Goal: Task Accomplishment & Management: Manage account settings

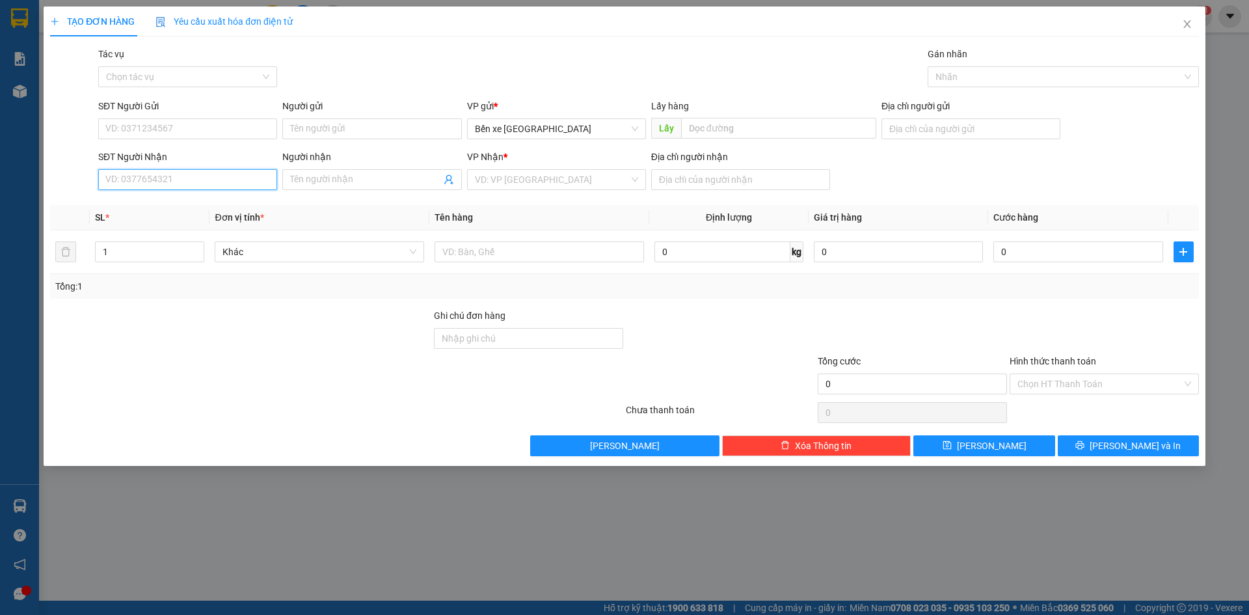
click at [233, 177] on input "SĐT Người Nhận" at bounding box center [187, 179] width 179 height 21
click at [601, 129] on span "Bến xe [GEOGRAPHIC_DATA]" at bounding box center [556, 129] width 163 height 20
type input "0332395398"
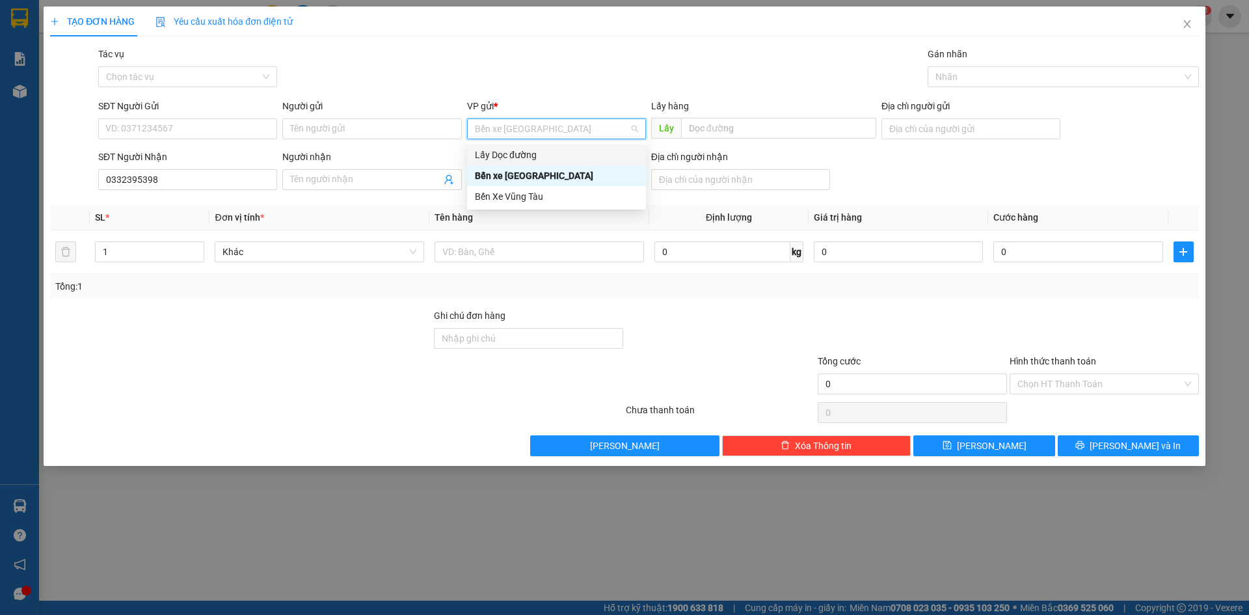
click at [549, 152] on div "Lấy Dọc đường" at bounding box center [556, 155] width 163 height 14
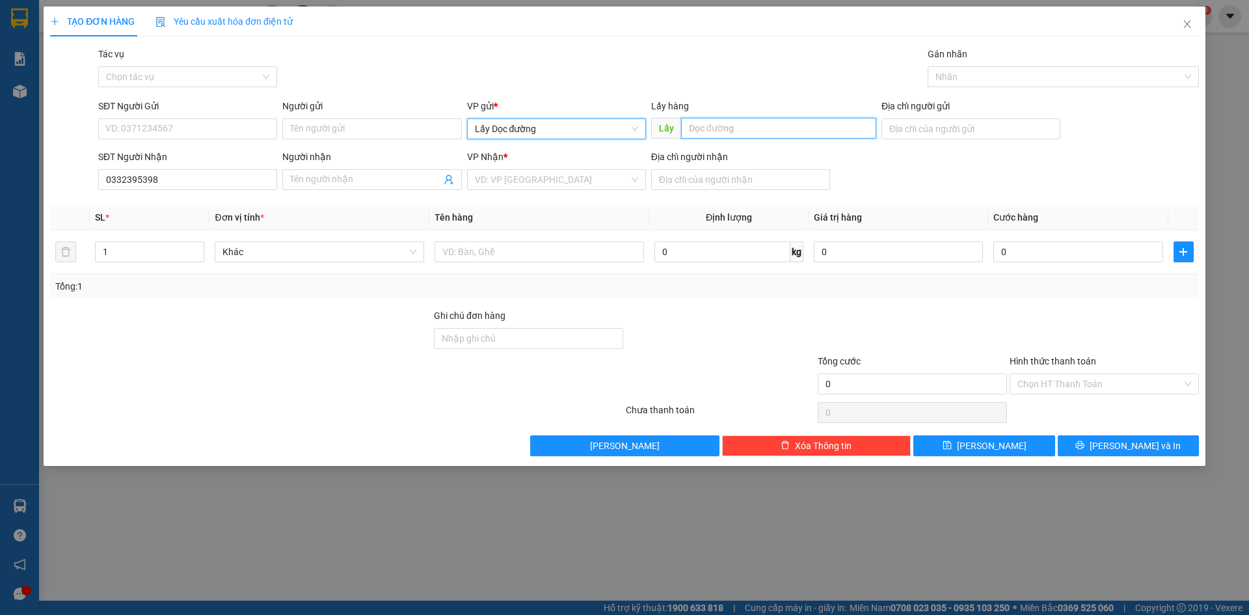
click at [740, 129] on input "text" at bounding box center [778, 128] width 195 height 21
type input "cây dầu sa huỳnh"
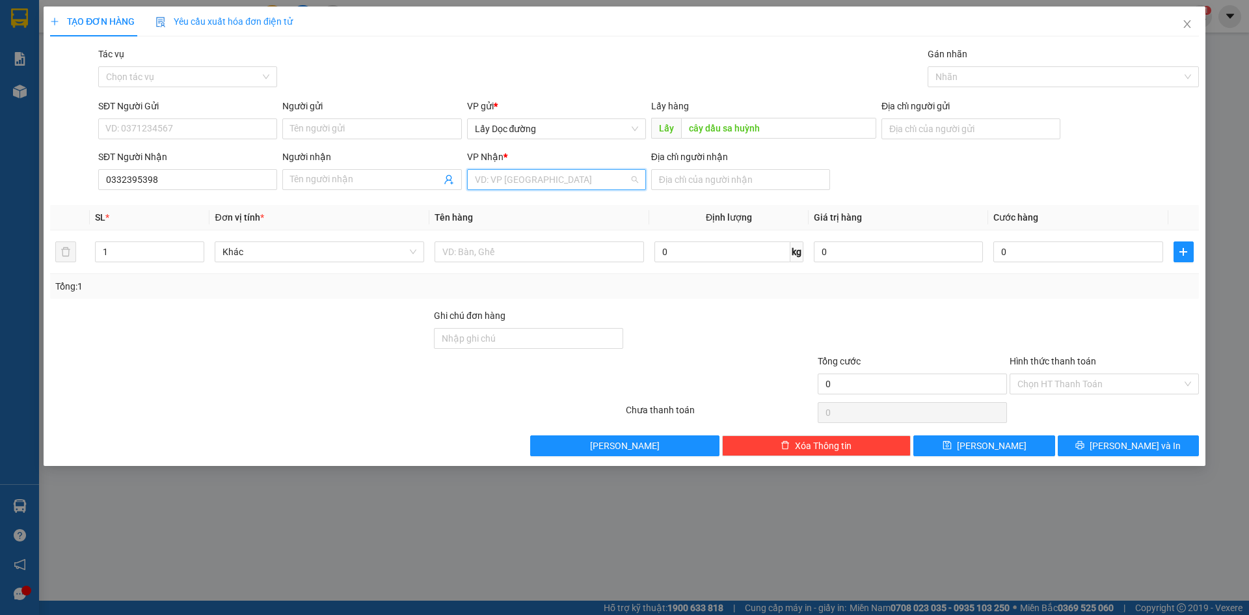
click at [607, 180] on input "search" at bounding box center [552, 180] width 154 height 20
click at [563, 247] on div "Bến Xe Vũng Tàu" at bounding box center [556, 247] width 163 height 14
click at [680, 177] on input "Địa chỉ người nhận" at bounding box center [740, 179] width 179 height 21
type input "phước bình"
click at [604, 257] on input "text" at bounding box center [540, 251] width 210 height 21
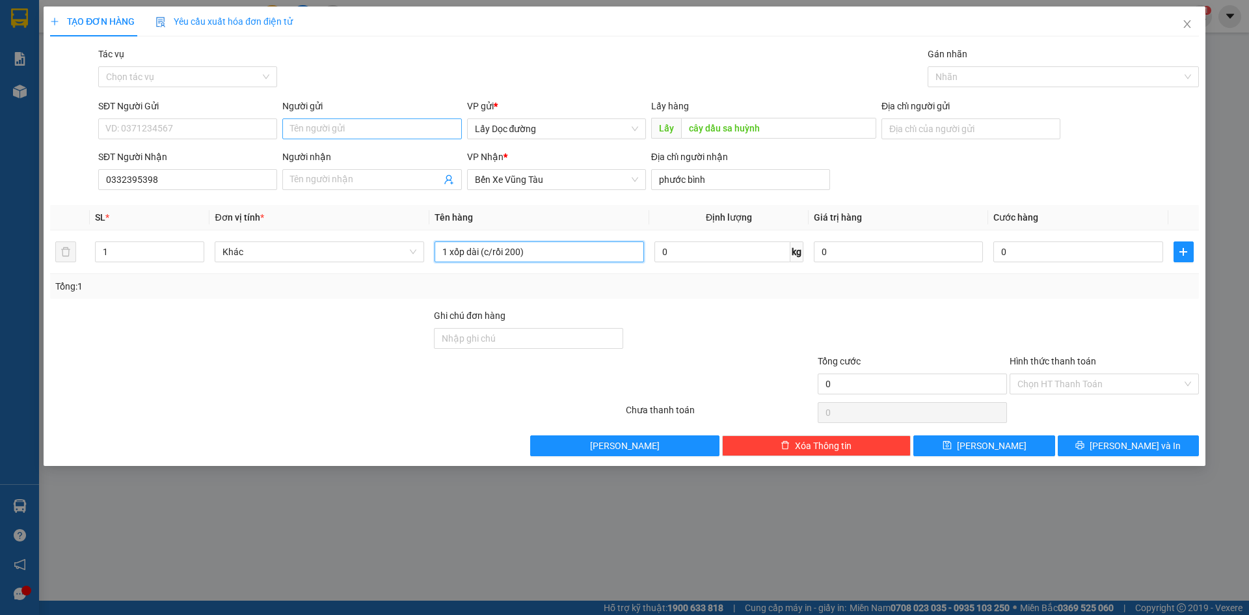
type input "1 xốp dài (c/rồi 200)"
click at [342, 122] on input "Người gửi" at bounding box center [371, 128] width 179 height 21
type input "xe 667"
click at [945, 450] on button "[PERSON_NAME]" at bounding box center [984, 445] width 141 height 21
click at [1194, 29] on span "Close" at bounding box center [1187, 25] width 36 height 36
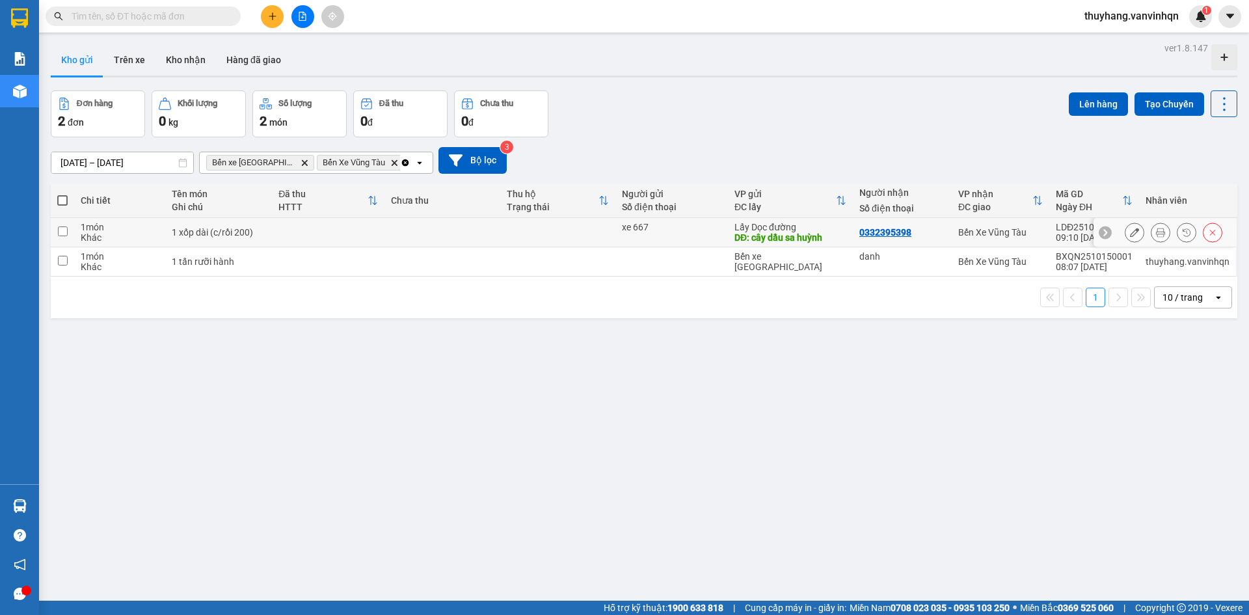
click at [419, 227] on td at bounding box center [442, 232] width 115 height 29
checkbox input "true"
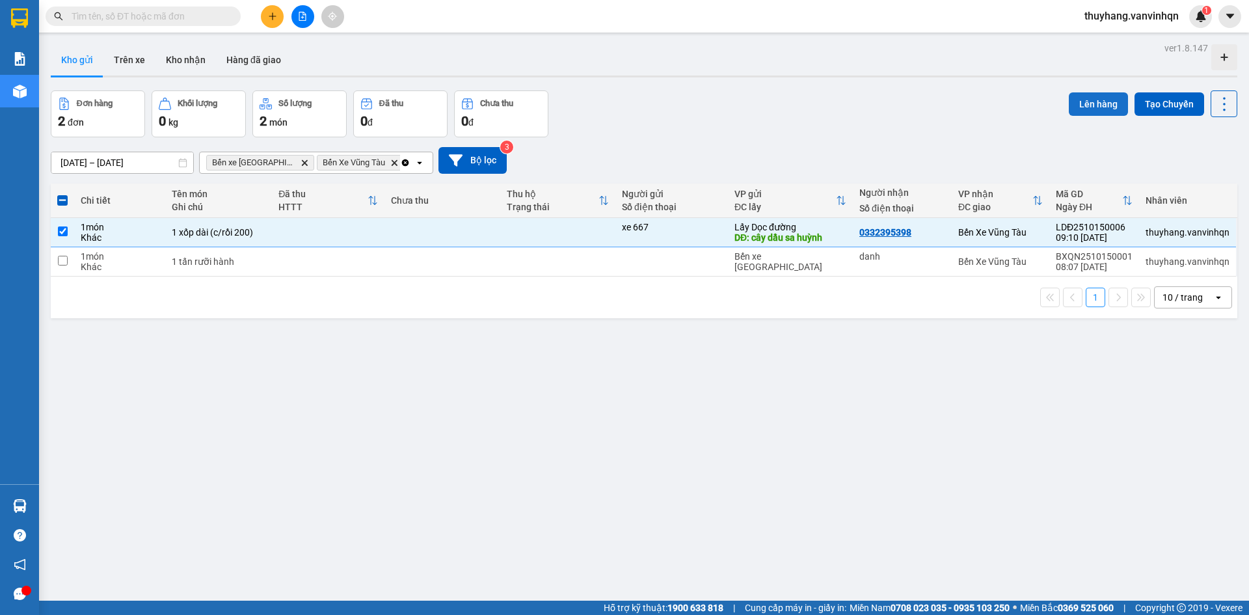
click at [1088, 103] on button "Lên hàng" at bounding box center [1098, 103] width 59 height 23
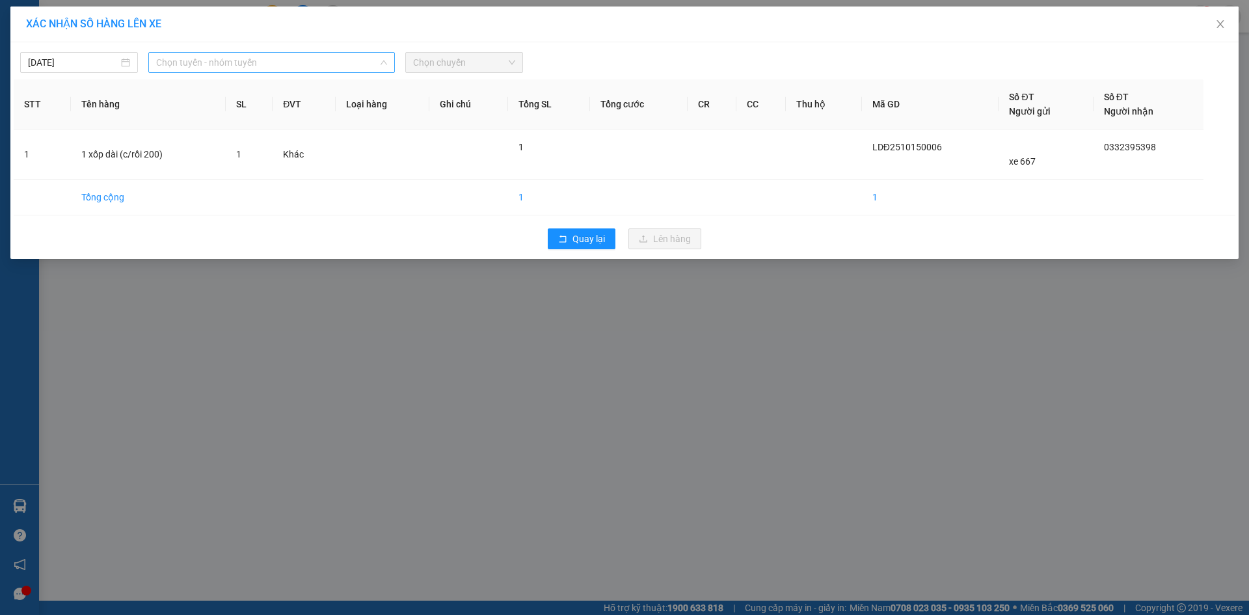
click at [224, 55] on span "Chọn tuyến - nhóm tuyến" at bounding box center [271, 63] width 231 height 20
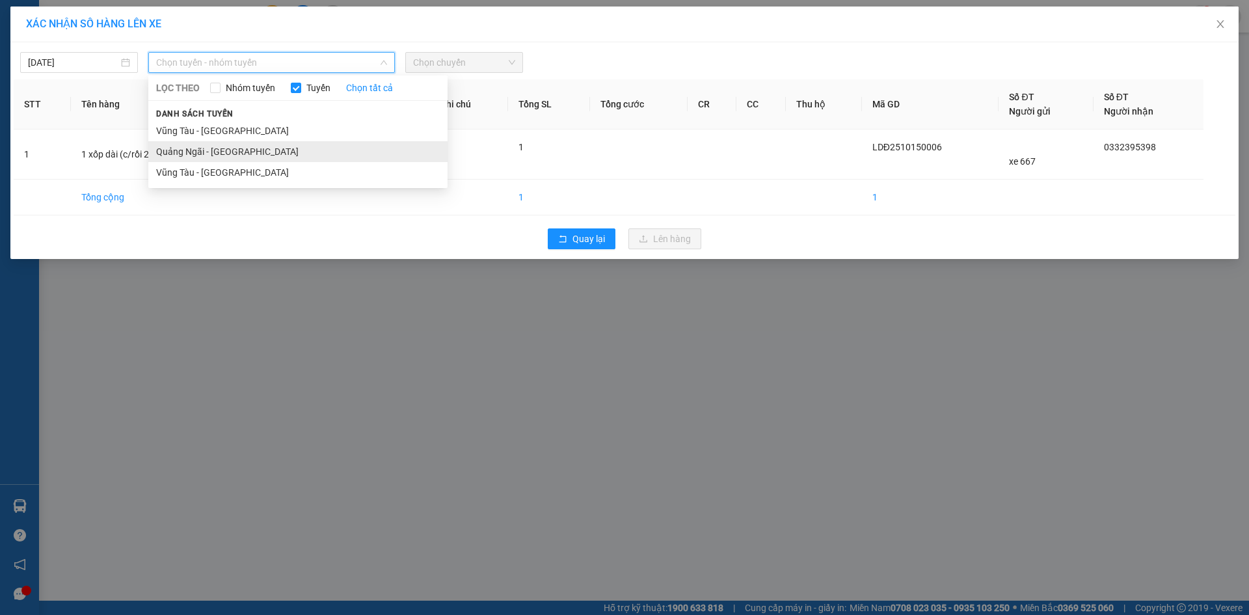
click at [237, 154] on li "Quảng Ngãi - [GEOGRAPHIC_DATA]" at bounding box center [297, 151] width 299 height 21
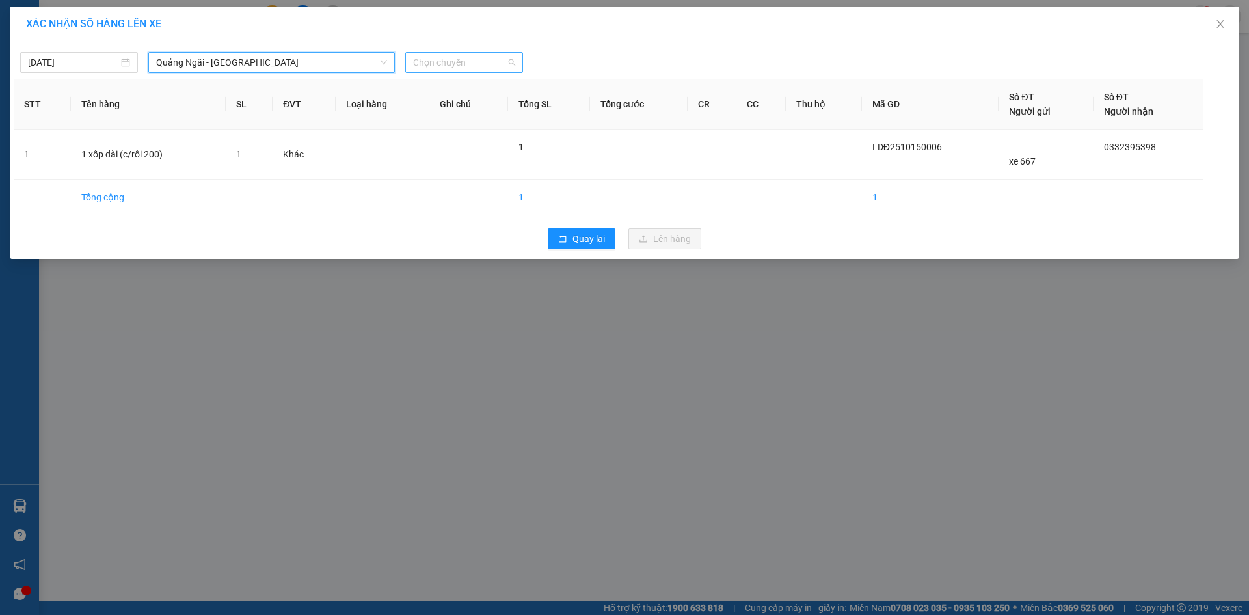
click at [453, 62] on span "Chọn chuyến" at bounding box center [464, 63] width 102 height 20
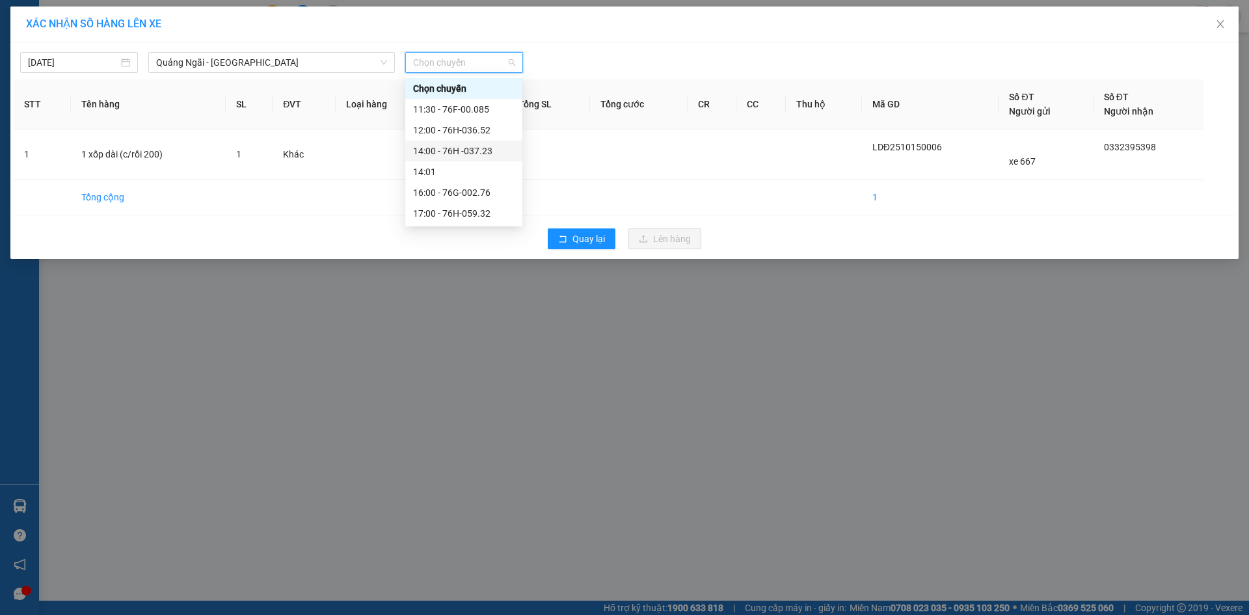
click at [485, 155] on div "14:00 - 76H -037.23" at bounding box center [464, 151] width 102 height 14
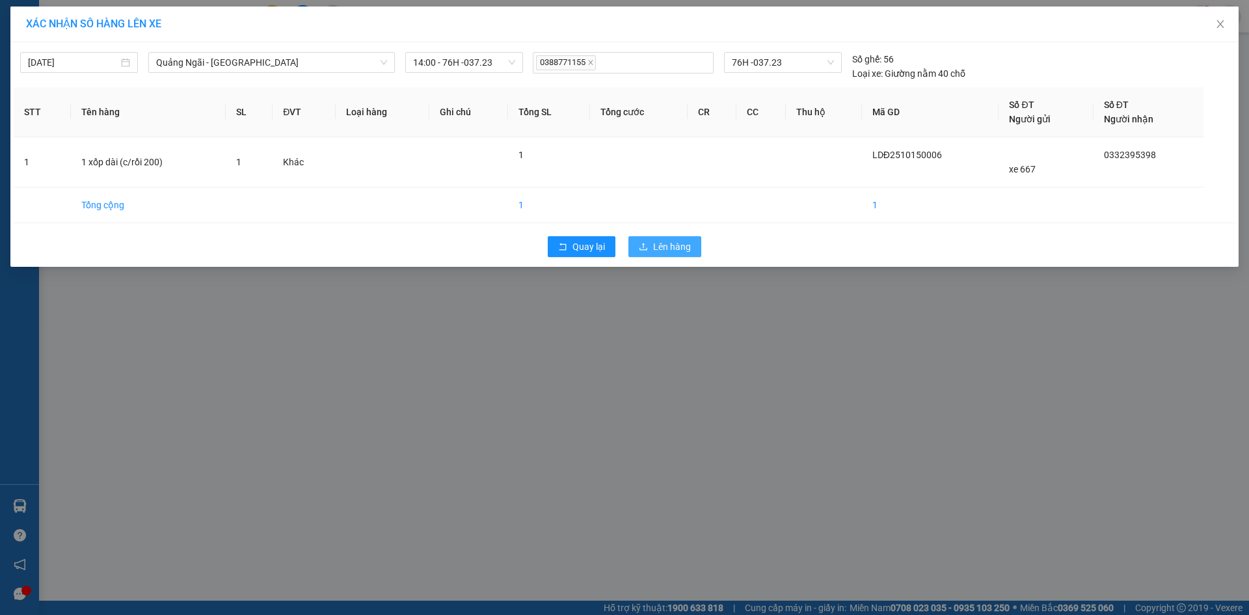
click at [693, 245] on button "Lên hàng" at bounding box center [665, 246] width 73 height 21
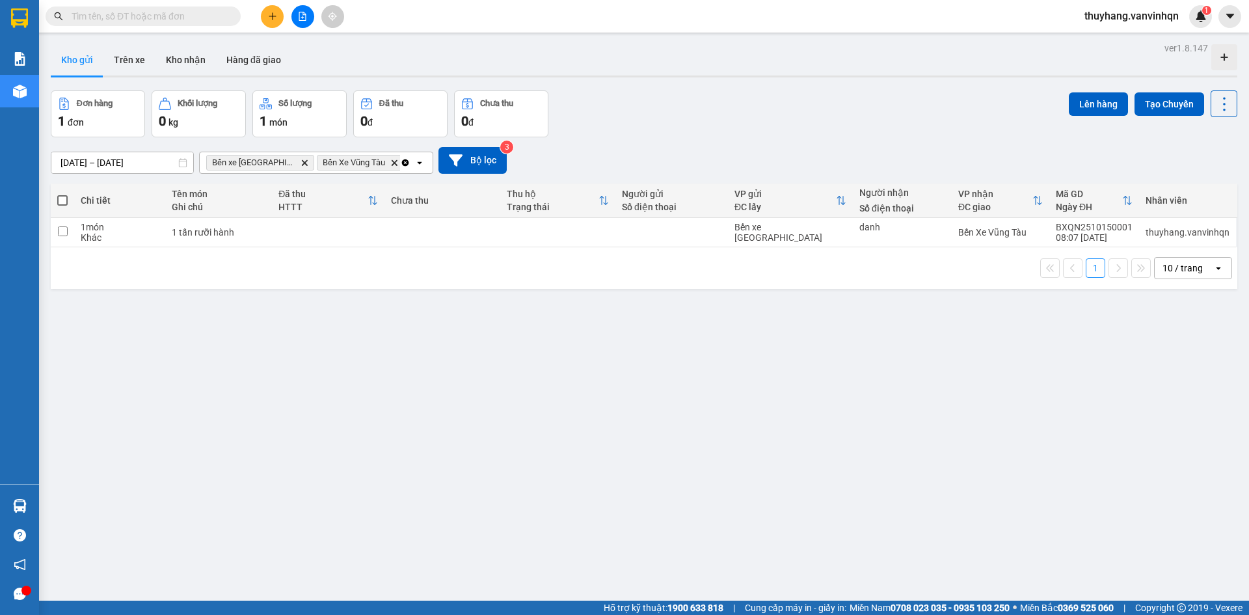
click at [733, 133] on div "Đơn hàng 1 đơn Khối lượng 0 kg Số lượng 1 món Đã thu 0 đ Chưa thu 0 đ Lên hàng …" at bounding box center [644, 113] width 1187 height 47
click at [269, 18] on icon "plus" at bounding box center [272, 16] width 9 height 9
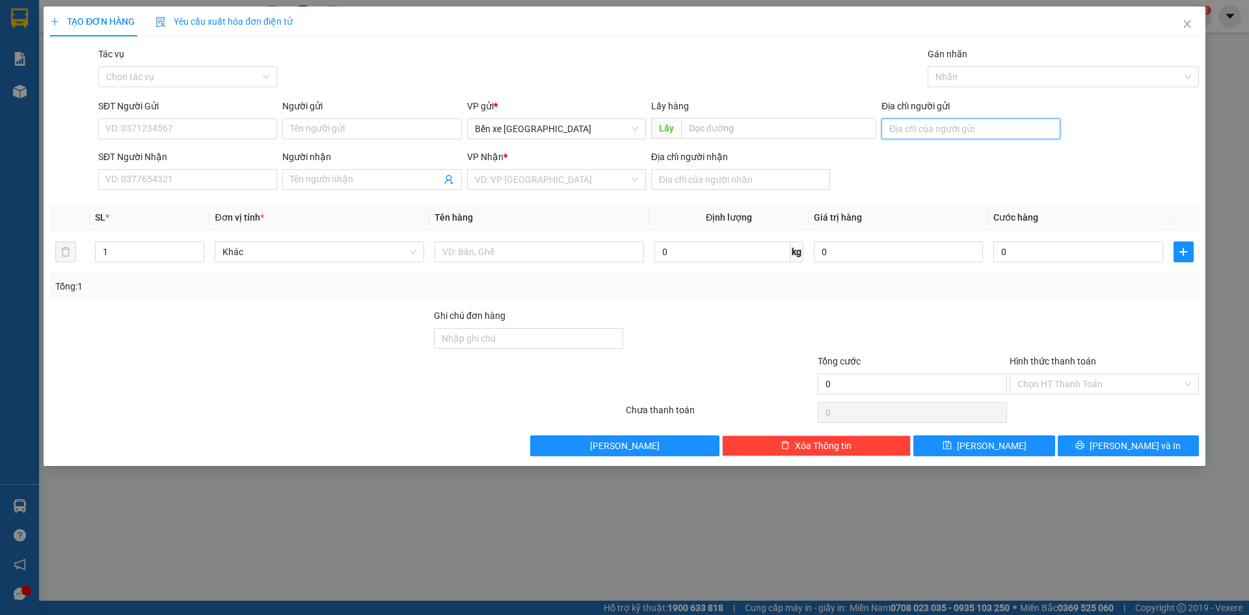
click at [935, 124] on input "Địa chỉ người gửi" at bounding box center [971, 128] width 179 height 21
drag, startPoint x: 545, startPoint y: 178, endPoint x: 549, endPoint y: 189, distance: 11.5
click at [545, 178] on input "search" at bounding box center [552, 180] width 154 height 20
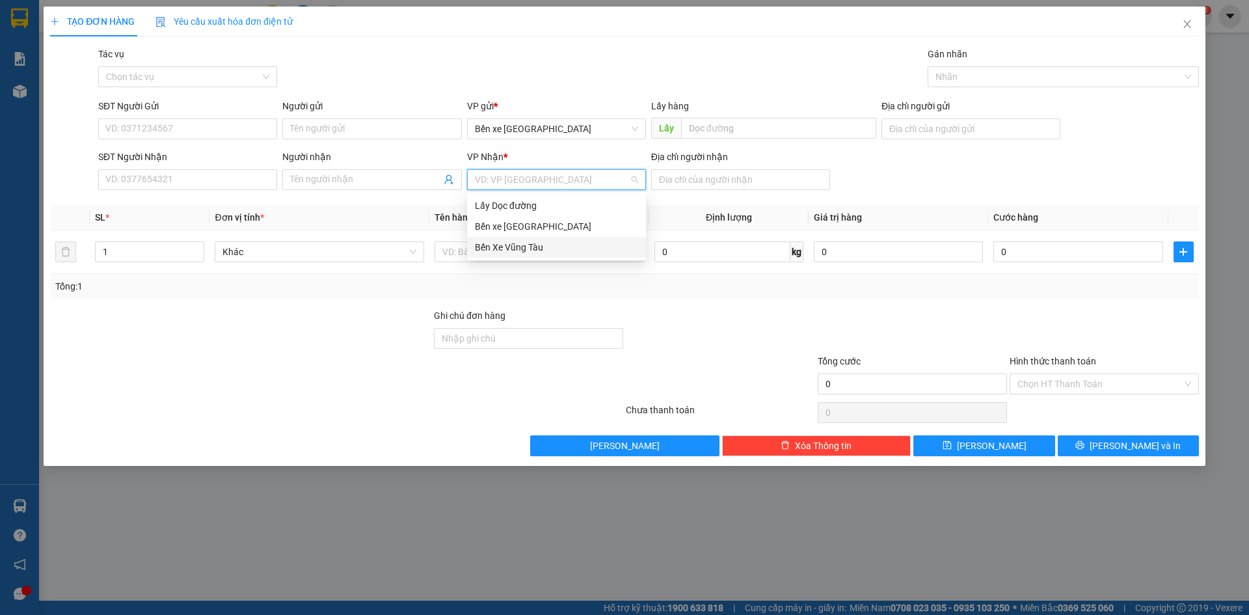
click at [563, 247] on div "Bến Xe Vũng Tàu" at bounding box center [556, 247] width 163 height 14
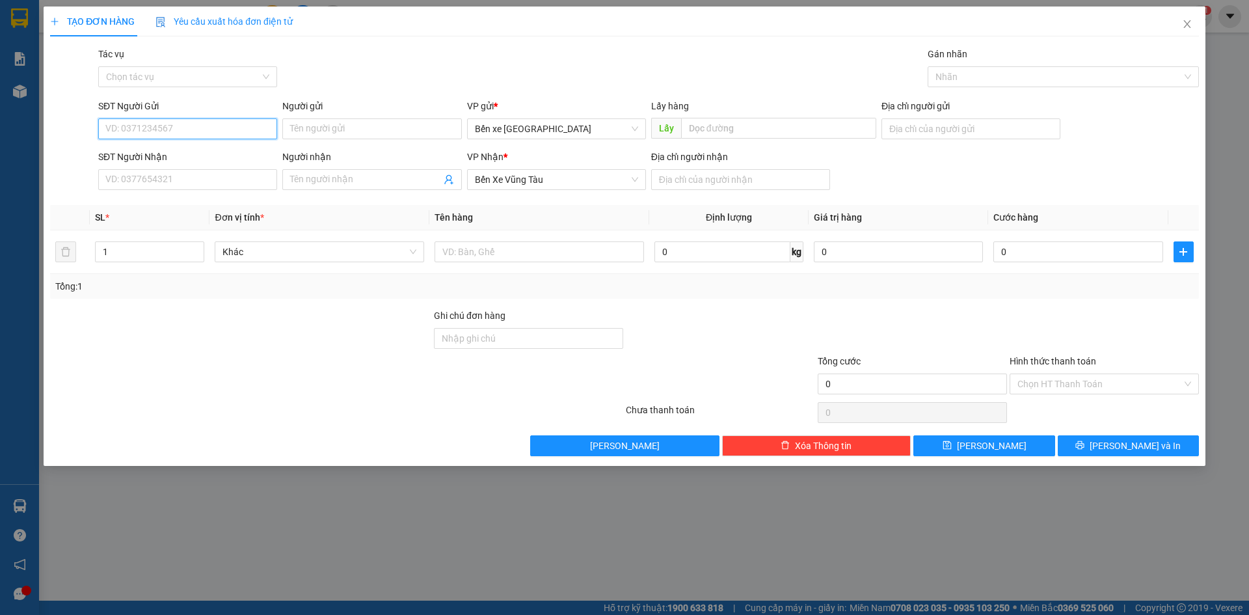
click at [157, 133] on input "SĐT Người Gửi" at bounding box center [187, 128] width 179 height 21
type input "0905443561"
click at [182, 157] on div "0905443561 - toản" at bounding box center [187, 155] width 163 height 14
type input "toản"
type input "BXQN"
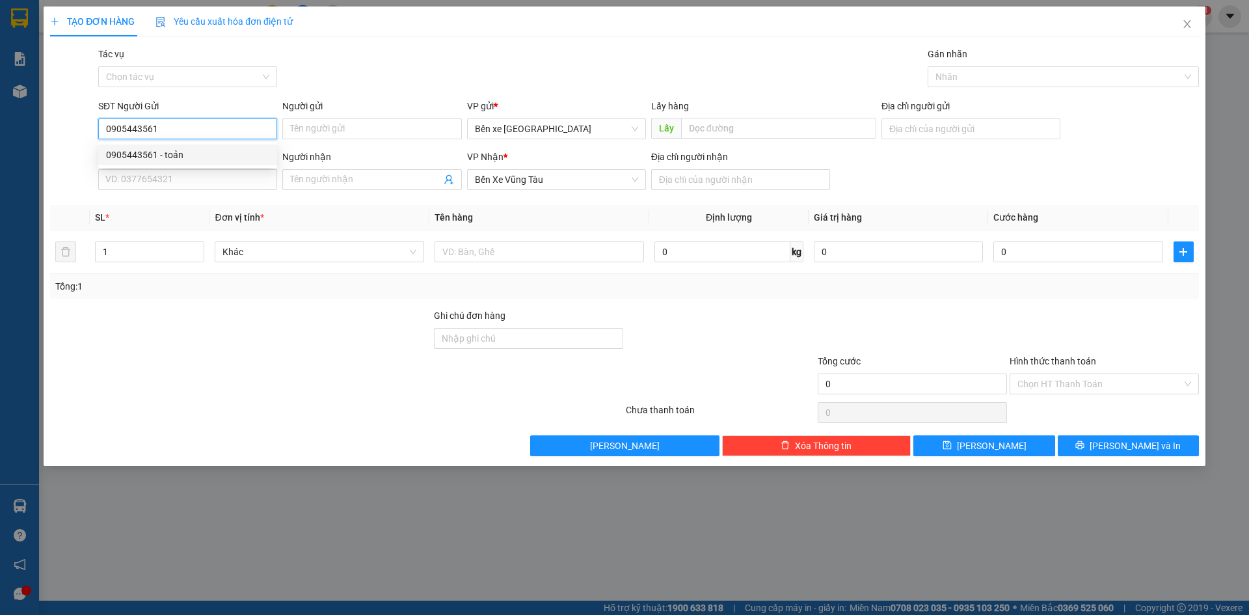
type input "[PERSON_NAME]"
type input "0905443561"
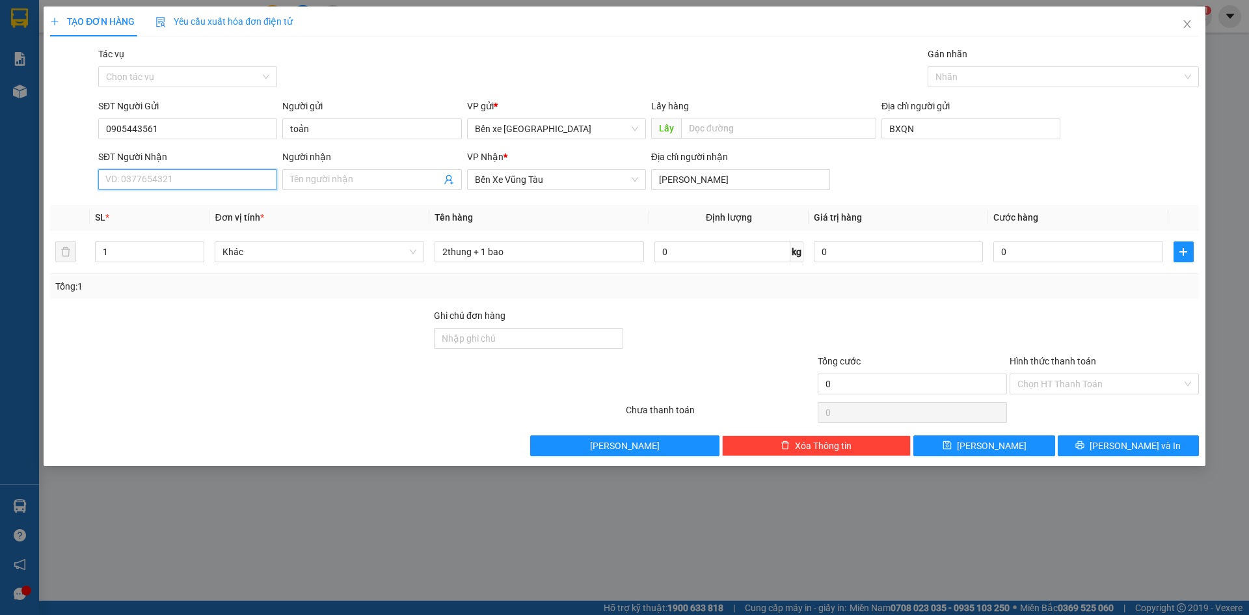
click at [195, 179] on input "SĐT Người Nhận" at bounding box center [187, 179] width 179 height 21
click at [194, 206] on div "0919016373 - thien" at bounding box center [187, 205] width 163 height 14
type input "0919016373"
type input "thien"
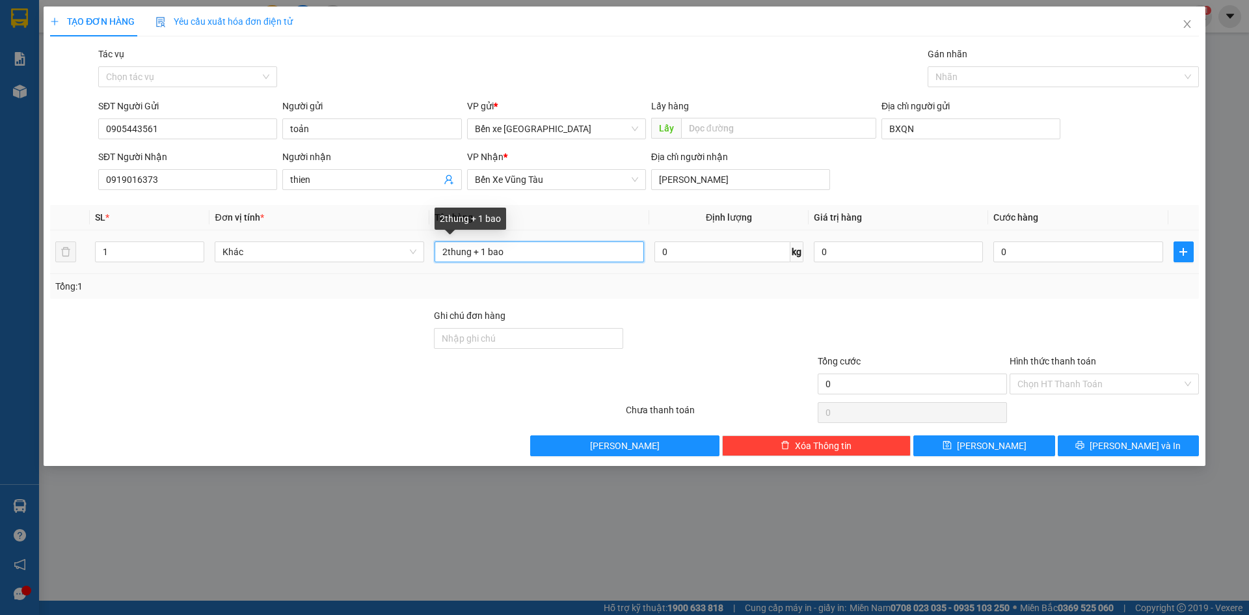
click at [574, 256] on input "2thung + 1 bao" at bounding box center [540, 251] width 210 height 21
click at [537, 254] on input "2thung + 1 bao" at bounding box center [540, 251] width 210 height 21
type input "2"
type input "3 T"
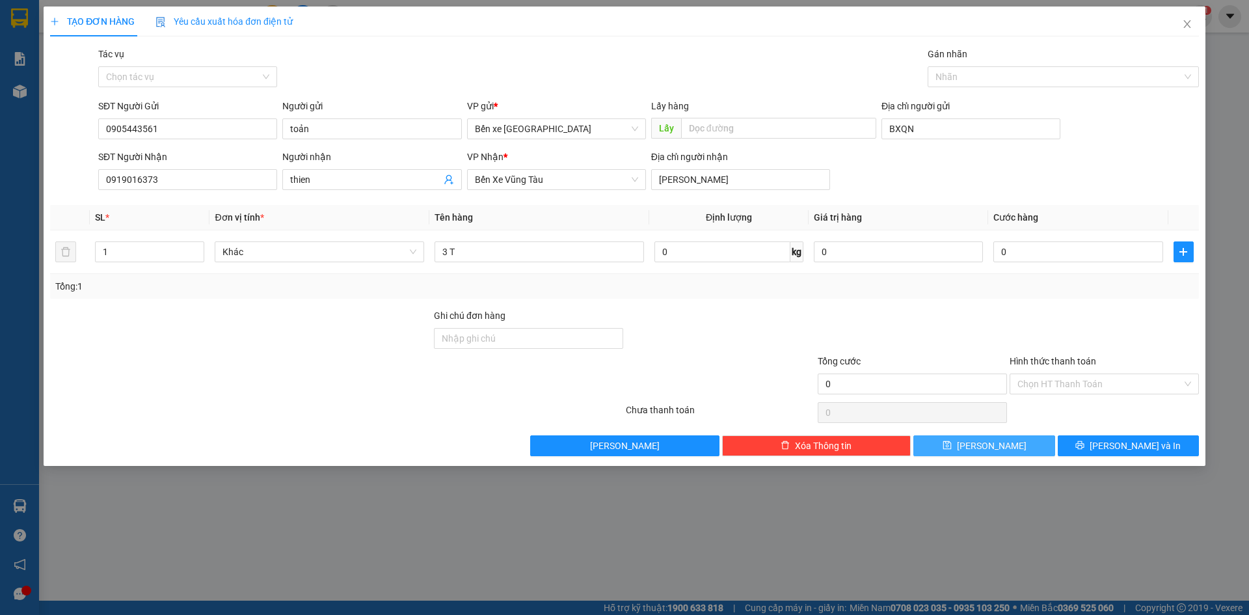
click at [968, 444] on button "[PERSON_NAME]" at bounding box center [984, 445] width 141 height 21
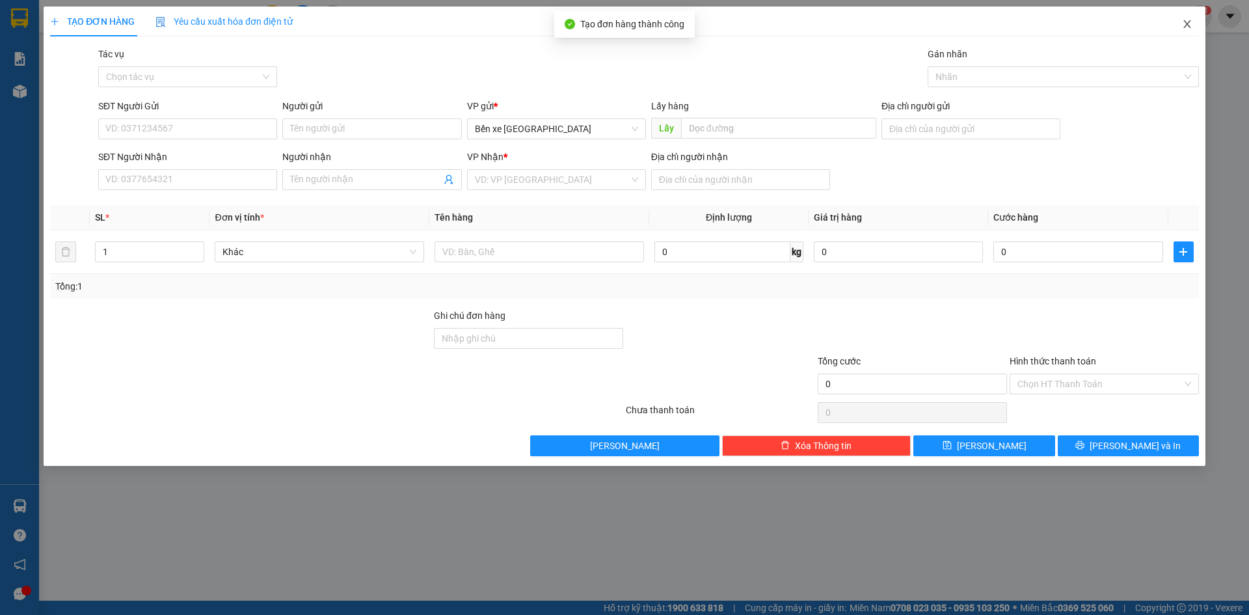
click at [1201, 26] on span "Close" at bounding box center [1187, 25] width 36 height 36
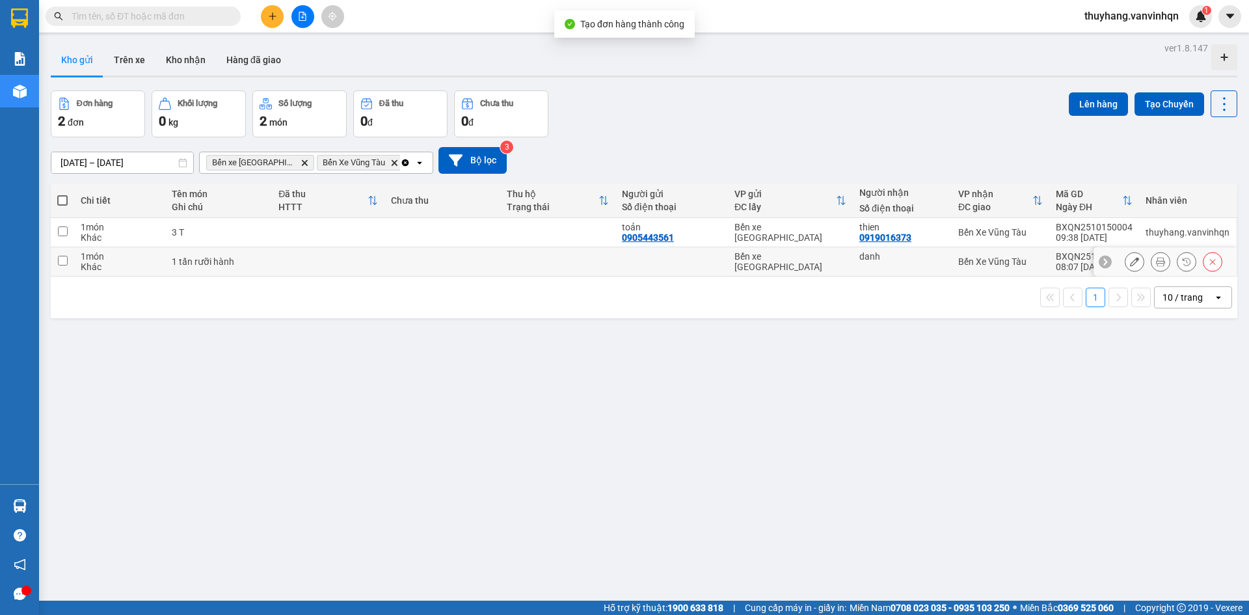
click at [331, 234] on td at bounding box center [328, 232] width 113 height 29
checkbox input "true"
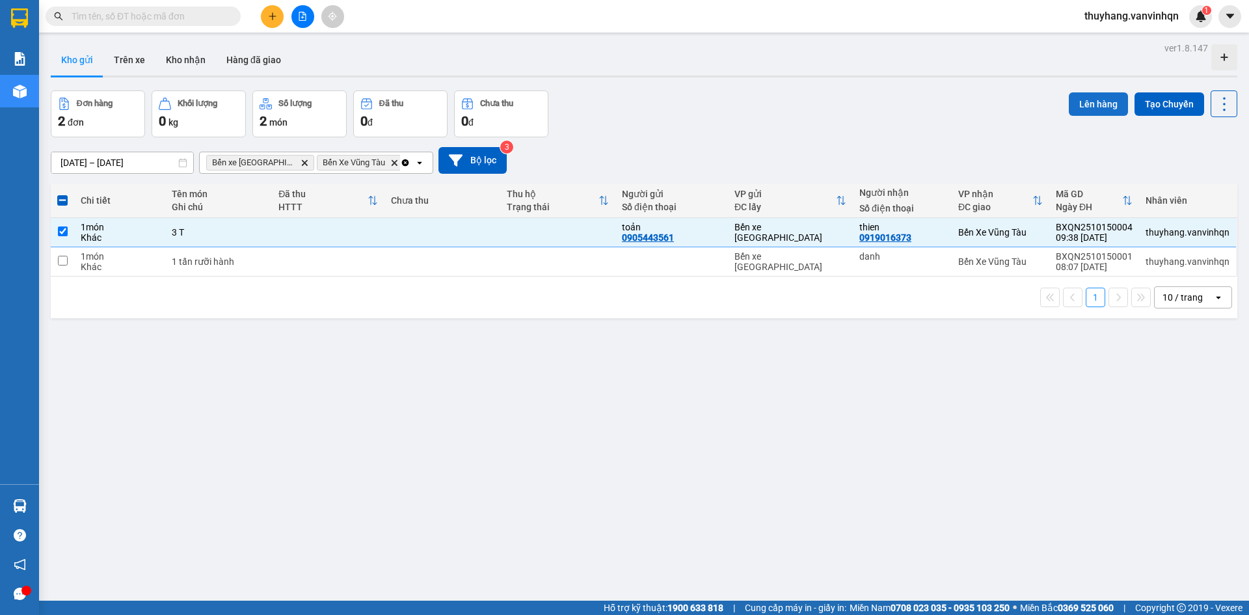
click at [1079, 109] on button "Lên hàng" at bounding box center [1098, 103] width 59 height 23
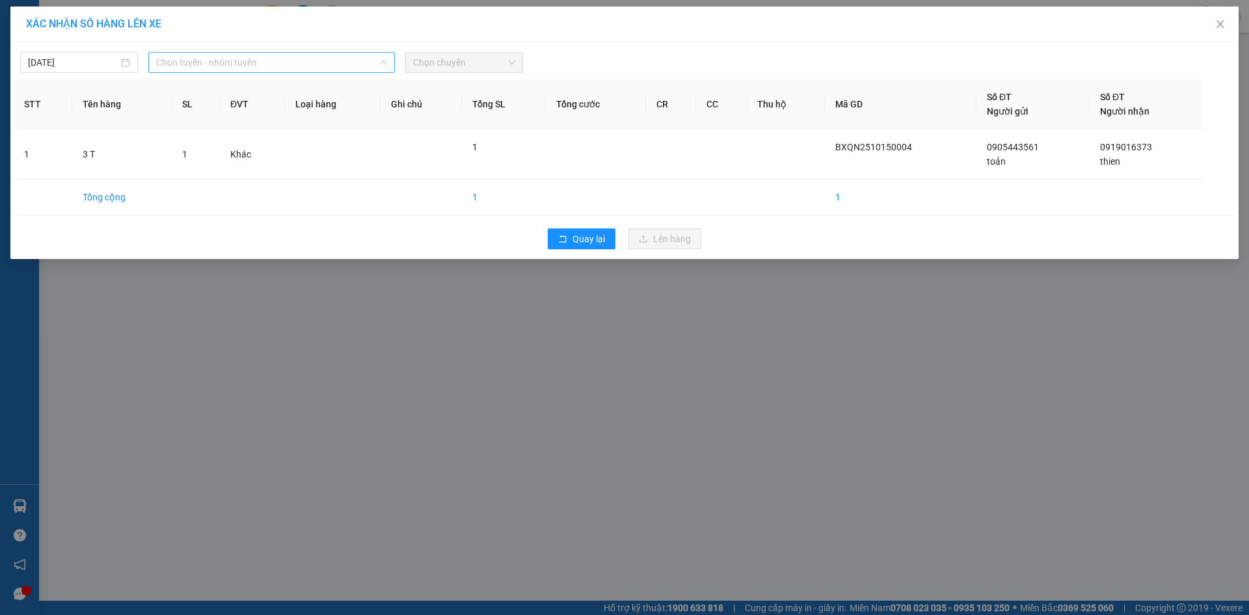
click at [204, 60] on span "Chọn tuyến - nhóm tuyến" at bounding box center [271, 63] width 231 height 20
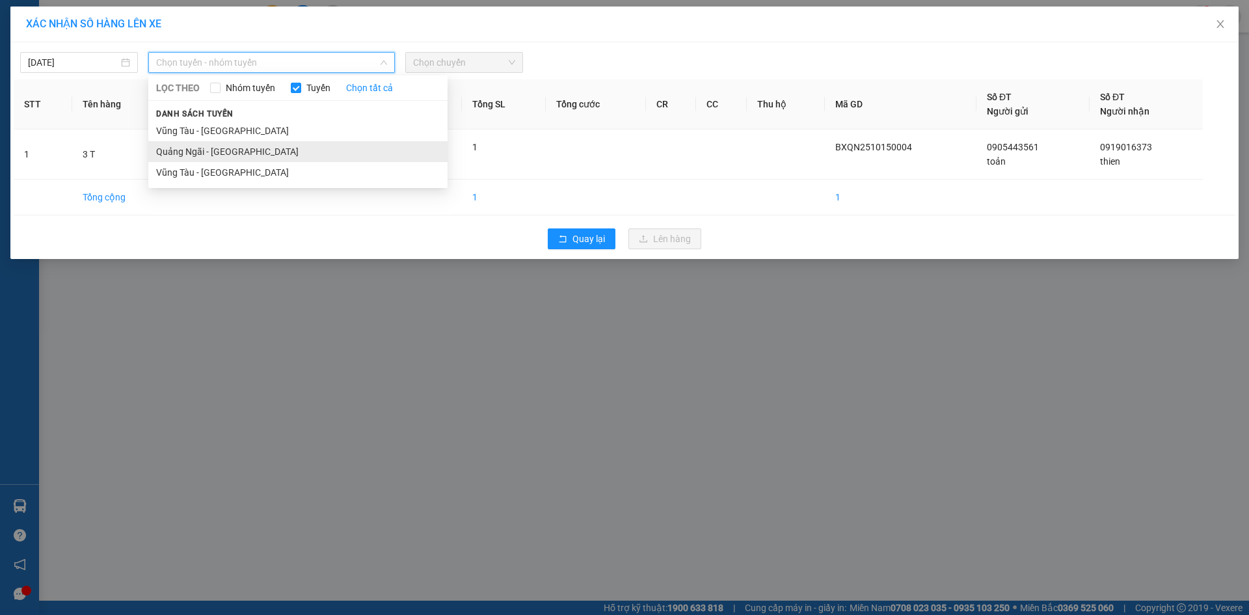
click at [237, 149] on li "Quảng Ngãi - [GEOGRAPHIC_DATA]" at bounding box center [297, 151] width 299 height 21
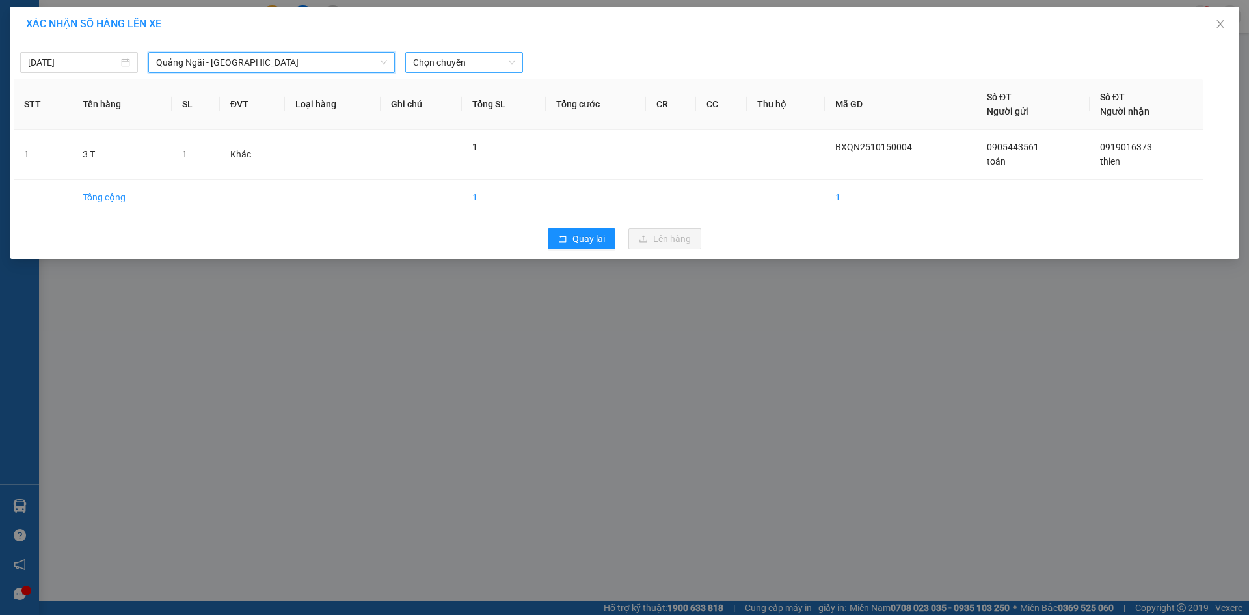
click at [442, 71] on span "Chọn chuyến" at bounding box center [464, 63] width 102 height 20
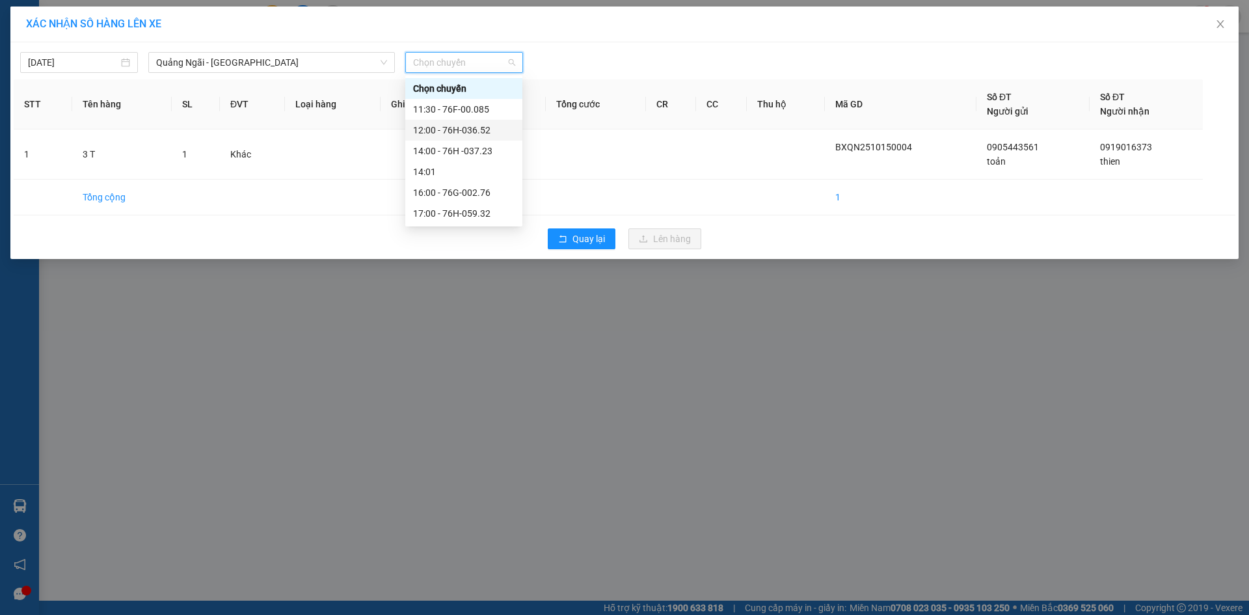
click at [474, 130] on div "12:00 - 76H-036.52" at bounding box center [464, 130] width 102 height 14
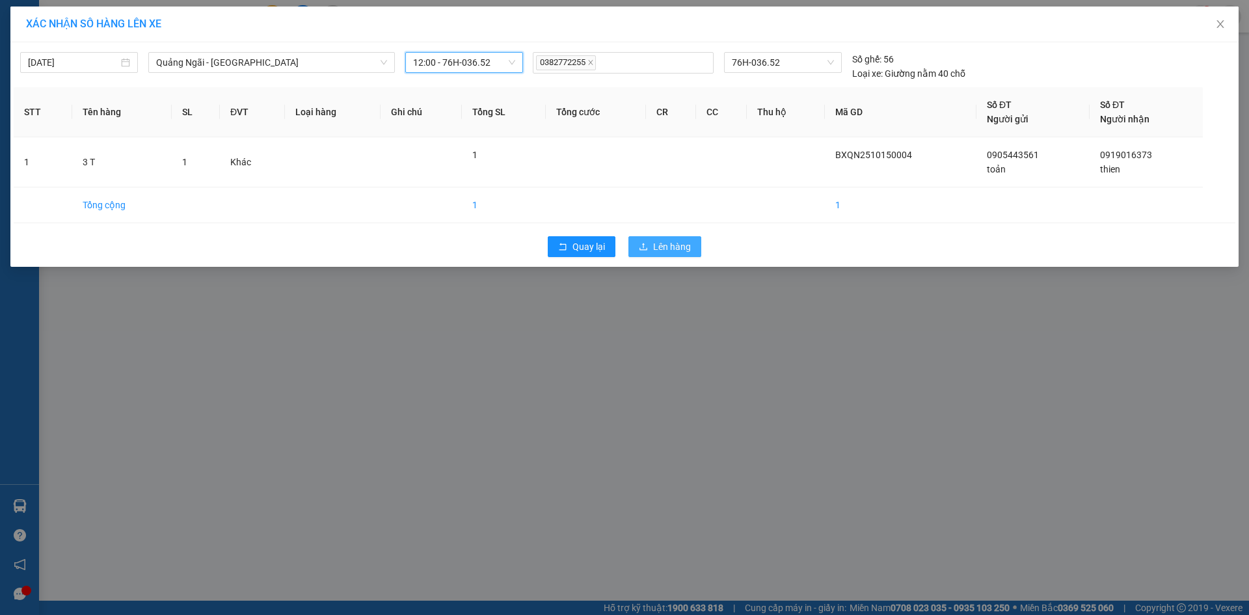
click at [673, 253] on span "Lên hàng" at bounding box center [672, 246] width 38 height 14
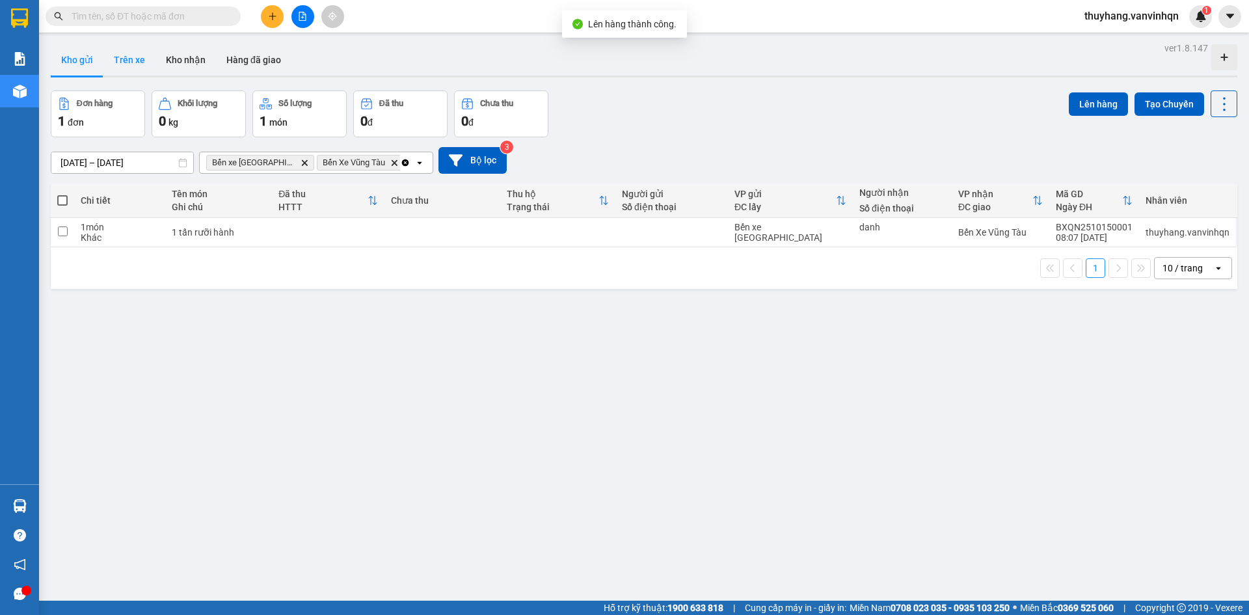
click at [131, 61] on button "Trên xe" at bounding box center [129, 59] width 52 height 31
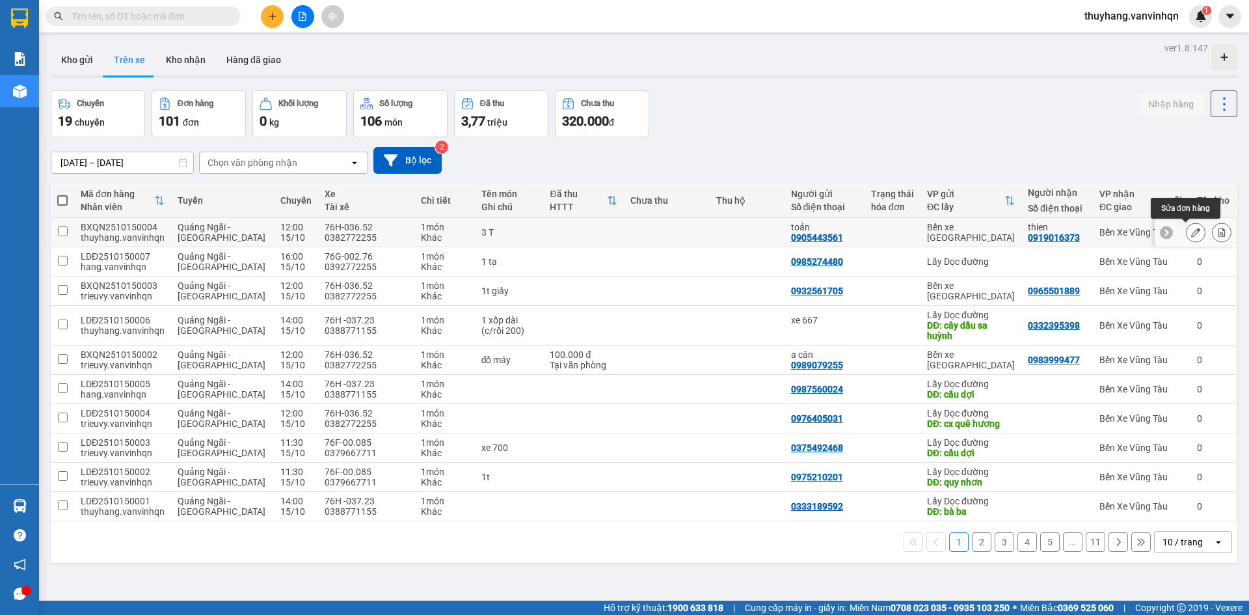
click at [1191, 234] on icon at bounding box center [1195, 232] width 9 height 9
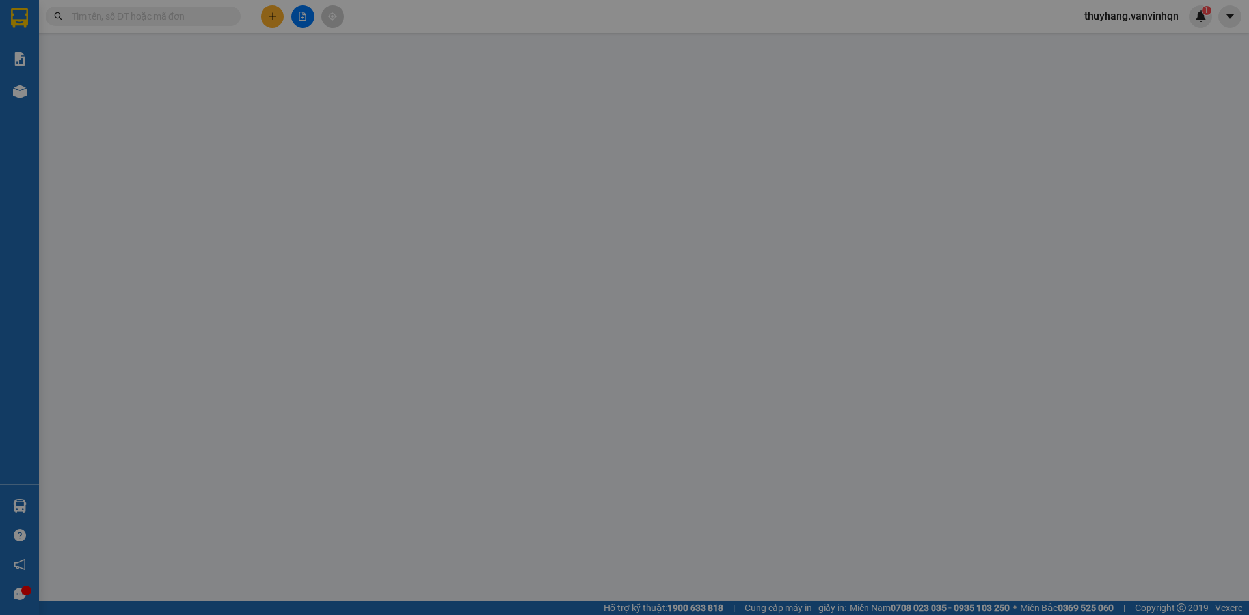
type input "0905443561"
type input "toản"
type input "BXQN"
type input "0919016373"
type input "thien"
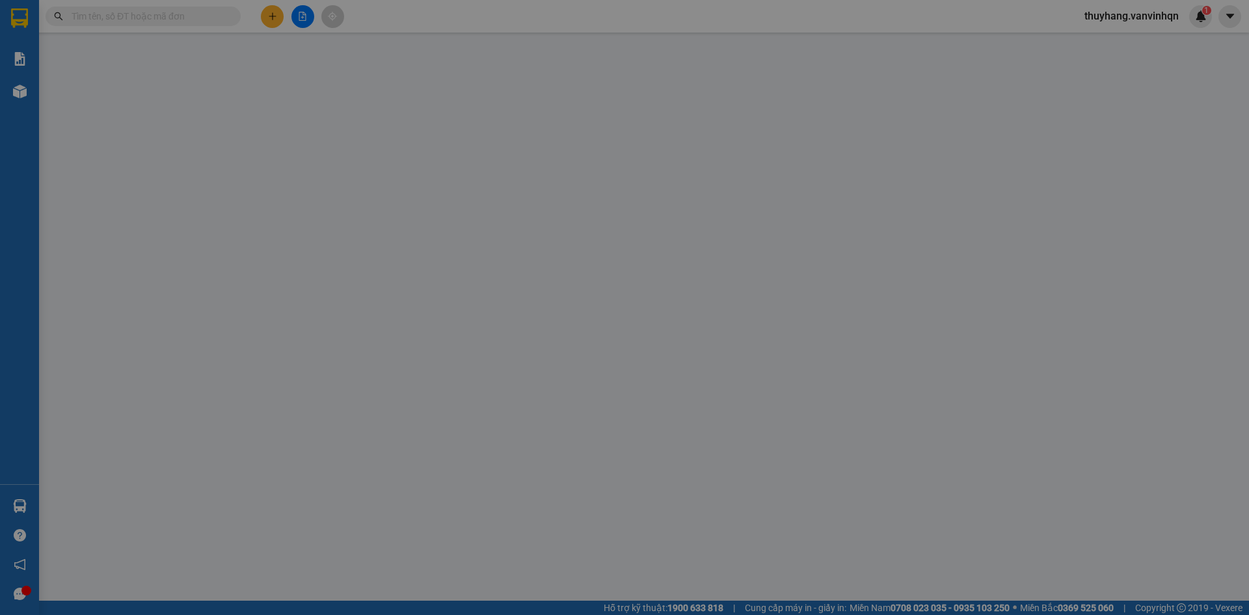
type input "[PERSON_NAME]"
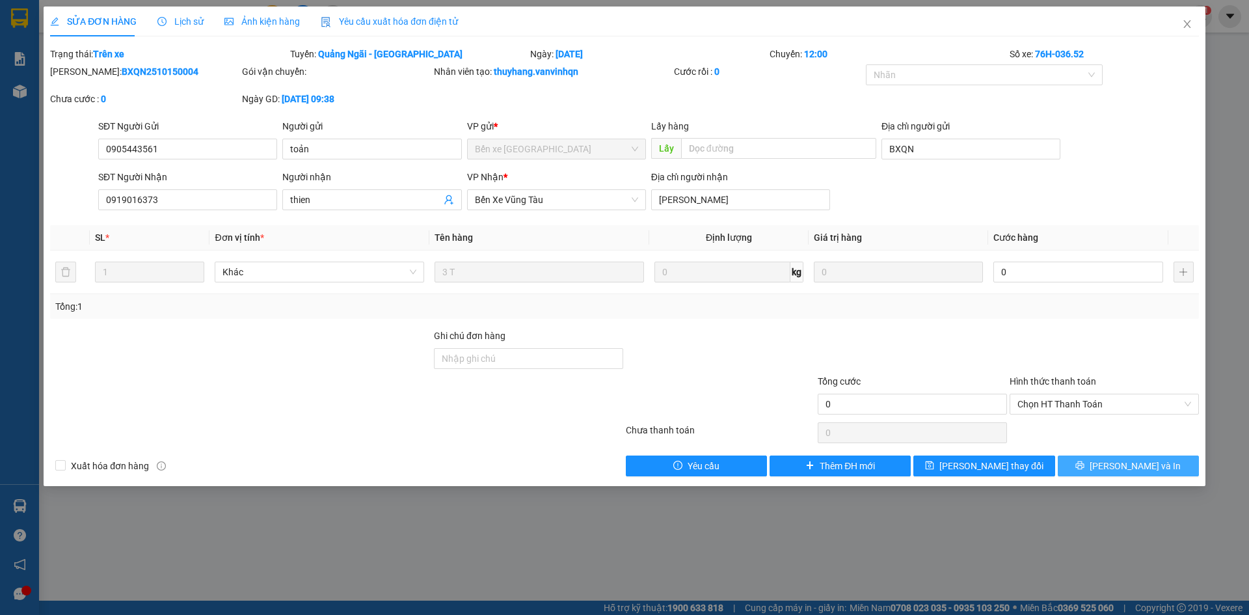
click at [1092, 463] on button "[PERSON_NAME] và In" at bounding box center [1128, 465] width 141 height 21
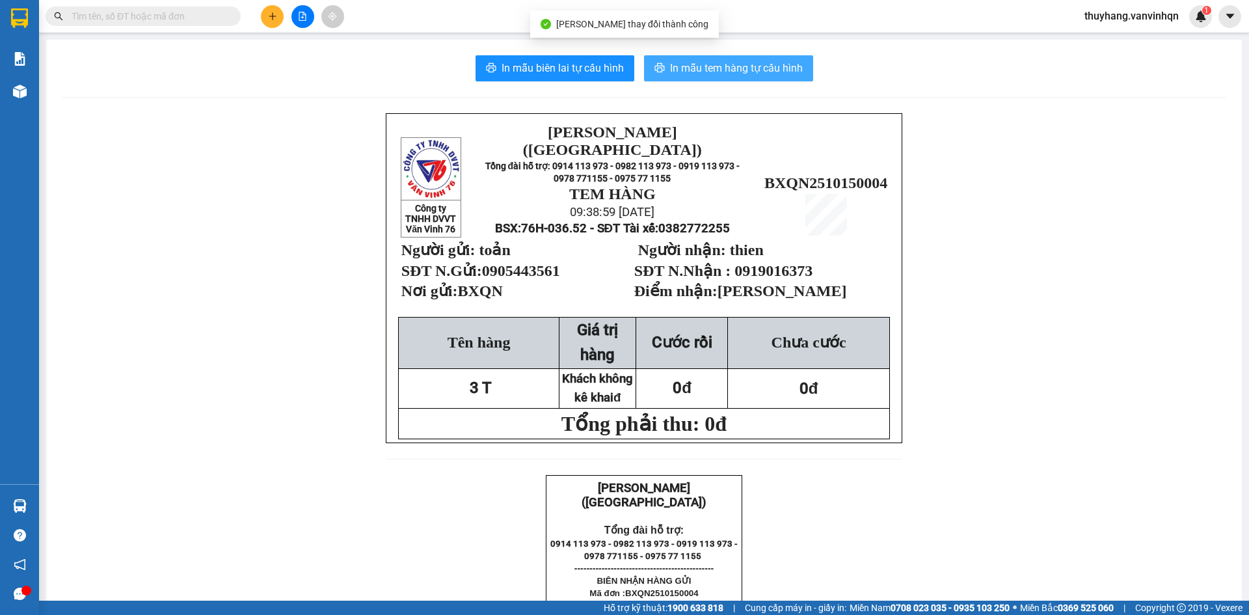
click at [754, 70] on span "In mẫu tem hàng tự cấu hình" at bounding box center [736, 68] width 133 height 16
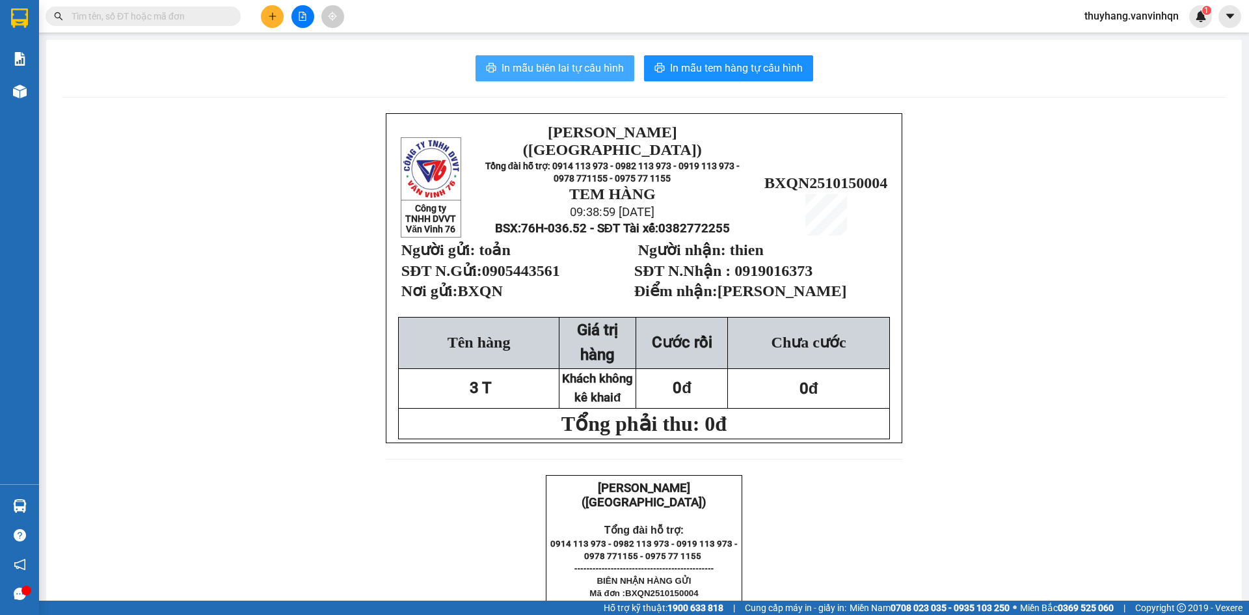
click at [549, 71] on span "In mẫu biên lai tự cấu hình" at bounding box center [563, 68] width 122 height 16
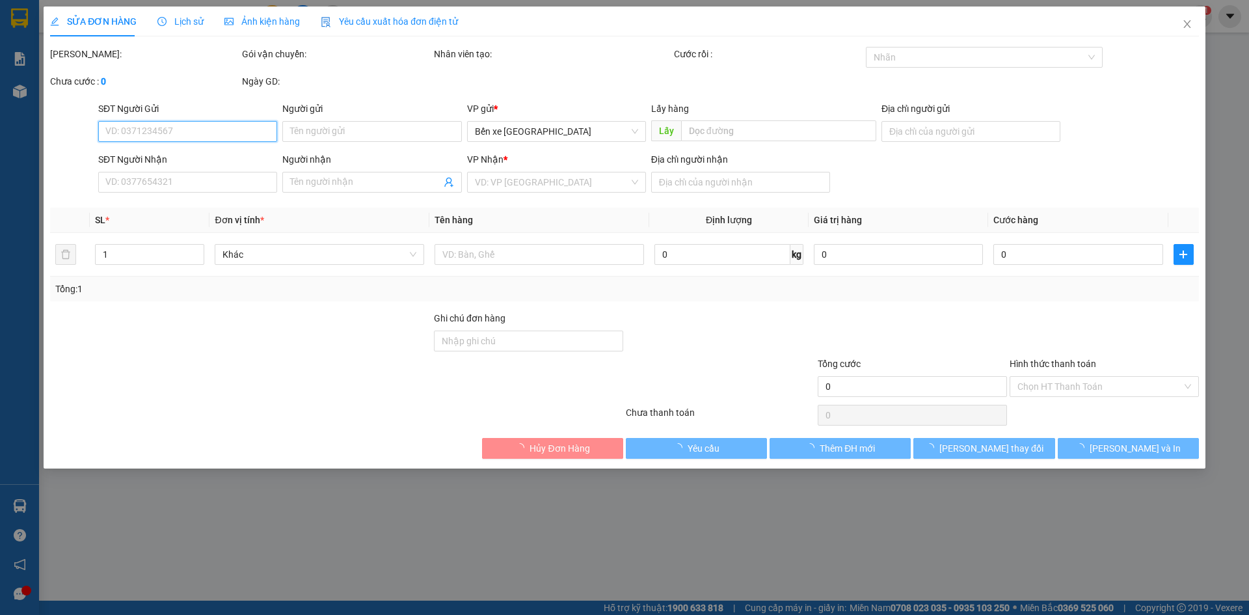
type input "0905443561"
type input "toản"
type input "BXQN"
type input "0919016373"
type input "thien"
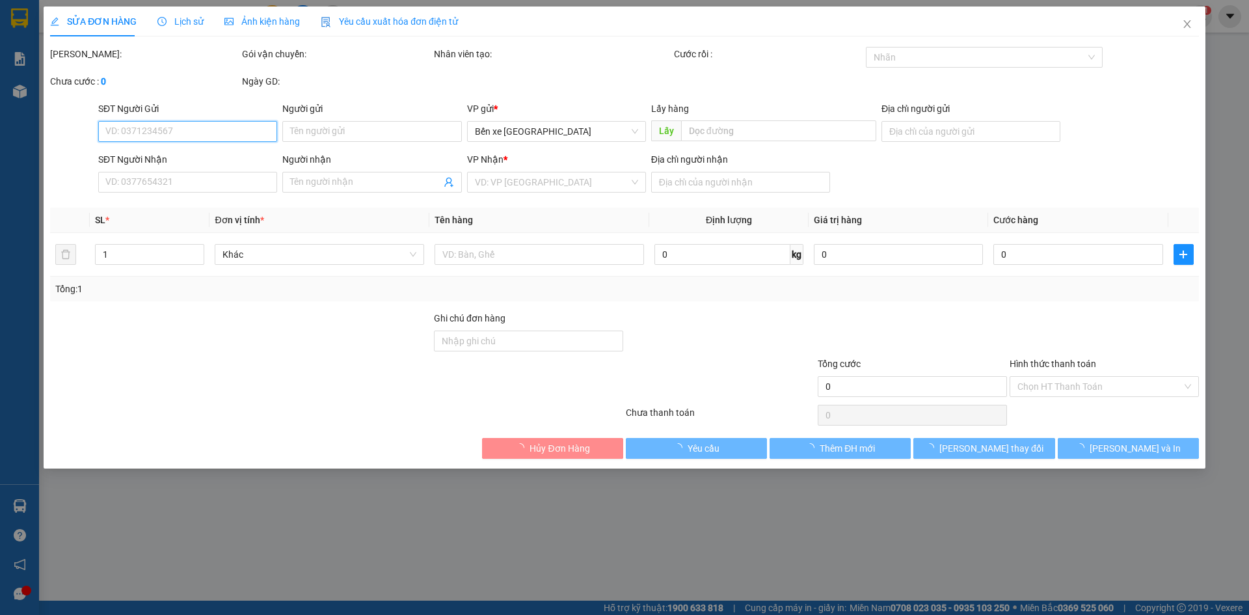
type input "[PERSON_NAME]"
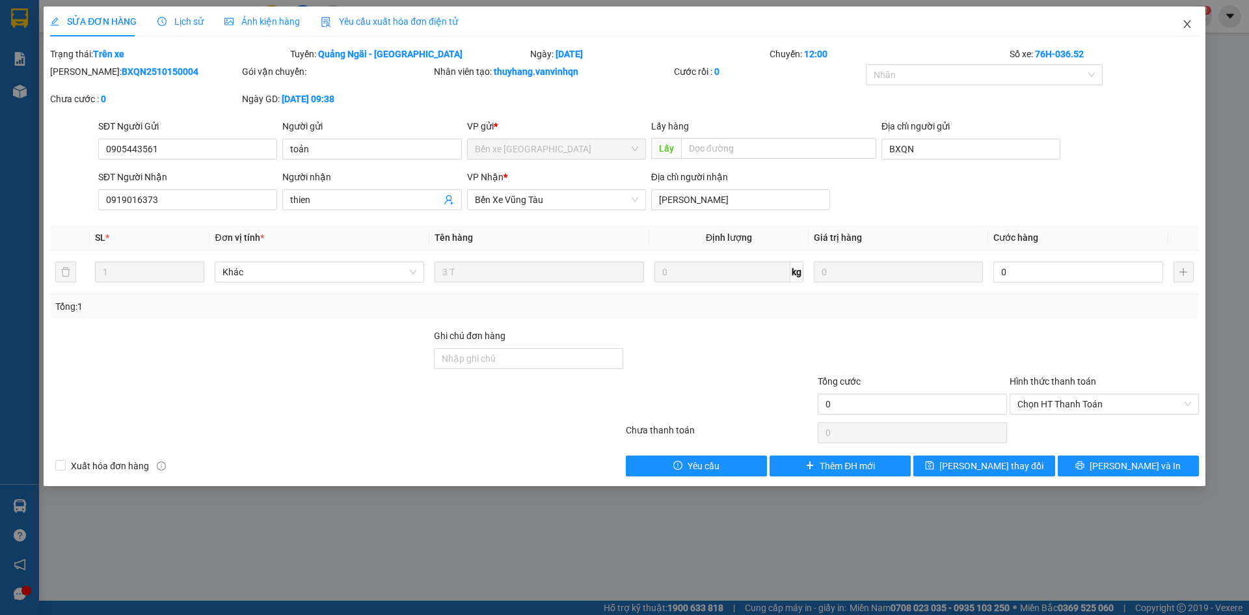
drag, startPoint x: 1197, startPoint y: 19, endPoint x: 1249, endPoint y: 51, distance: 61.0
click at [1196, 19] on span "Close" at bounding box center [1187, 25] width 36 height 36
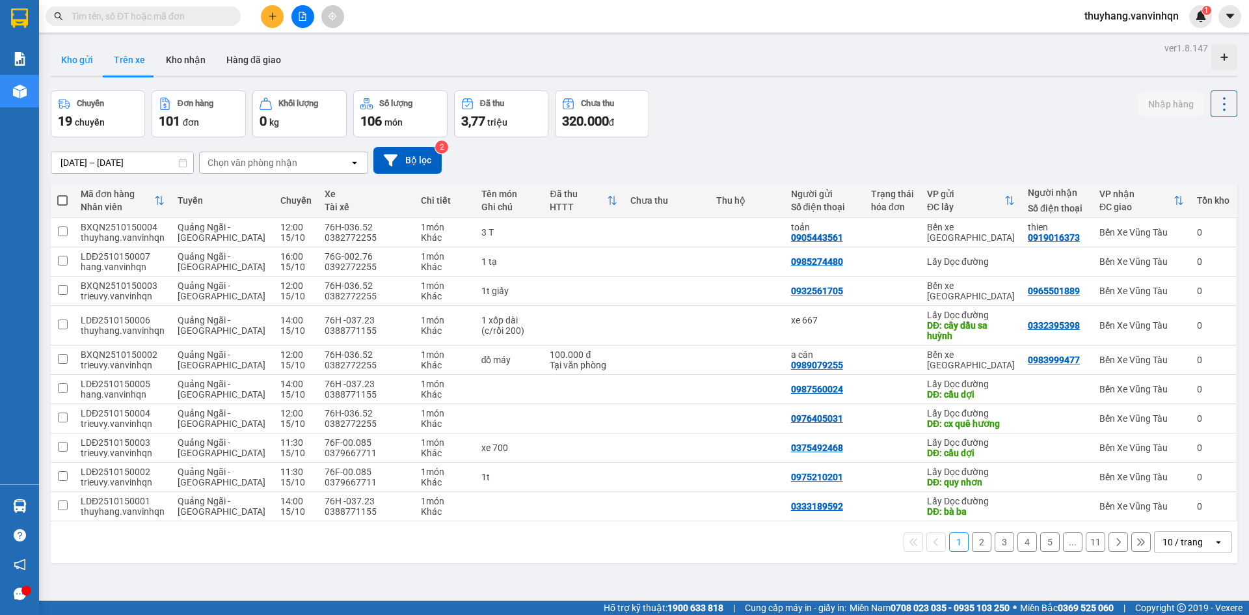
click at [66, 55] on button "Kho gửi" at bounding box center [77, 59] width 53 height 31
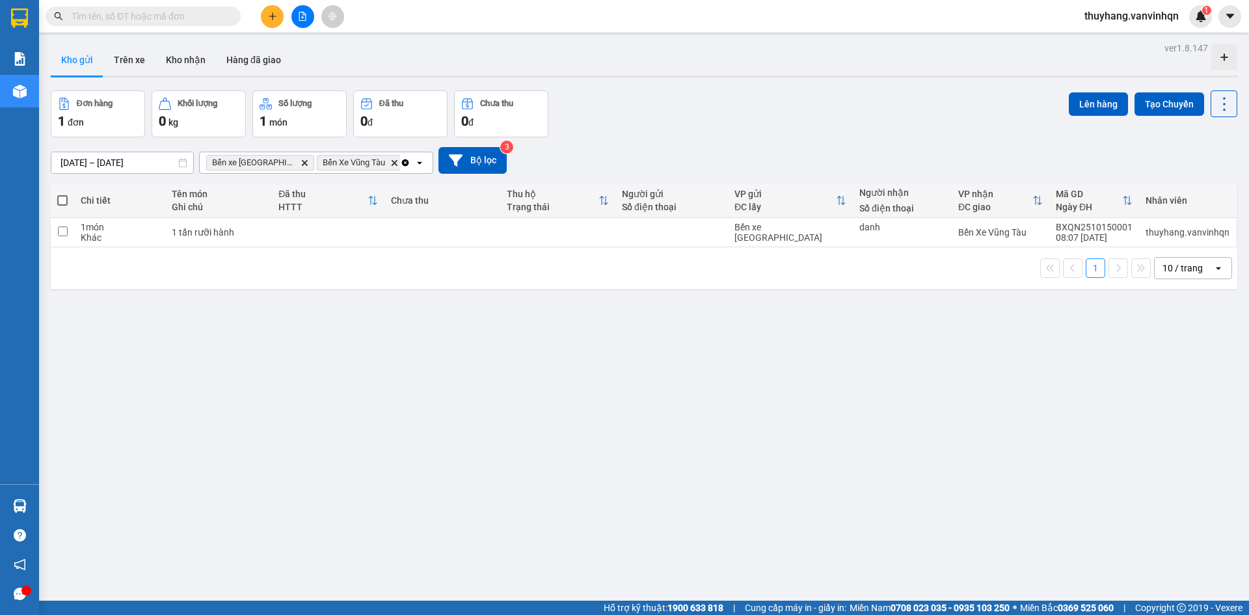
click at [282, 13] on button at bounding box center [272, 16] width 23 height 23
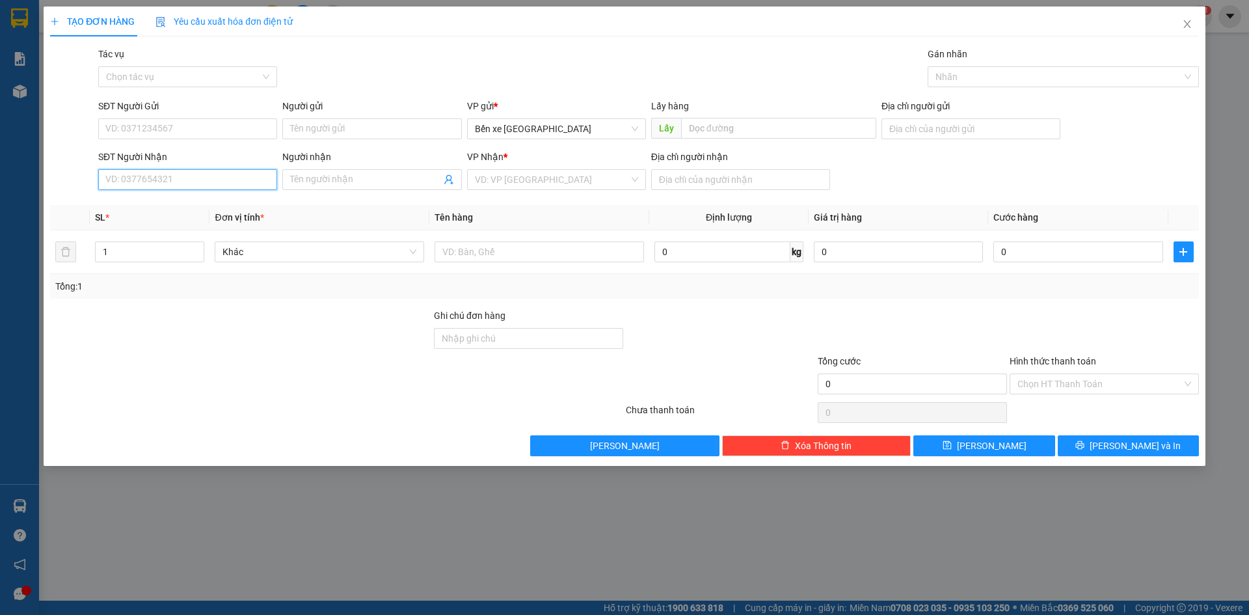
click at [236, 181] on input "SĐT Người Nhận" at bounding box center [187, 179] width 179 height 21
type input "0908374151"
click at [306, 124] on input "Người gửi" at bounding box center [371, 128] width 179 height 21
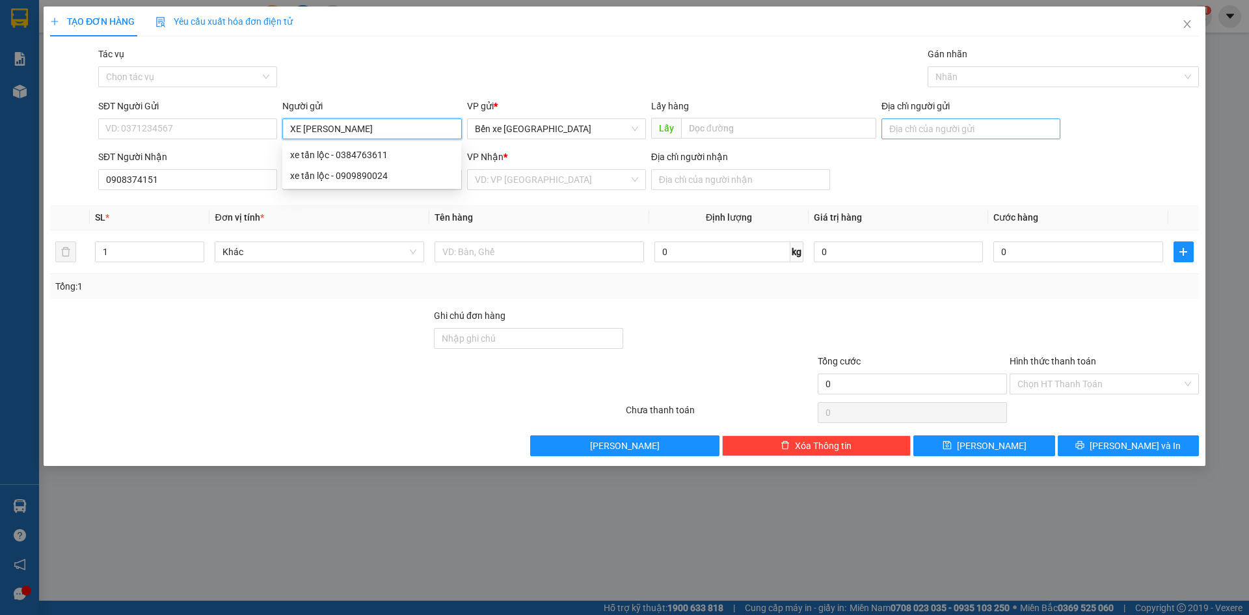
type input "XE [PERSON_NAME]"
click at [986, 135] on input "Địa chỉ người gửi" at bounding box center [971, 128] width 179 height 21
click at [973, 135] on input "Địa chỉ người gửi" at bounding box center [971, 128] width 179 height 21
type input "bxqn"
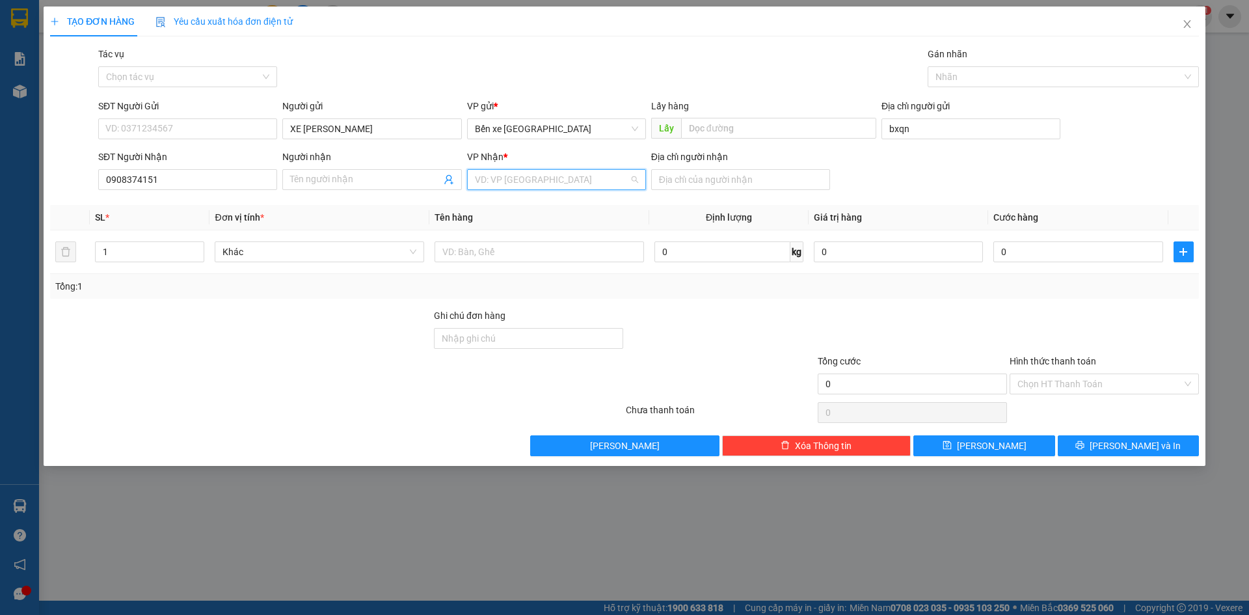
click at [594, 188] on input "search" at bounding box center [552, 180] width 154 height 20
click at [572, 249] on div "Bến Xe Vũng Tàu" at bounding box center [556, 247] width 163 height 14
click at [703, 178] on input "Địa chỉ người nhận" at bounding box center [740, 179] width 179 height 21
type input "vũng tàu"
click at [595, 252] on input "text" at bounding box center [540, 251] width 210 height 21
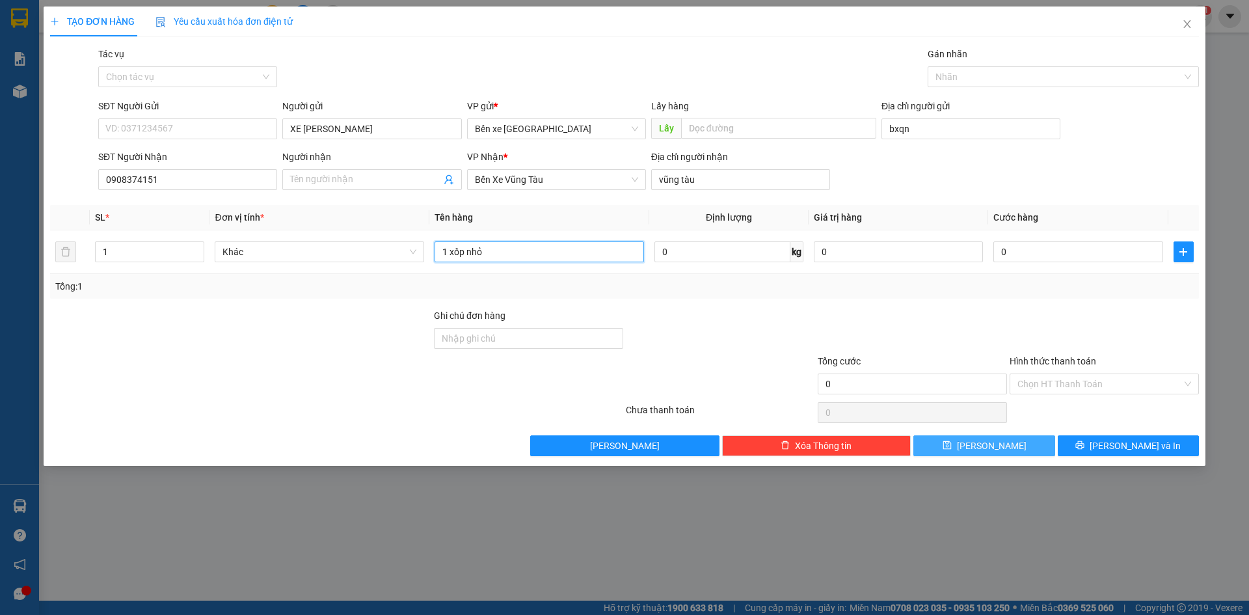
type input "1 xốp nhỏ"
click at [949, 446] on button "[PERSON_NAME]" at bounding box center [984, 445] width 141 height 21
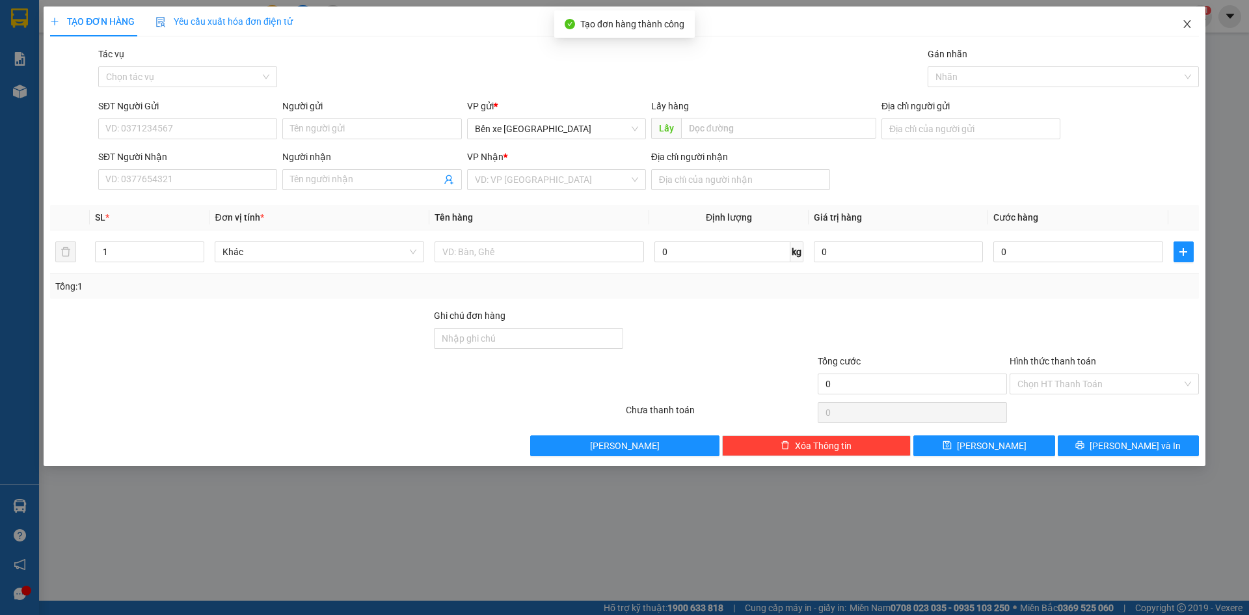
click at [1189, 27] on icon "close" at bounding box center [1187, 24] width 10 height 10
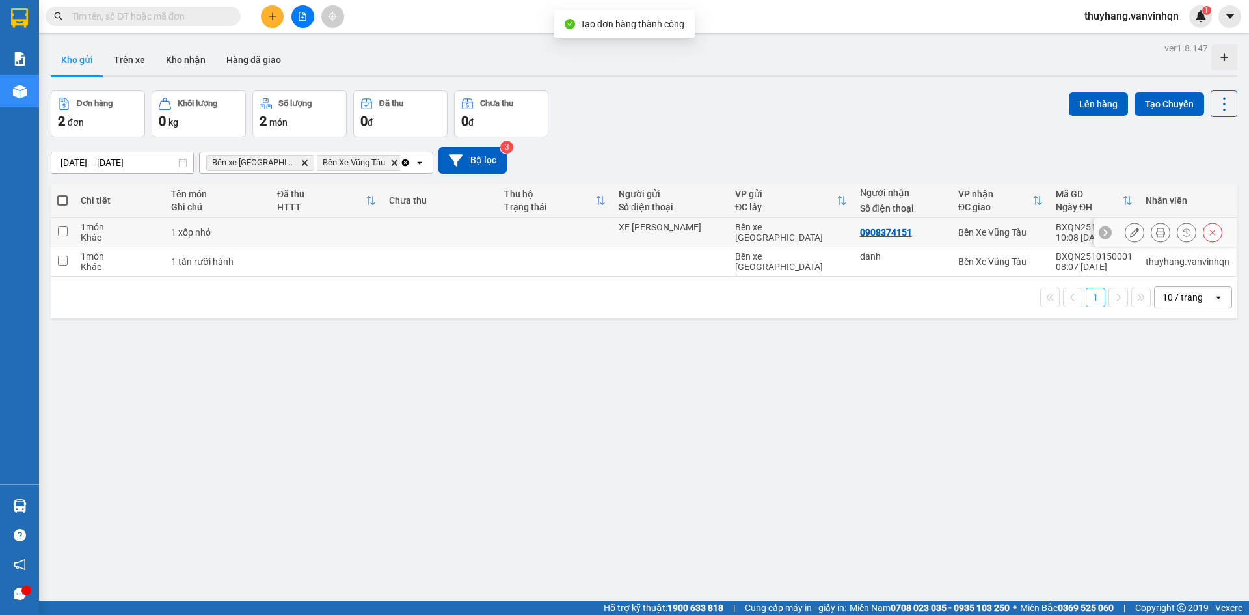
click at [254, 233] on div "1 xốp nhỏ" at bounding box center [217, 232] width 93 height 10
checkbox input "true"
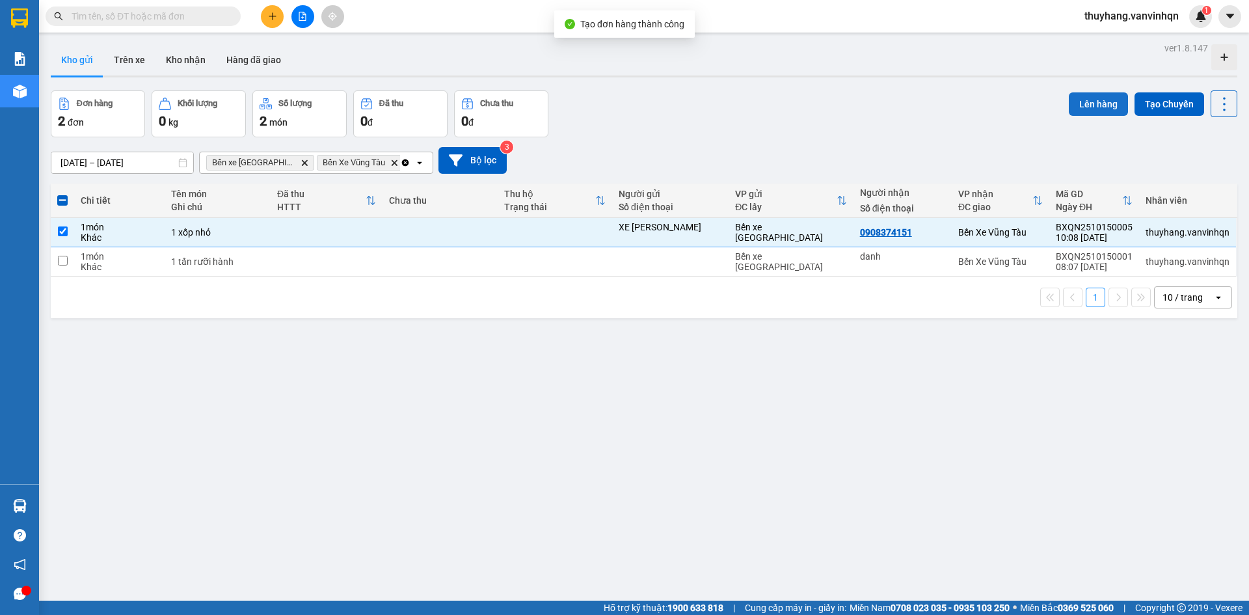
click at [1069, 101] on button "Lên hàng" at bounding box center [1098, 103] width 59 height 23
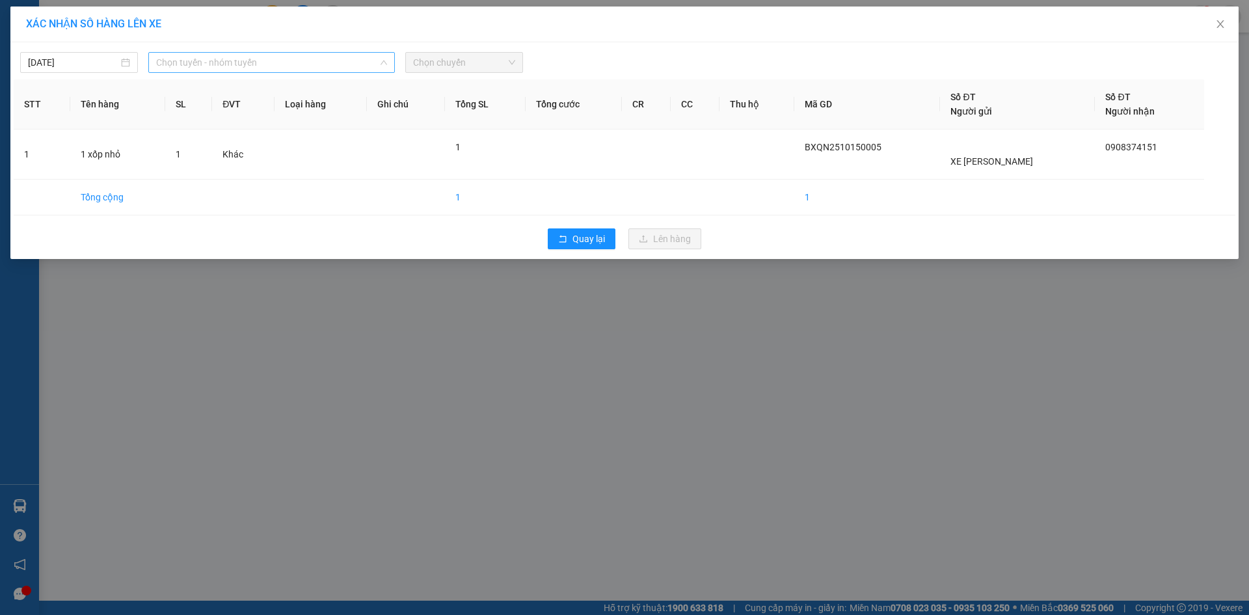
click at [232, 64] on span "Chọn tuyến - nhóm tuyến" at bounding box center [271, 63] width 231 height 20
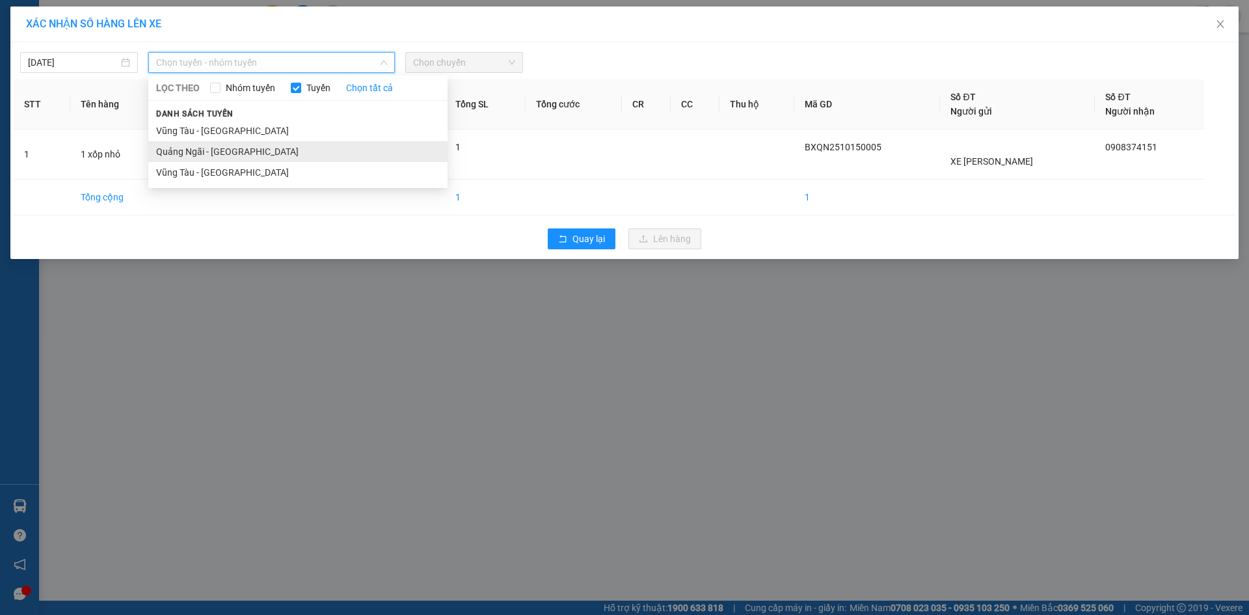
click at [237, 146] on li "Quảng Ngãi - [GEOGRAPHIC_DATA]" at bounding box center [297, 151] width 299 height 21
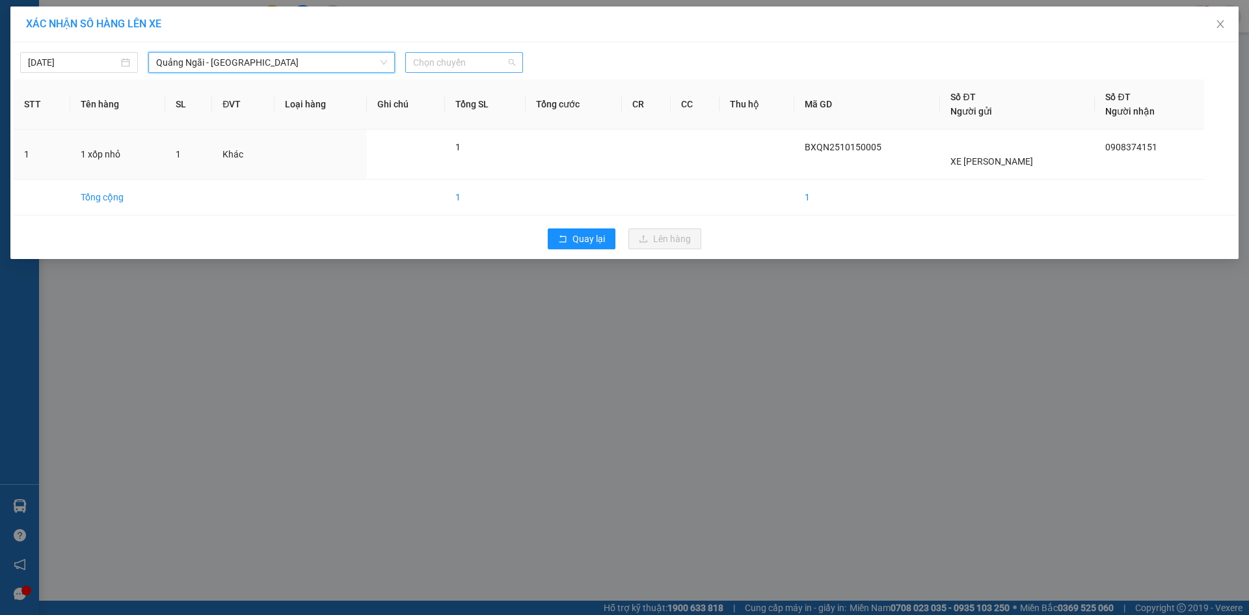
click at [450, 67] on span "Chọn chuyến" at bounding box center [464, 63] width 102 height 20
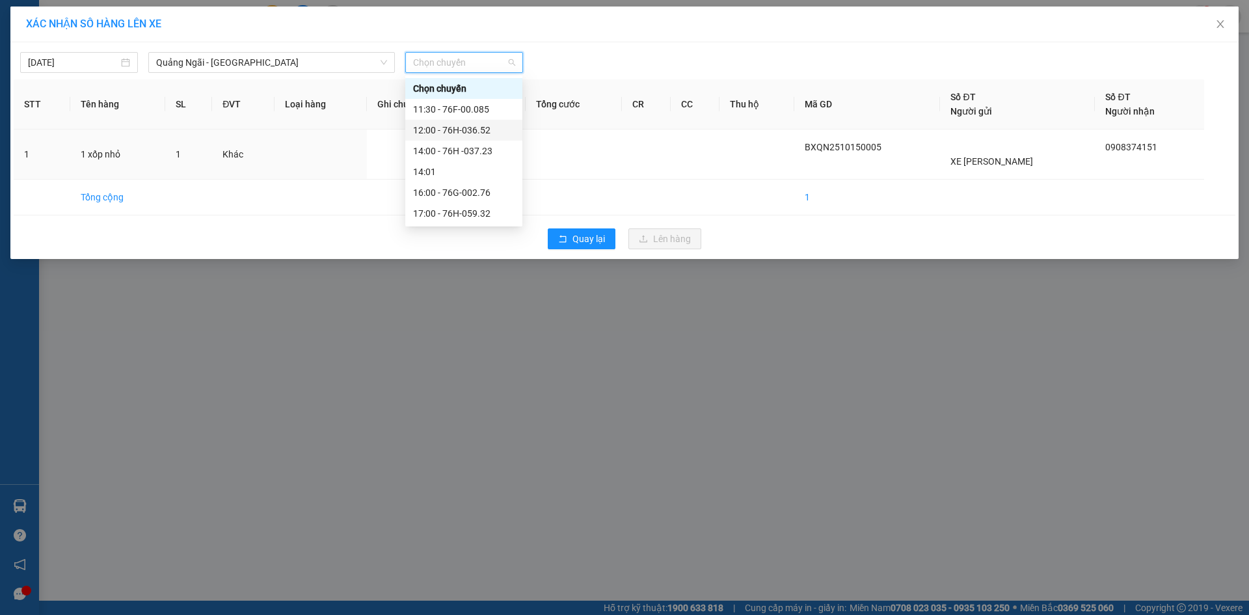
click at [465, 125] on div "12:00 - 76H-036.52" at bounding box center [464, 130] width 102 height 14
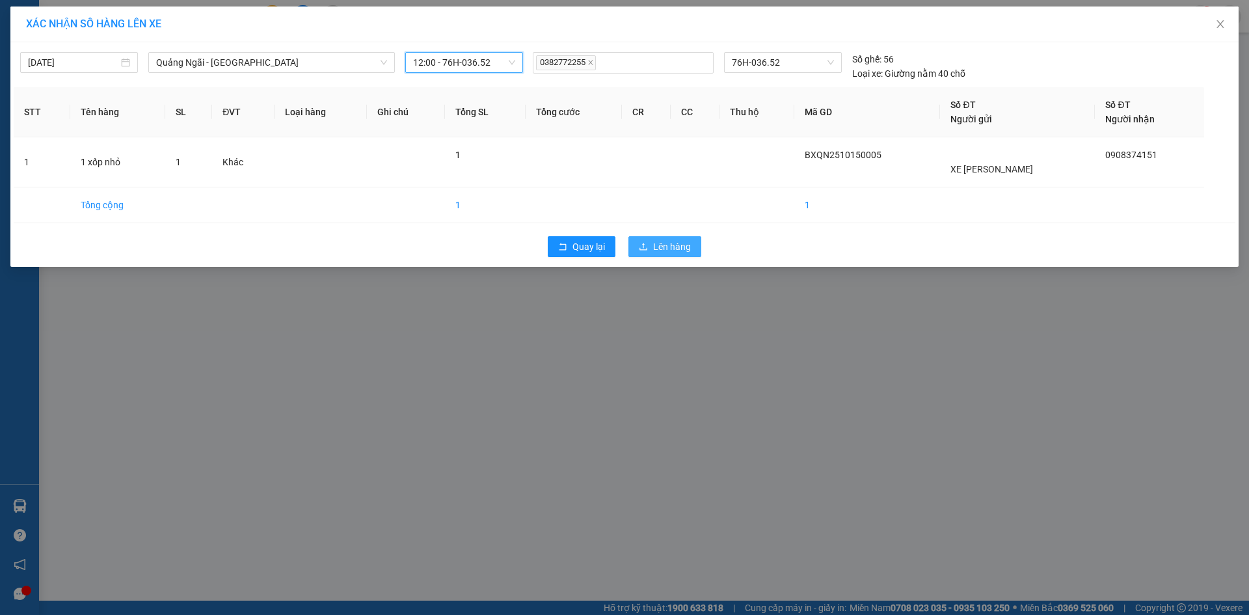
drag, startPoint x: 681, startPoint y: 243, endPoint x: 671, endPoint y: 238, distance: 11.1
click at [681, 243] on span "Lên hàng" at bounding box center [672, 246] width 38 height 14
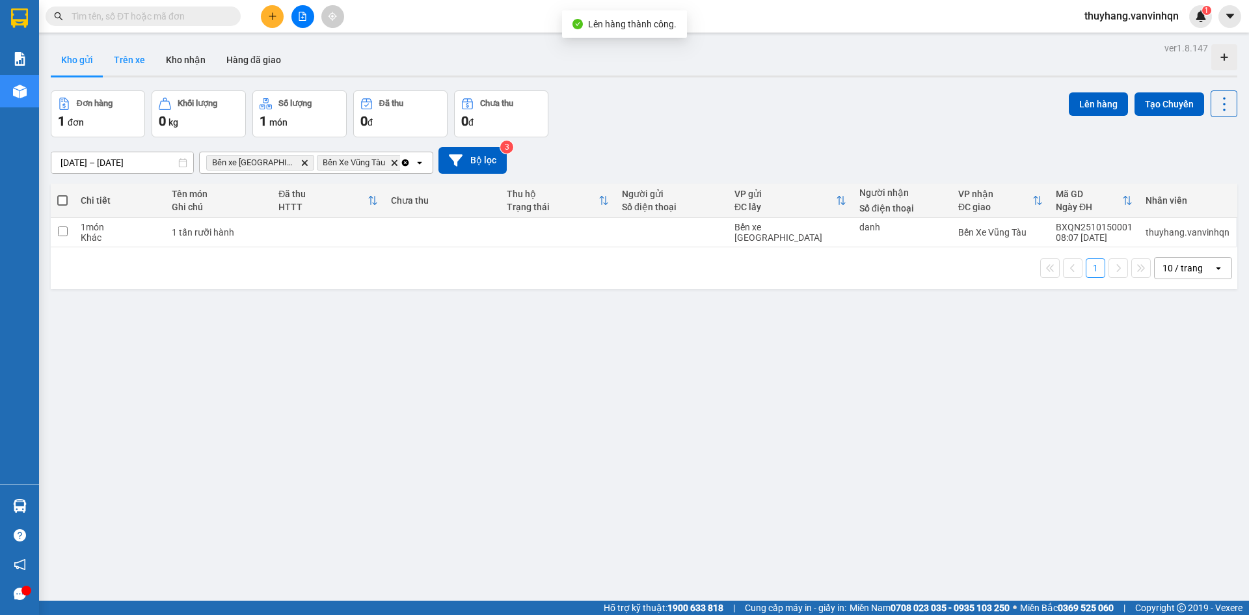
click at [113, 62] on button "Trên xe" at bounding box center [129, 59] width 52 height 31
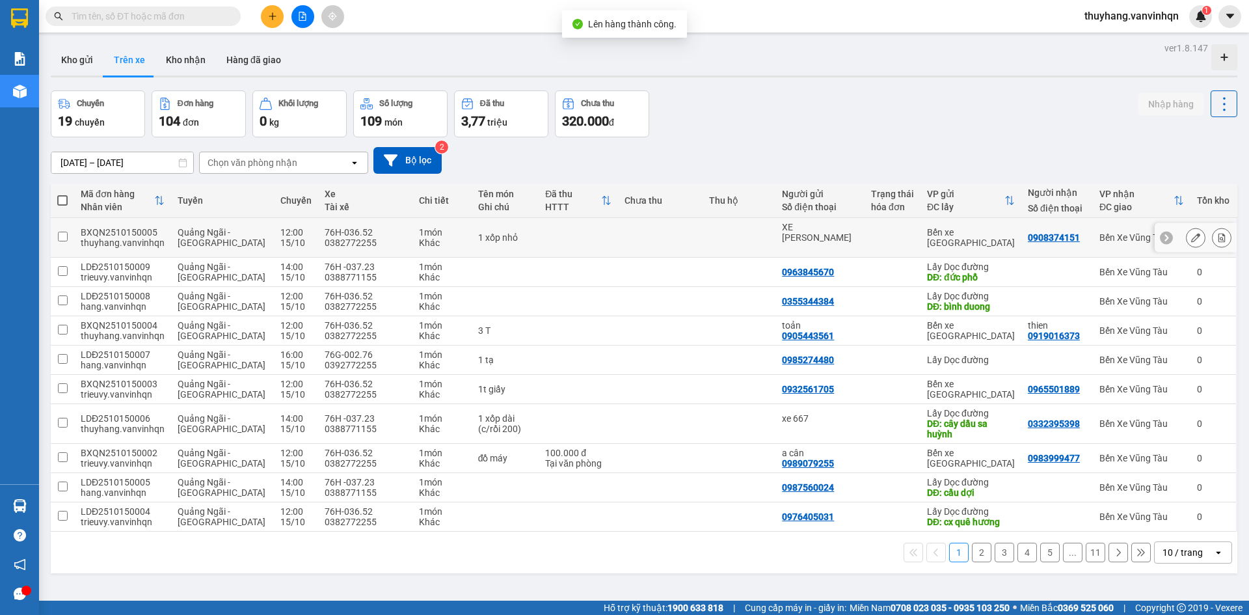
click at [1193, 234] on button at bounding box center [1196, 237] width 18 height 23
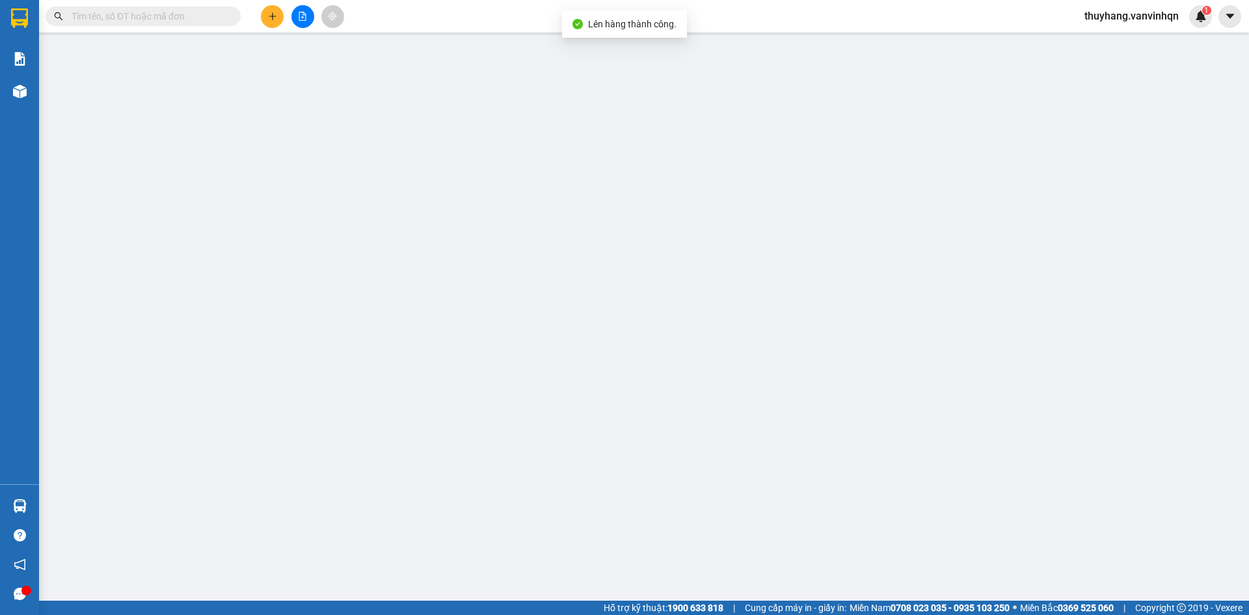
type input "XE [PERSON_NAME]"
type input "bxqn"
type input "0908374151"
type input "vũng tàu"
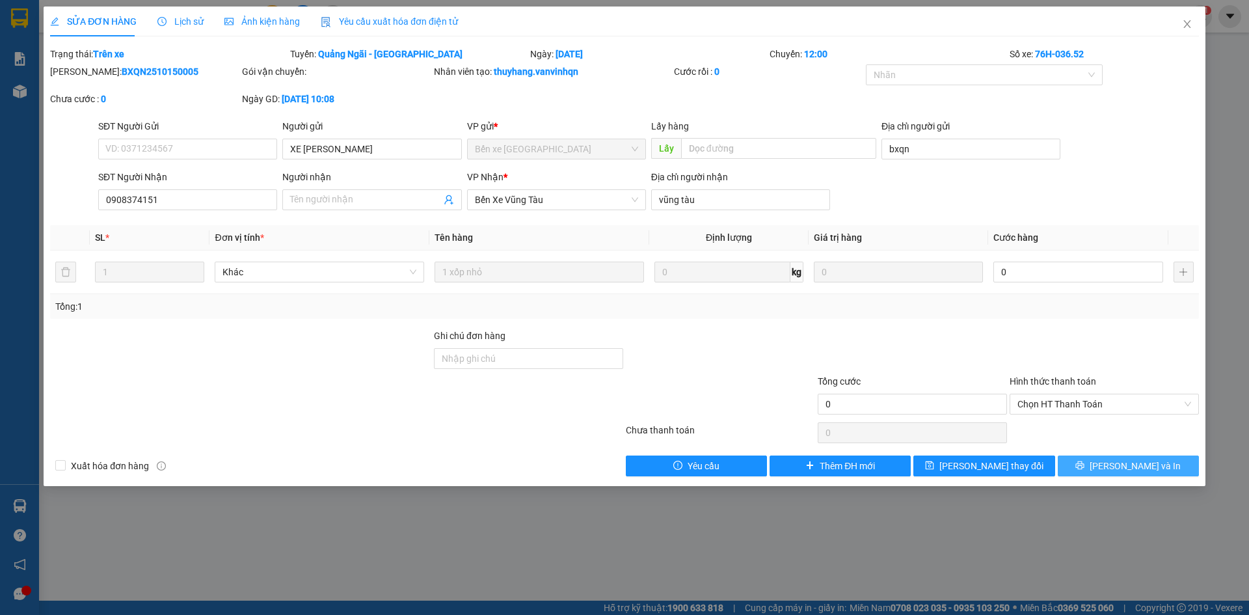
click at [1161, 474] on button "[PERSON_NAME] và In" at bounding box center [1128, 465] width 141 height 21
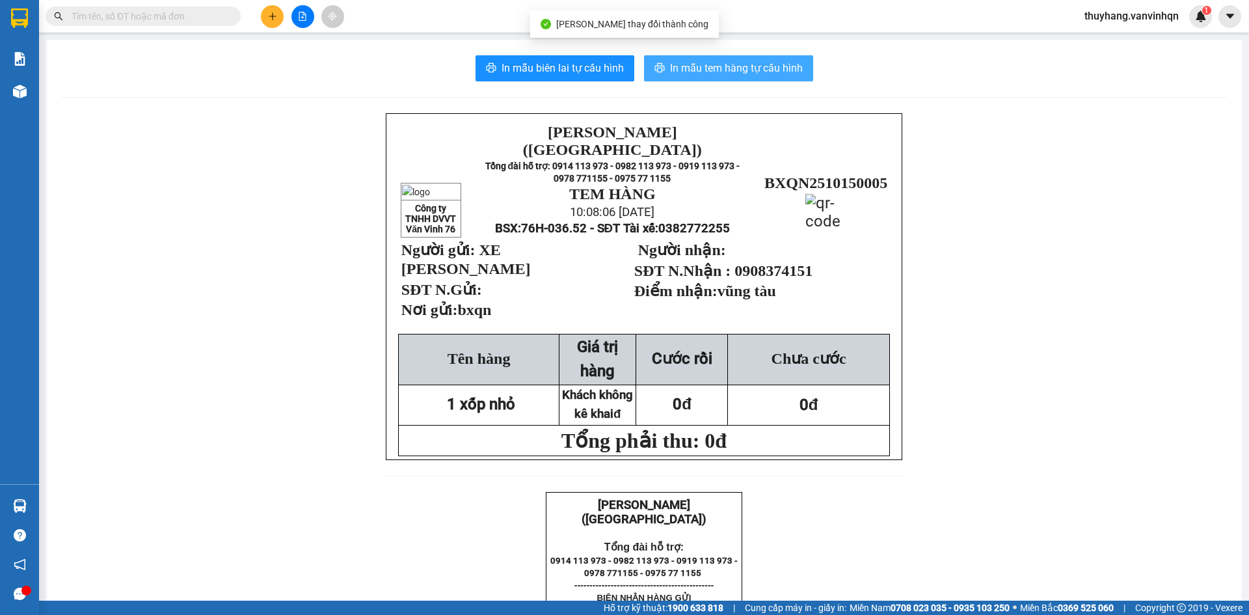
click at [702, 68] on span "In mẫu tem hàng tự cấu hình" at bounding box center [736, 68] width 133 height 16
click at [793, 61] on span "In mẫu tem hàng tự cấu hình" at bounding box center [736, 68] width 133 height 16
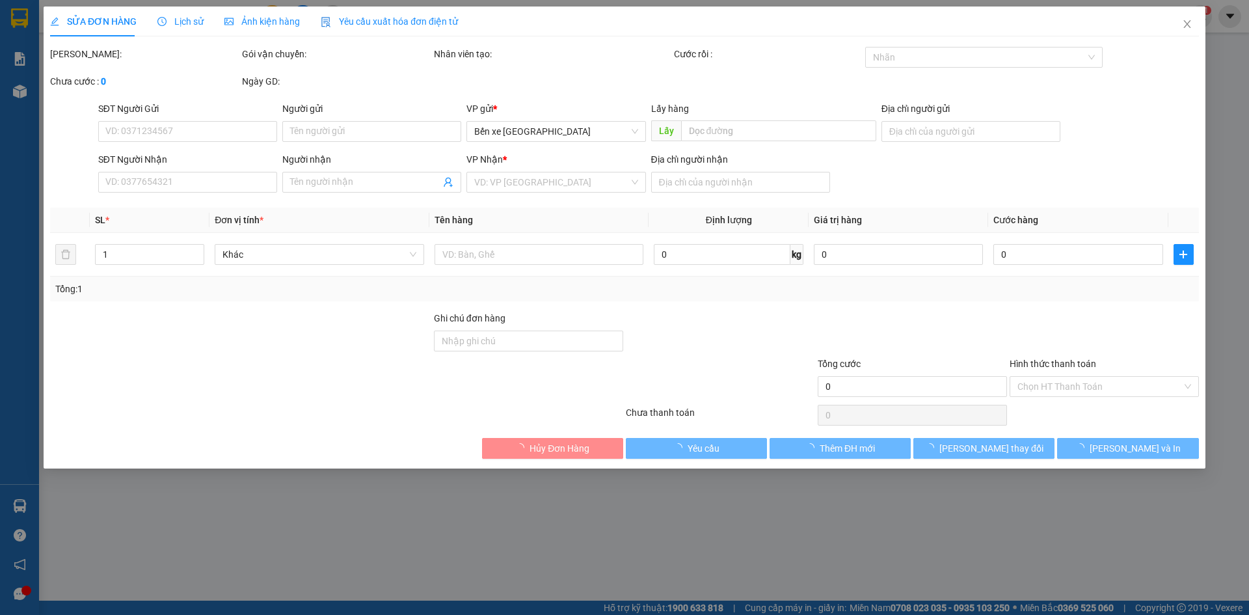
type input "XE [PERSON_NAME]"
type input "bxqn"
type input "0908374151"
type input "vũng tàu"
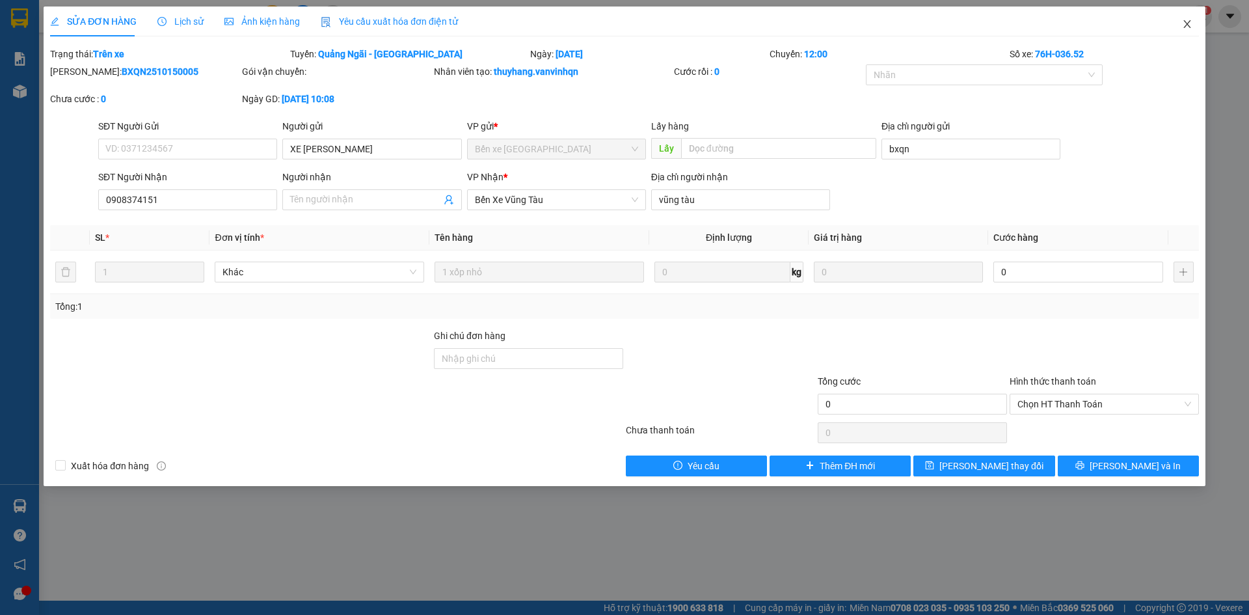
click at [1196, 23] on span "Close" at bounding box center [1187, 25] width 36 height 36
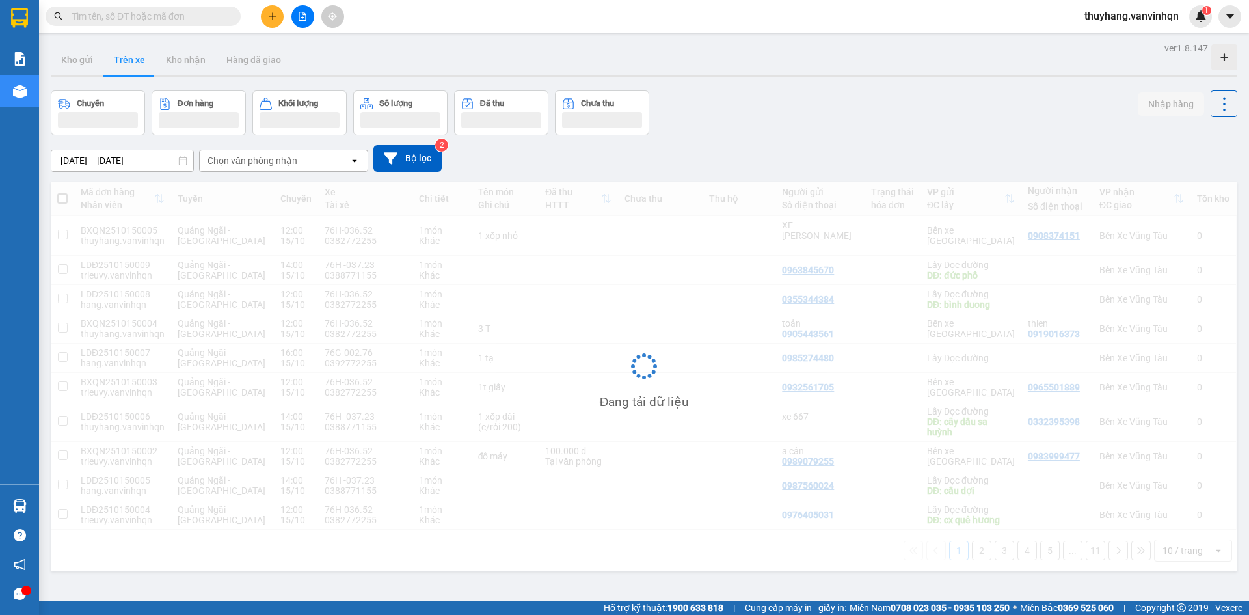
click at [814, 141] on div "[DATE] – [DATE] Press the down arrow key to interact with the calendar and sele…" at bounding box center [644, 158] width 1187 height 46
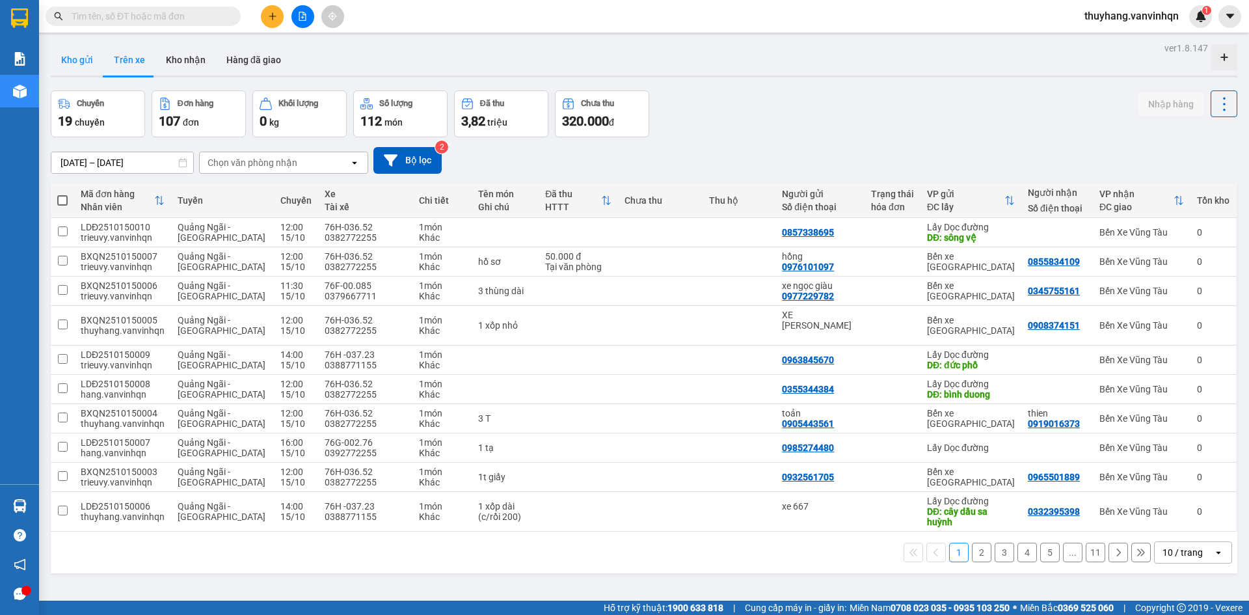
click at [78, 62] on button "Kho gửi" at bounding box center [77, 59] width 53 height 31
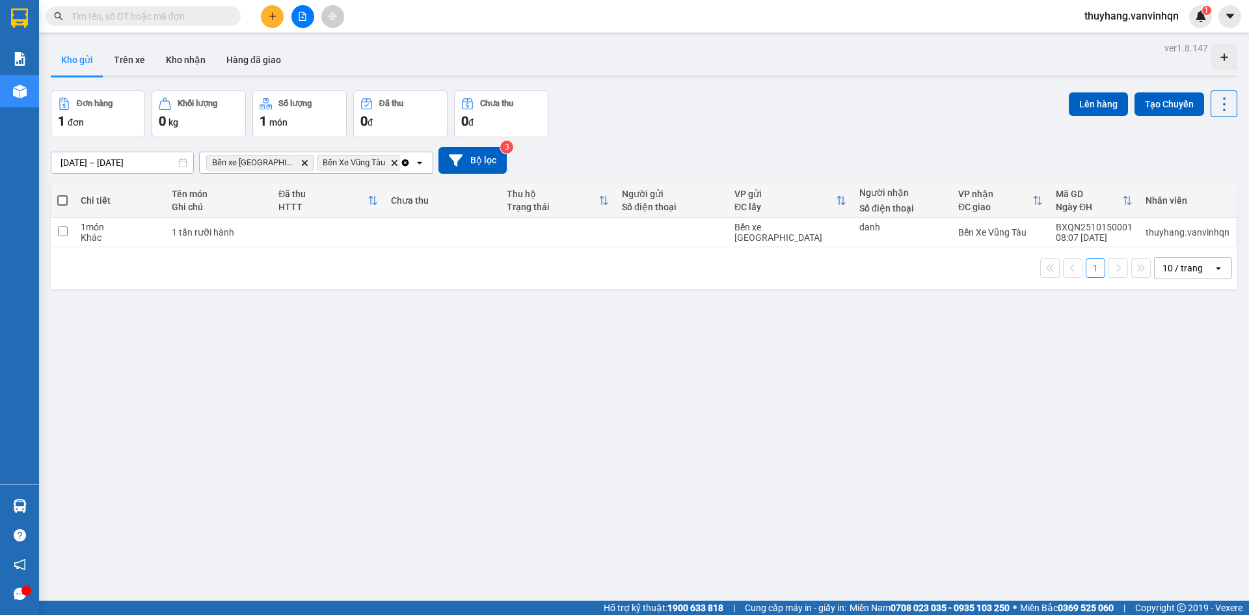
click at [271, 18] on icon "plus" at bounding box center [272, 16] width 9 height 9
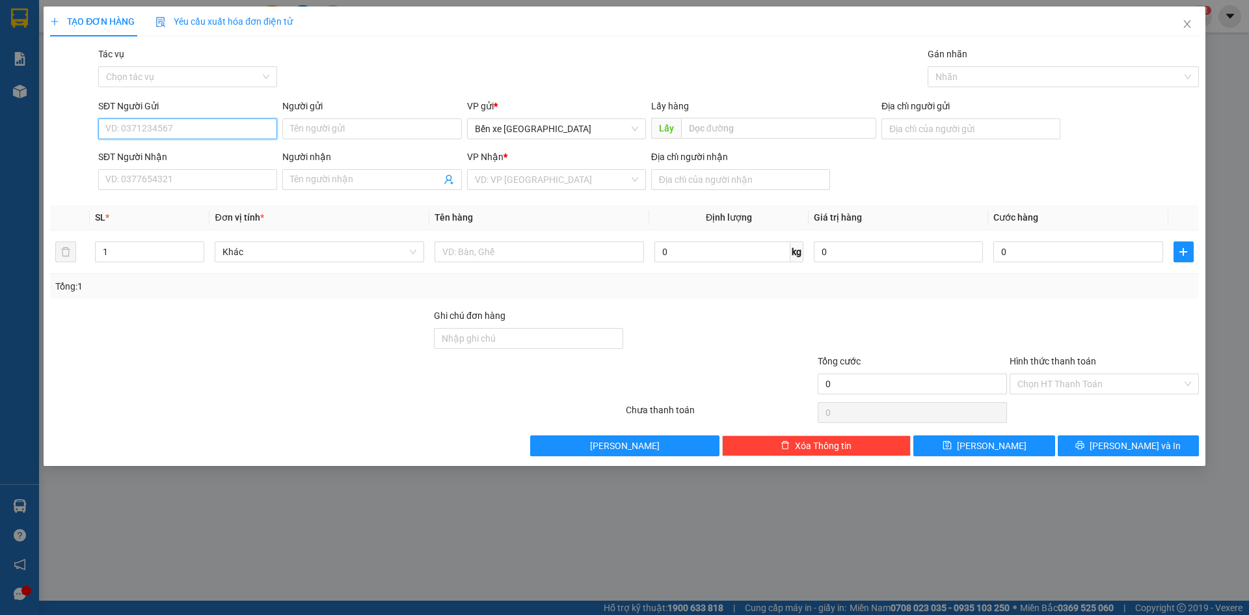
click at [251, 129] on input "SĐT Người Gửi" at bounding box center [187, 128] width 179 height 21
click at [521, 134] on span "Bến xe [GEOGRAPHIC_DATA]" at bounding box center [556, 129] width 163 height 20
type input "0334402130"
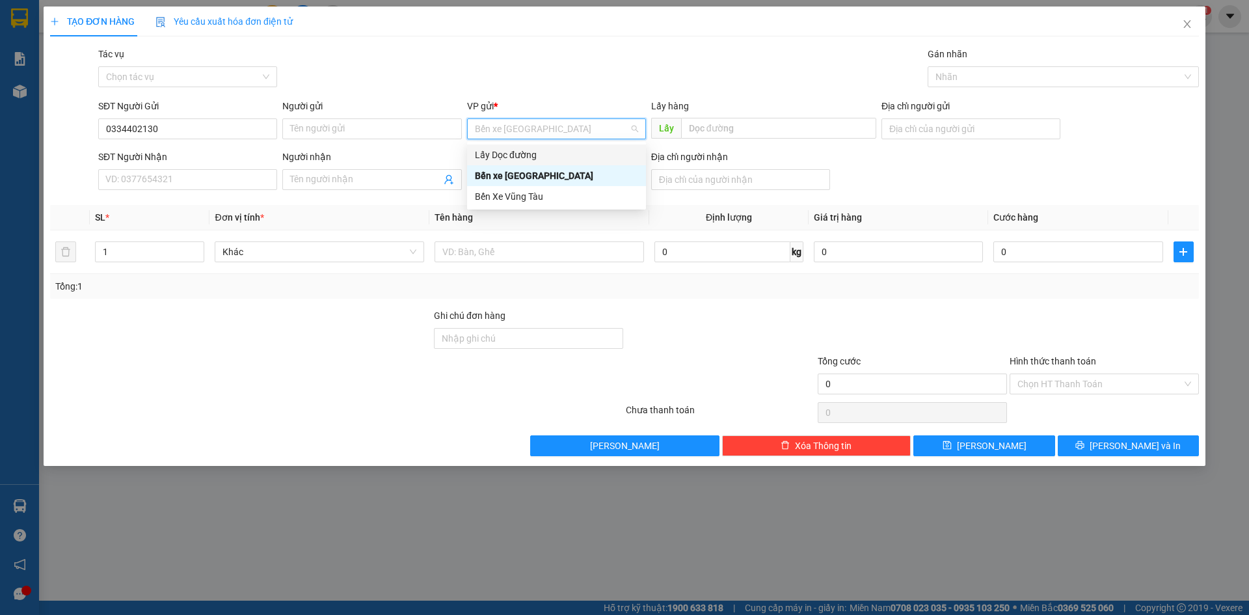
click at [526, 159] on div "Lấy Dọc đường" at bounding box center [556, 155] width 163 height 14
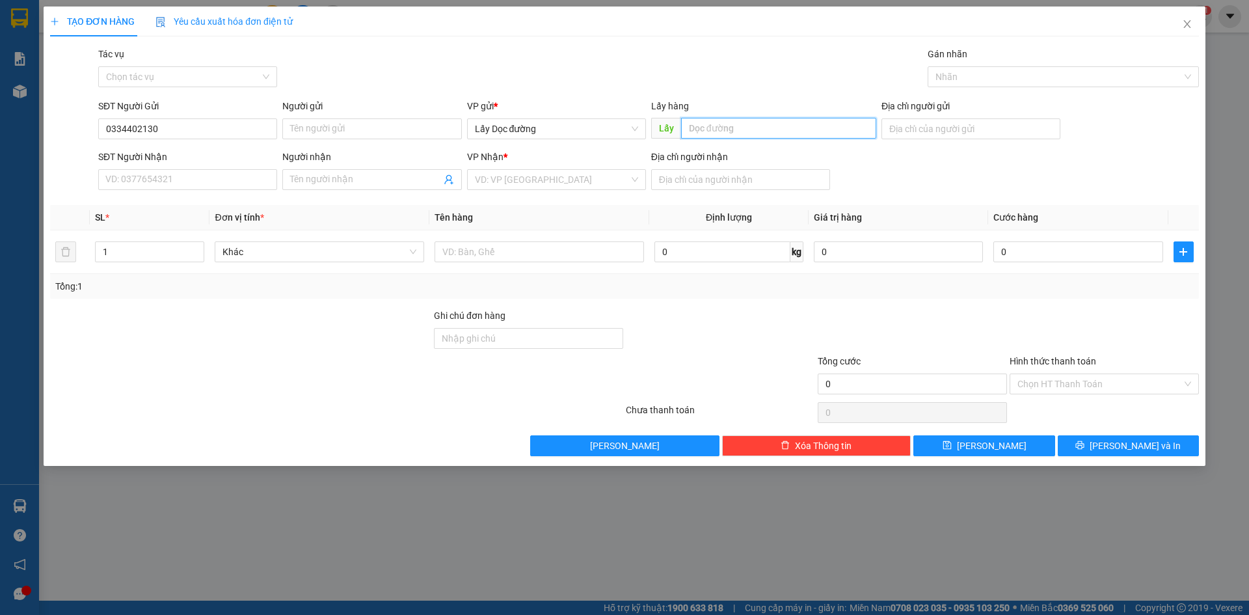
click at [730, 119] on input "text" at bounding box center [778, 128] width 195 height 21
type input "ông đô"
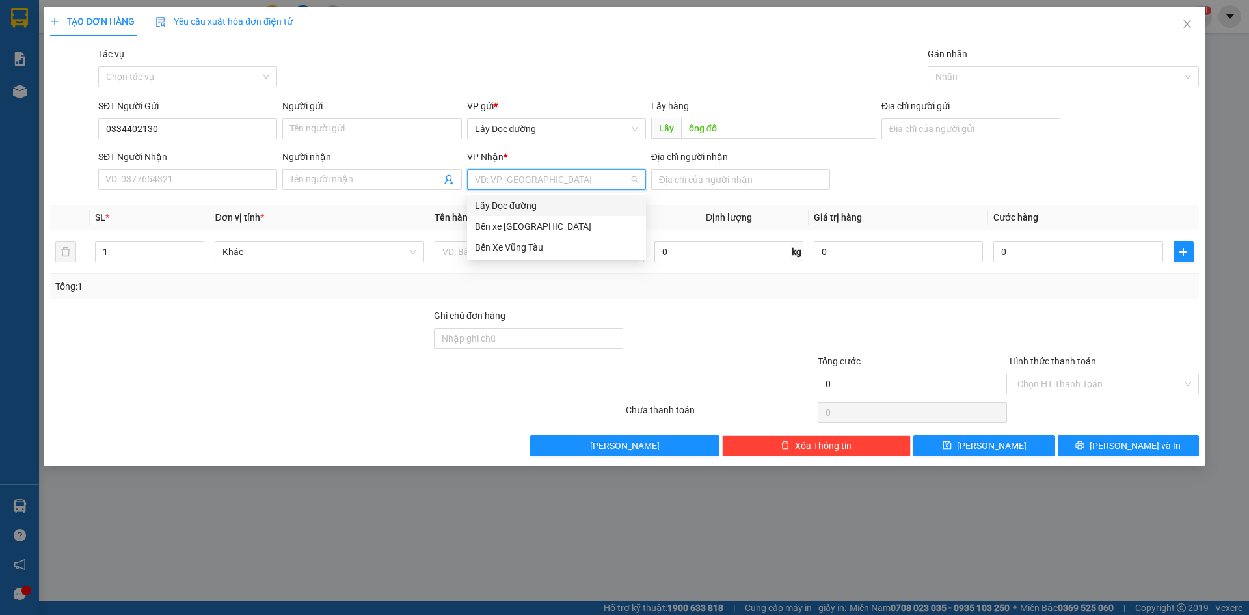
drag, startPoint x: 615, startPoint y: 180, endPoint x: 595, endPoint y: 210, distance: 36.1
click at [611, 184] on input "search" at bounding box center [552, 180] width 154 height 20
click at [583, 247] on div "Bến Xe Vũng Tàu" at bounding box center [556, 247] width 163 height 14
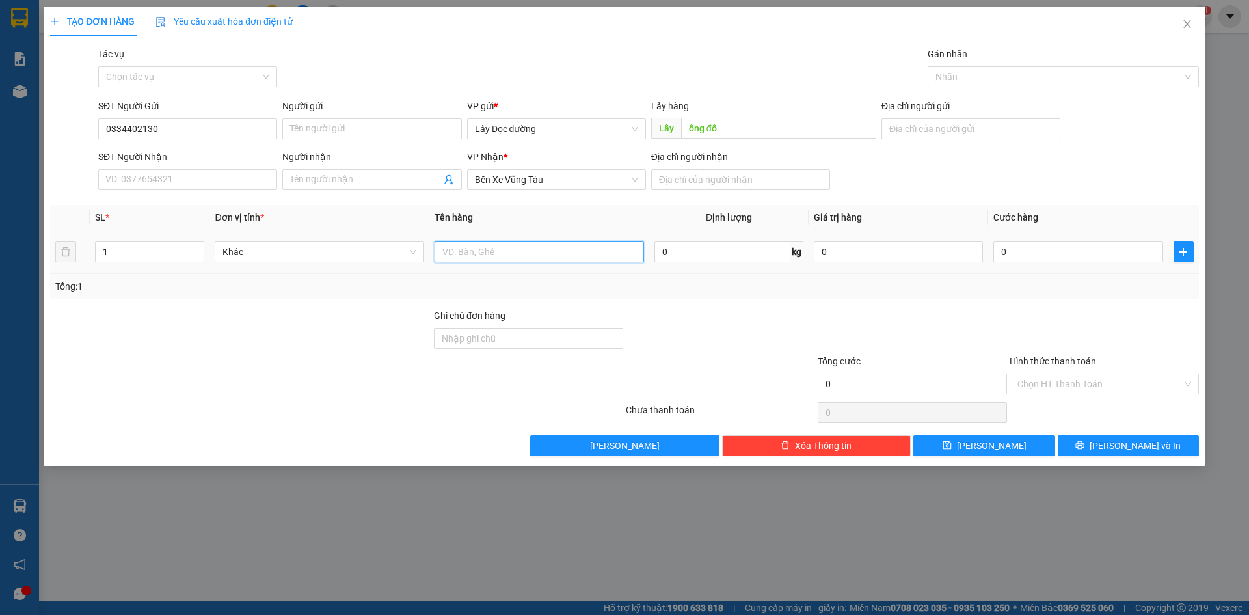
click at [570, 254] on input "text" at bounding box center [540, 251] width 210 height 21
type input "6t phước hải"
click at [1180, 254] on icon "plus" at bounding box center [1183, 252] width 10 height 10
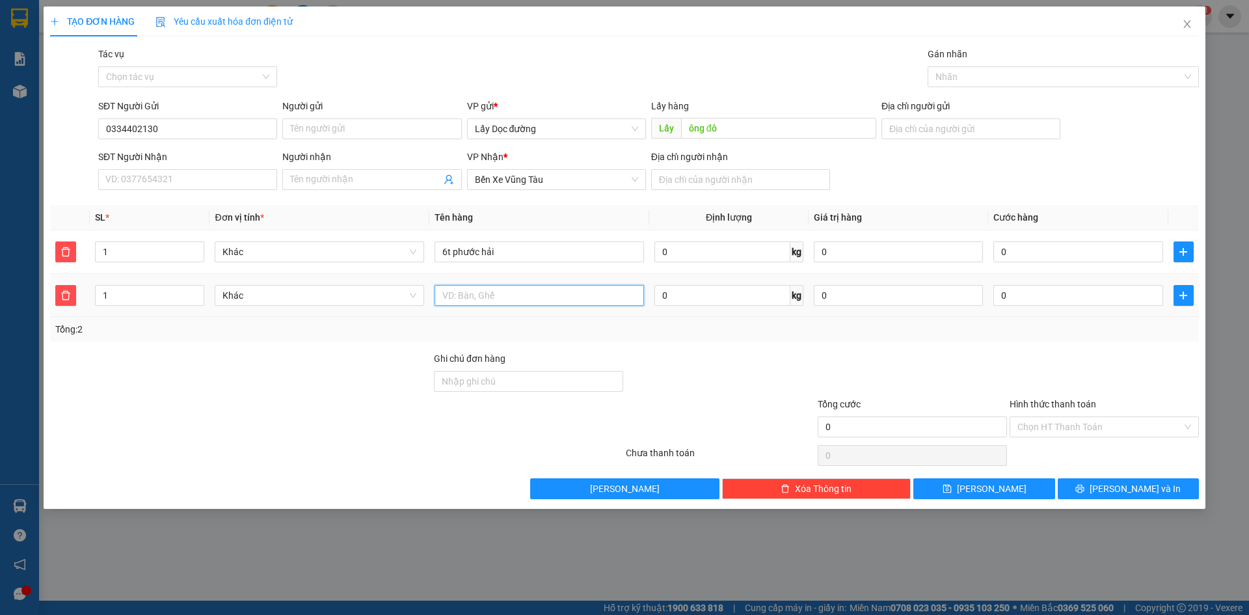
click at [622, 299] on input "text" at bounding box center [540, 295] width 210 height 21
type input "1T [GEOGRAPHIC_DATA]"
click at [960, 487] on button "[PERSON_NAME]" at bounding box center [984, 488] width 141 height 21
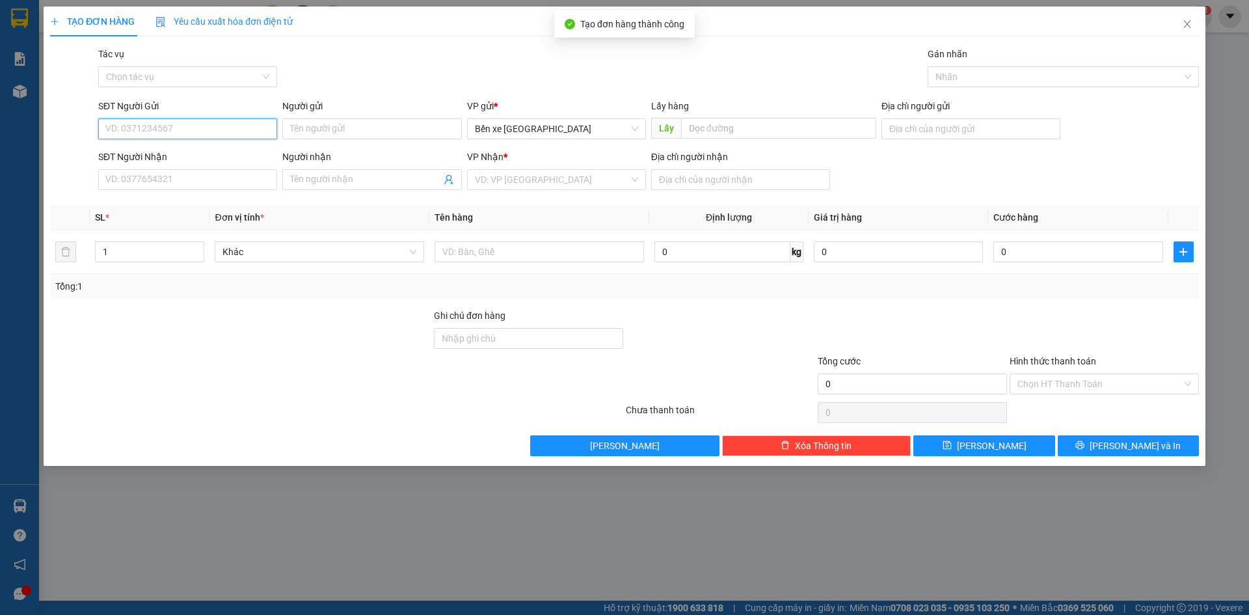
click at [189, 129] on input "SĐT Người Gửi" at bounding box center [187, 128] width 179 height 21
click at [518, 130] on span "Bến xe [GEOGRAPHIC_DATA]" at bounding box center [556, 129] width 163 height 20
type input "0349357034"
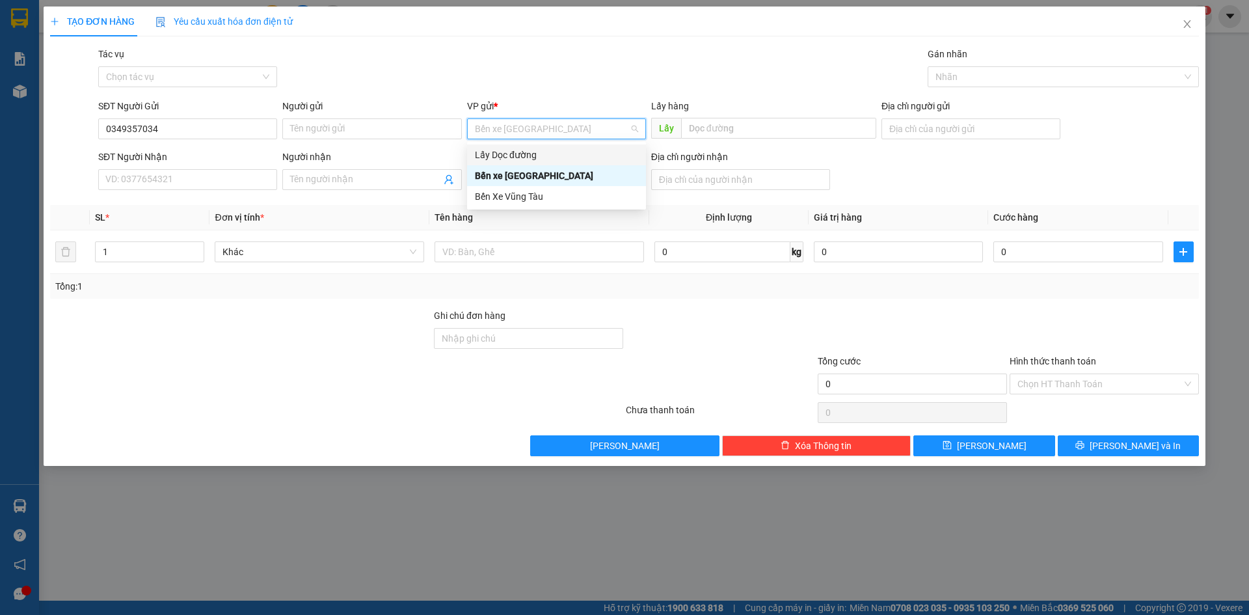
click at [522, 155] on div "Lấy Dọc đường" at bounding box center [556, 155] width 163 height 14
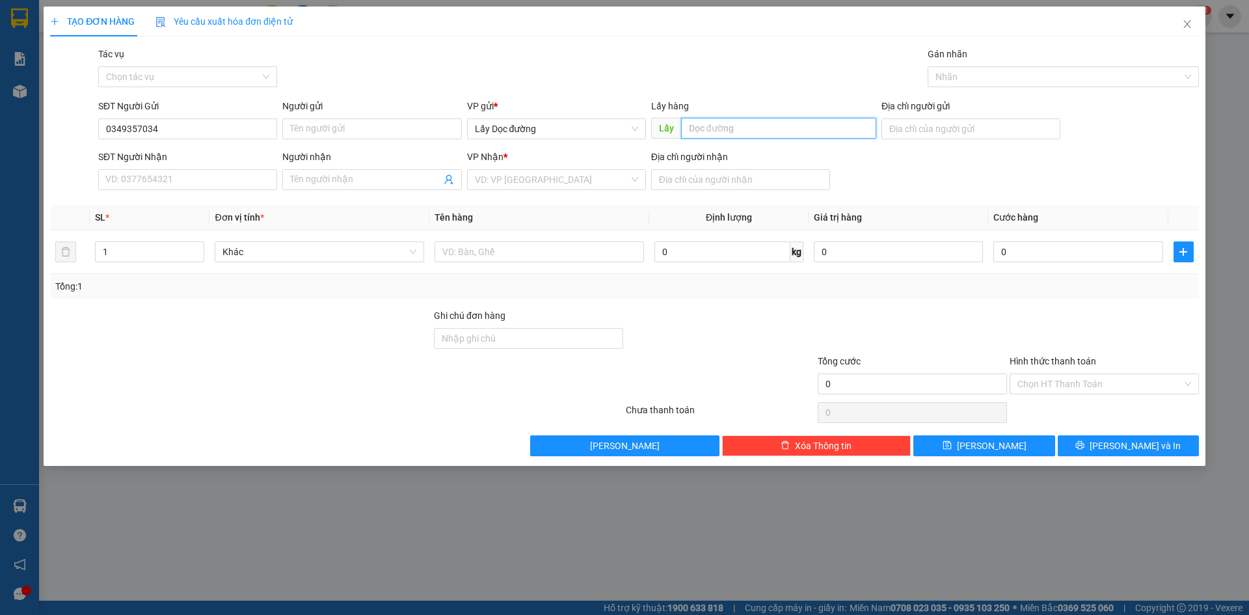
click at [732, 120] on input "text" at bounding box center [778, 128] width 195 height 21
type input "ông đô"
click at [614, 181] on input "search" at bounding box center [552, 180] width 154 height 20
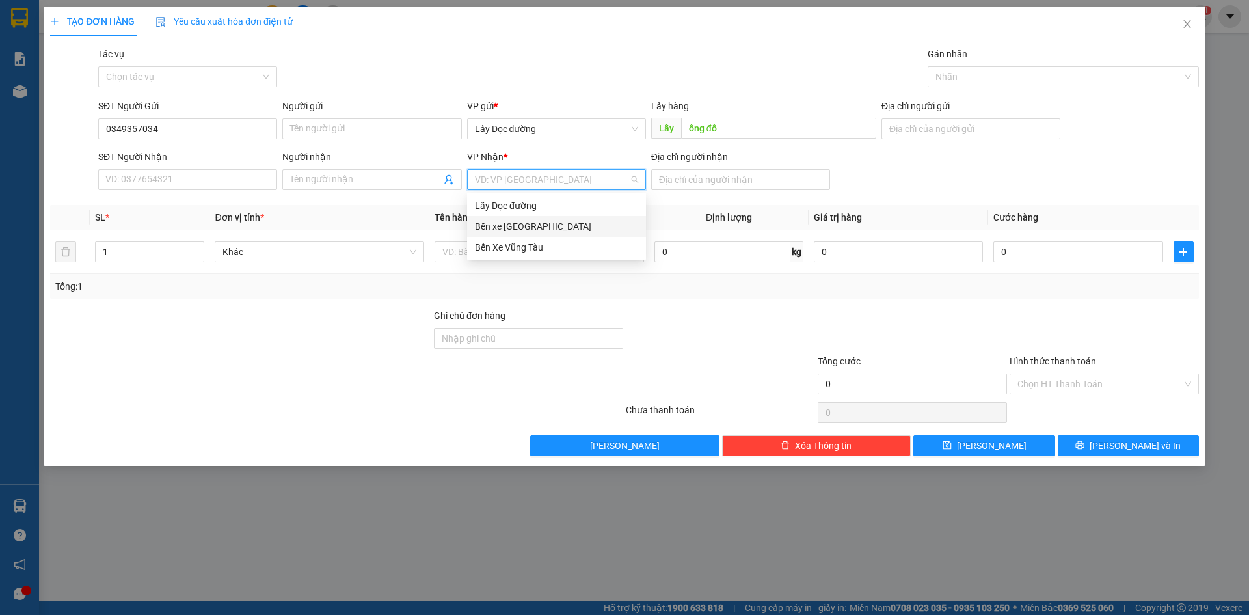
click at [609, 245] on div "Bến Xe Vũng Tàu" at bounding box center [556, 247] width 163 height 14
click at [685, 179] on input "Địa chỉ người nhận" at bounding box center [740, 179] width 179 height 21
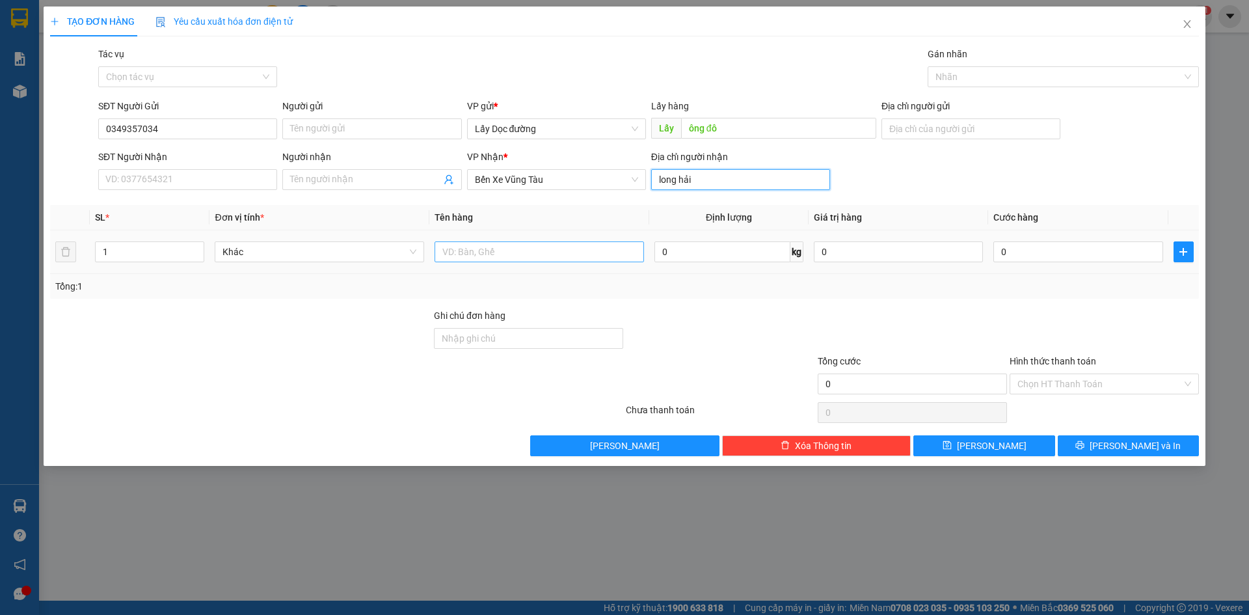
type input "long hải"
click at [510, 251] on input "text" at bounding box center [540, 251] width 210 height 21
type input "1"
click at [972, 453] on button "[PERSON_NAME]" at bounding box center [984, 445] width 141 height 21
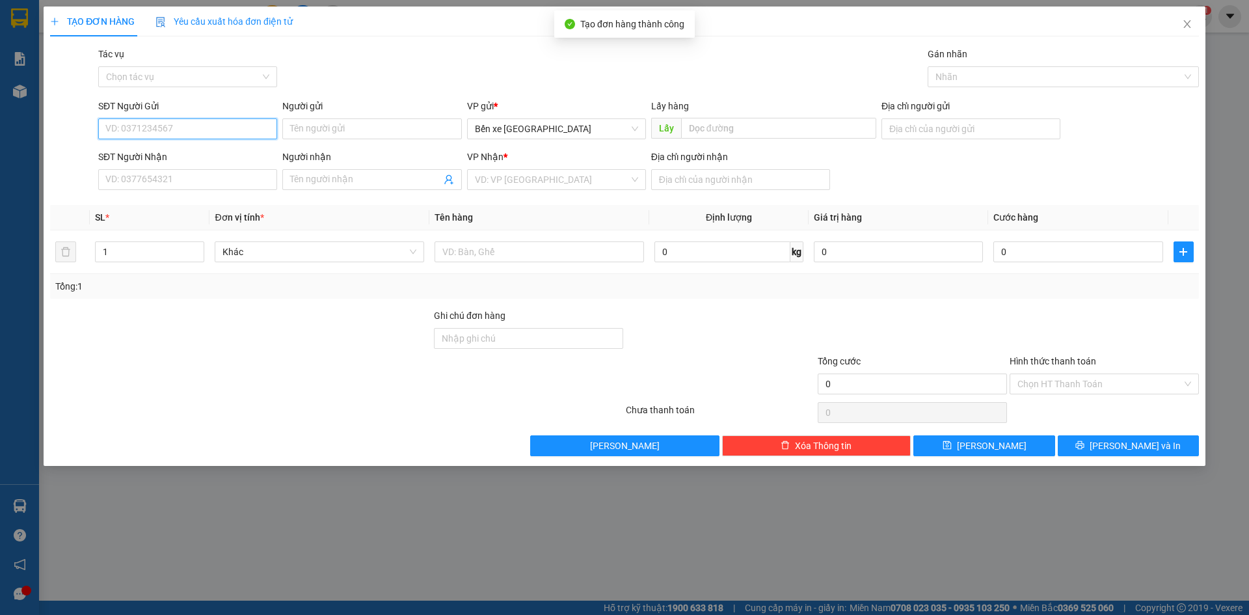
click at [176, 124] on input "SĐT Người Gửi" at bounding box center [187, 128] width 179 height 21
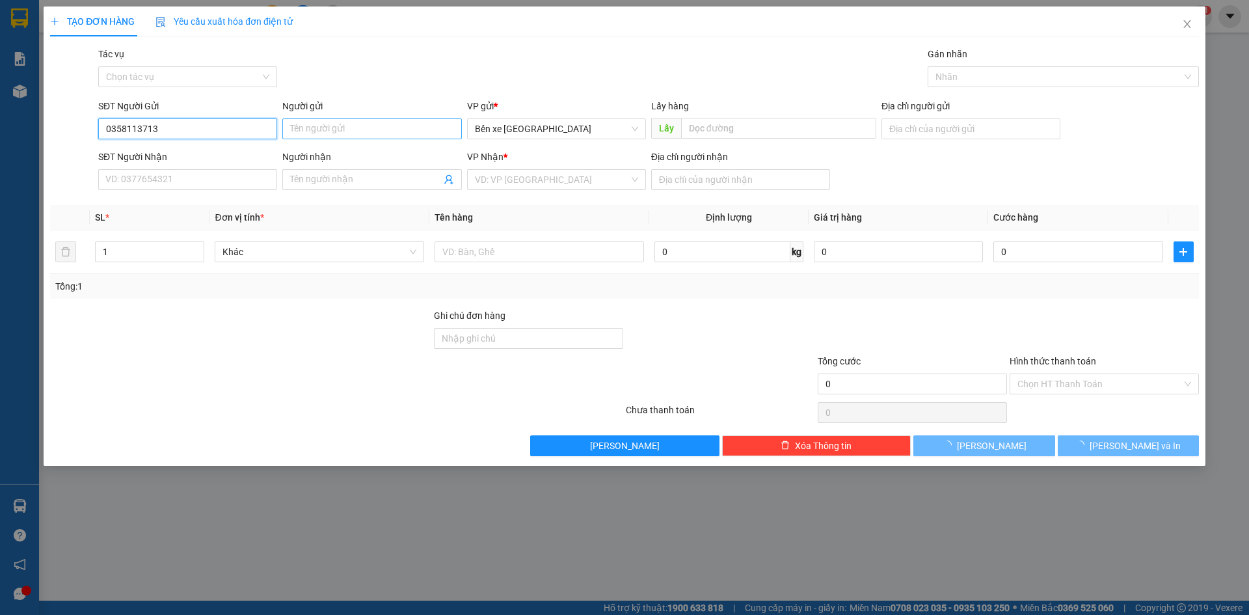
type input "0358113713"
click at [392, 128] on input "Người gửi" at bounding box center [371, 128] width 179 height 21
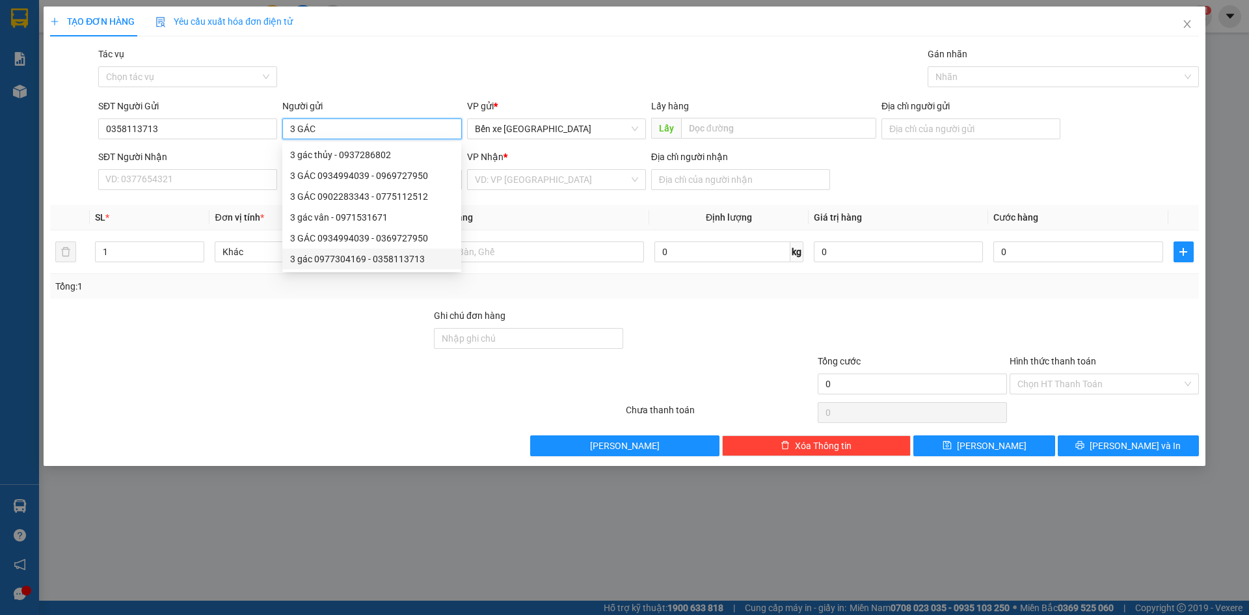
click at [423, 258] on div "3 gác 0977304169 - 0358113713" at bounding box center [371, 259] width 163 height 14
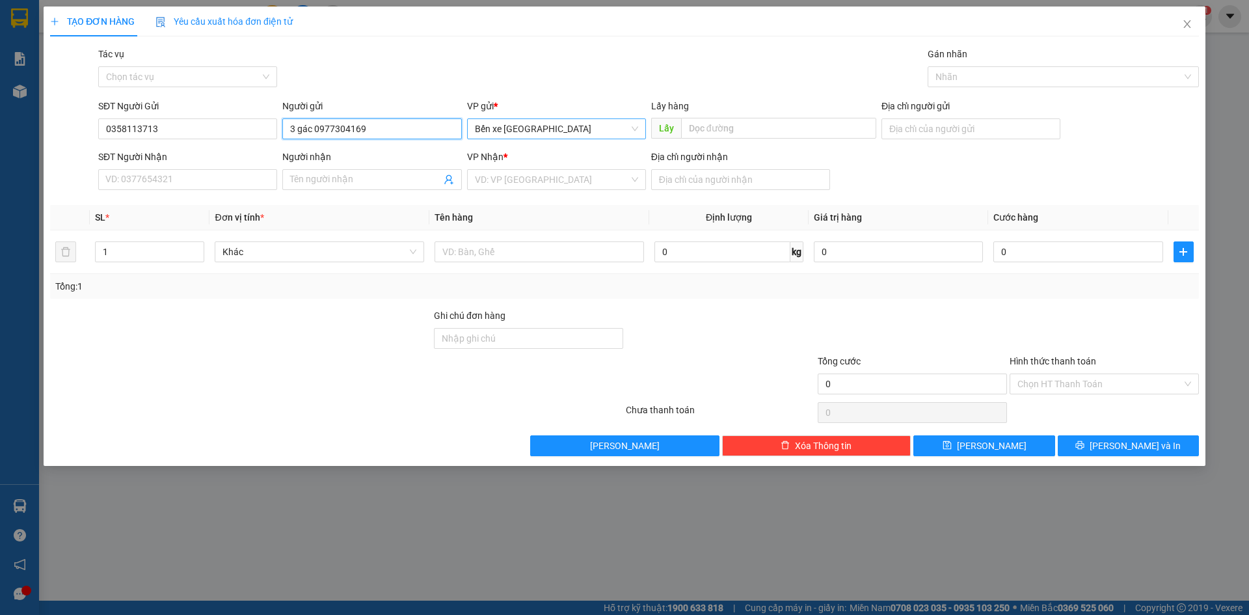
click at [543, 128] on span "Bến xe [GEOGRAPHIC_DATA]" at bounding box center [556, 129] width 163 height 20
type input "3 gác 0977304169"
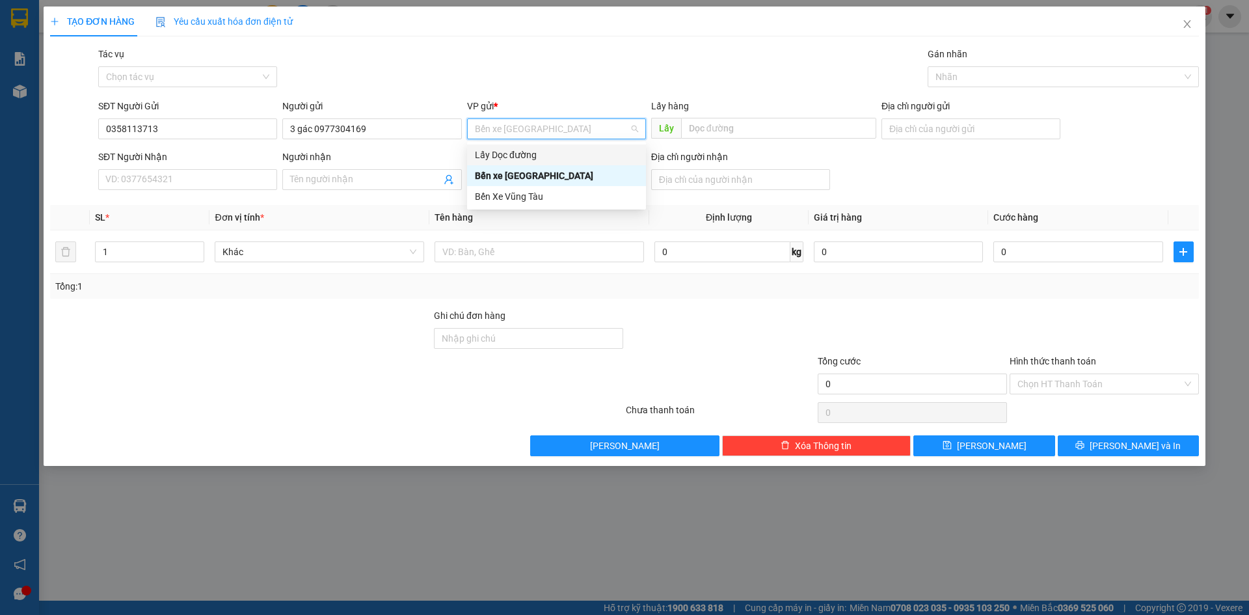
click at [546, 156] on div "Lấy Dọc đường" at bounding box center [556, 155] width 163 height 14
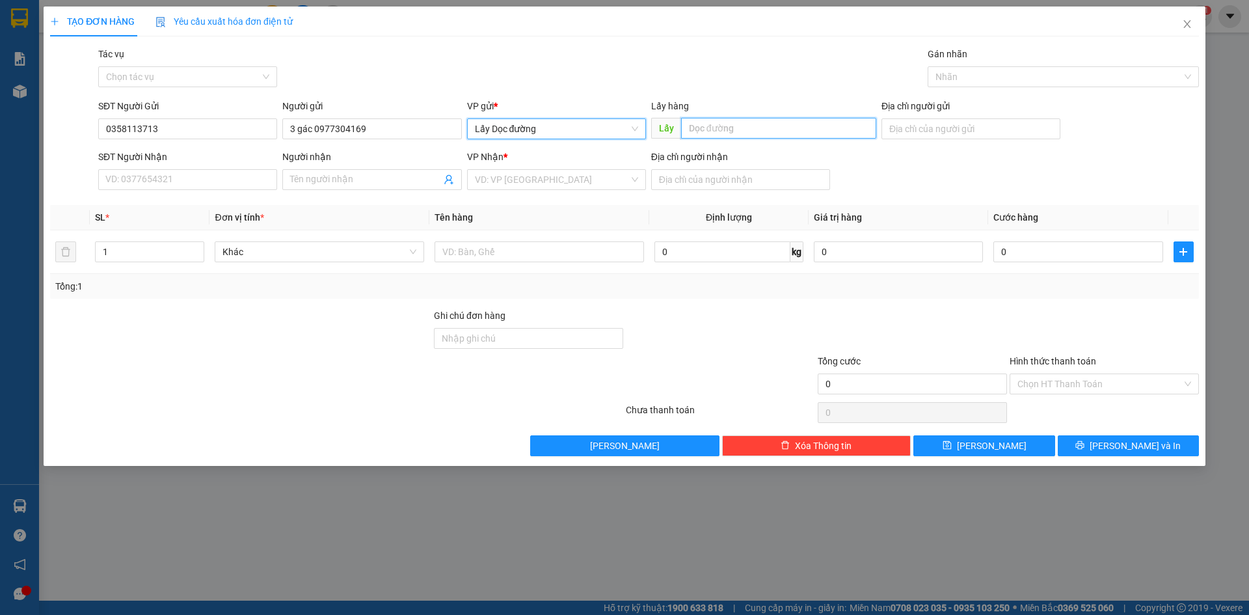
click at [727, 122] on input "text" at bounding box center [778, 128] width 195 height 21
type input "Ông đô"
drag, startPoint x: 595, startPoint y: 178, endPoint x: 563, endPoint y: 225, distance: 56.7
click at [593, 180] on input "search" at bounding box center [552, 180] width 154 height 20
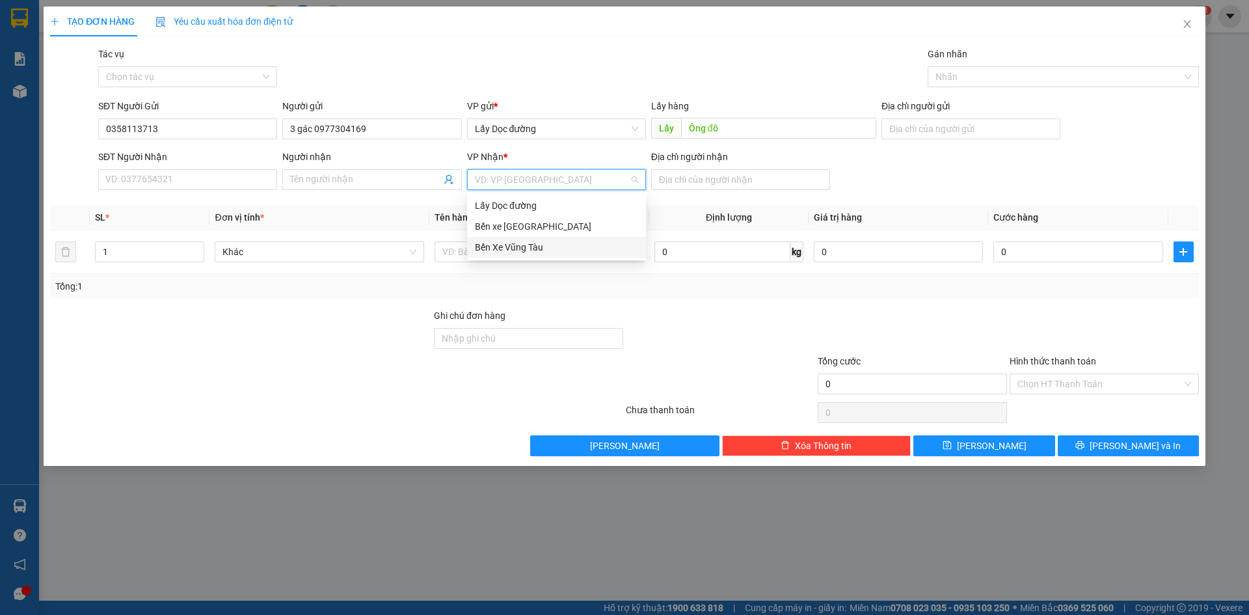
click at [548, 249] on div "Bến Xe Vũng Tàu" at bounding box center [556, 247] width 163 height 14
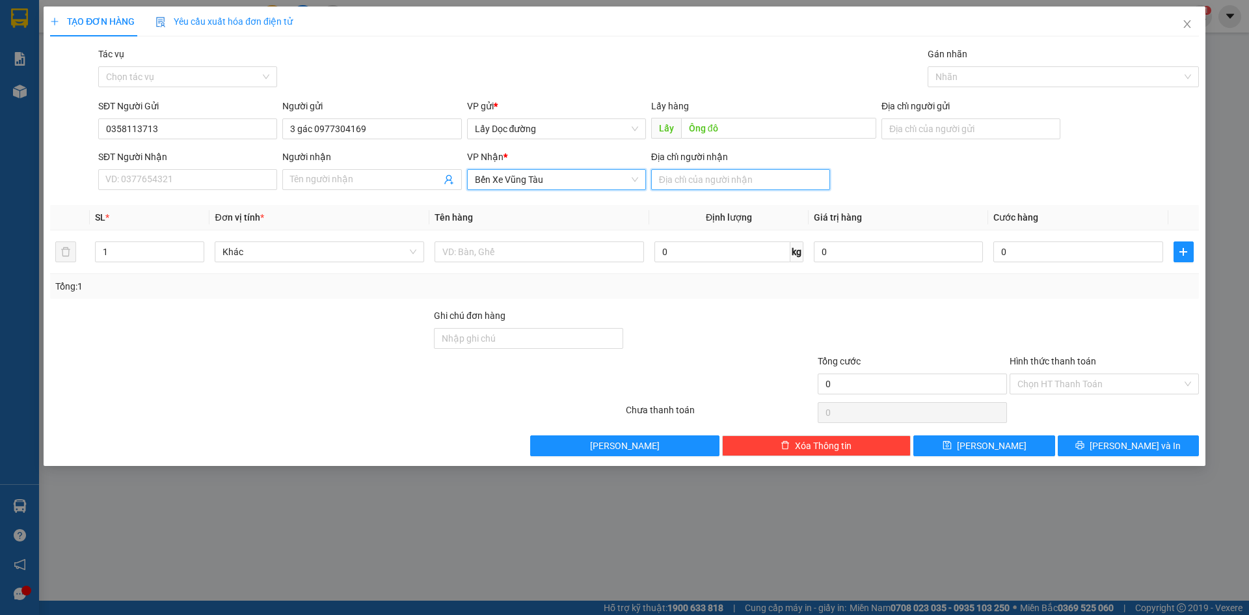
click at [697, 185] on input "Địa chỉ người nhận" at bounding box center [740, 179] width 179 height 21
type input "long hải"
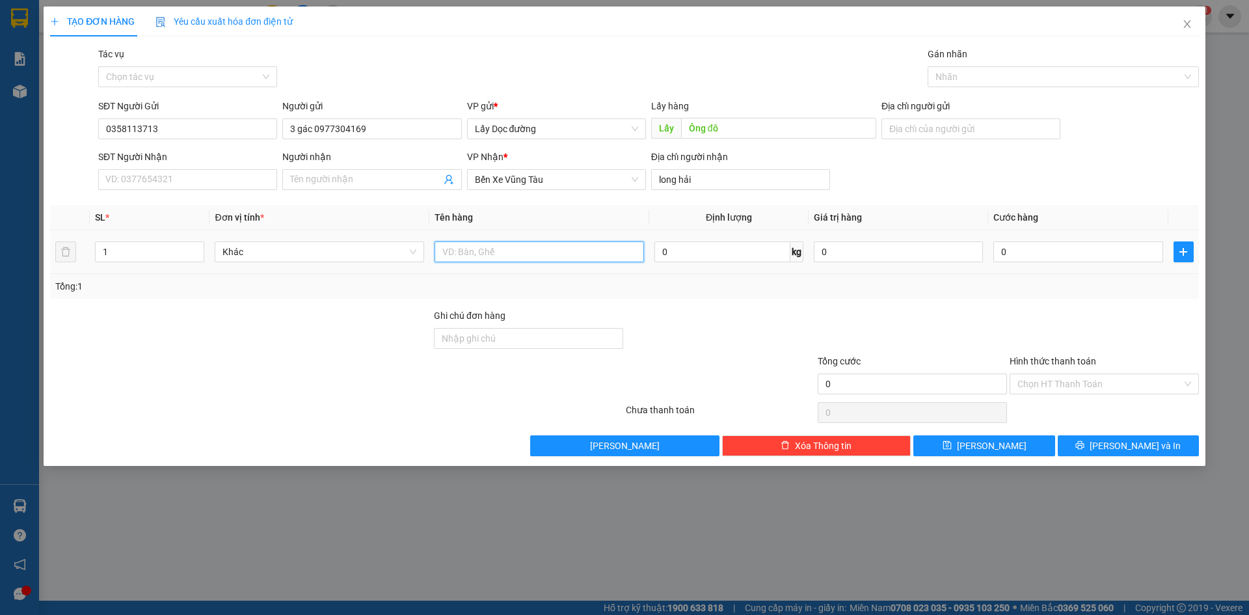
click at [553, 254] on input "text" at bounding box center [540, 251] width 210 height 21
type input "2T"
click at [980, 441] on button "[PERSON_NAME]" at bounding box center [984, 445] width 141 height 21
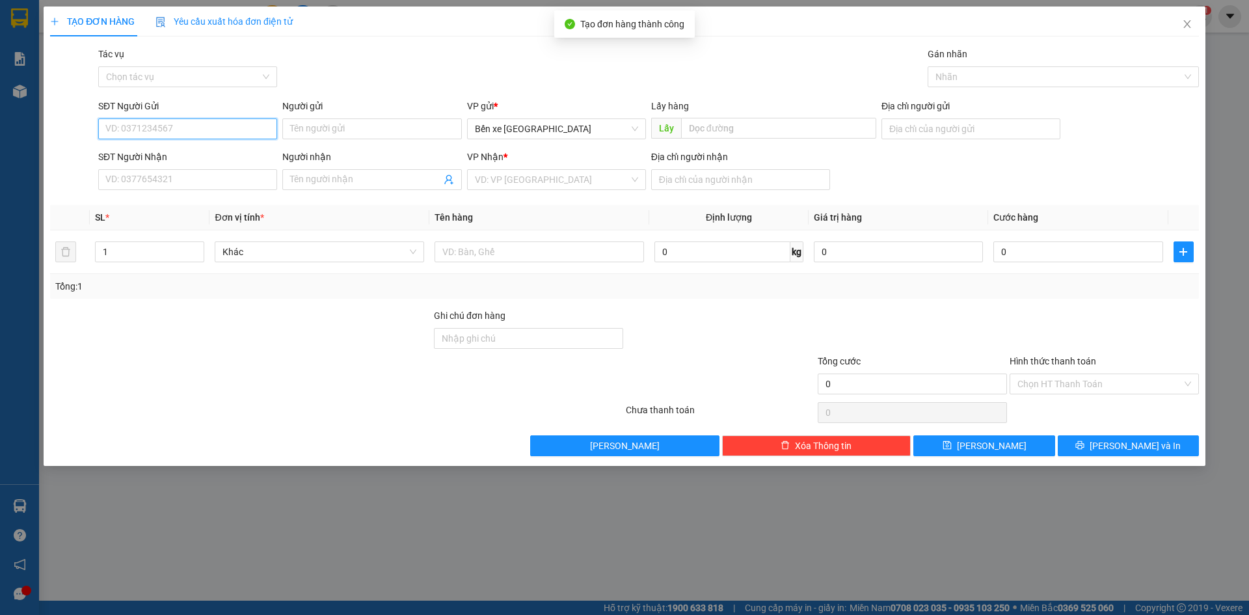
click at [252, 133] on input "SĐT Người Gửi" at bounding box center [187, 128] width 179 height 21
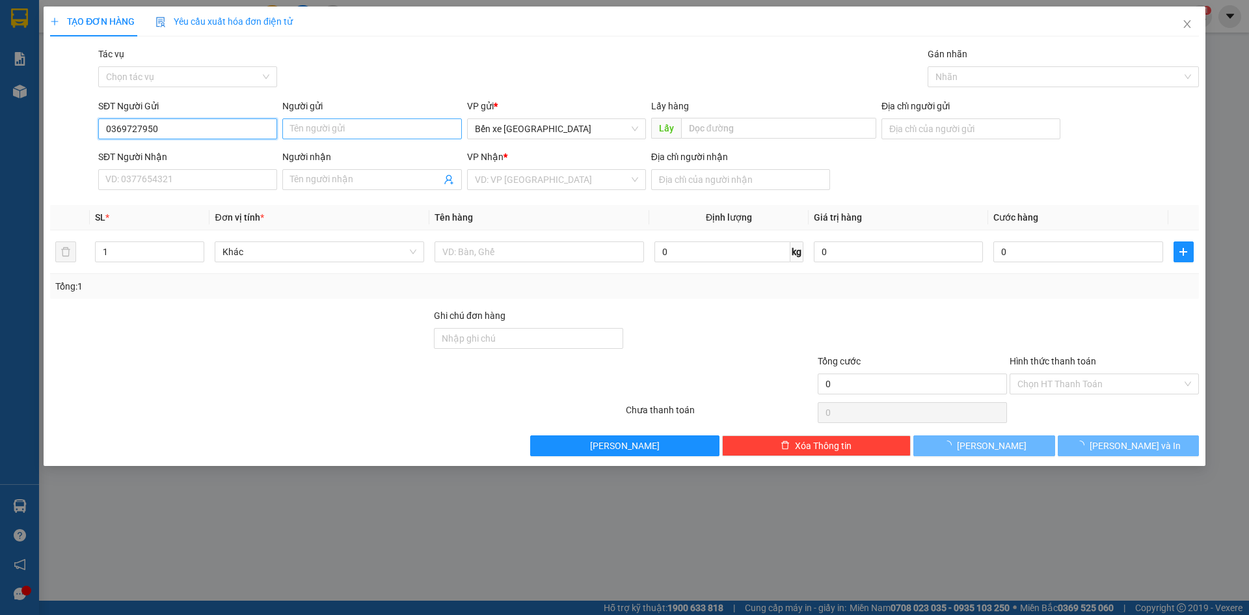
type input "0369727950"
click at [374, 122] on input "Người gửi" at bounding box center [371, 128] width 179 height 21
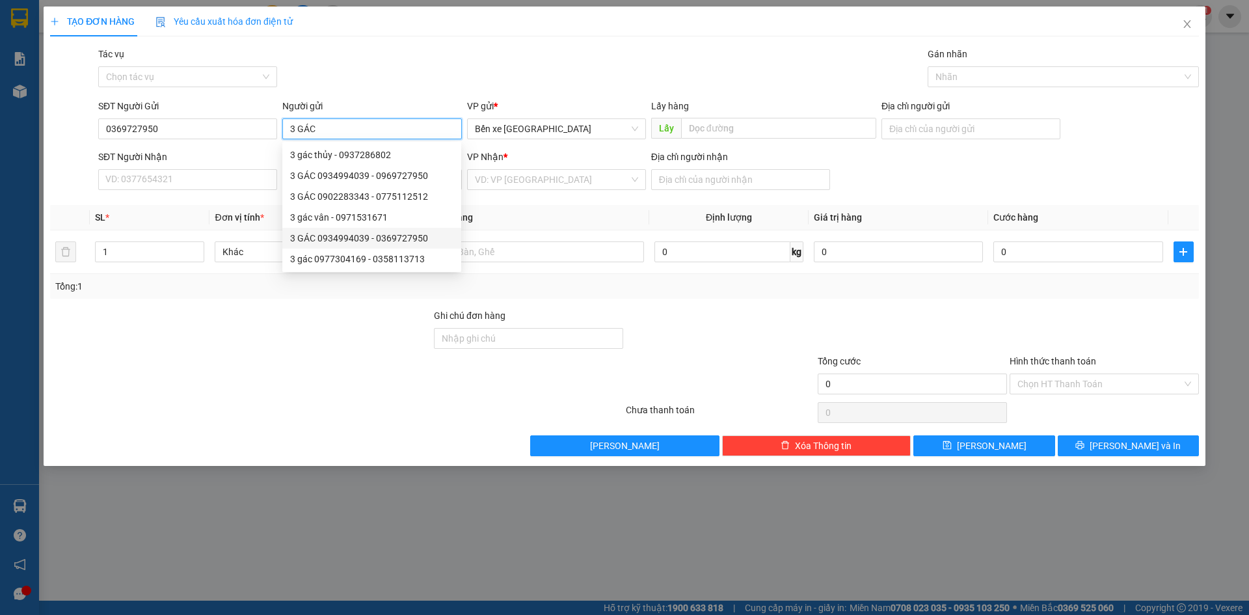
click at [393, 240] on div "3 GÁC 0934994039 - 0369727950" at bounding box center [371, 238] width 163 height 14
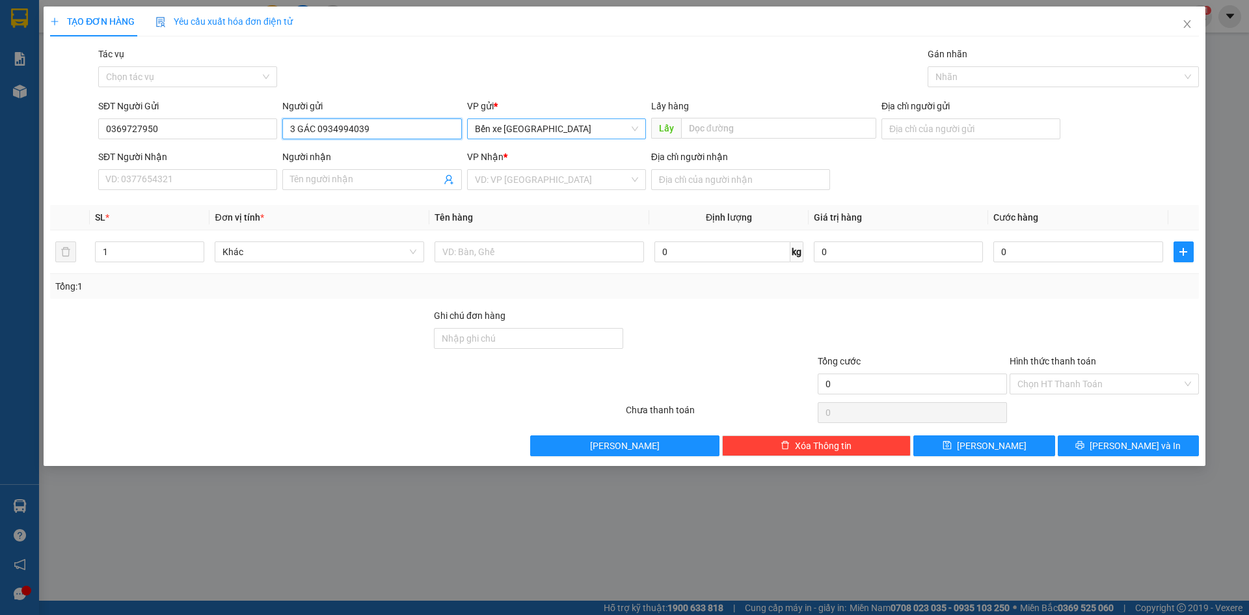
click at [601, 128] on span "Bến xe [GEOGRAPHIC_DATA]" at bounding box center [556, 129] width 163 height 20
type input "3 GÁC 0934994039"
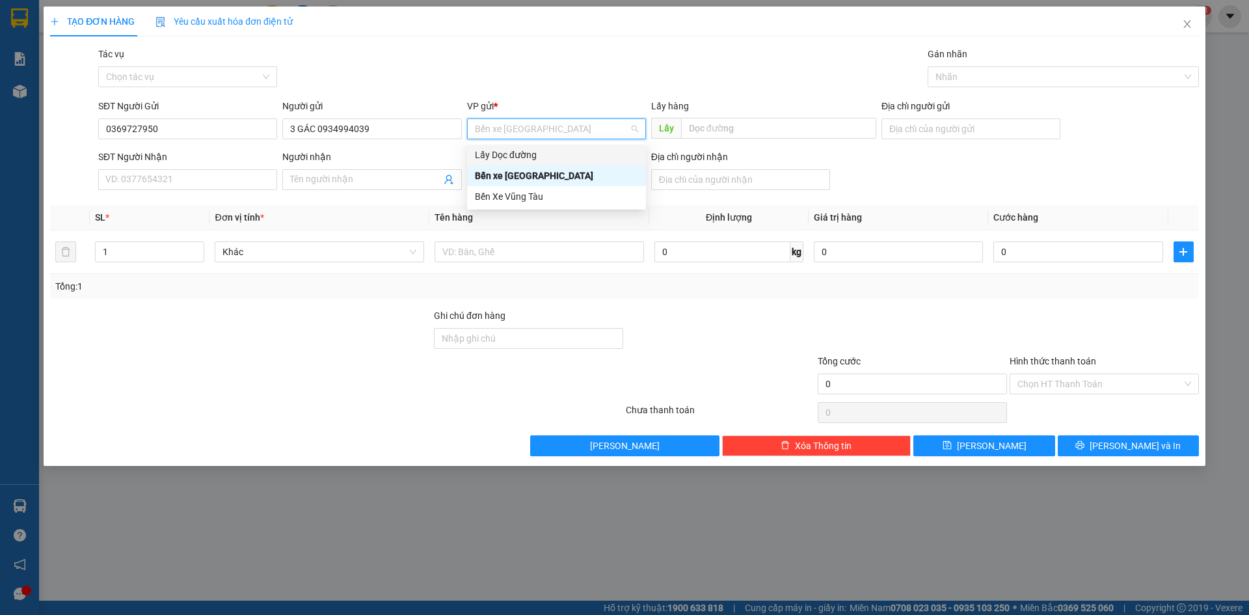
click at [563, 157] on div "Lấy Dọc đường" at bounding box center [556, 155] width 163 height 14
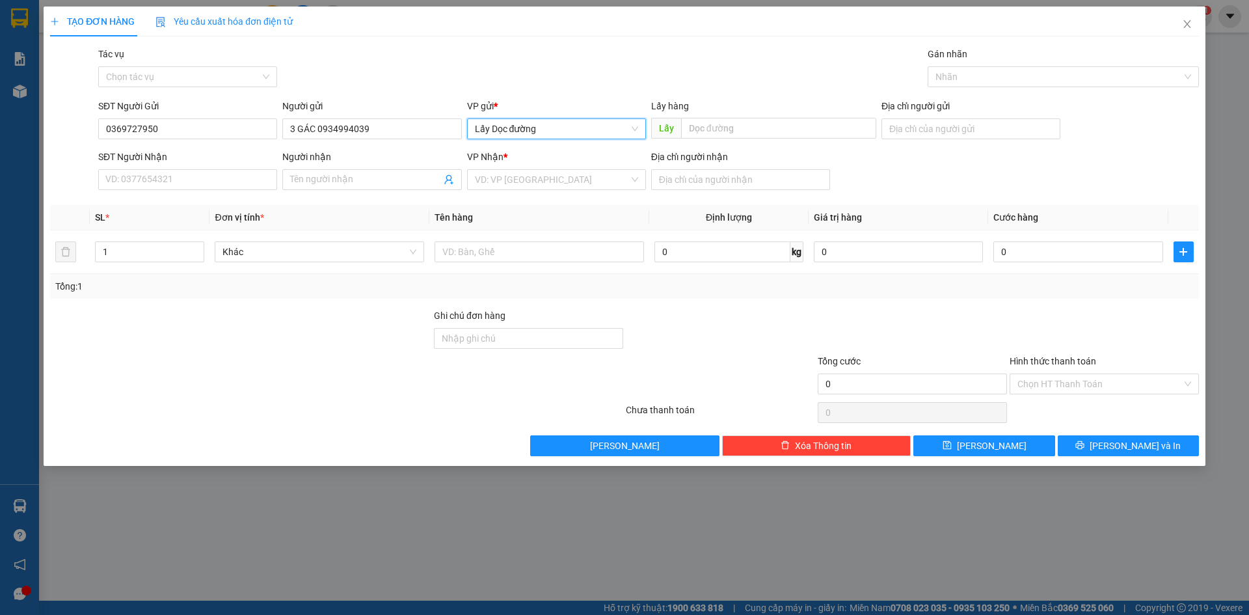
click at [729, 139] on div "Lấy" at bounding box center [763, 128] width 225 height 21
click at [753, 129] on input "text" at bounding box center [778, 128] width 195 height 21
type input "Ông đô"
click at [597, 184] on input "search" at bounding box center [552, 180] width 154 height 20
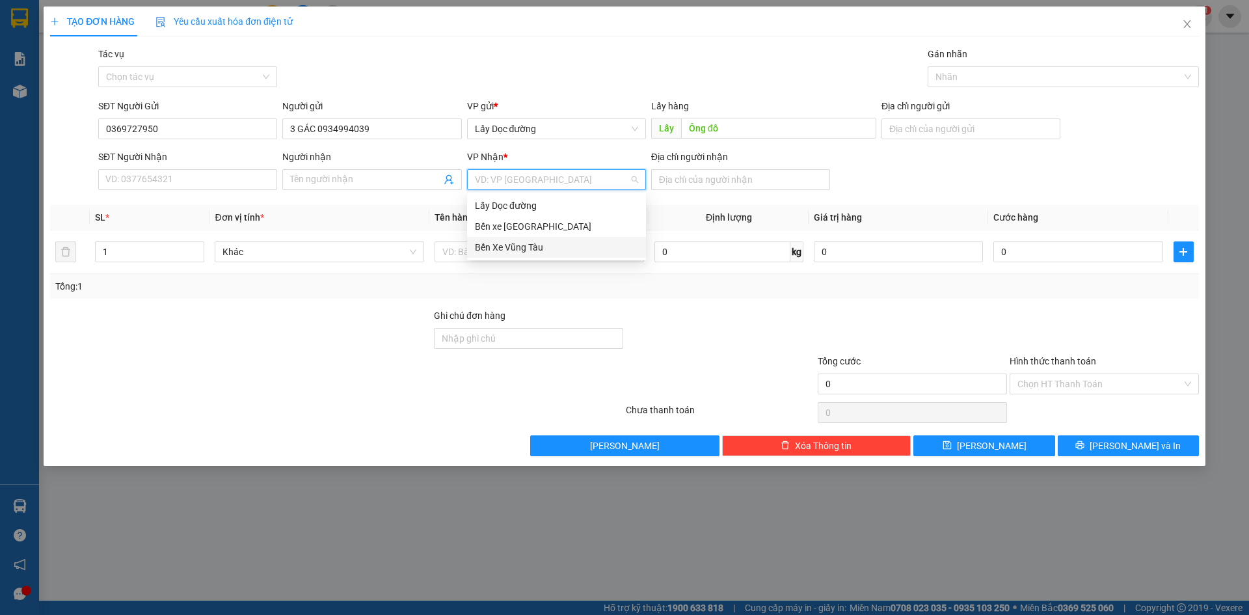
click at [569, 249] on div "Bến Xe Vũng Tàu" at bounding box center [556, 247] width 163 height 14
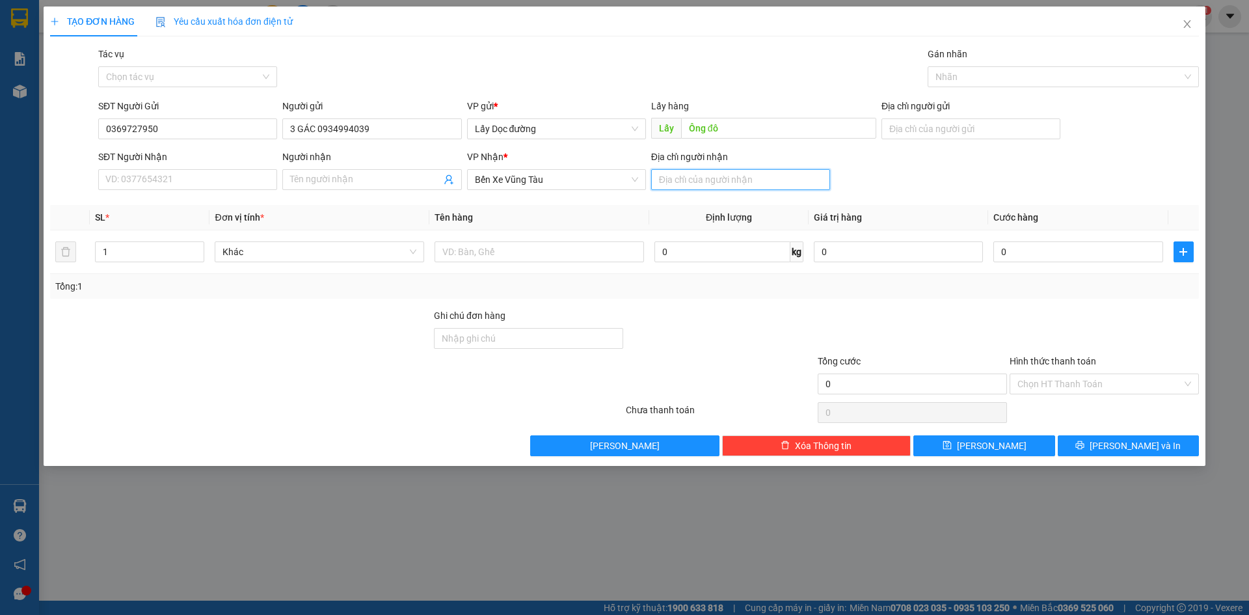
click at [730, 182] on input "Địa chỉ người nhận" at bounding box center [740, 179] width 179 height 21
type input "phước hải"
click at [590, 254] on input "text" at bounding box center [540, 251] width 210 height 21
type input "1T"
click at [992, 442] on span "[PERSON_NAME]" at bounding box center [992, 446] width 70 height 14
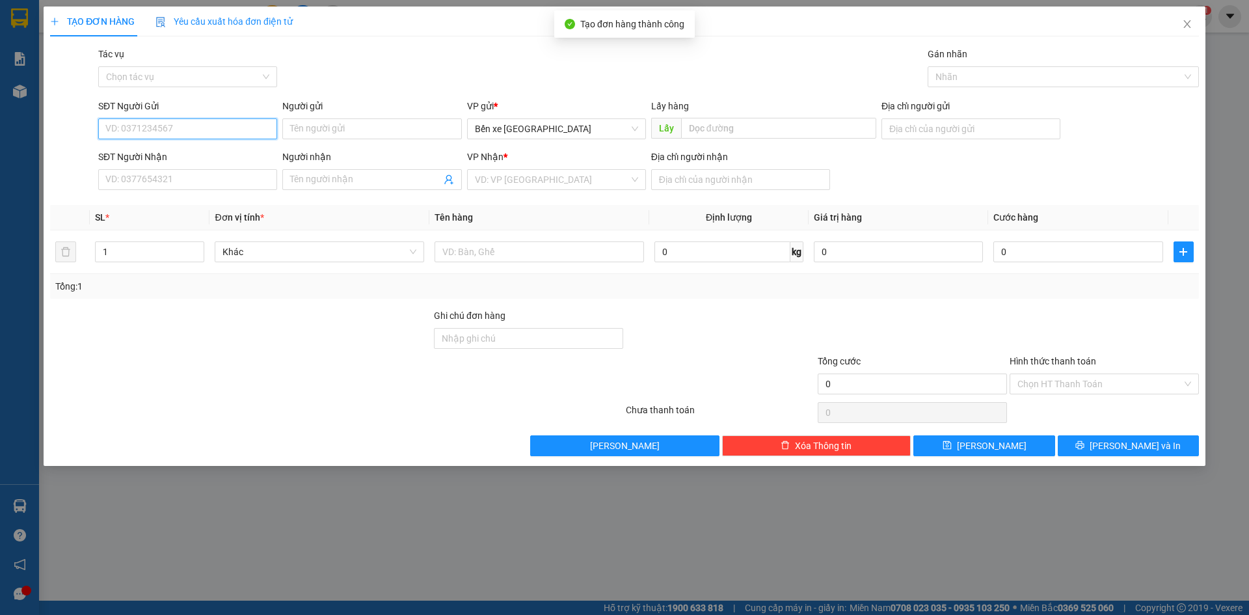
click at [238, 131] on input "SĐT Người Gửi" at bounding box center [187, 128] width 179 height 21
click at [1194, 24] on span "Close" at bounding box center [1187, 25] width 36 height 36
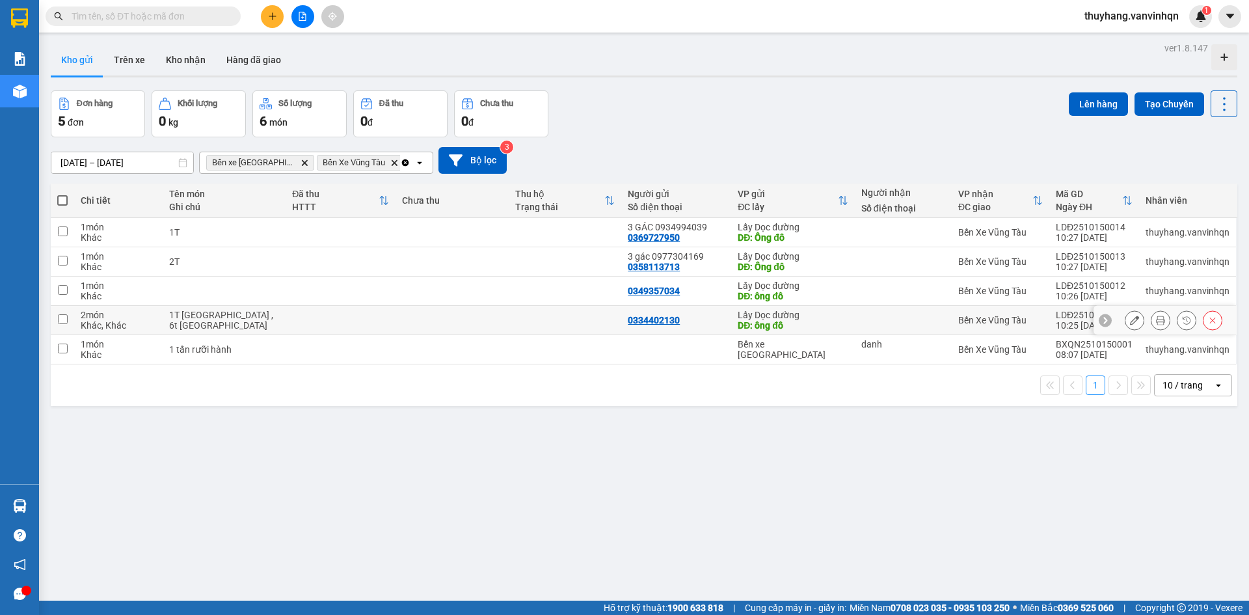
click at [247, 322] on div "1T [GEOGRAPHIC_DATA] , 6t [GEOGRAPHIC_DATA]" at bounding box center [224, 320] width 111 height 21
checkbox input "true"
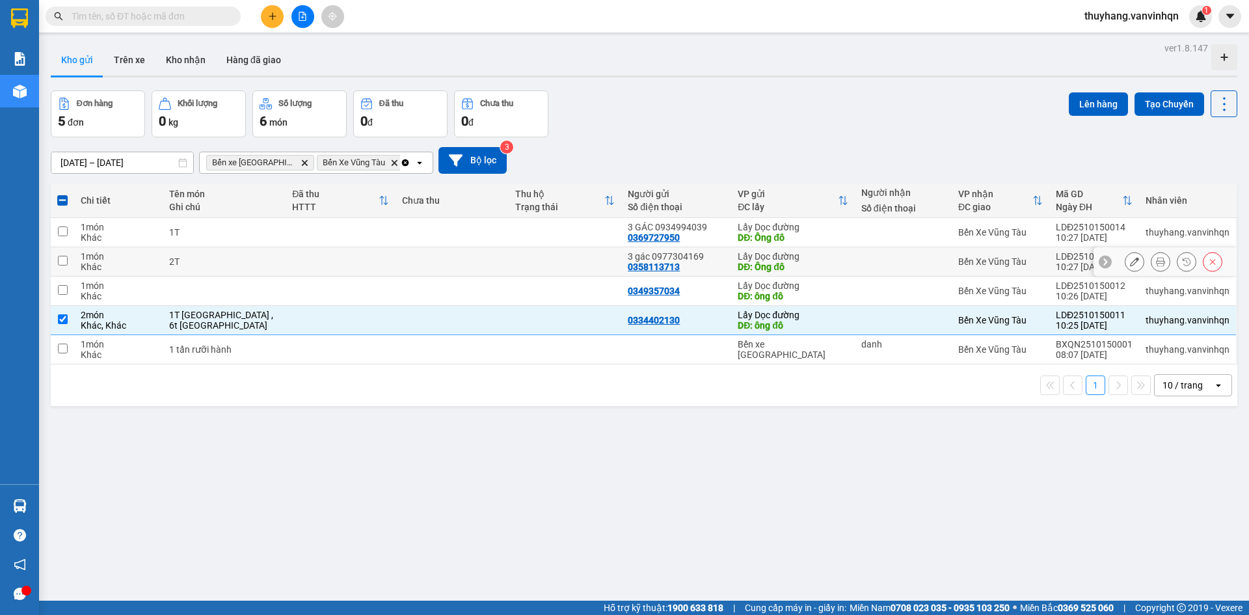
click at [255, 268] on td "2T" at bounding box center [225, 261] width 124 height 29
checkbox input "true"
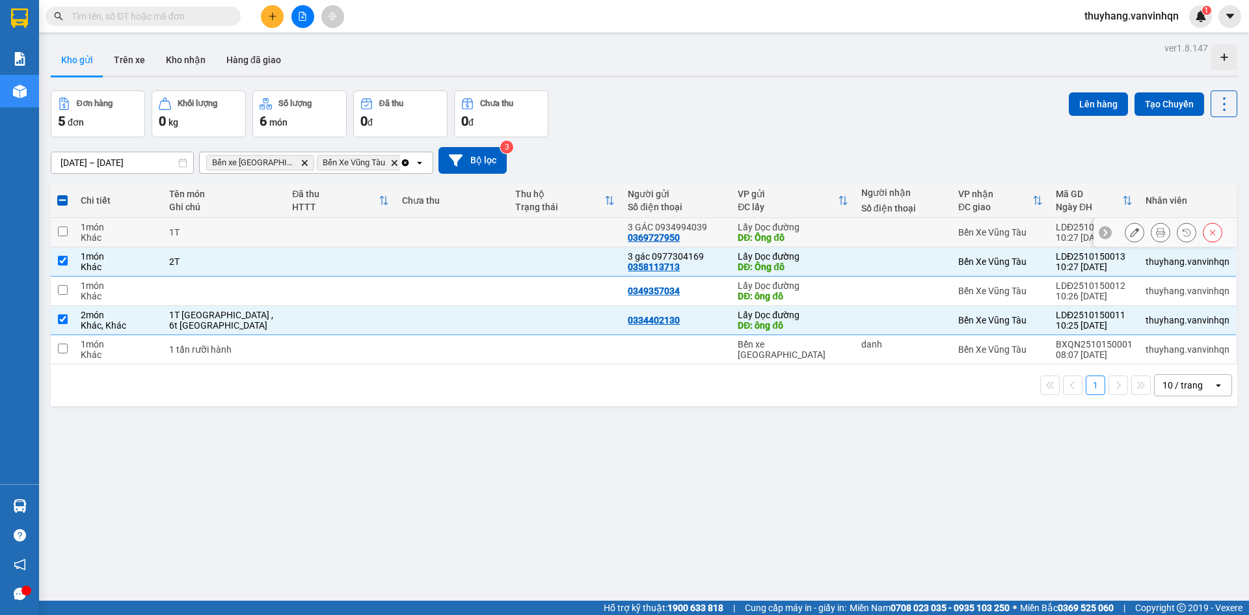
click at [254, 231] on div "1T" at bounding box center [224, 232] width 111 height 10
checkbox input "true"
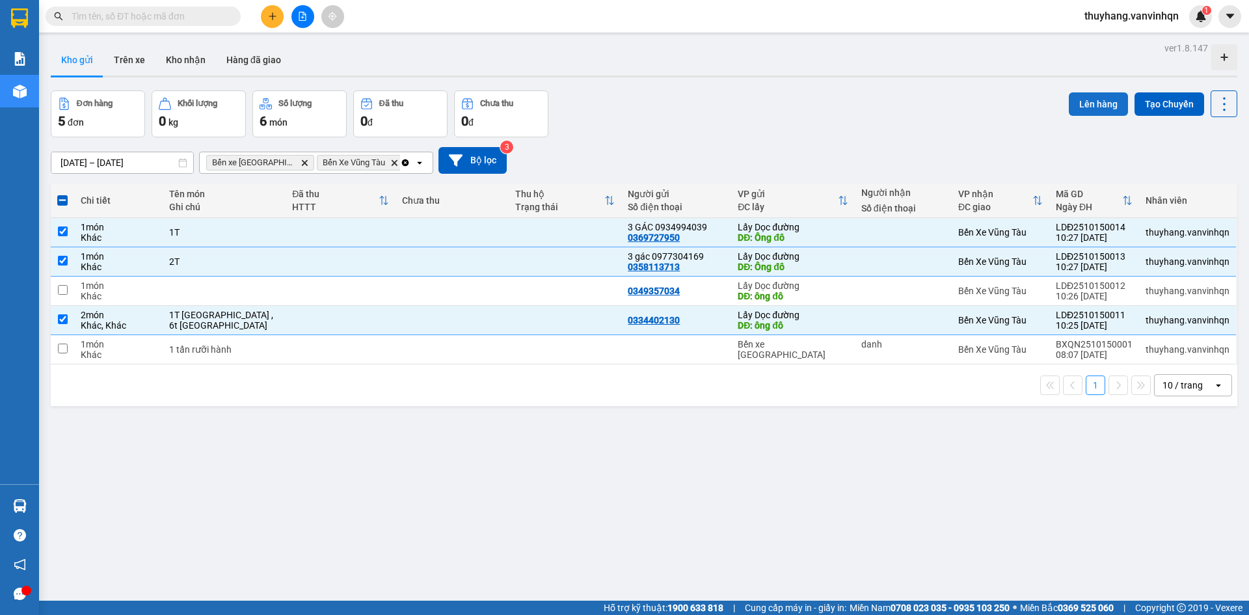
click at [1102, 100] on button "Lên hàng" at bounding box center [1098, 103] width 59 height 23
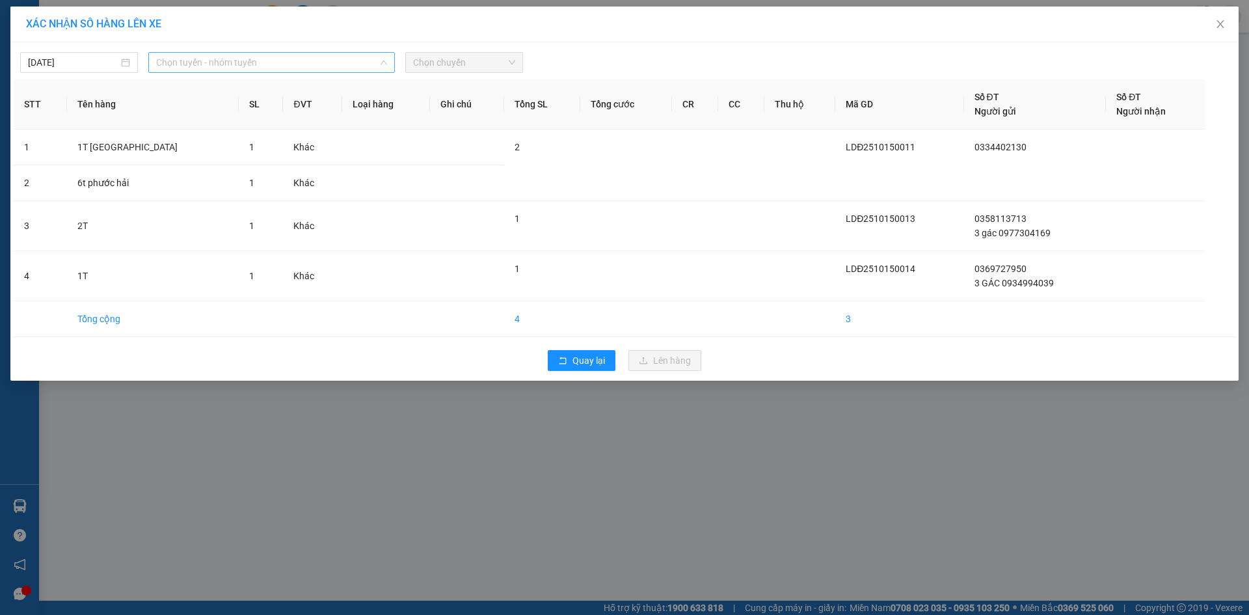
click at [329, 66] on span "Chọn tuyến - nhóm tuyến" at bounding box center [271, 63] width 231 height 20
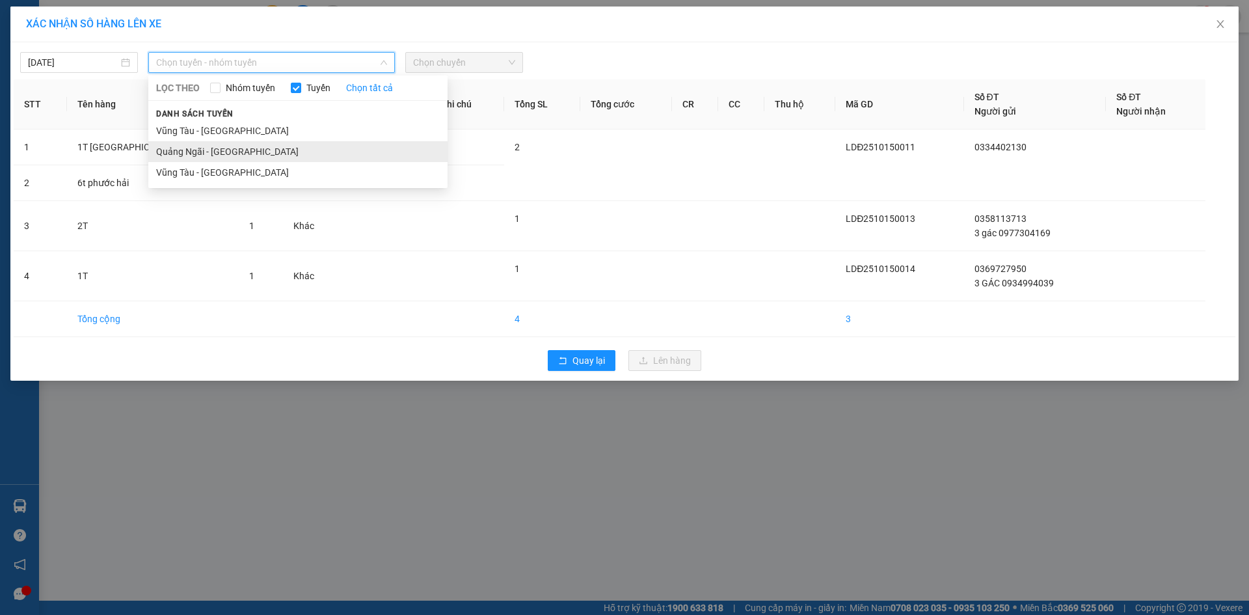
click at [246, 148] on li "Quảng Ngãi - [GEOGRAPHIC_DATA]" at bounding box center [297, 151] width 299 height 21
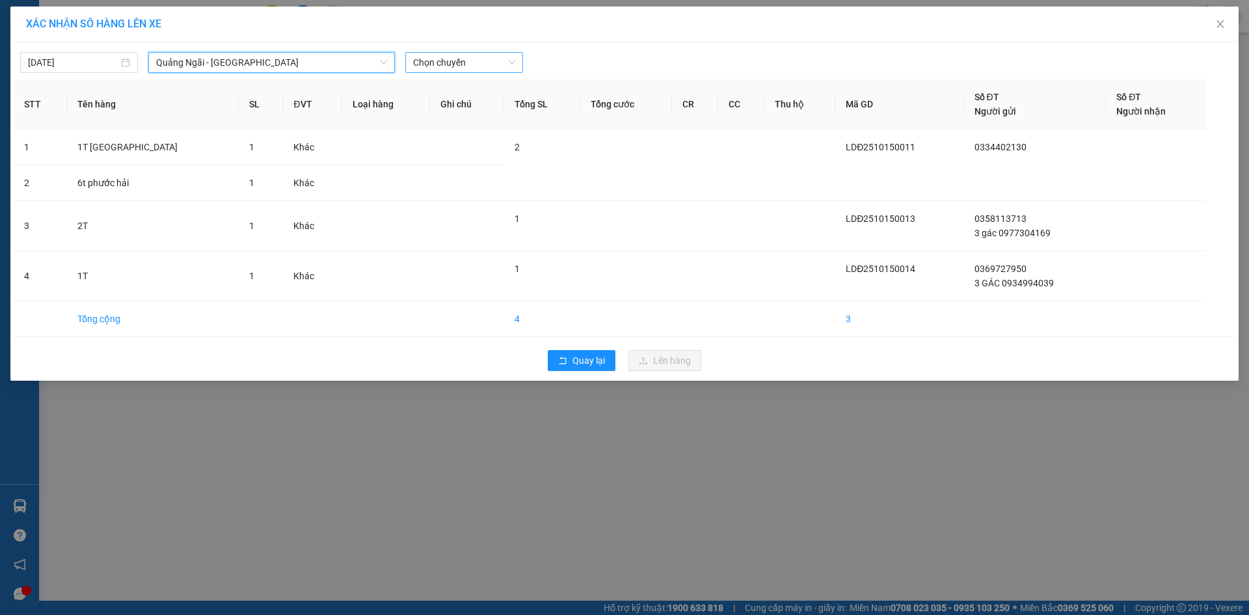
click at [493, 54] on span "Chọn chuyến" at bounding box center [464, 63] width 102 height 20
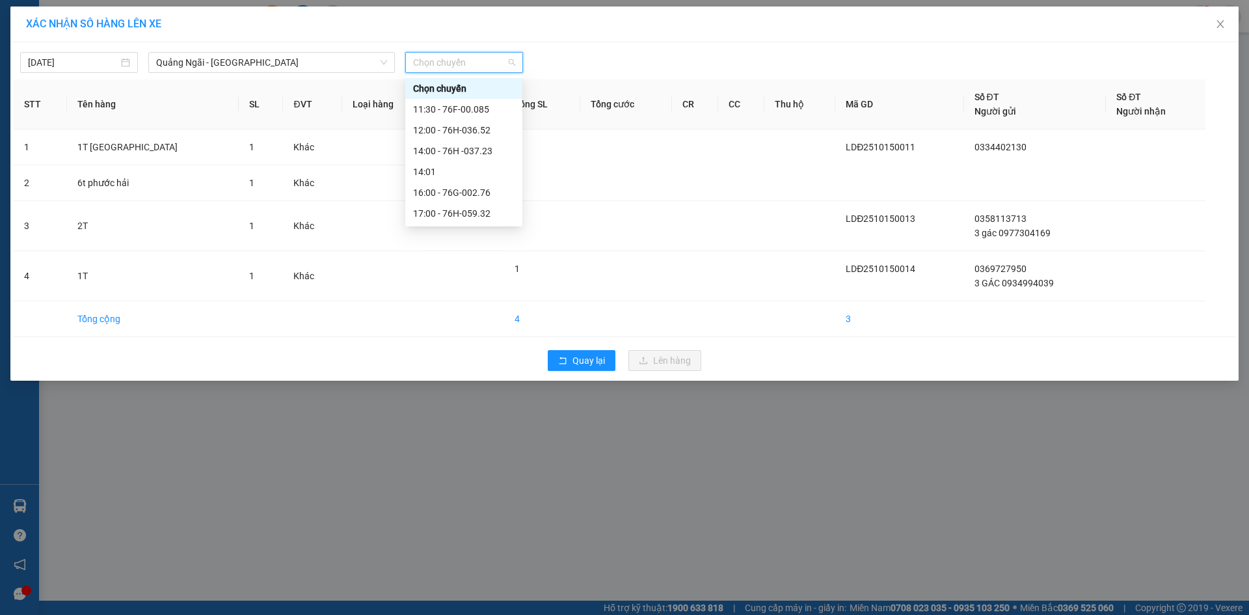
click at [483, 109] on div "11:30 - 76F-00.085" at bounding box center [464, 109] width 102 height 14
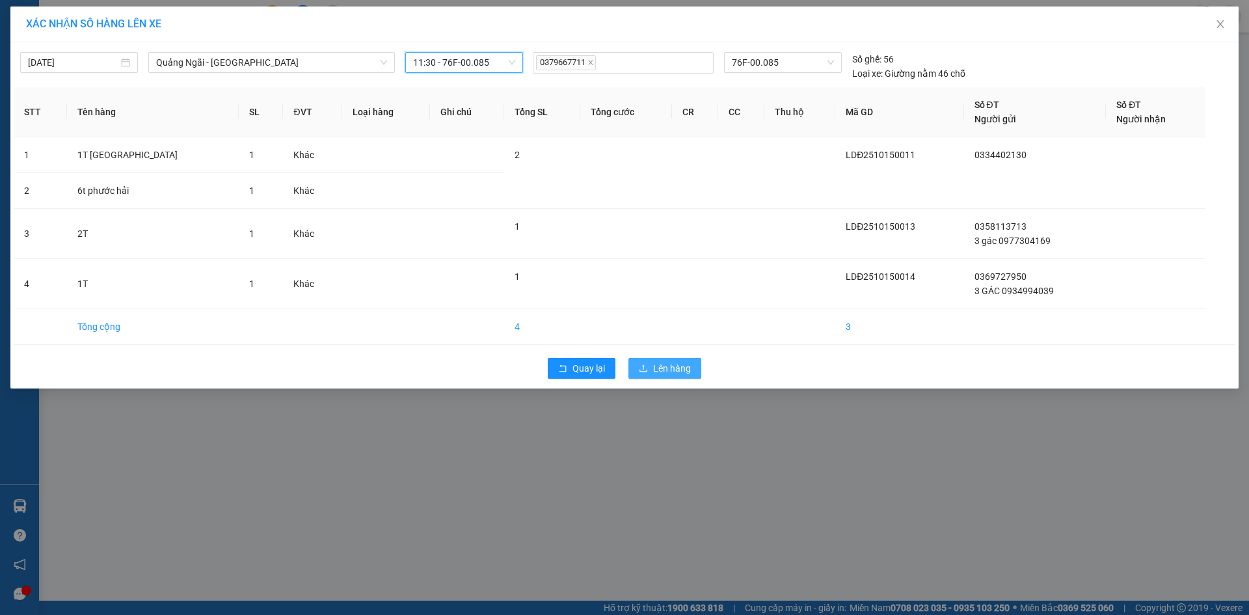
click at [690, 372] on span "Lên hàng" at bounding box center [672, 368] width 38 height 14
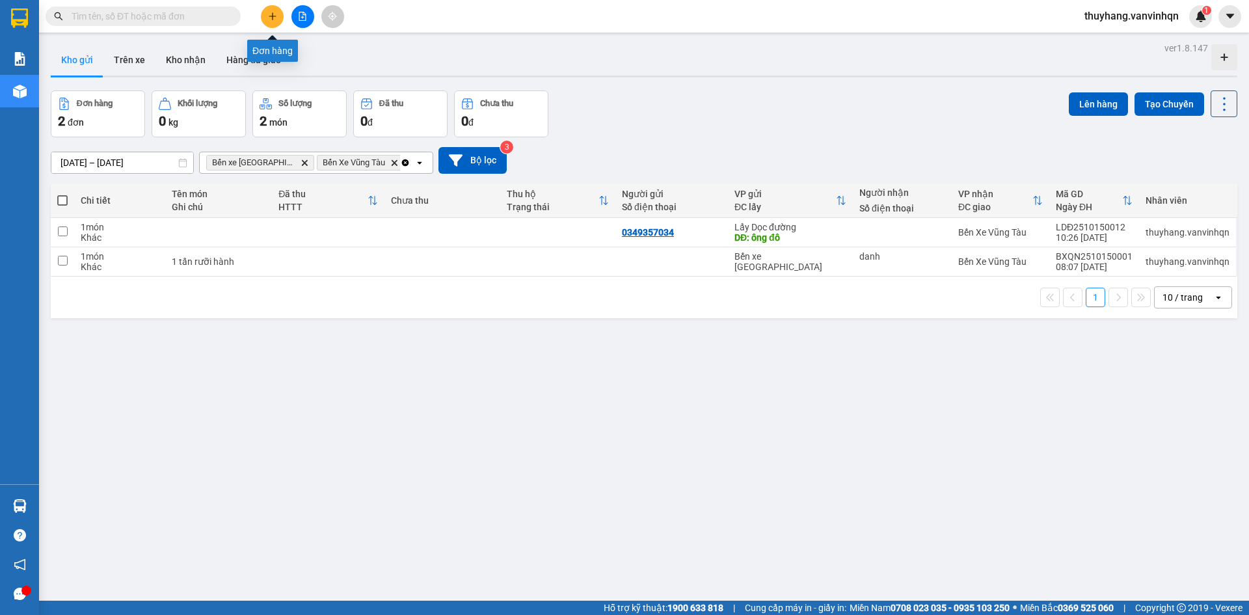
click at [278, 21] on button at bounding box center [272, 16] width 23 height 23
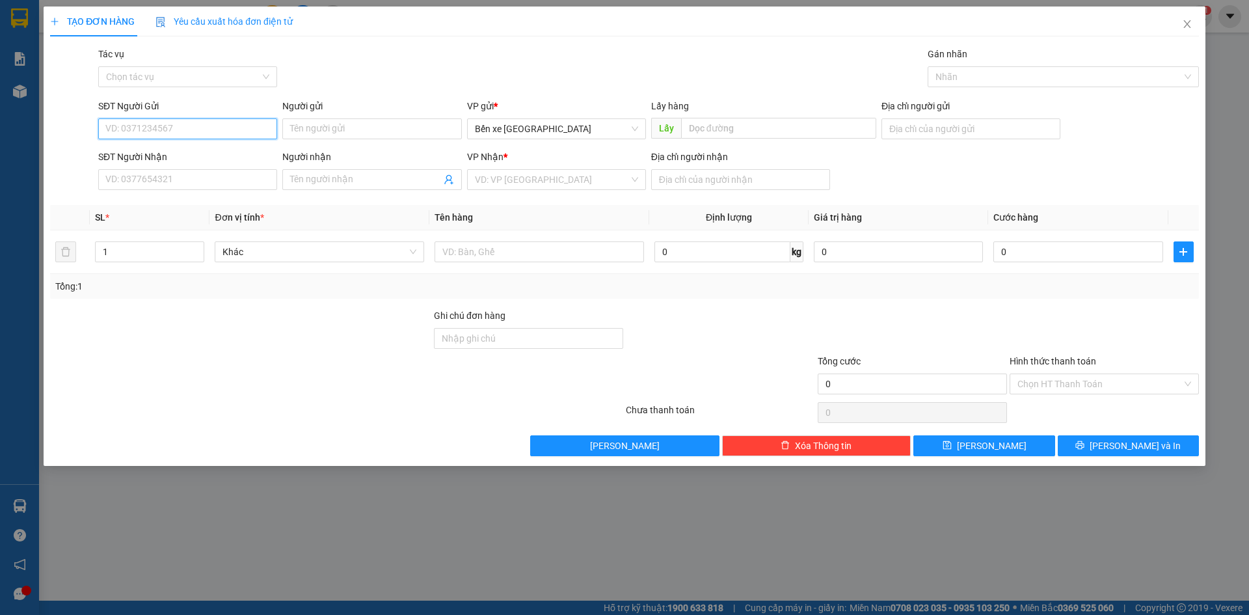
click at [205, 124] on input "SĐT Người Gửi" at bounding box center [187, 128] width 179 height 21
click at [528, 126] on span "Bến xe [GEOGRAPHIC_DATA]" at bounding box center [556, 129] width 163 height 20
type input "0773305809"
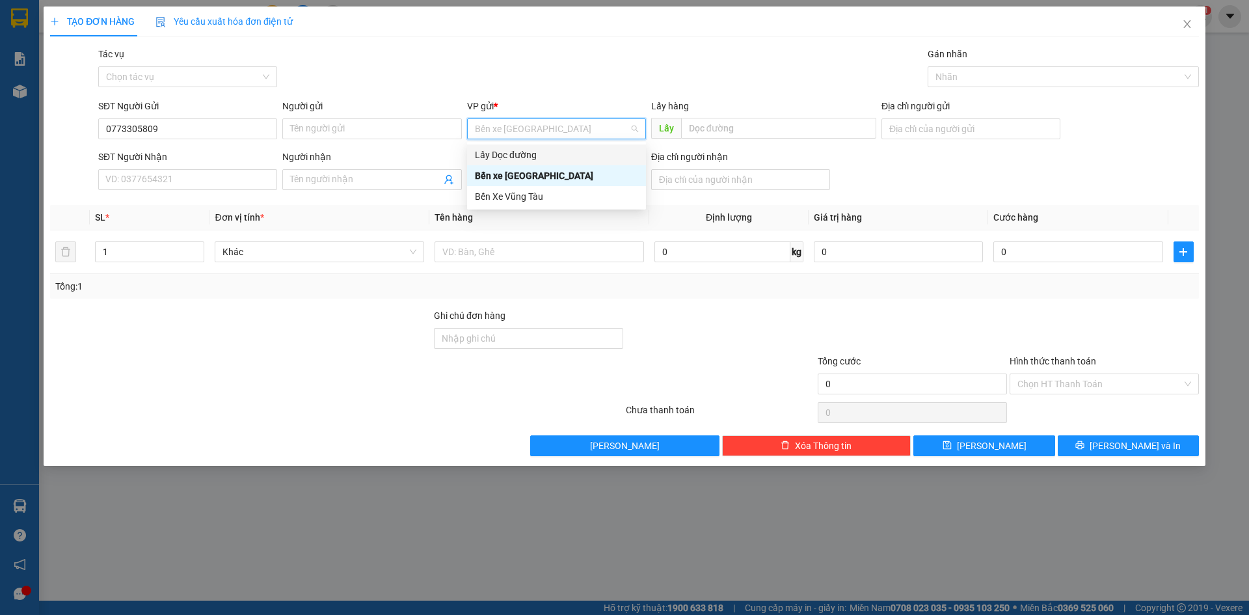
click at [534, 156] on div "Lấy Dọc đường" at bounding box center [556, 155] width 163 height 14
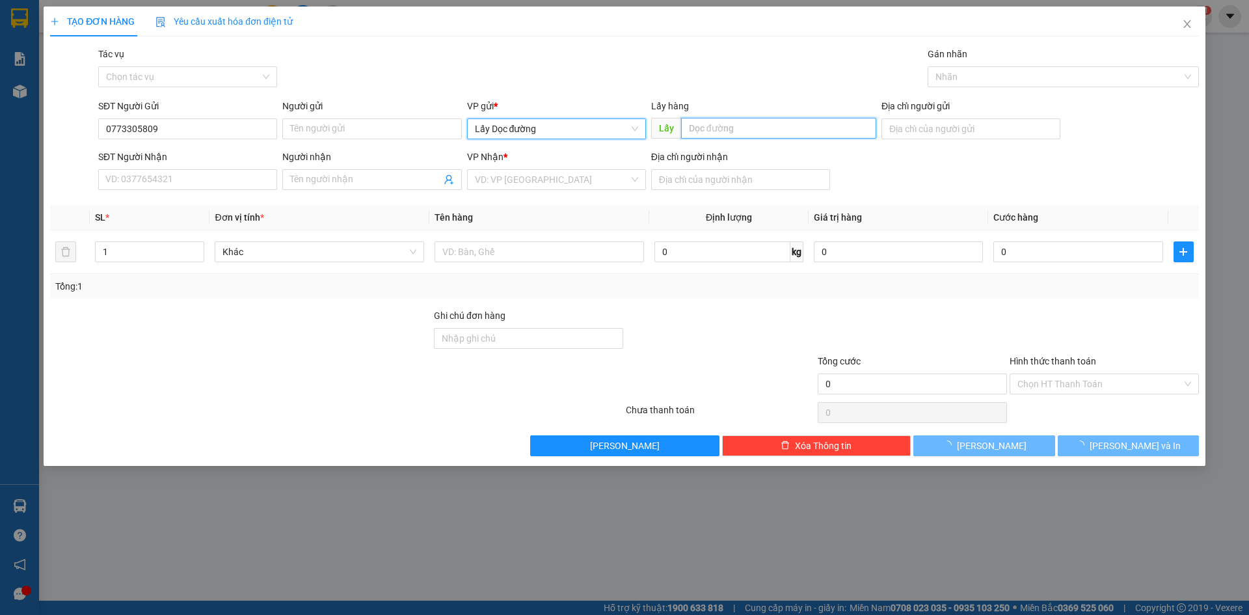
click at [766, 126] on input "text" at bounding box center [778, 128] width 195 height 21
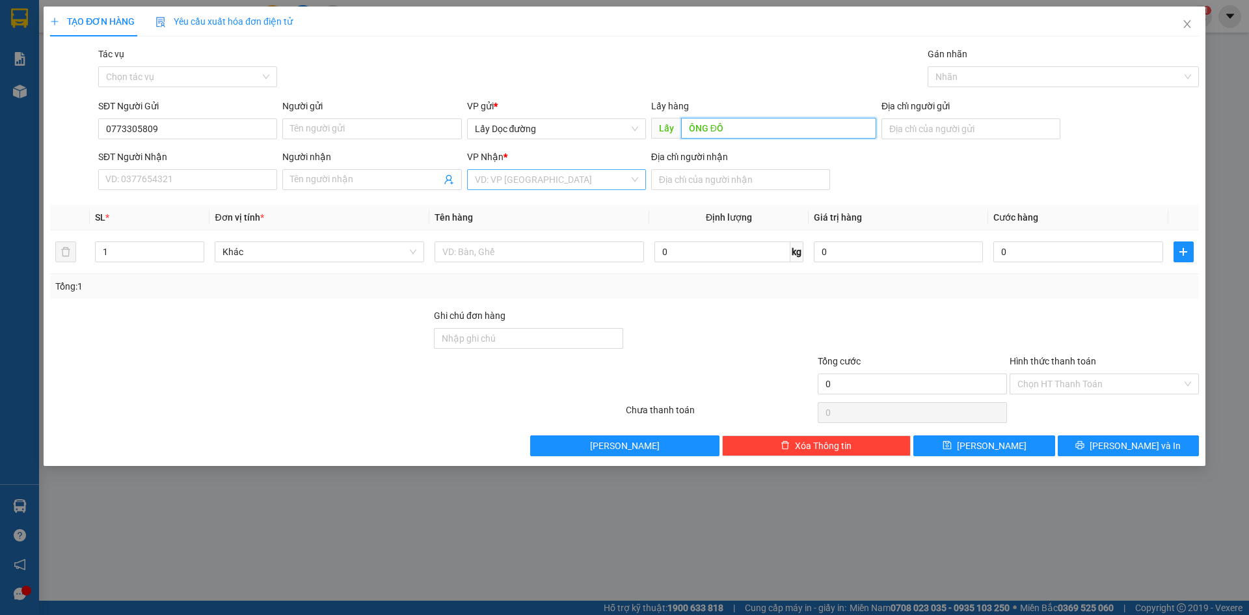
type input "ÔNG ĐÔ"
click at [527, 188] on input "search" at bounding box center [552, 180] width 154 height 20
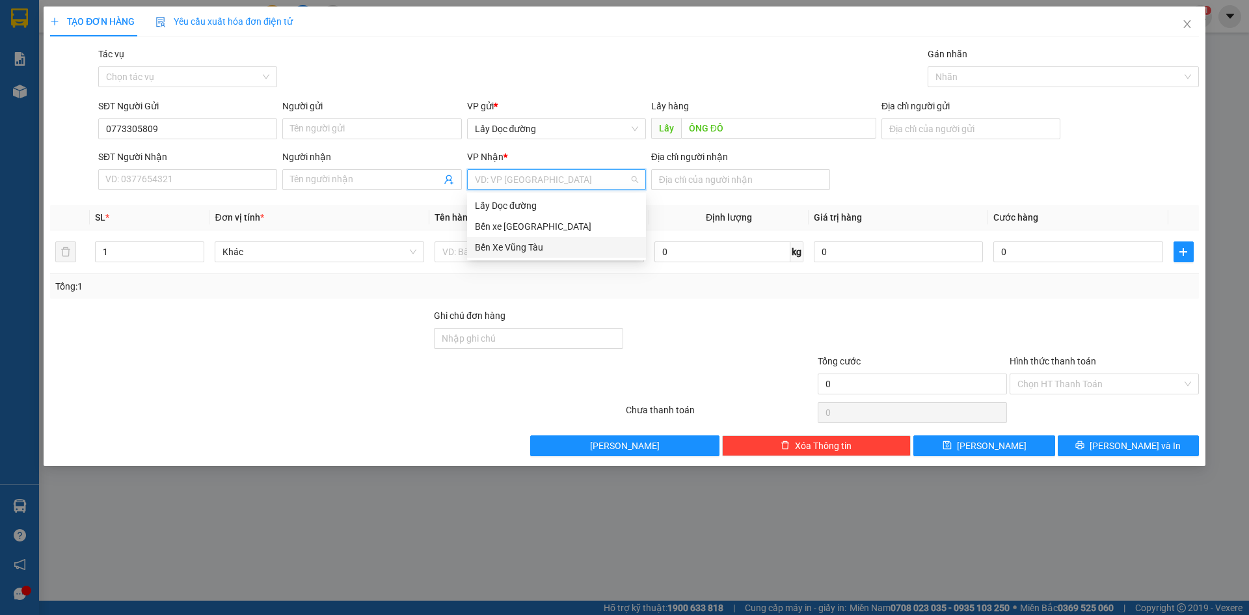
click at [537, 247] on div "Bến Xe Vũng Tàu" at bounding box center [556, 247] width 163 height 14
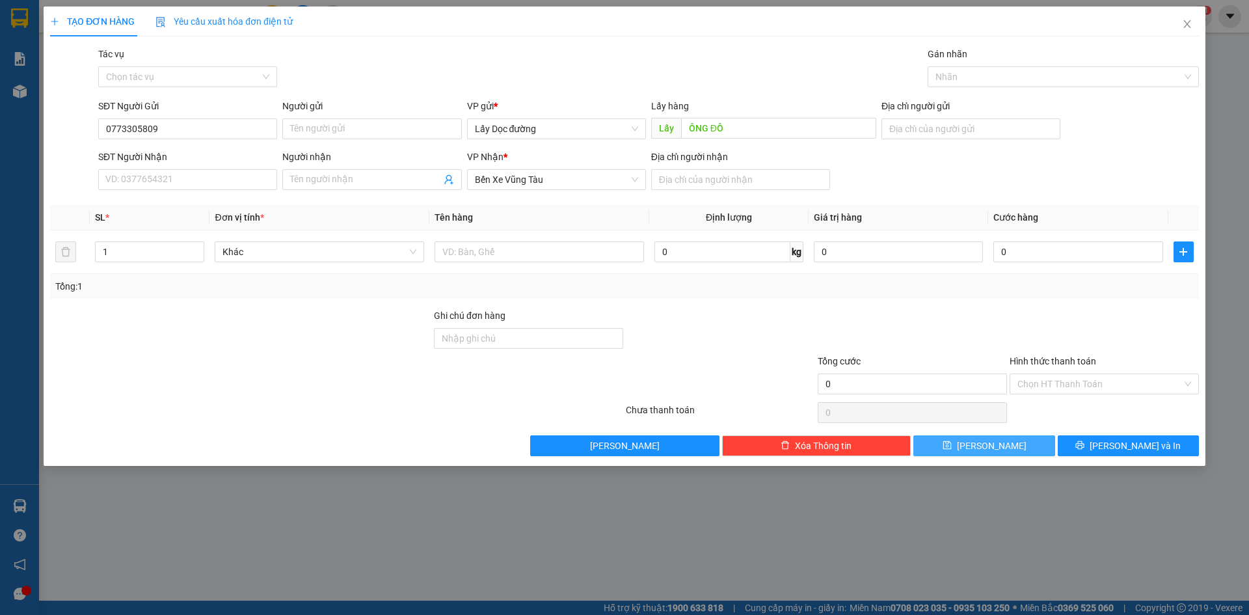
click at [947, 450] on button "[PERSON_NAME]" at bounding box center [984, 445] width 141 height 21
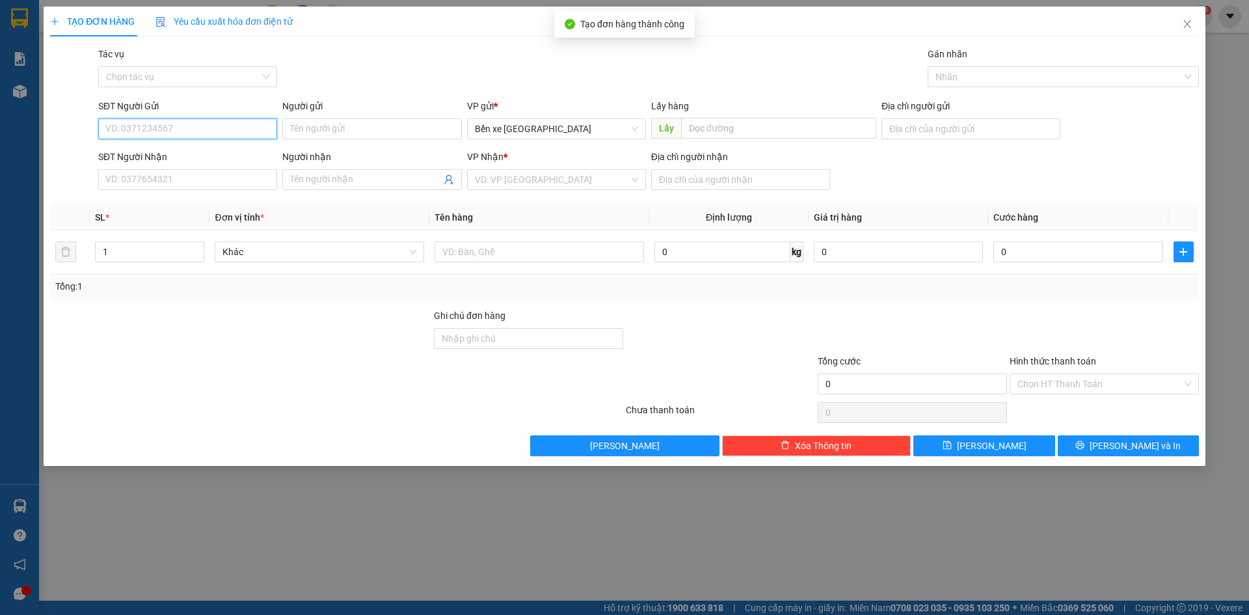
click at [158, 122] on input "SĐT Người Gửi" at bounding box center [187, 128] width 179 height 21
click at [504, 125] on span "Bến xe [GEOGRAPHIC_DATA]" at bounding box center [556, 129] width 163 height 20
type input "0984263809"
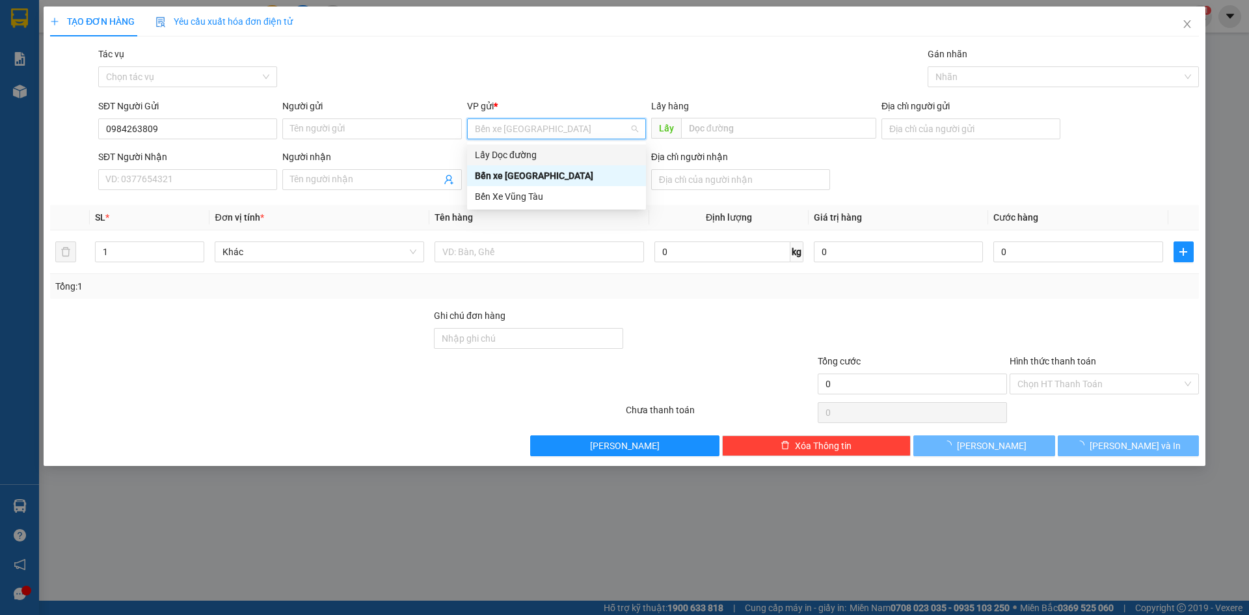
click at [523, 160] on div "Lấy Dọc đường" at bounding box center [556, 155] width 163 height 14
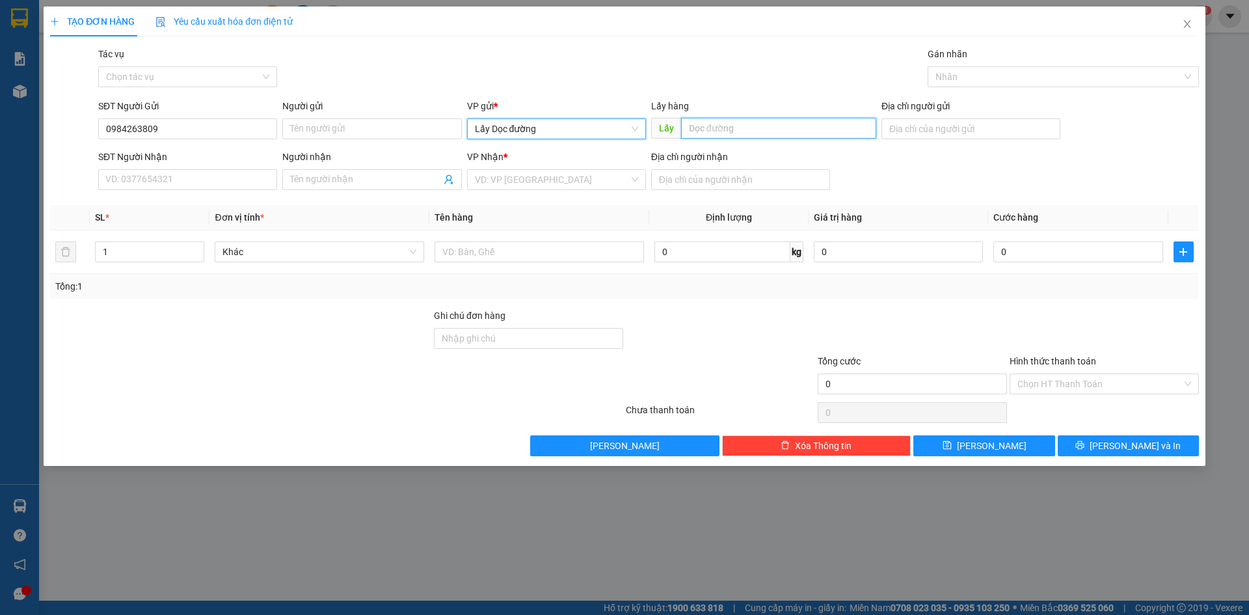
click at [720, 130] on input "text" at bounding box center [778, 128] width 195 height 21
type input "ĐL VẠN GIÃ"
click at [573, 185] on input "search" at bounding box center [552, 180] width 154 height 20
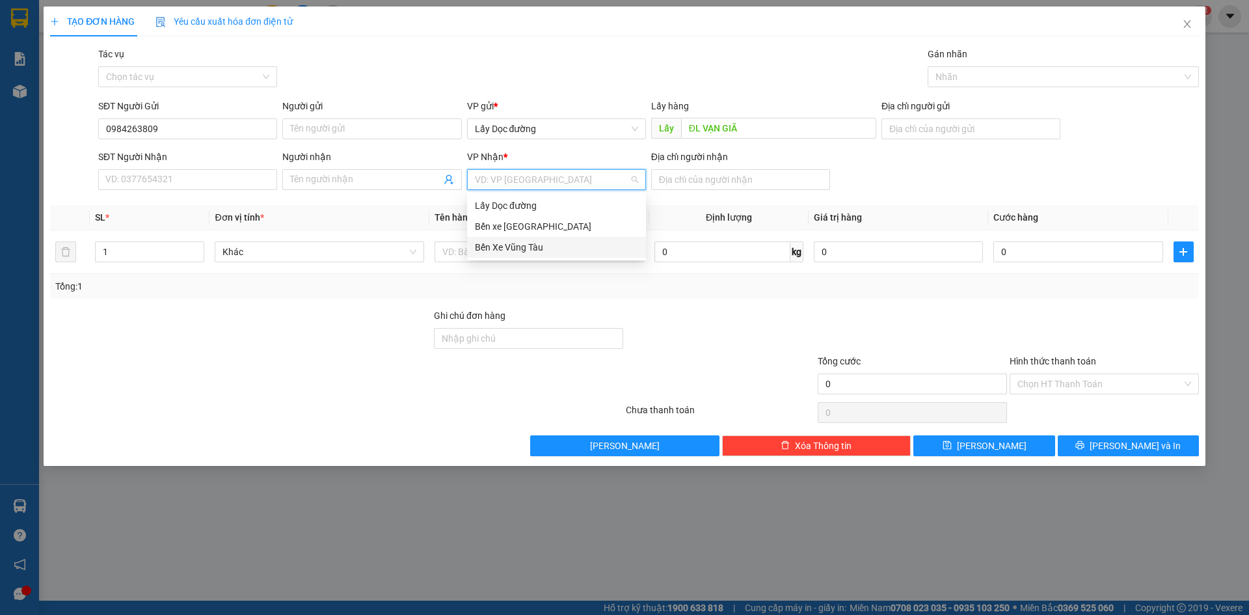
click at [566, 245] on div "Bến Xe Vũng Tàu" at bounding box center [556, 247] width 163 height 14
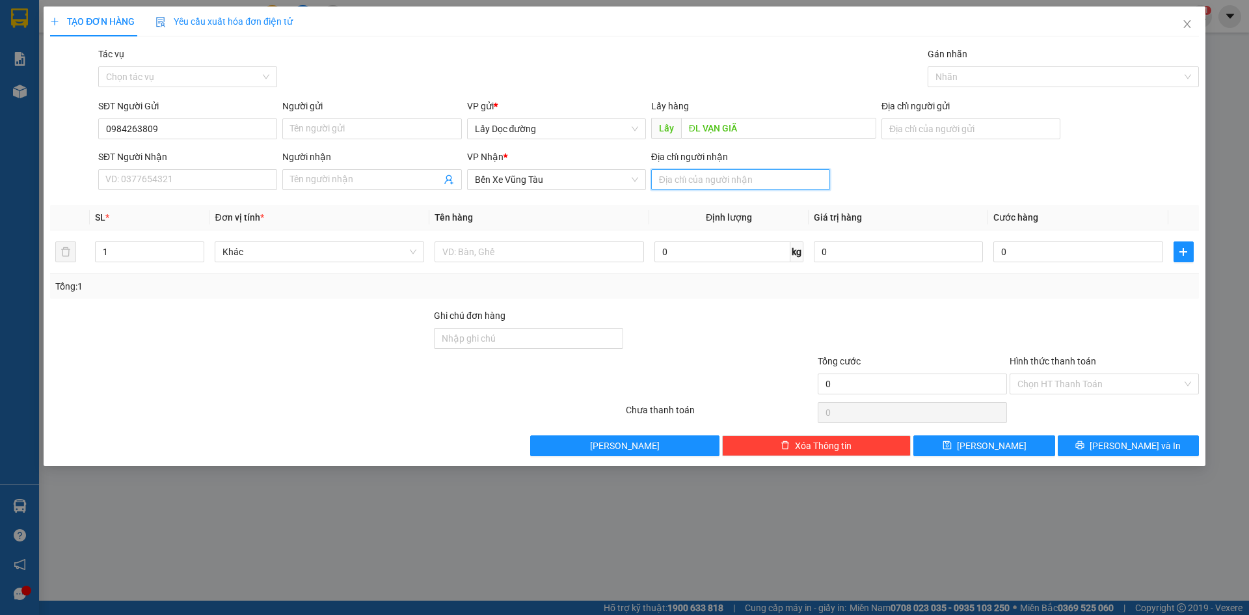
click at [673, 180] on input "Địa chỉ người nhận" at bounding box center [740, 179] width 179 height 21
type input "BÀ RỊA"
click at [592, 252] on input "text" at bounding box center [540, 251] width 210 height 21
type input "2t"
click at [952, 443] on icon "save" at bounding box center [947, 445] width 9 height 9
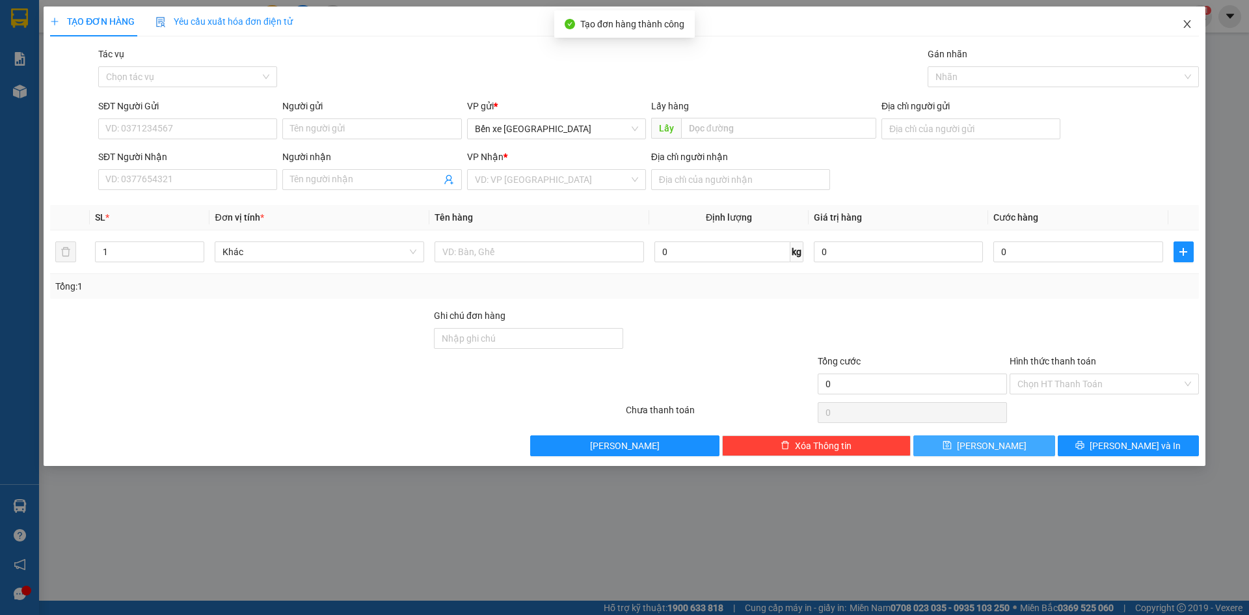
click at [1193, 25] on span "Close" at bounding box center [1187, 25] width 36 height 36
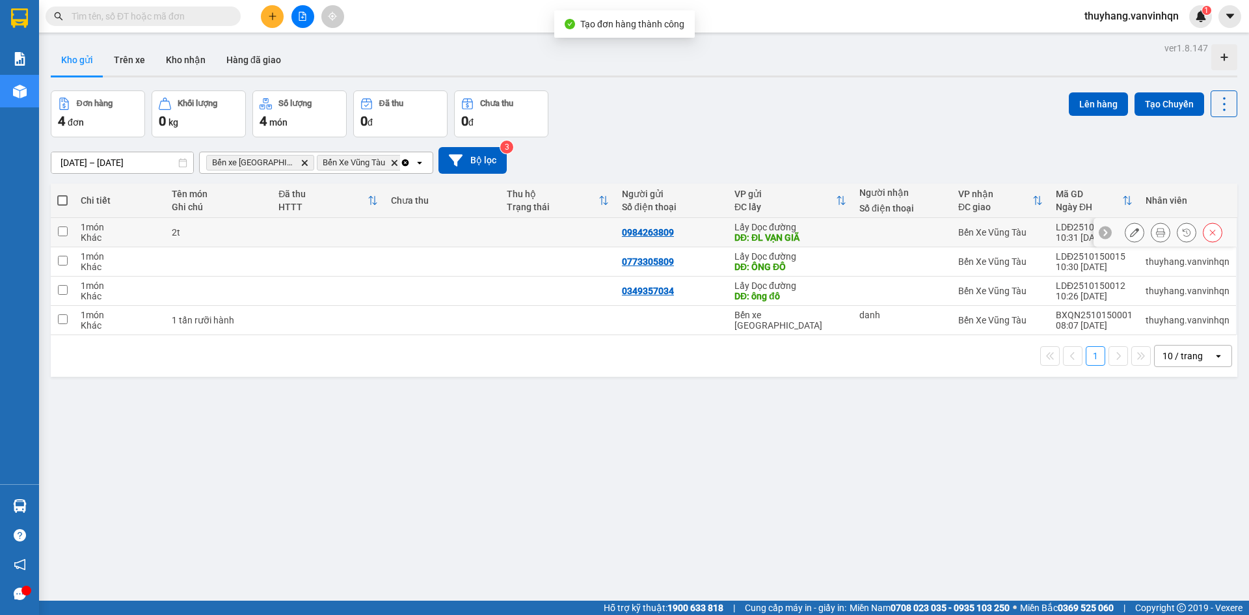
click at [237, 237] on td "2t" at bounding box center [218, 232] width 107 height 29
checkbox input "true"
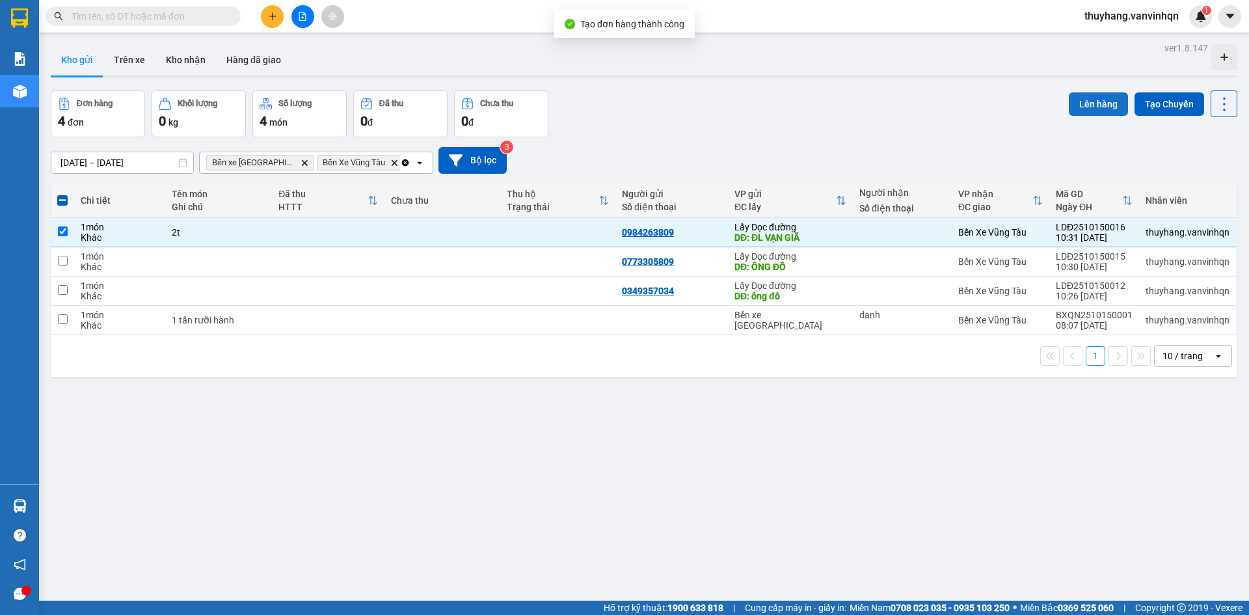
click at [1089, 102] on button "Lên hàng" at bounding box center [1098, 103] width 59 height 23
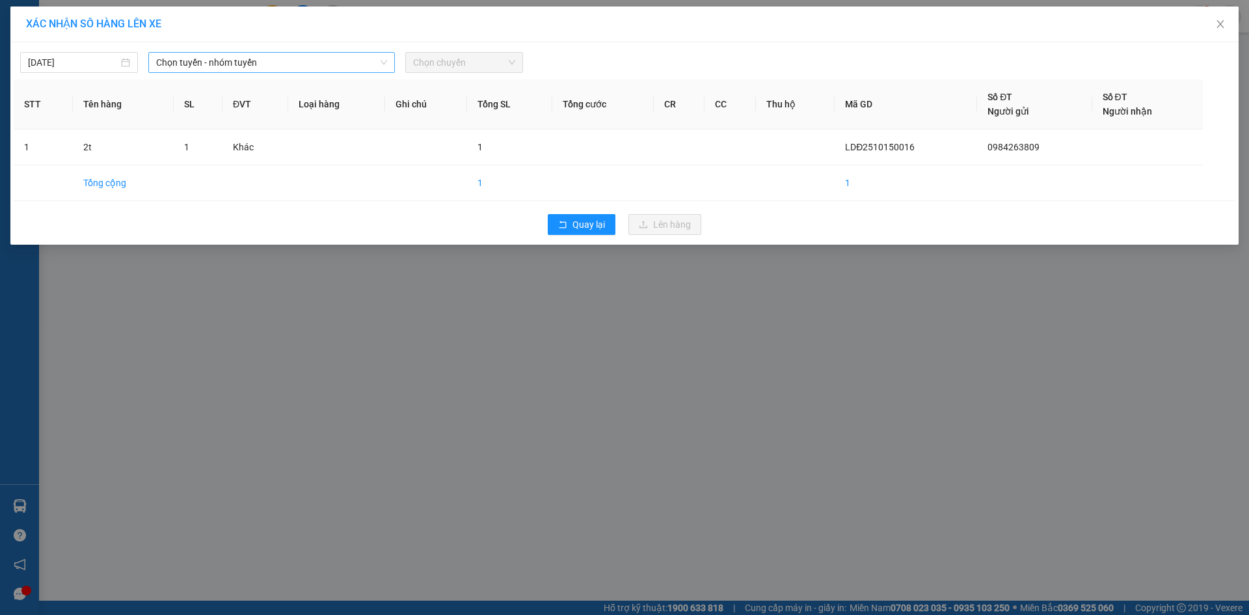
click at [245, 59] on span "Chọn tuyến - nhóm tuyến" at bounding box center [271, 63] width 231 height 20
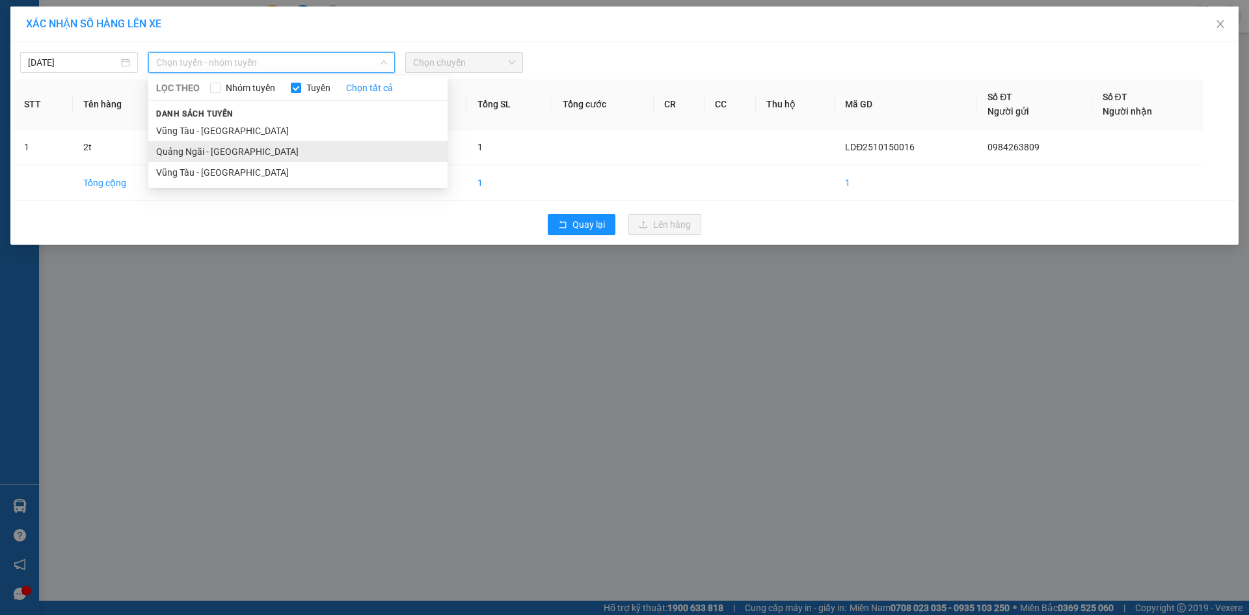
click at [256, 148] on li "Quảng Ngãi - [GEOGRAPHIC_DATA]" at bounding box center [297, 151] width 299 height 21
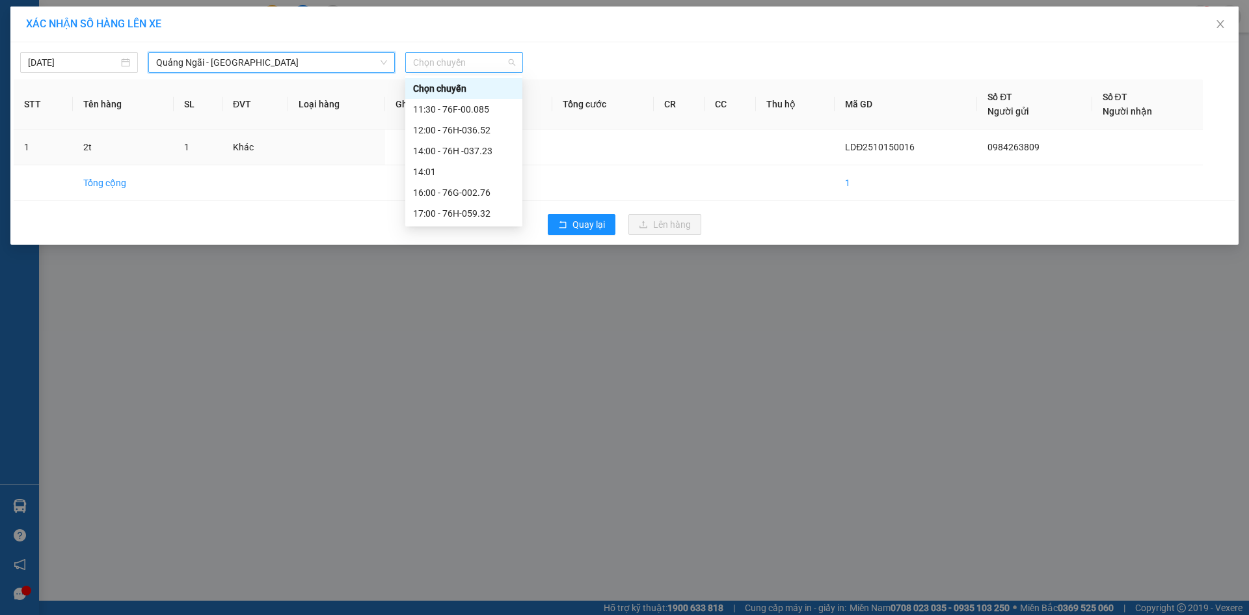
click at [414, 65] on span "Chọn chuyến" at bounding box center [464, 63] width 102 height 20
click at [496, 134] on div "12:00 - 76H-036.52" at bounding box center [464, 130] width 102 height 14
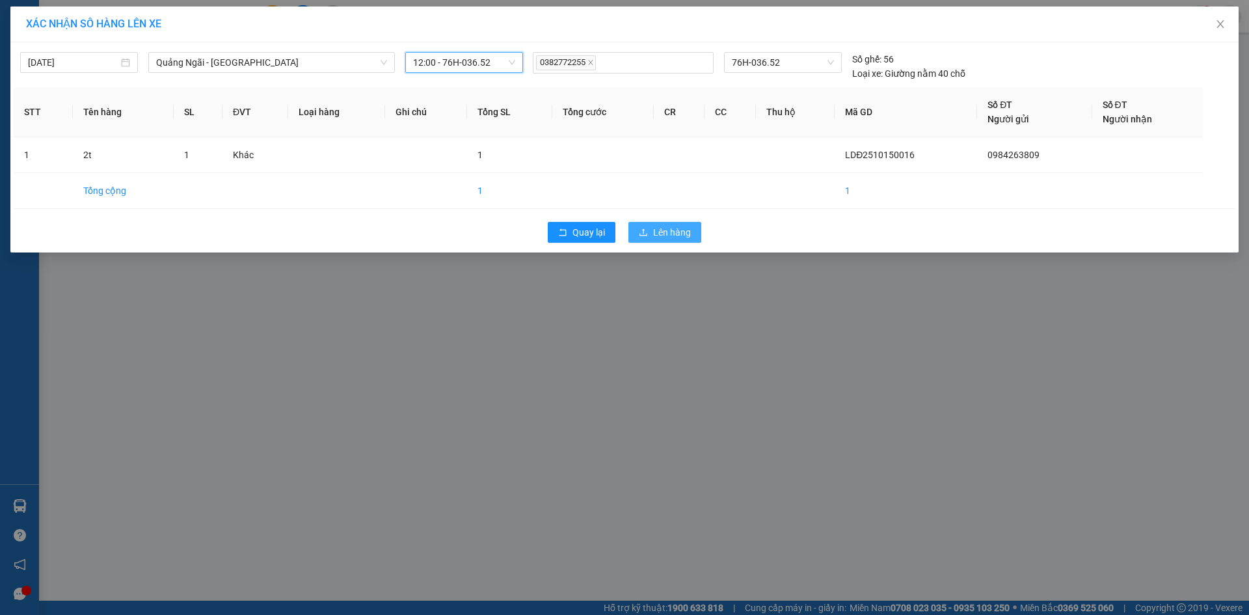
click at [668, 224] on button "Lên hàng" at bounding box center [665, 232] width 73 height 21
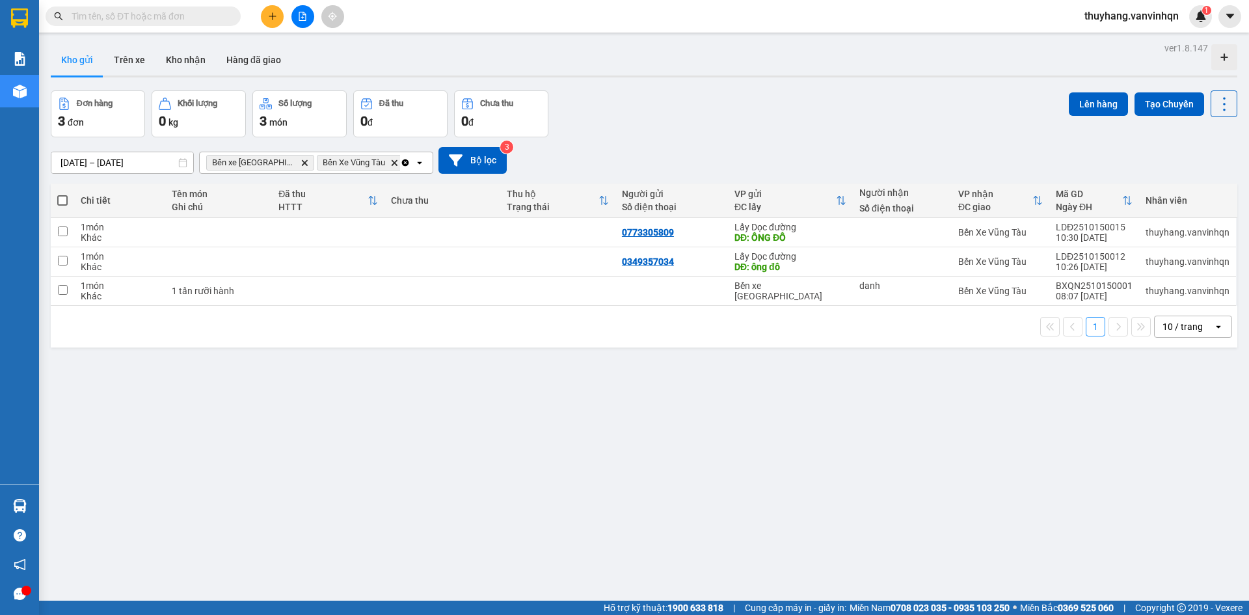
click at [773, 403] on div "ver 1.8.147 Kho gửi Trên xe Kho nhận Hàng đã giao Đơn hàng 3 đơn Khối lượng 0 k…" at bounding box center [644, 346] width 1197 height 615
click at [297, 16] on button at bounding box center [303, 16] width 23 height 23
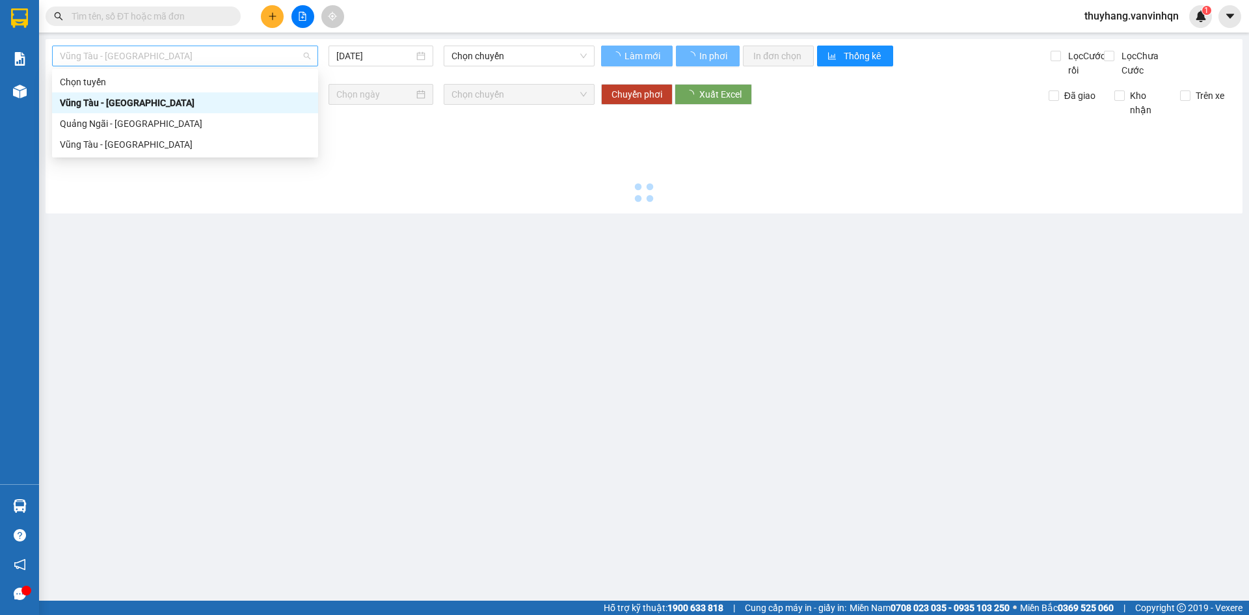
click at [213, 55] on span "Vũng Tàu - [GEOGRAPHIC_DATA]" at bounding box center [185, 56] width 251 height 20
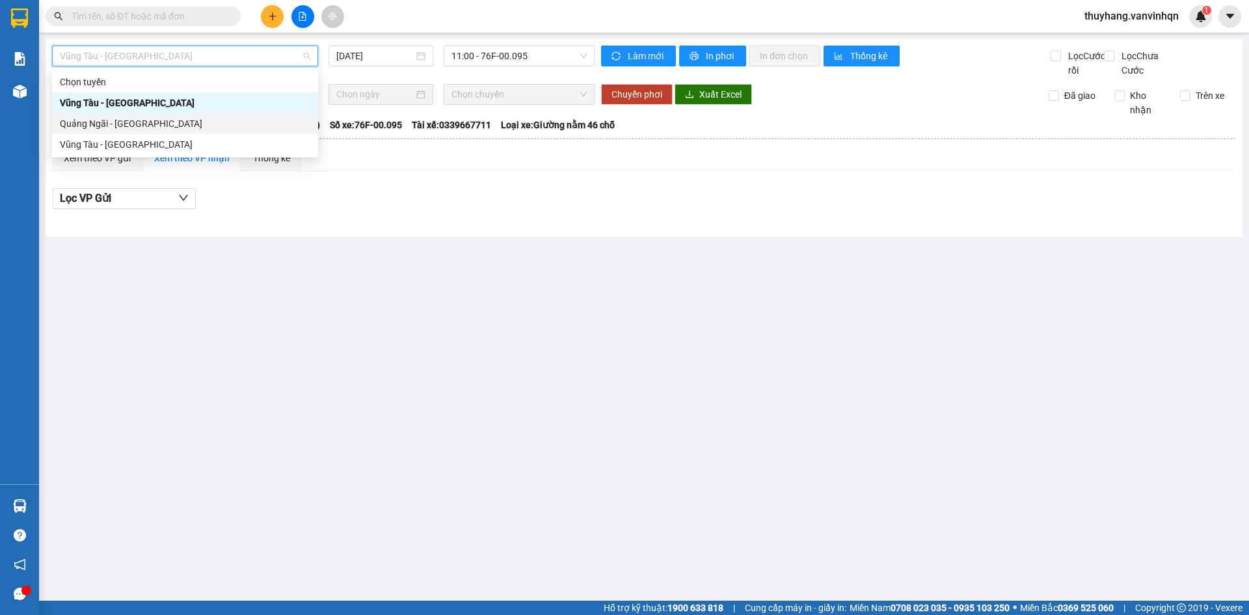
click at [195, 120] on div "Quảng Ngãi - [GEOGRAPHIC_DATA]" at bounding box center [185, 123] width 251 height 14
type input "[DATE]"
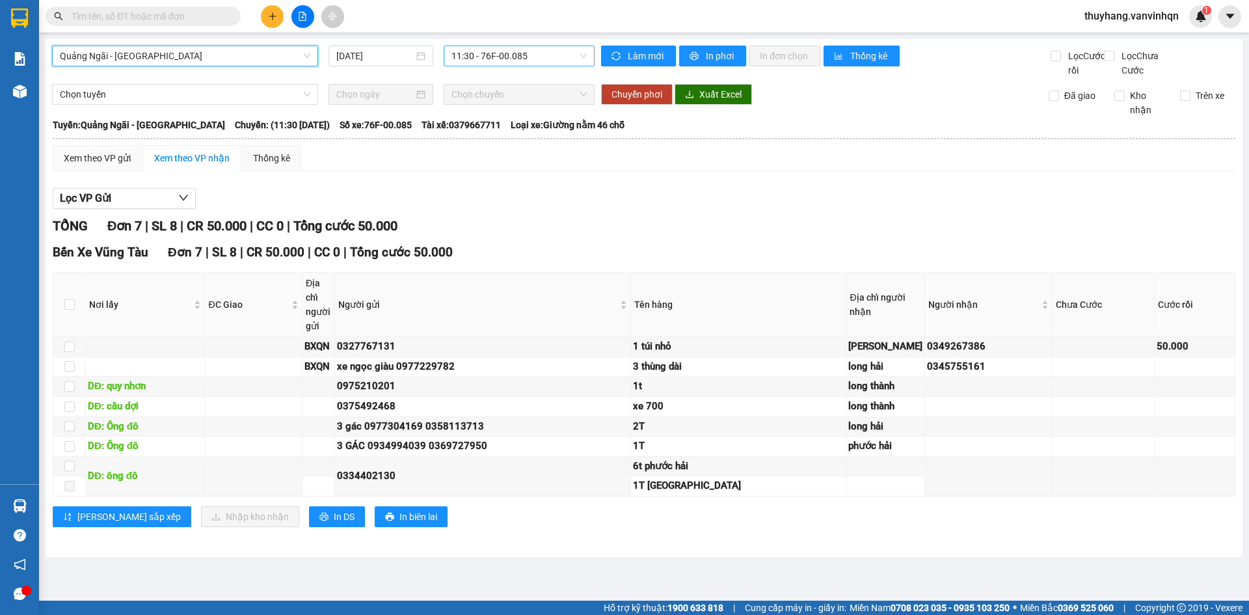
click at [506, 46] on div "11:30 - 76F-00.085" at bounding box center [519, 56] width 151 height 21
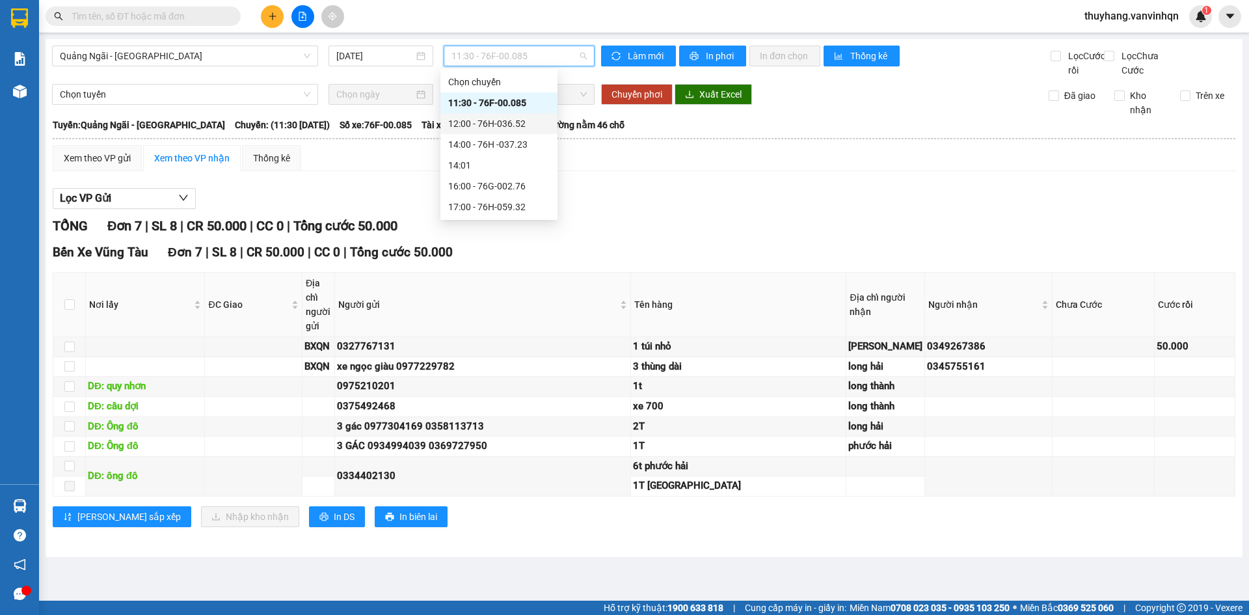
click at [513, 125] on div "12:00 - 76H-036.52" at bounding box center [499, 123] width 102 height 14
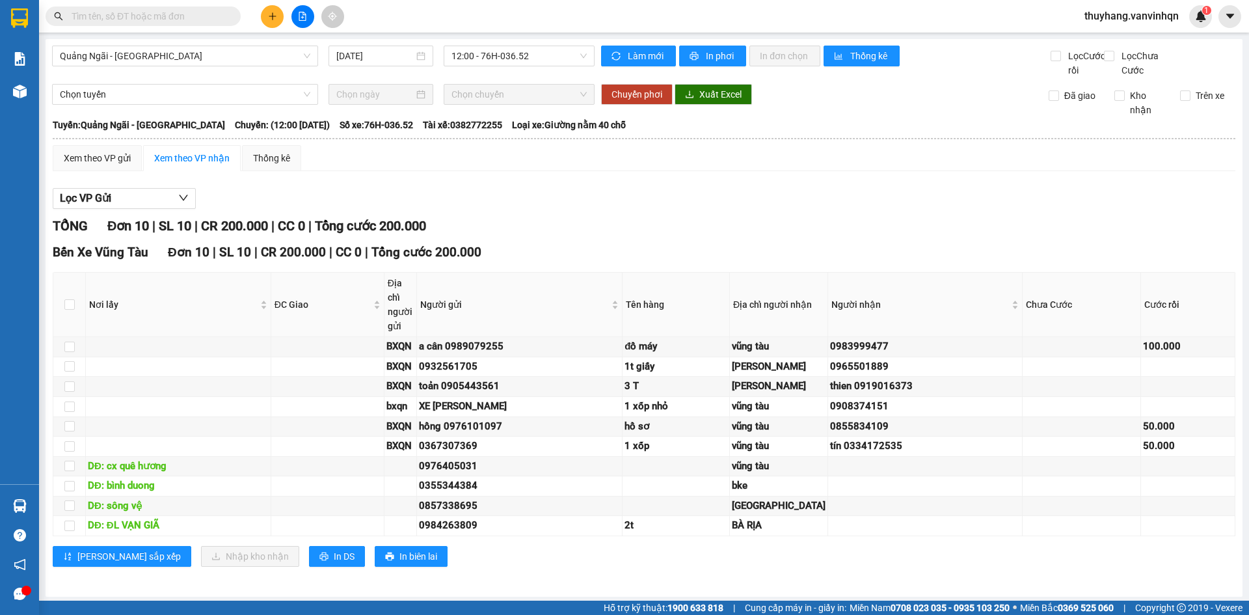
click at [625, 210] on div "Lọc VP Gửi" at bounding box center [644, 198] width 1183 height 21
click at [491, 57] on span "12:00 - 76H-036.52" at bounding box center [519, 56] width 135 height 20
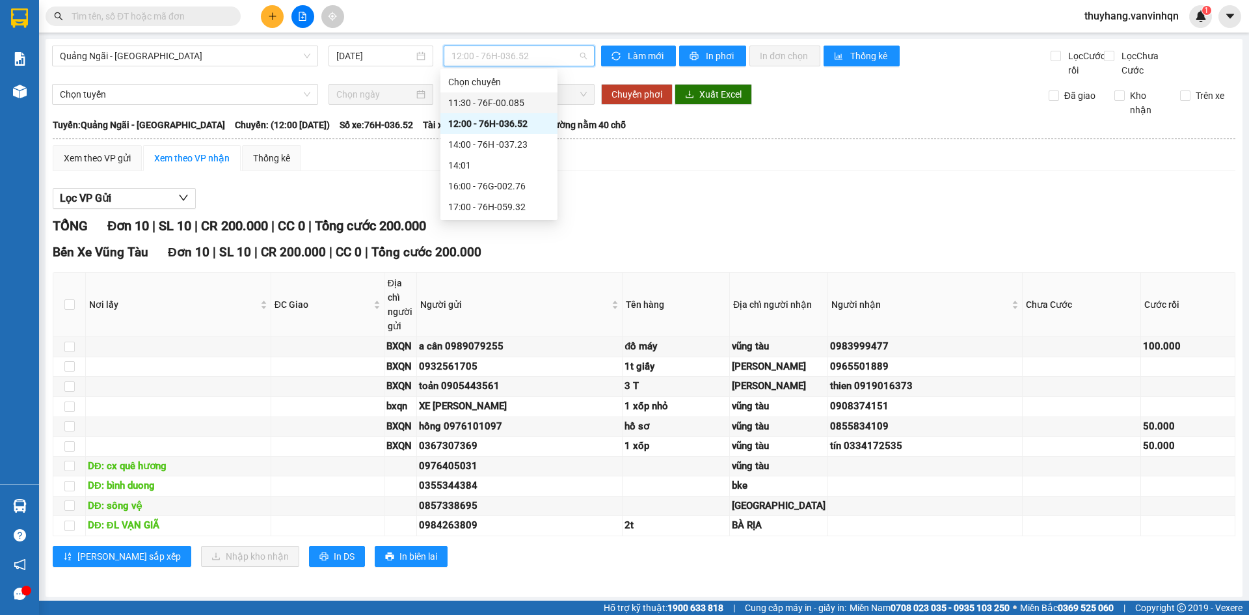
click at [517, 98] on div "11:30 - 76F-00.085" at bounding box center [499, 103] width 102 height 14
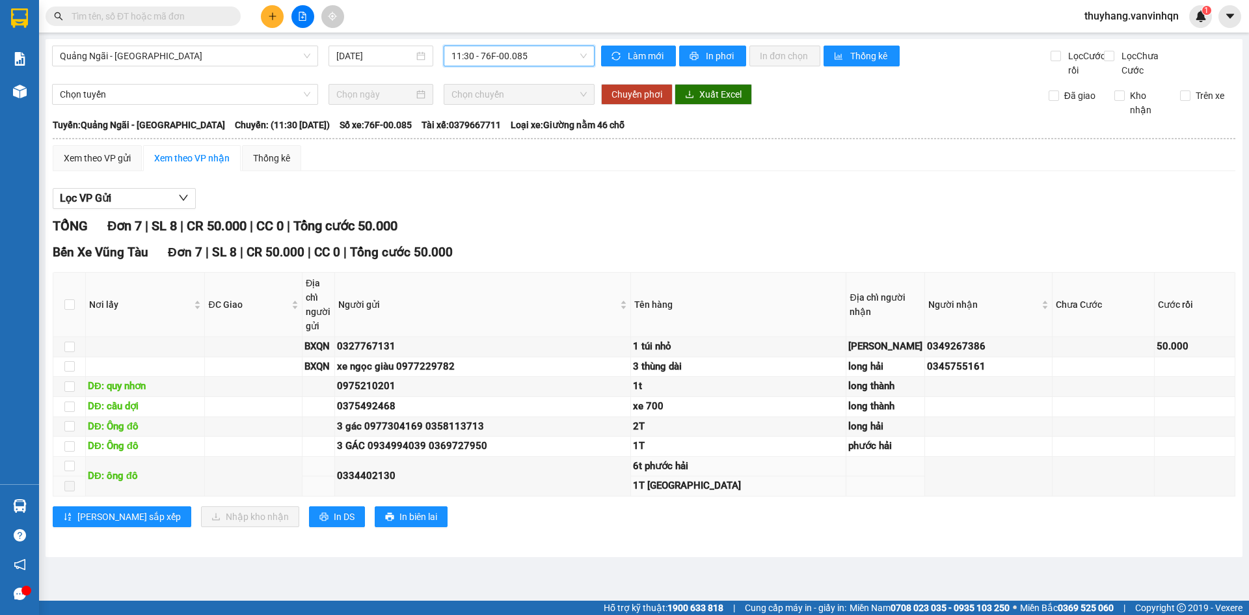
scroll to position [85, 0]
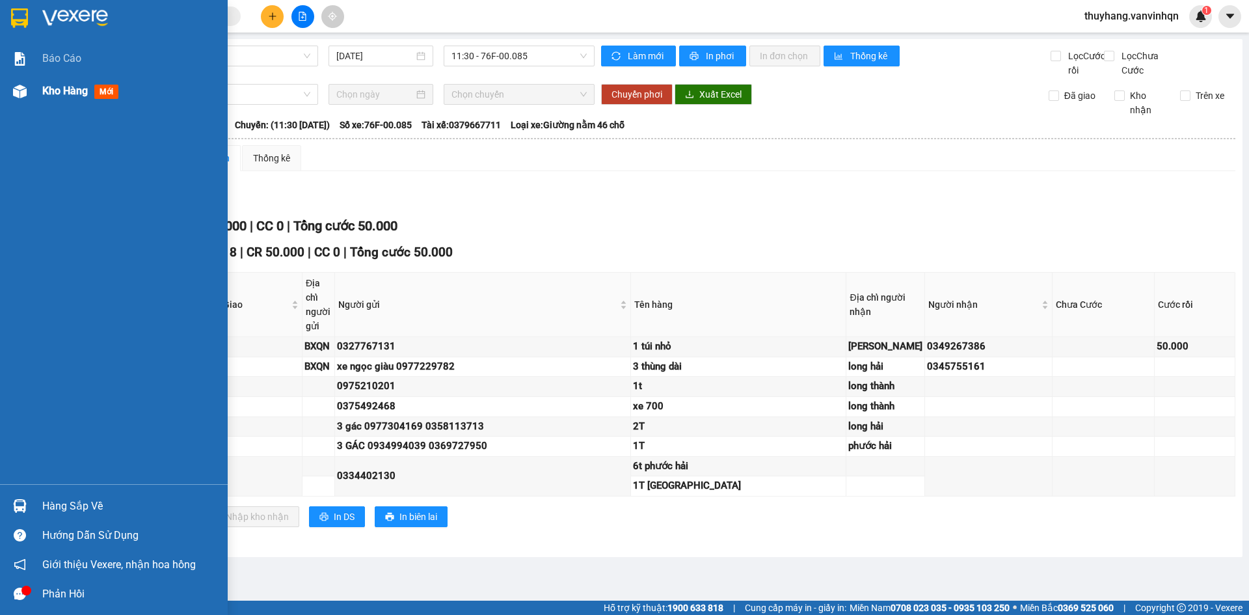
click at [16, 92] on img at bounding box center [20, 92] width 14 height 14
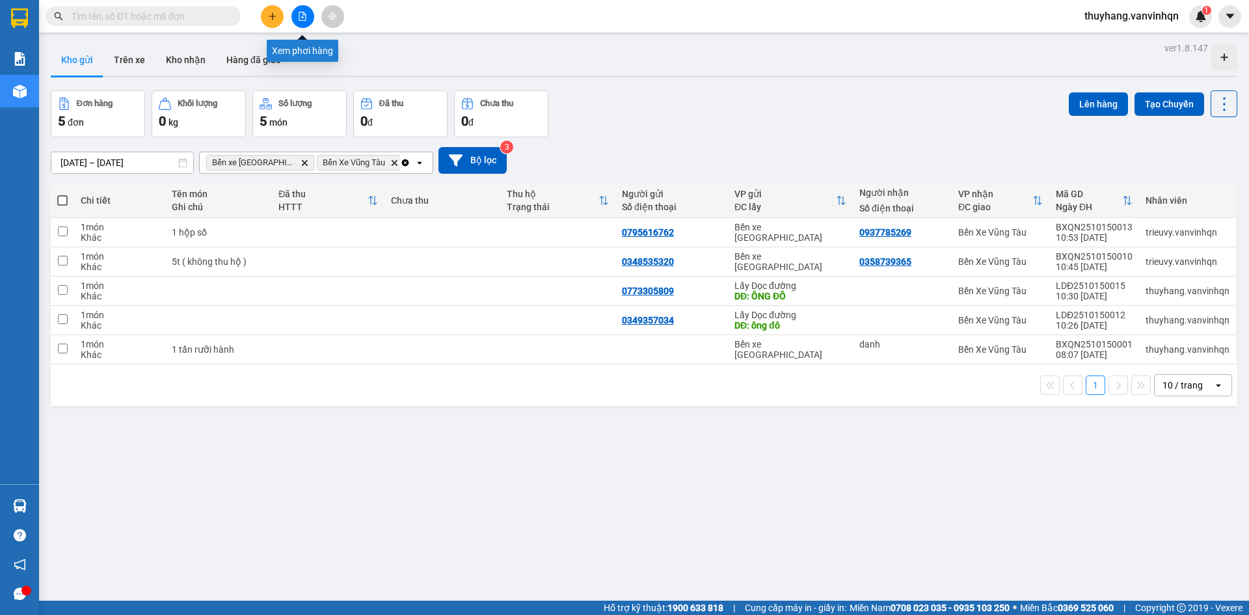
click at [306, 18] on icon "file-add" at bounding box center [302, 16] width 7 height 9
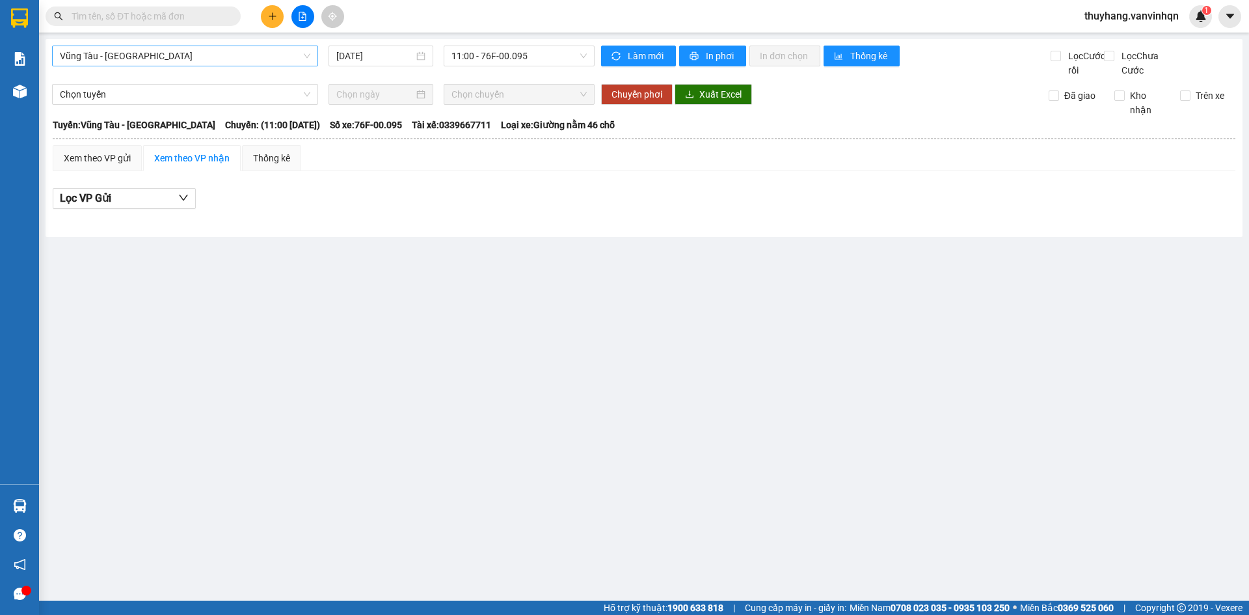
click at [238, 59] on span "Vũng Tàu - [GEOGRAPHIC_DATA]" at bounding box center [185, 56] width 251 height 20
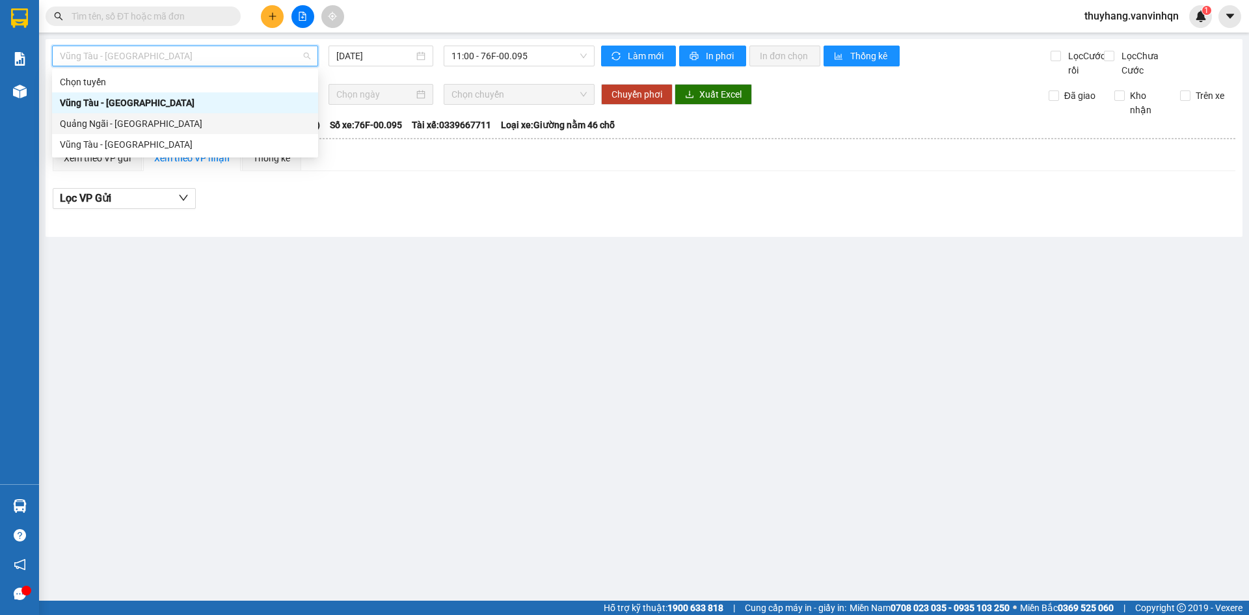
click at [214, 123] on div "Quảng Ngãi - [GEOGRAPHIC_DATA]" at bounding box center [185, 123] width 251 height 14
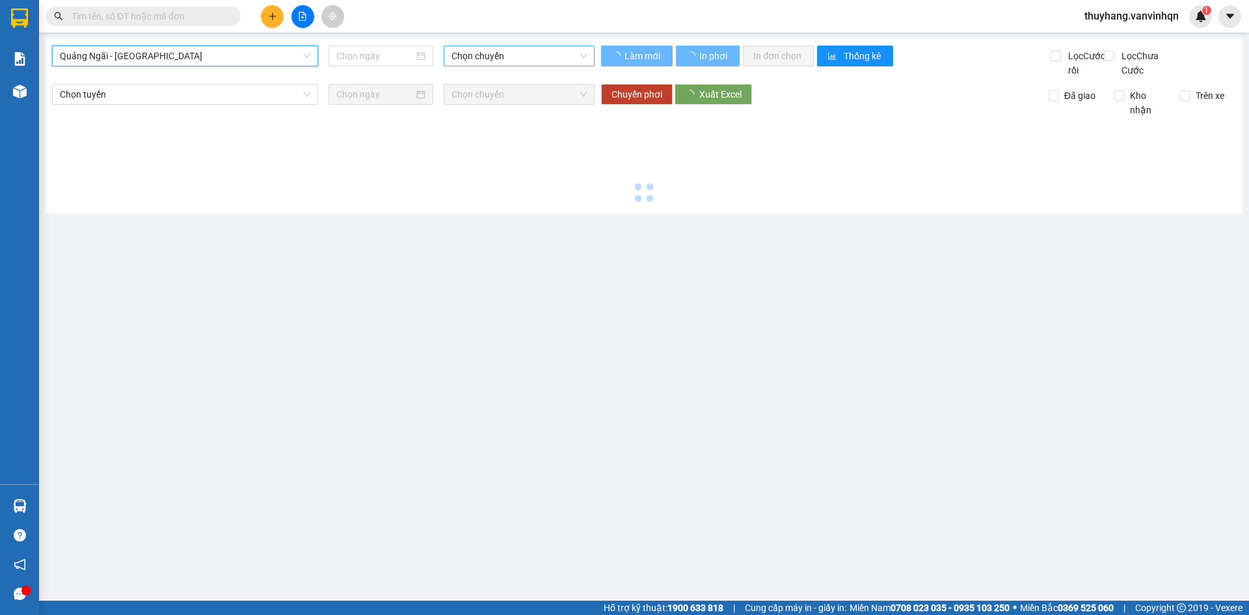
type input "[DATE]"
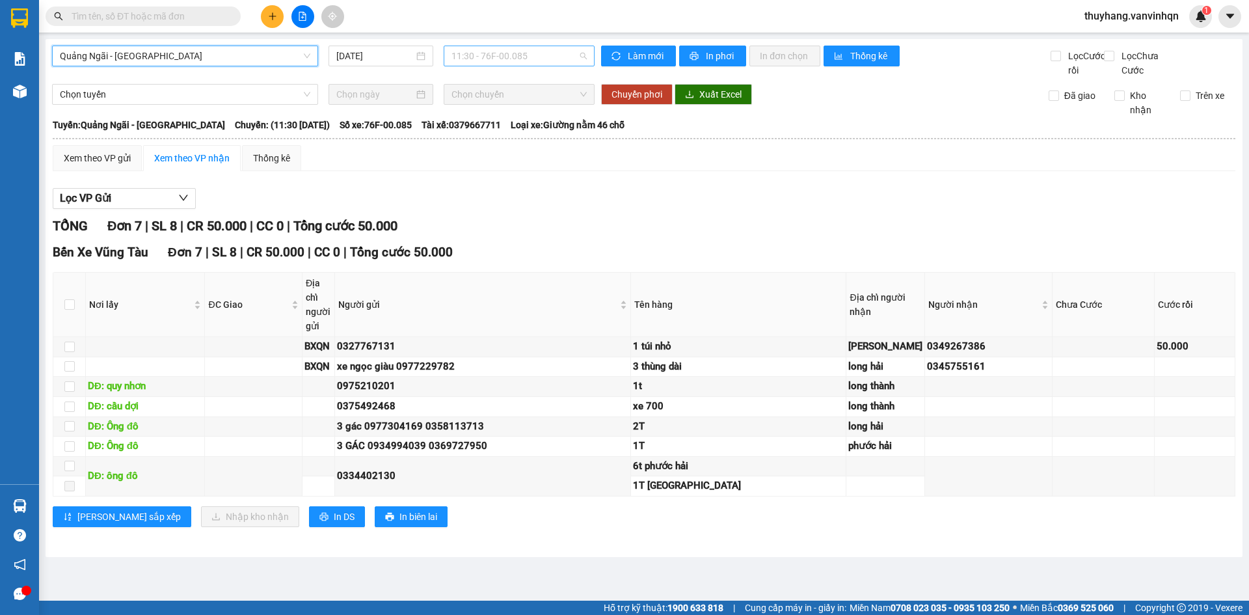
click at [558, 55] on span "11:30 - 76F-00.085" at bounding box center [519, 56] width 135 height 20
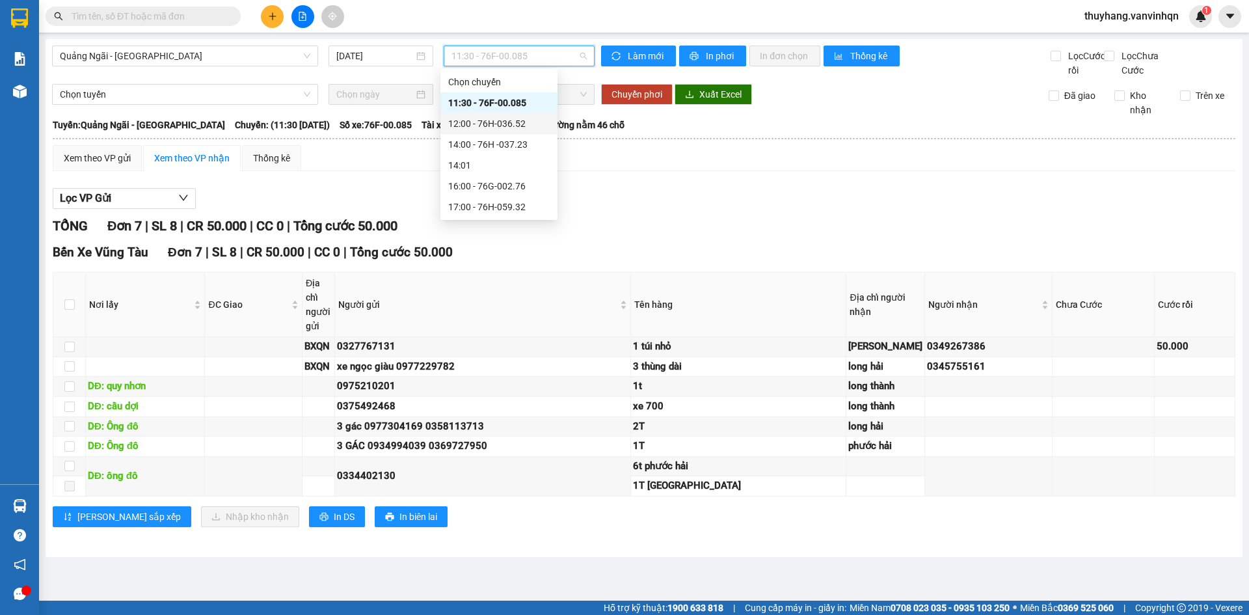
click at [537, 128] on div "12:00 - 76H-036.52" at bounding box center [499, 123] width 102 height 14
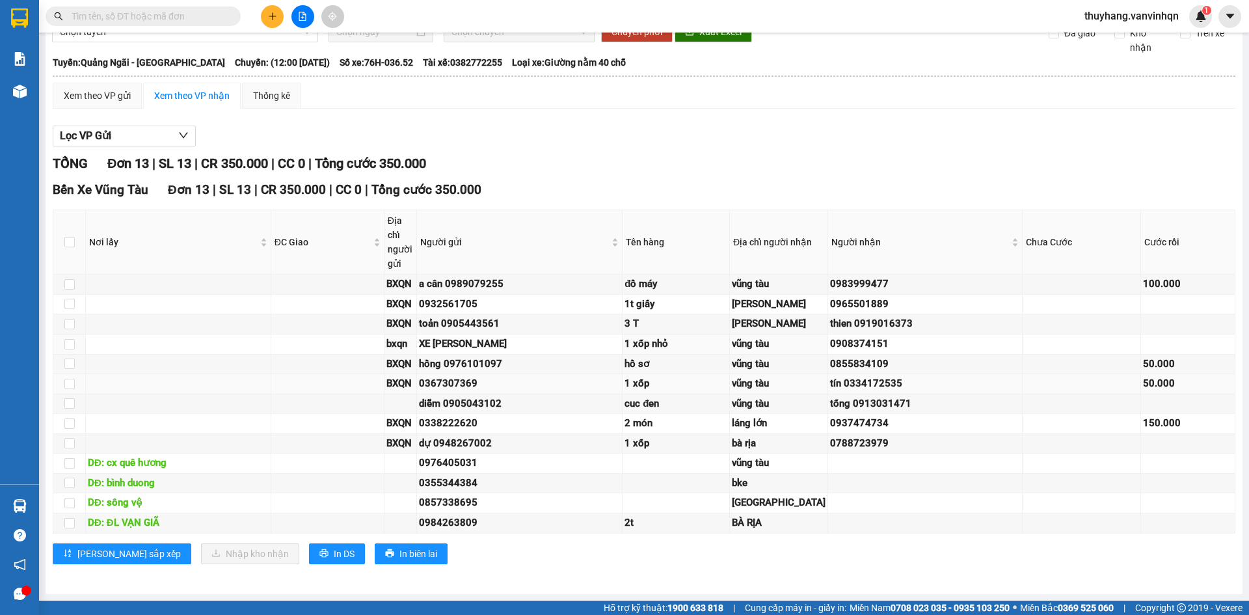
scroll to position [195, 0]
click at [140, 14] on input "text" at bounding box center [149, 16] width 154 height 14
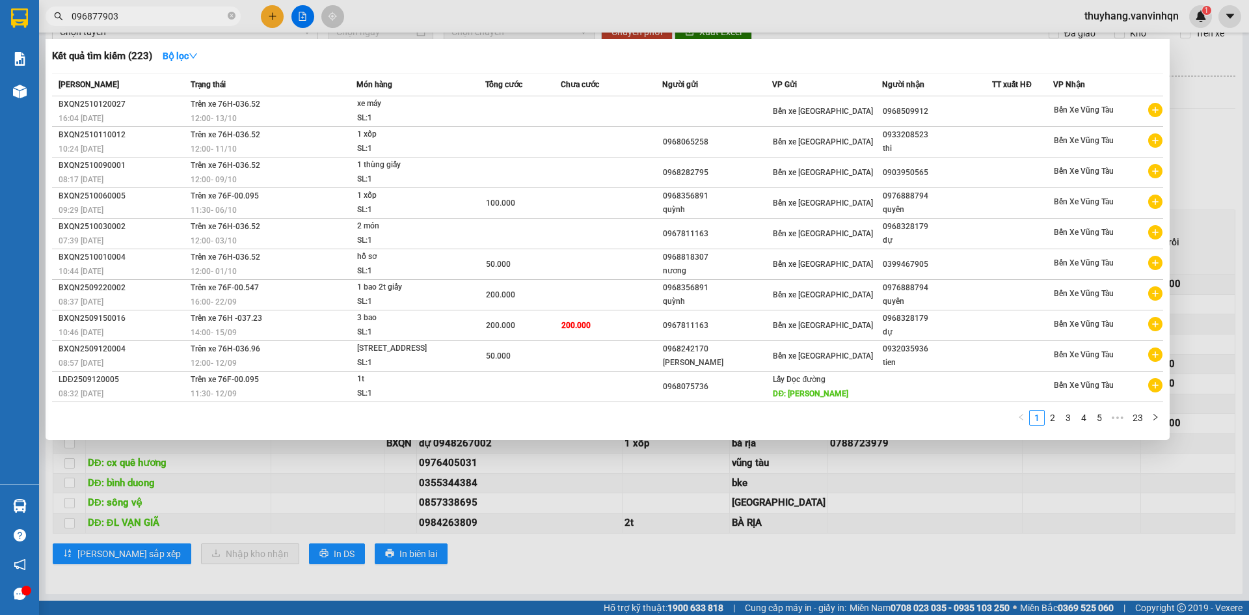
type input "0968779037"
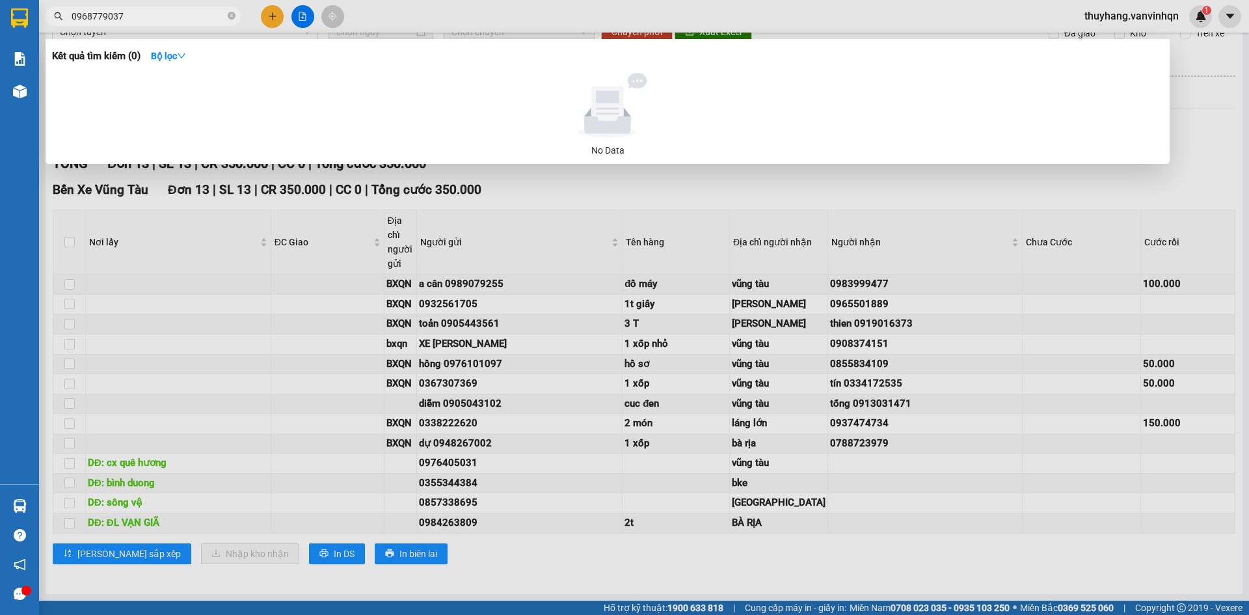
drag, startPoint x: 143, startPoint y: 14, endPoint x: 0, endPoint y: 27, distance: 143.7
click at [0, 29] on section "Kết quả tìm kiếm ( 0 ) Bộ lọc No Data 0968779037 thuyhang.vanvinhqn 1 Báo cáo K…" at bounding box center [624, 307] width 1249 height 615
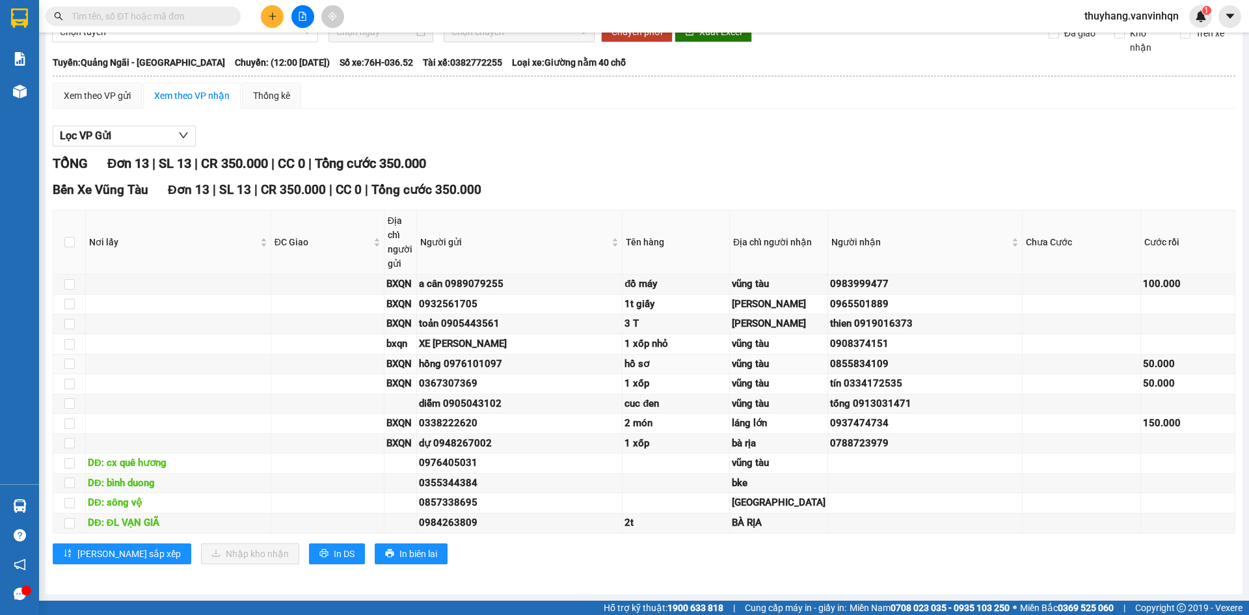
scroll to position [0, 0]
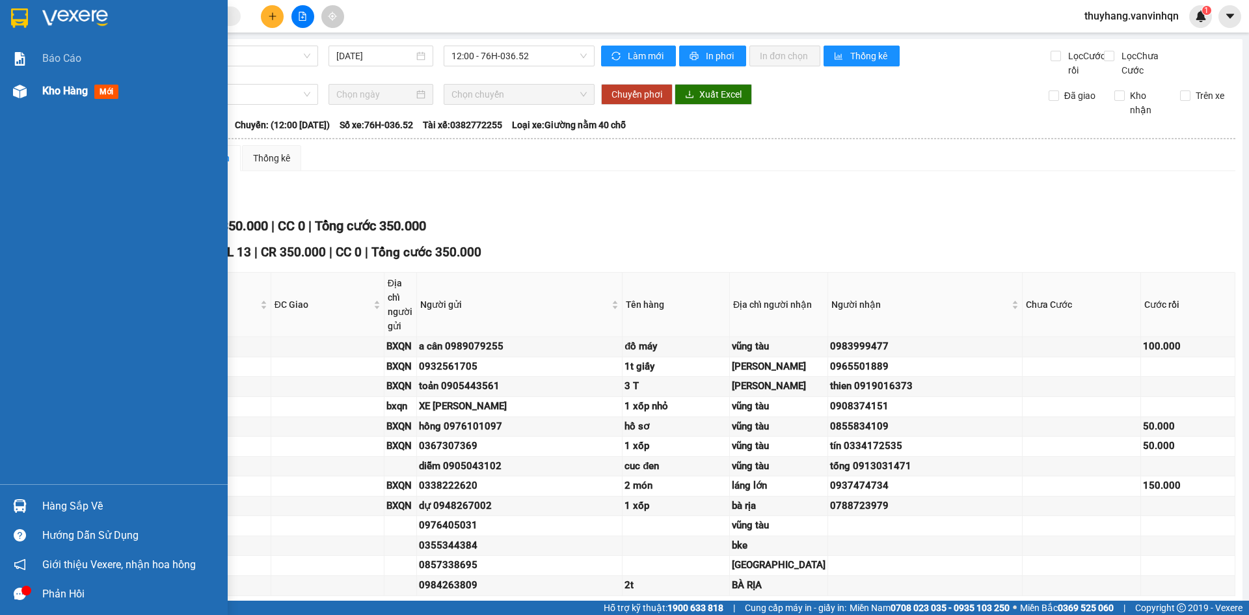
click at [34, 85] on div "Kho hàng mới" at bounding box center [114, 91] width 228 height 33
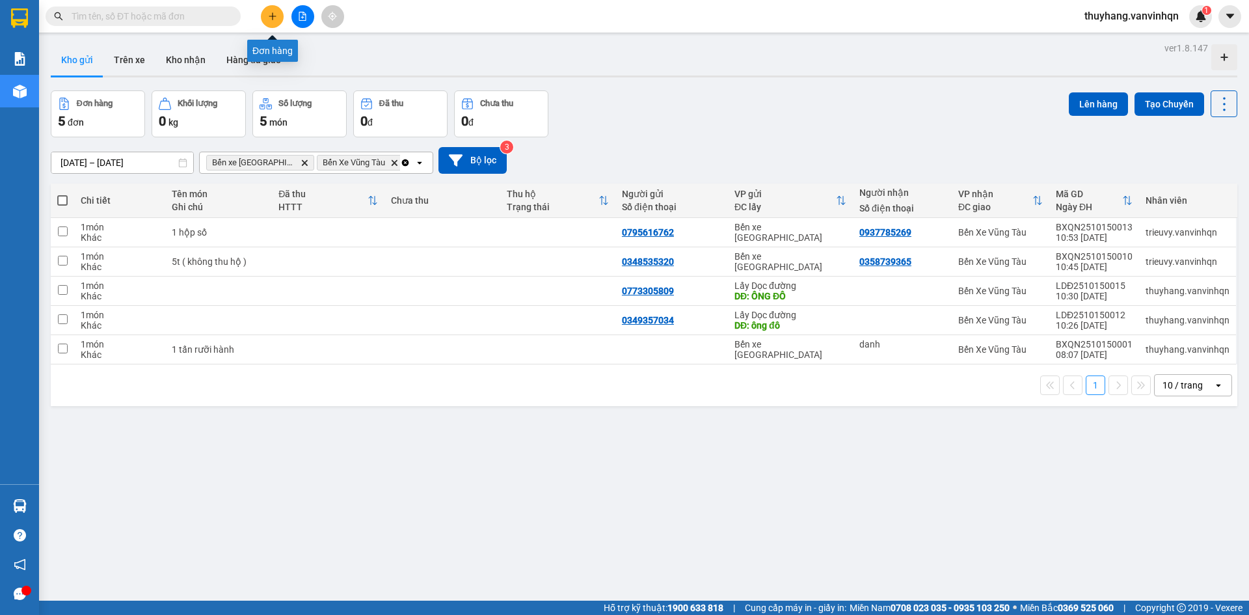
click at [274, 18] on icon "plus" at bounding box center [272, 16] width 9 height 9
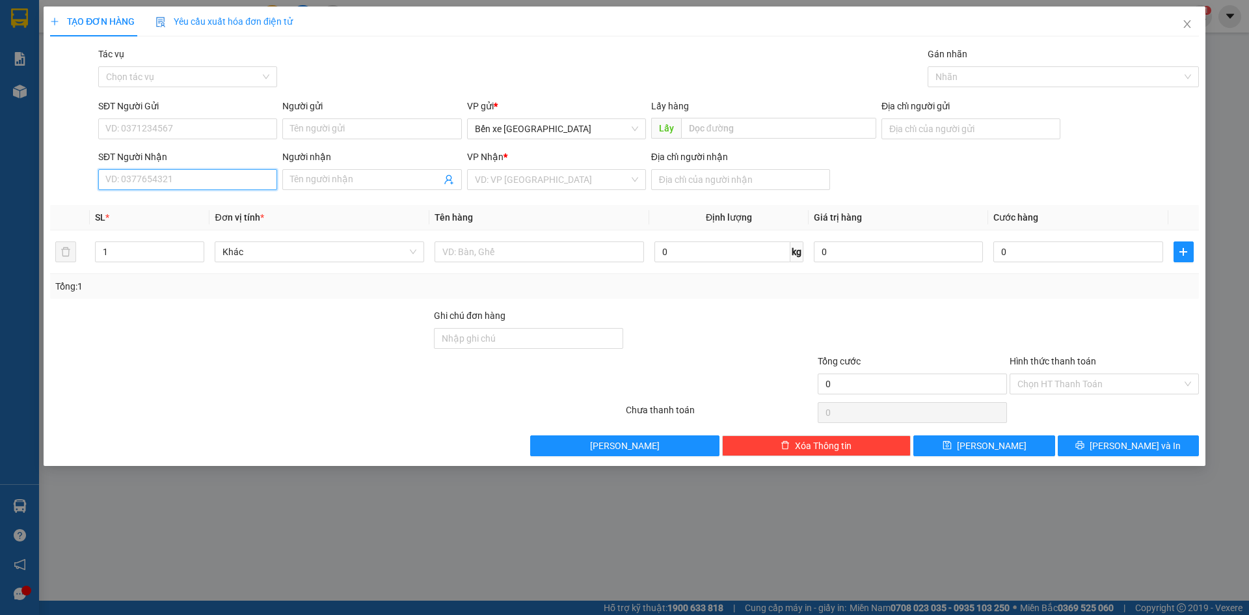
click at [215, 182] on input "SĐT Người Nhận" at bounding box center [187, 179] width 179 height 21
type input "0988656"
click at [202, 204] on div "0988656863" at bounding box center [187, 205] width 163 height 14
type input "BXQN"
type input "0988656863"
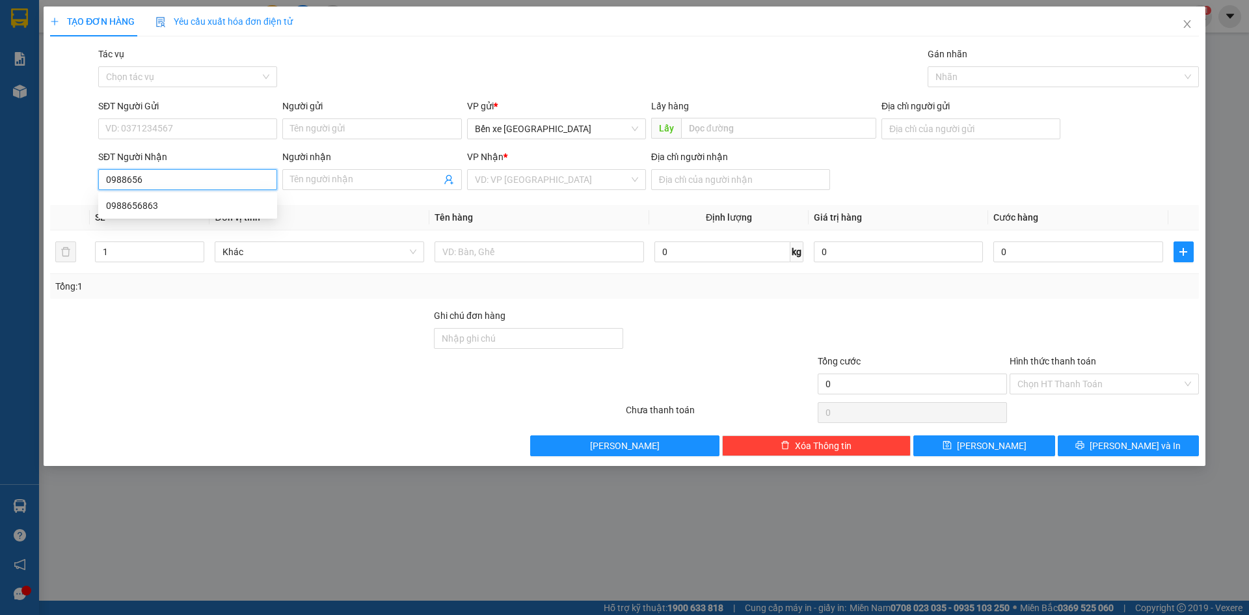
type input "Láng lớn"
type input "100.000"
type input "0988656863"
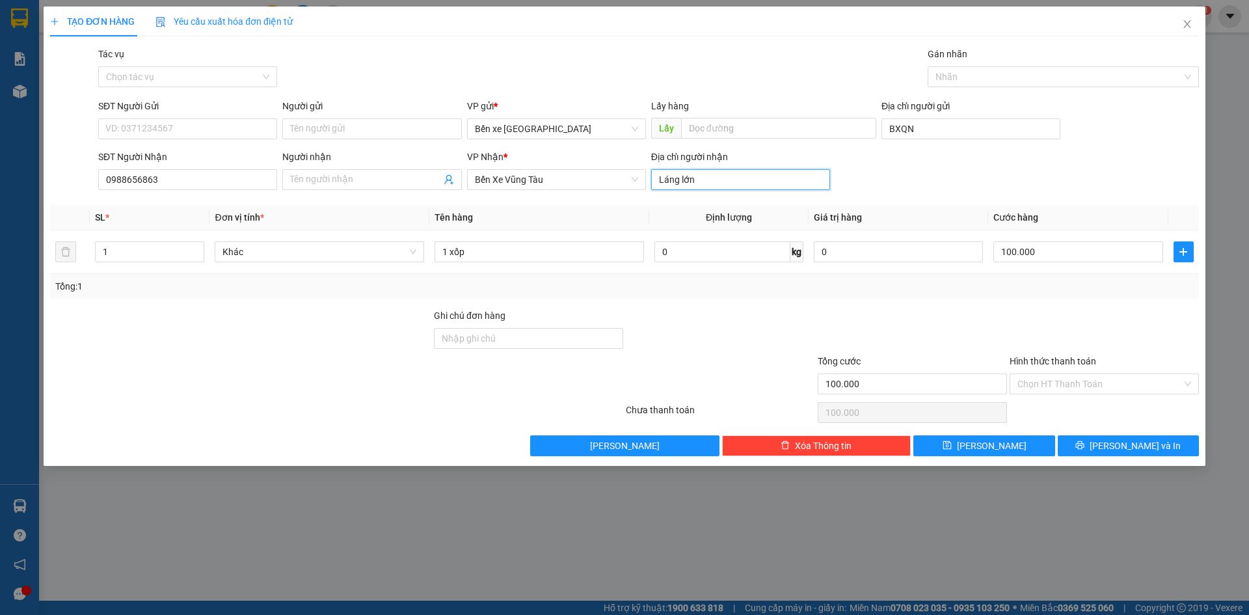
click at [729, 183] on input "Láng lớn" at bounding box center [740, 179] width 179 height 21
type input "mũi tàu tân giao"
click at [573, 252] on input "1 xốp" at bounding box center [540, 251] width 210 height 21
click at [1061, 385] on input "Hình thức thanh toán" at bounding box center [1100, 384] width 165 height 20
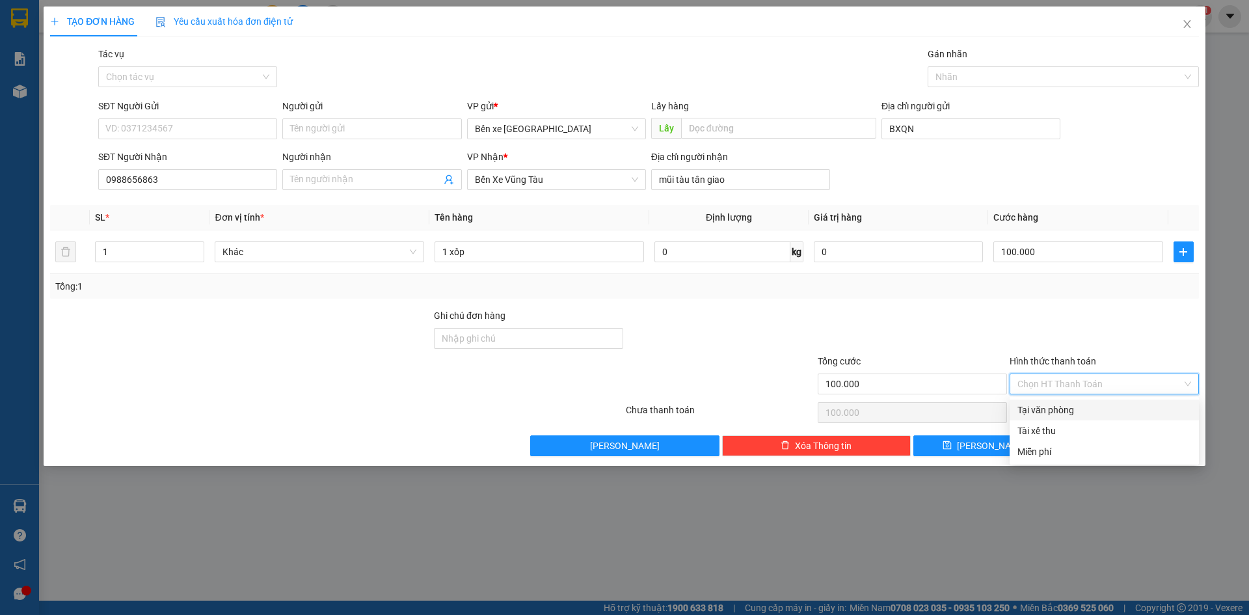
click at [1064, 407] on div "Tại văn phòng" at bounding box center [1105, 410] width 174 height 14
type input "0"
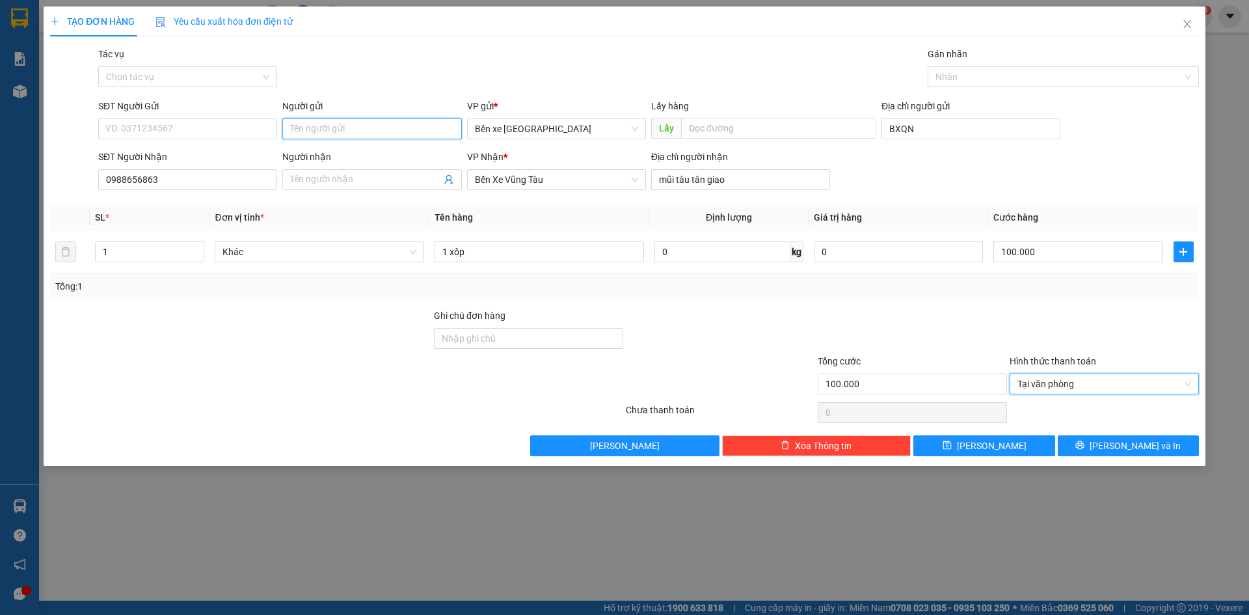
click at [379, 130] on input "Người gửi" at bounding box center [371, 128] width 179 height 21
type input "xe hải sương"
click at [1022, 444] on button "[PERSON_NAME]" at bounding box center [984, 445] width 141 height 21
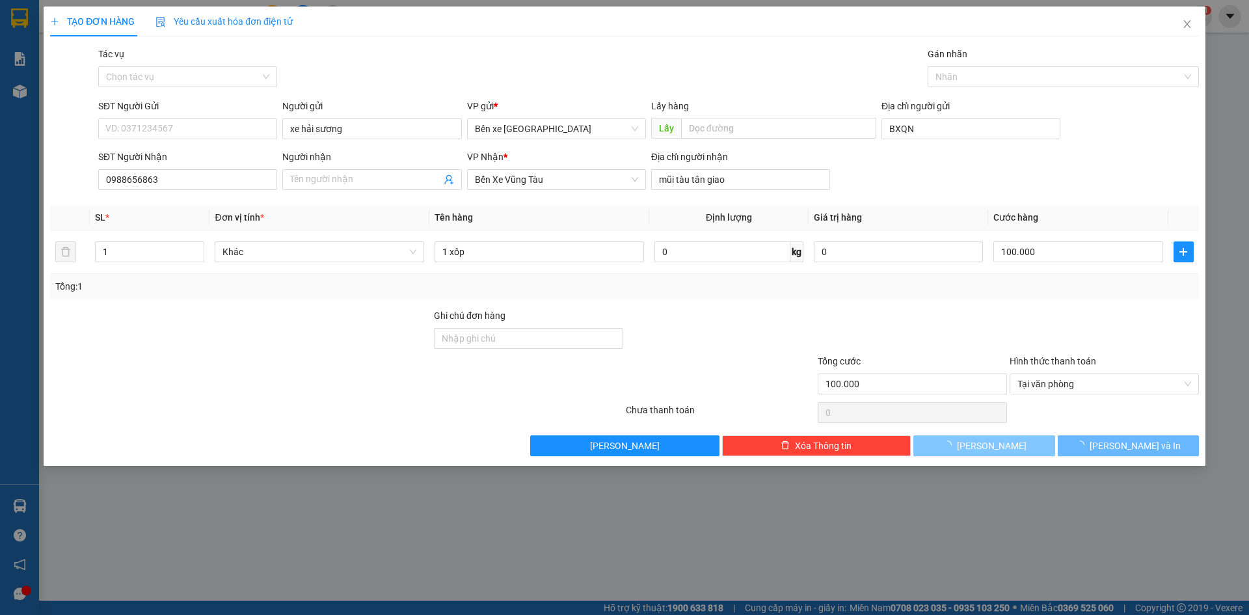
type input "0"
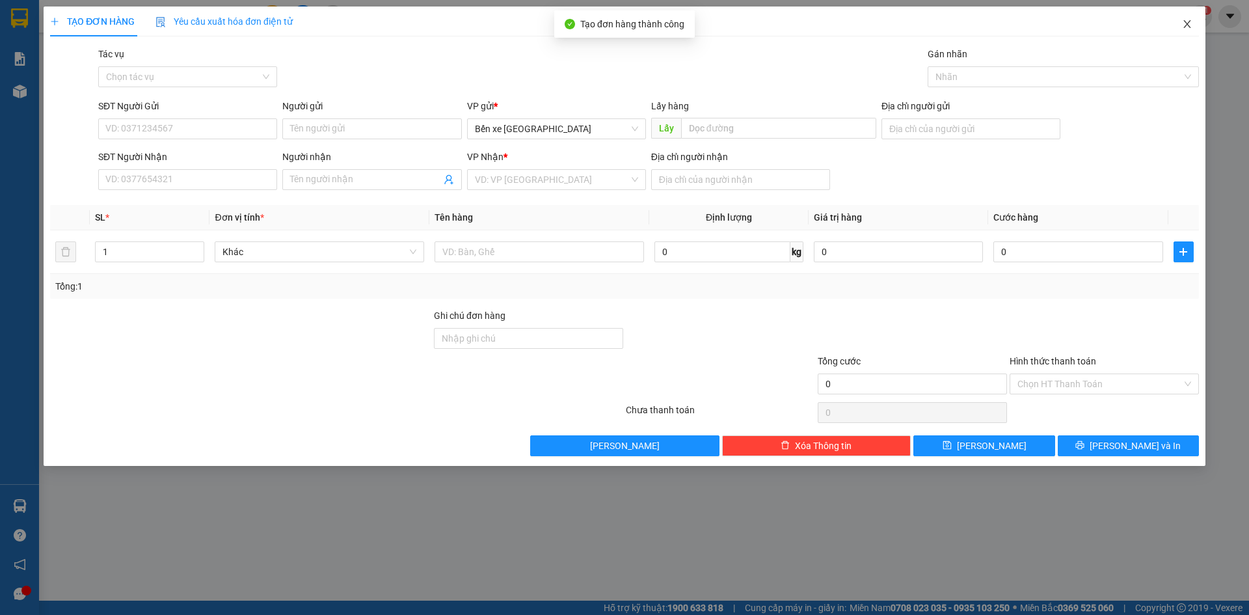
click at [1193, 20] on span "Close" at bounding box center [1187, 25] width 36 height 36
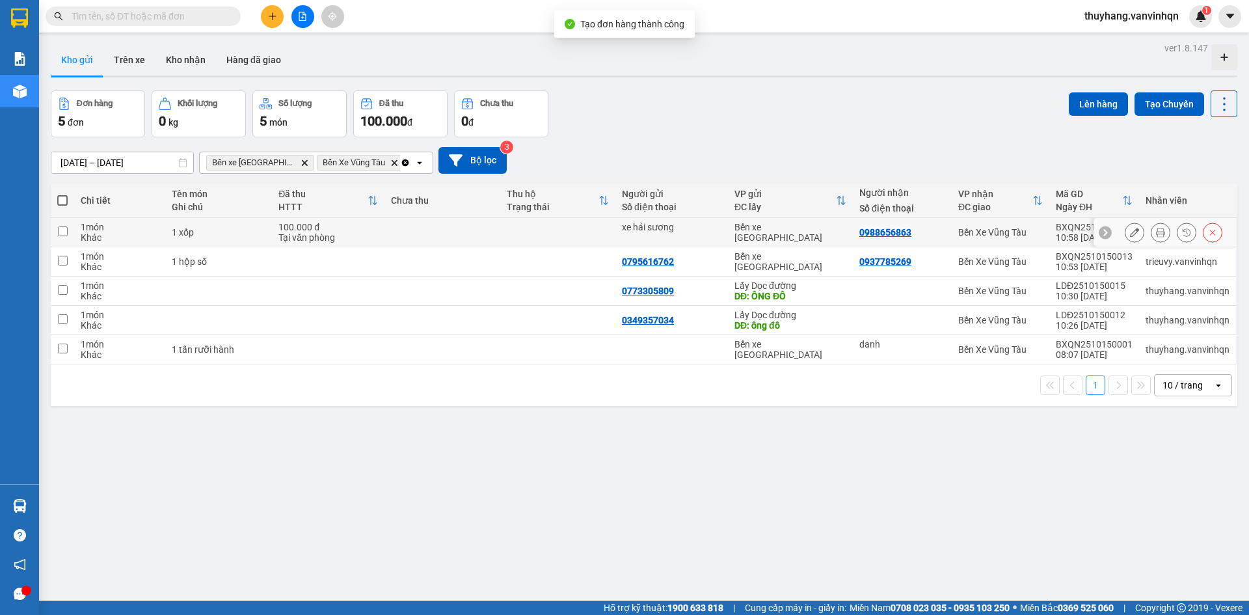
click at [157, 226] on div "1 món" at bounding box center [119, 227] width 77 height 10
checkbox input "true"
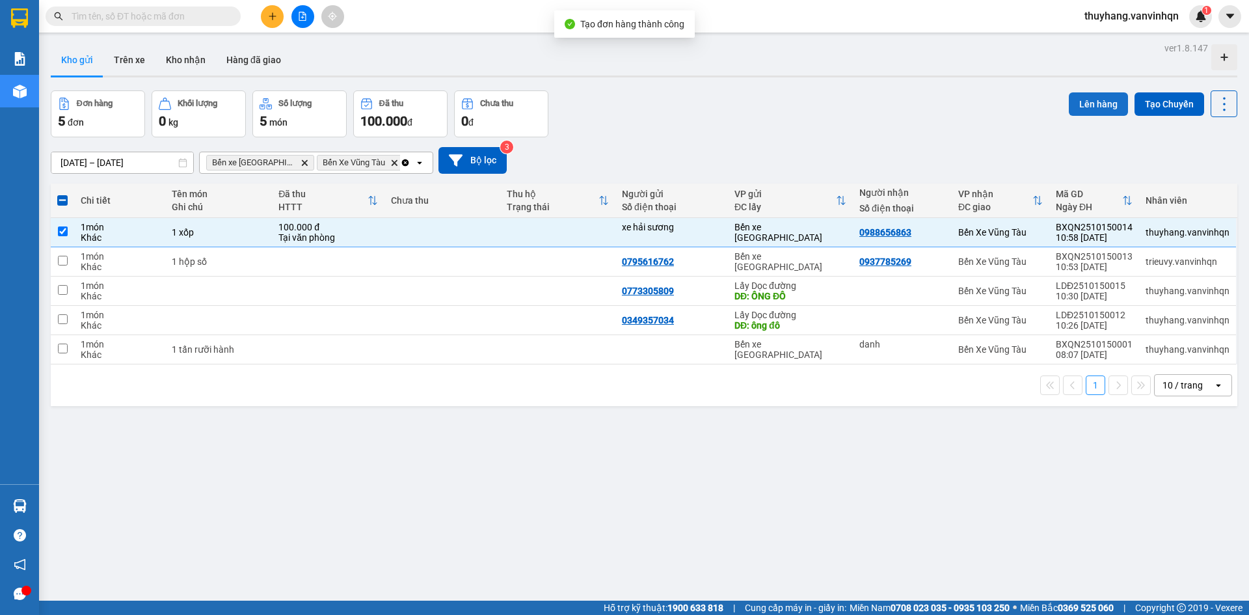
click at [1100, 109] on button "Lên hàng" at bounding box center [1098, 103] width 59 height 23
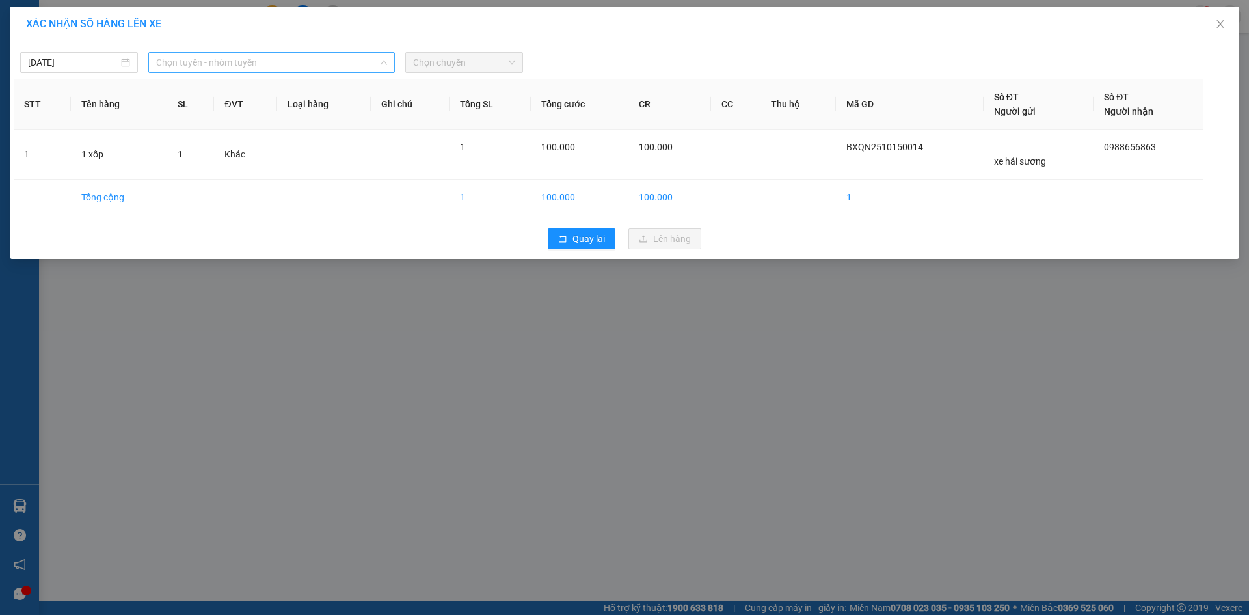
click at [248, 65] on span "Chọn tuyến - nhóm tuyến" at bounding box center [271, 63] width 231 height 20
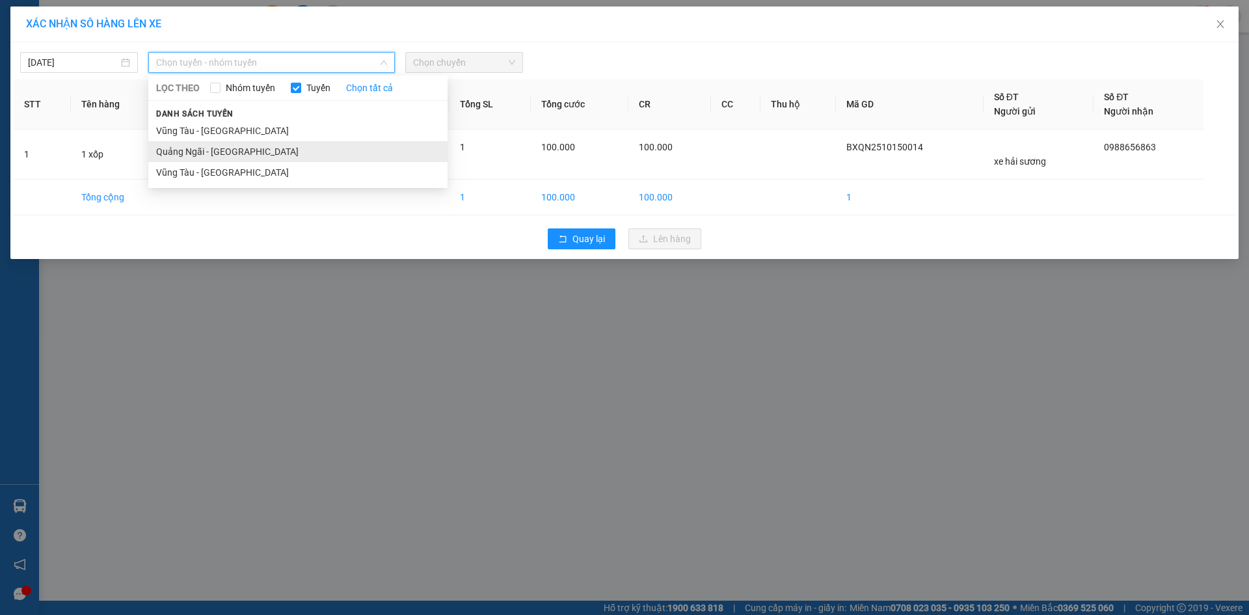
click at [235, 152] on li "Quảng Ngãi - [GEOGRAPHIC_DATA]" at bounding box center [297, 151] width 299 height 21
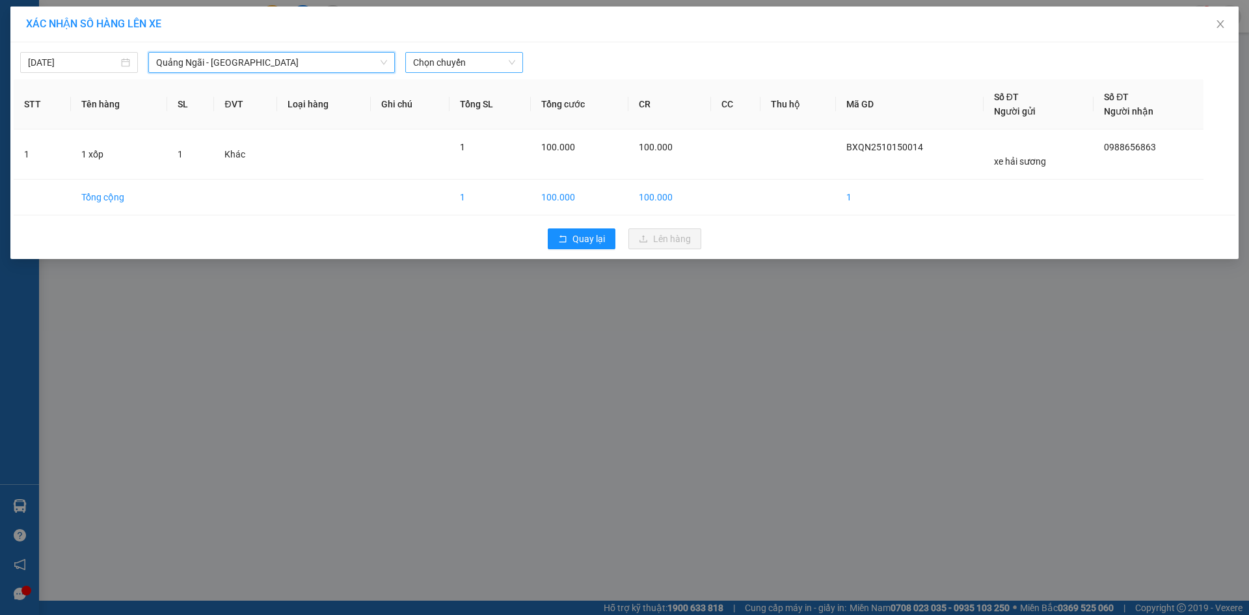
click at [449, 66] on span "Chọn chuyến" at bounding box center [464, 63] width 102 height 20
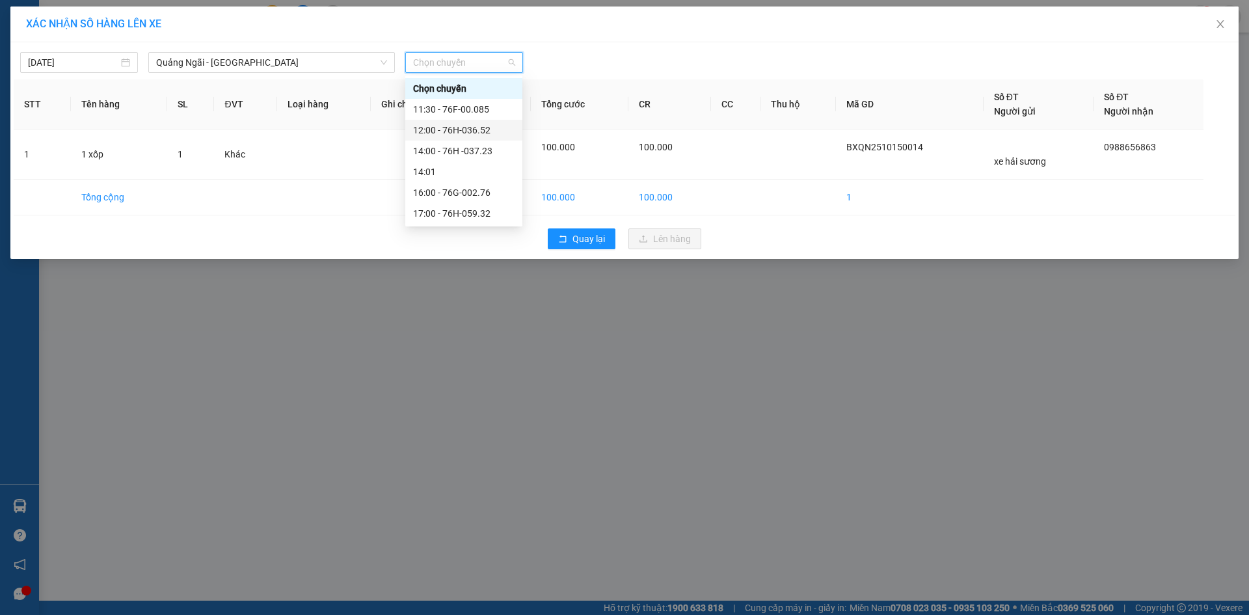
click at [466, 129] on div "12:00 - 76H-036.52" at bounding box center [464, 130] width 102 height 14
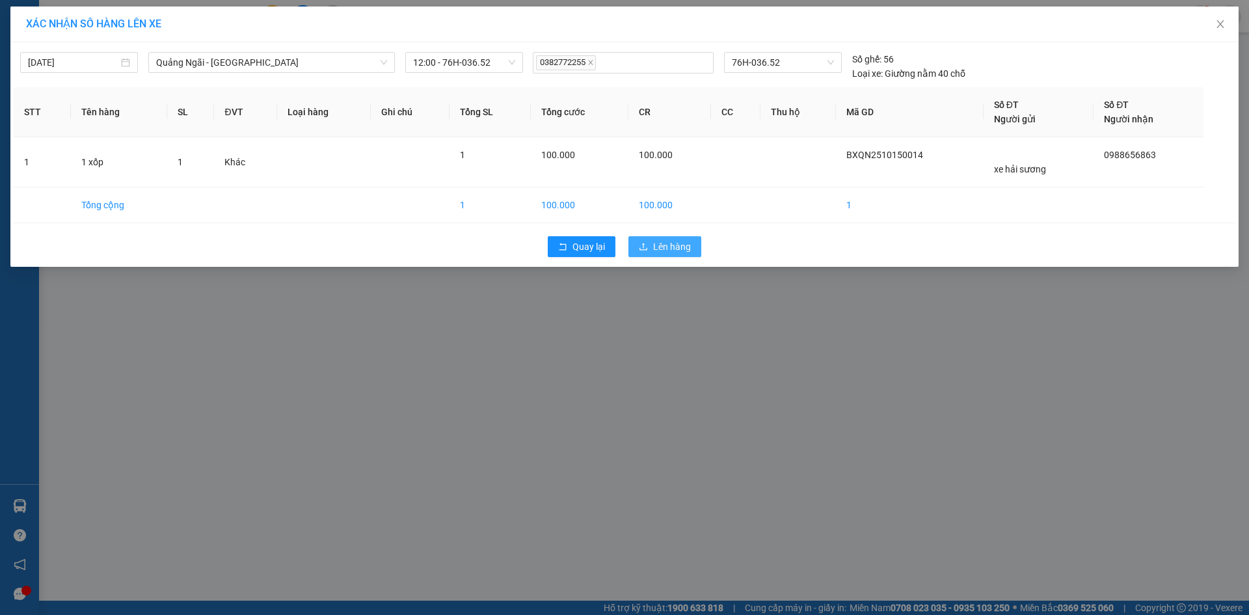
click at [684, 241] on span "Lên hàng" at bounding box center [672, 246] width 38 height 14
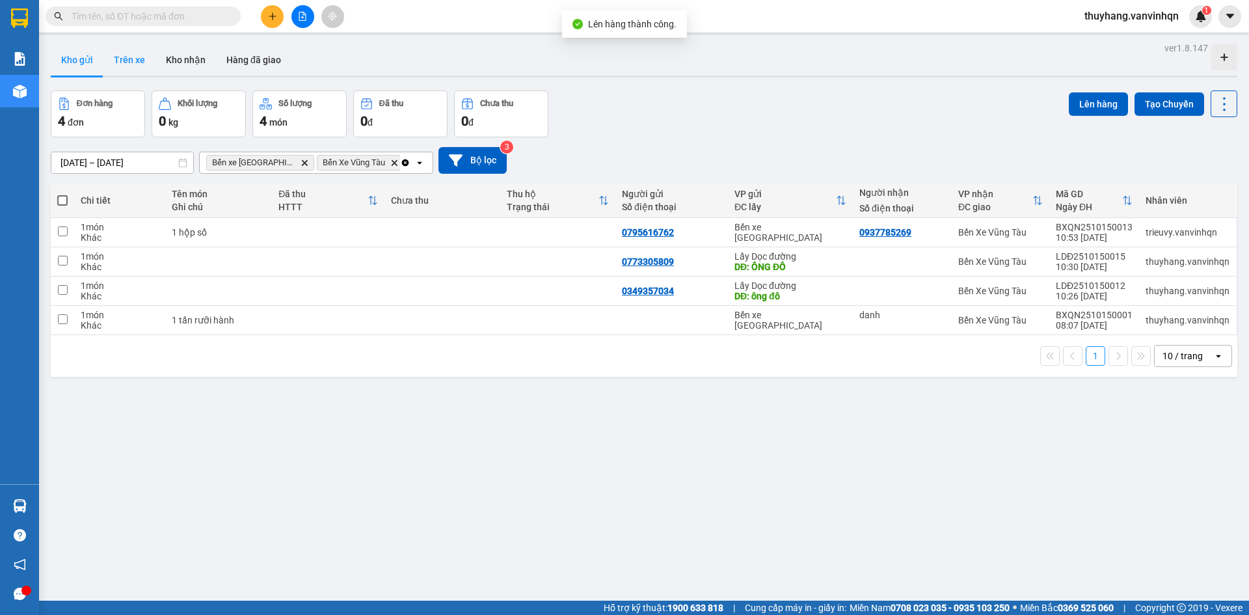
click at [133, 57] on button "Trên xe" at bounding box center [129, 59] width 52 height 31
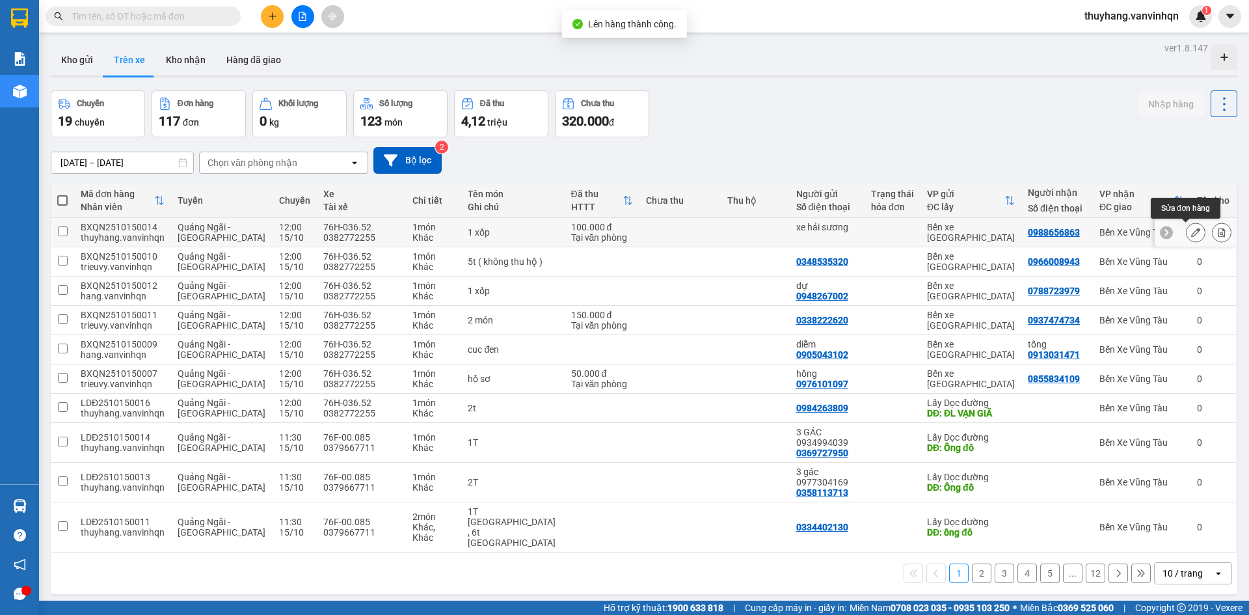
click at [1191, 233] on icon at bounding box center [1195, 232] width 9 height 9
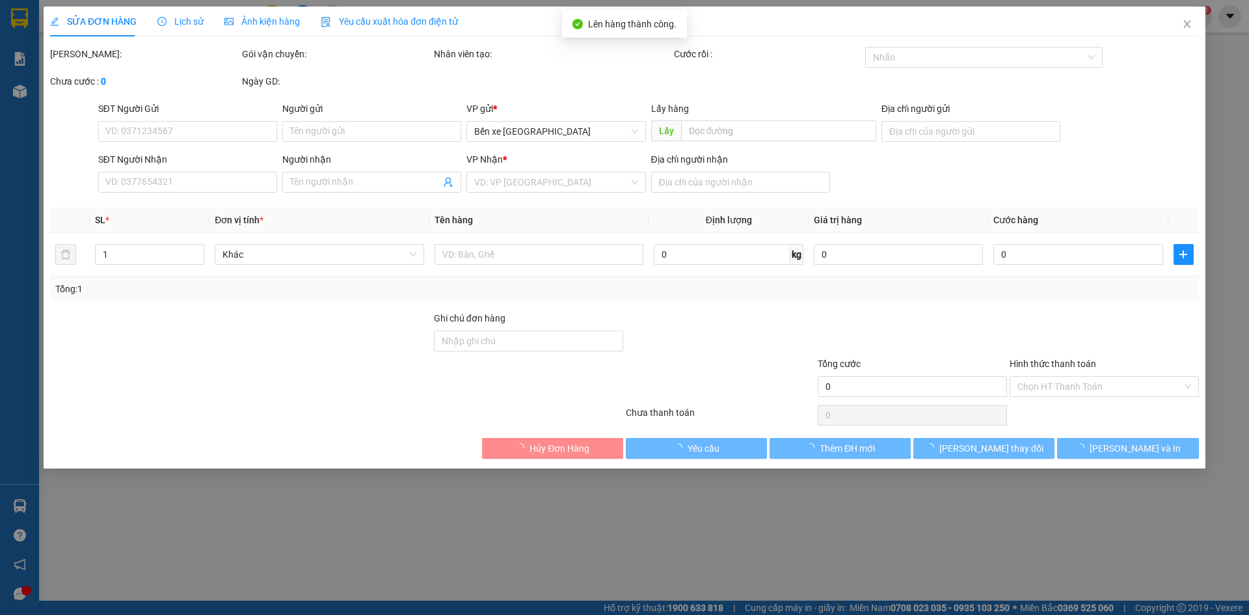
type input "xe hải sương"
type input "BXQN"
type input "0988656863"
type input "mũi tàu tân giao"
type input "100.000"
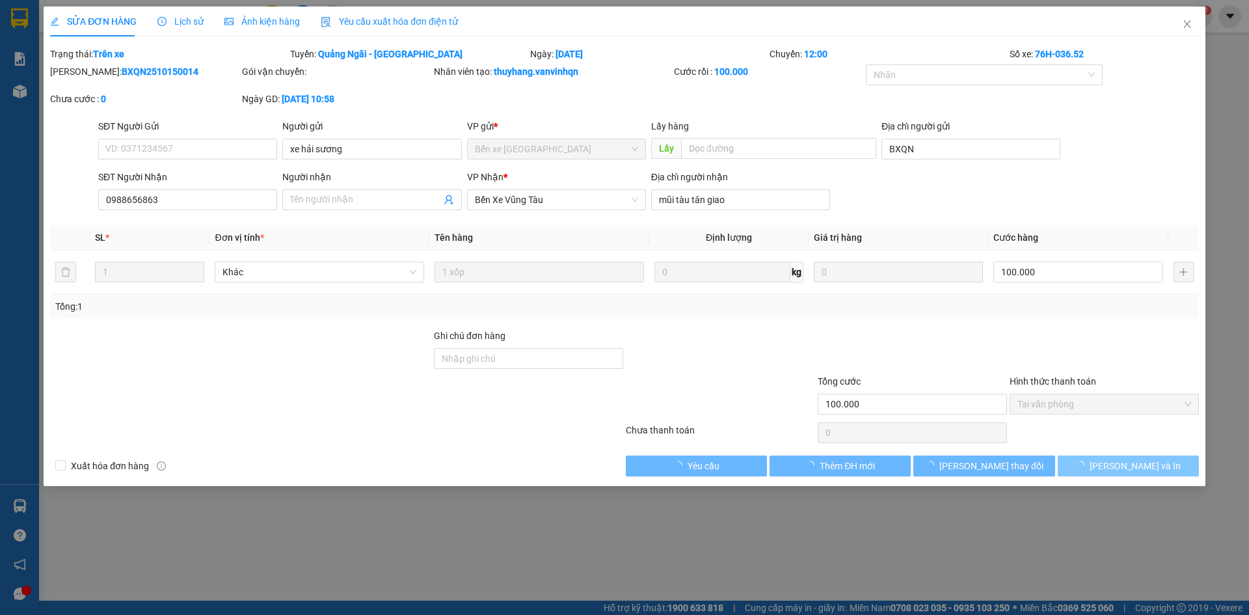
click at [1156, 461] on button "[PERSON_NAME] và In" at bounding box center [1128, 465] width 141 height 21
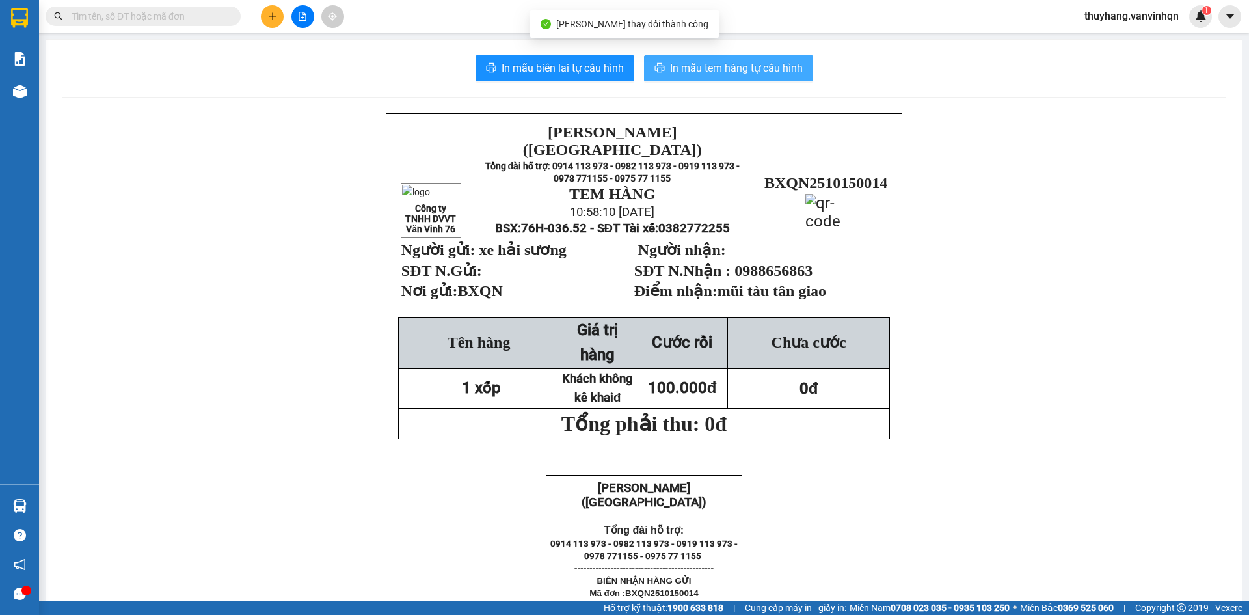
click at [711, 72] on span "In mẫu tem hàng tự cấu hình" at bounding box center [736, 68] width 133 height 16
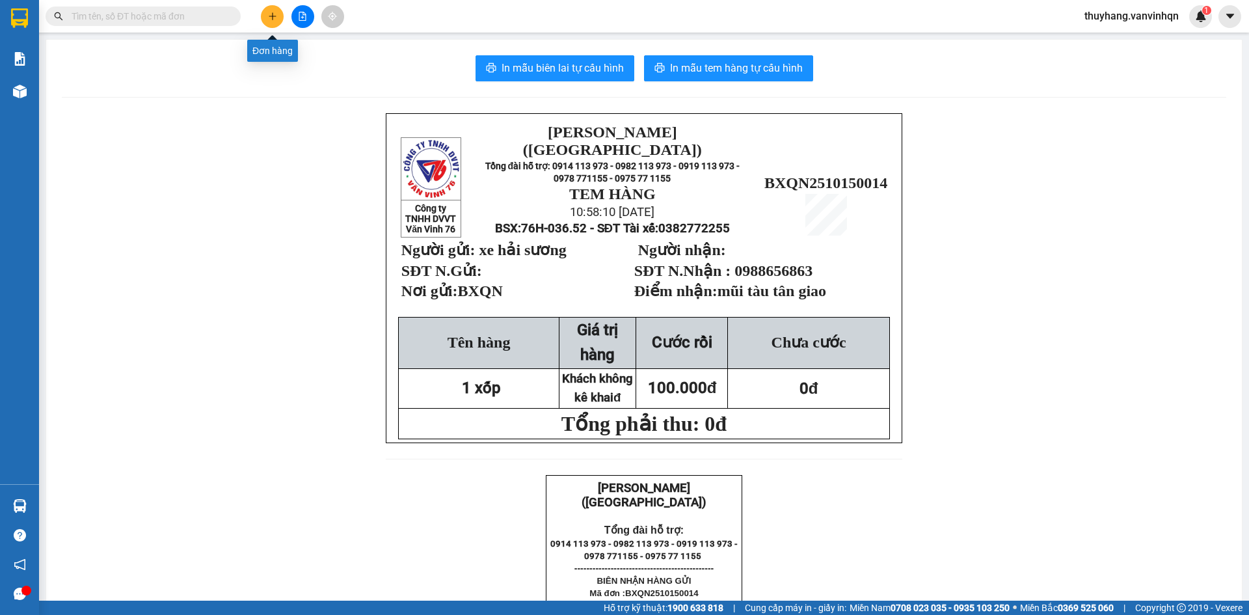
click at [268, 13] on icon "plus" at bounding box center [272, 16] width 9 height 9
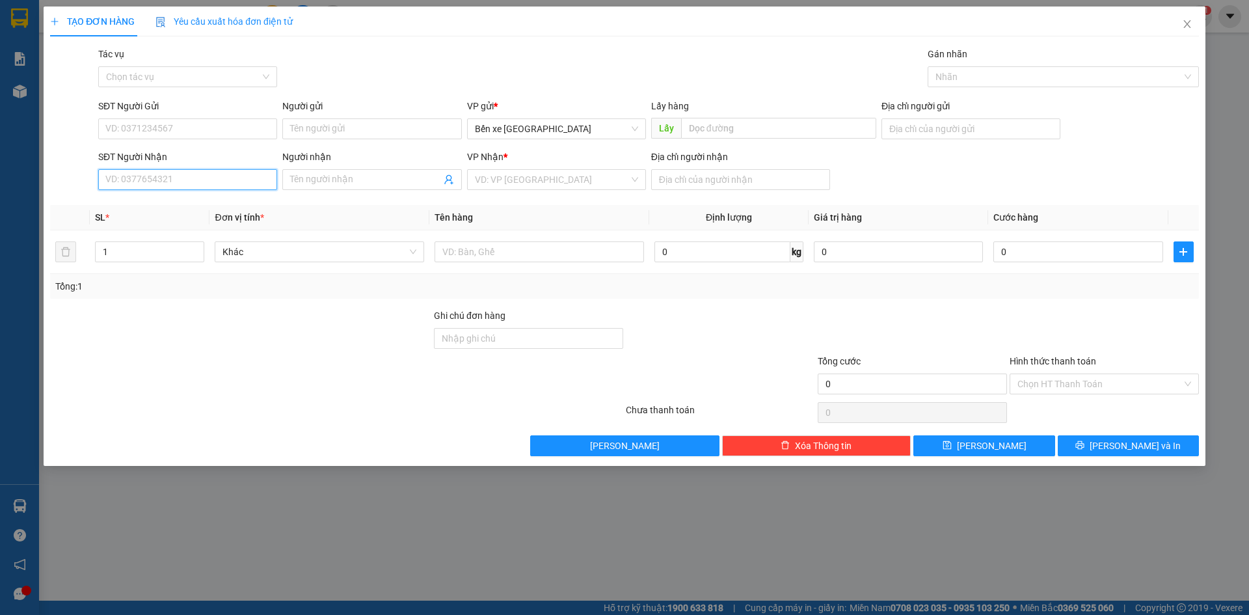
click at [251, 178] on input "SĐT Người Nhận" at bounding box center [187, 179] width 179 height 21
type input "0794496317"
click at [230, 209] on div "0794496317" at bounding box center [187, 205] width 163 height 14
type input "BXQN"
type input "[GEOGRAPHIC_DATA]"
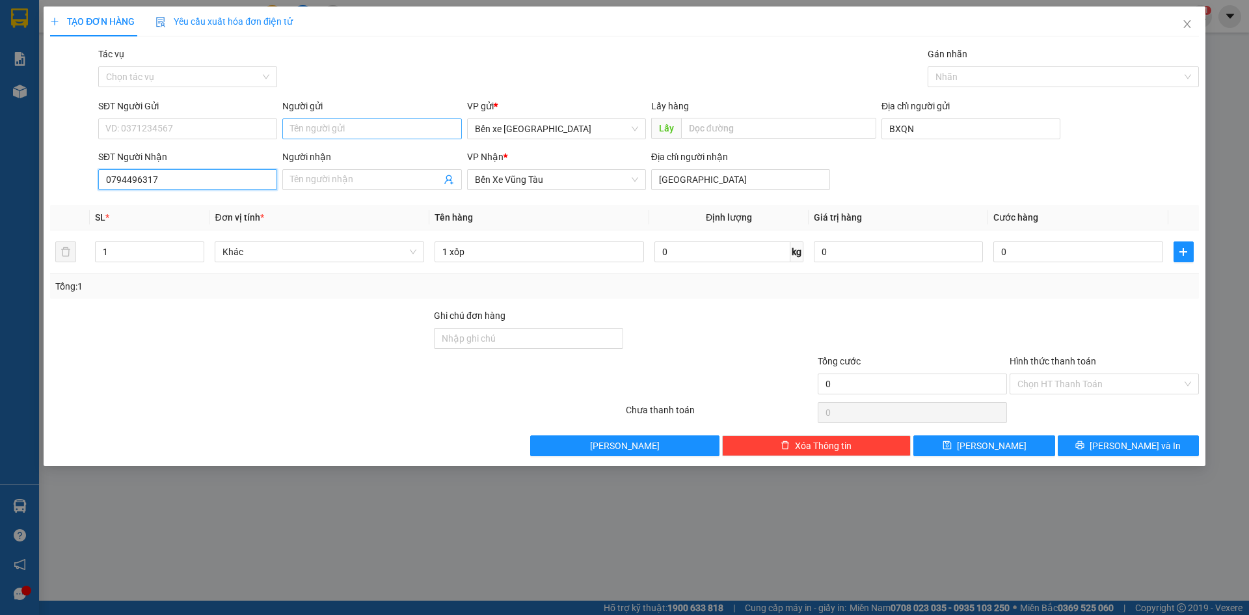
type input "0794496317"
click at [312, 128] on input "Người gửi" at bounding box center [371, 128] width 179 height 21
type input "[PERSON_NAME]"
drag, startPoint x: 1019, startPoint y: 445, endPoint x: 1016, endPoint y: 386, distance: 59.3
click at [1016, 437] on button "[PERSON_NAME]" at bounding box center [984, 445] width 141 height 21
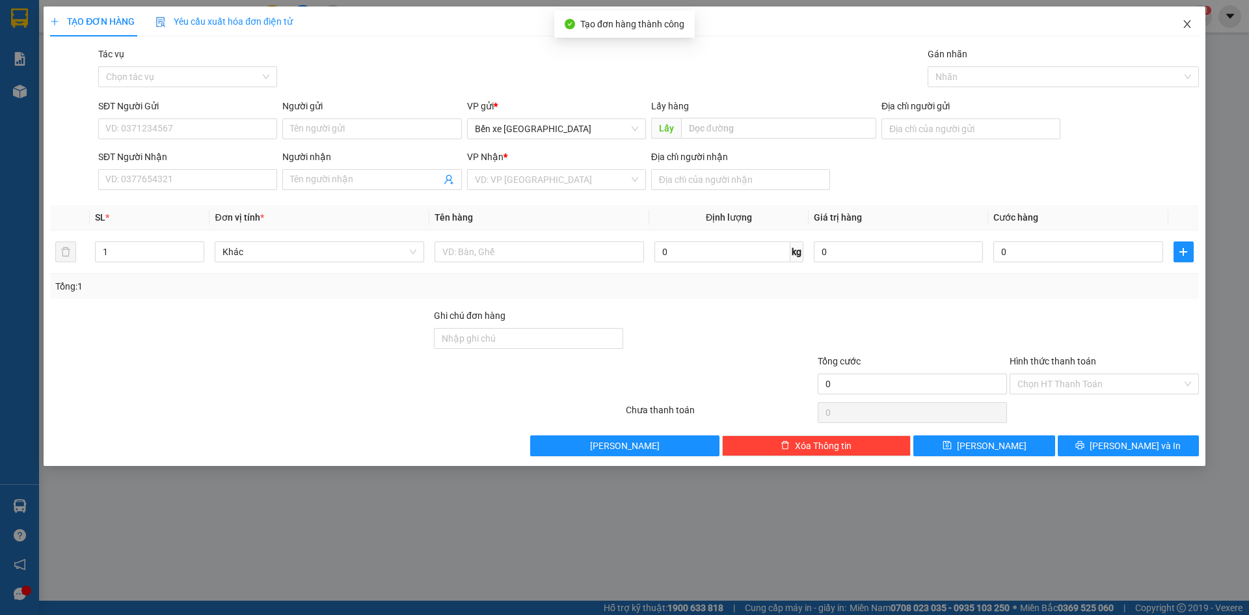
drag, startPoint x: 1190, startPoint y: 33, endPoint x: 1102, endPoint y: 30, distance: 88.6
click at [1189, 33] on span "Close" at bounding box center [1187, 25] width 36 height 36
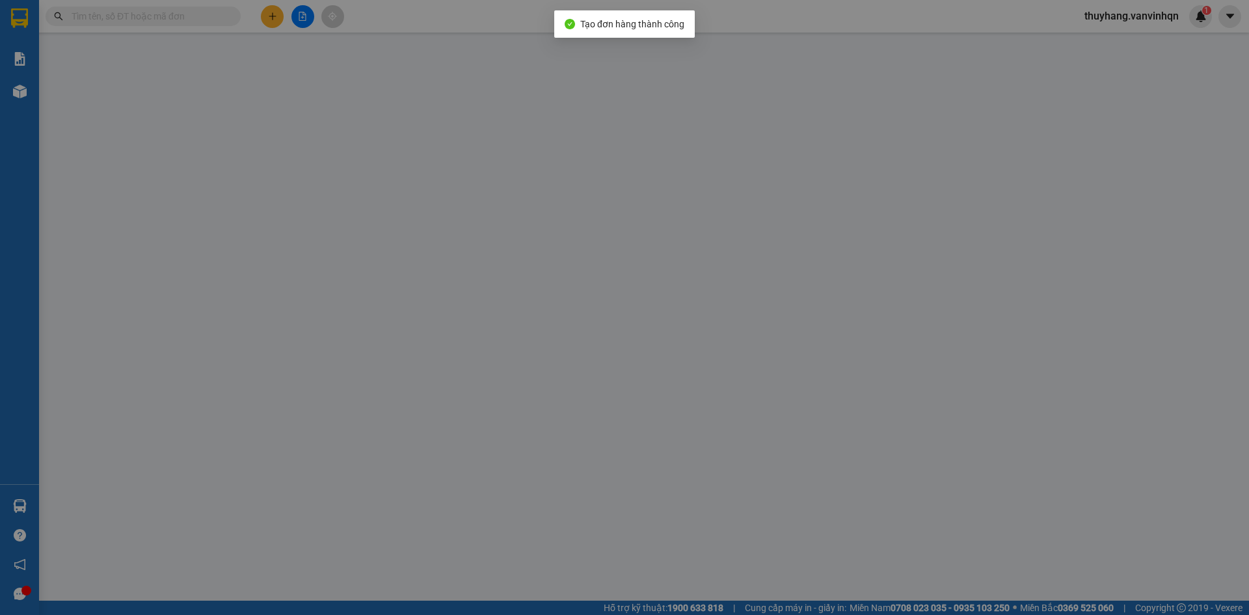
type input "xe hải sương"
type input "BXQN"
type input "0988656863"
type input "mũi tàu tân giao"
type input "100.000"
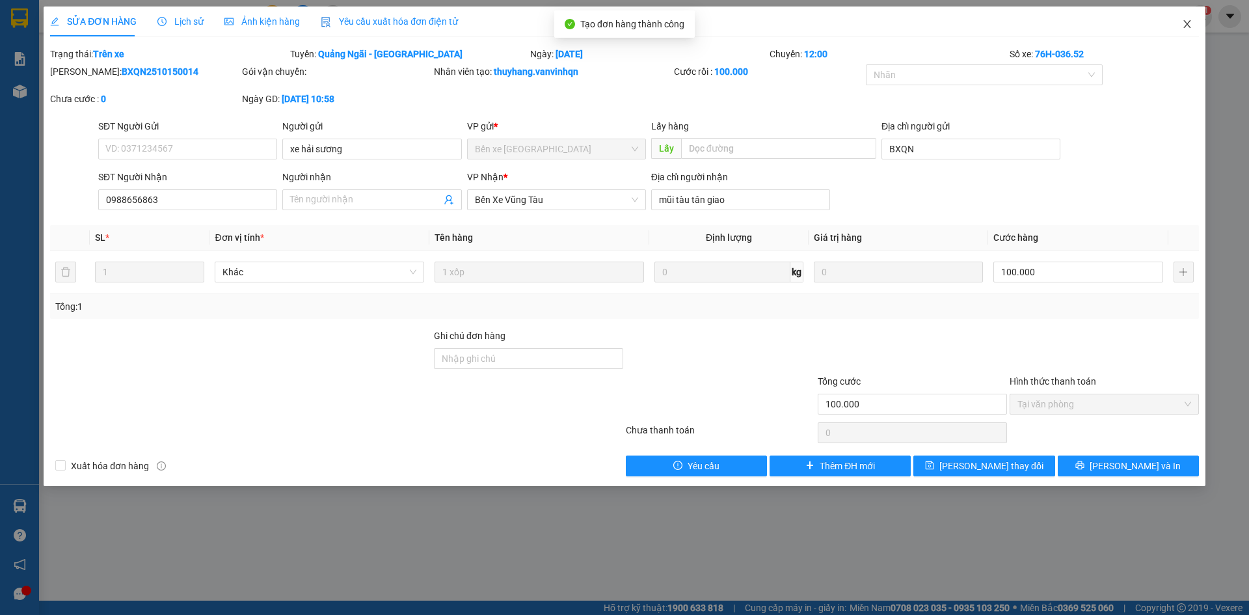
click at [1191, 23] on icon "close" at bounding box center [1187, 24] width 10 height 10
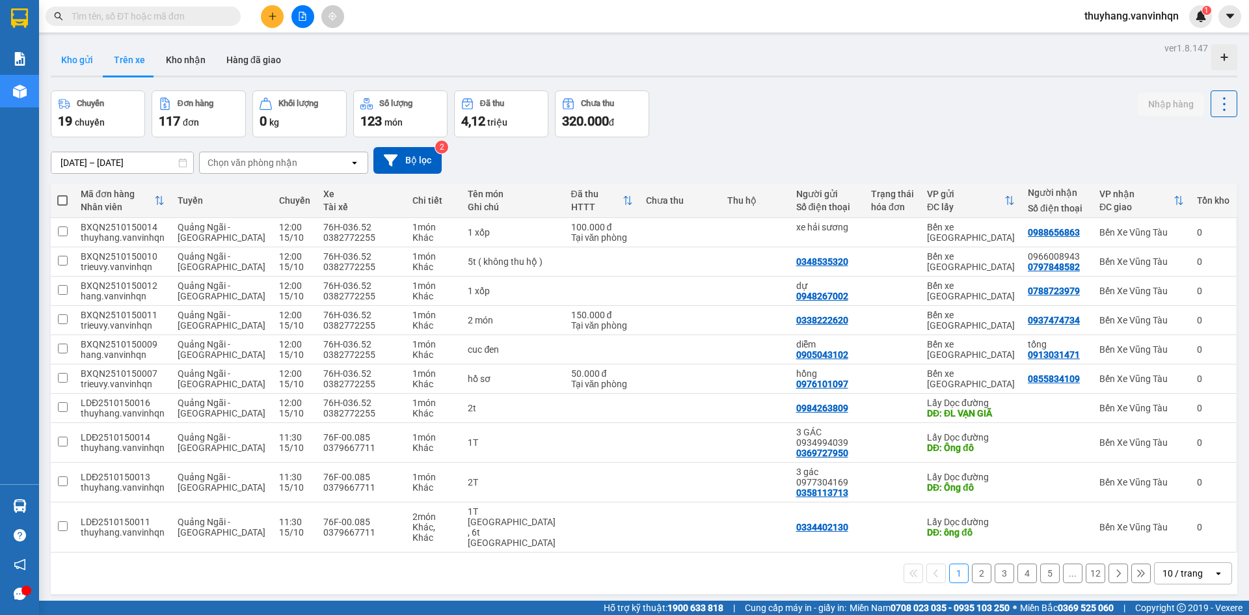
click at [79, 65] on button "Kho gửi" at bounding box center [77, 59] width 53 height 31
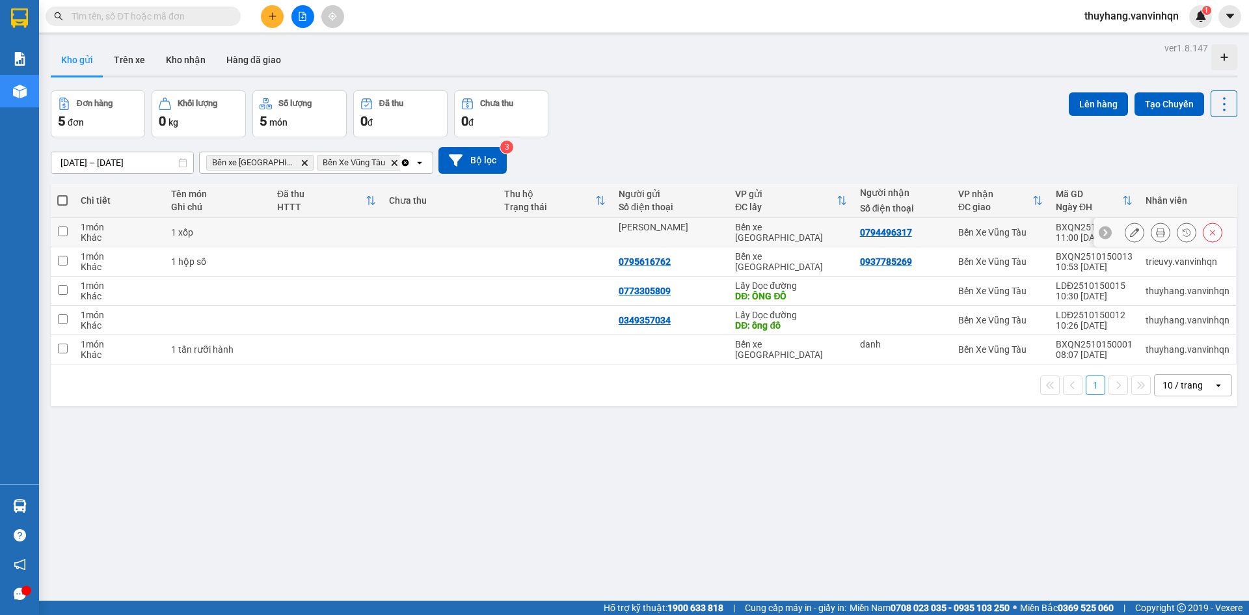
click at [416, 232] on td at bounding box center [440, 232] width 115 height 29
checkbox input "true"
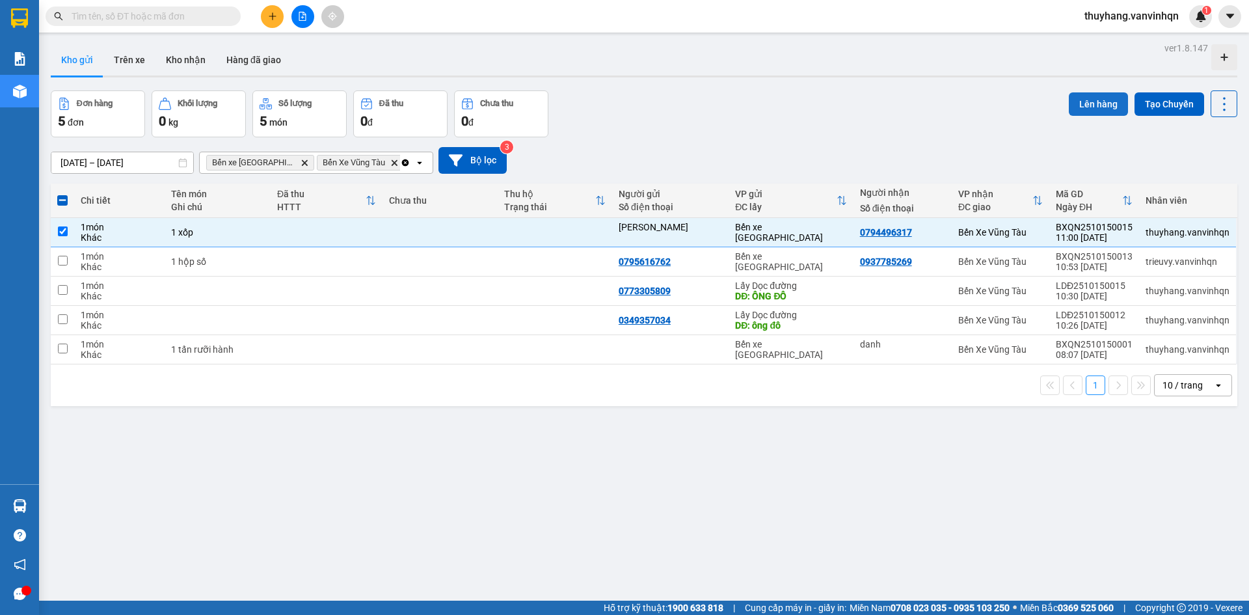
click at [1078, 103] on button "Lên hàng" at bounding box center [1098, 103] width 59 height 23
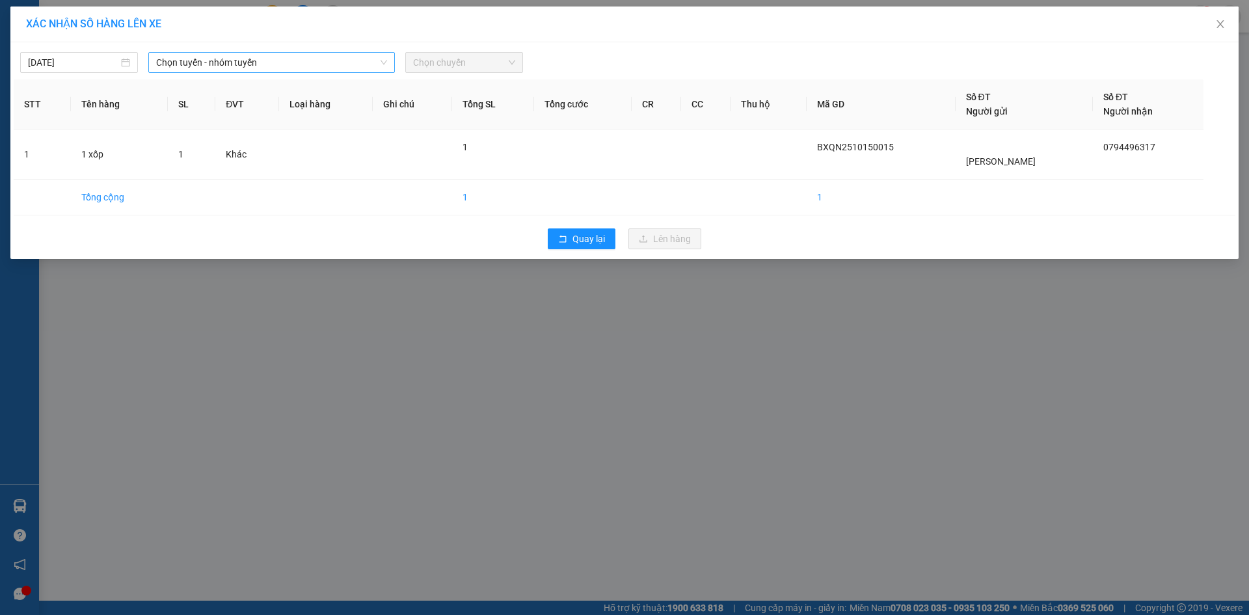
click at [307, 62] on span "Chọn tuyến - nhóm tuyến" at bounding box center [271, 63] width 231 height 20
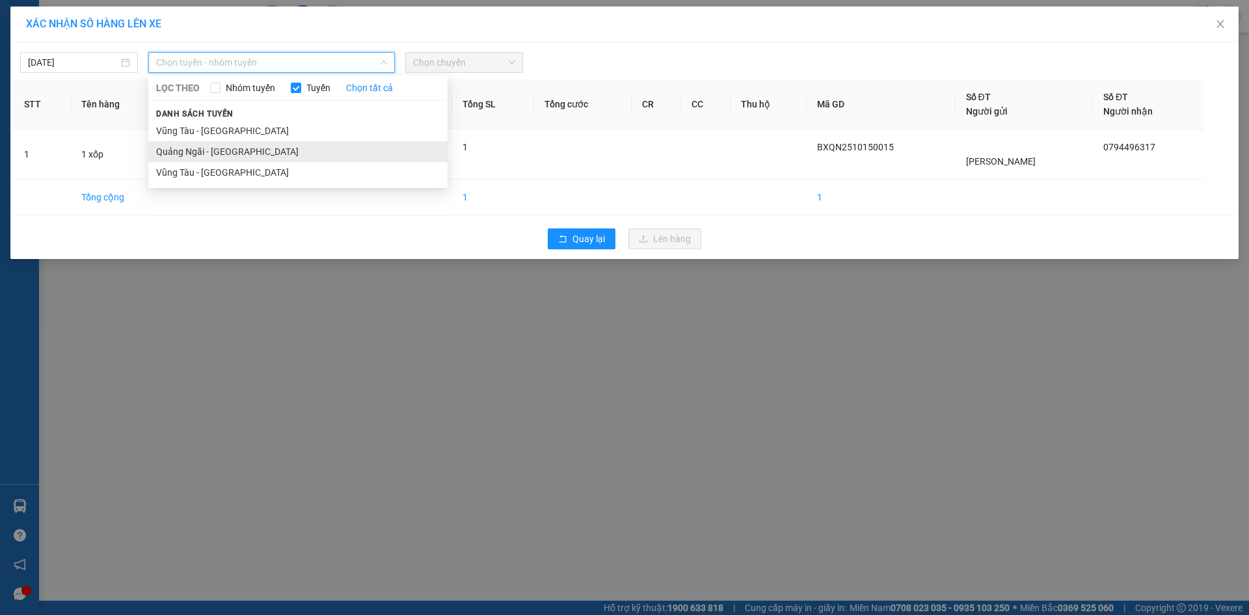
click at [266, 154] on li "Quảng Ngãi - [GEOGRAPHIC_DATA]" at bounding box center [297, 151] width 299 height 21
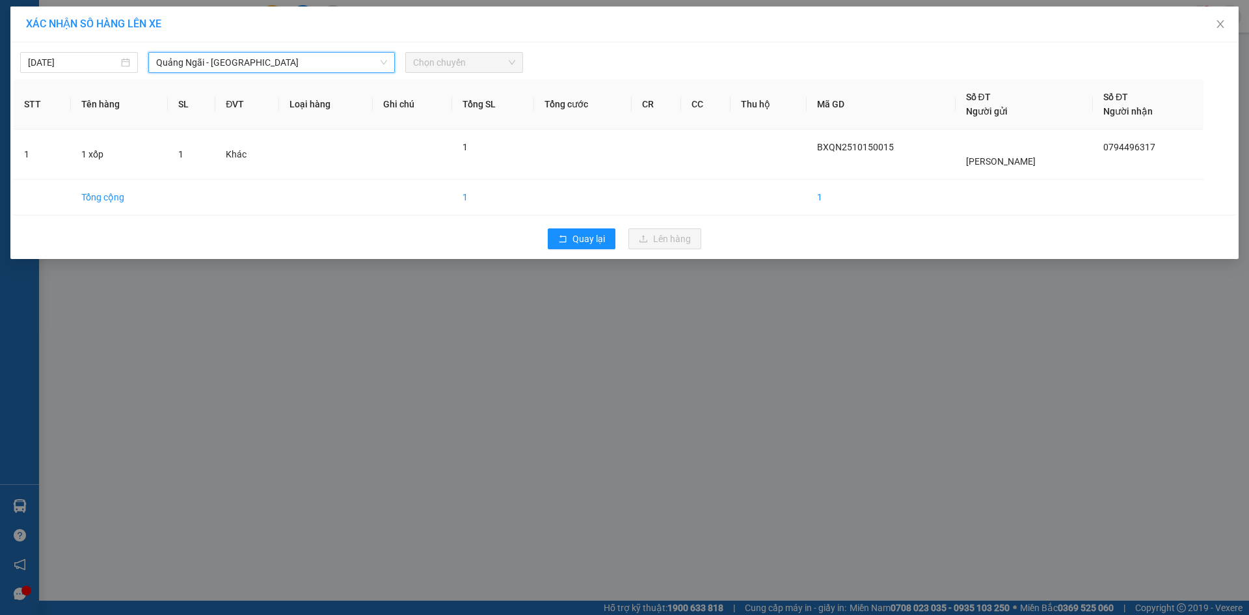
click at [464, 65] on span "Chọn chuyến" at bounding box center [464, 63] width 102 height 20
click at [454, 66] on span "Chọn chuyến" at bounding box center [464, 63] width 102 height 20
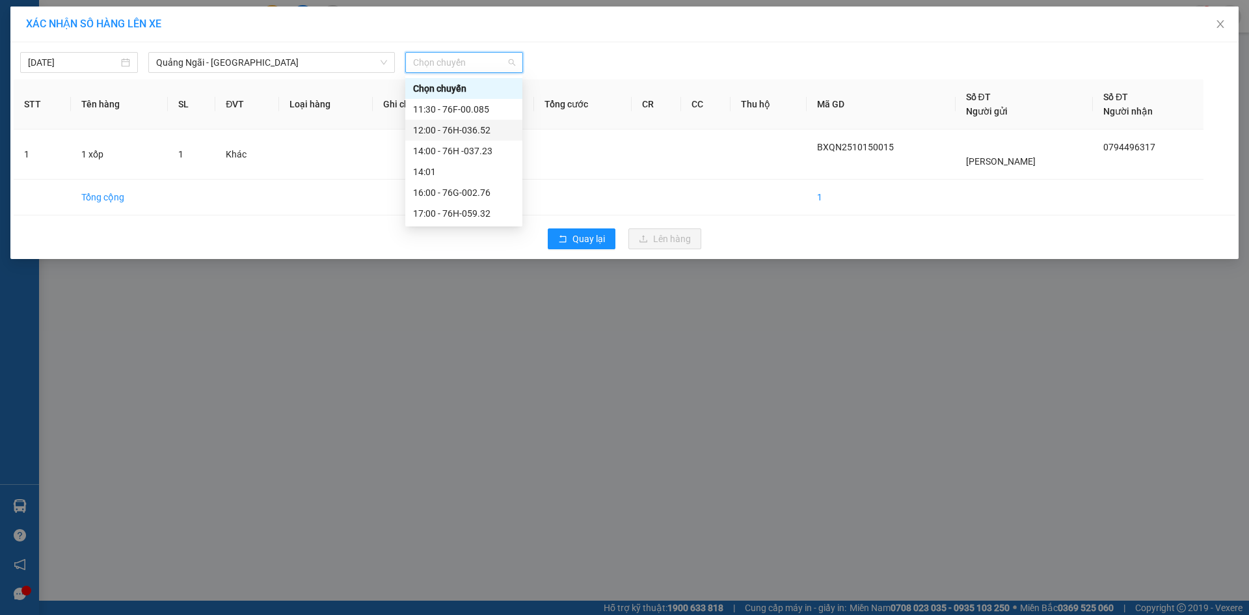
click at [469, 129] on div "12:00 - 76H-036.52" at bounding box center [464, 130] width 102 height 14
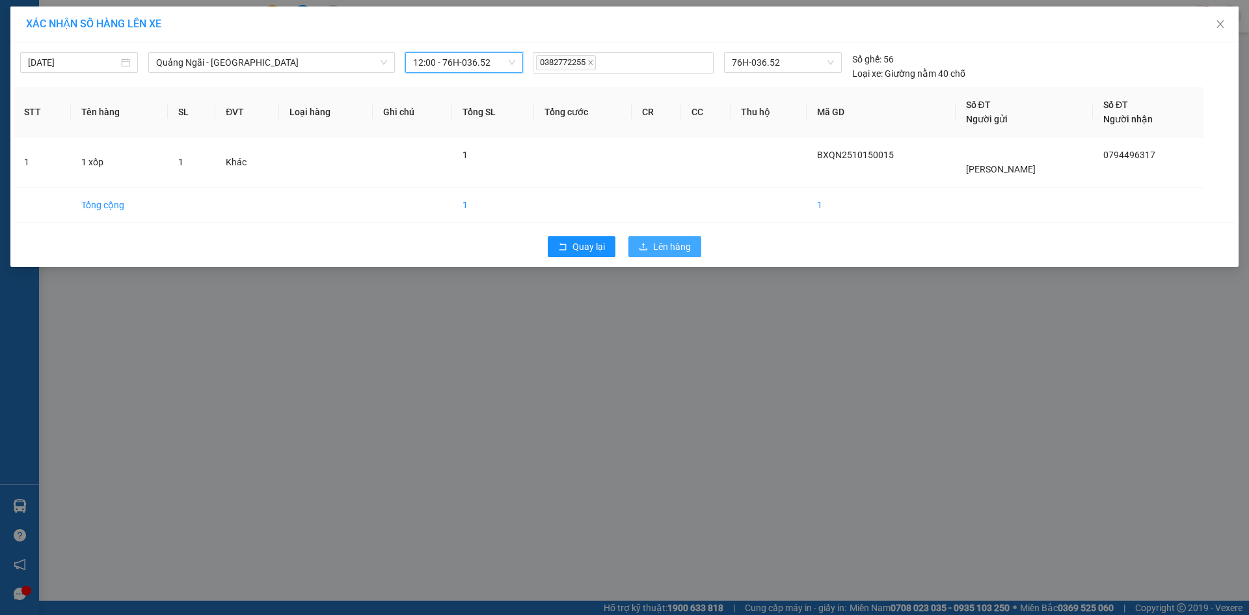
click at [685, 247] on span "Lên hàng" at bounding box center [672, 246] width 38 height 14
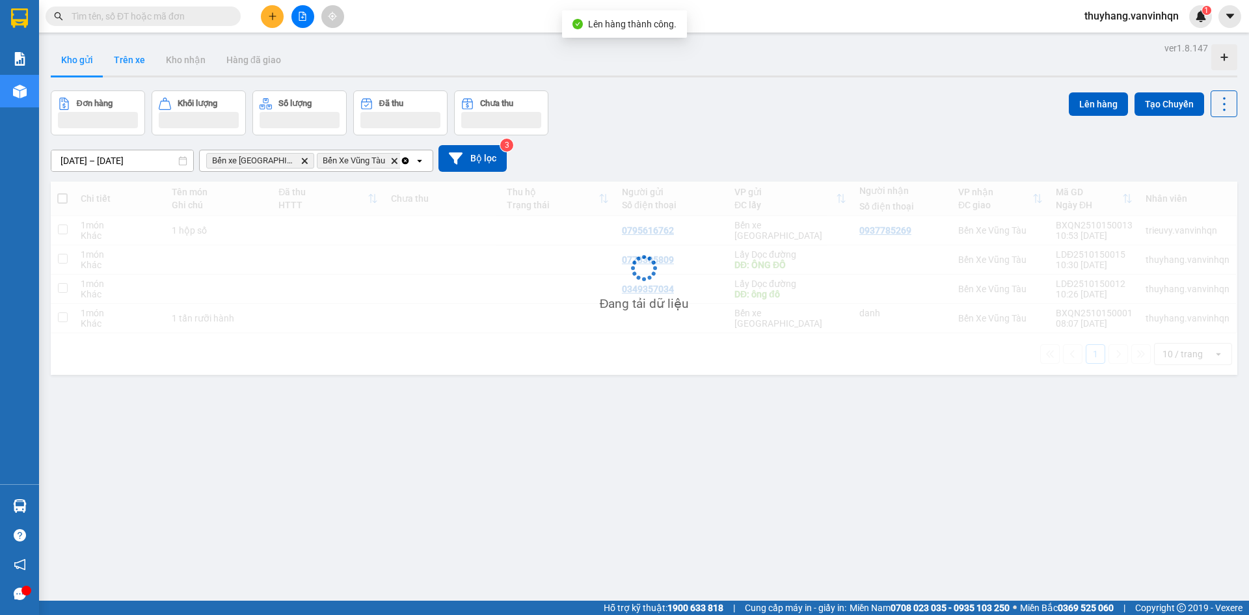
click at [134, 61] on button "Trên xe" at bounding box center [129, 59] width 52 height 31
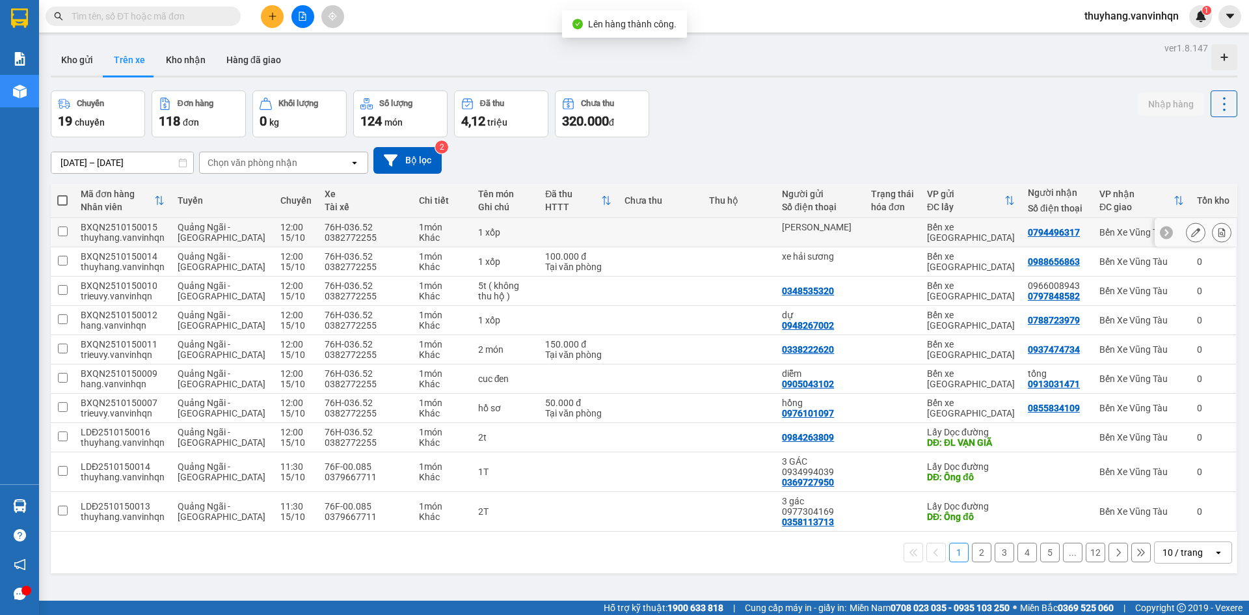
click at [1191, 234] on icon at bounding box center [1195, 232] width 9 height 9
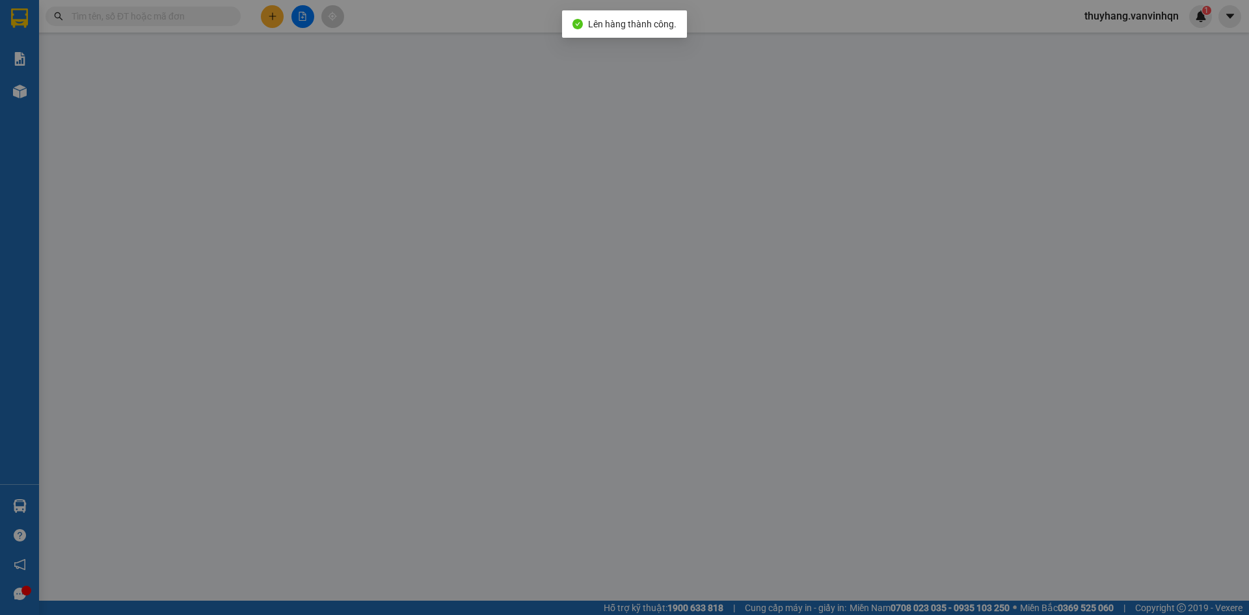
type input "[PERSON_NAME]"
type input "BXQN"
type input "0794496317"
type input "[GEOGRAPHIC_DATA]"
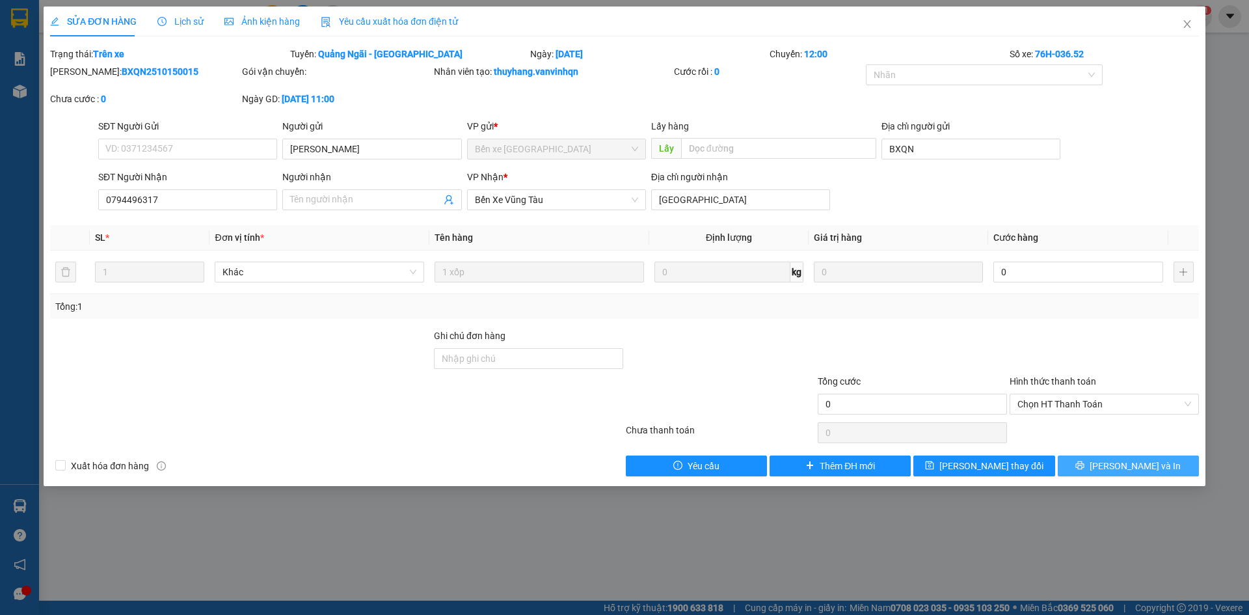
click at [1085, 470] on span "printer" at bounding box center [1080, 466] width 9 height 10
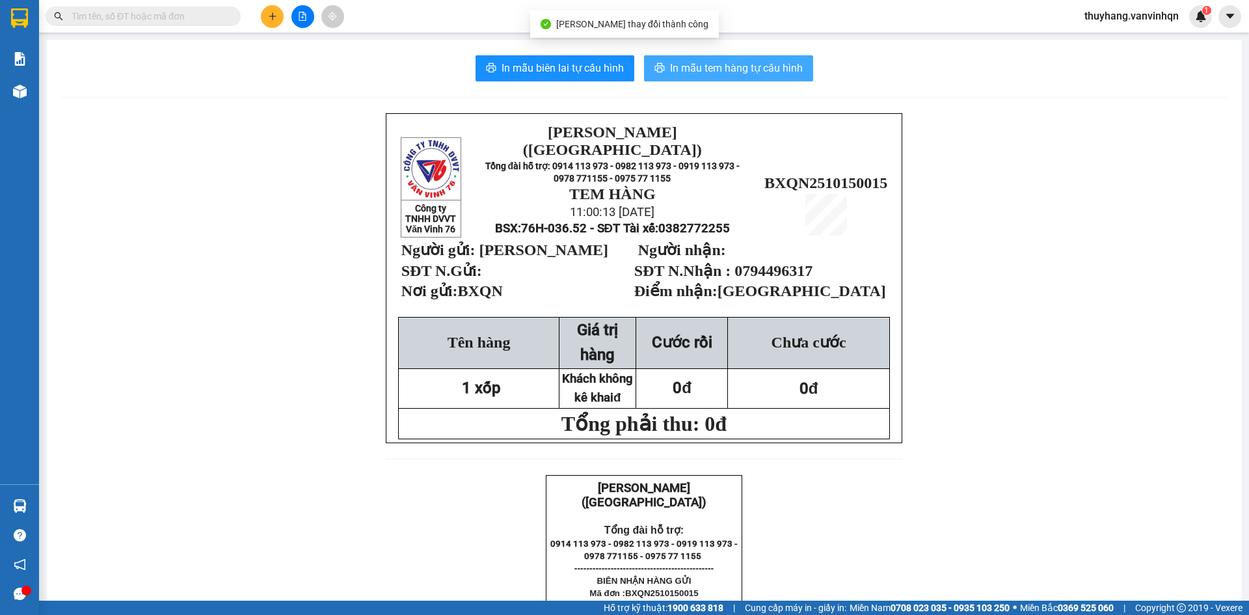
click at [699, 58] on button "In mẫu tem hàng tự cấu hình" at bounding box center [728, 68] width 169 height 26
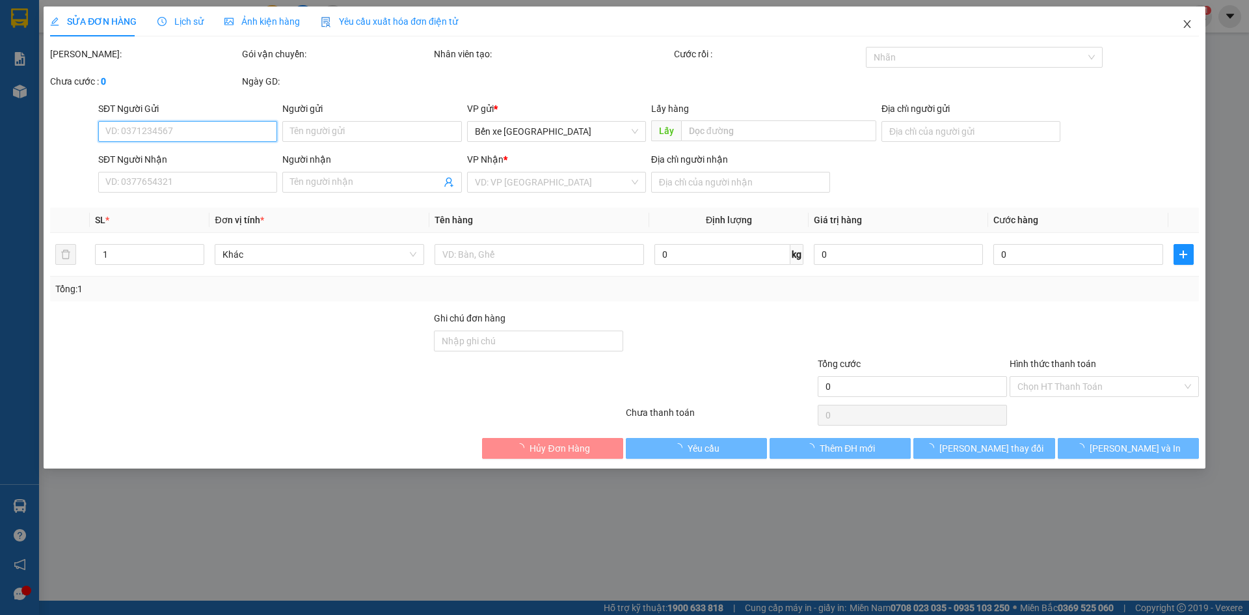
type input "[PERSON_NAME]"
type input "BXQN"
type input "0794496317"
type input "[GEOGRAPHIC_DATA]"
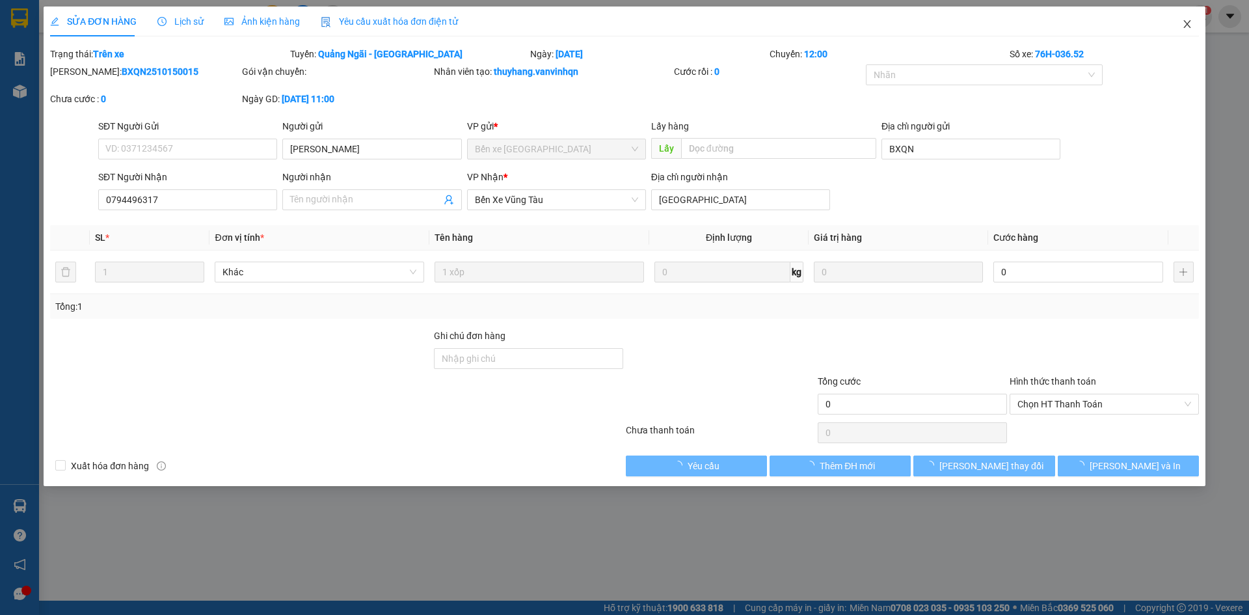
click at [1192, 18] on span "Close" at bounding box center [1187, 25] width 36 height 36
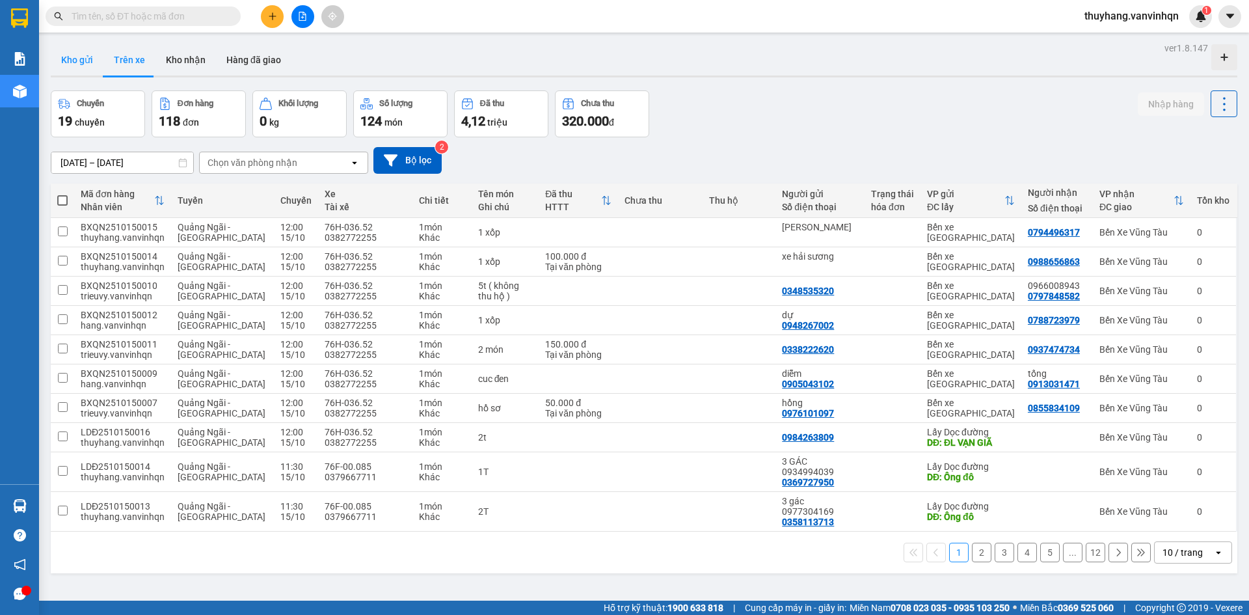
click at [75, 60] on button "Kho gửi" at bounding box center [77, 59] width 53 height 31
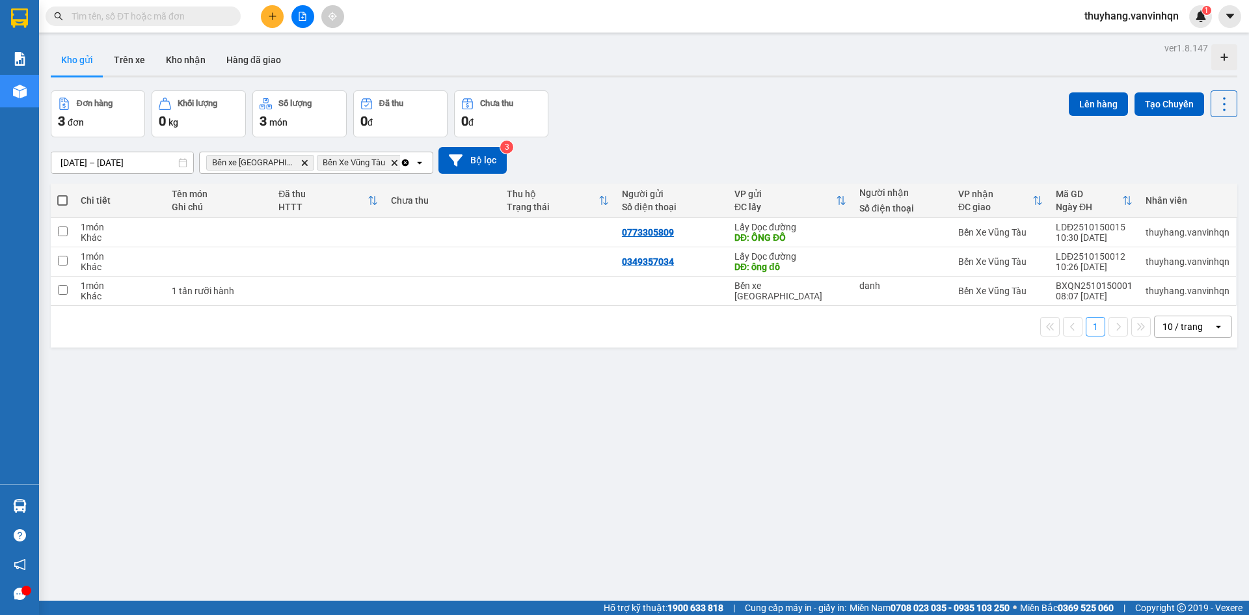
click at [597, 408] on div "ver 1.8.147 Kho gửi Trên xe Kho nhận Hàng đã giao Đơn hàng 3 đơn Khối lượng 0 k…" at bounding box center [644, 346] width 1197 height 615
click at [300, 18] on icon "file-add" at bounding box center [302, 16] width 9 height 9
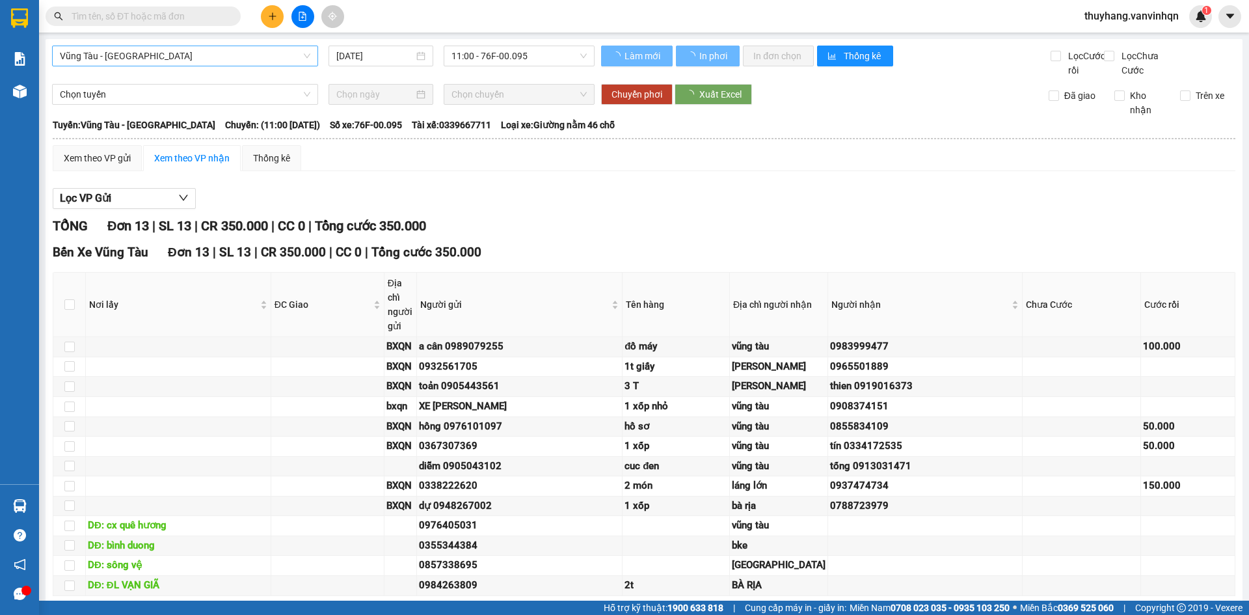
click at [223, 61] on span "Vũng Tàu - [GEOGRAPHIC_DATA]" at bounding box center [185, 56] width 251 height 20
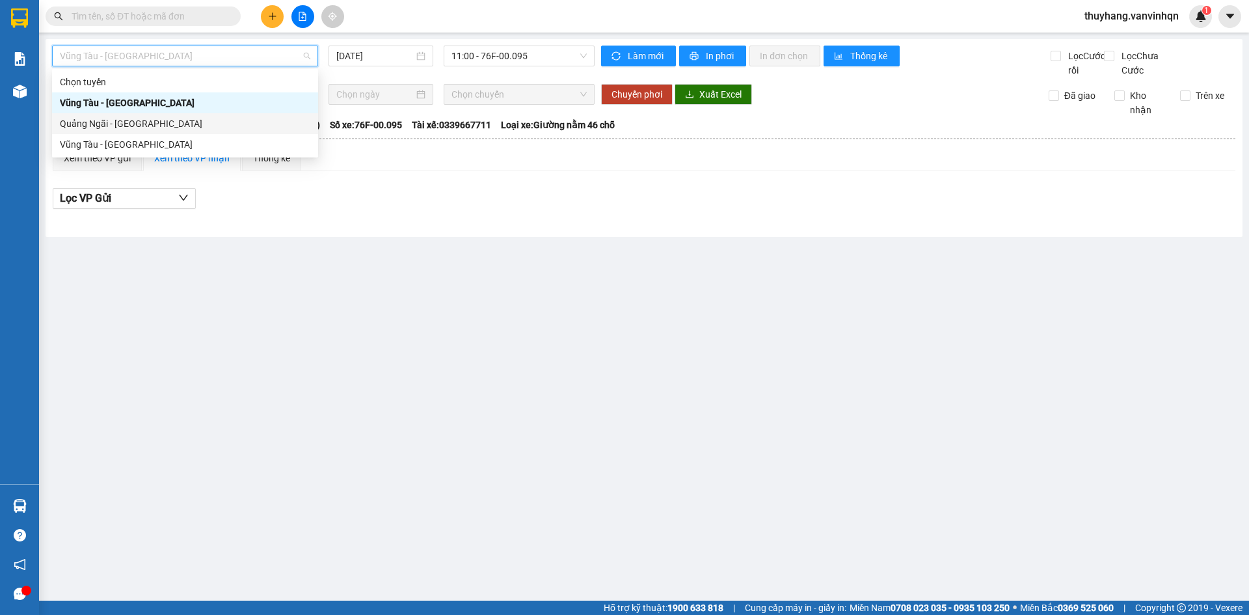
click at [228, 124] on div "Quảng Ngãi - [GEOGRAPHIC_DATA]" at bounding box center [185, 123] width 251 height 14
type input "[DATE]"
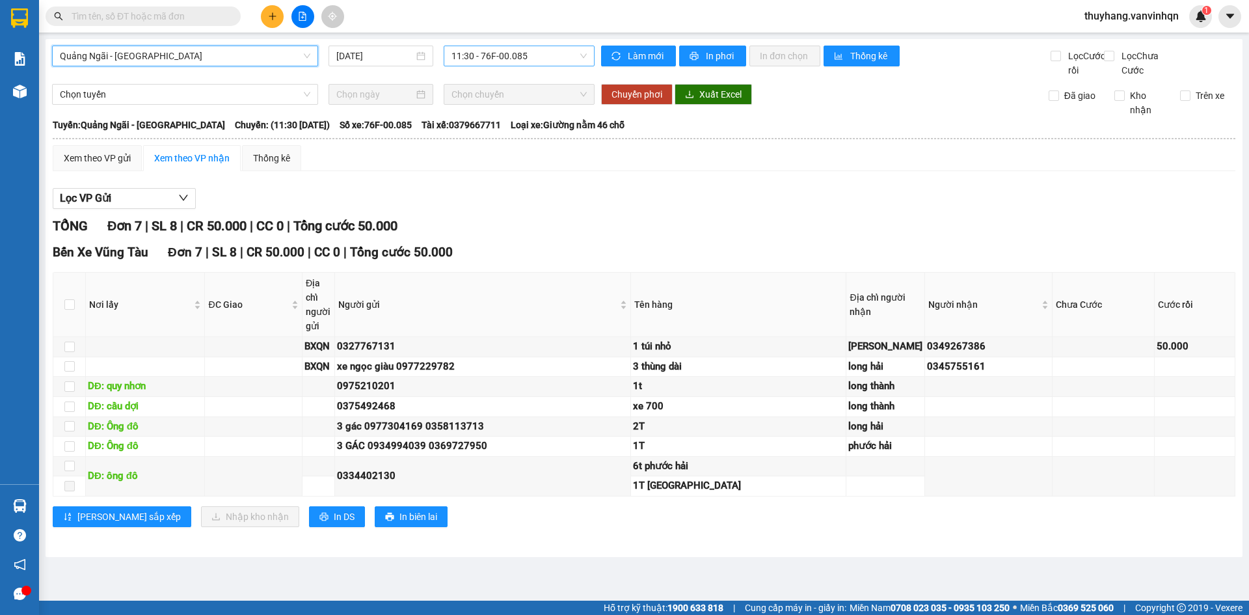
drag, startPoint x: 474, startPoint y: 57, endPoint x: 483, endPoint y: 65, distance: 12.9
click at [474, 57] on span "11:30 - 76F-00.085" at bounding box center [519, 56] width 135 height 20
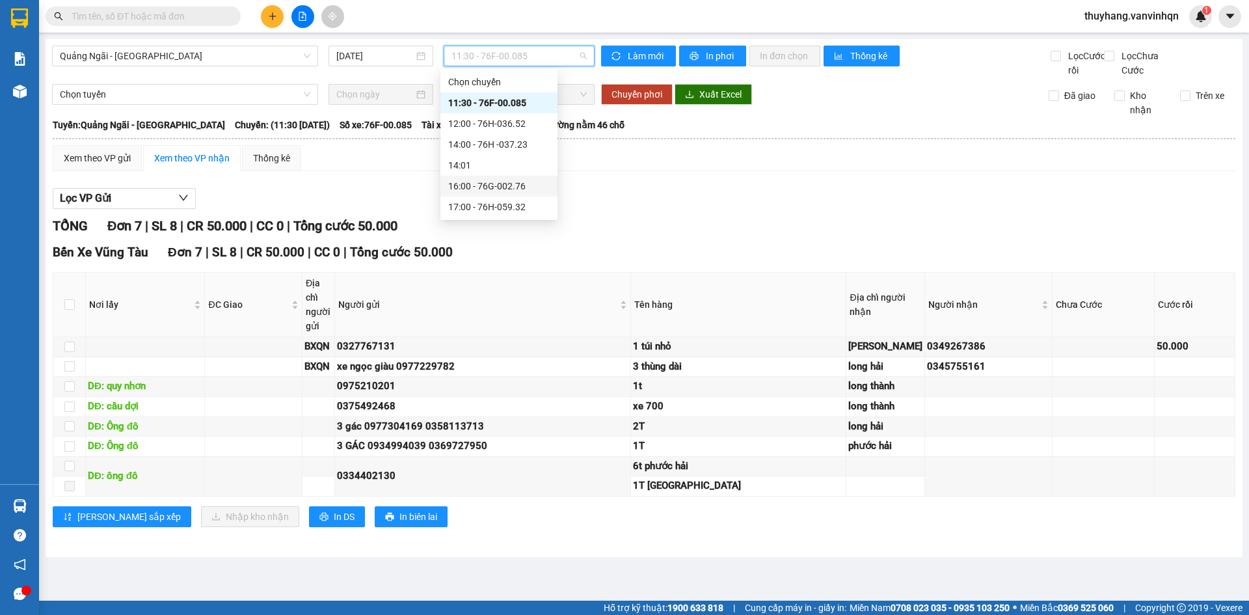
click at [526, 187] on div "16:00 - 76G-002.76" at bounding box center [499, 186] width 102 height 14
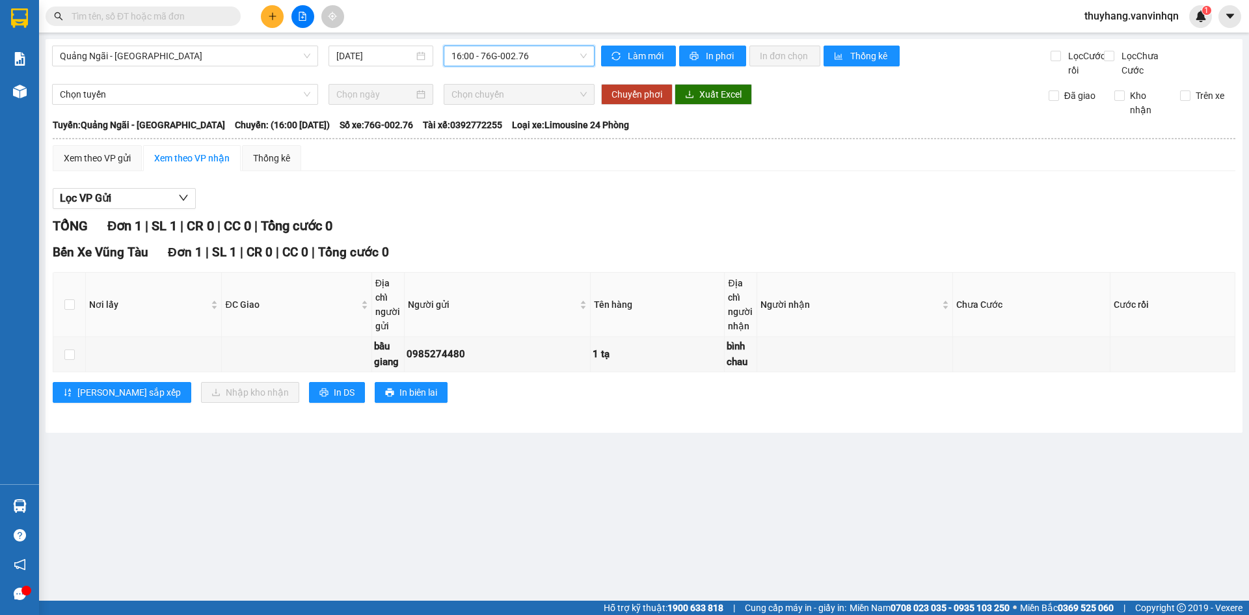
click at [547, 58] on span "16:00 - 76G-002.76" at bounding box center [519, 56] width 135 height 20
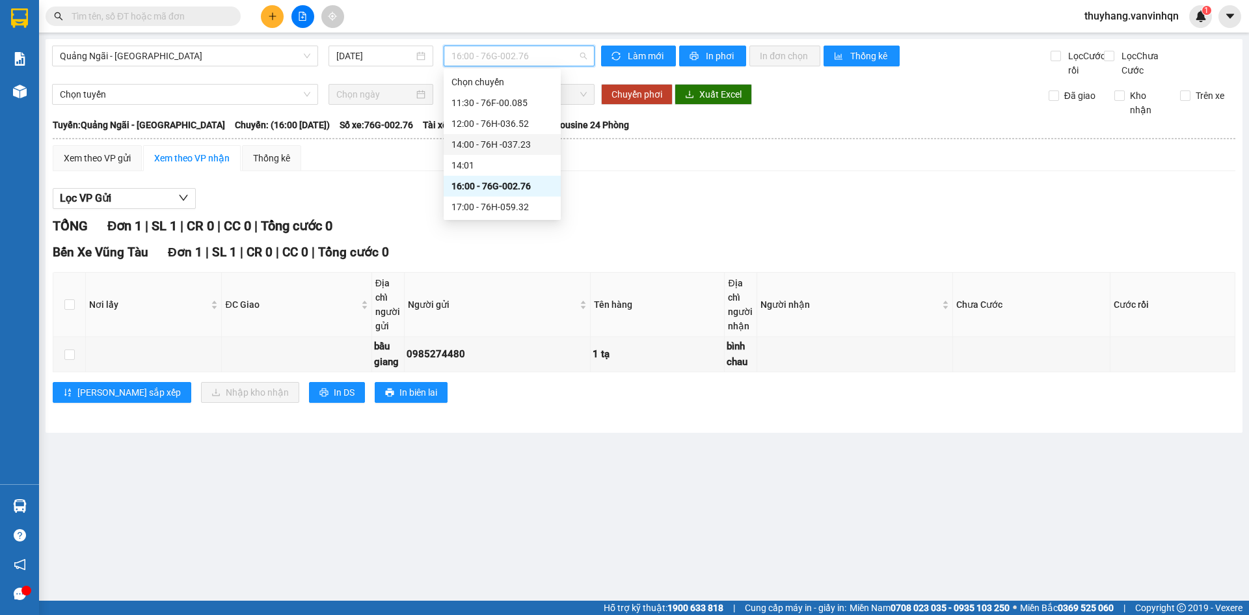
click at [528, 137] on div "14:00 - 76H -037.23" at bounding box center [502, 144] width 117 height 21
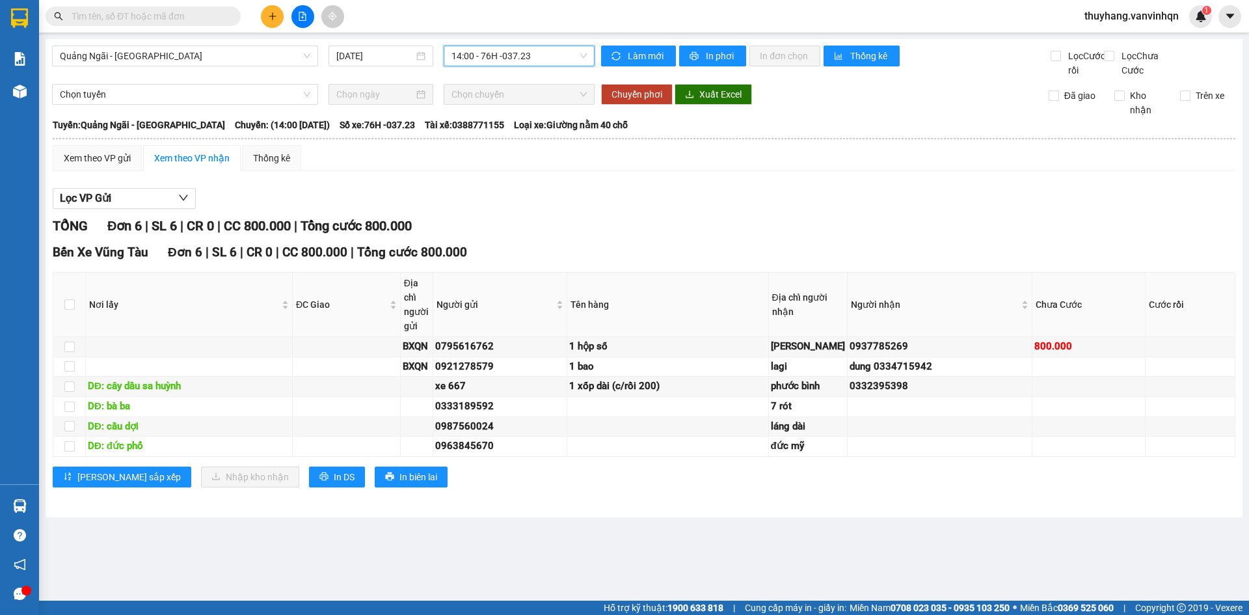
click at [613, 206] on div "Lọc VP Gửi" at bounding box center [644, 198] width 1183 height 21
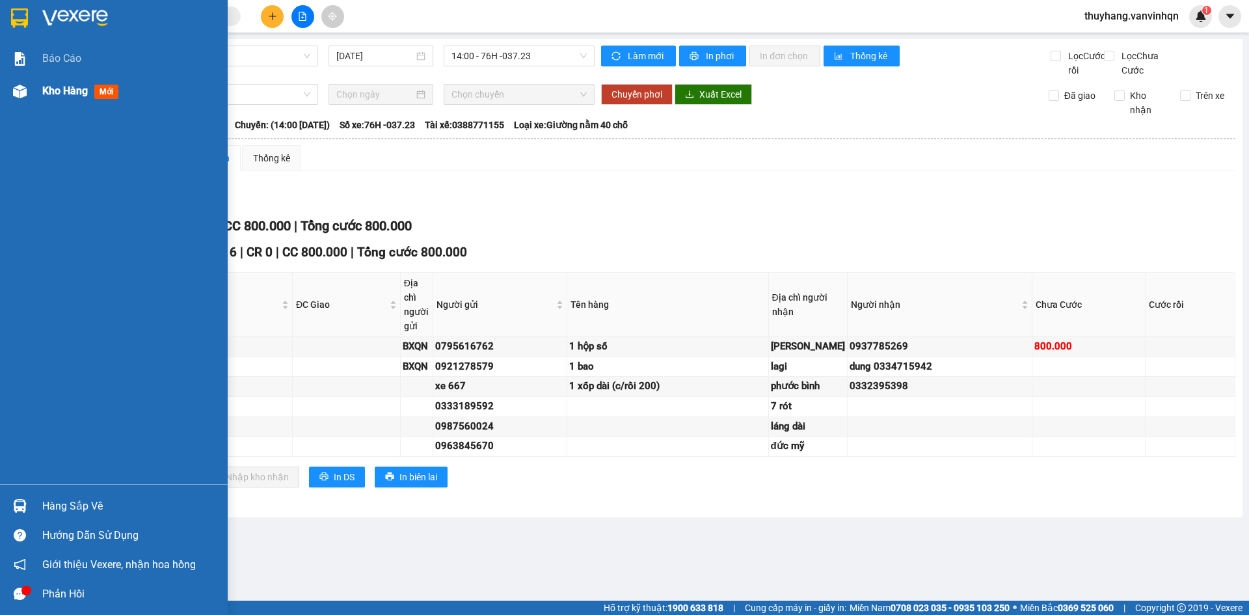
click at [26, 100] on div at bounding box center [19, 91] width 23 height 23
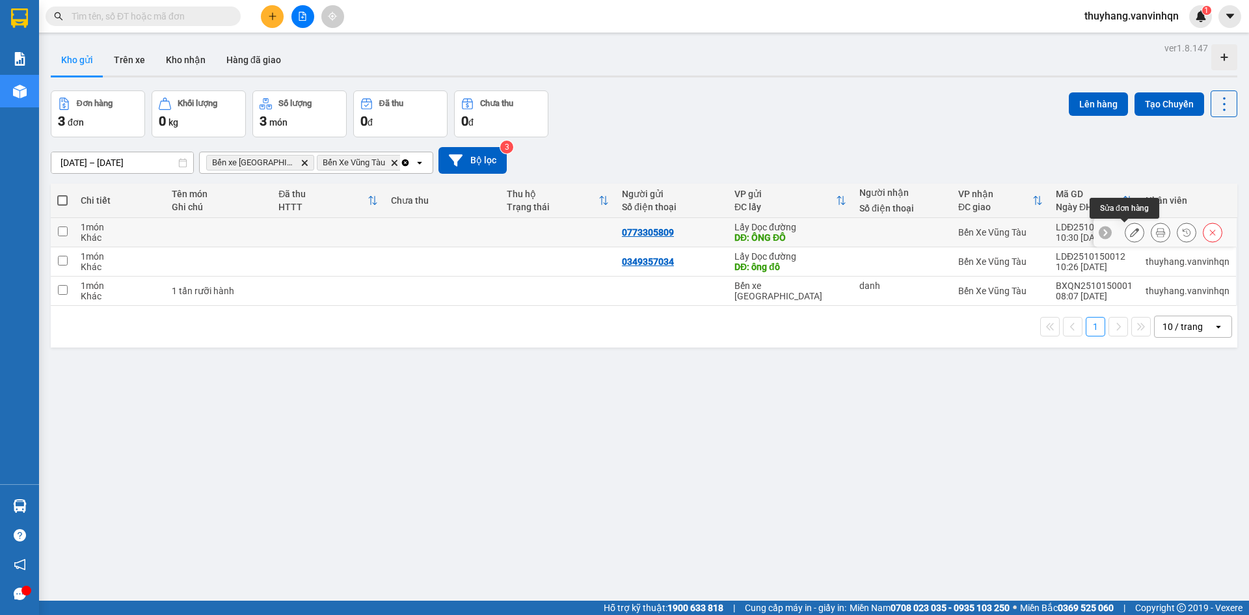
click at [1126, 240] on button at bounding box center [1135, 232] width 18 height 23
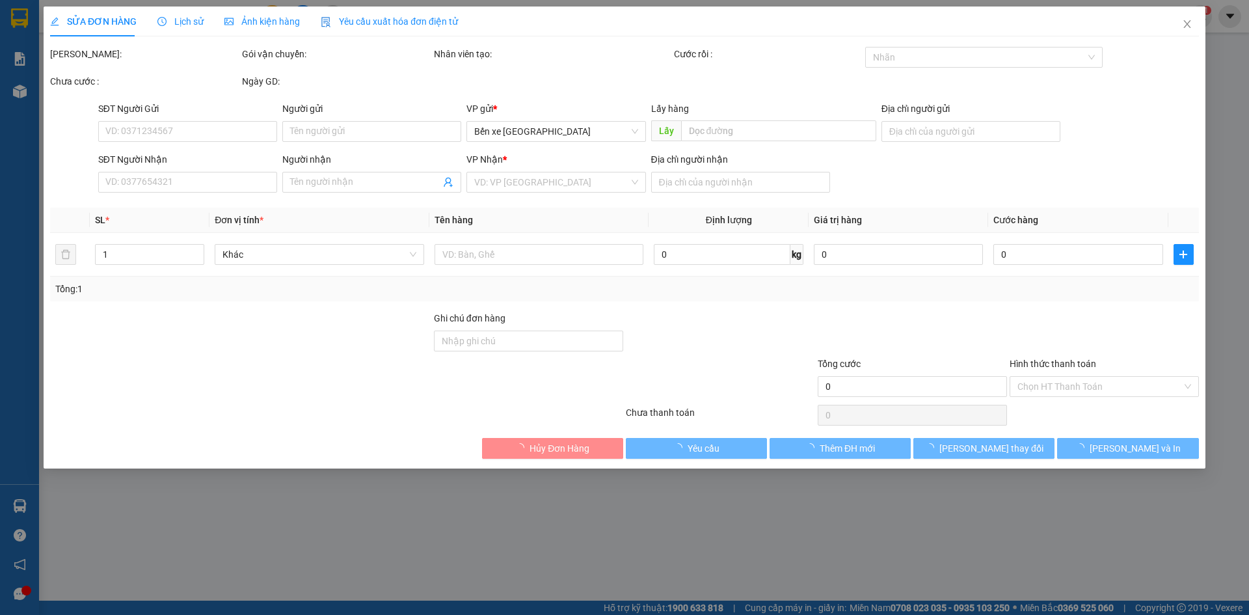
type input "0773305809"
type input "ÔNG ĐÔ"
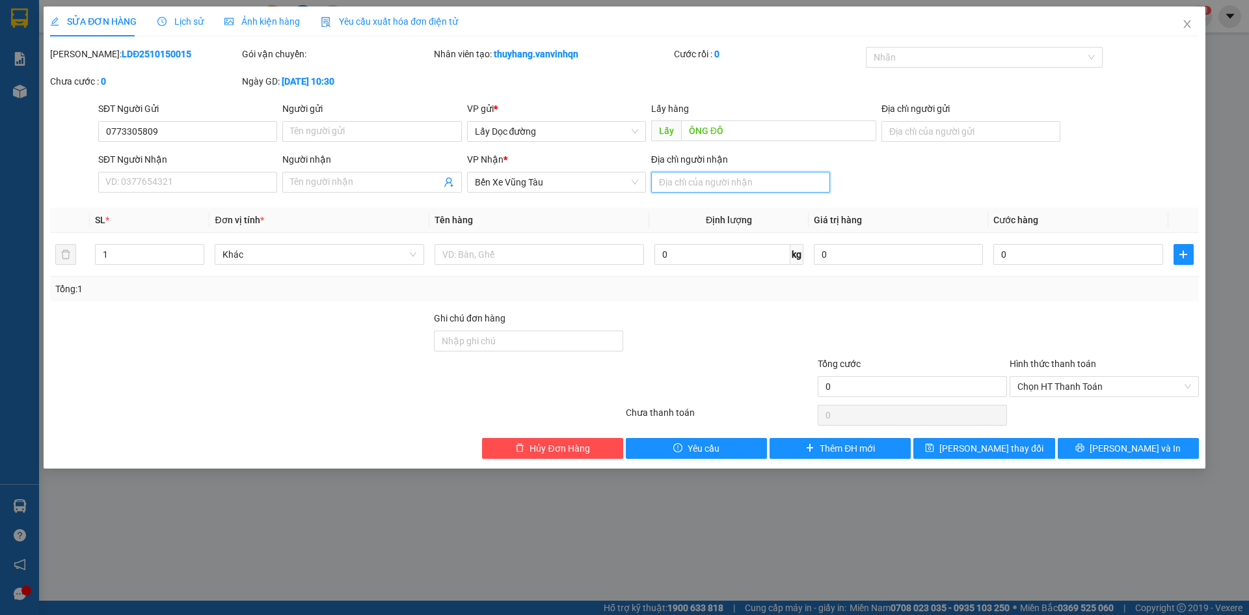
click at [693, 178] on input "Địa chỉ người nhận" at bounding box center [740, 182] width 179 height 21
type input "long hải"
click at [553, 258] on input "text" at bounding box center [540, 254] width 210 height 21
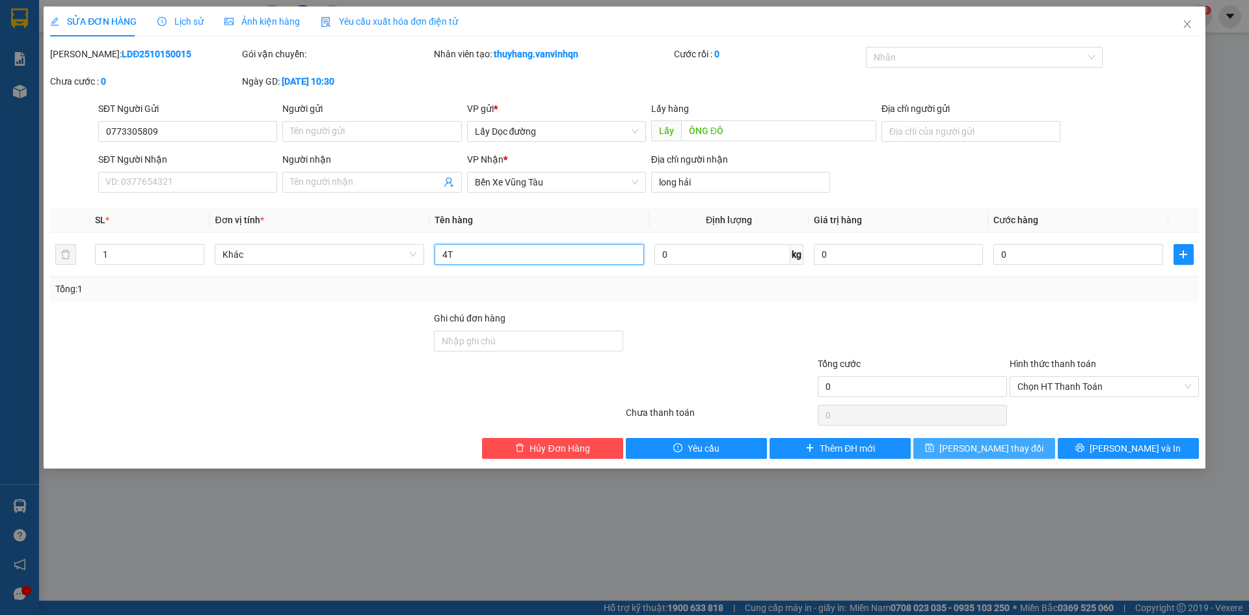
type input "4T"
click at [990, 451] on span "[PERSON_NAME] thay đổi" at bounding box center [992, 448] width 104 height 14
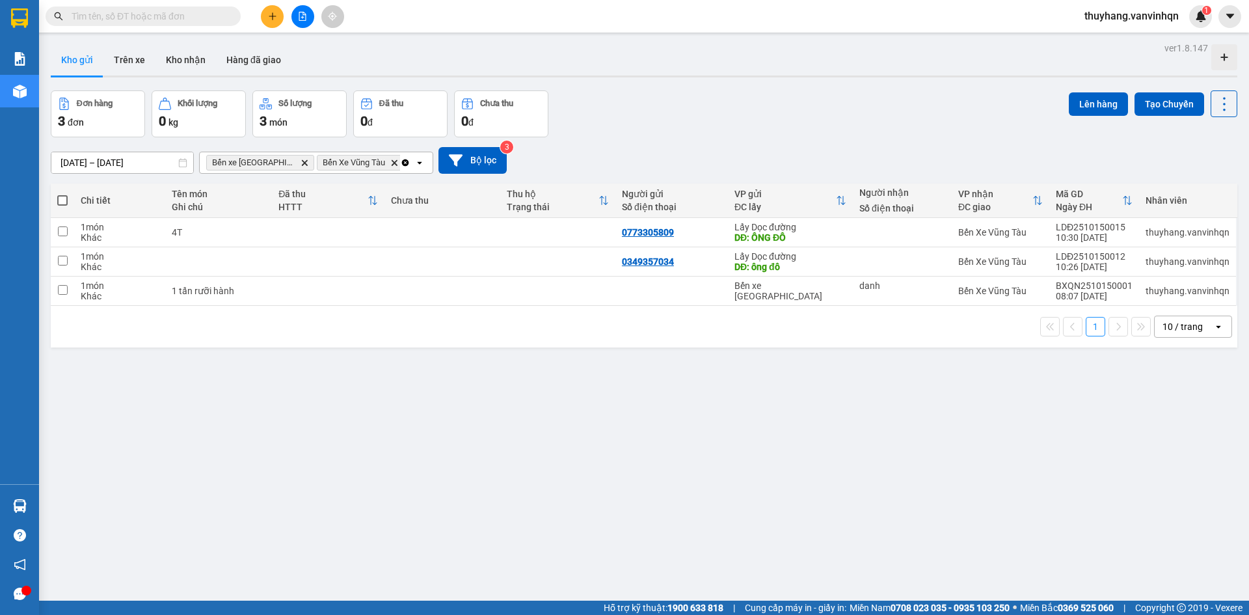
click at [791, 483] on div "ver 1.8.147 Kho gửi Trên xe Kho nhận Hàng đã giao Đơn hàng 3 đơn Khối lượng 0 k…" at bounding box center [644, 346] width 1197 height 615
click at [790, 482] on div "ver 1.8.147 Kho gửi Trên xe Kho nhận Hàng đã giao Đơn hàng 3 đơn Khối lượng 0 k…" at bounding box center [644, 346] width 1197 height 615
click at [301, 16] on icon "file-add" at bounding box center [302, 16] width 9 height 9
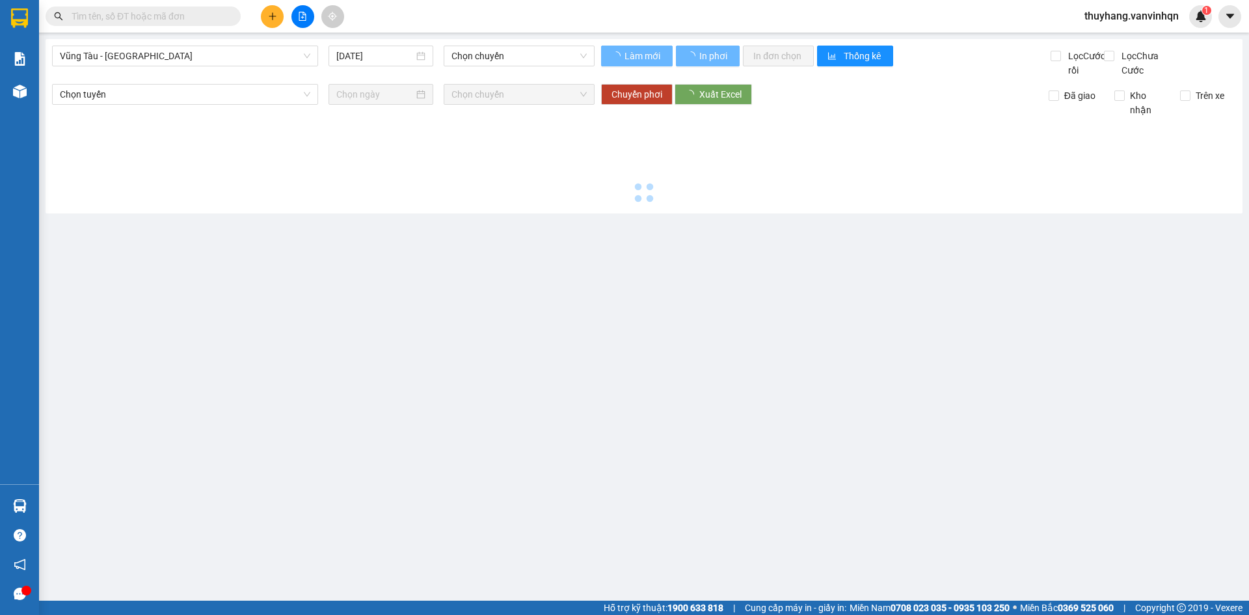
click at [186, 45] on div "Vũng Tàu - [GEOGRAPHIC_DATA] [DATE] Chọn chuyến Làm mới In phơi In đơn chọn Thố…" at bounding box center [644, 126] width 1197 height 174
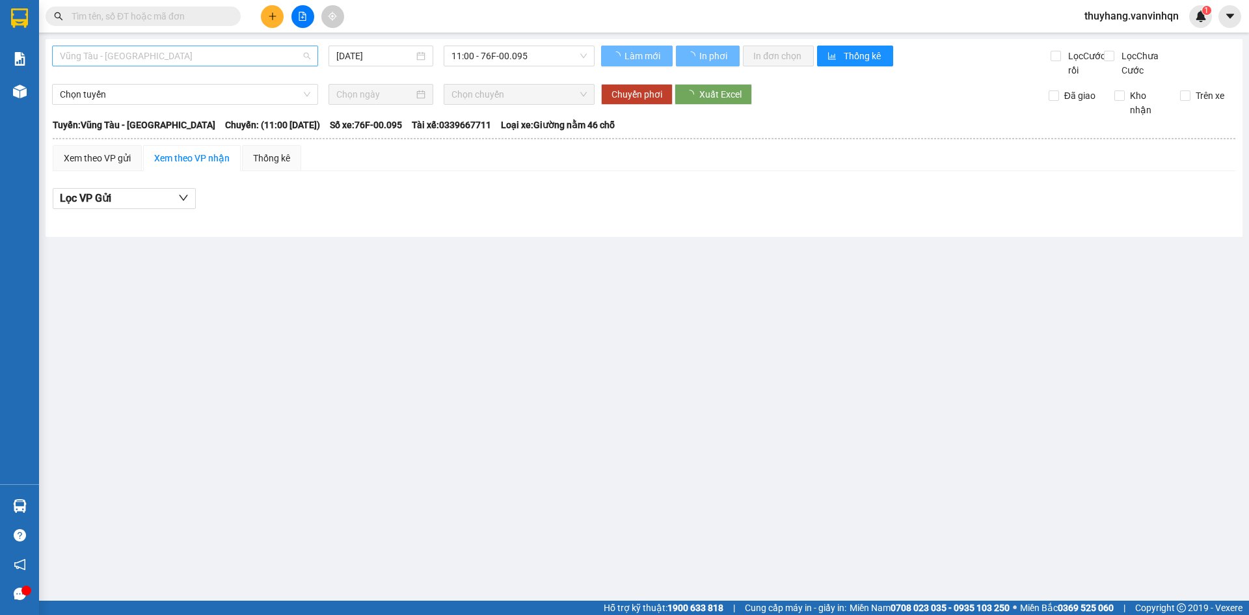
click at [176, 57] on span "Vũng Tàu - [GEOGRAPHIC_DATA]" at bounding box center [185, 56] width 251 height 20
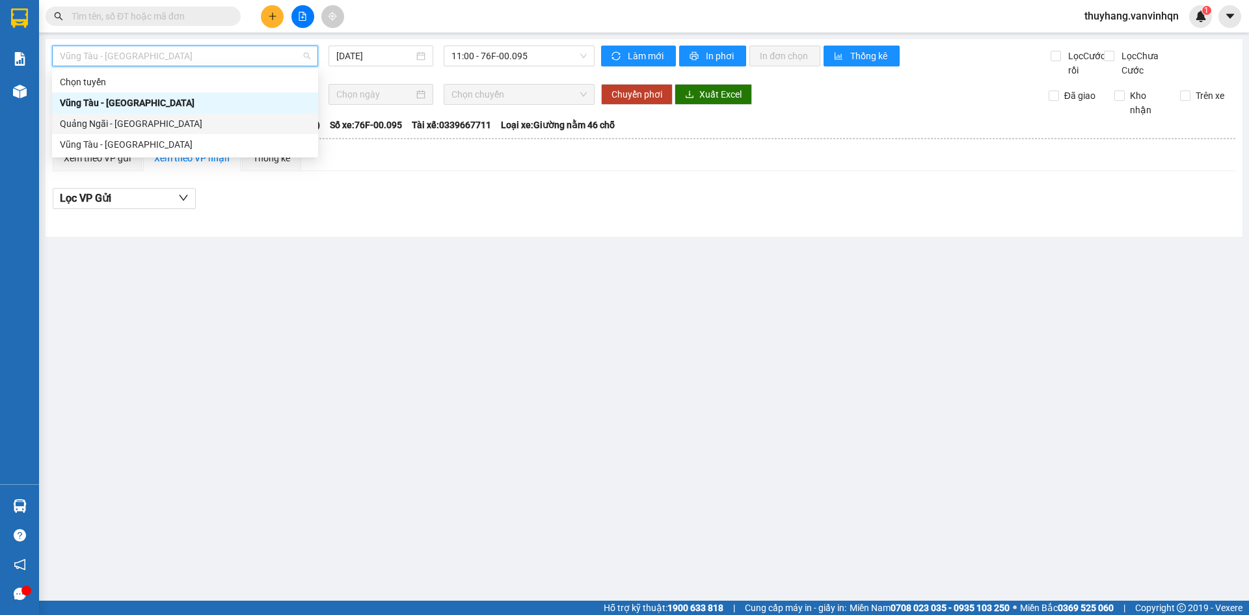
click at [176, 125] on div "Quảng Ngãi - [GEOGRAPHIC_DATA]" at bounding box center [185, 123] width 251 height 14
type input "[DATE]"
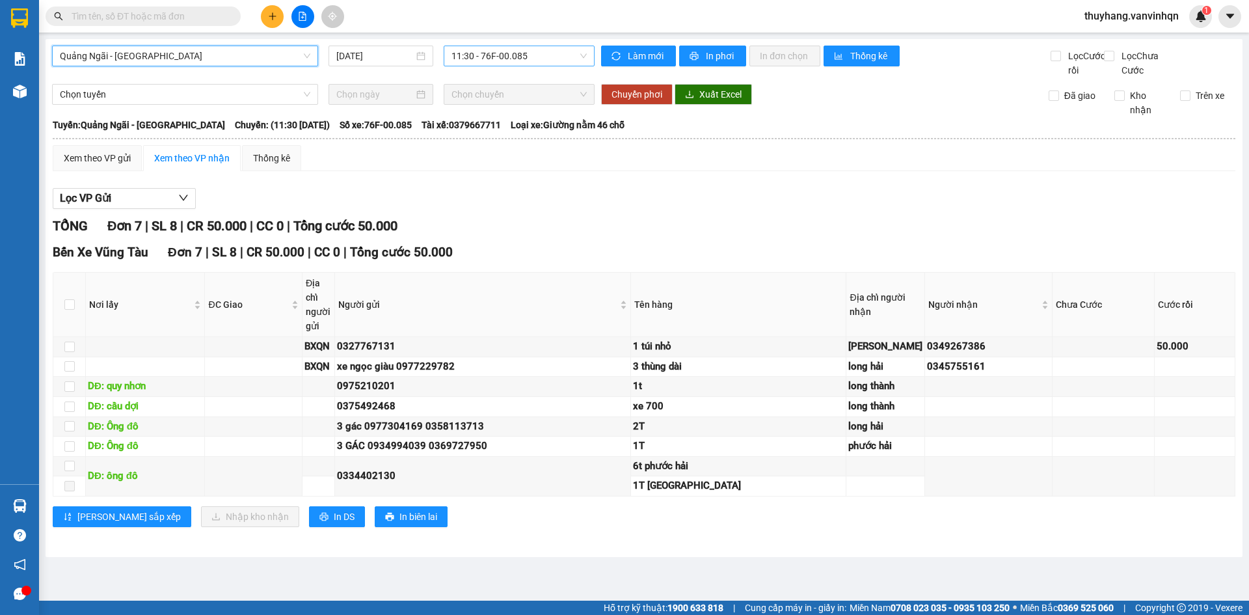
click at [511, 53] on span "11:30 - 76F-00.085" at bounding box center [519, 56] width 135 height 20
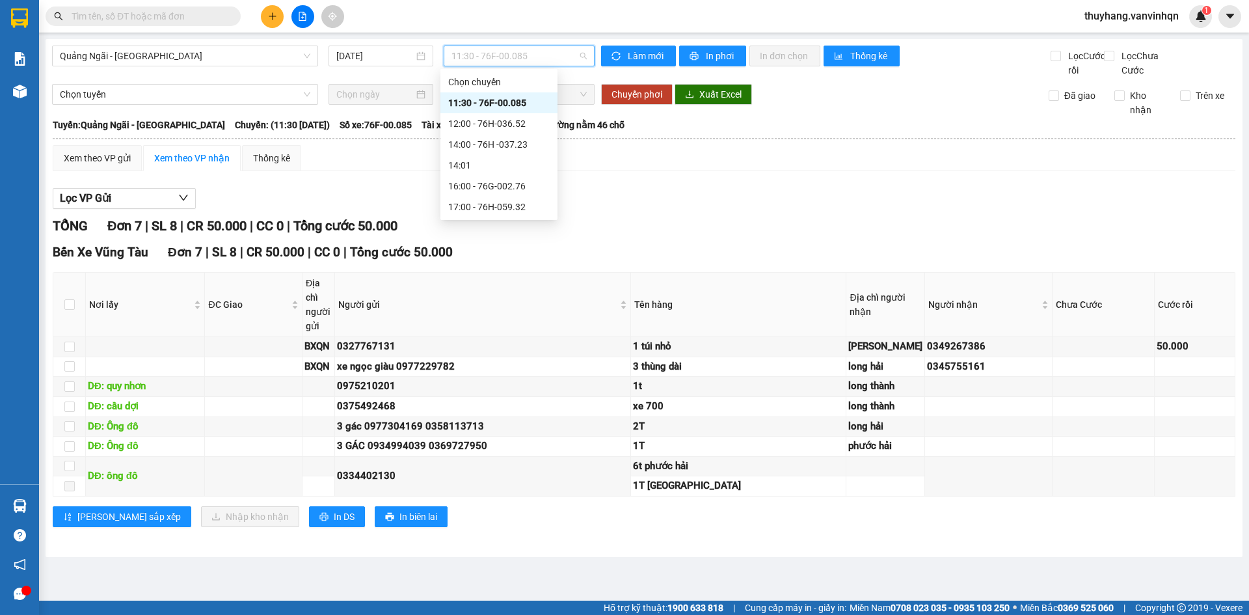
click at [522, 105] on div "11:30 - 76F-00.085" at bounding box center [499, 103] width 102 height 14
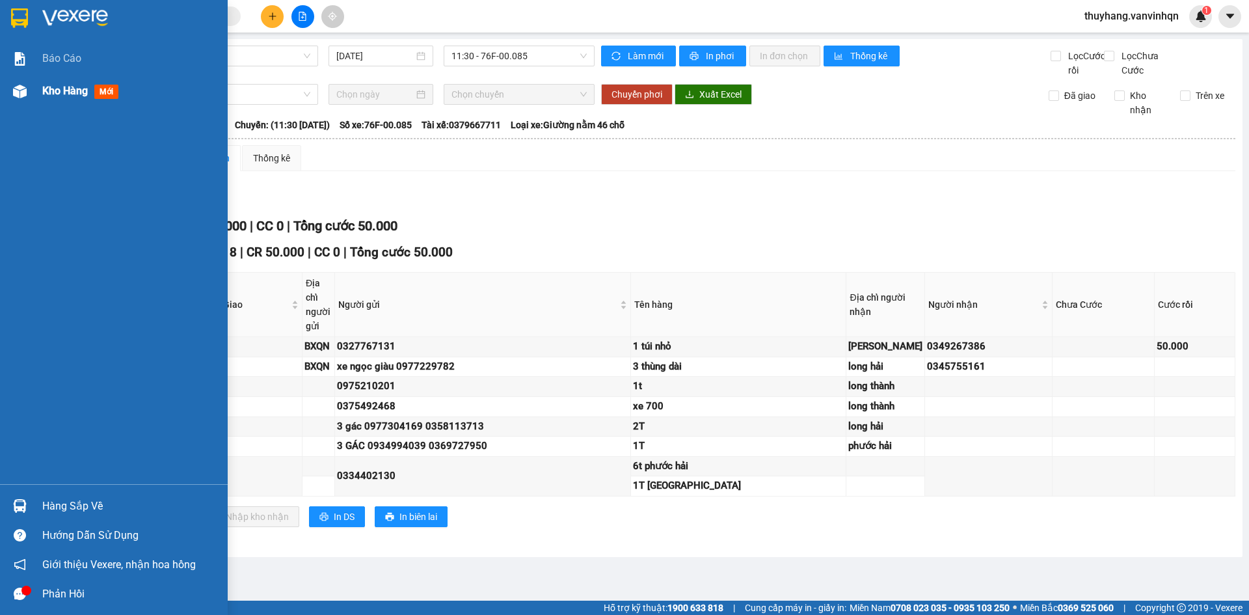
click at [24, 92] on img at bounding box center [20, 92] width 14 height 14
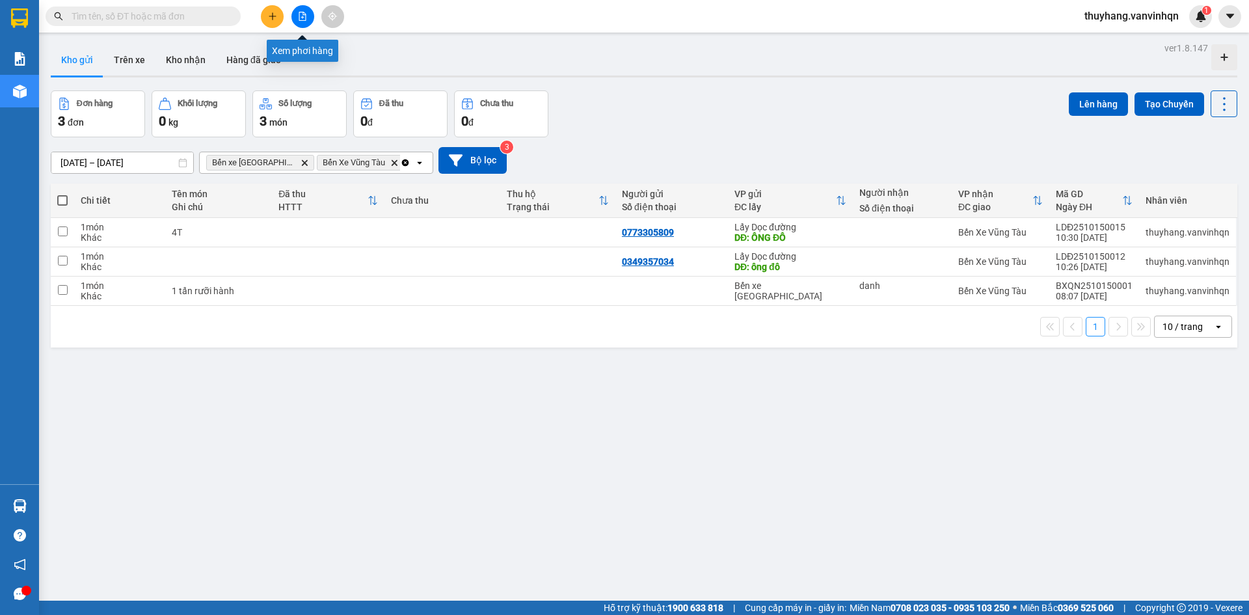
click at [304, 13] on icon "file-add" at bounding box center [302, 16] width 9 height 9
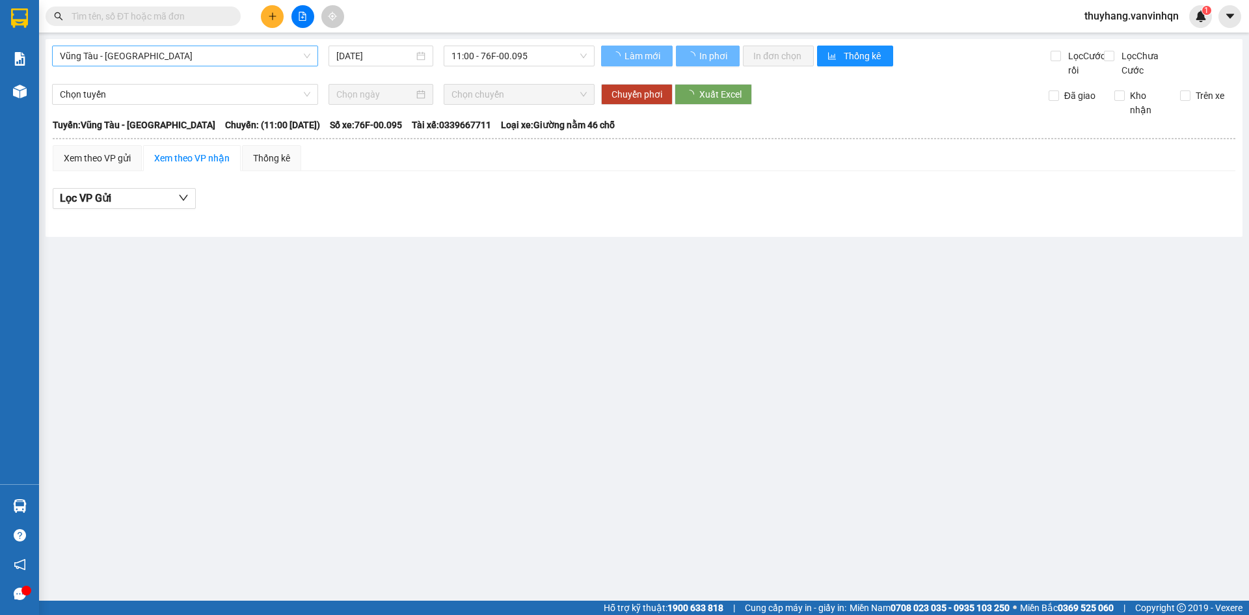
click at [149, 64] on span "Vũng Tàu - [GEOGRAPHIC_DATA]" at bounding box center [185, 56] width 251 height 20
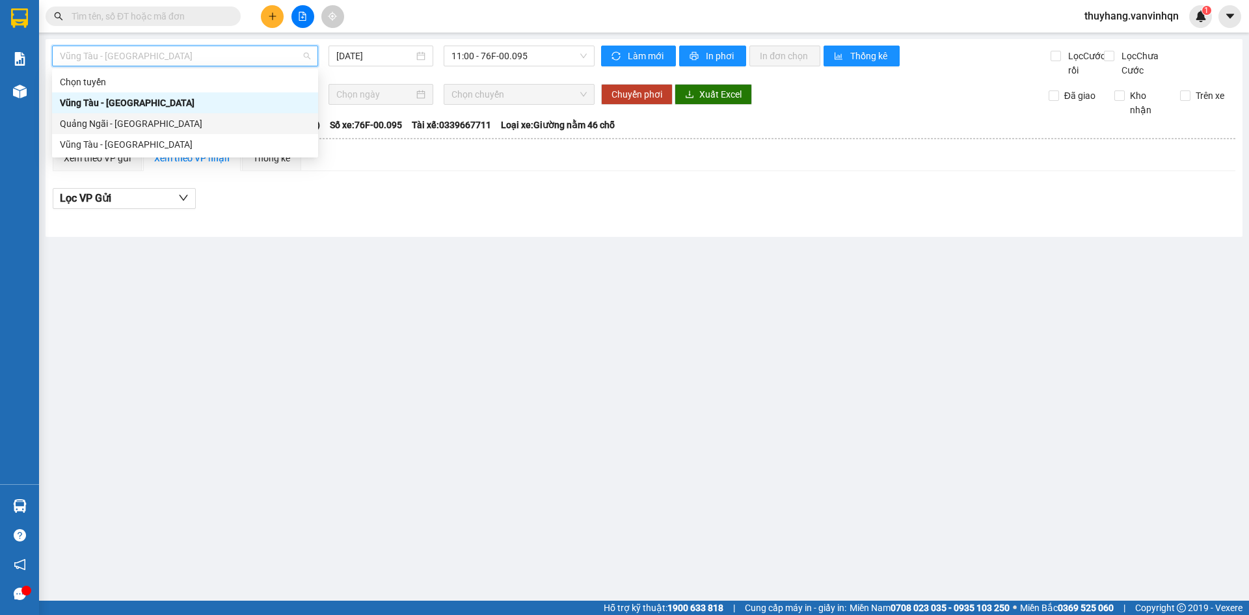
click at [157, 124] on div "Quảng Ngãi - [GEOGRAPHIC_DATA]" at bounding box center [185, 123] width 251 height 14
type input "[DATE]"
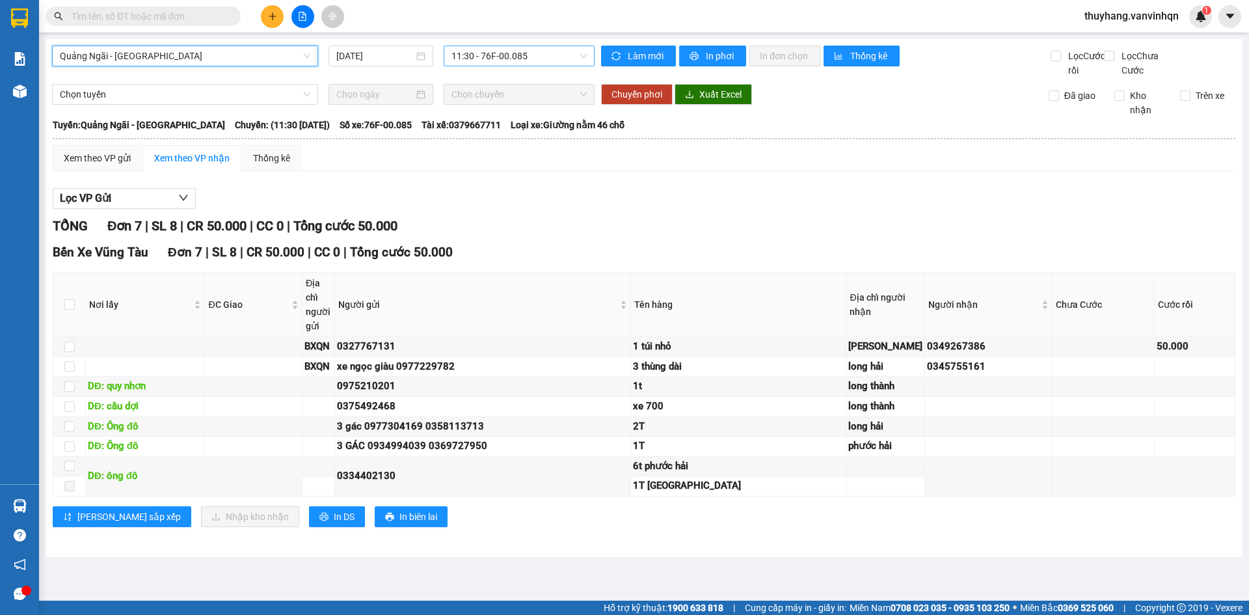
click at [522, 51] on span "11:30 - 76F-00.085" at bounding box center [519, 56] width 135 height 20
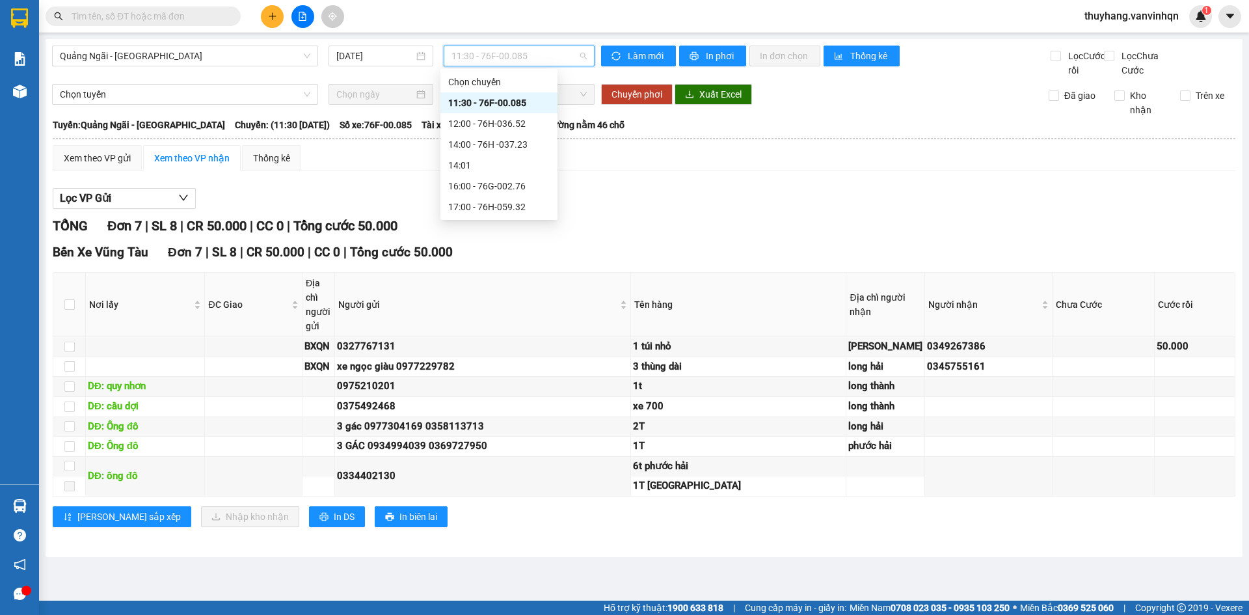
click at [523, 107] on div "11:30 - 76F-00.085" at bounding box center [499, 103] width 102 height 14
click at [537, 55] on span "11:30 - 76F-00.085" at bounding box center [519, 56] width 135 height 20
click at [73, 162] on div "Xem theo VP gửi" at bounding box center [97, 158] width 89 height 26
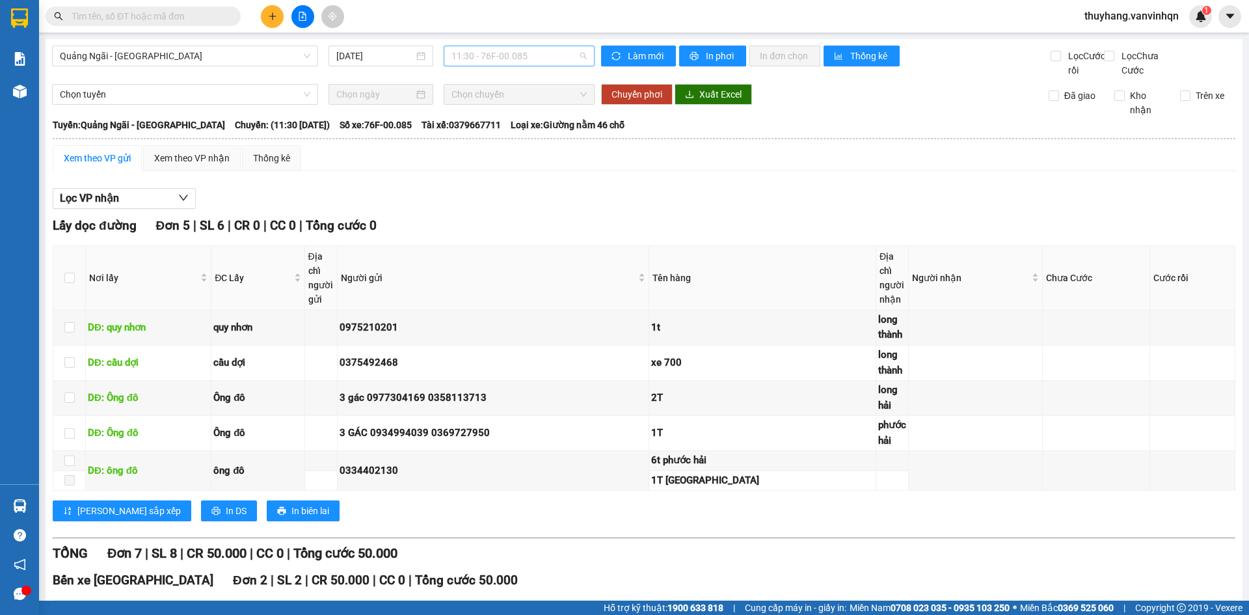
click at [535, 55] on span "11:30 - 76F-00.085" at bounding box center [519, 56] width 135 height 20
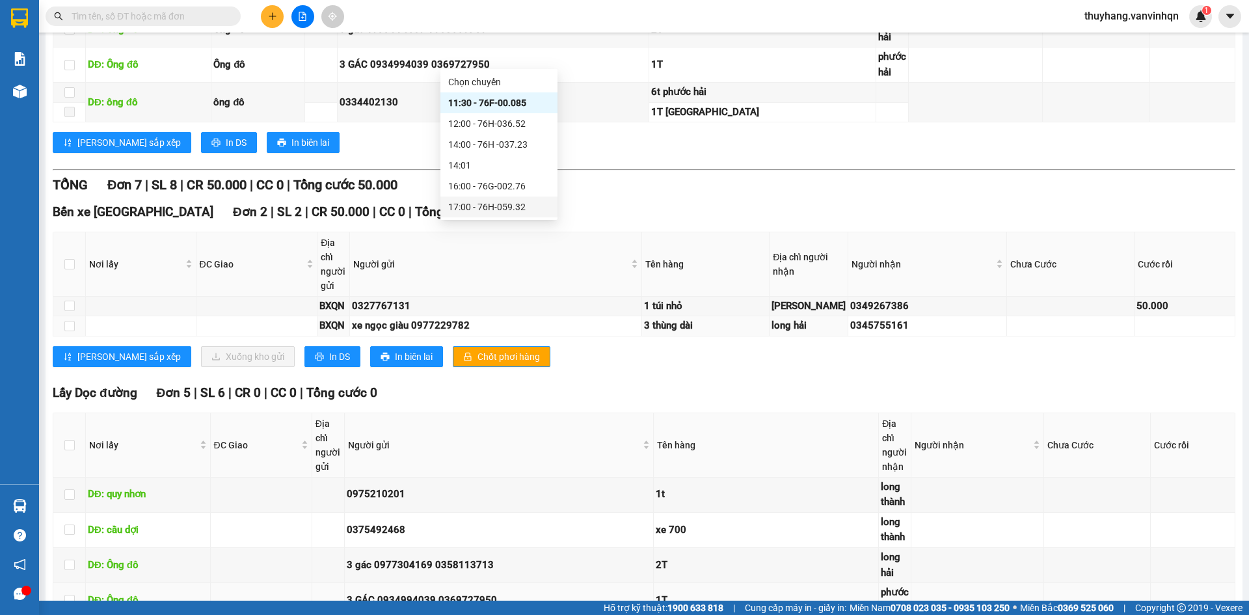
scroll to position [553, 0]
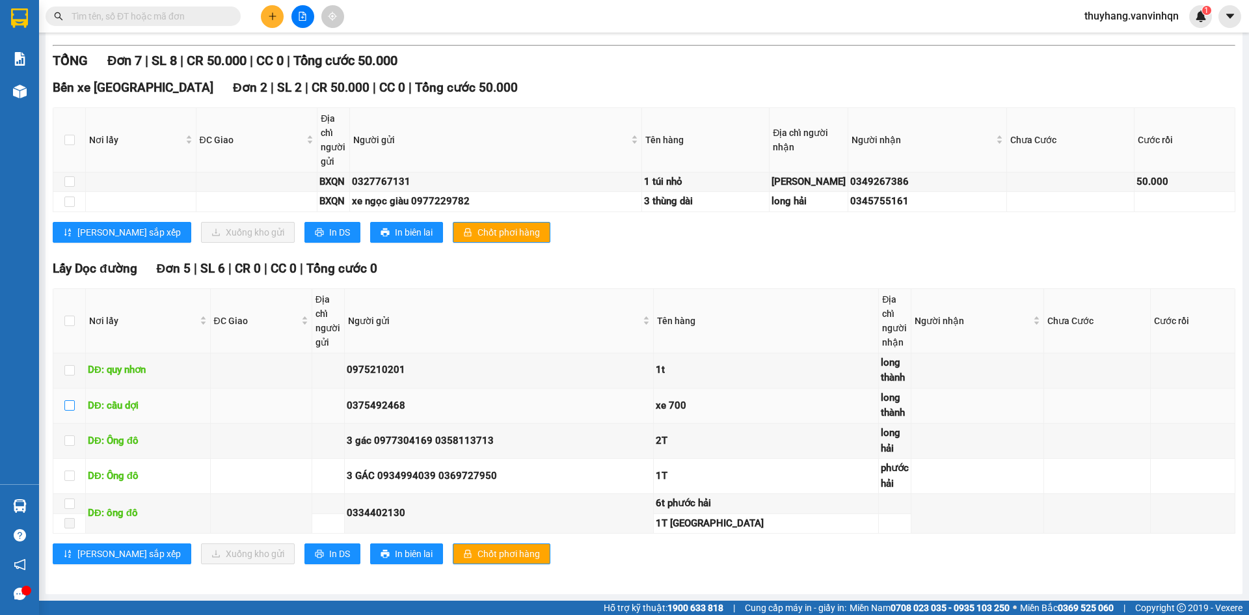
click at [69, 409] on input "checkbox" at bounding box center [69, 405] width 10 height 10
checkbox input "true"
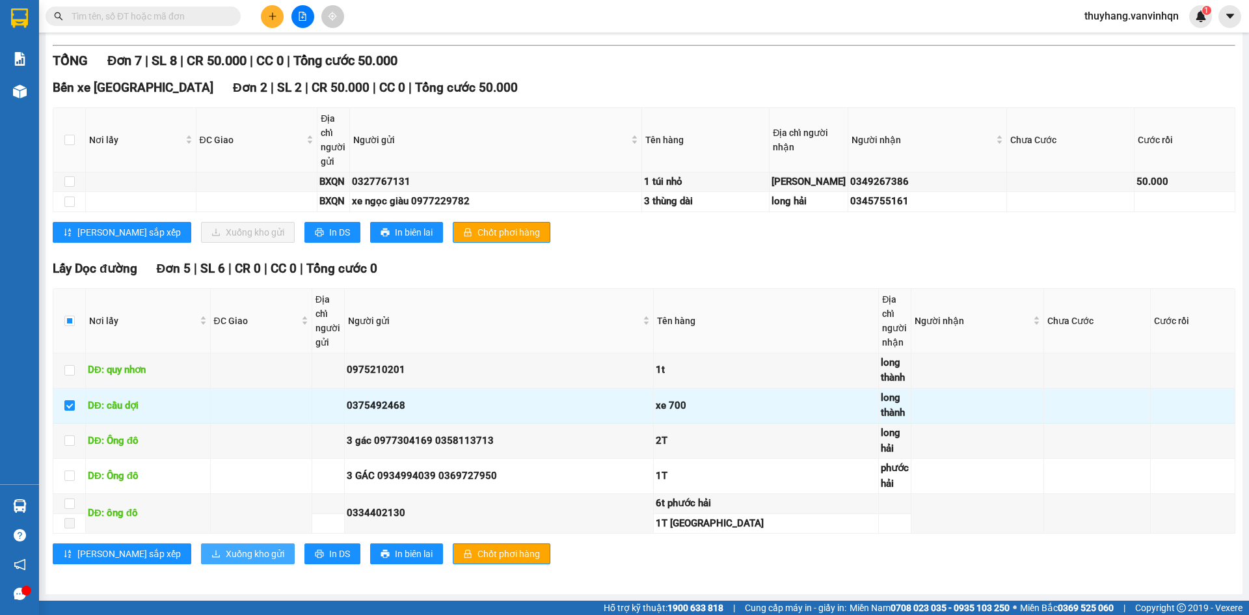
click at [226, 553] on span "Xuống kho gửi" at bounding box center [255, 554] width 59 height 14
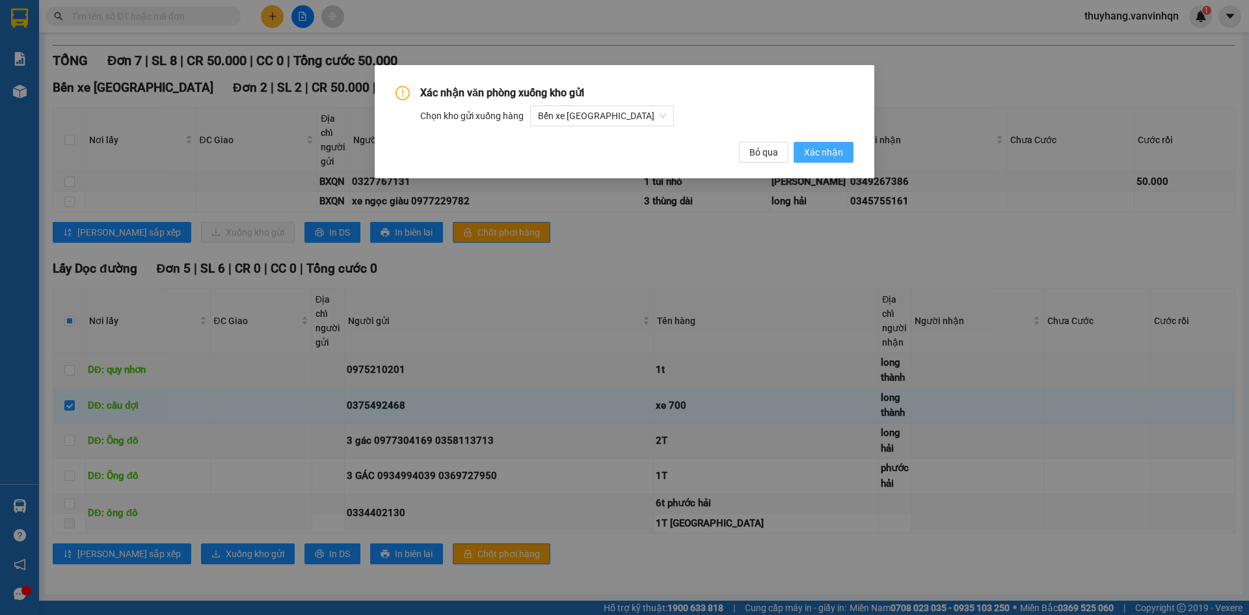
click at [816, 156] on span "Xác nhận" at bounding box center [823, 152] width 39 height 14
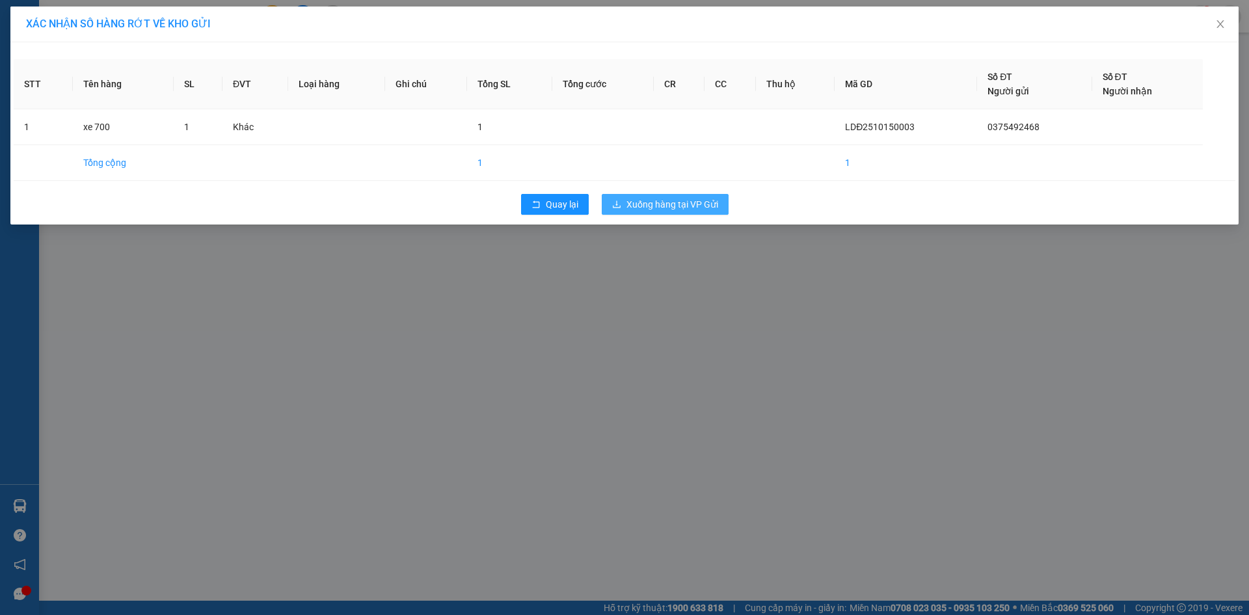
click at [667, 195] on button "Xuống hàng tại VP Gửi" at bounding box center [665, 204] width 127 height 21
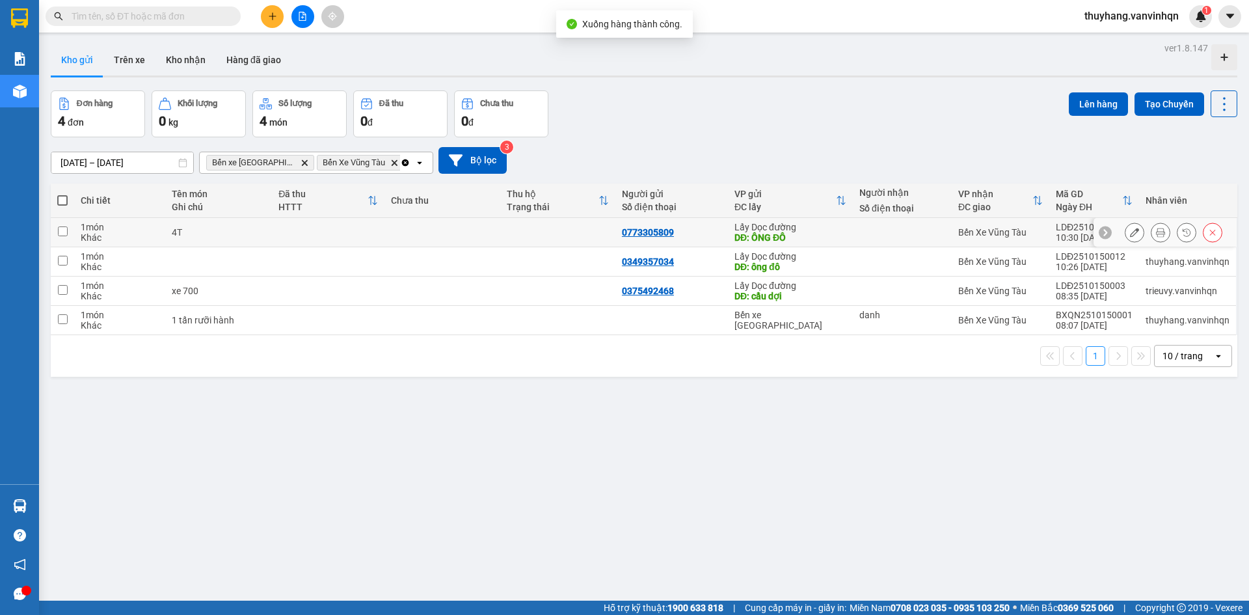
click at [521, 226] on td at bounding box center [557, 232] width 115 height 29
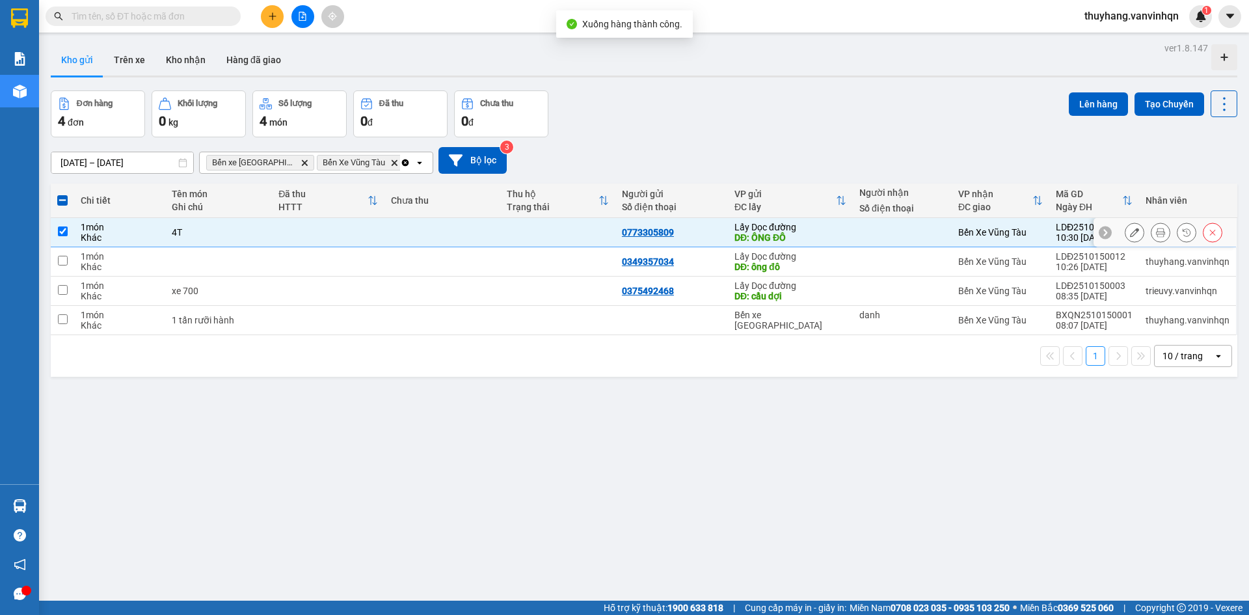
click at [340, 225] on td at bounding box center [328, 232] width 113 height 29
checkbox input "false"
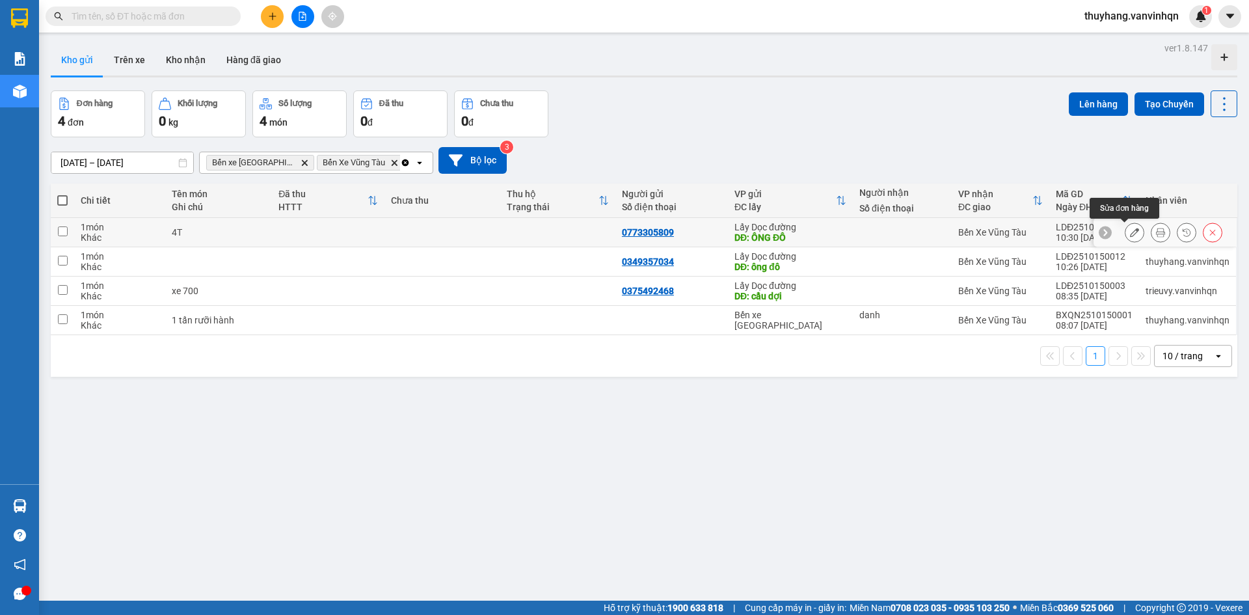
click at [1130, 231] on icon at bounding box center [1134, 232] width 9 height 9
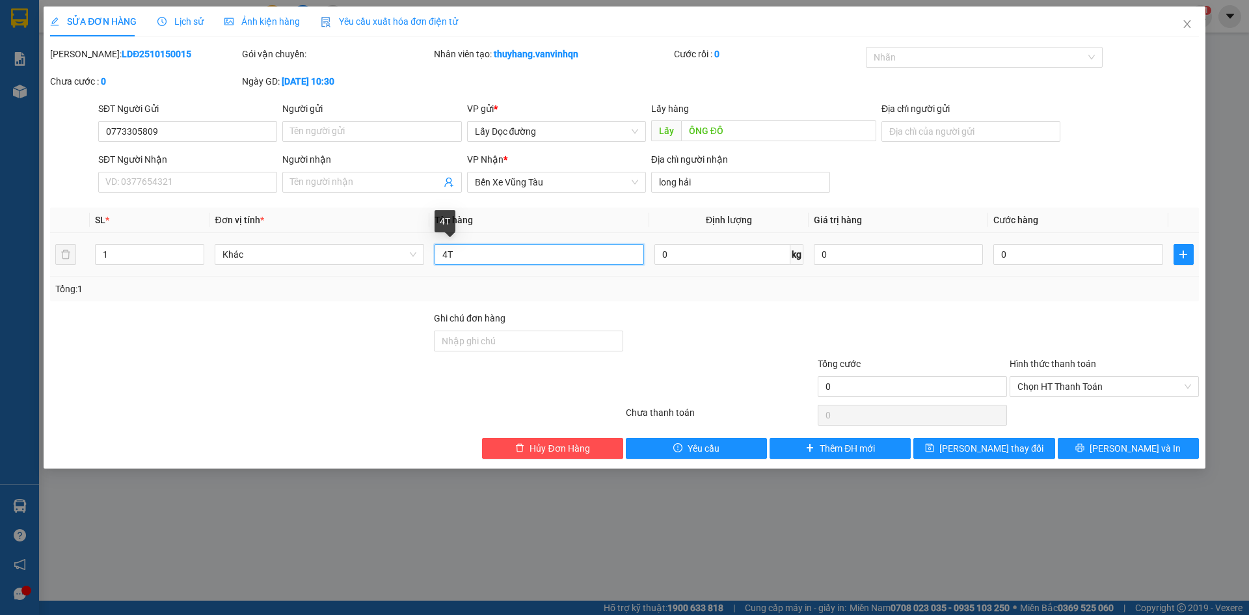
click at [448, 250] on input "4T" at bounding box center [540, 254] width 210 height 21
type input "5T"
click at [934, 446] on icon "save" at bounding box center [929, 447] width 9 height 9
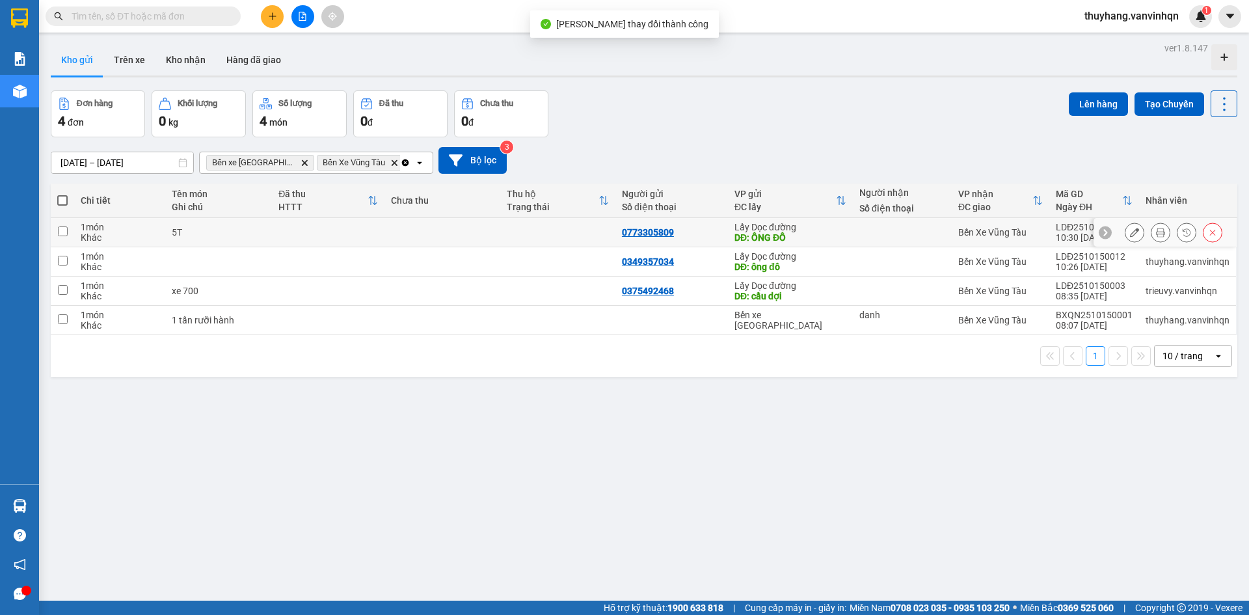
click at [471, 226] on td at bounding box center [442, 232] width 115 height 29
checkbox input "true"
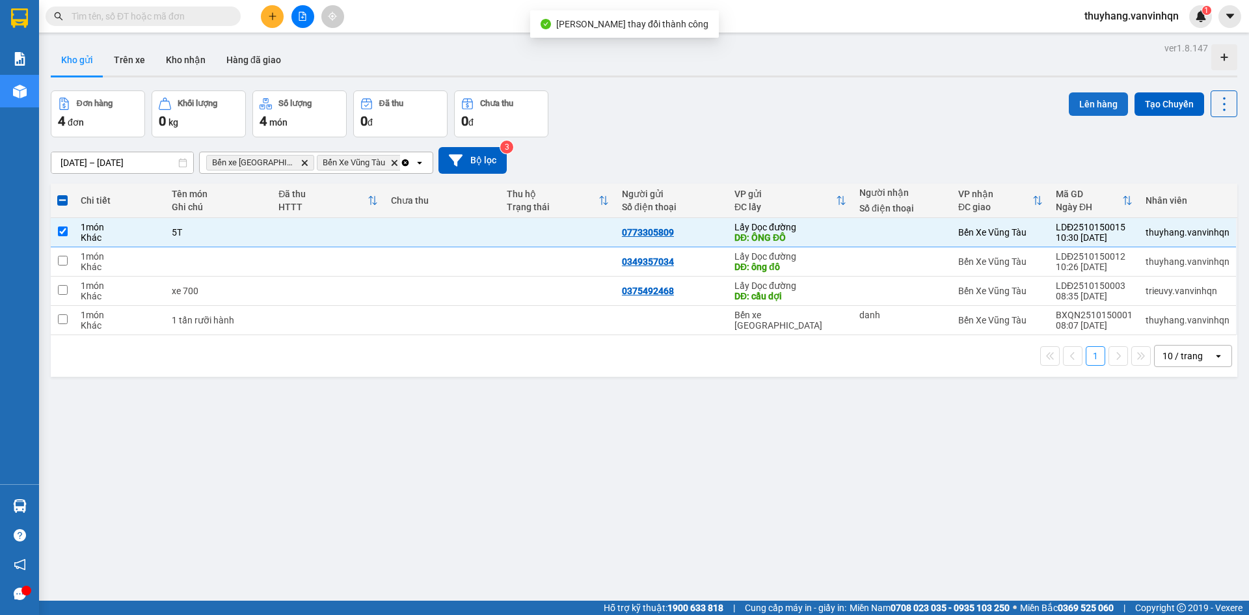
click at [1087, 94] on button "Lên hàng" at bounding box center [1098, 103] width 59 height 23
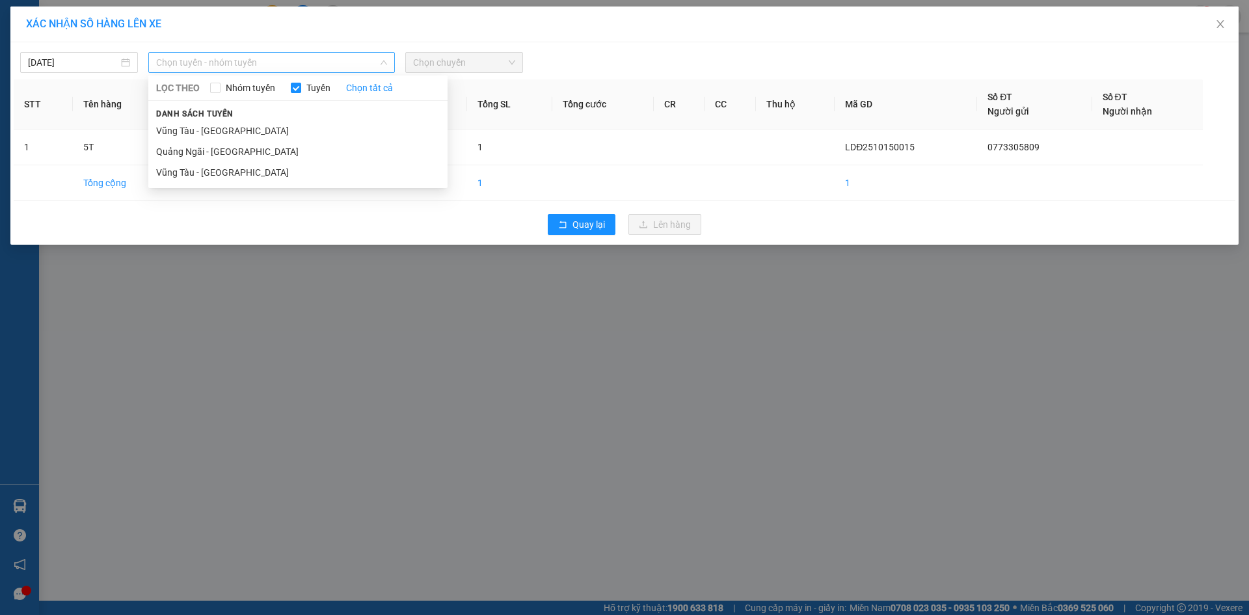
click at [325, 62] on span "Chọn tuyến - nhóm tuyến" at bounding box center [271, 63] width 231 height 20
click at [289, 152] on li "Quảng Ngãi - [GEOGRAPHIC_DATA]" at bounding box center [297, 151] width 299 height 21
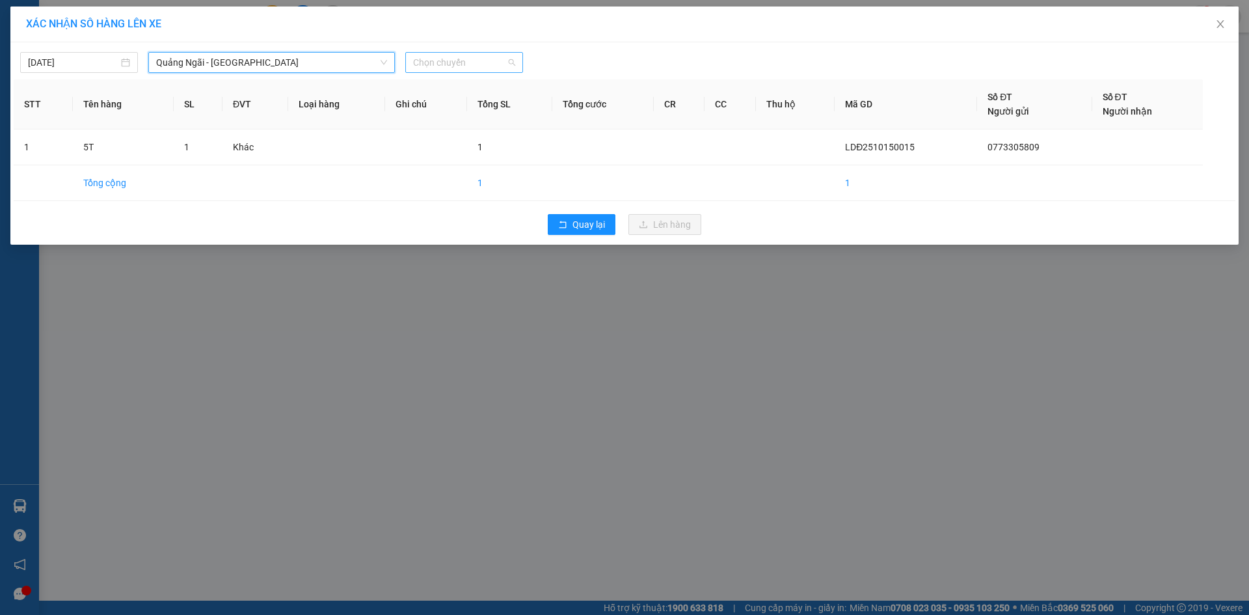
click at [503, 61] on span "Chọn chuyến" at bounding box center [464, 63] width 102 height 20
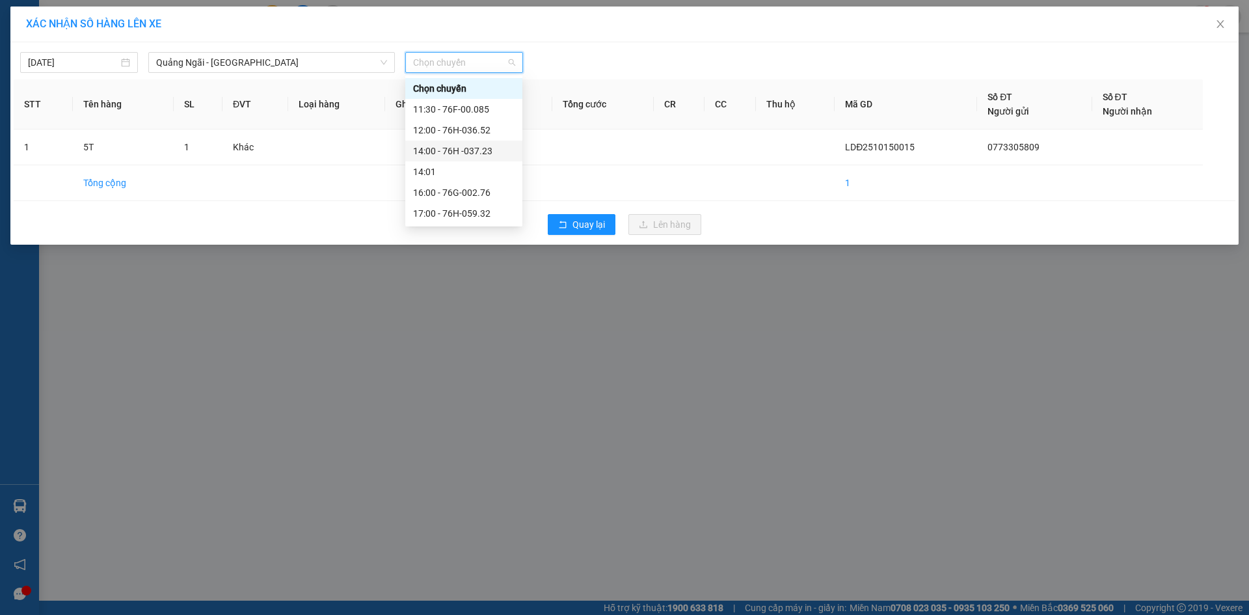
click at [492, 148] on div "14:00 - 76H -037.23" at bounding box center [464, 151] width 102 height 14
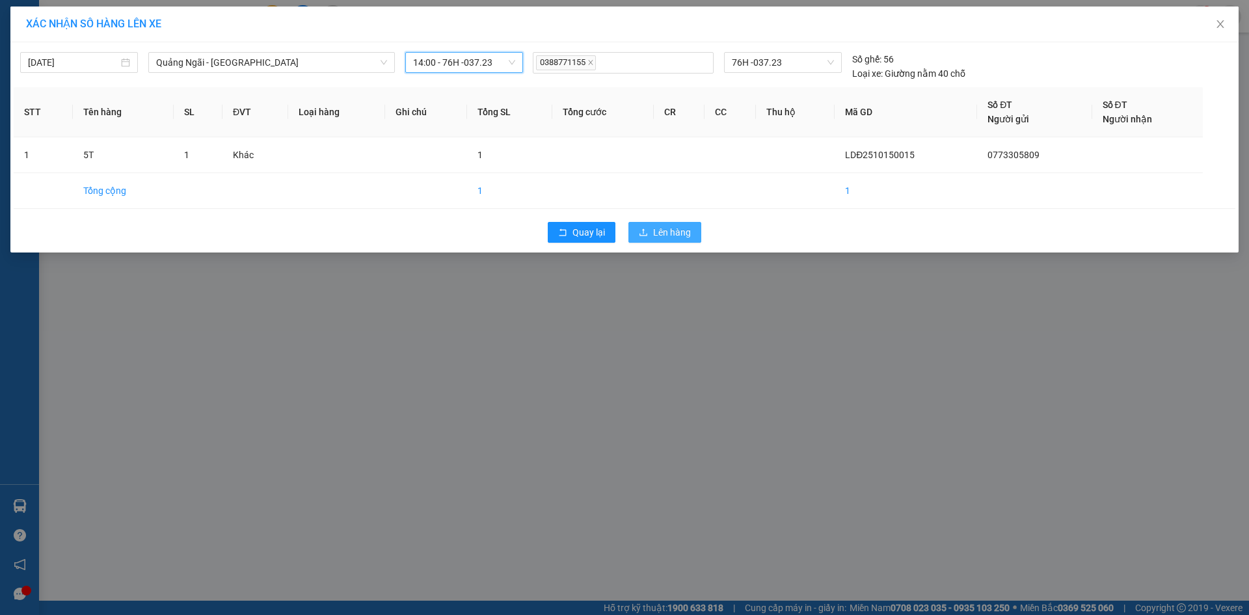
click at [673, 228] on span "Lên hàng" at bounding box center [672, 232] width 38 height 14
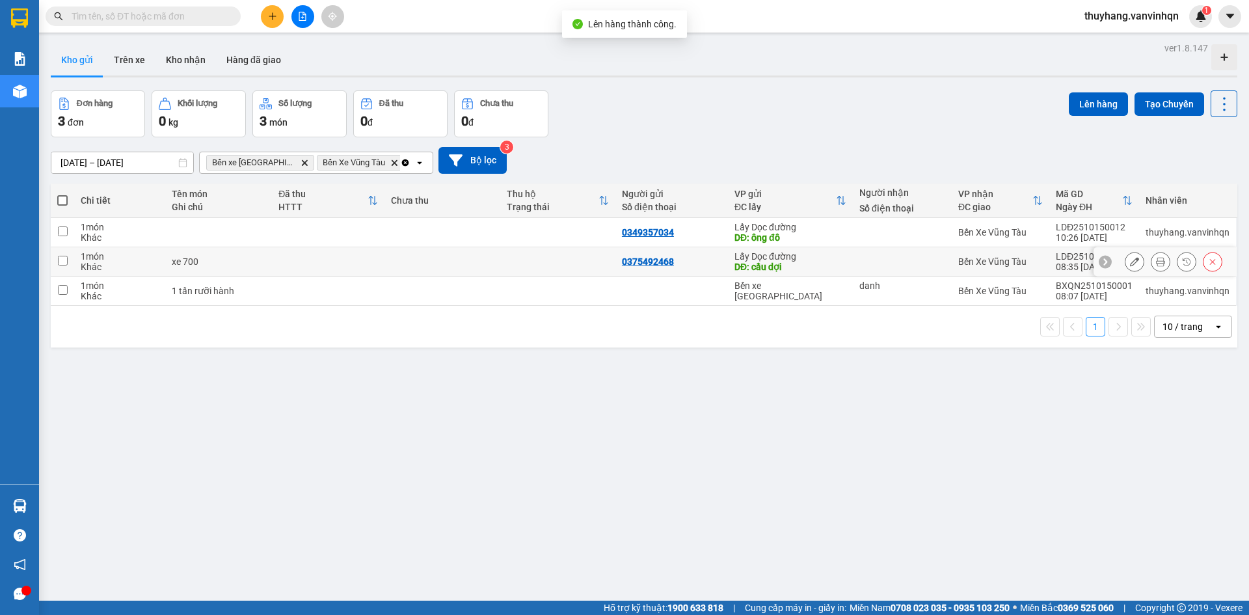
click at [454, 264] on td at bounding box center [442, 261] width 115 height 29
checkbox input "true"
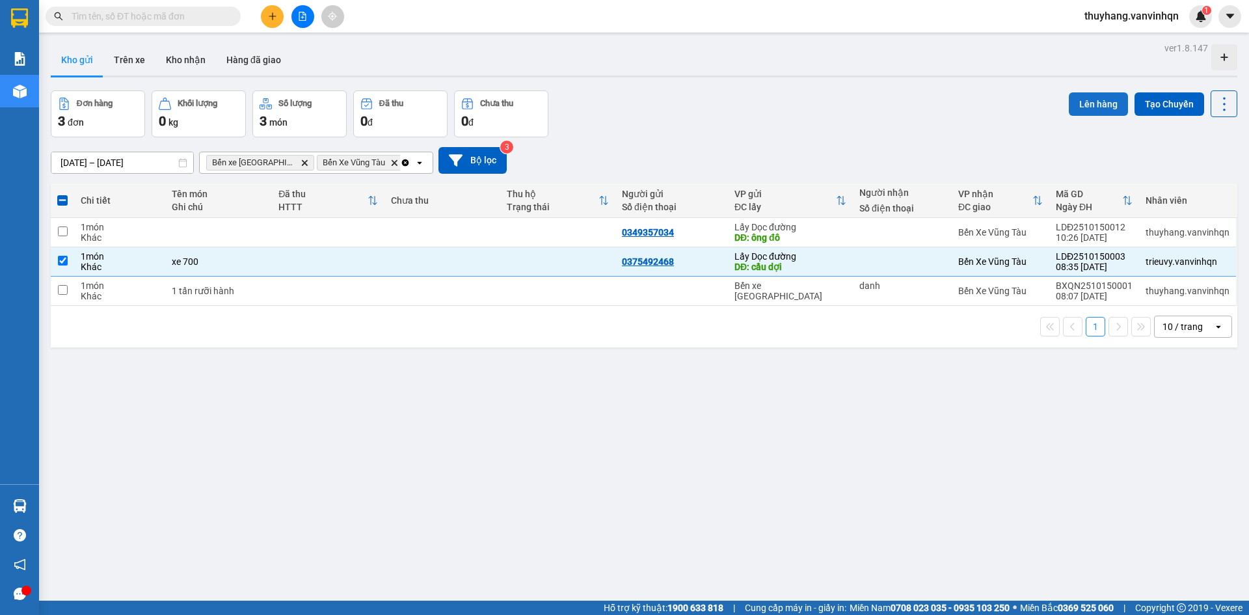
click at [1079, 105] on button "Lên hàng" at bounding box center [1098, 103] width 59 height 23
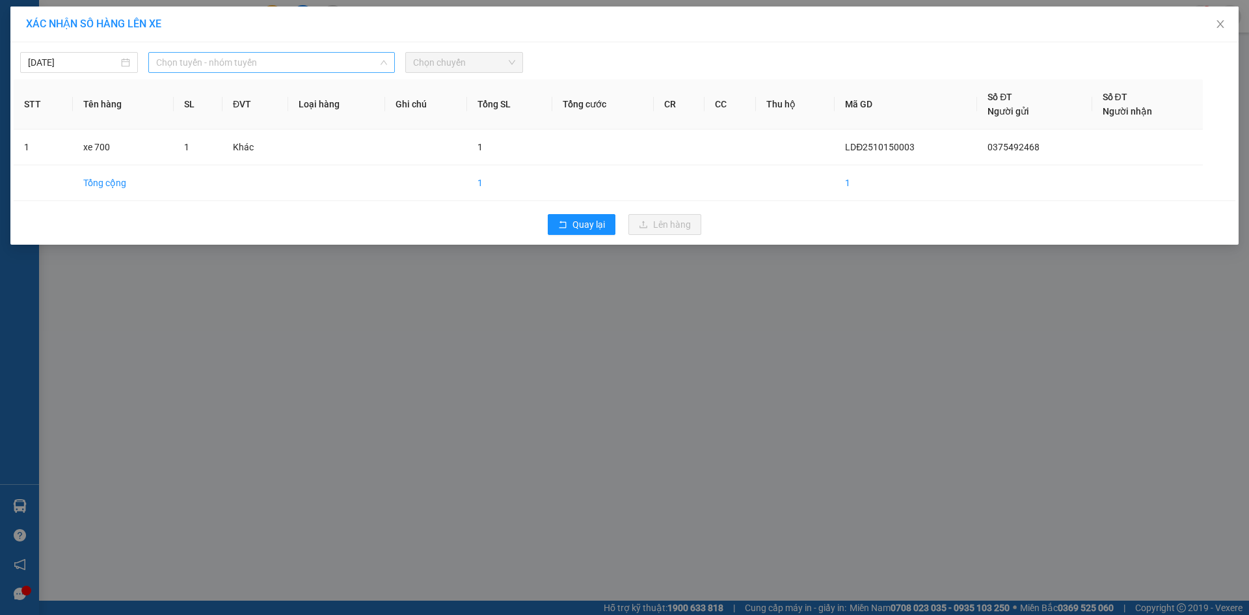
click at [348, 62] on span "Chọn tuyến - nhóm tuyến" at bounding box center [271, 63] width 231 height 20
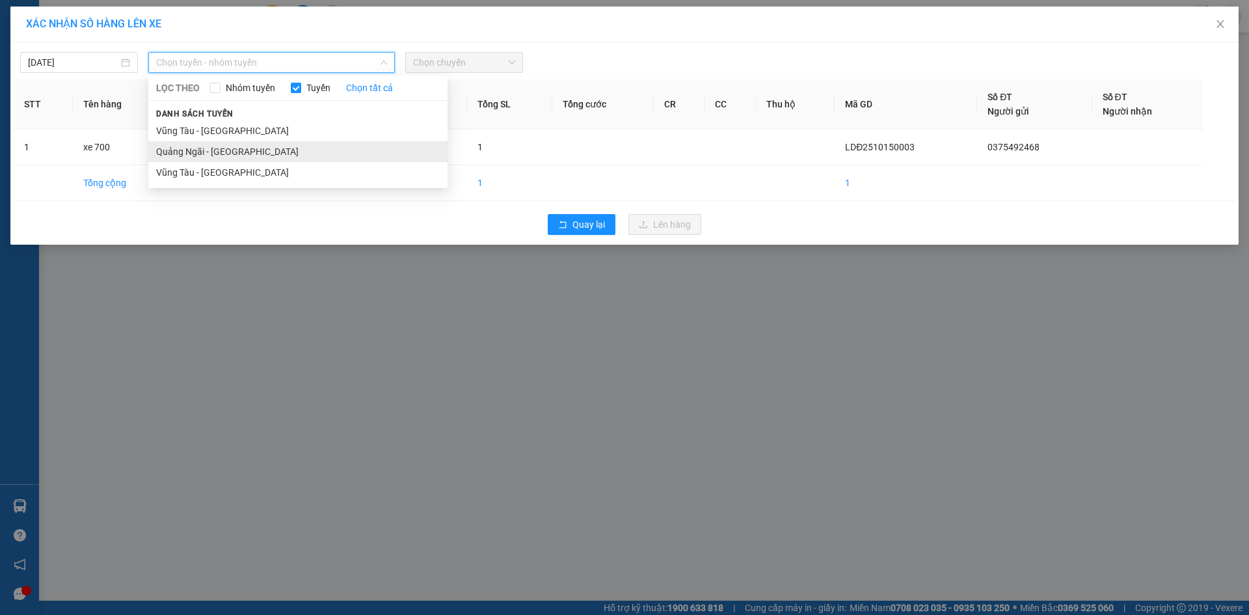
click at [292, 146] on li "Quảng Ngãi - [GEOGRAPHIC_DATA]" at bounding box center [297, 151] width 299 height 21
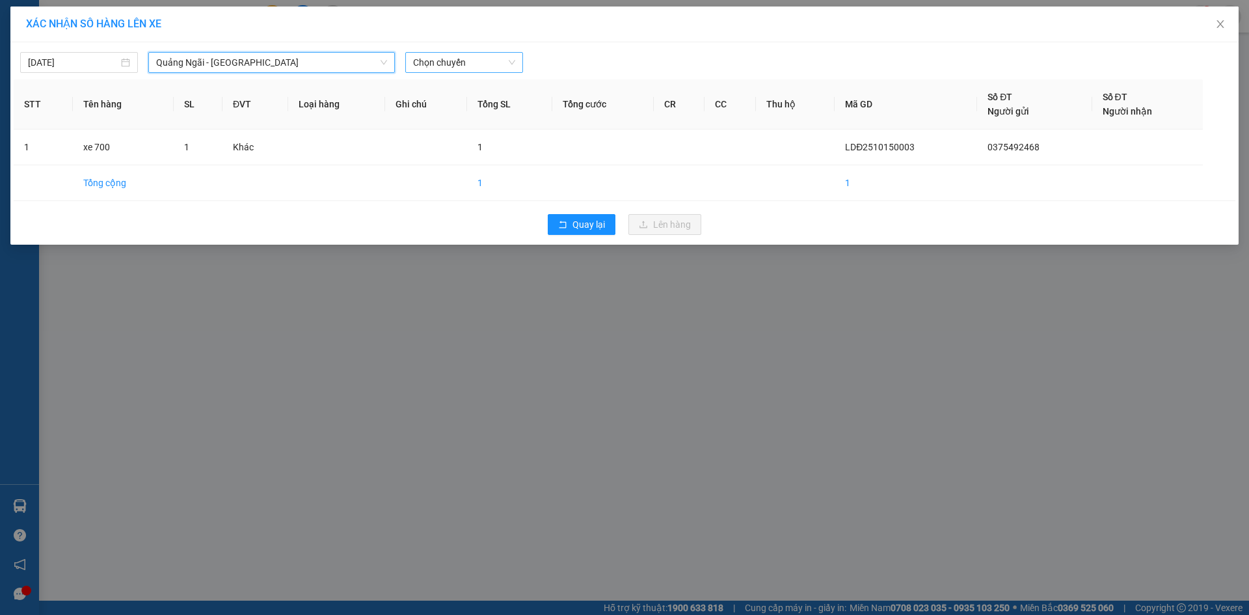
click at [463, 59] on span "Chọn chuyến" at bounding box center [464, 63] width 102 height 20
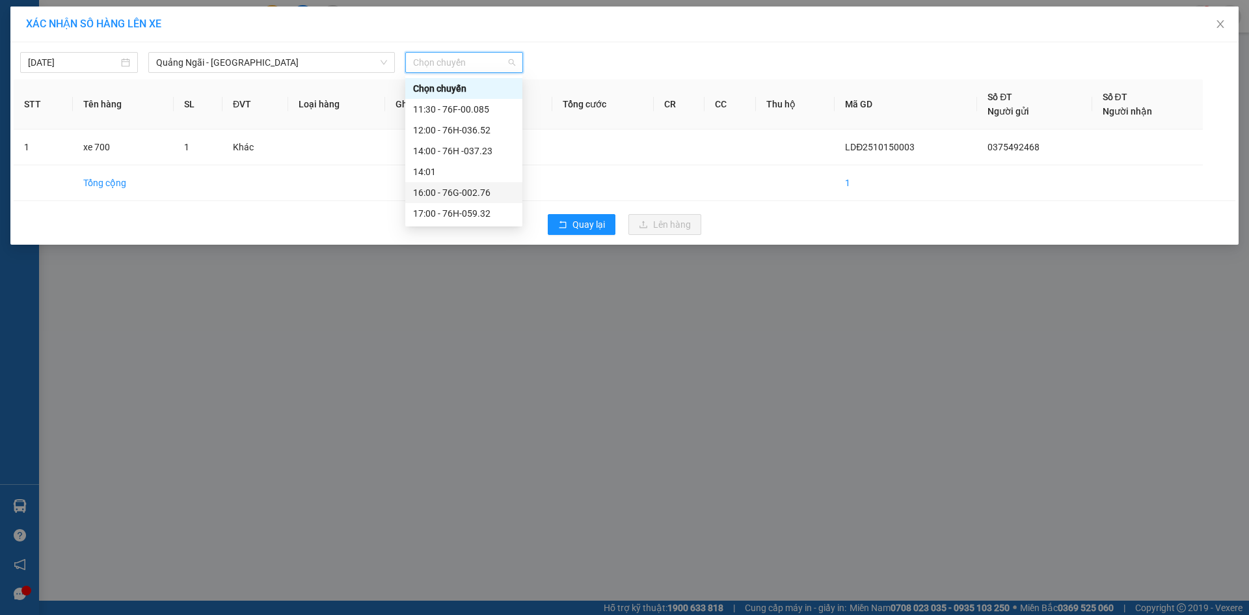
click at [475, 191] on div "16:00 - 76G-002.76" at bounding box center [464, 192] width 102 height 14
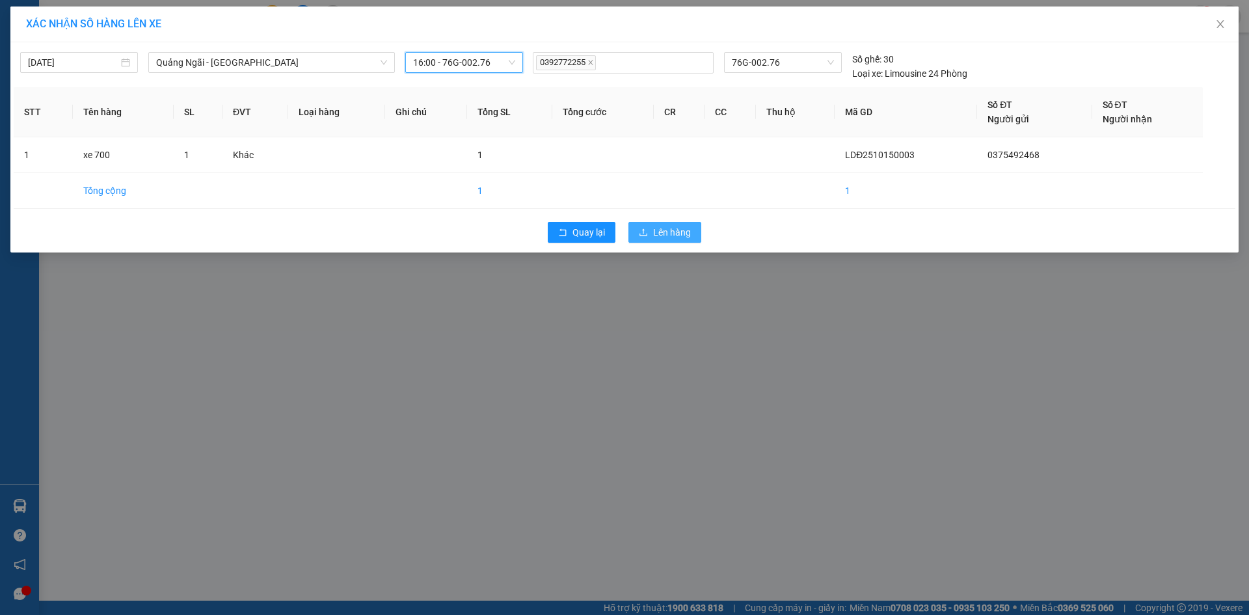
click at [686, 229] on span "Lên hàng" at bounding box center [672, 232] width 38 height 14
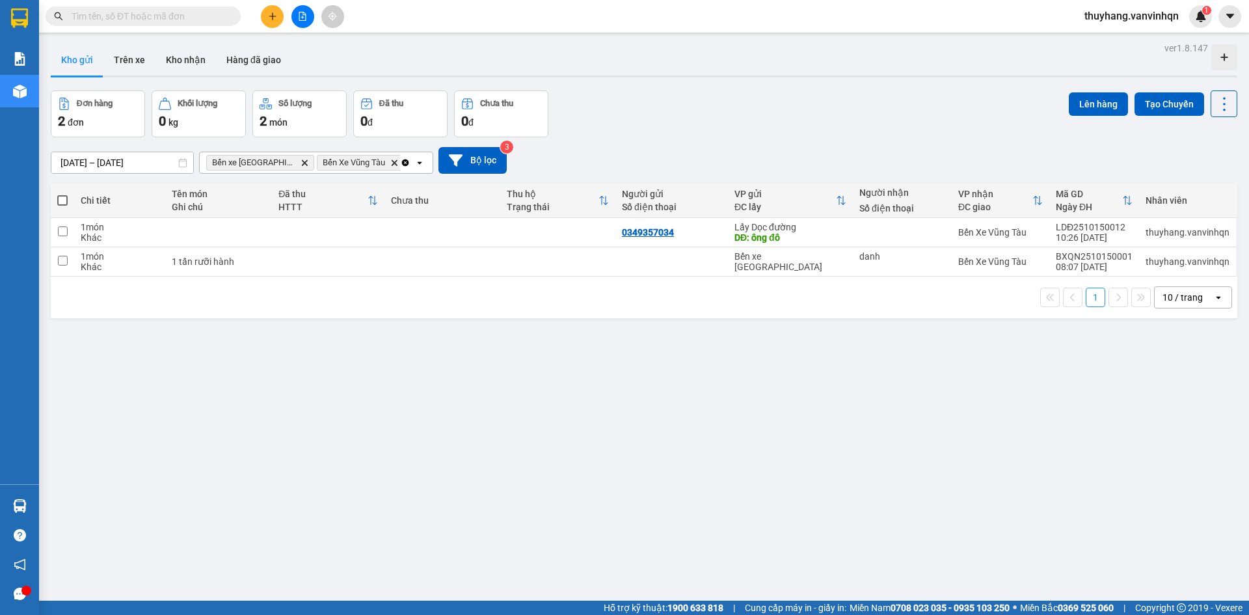
click at [610, 423] on div "ver 1.8.147 Kho gửi Trên xe Kho nhận Hàng đã giao Đơn hàng 2 đơn Khối lượng 0 k…" at bounding box center [644, 346] width 1197 height 615
click at [611, 423] on div "ver 1.8.147 Kho gửi Trên xe Kho nhận Hàng đã giao Đơn hàng 2 đơn Khối lượng 0 k…" at bounding box center [644, 346] width 1197 height 615
click at [300, 18] on icon "file-add" at bounding box center [302, 16] width 9 height 9
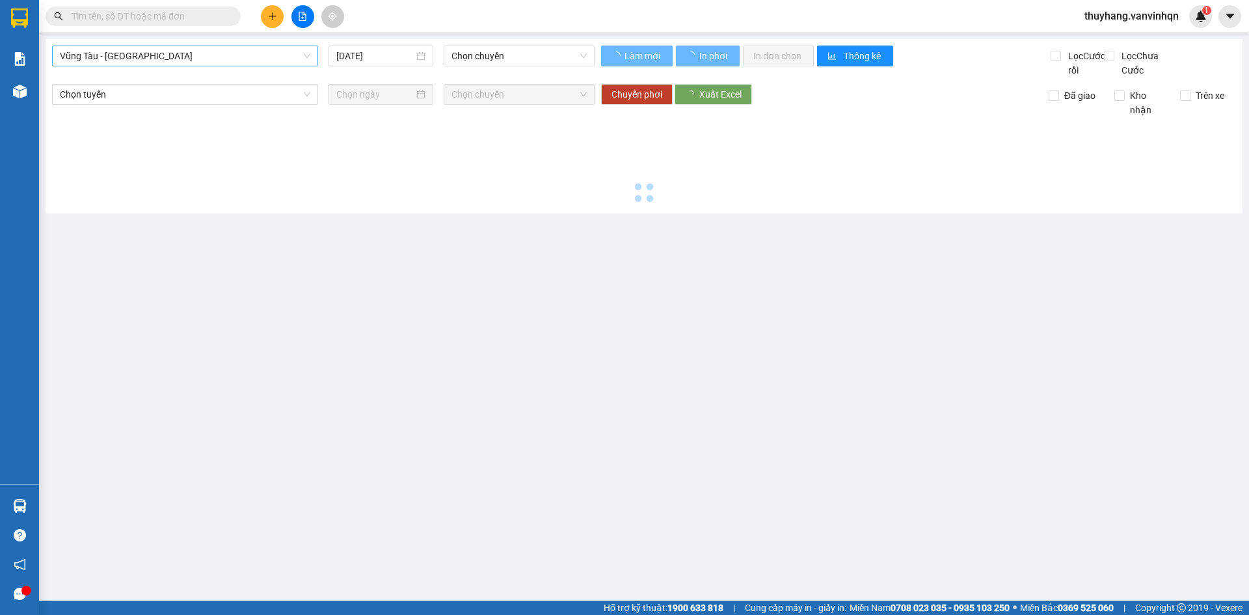
click at [206, 55] on span "Vũng Tàu - [GEOGRAPHIC_DATA]" at bounding box center [185, 56] width 251 height 20
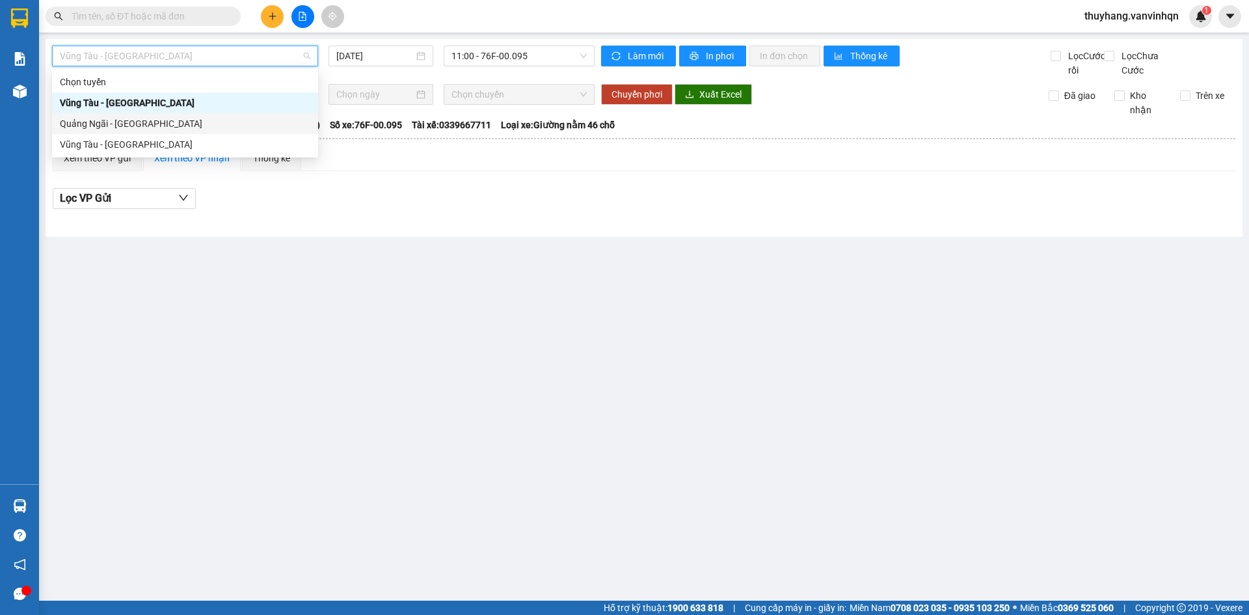
click at [202, 122] on div "Quảng Ngãi - [GEOGRAPHIC_DATA]" at bounding box center [185, 123] width 251 height 14
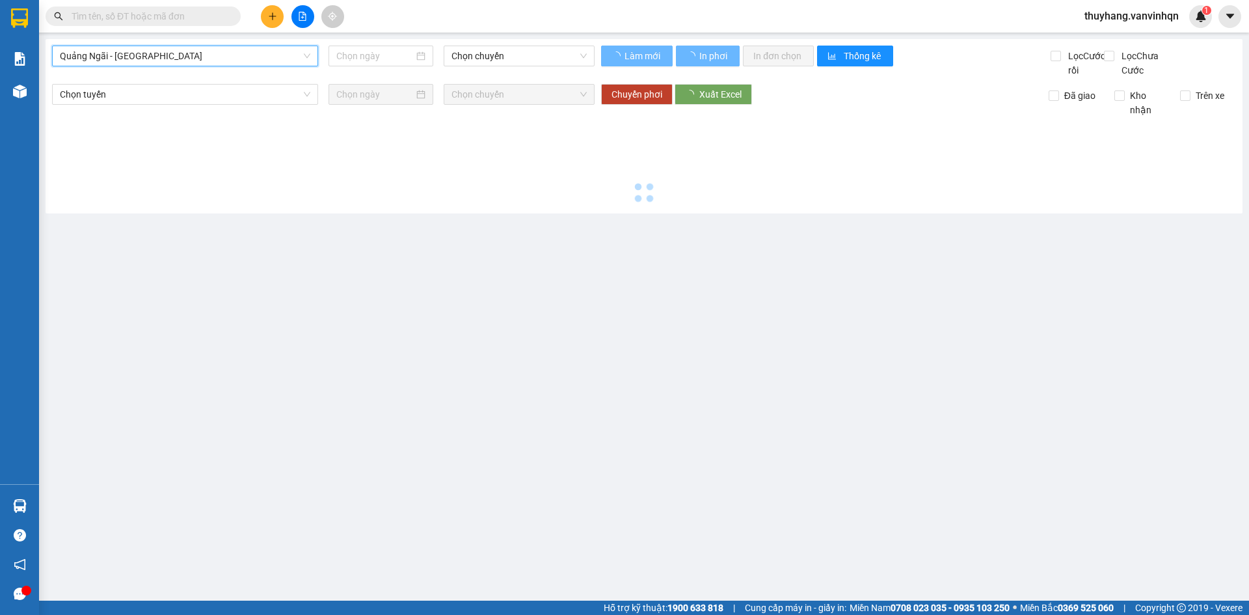
type input "[DATE]"
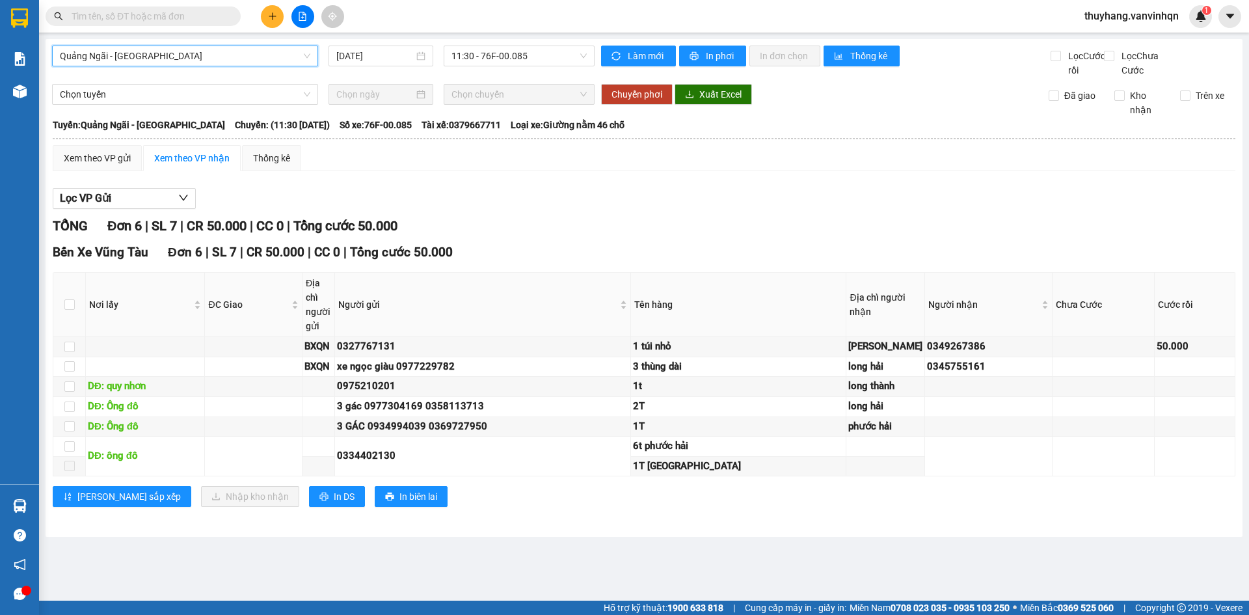
click at [273, 15] on icon "plus" at bounding box center [272, 16] width 9 height 9
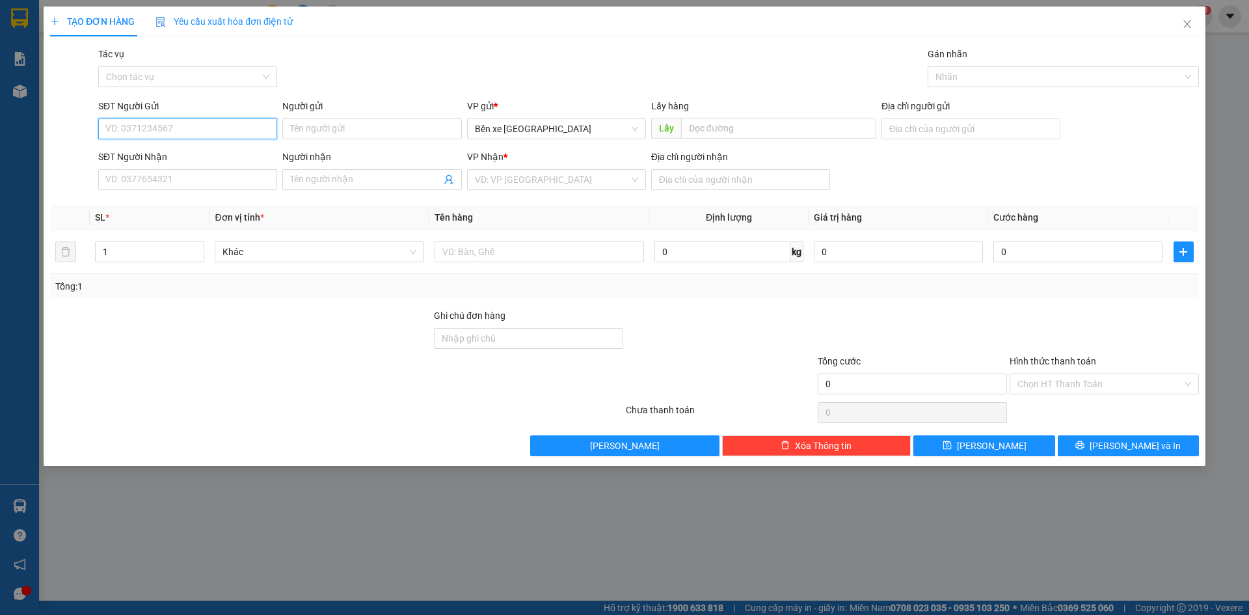
click at [210, 131] on input "SĐT Người Gửi" at bounding box center [187, 128] width 179 height 21
type input "0906445775"
click at [214, 185] on input "SĐT Người Nhận" at bounding box center [187, 179] width 179 height 21
click at [595, 134] on span "Bến xe [GEOGRAPHIC_DATA]" at bounding box center [556, 129] width 163 height 20
type input "0325358033"
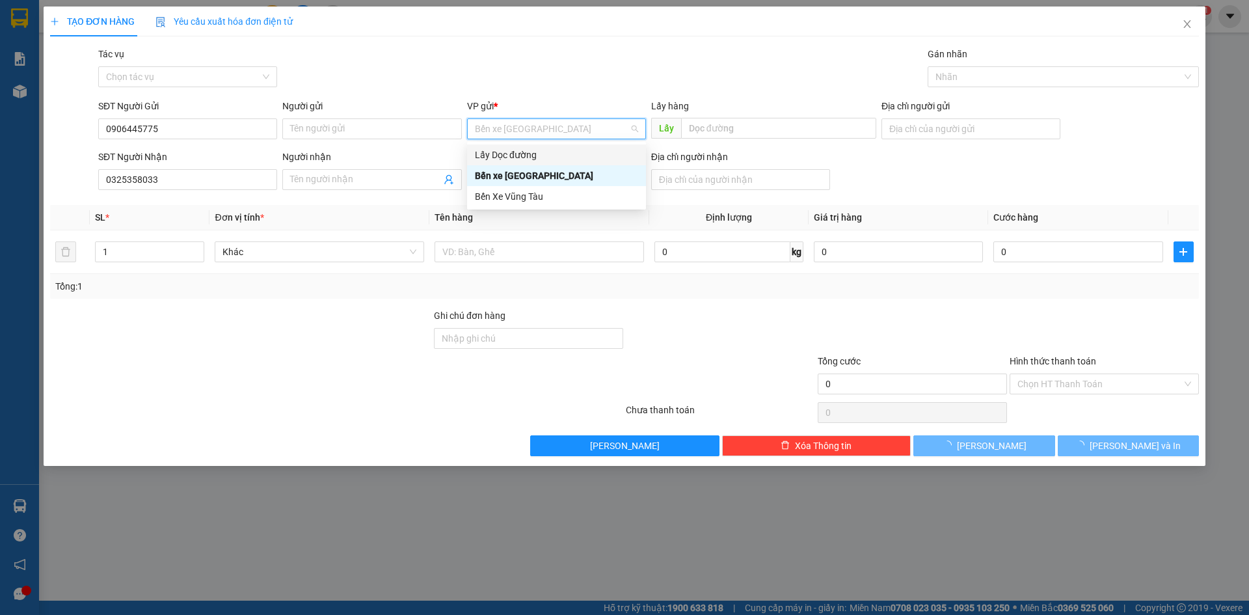
click at [546, 159] on div "Lấy Dọc đường" at bounding box center [556, 155] width 163 height 14
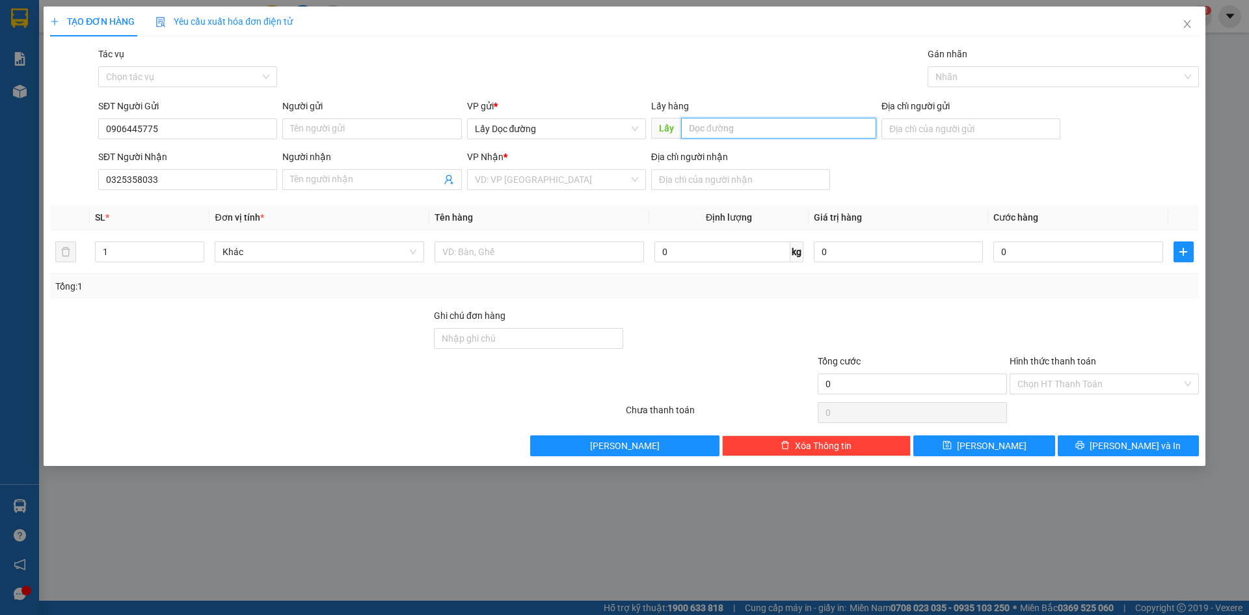
click at [772, 129] on input "text" at bounding box center [778, 128] width 195 height 21
click at [401, 133] on input "Người gửi" at bounding box center [371, 128] width 179 height 21
type input "XE 444"
click at [780, 135] on input "text" at bounding box center [778, 128] width 195 height 21
type input "CX SA HUỲNH"
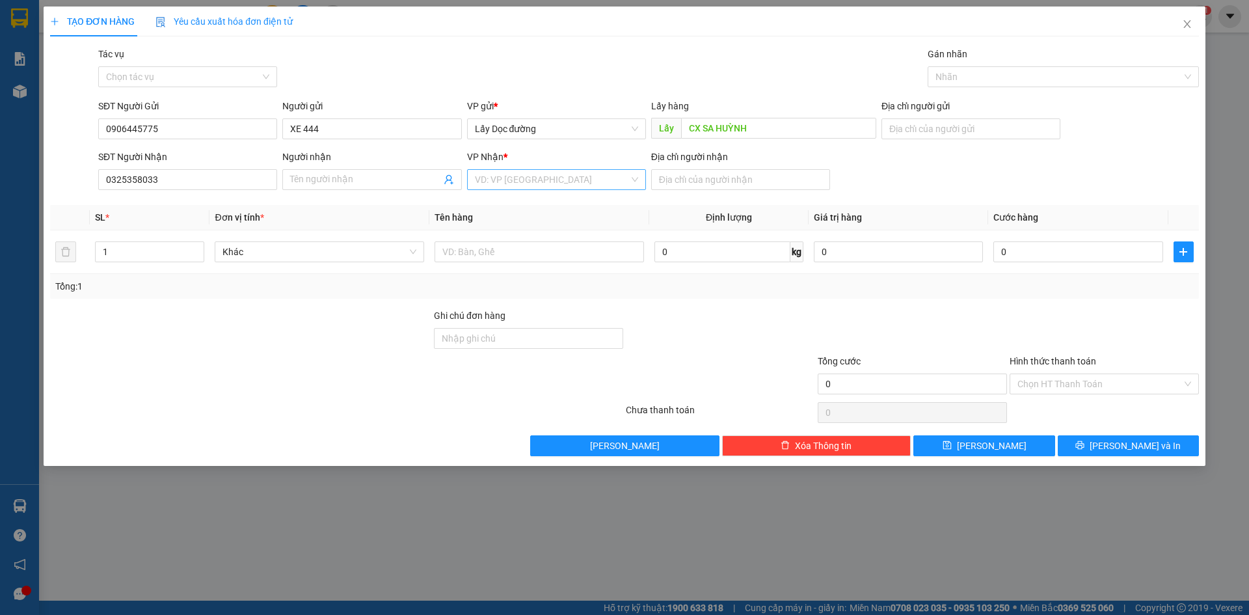
click at [576, 181] on input "search" at bounding box center [552, 180] width 154 height 20
click at [562, 248] on div "Bến Xe Vũng Tàu" at bounding box center [556, 247] width 163 height 14
click at [711, 181] on input "Địa chỉ người nhận" at bounding box center [740, 179] width 179 height 21
click at [654, 176] on input "LAGI" at bounding box center [740, 179] width 179 height 21
type input "LAGI"
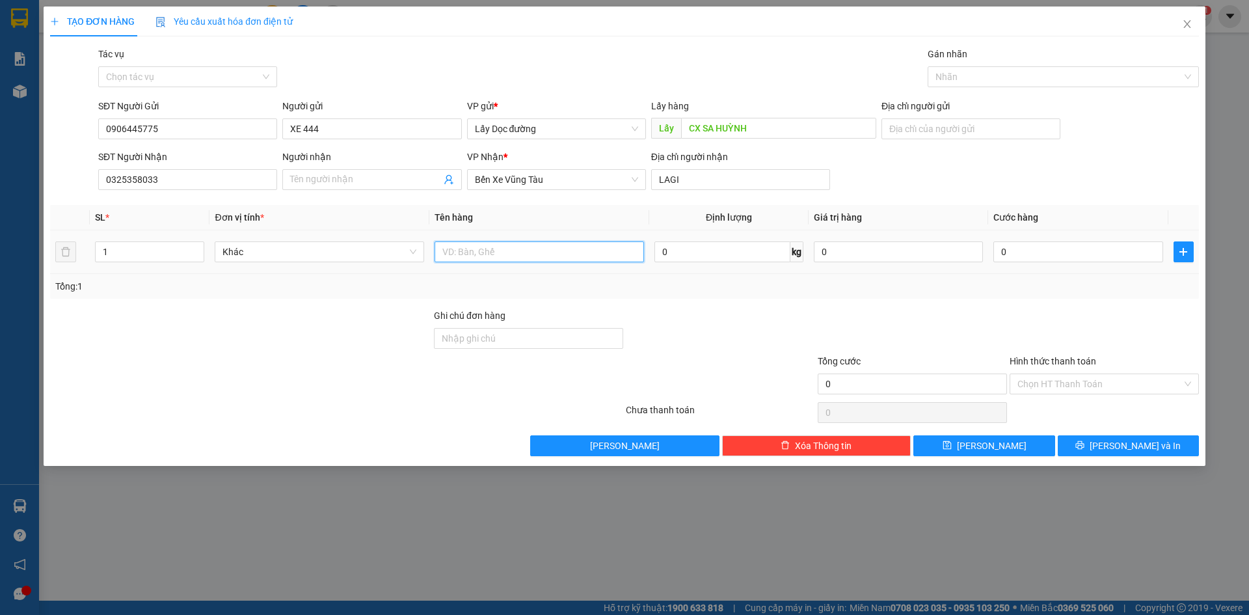
drag, startPoint x: 540, startPoint y: 250, endPoint x: 511, endPoint y: 245, distance: 29.0
click at [538, 250] on input "text" at bounding box center [540, 251] width 210 height 21
type input "1 XỐP"
click at [940, 444] on button "[PERSON_NAME]" at bounding box center [984, 445] width 141 height 21
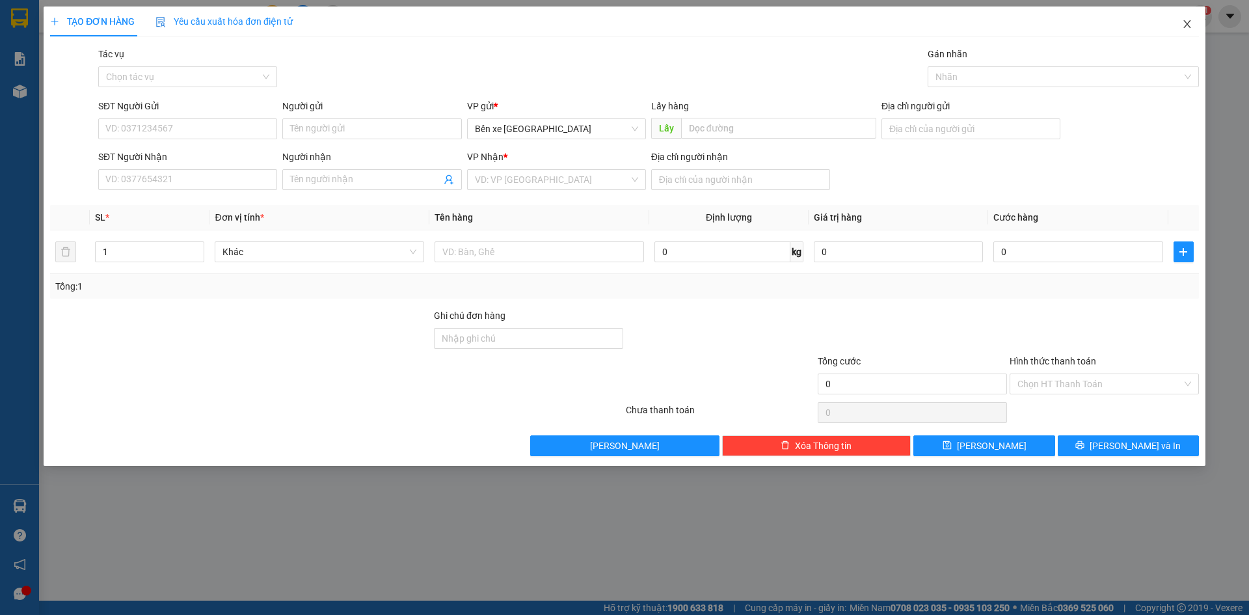
click at [1194, 25] on span "Close" at bounding box center [1187, 25] width 36 height 36
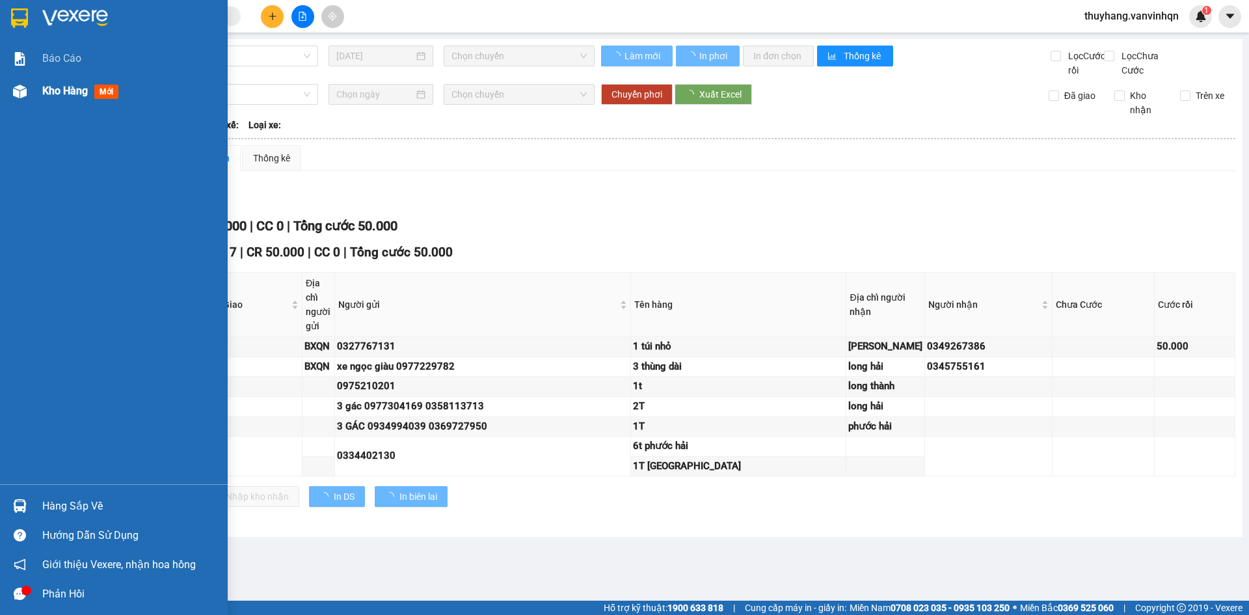
click at [25, 89] on img at bounding box center [20, 92] width 14 height 14
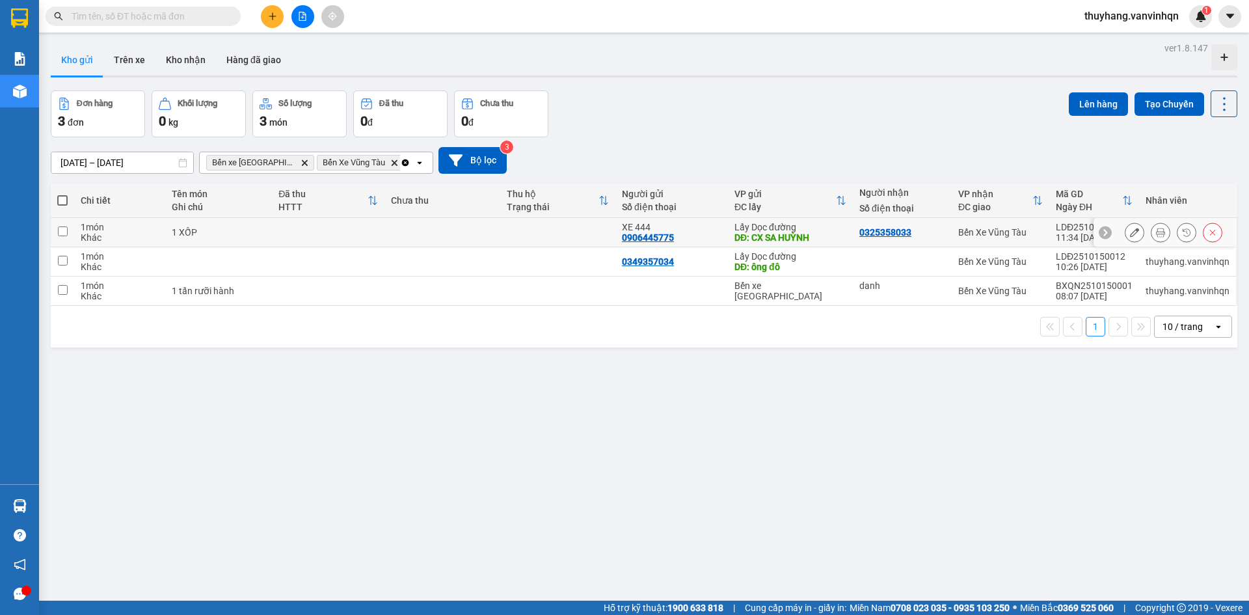
click at [557, 240] on td at bounding box center [557, 232] width 115 height 29
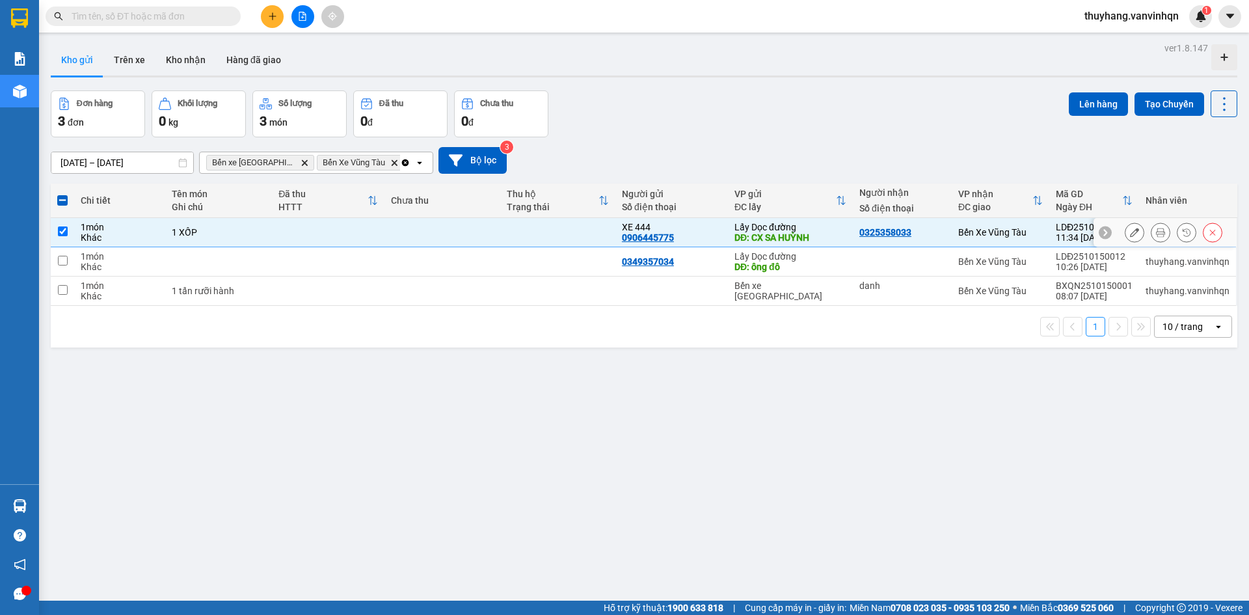
click at [556, 240] on td at bounding box center [557, 232] width 115 height 29
checkbox input "false"
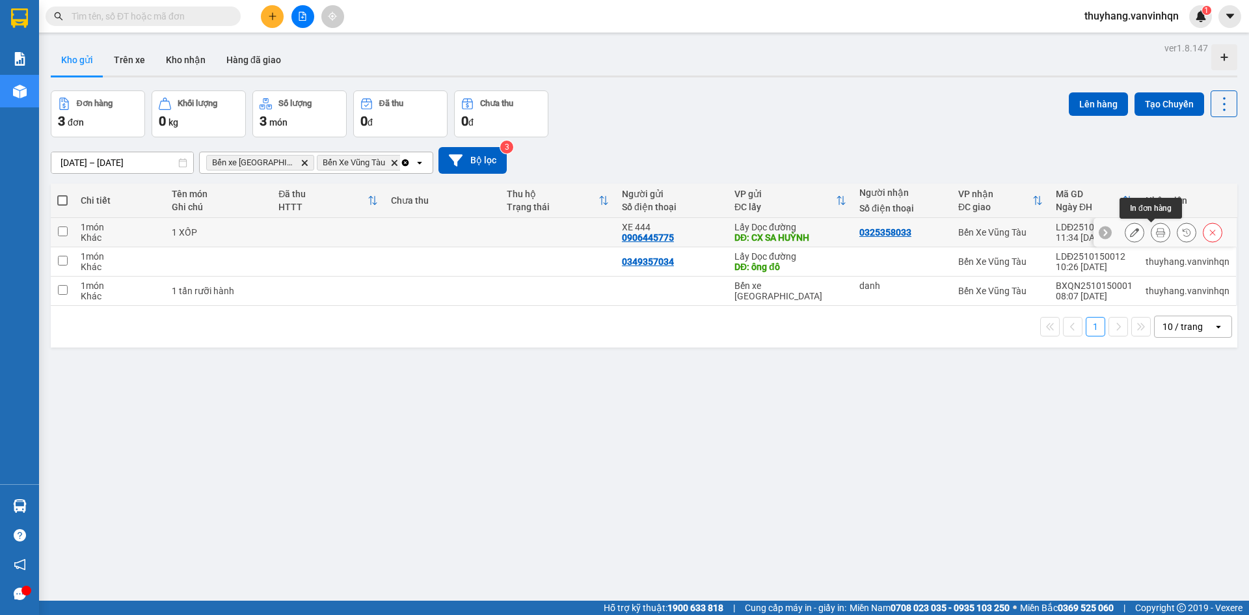
click at [1129, 234] on button at bounding box center [1135, 232] width 18 height 23
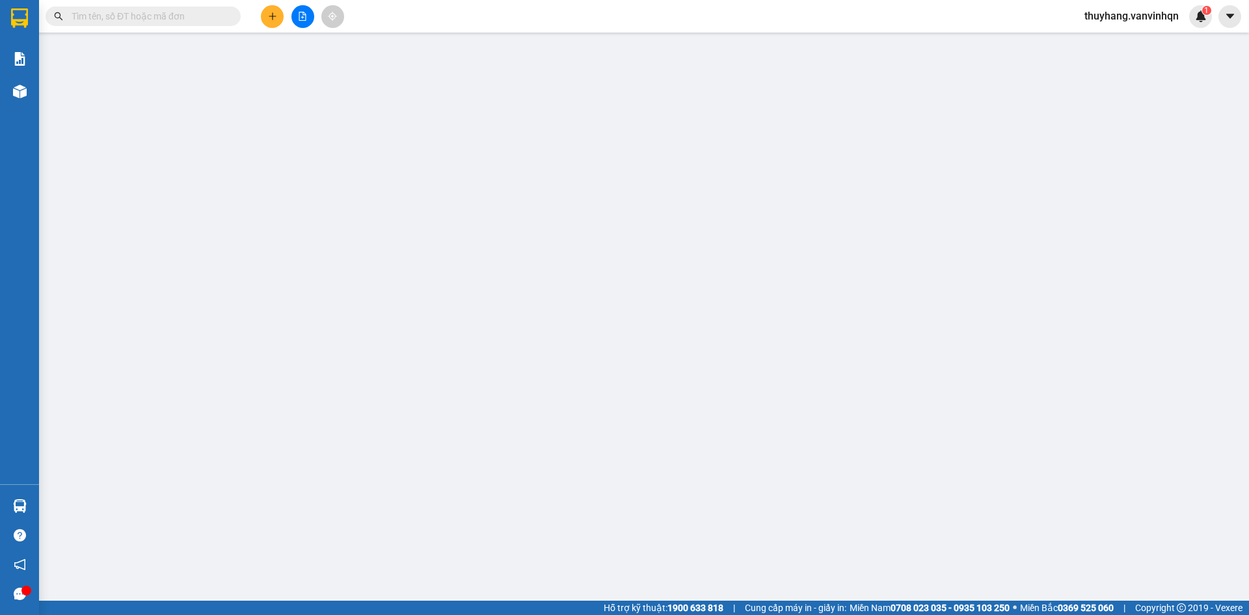
type input "0906445775"
type input "XE 444"
type input "CX SA HUỲNH"
type input "0325358033"
type input "LAGI"
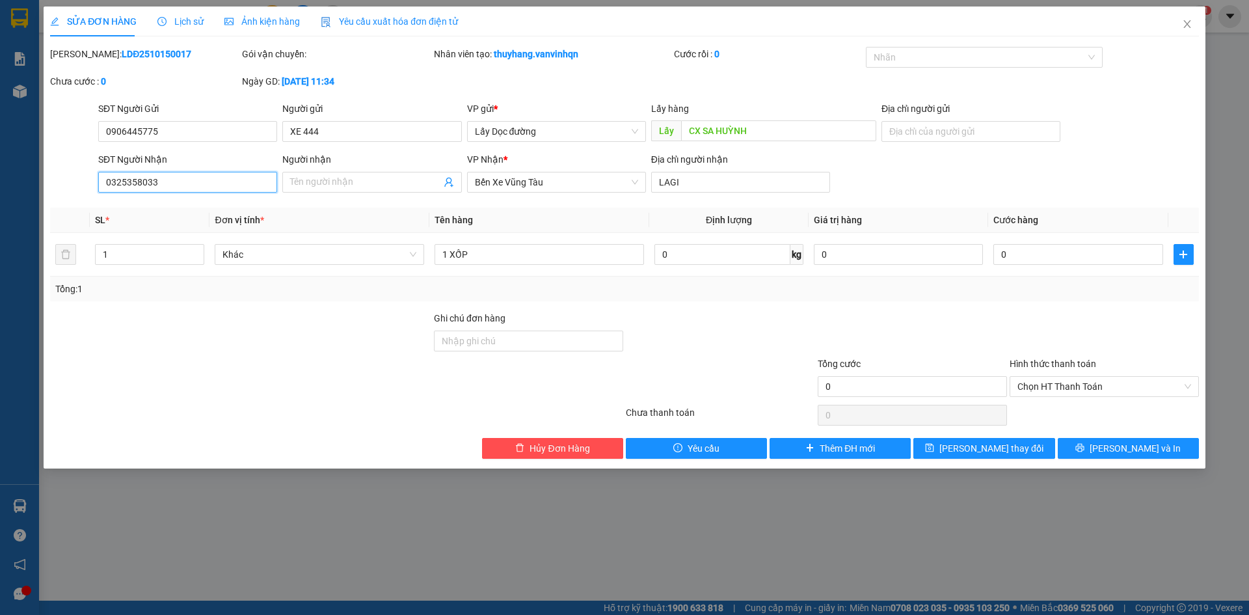
click at [197, 182] on input "0325358033" at bounding box center [187, 182] width 179 height 21
click at [1183, 29] on icon "close" at bounding box center [1187, 24] width 10 height 10
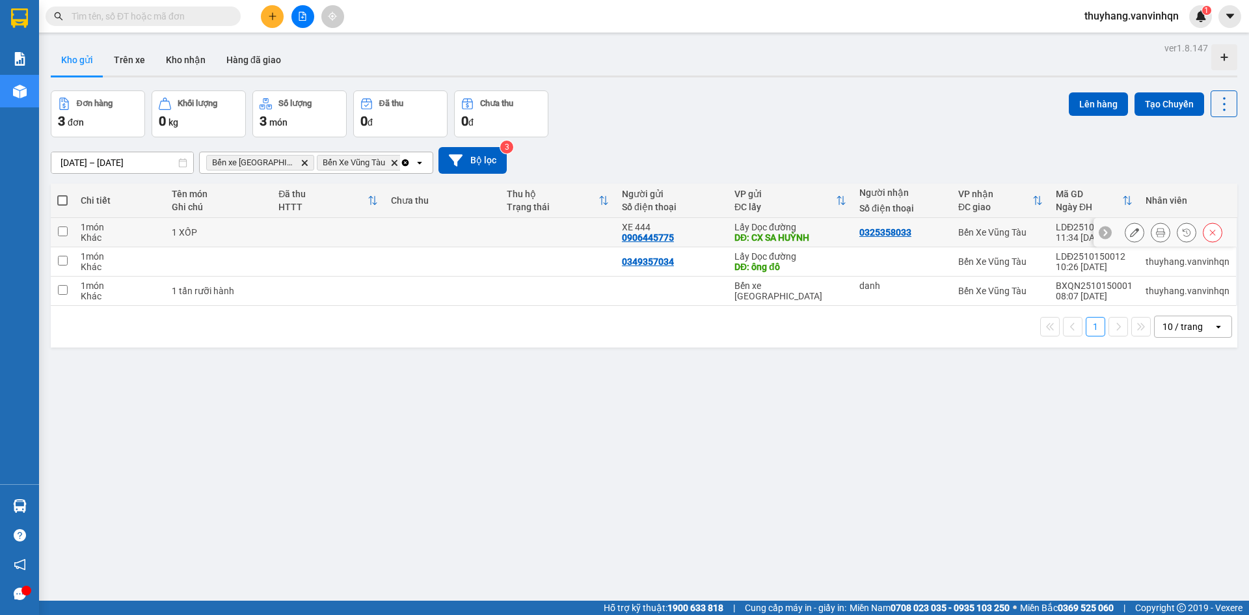
click at [282, 232] on td at bounding box center [328, 232] width 113 height 29
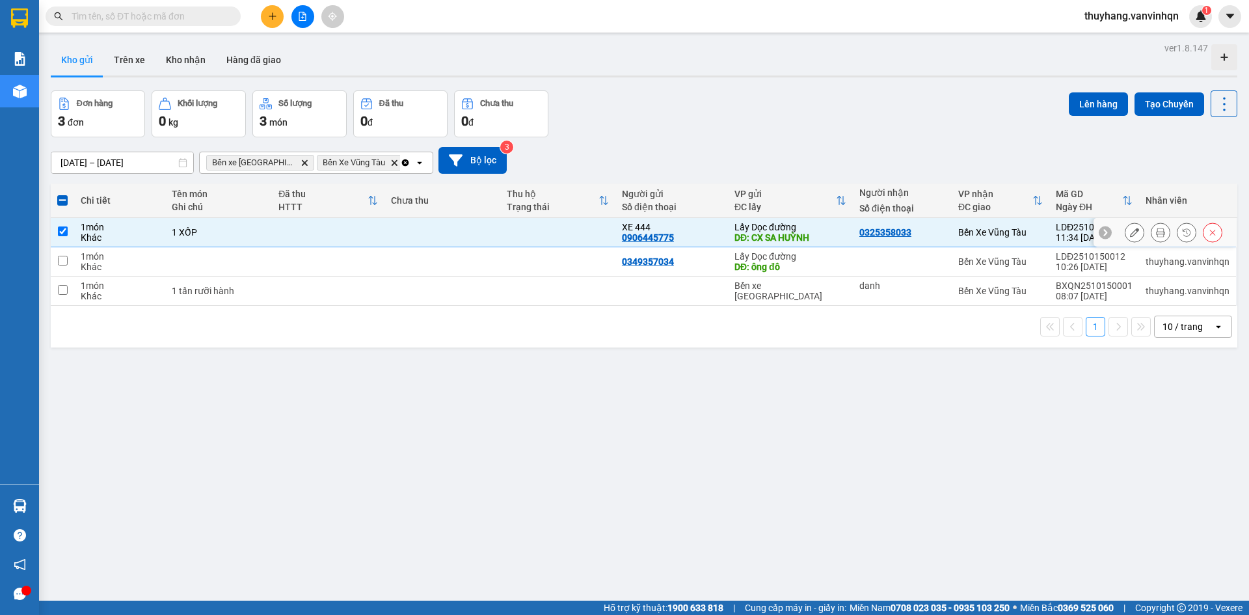
click at [282, 232] on td at bounding box center [328, 232] width 113 height 29
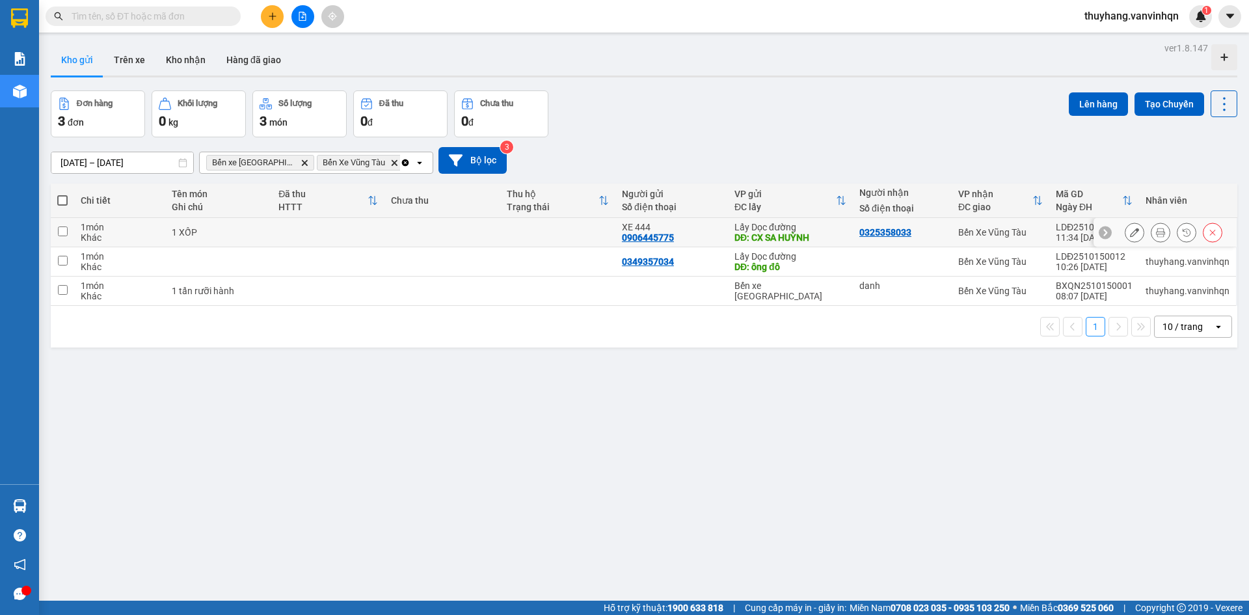
click at [282, 232] on td at bounding box center [328, 232] width 113 height 29
checkbox input "true"
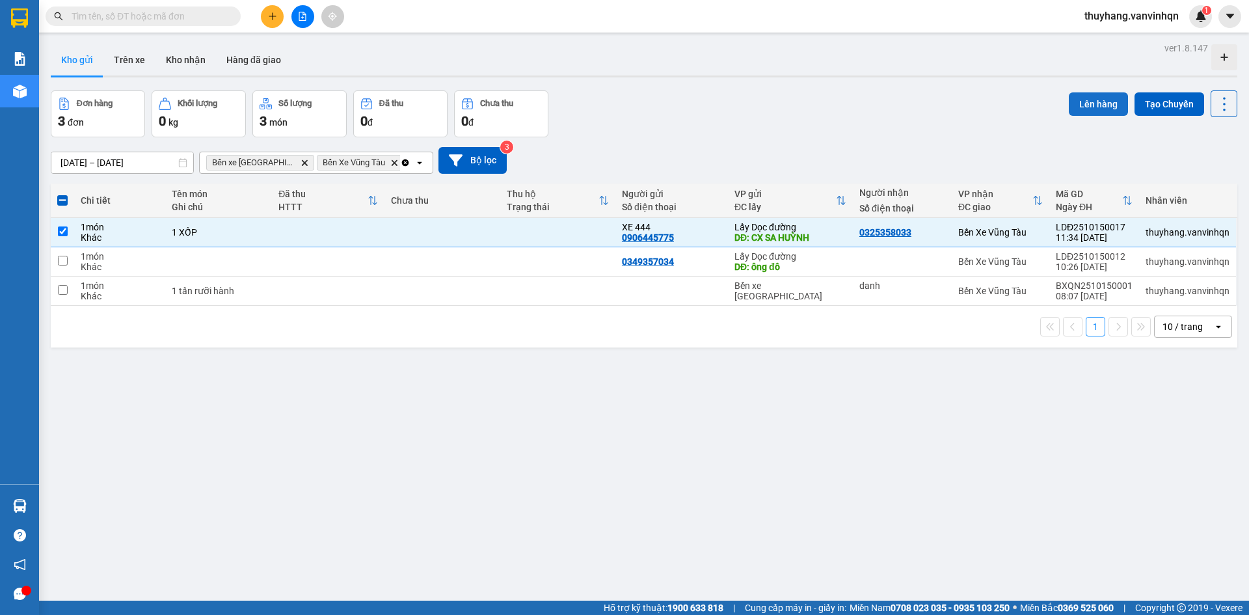
click at [1090, 102] on button "Lên hàng" at bounding box center [1098, 103] width 59 height 23
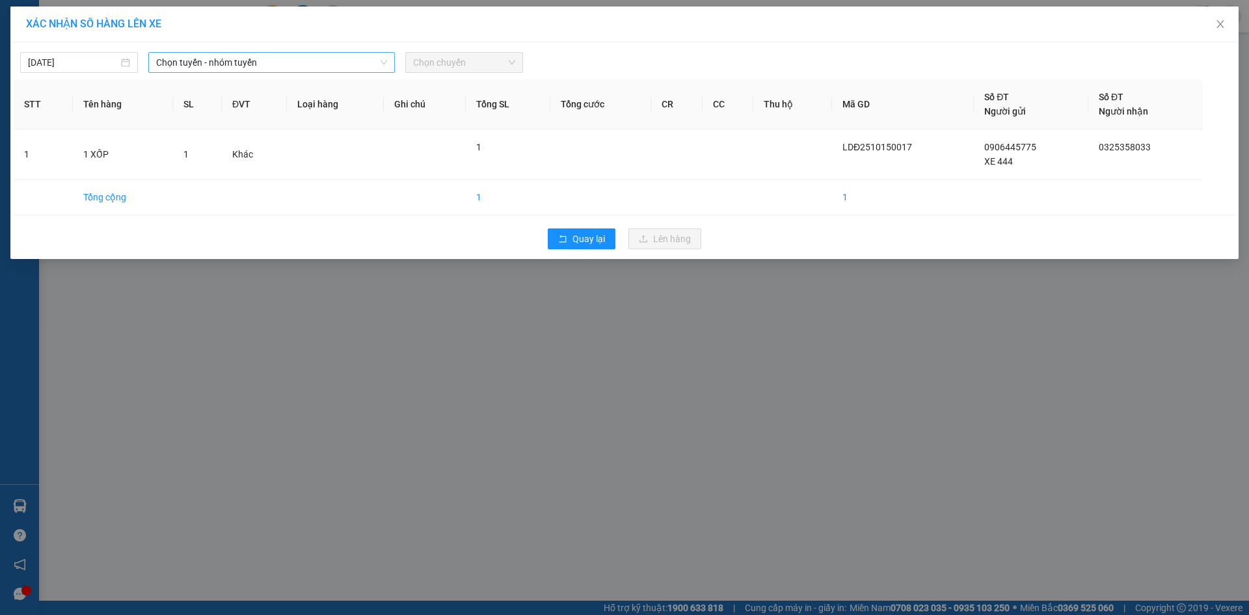
click at [323, 61] on span "Chọn tuyến - nhóm tuyến" at bounding box center [271, 63] width 231 height 20
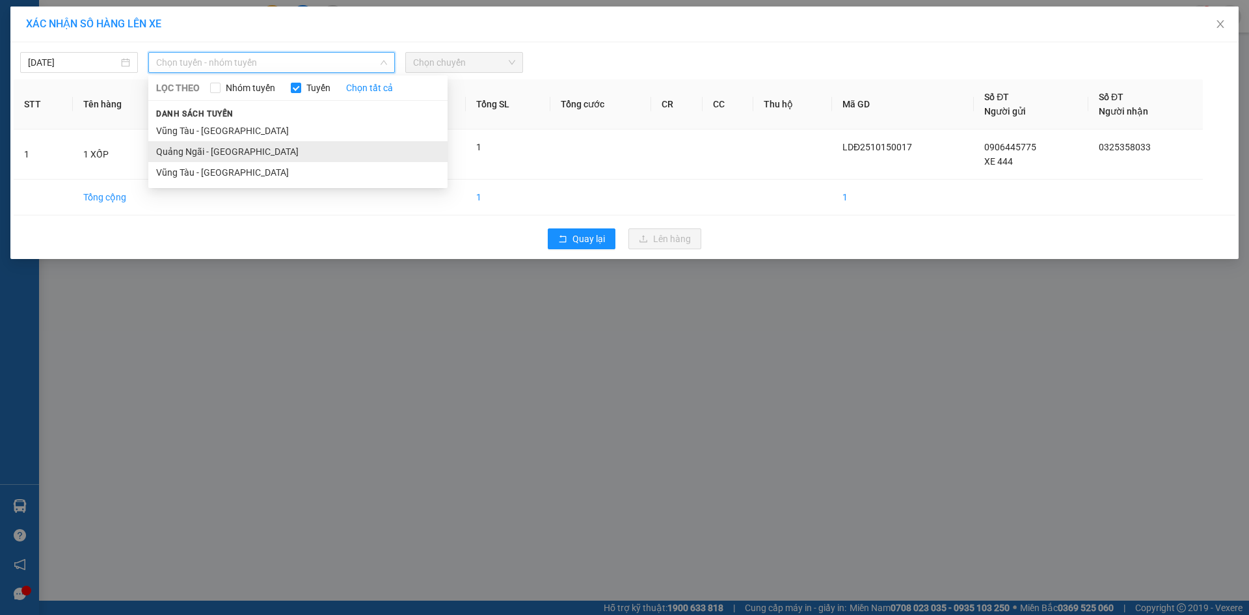
click at [313, 154] on li "Quảng Ngãi - [GEOGRAPHIC_DATA]" at bounding box center [297, 151] width 299 height 21
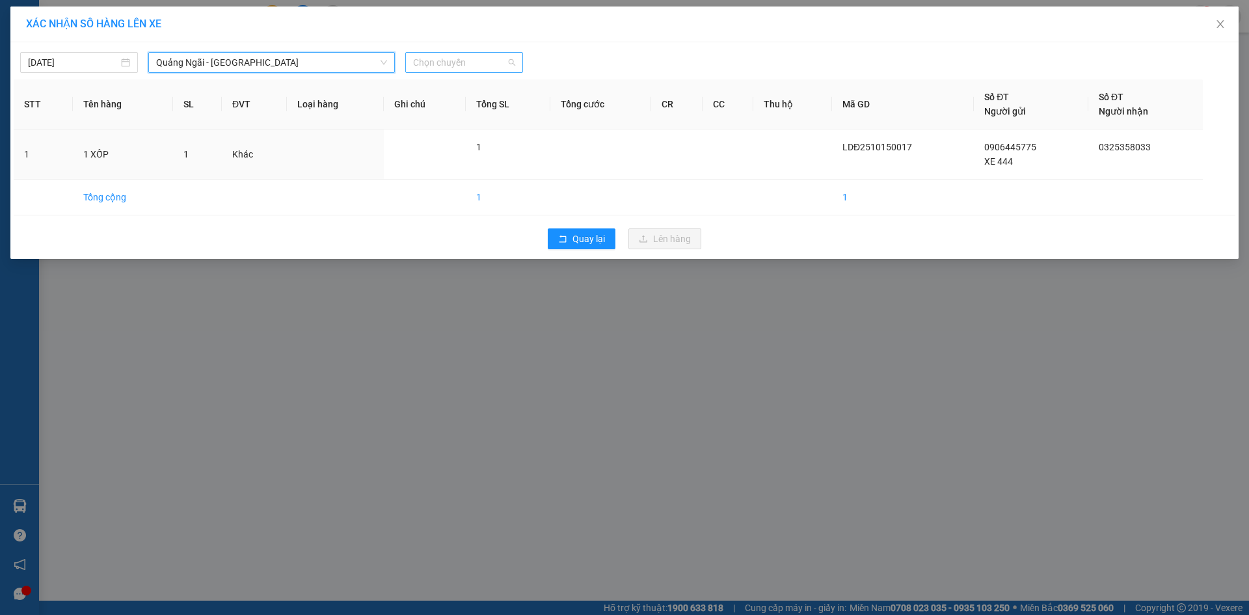
click at [468, 61] on span "Chọn chuyến" at bounding box center [464, 63] width 102 height 20
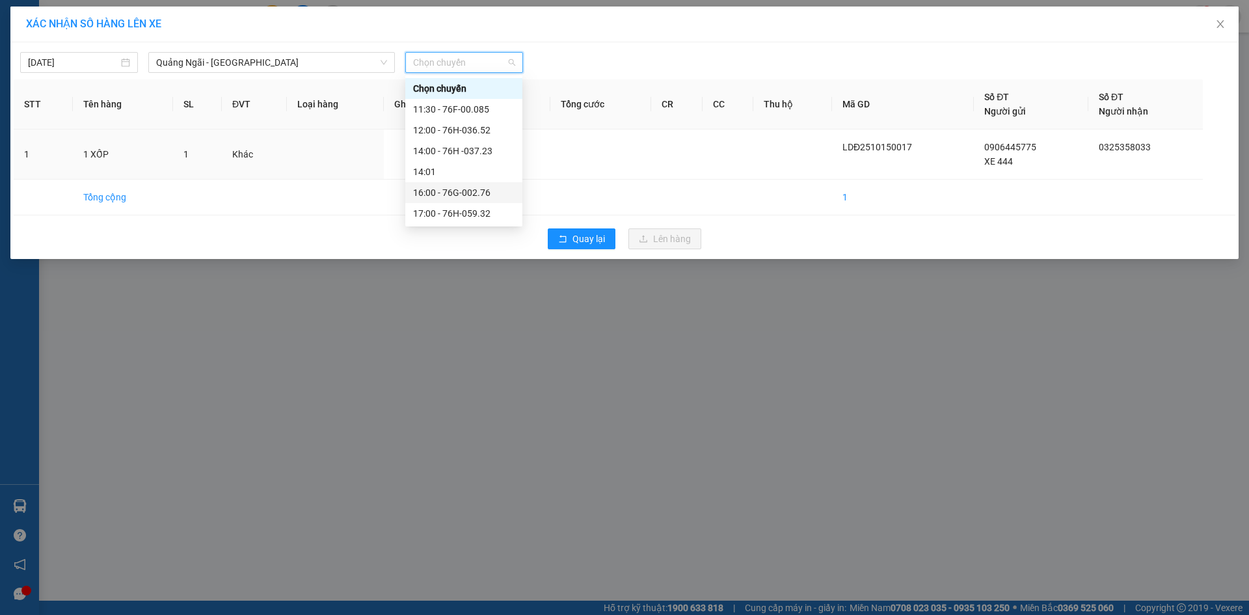
click at [496, 191] on div "16:00 - 76G-002.76" at bounding box center [464, 192] width 102 height 14
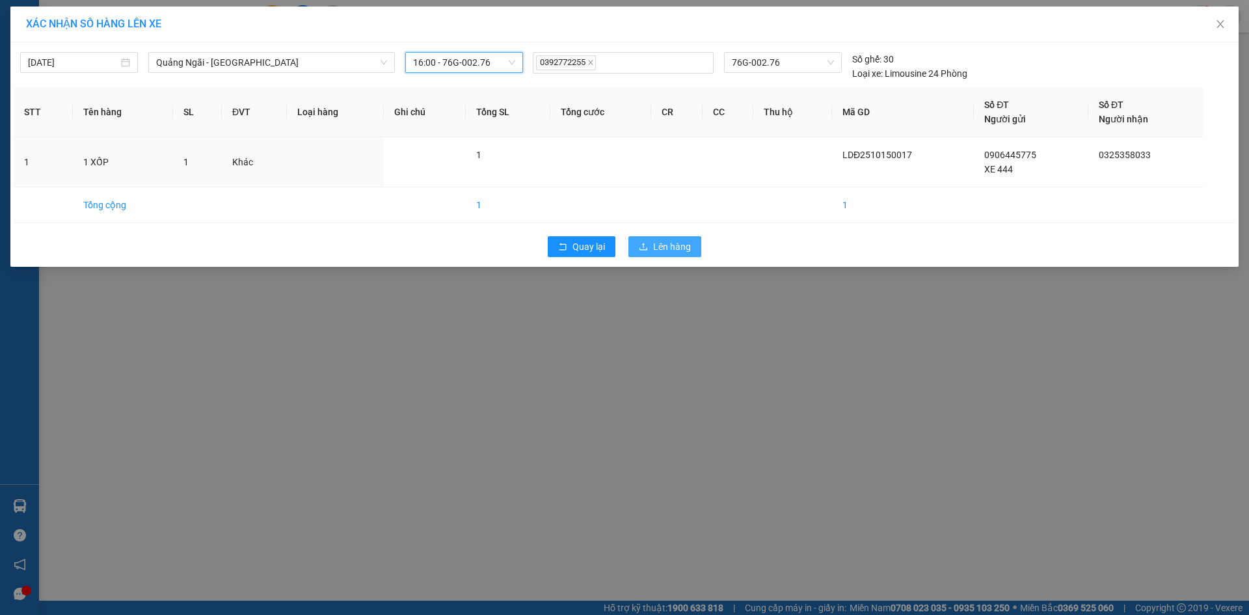
click at [684, 243] on span "Lên hàng" at bounding box center [672, 246] width 38 height 14
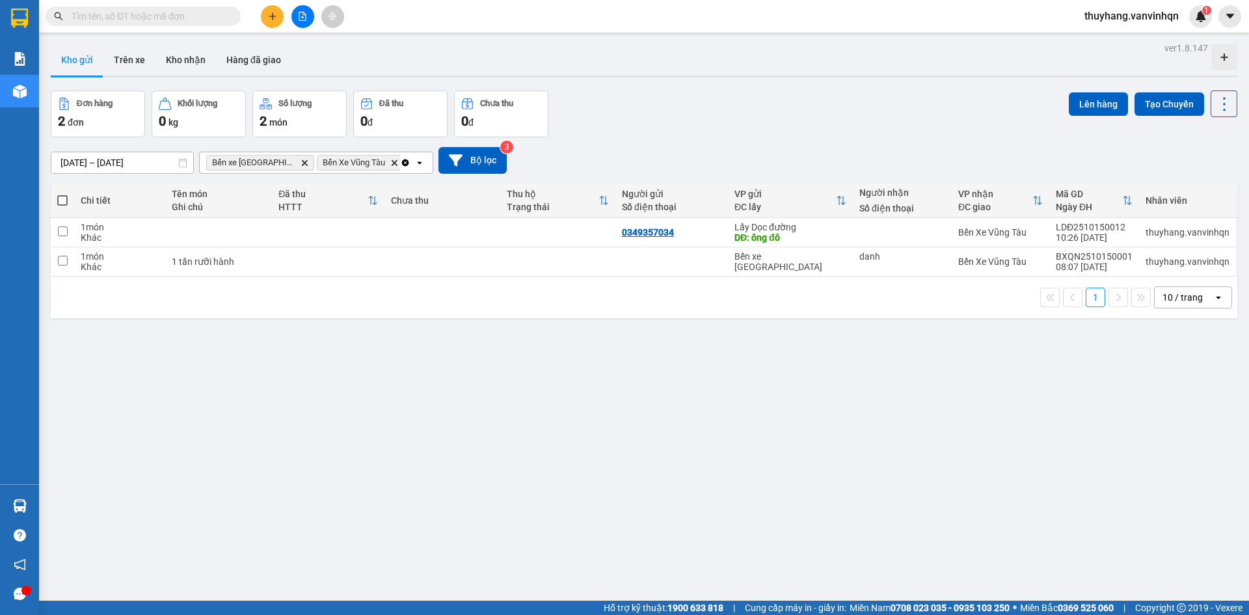
click at [308, 16] on button at bounding box center [303, 16] width 23 height 23
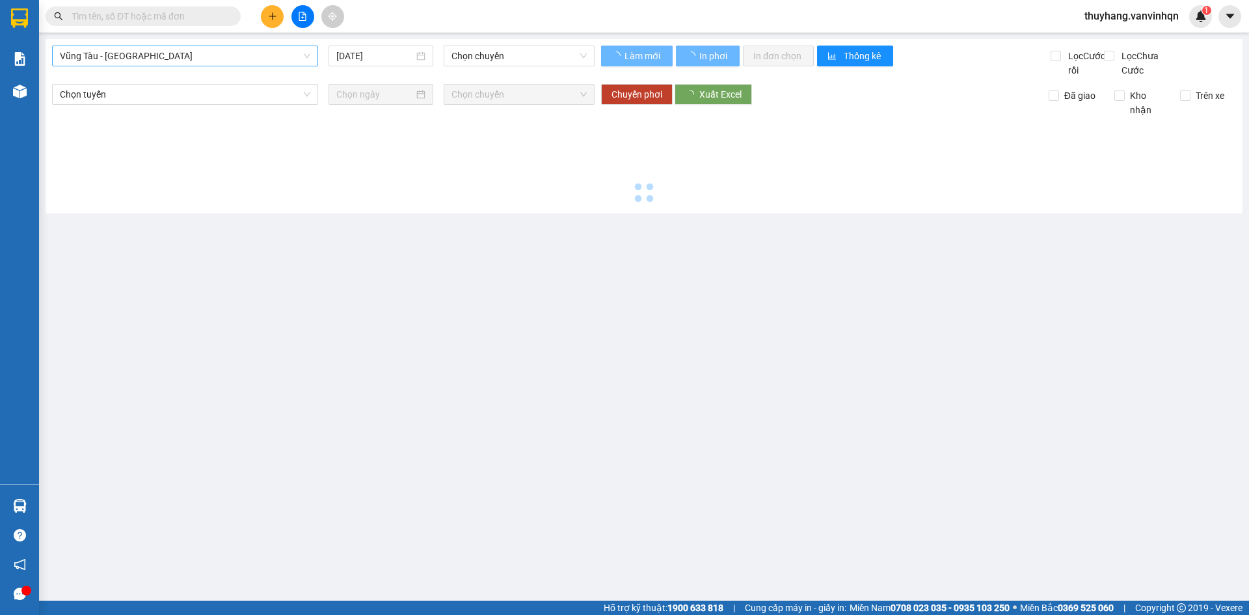
click at [223, 62] on span "Vũng Tàu - [GEOGRAPHIC_DATA]" at bounding box center [185, 56] width 251 height 20
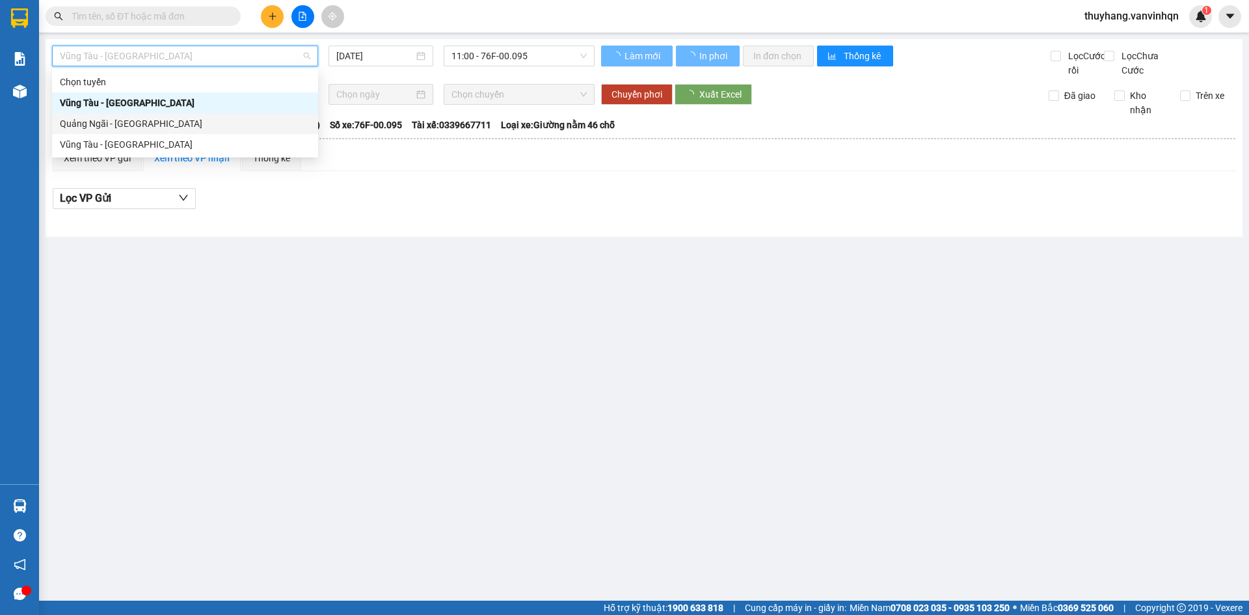
click at [193, 124] on div "Quảng Ngãi - [GEOGRAPHIC_DATA]" at bounding box center [185, 123] width 251 height 14
type input "[DATE]"
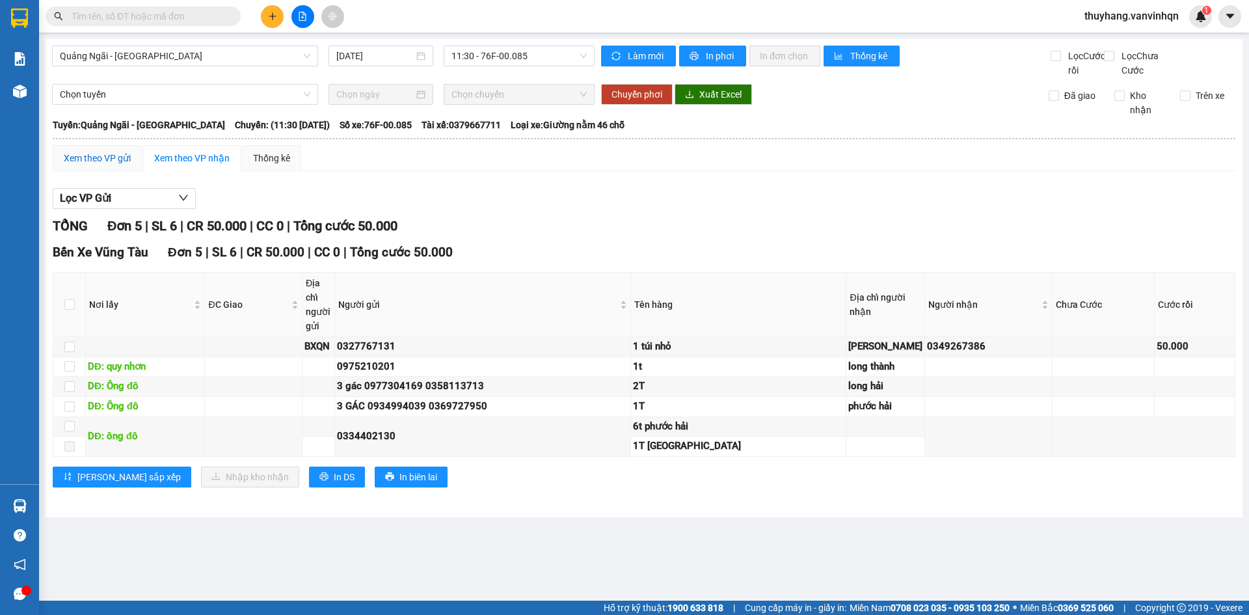
click at [83, 165] on div "Xem theo VP gửi" at bounding box center [97, 158] width 67 height 14
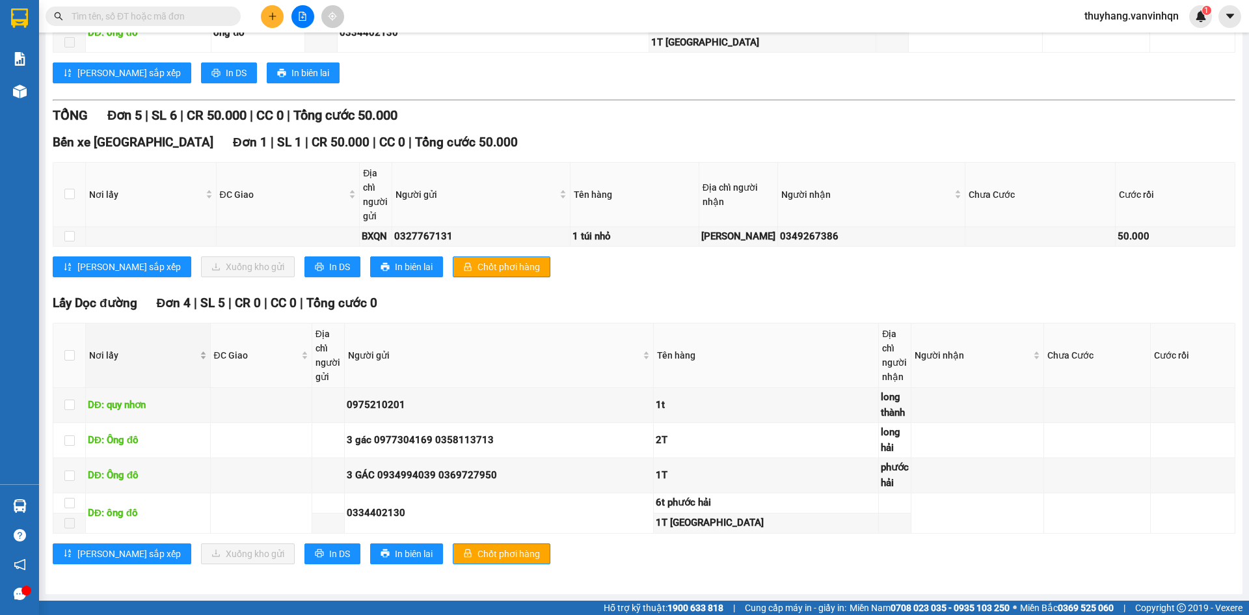
scroll to position [448, 0]
click at [70, 441] on input "checkbox" at bounding box center [69, 440] width 10 height 10
checkbox input "true"
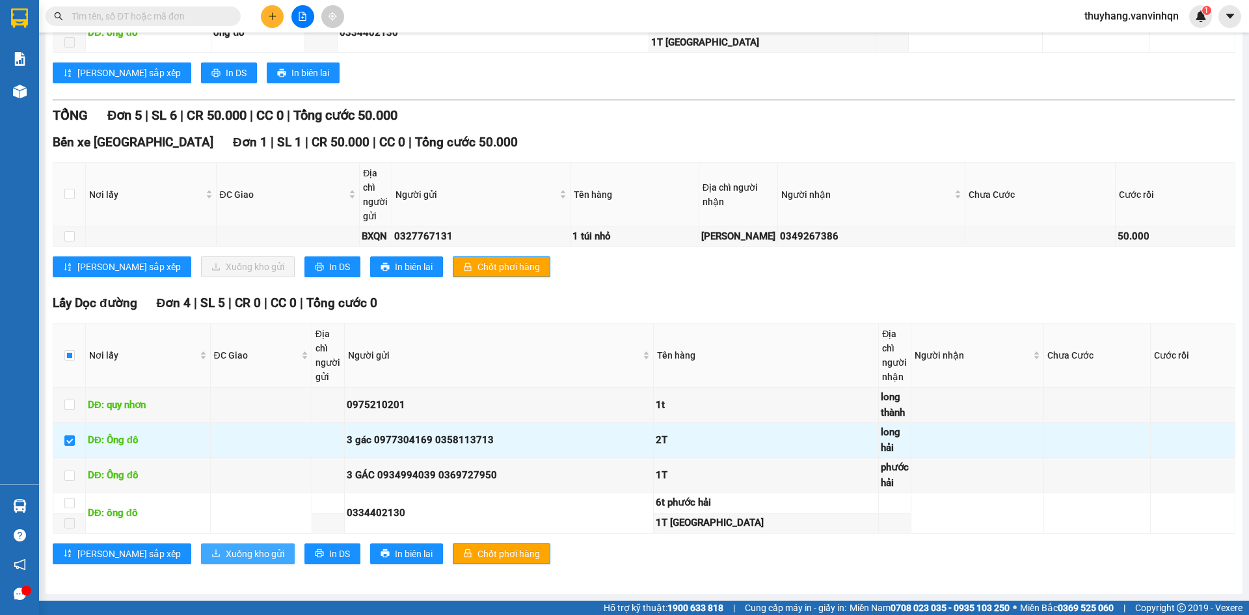
click at [226, 551] on span "Xuống kho gửi" at bounding box center [255, 554] width 59 height 14
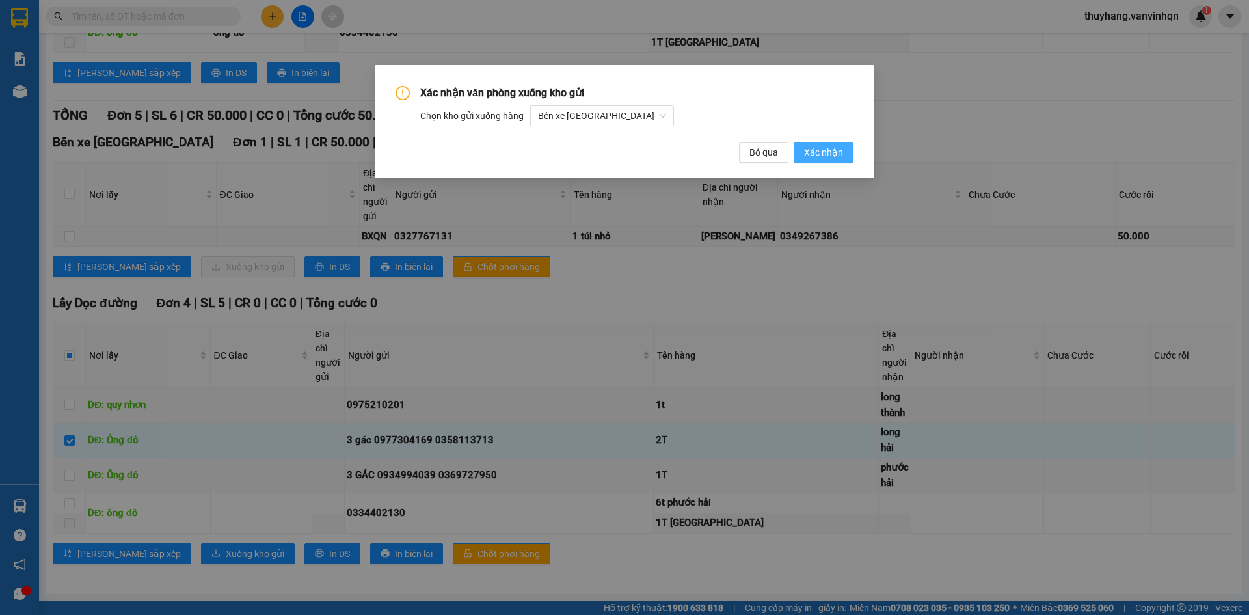
click at [826, 154] on span "Xác nhận" at bounding box center [823, 152] width 39 height 14
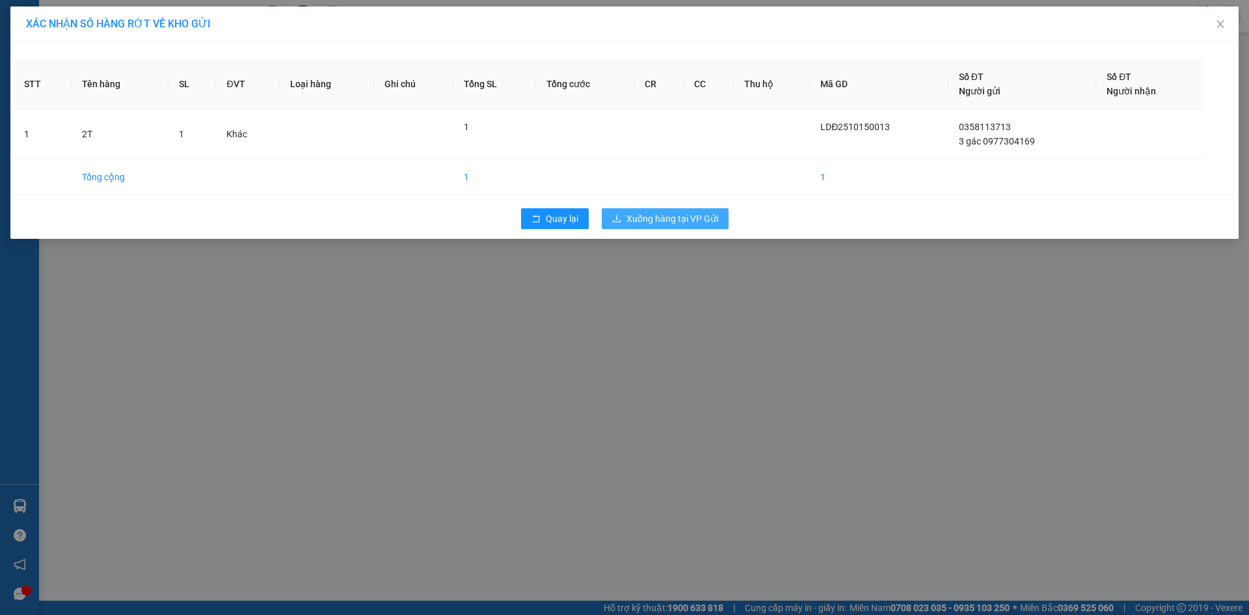
click at [696, 219] on span "Xuống hàng tại VP Gửi" at bounding box center [673, 218] width 92 height 14
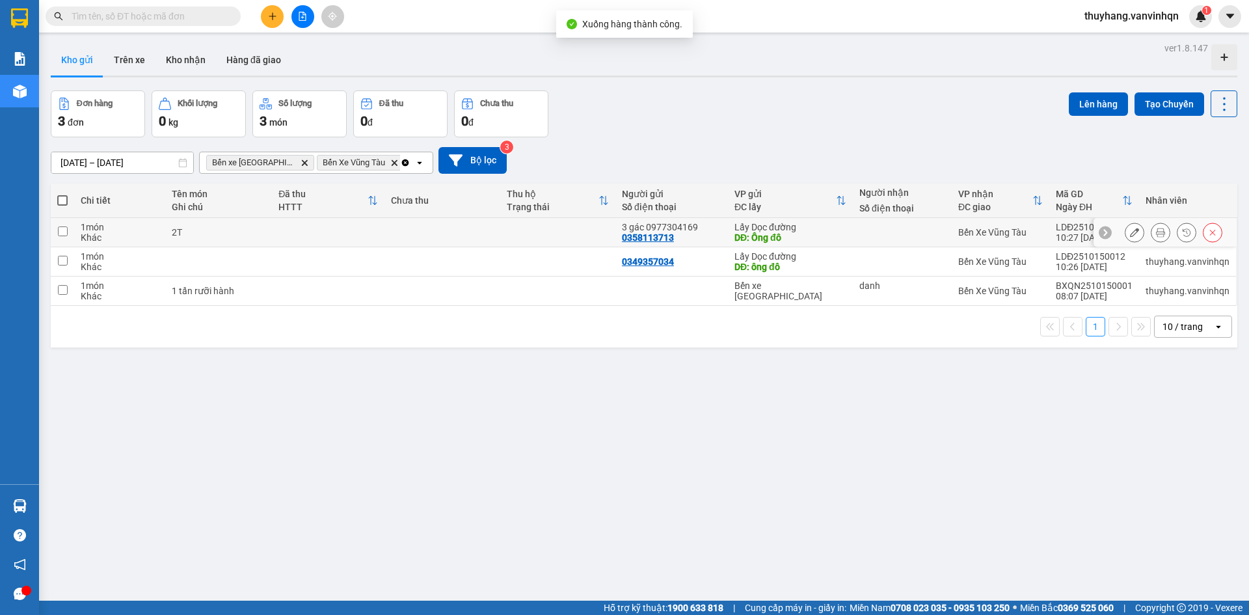
click at [287, 239] on td at bounding box center [328, 232] width 113 height 29
checkbox input "true"
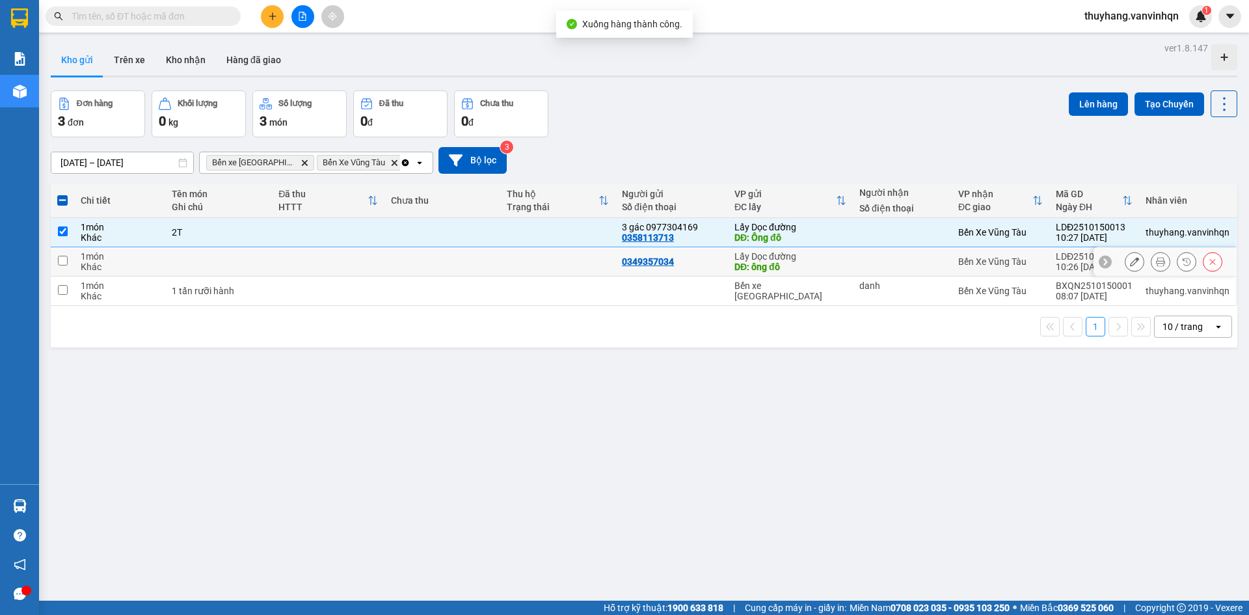
click at [287, 263] on td at bounding box center [328, 261] width 113 height 29
checkbox input "true"
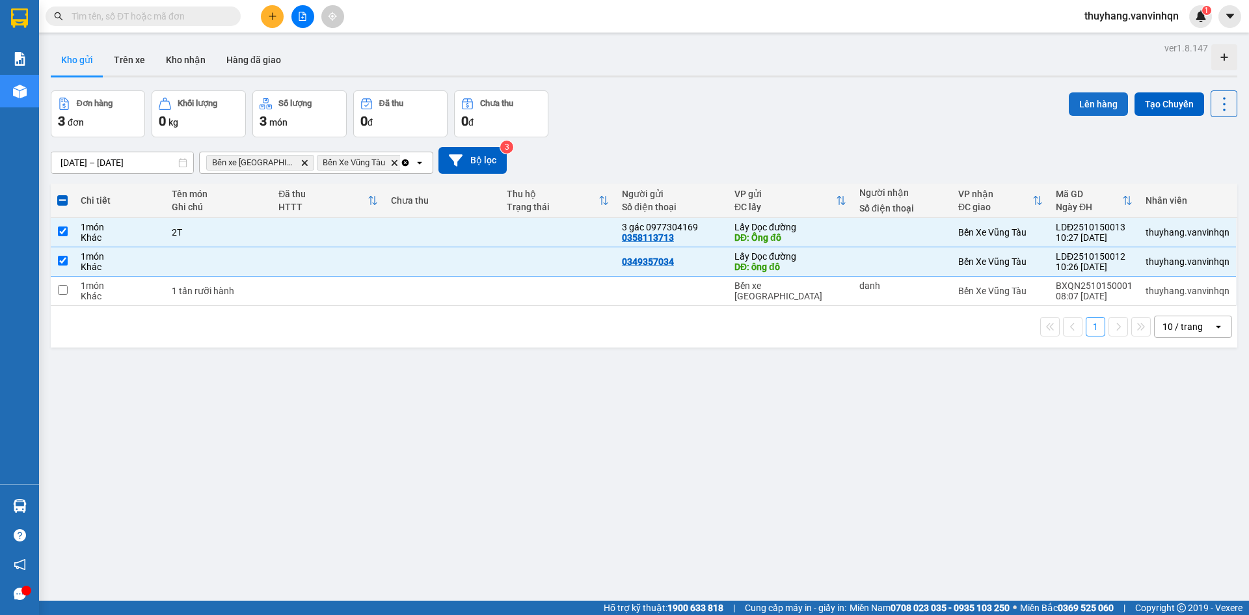
click at [1075, 111] on button "Lên hàng" at bounding box center [1098, 103] width 59 height 23
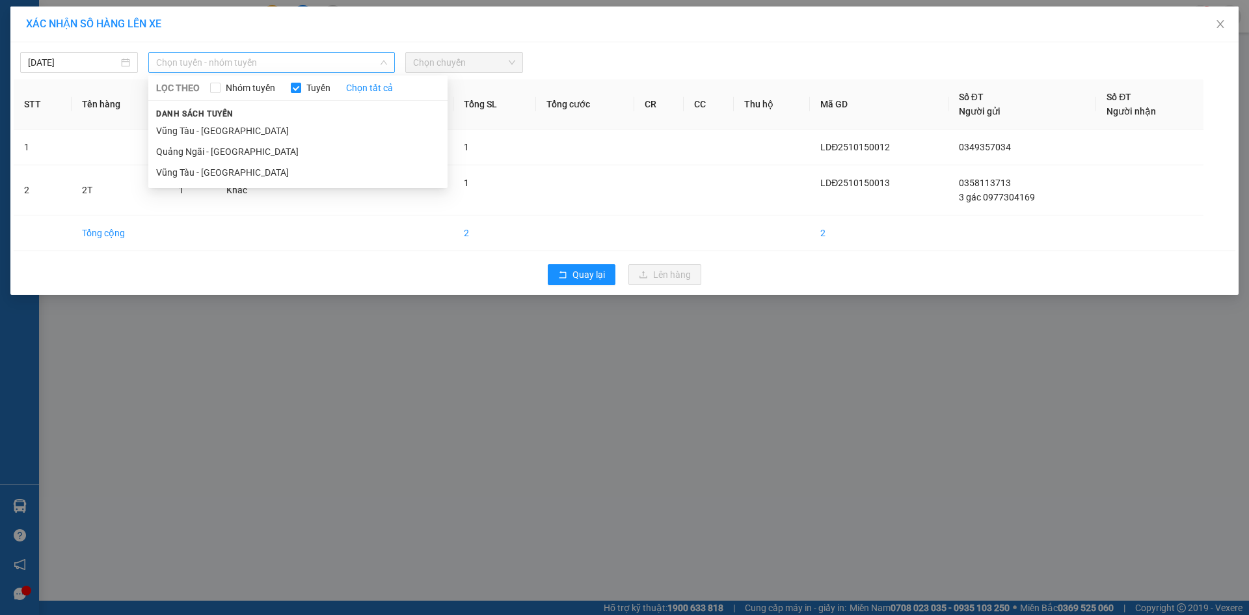
click at [290, 62] on span "Chọn tuyến - nhóm tuyến" at bounding box center [271, 63] width 231 height 20
click at [261, 152] on li "Quảng Ngãi - [GEOGRAPHIC_DATA]" at bounding box center [297, 151] width 299 height 21
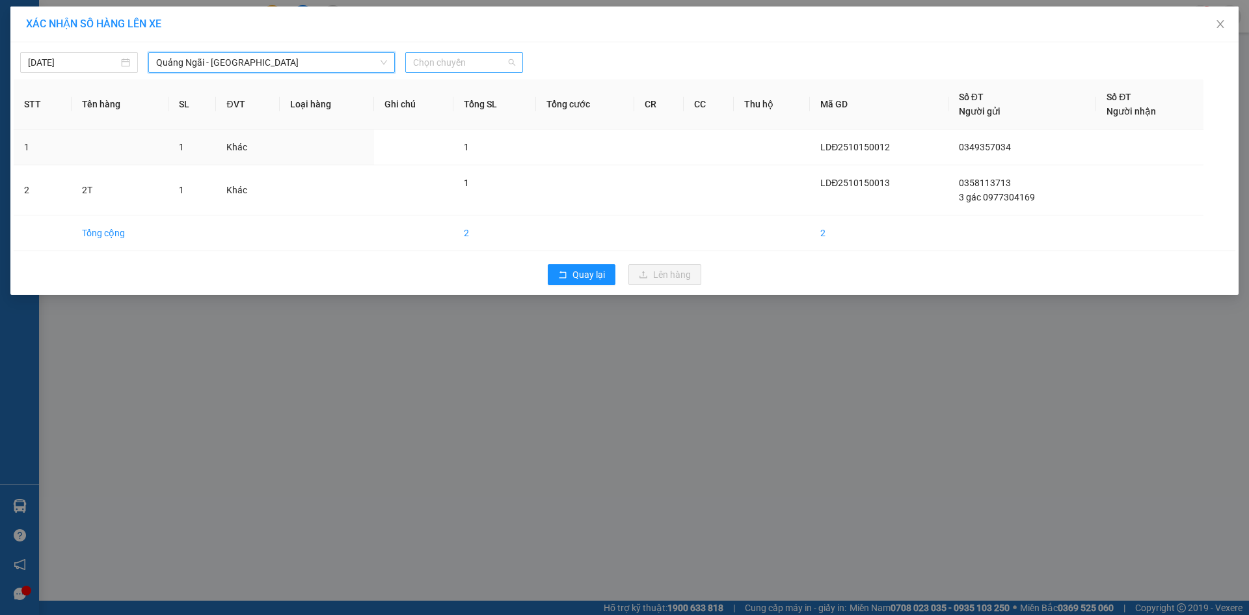
click at [430, 63] on span "Chọn chuyến" at bounding box center [464, 63] width 102 height 20
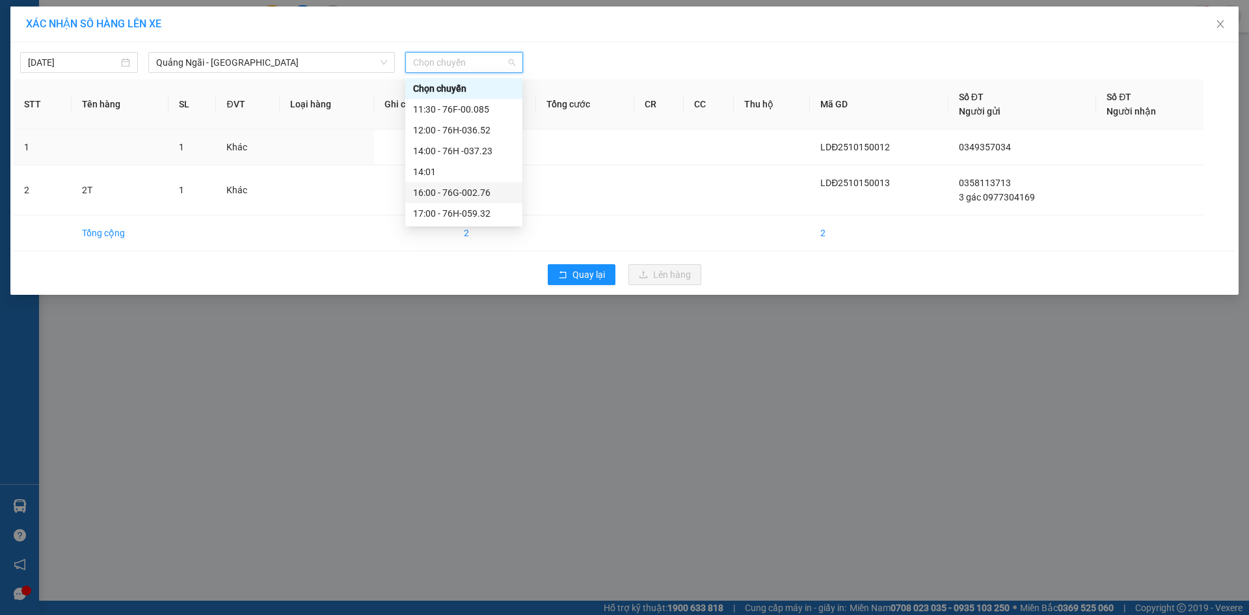
click at [466, 190] on div "16:00 - 76G-002.76" at bounding box center [464, 192] width 102 height 14
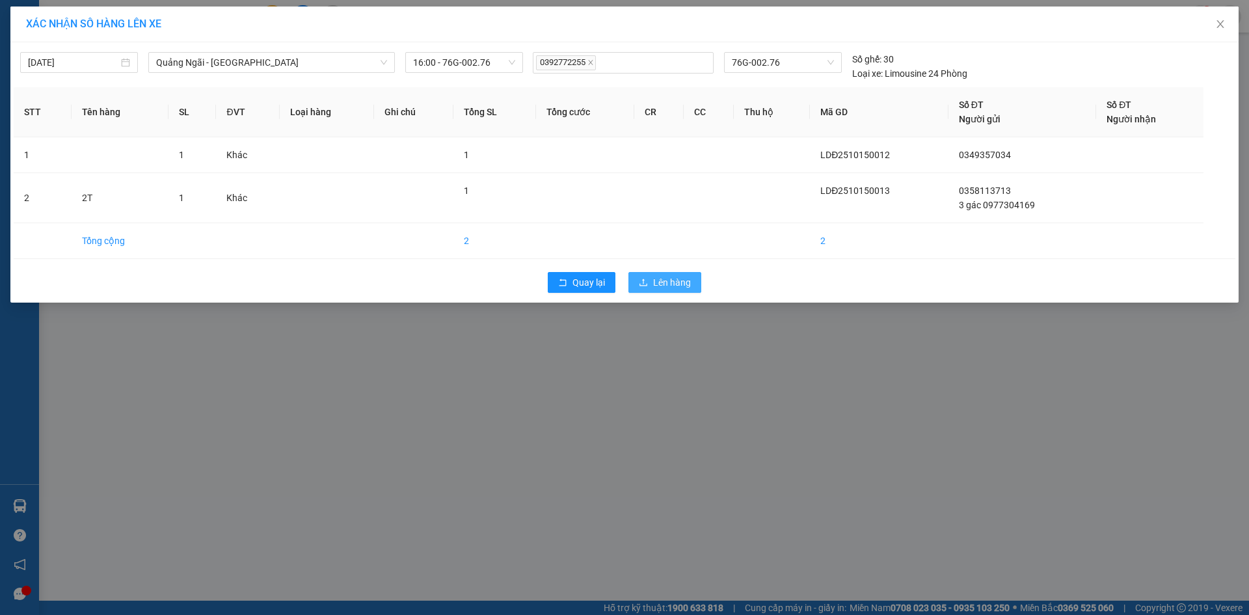
click at [698, 287] on button "Lên hàng" at bounding box center [665, 282] width 73 height 21
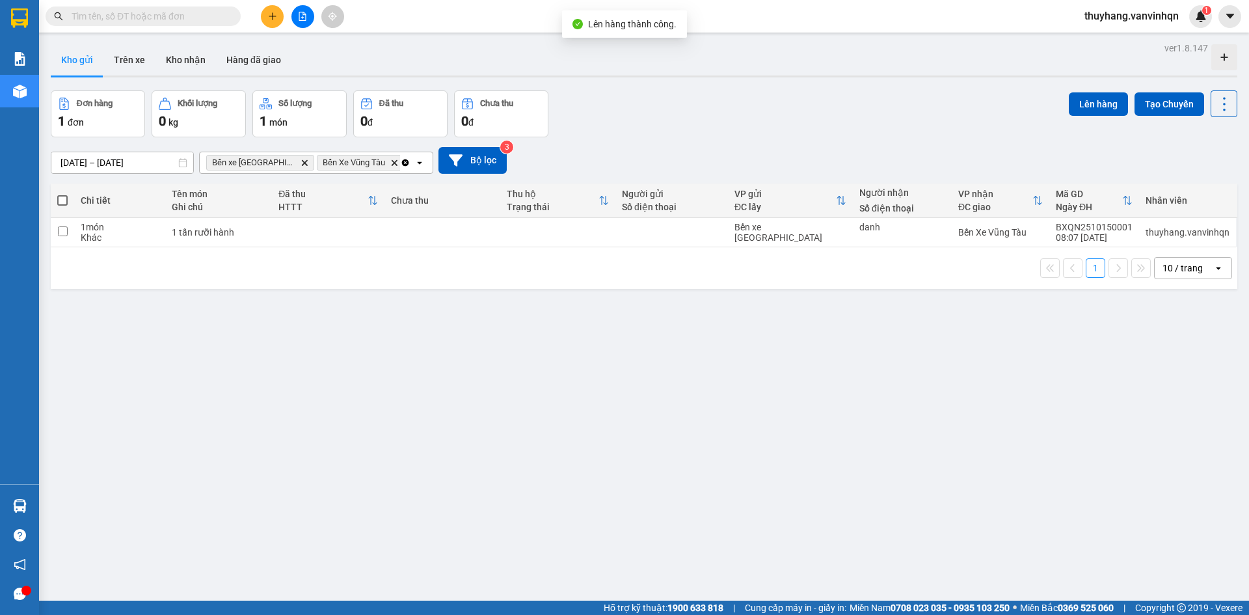
click at [303, 12] on icon "file-add" at bounding box center [302, 16] width 7 height 9
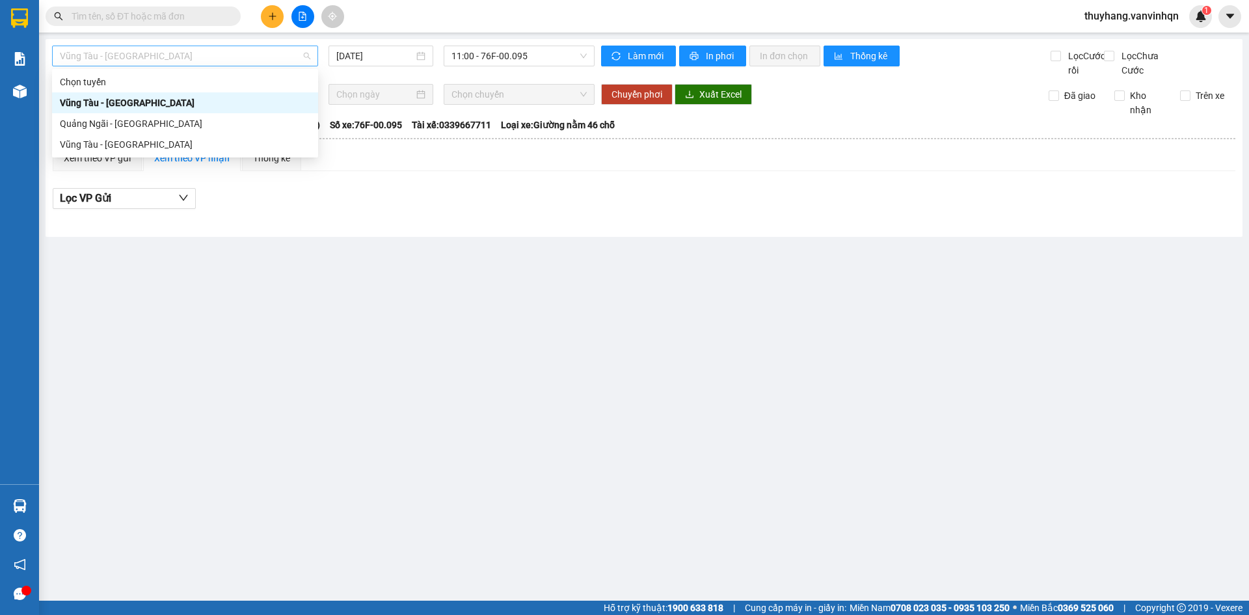
click at [198, 49] on span "Vũng Tàu - [GEOGRAPHIC_DATA]" at bounding box center [185, 56] width 251 height 20
click at [193, 123] on div "Quảng Ngãi - [GEOGRAPHIC_DATA]" at bounding box center [185, 123] width 251 height 14
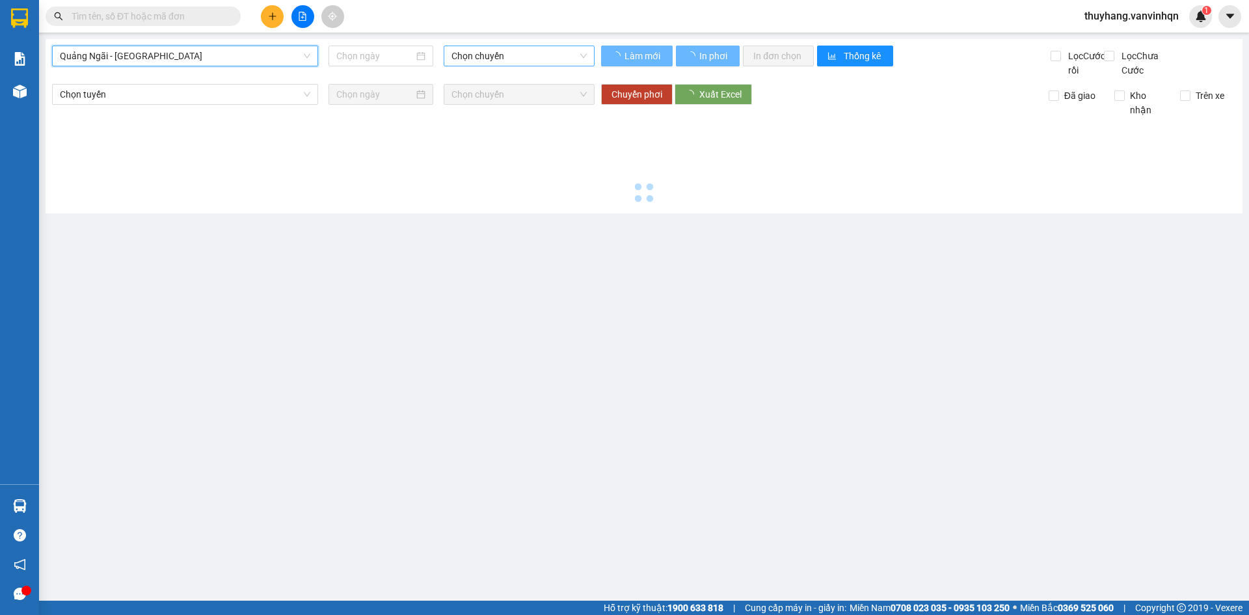
type input "[DATE]"
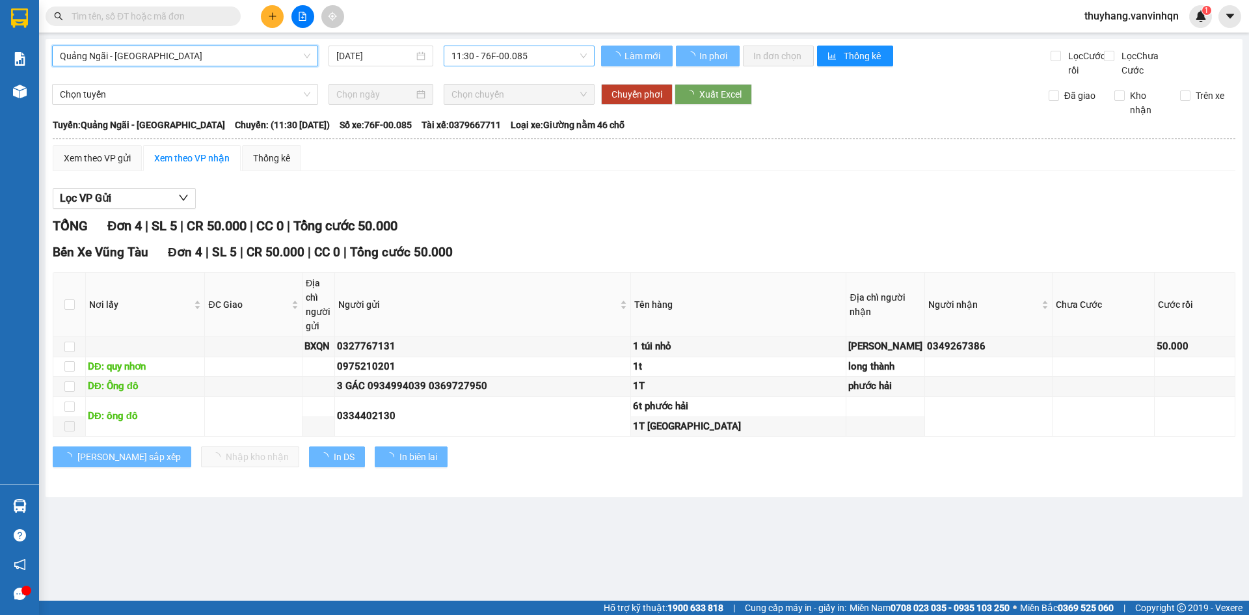
click at [490, 56] on span "11:30 - 76F-00.085" at bounding box center [519, 56] width 135 height 20
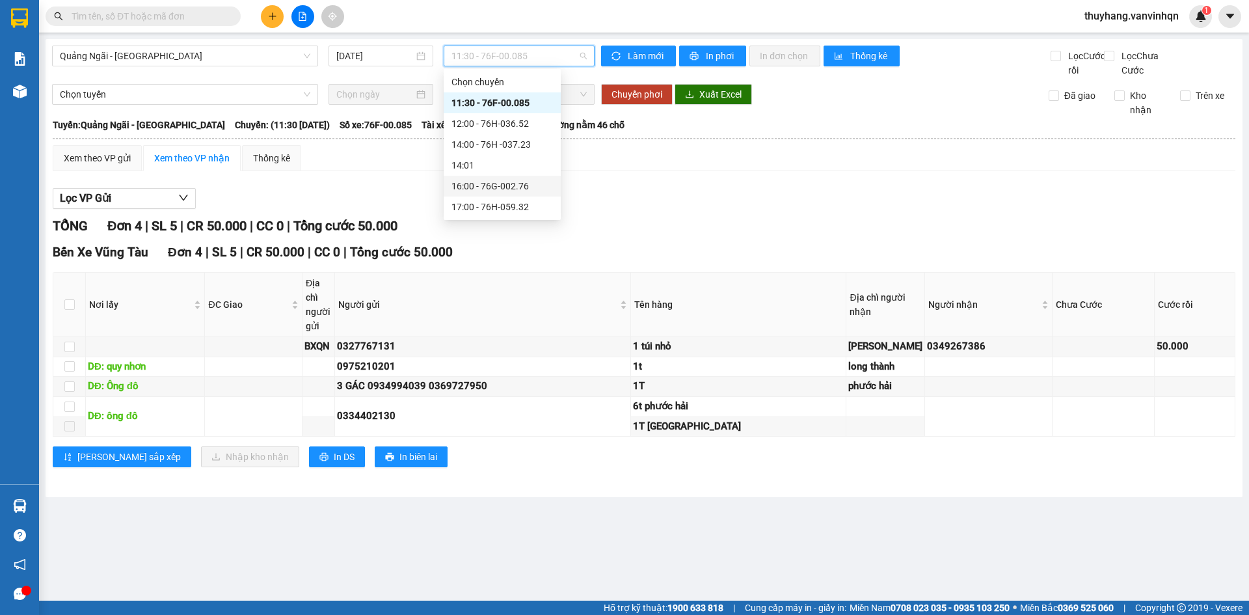
click at [527, 181] on div "16:00 - 76G-002.76" at bounding box center [503, 186] width 102 height 14
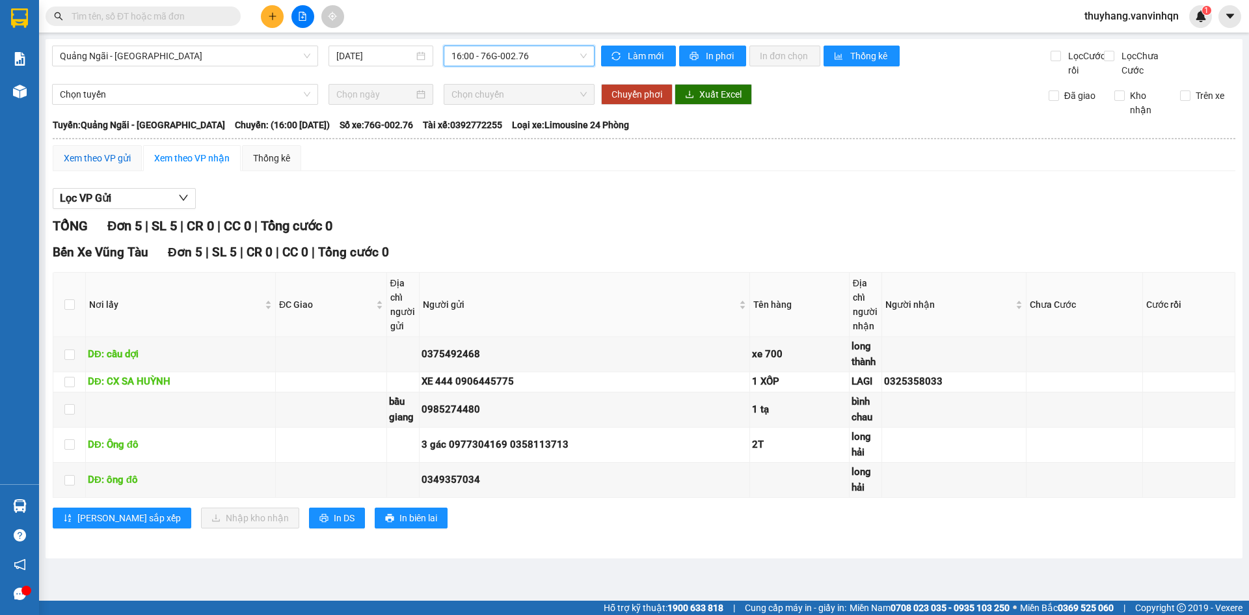
click at [118, 165] on div "Xem theo VP gửi" at bounding box center [97, 158] width 67 height 14
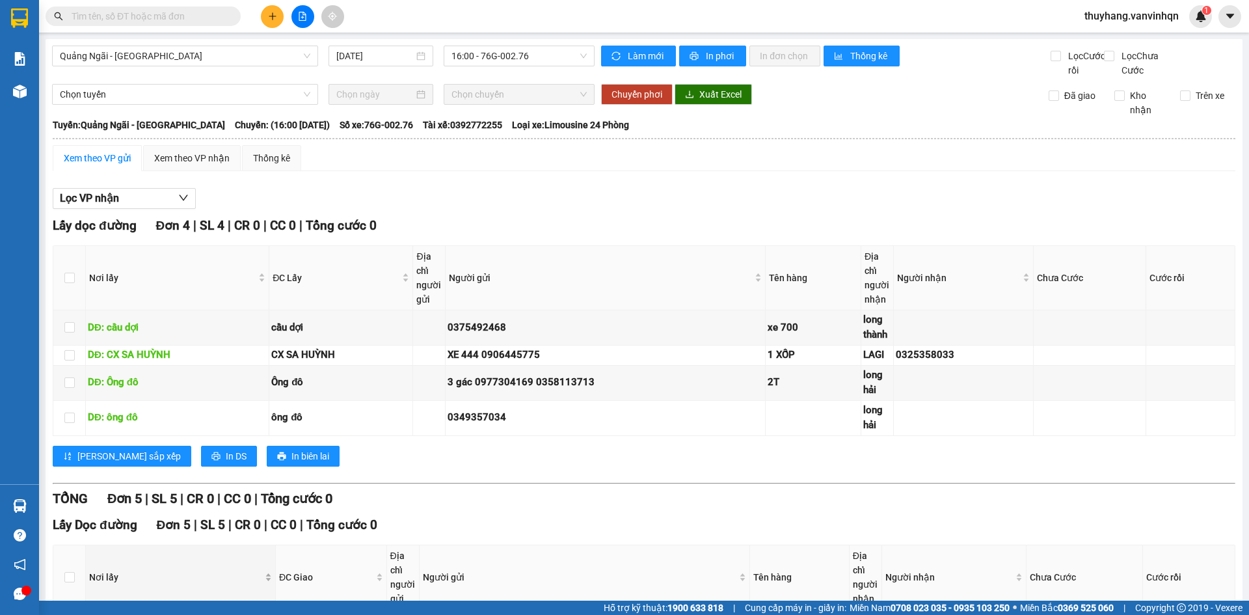
scroll to position [251, 0]
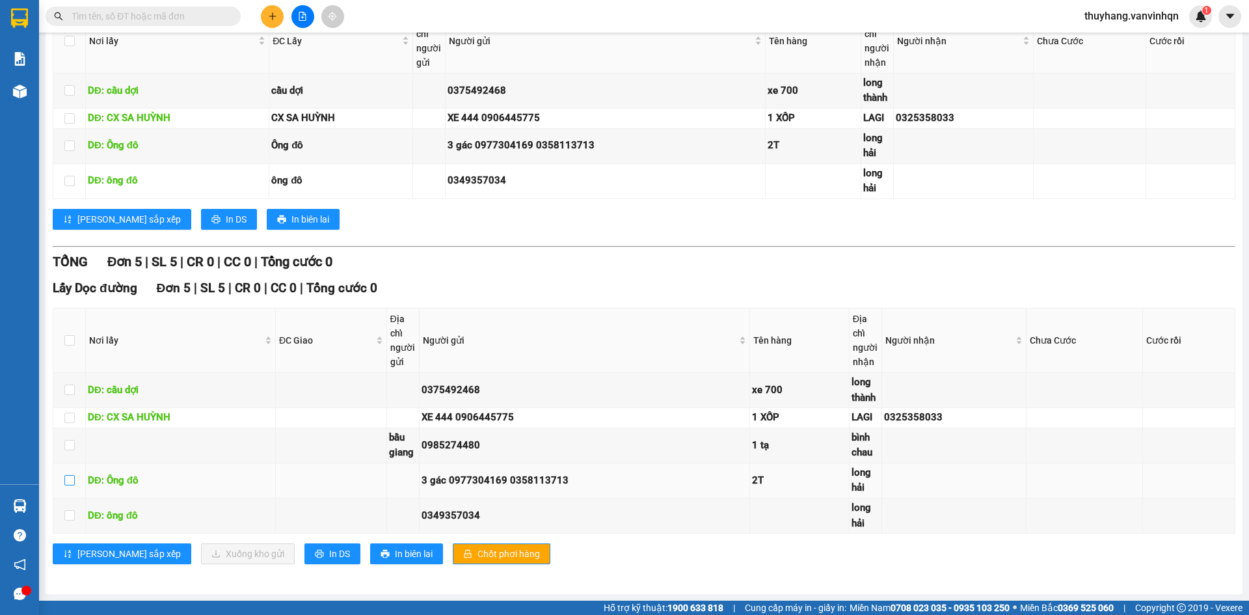
click at [70, 482] on input "checkbox" at bounding box center [69, 480] width 10 height 10
checkbox input "true"
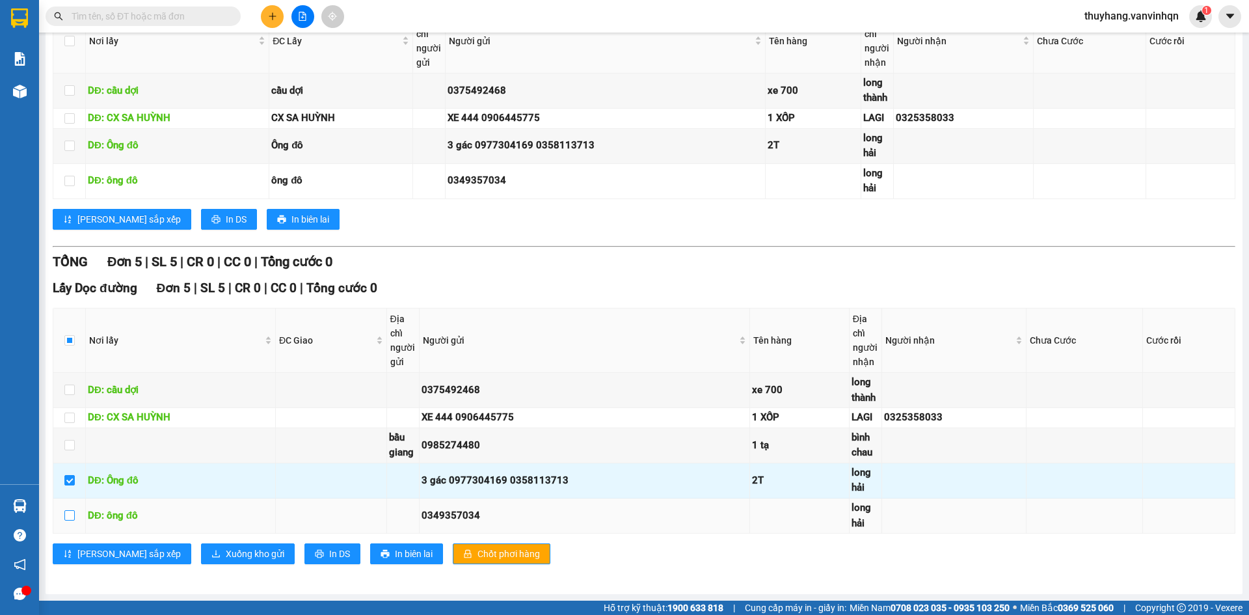
click at [72, 517] on input "checkbox" at bounding box center [69, 515] width 10 height 10
checkbox input "true"
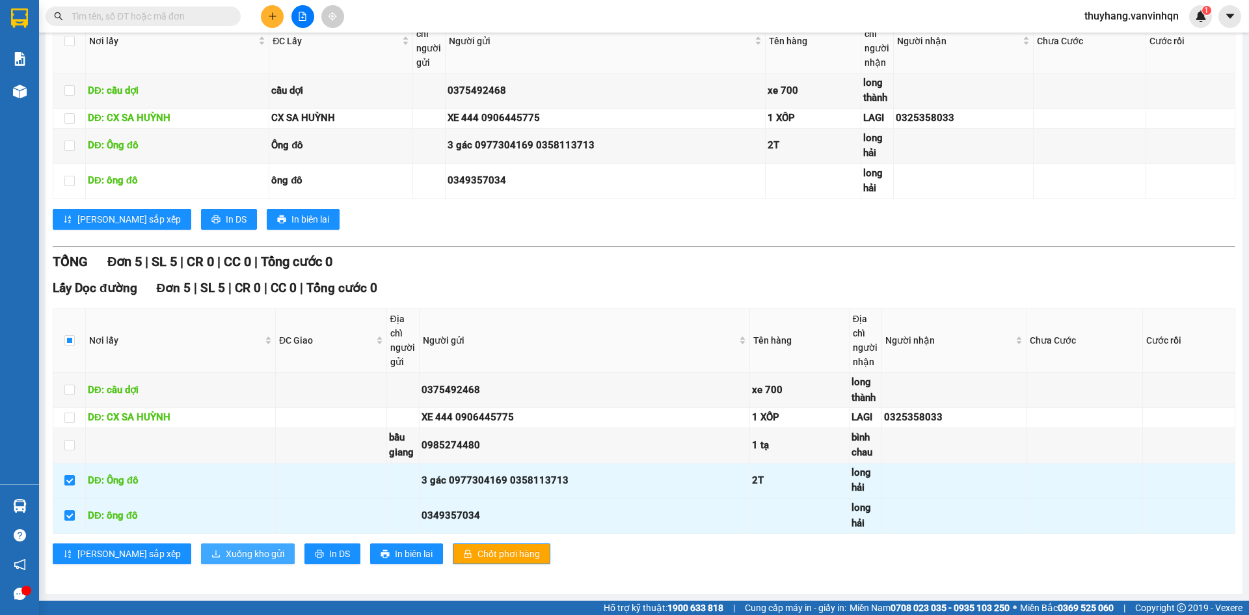
click at [226, 554] on span "Xuống kho gửi" at bounding box center [255, 554] width 59 height 14
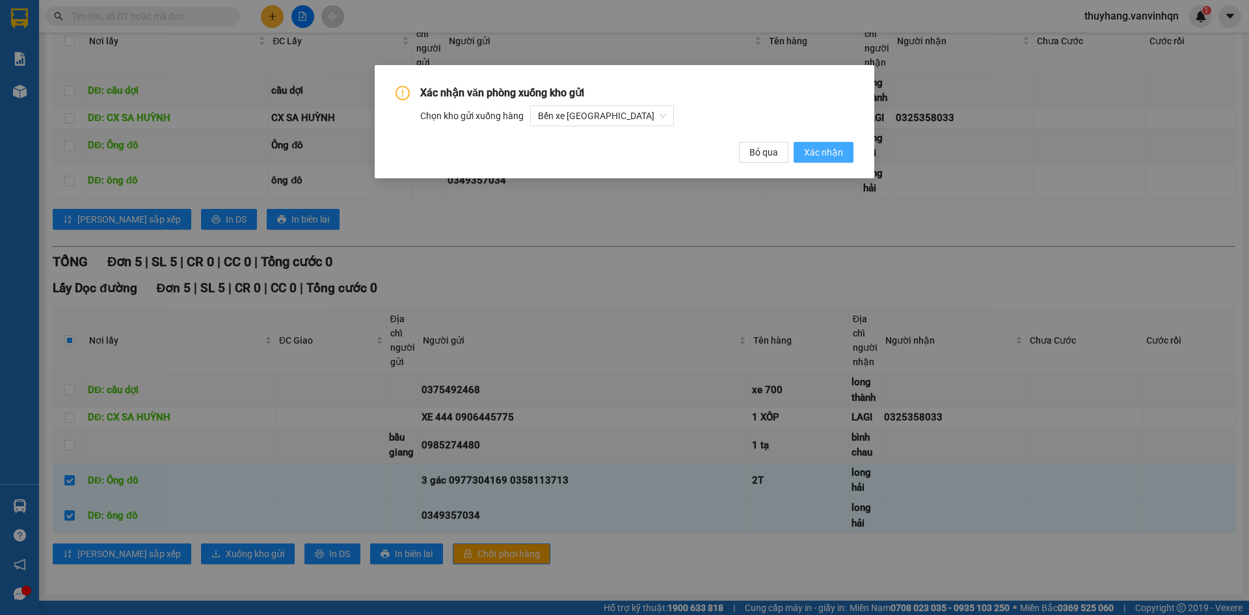
click at [825, 163] on button "Xác nhận" at bounding box center [824, 152] width 60 height 21
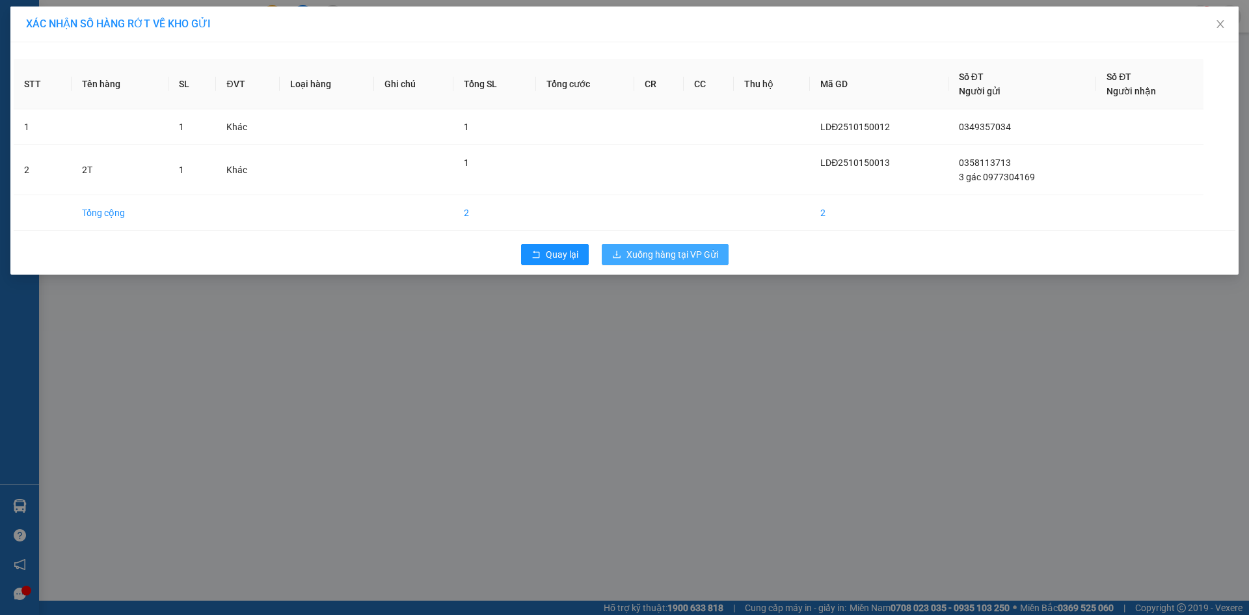
click at [672, 249] on span "Xuống hàng tại VP Gửi" at bounding box center [673, 254] width 92 height 14
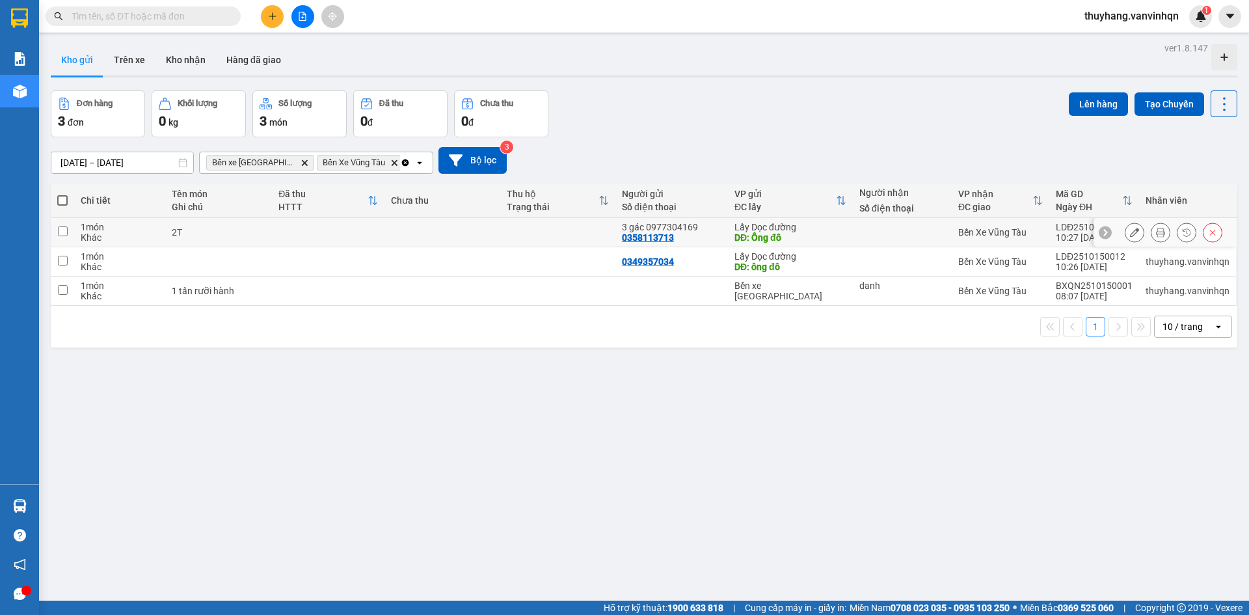
click at [413, 232] on td at bounding box center [442, 232] width 115 height 29
checkbox input "true"
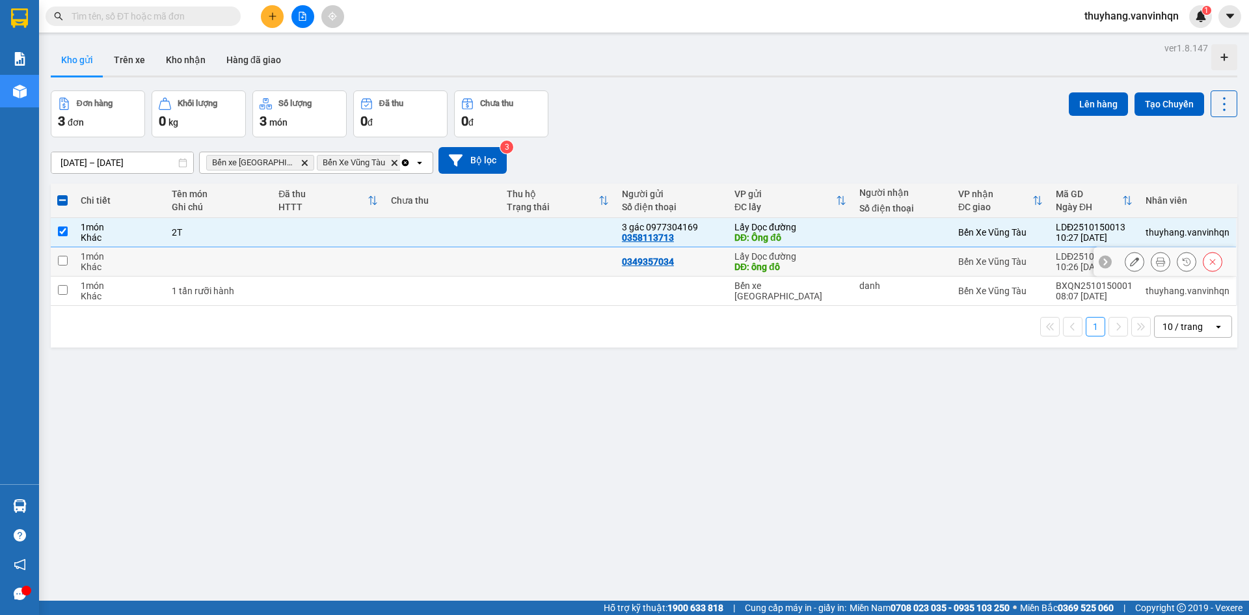
click at [405, 260] on td at bounding box center [442, 261] width 115 height 29
checkbox input "true"
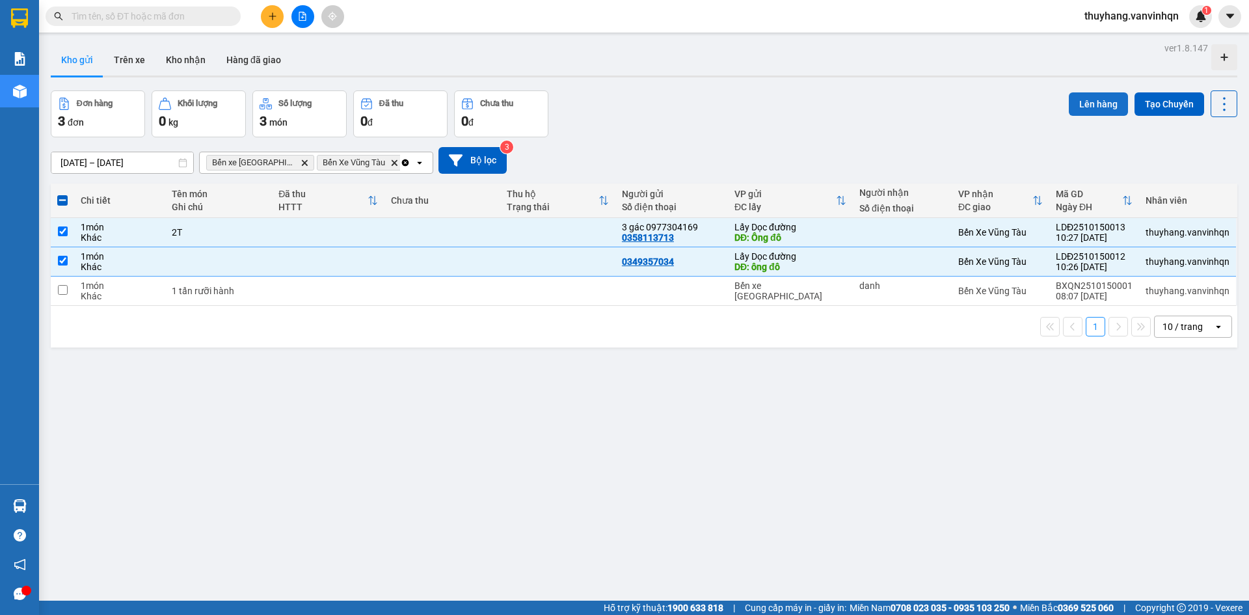
click at [1081, 111] on button "Lên hàng" at bounding box center [1098, 103] width 59 height 23
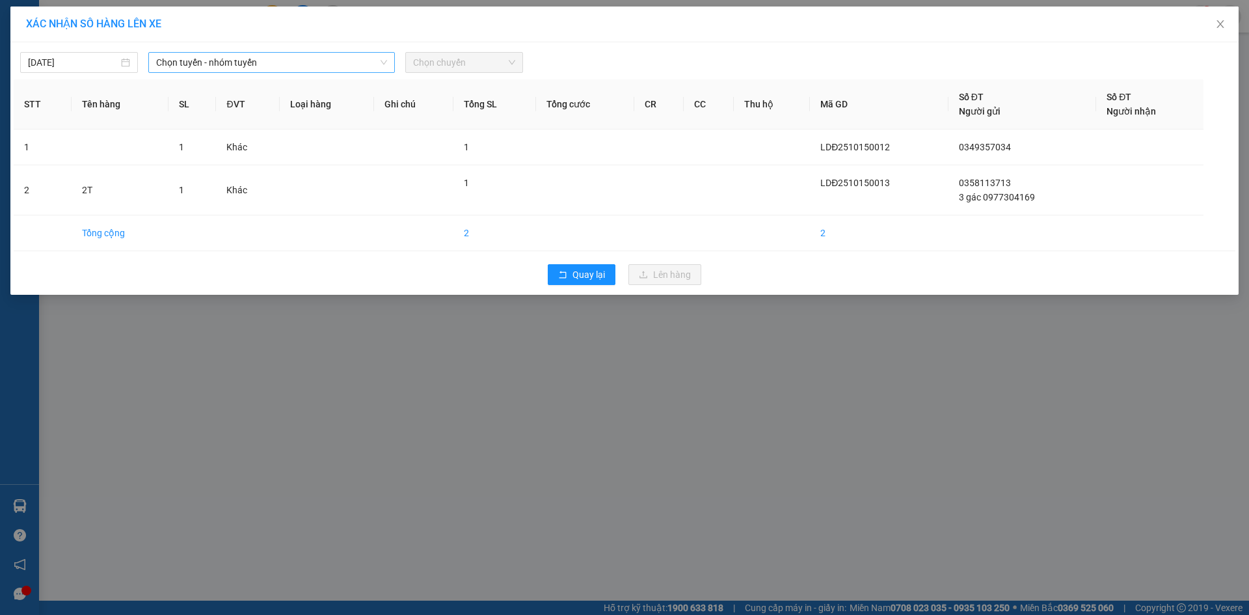
click at [353, 61] on span "Chọn tuyến - nhóm tuyến" at bounding box center [271, 63] width 231 height 20
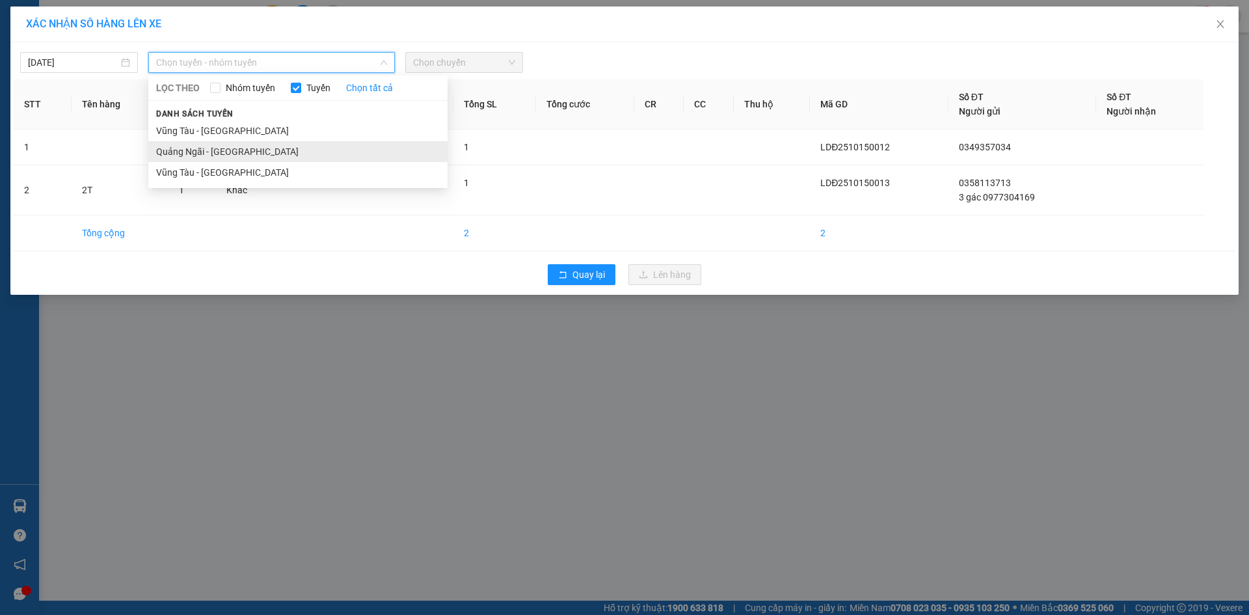
click at [313, 155] on li "Quảng Ngãi - [GEOGRAPHIC_DATA]" at bounding box center [297, 151] width 299 height 21
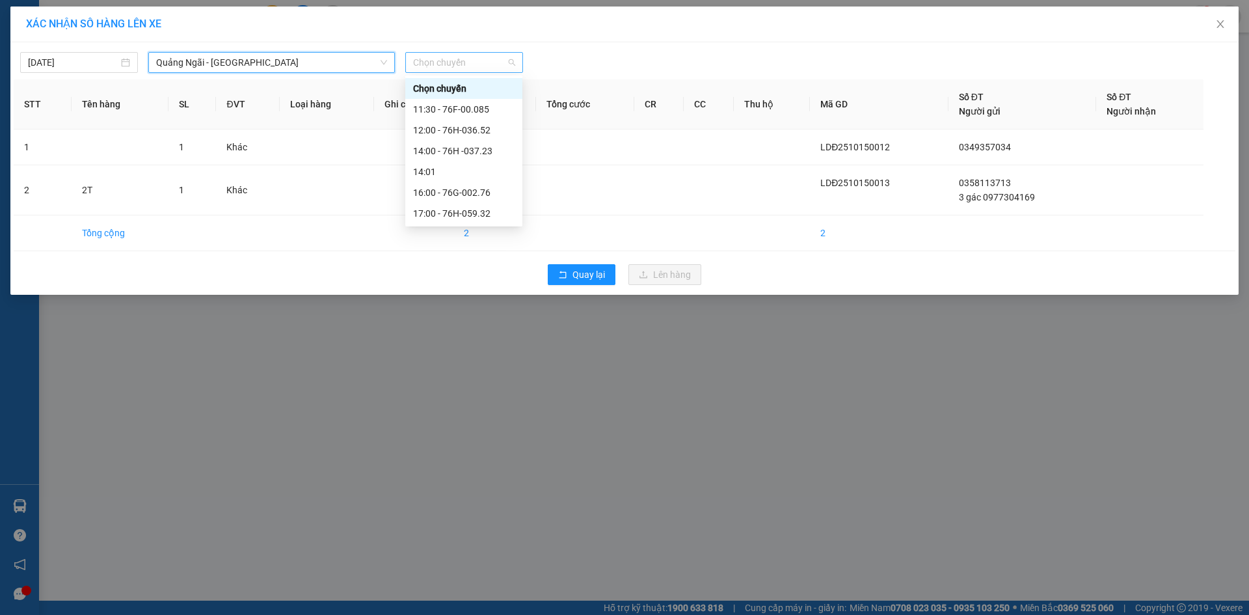
click at [476, 67] on span "Chọn chuyến" at bounding box center [464, 63] width 102 height 20
click at [500, 154] on div "14:00 - 76H -037.23" at bounding box center [464, 151] width 102 height 14
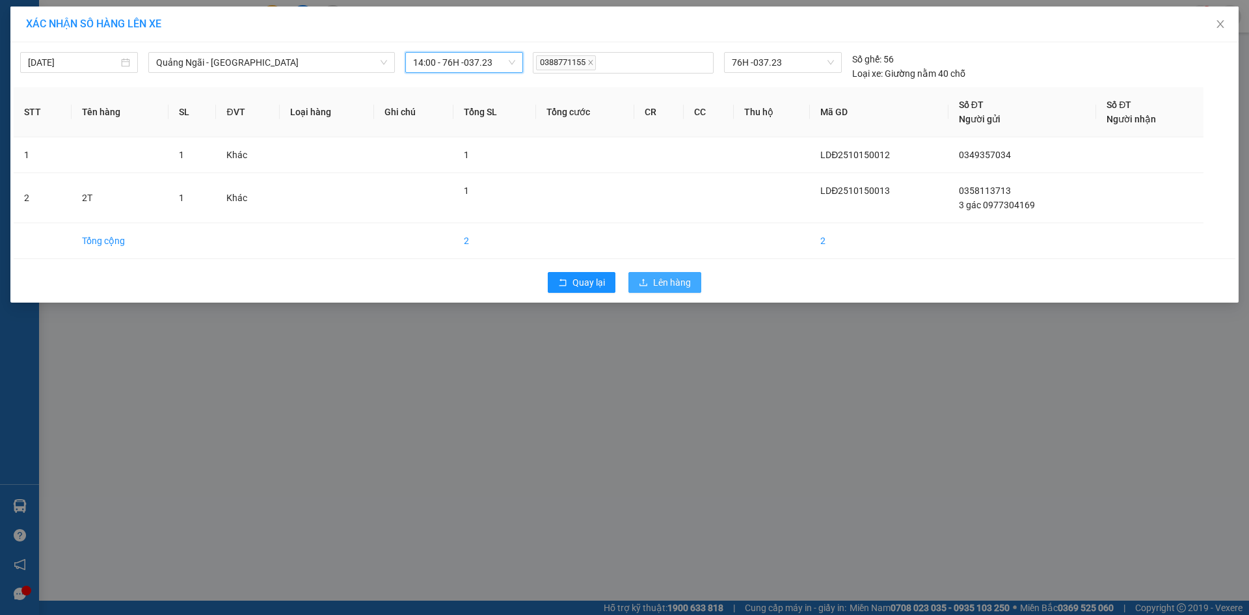
click at [688, 283] on span "Lên hàng" at bounding box center [672, 282] width 38 height 14
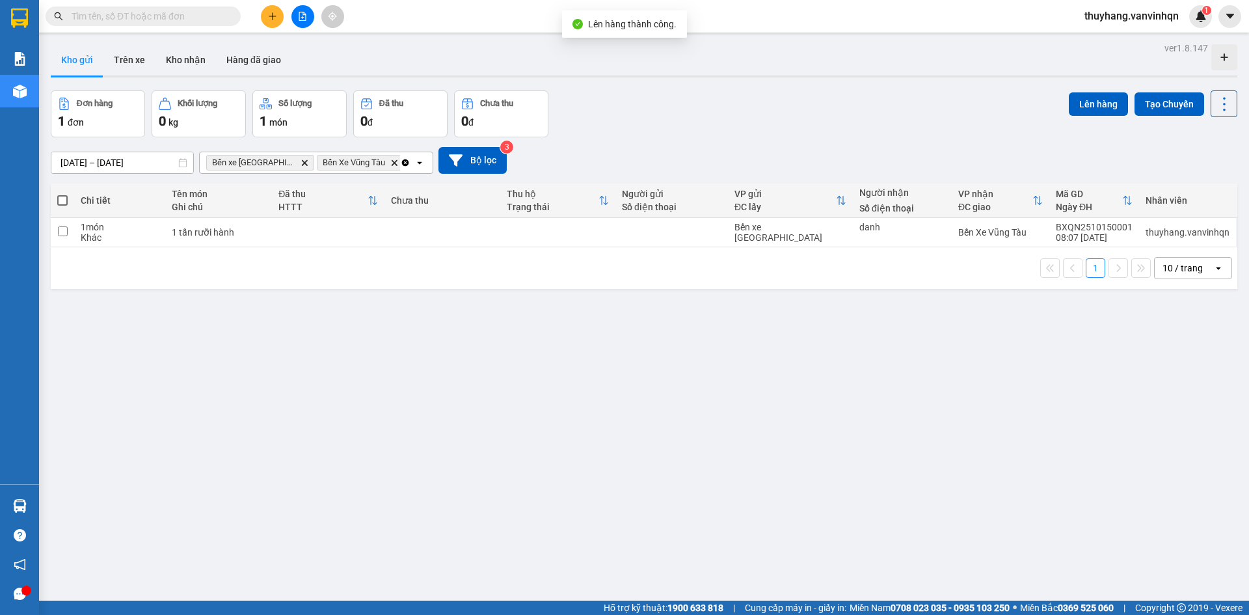
click at [304, 21] on button at bounding box center [303, 16] width 23 height 23
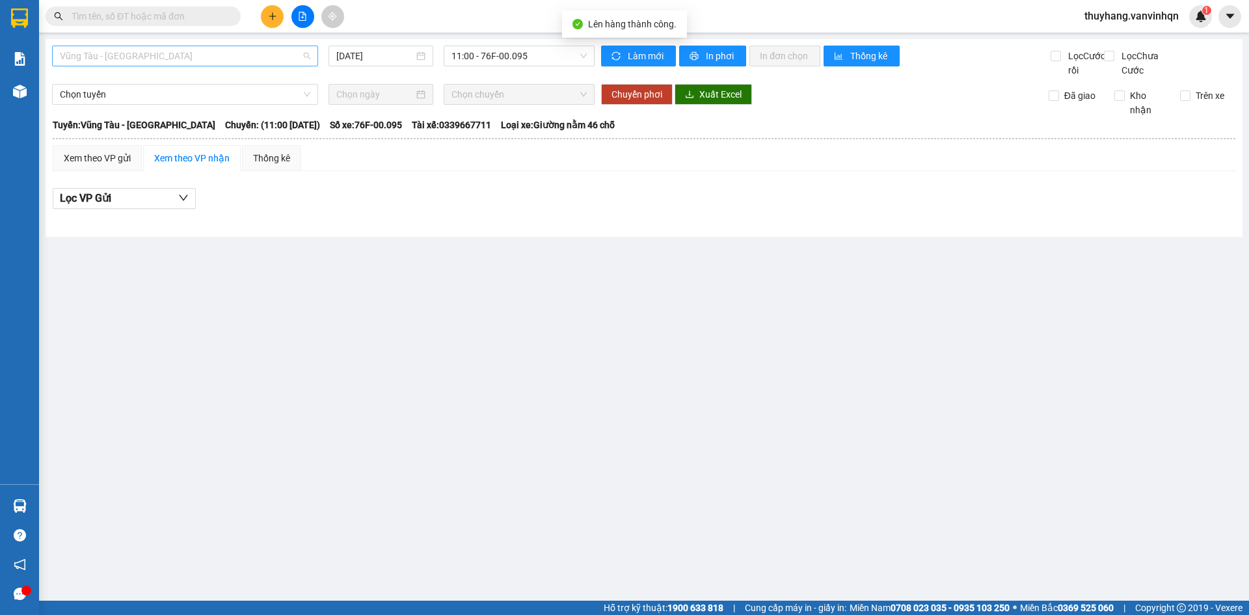
click at [199, 57] on span "Vũng Tàu - [GEOGRAPHIC_DATA]" at bounding box center [185, 56] width 251 height 20
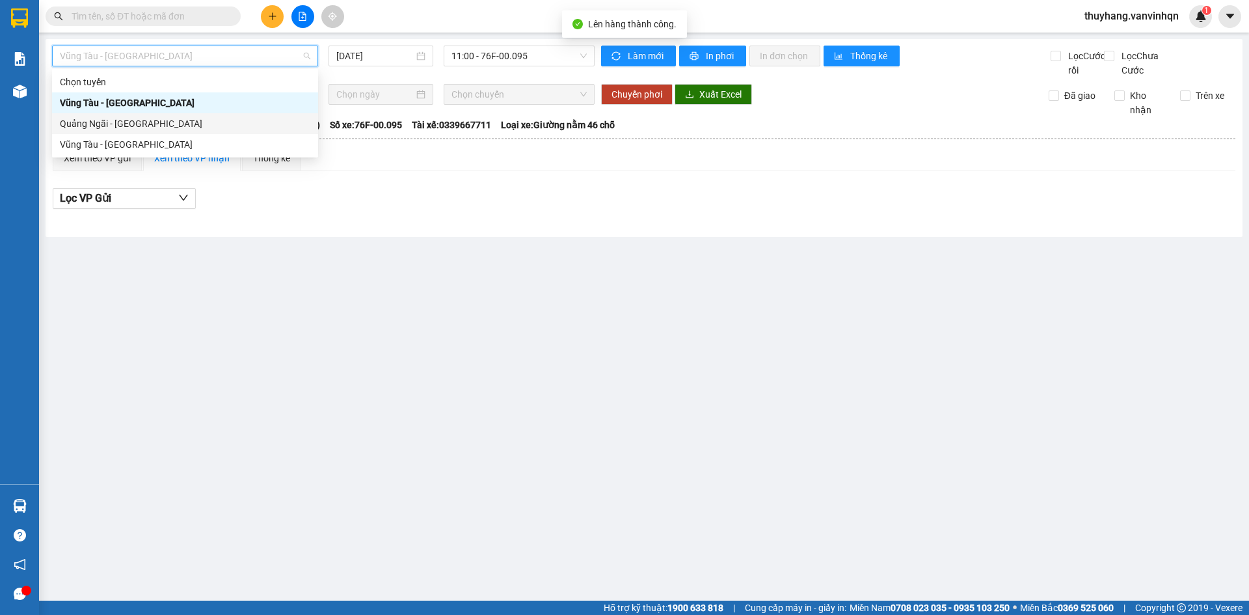
click at [202, 131] on div "Quảng Ngãi - [GEOGRAPHIC_DATA]" at bounding box center [185, 123] width 266 height 21
type input "[DATE]"
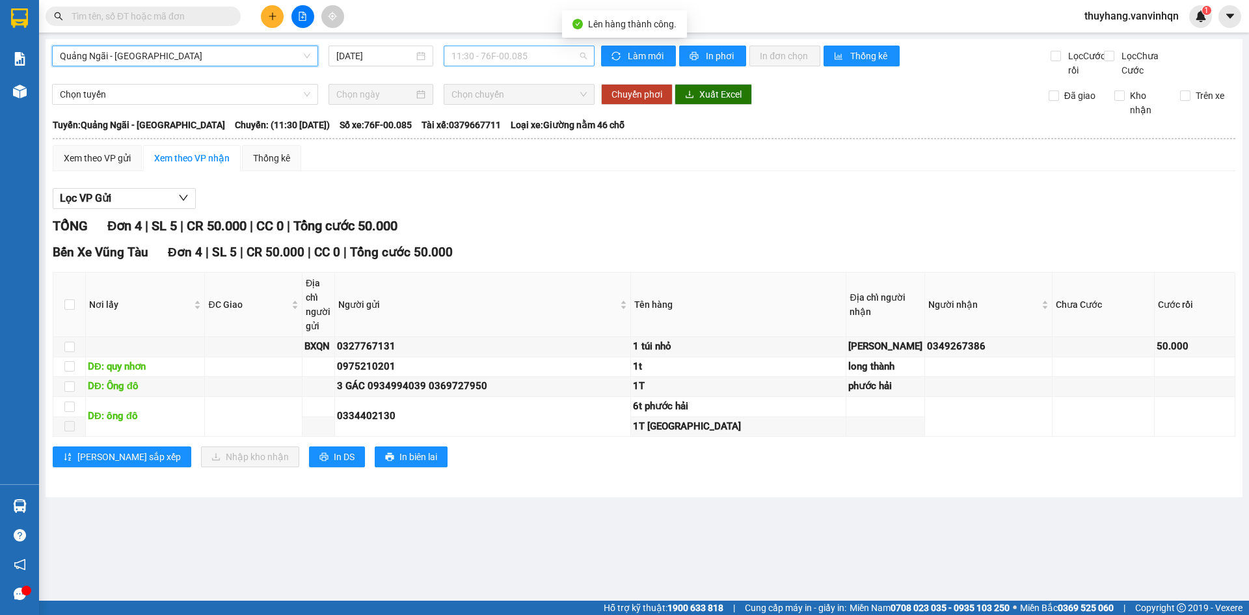
click at [468, 57] on span "11:30 - 76F-00.085" at bounding box center [519, 56] width 135 height 20
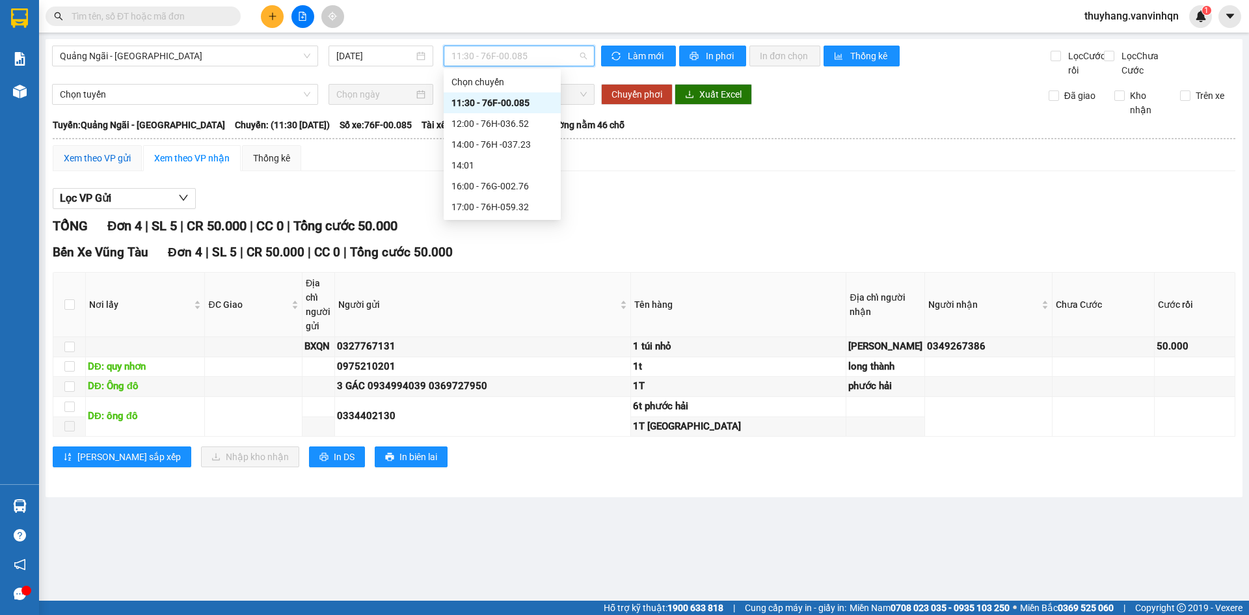
click at [103, 165] on div "Xem theo VP gửi" at bounding box center [97, 158] width 67 height 14
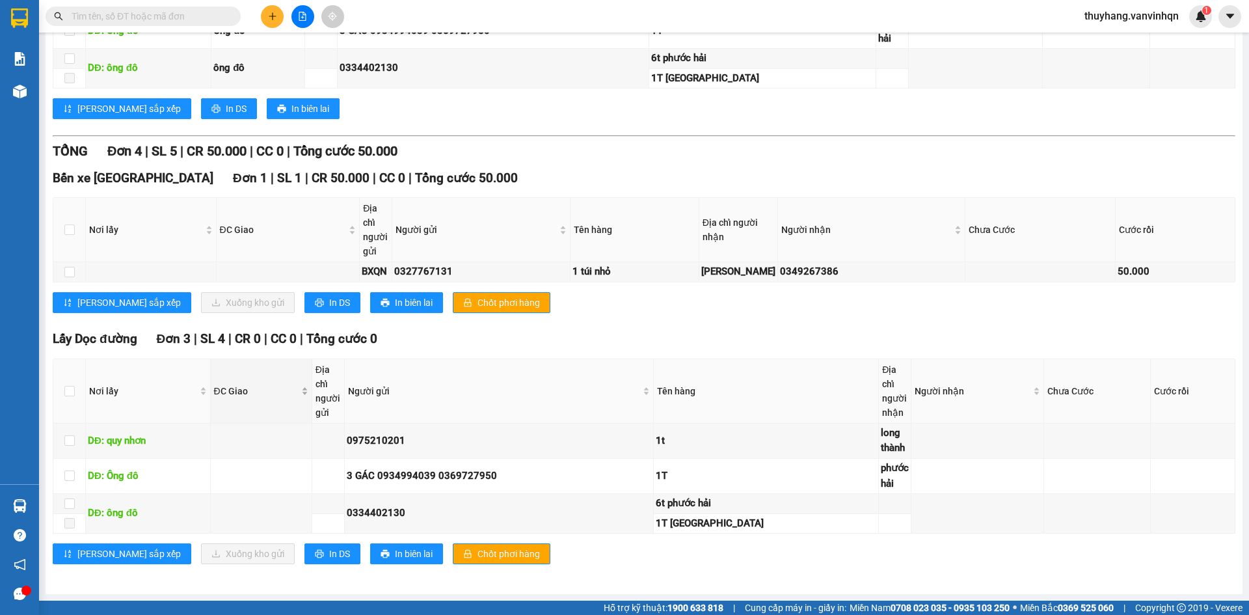
scroll to position [377, 0]
click at [62, 502] on td at bounding box center [69, 504] width 33 height 20
click at [71, 503] on input "checkbox" at bounding box center [69, 503] width 10 height 10
checkbox input "true"
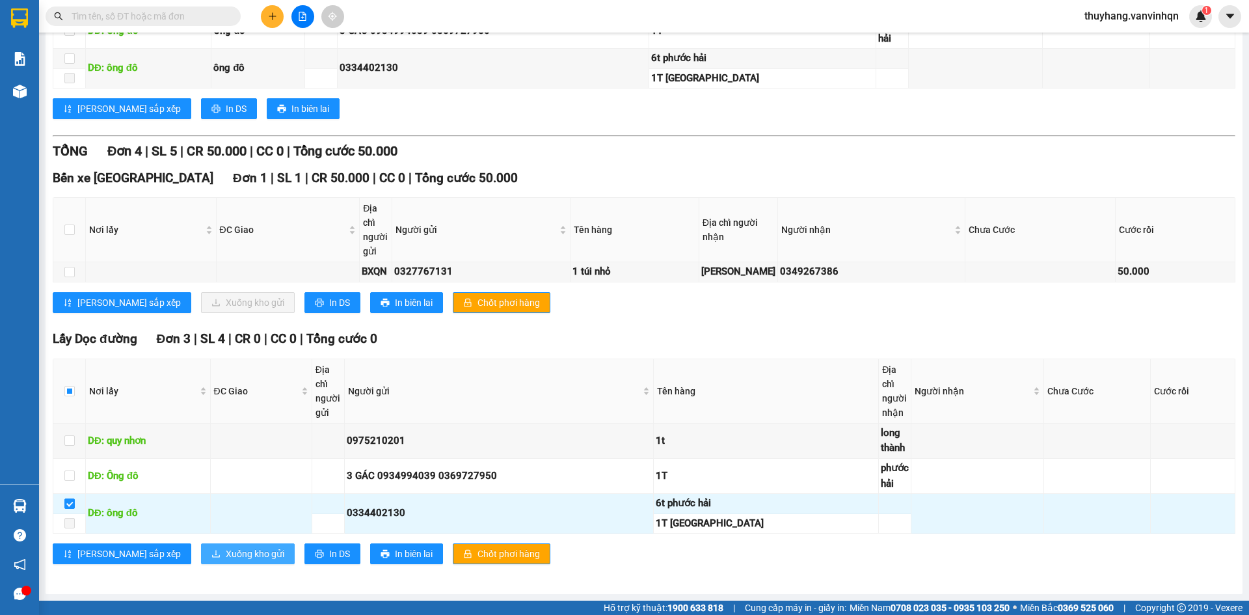
click at [226, 548] on span "Xuống kho gửi" at bounding box center [255, 554] width 59 height 14
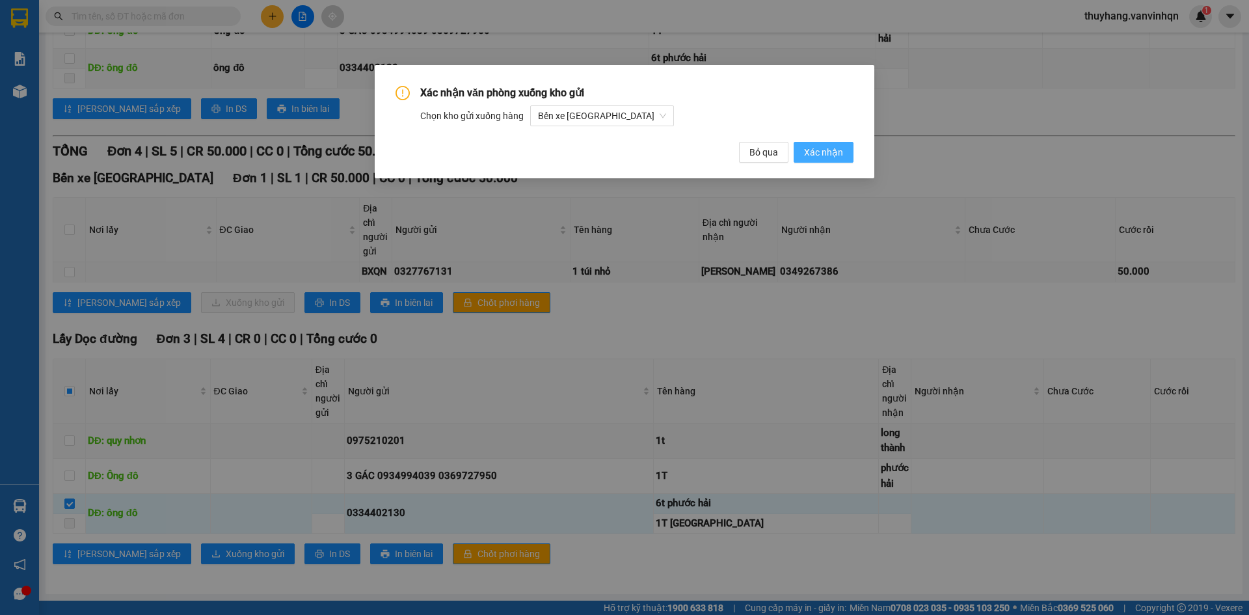
click at [828, 154] on span "Xác nhận" at bounding box center [823, 152] width 39 height 14
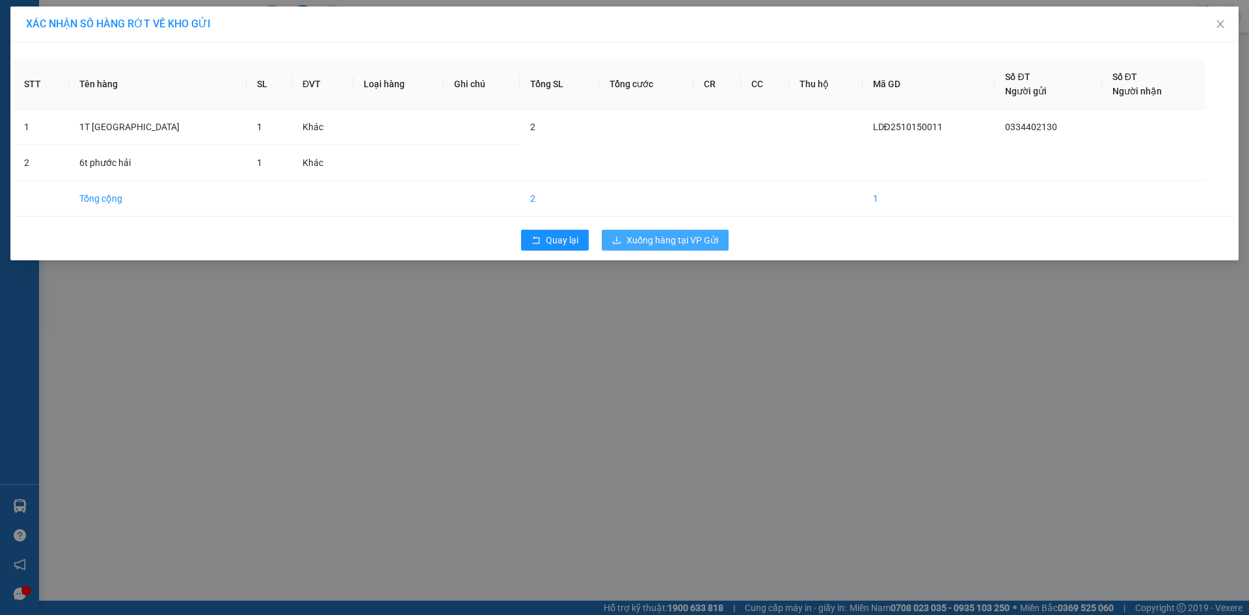
click at [673, 236] on span "Xuống hàng tại VP Gửi" at bounding box center [673, 240] width 92 height 14
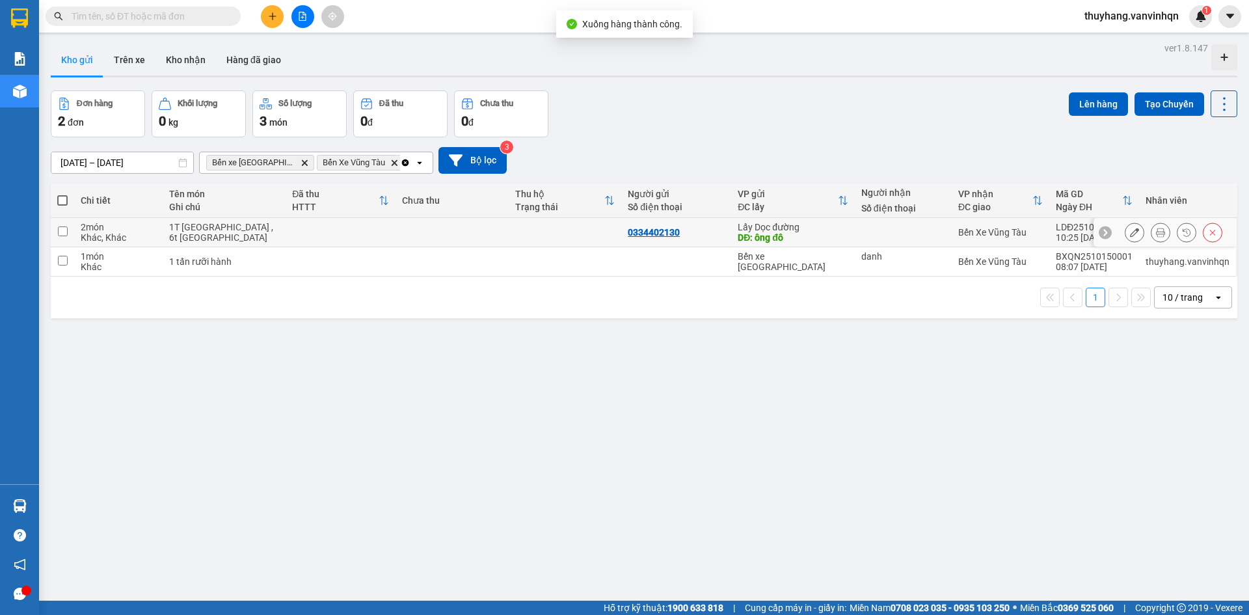
click at [357, 234] on td at bounding box center [341, 232] width 110 height 29
checkbox input "true"
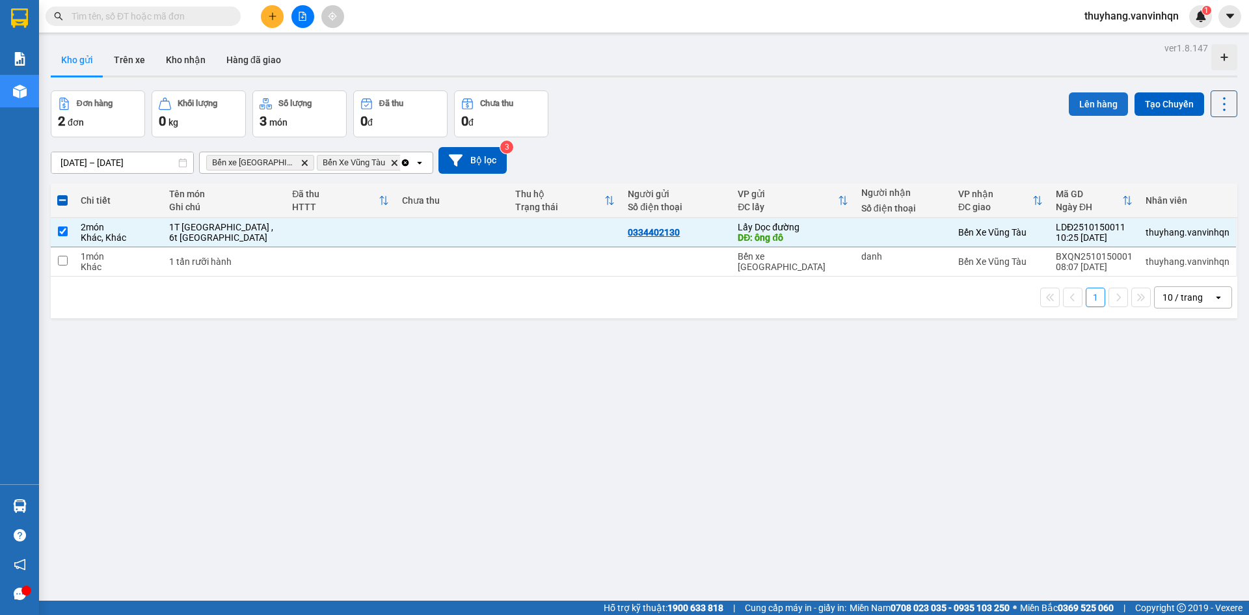
click at [1096, 105] on button "Lên hàng" at bounding box center [1098, 103] width 59 height 23
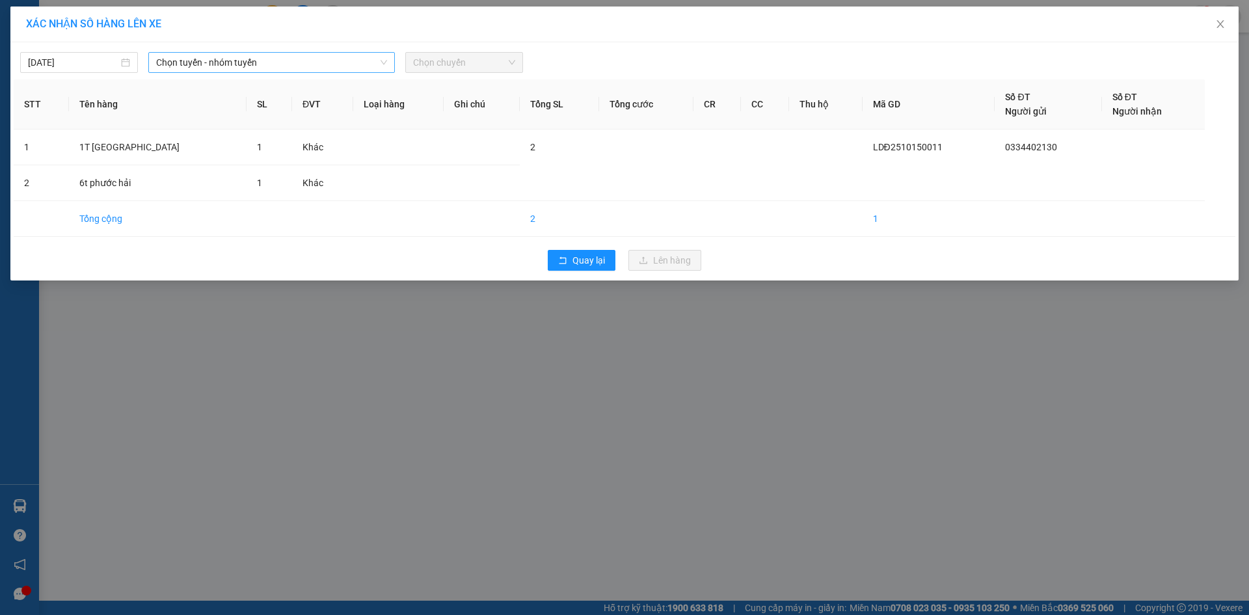
click at [284, 62] on span "Chọn tuyến - nhóm tuyến" at bounding box center [271, 63] width 231 height 20
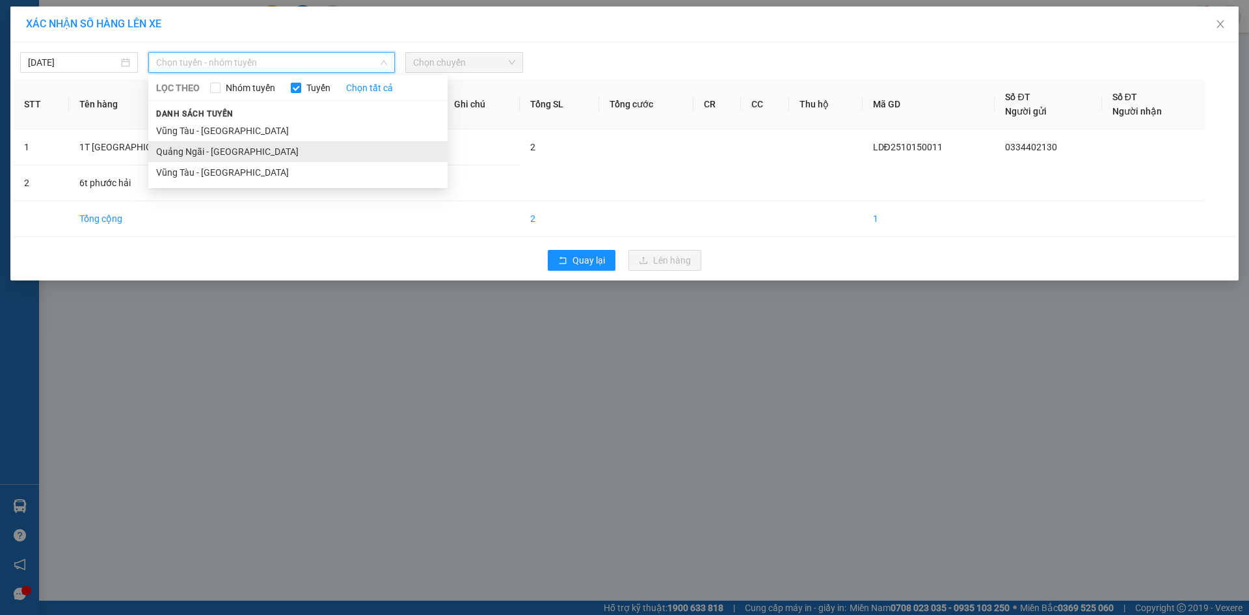
click at [289, 156] on li "Quảng Ngãi - [GEOGRAPHIC_DATA]" at bounding box center [297, 151] width 299 height 21
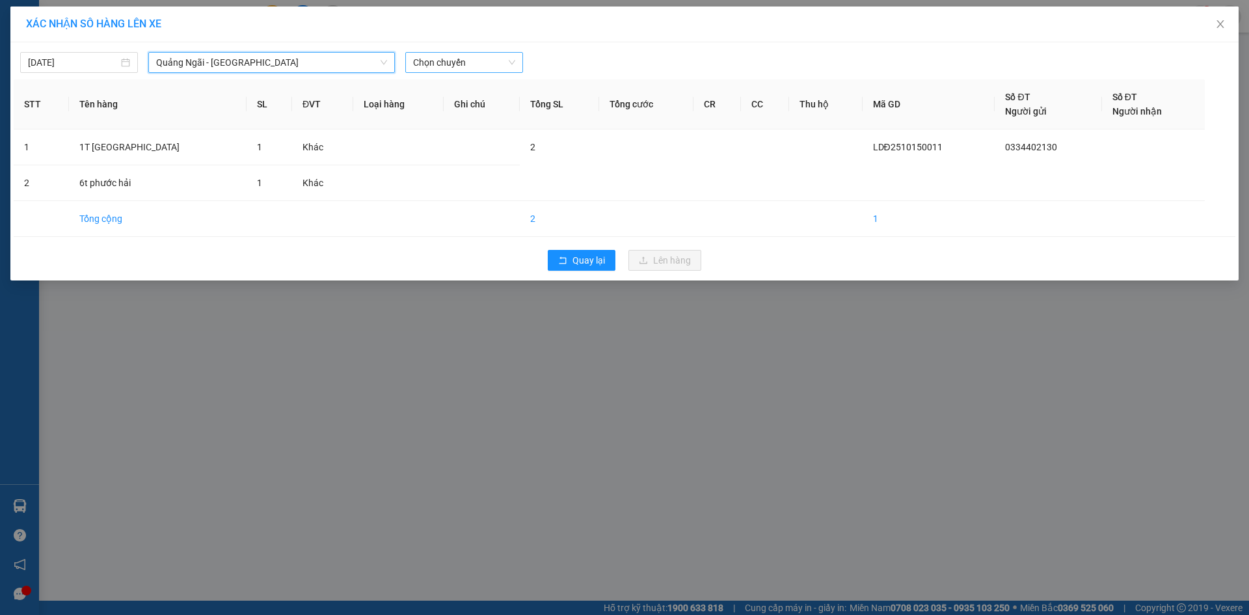
click at [503, 61] on span "Chọn chuyến" at bounding box center [464, 63] width 102 height 20
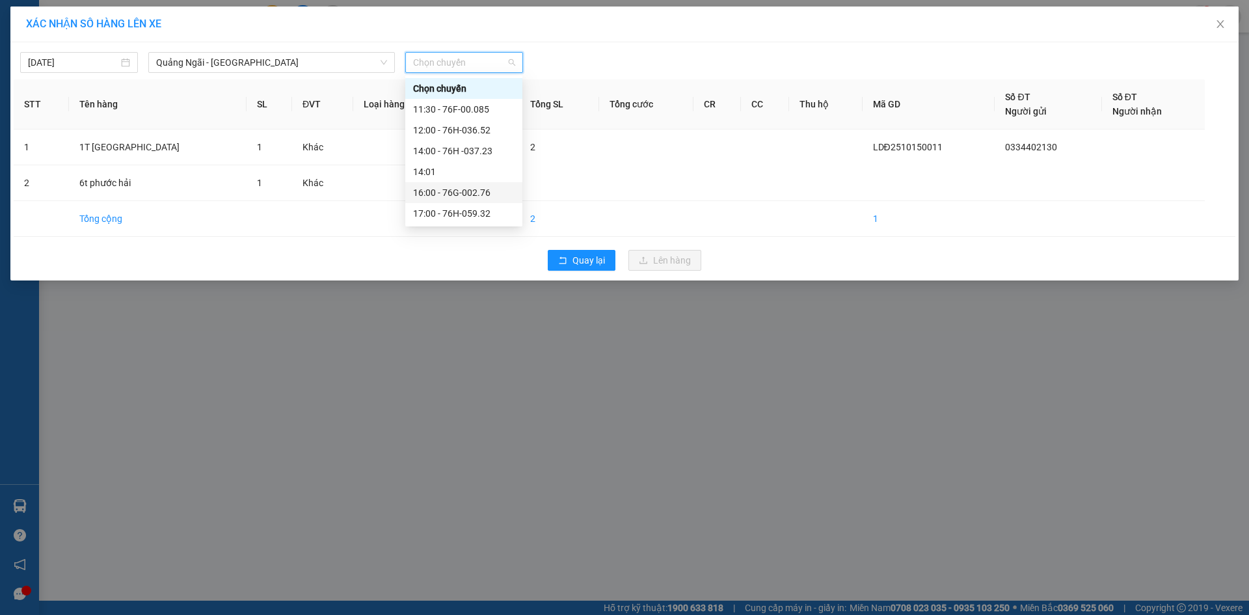
click at [492, 190] on div "16:00 - 76G-002.76" at bounding box center [464, 192] width 102 height 14
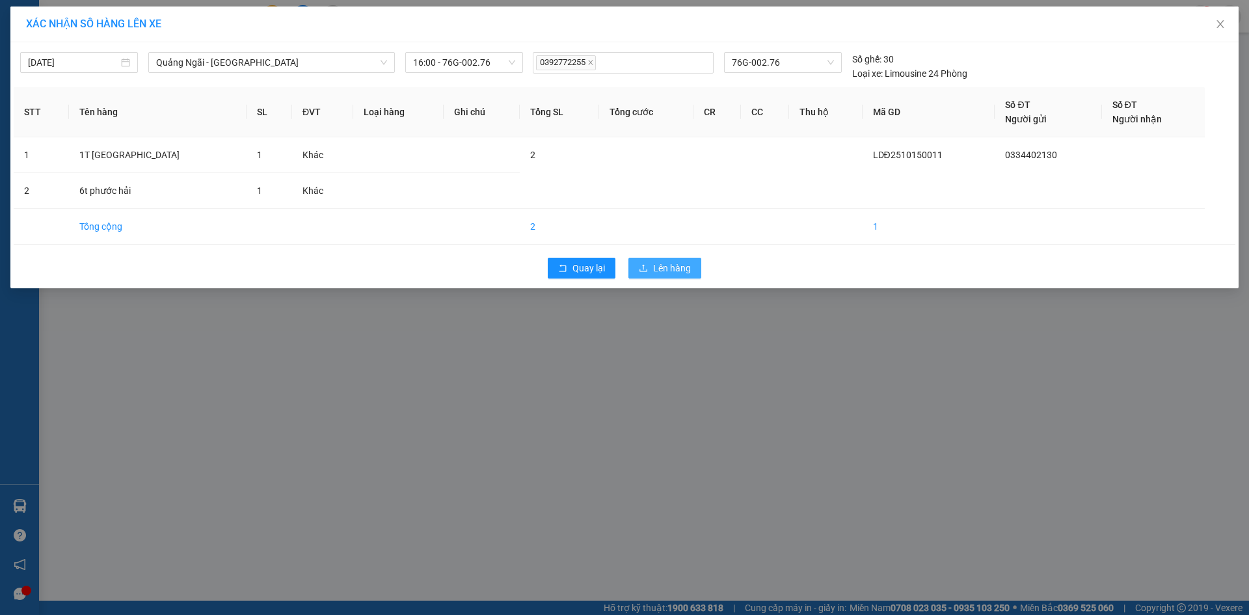
click at [660, 263] on span "Lên hàng" at bounding box center [672, 268] width 38 height 14
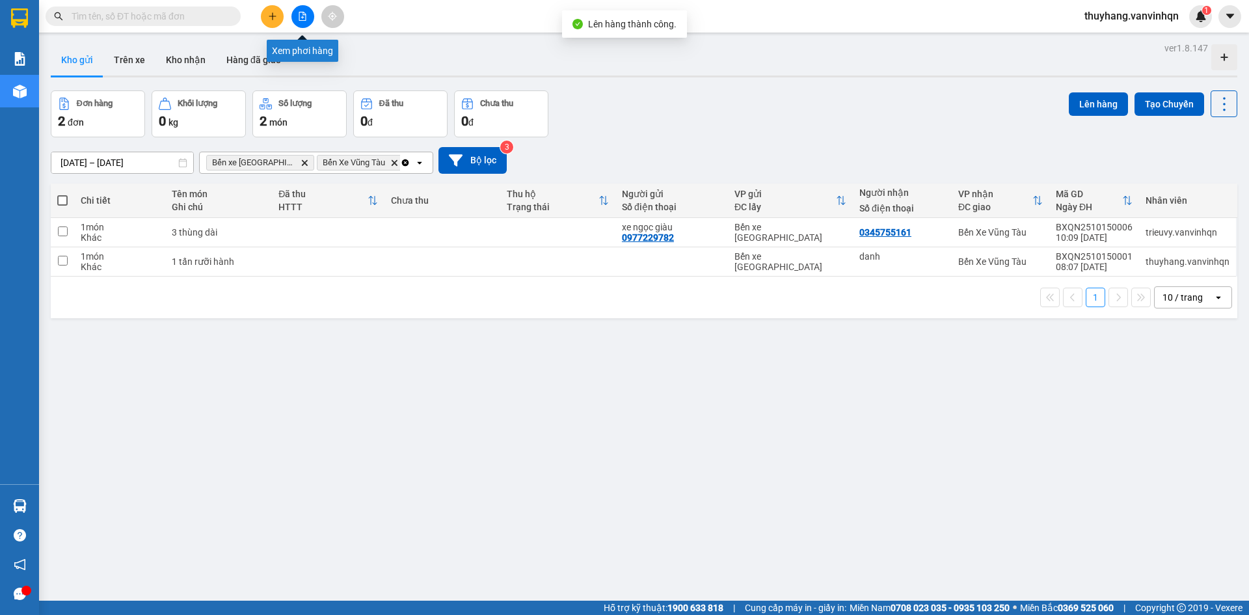
click at [303, 18] on icon "file-add" at bounding box center [302, 16] width 7 height 9
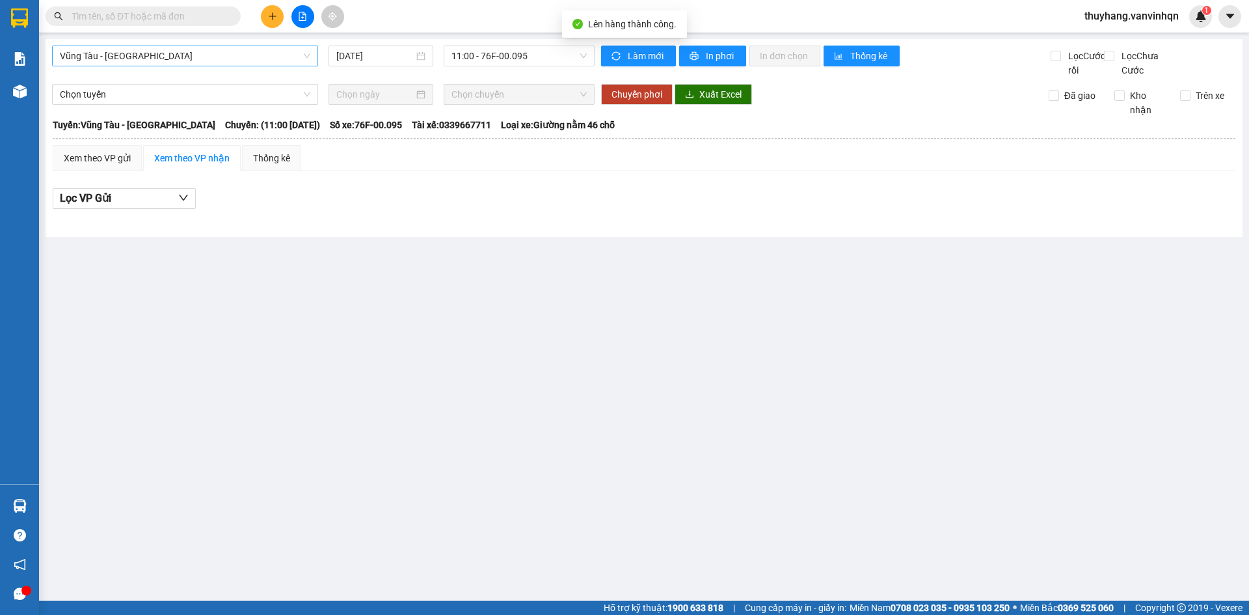
click at [164, 55] on span "Vũng Tàu - [GEOGRAPHIC_DATA]" at bounding box center [185, 56] width 251 height 20
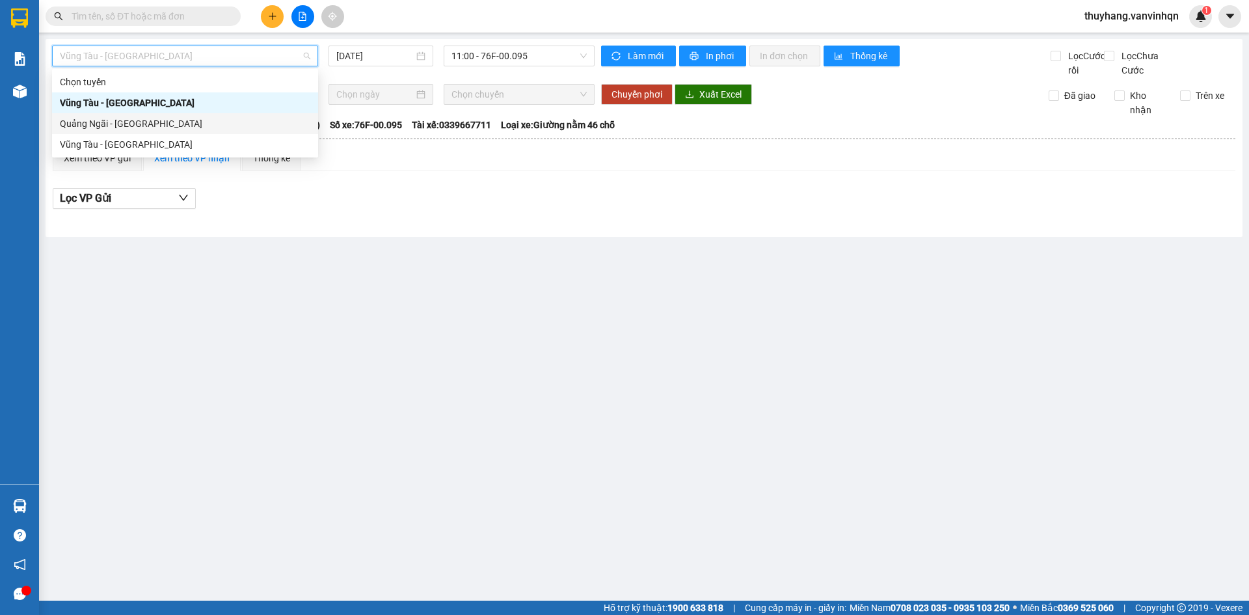
click at [176, 123] on div "Quảng Ngãi - [GEOGRAPHIC_DATA]" at bounding box center [185, 123] width 251 height 14
type input "[DATE]"
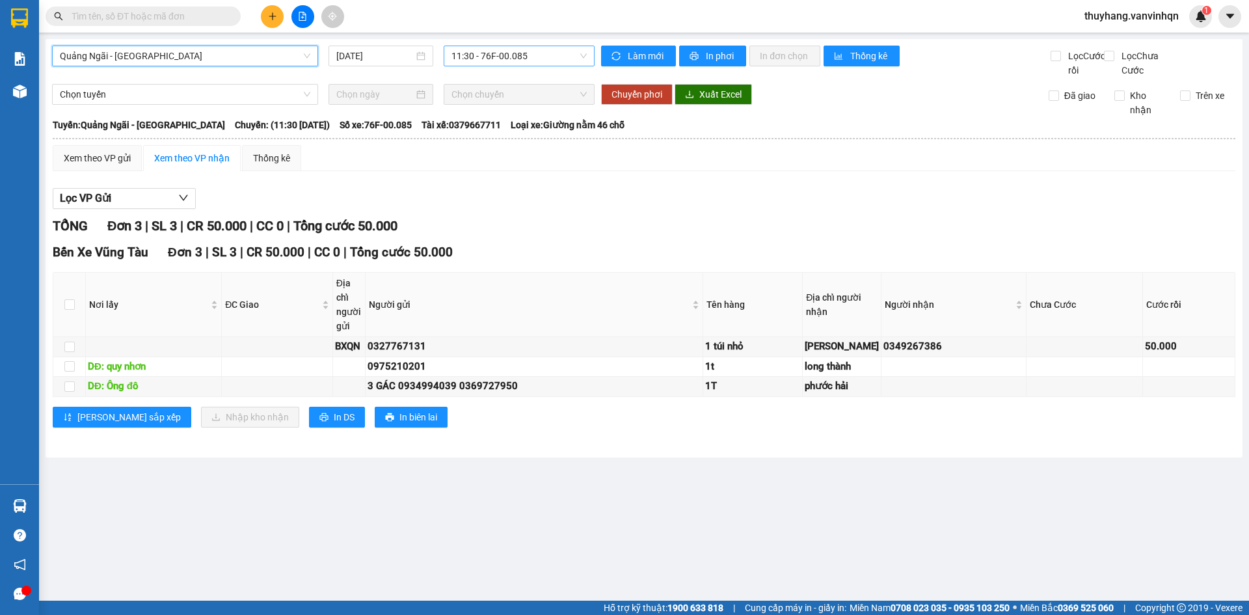
click at [575, 49] on span "11:30 - 76F-00.085" at bounding box center [519, 56] width 135 height 20
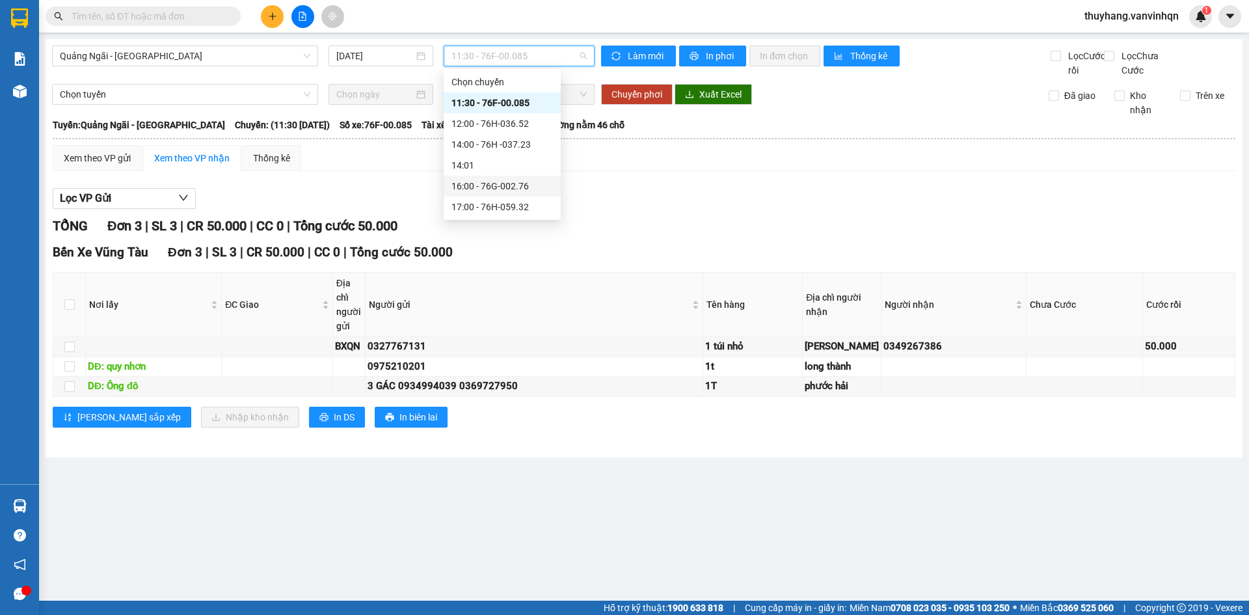
click at [537, 183] on div "16:00 - 76G-002.76" at bounding box center [503, 186] width 102 height 14
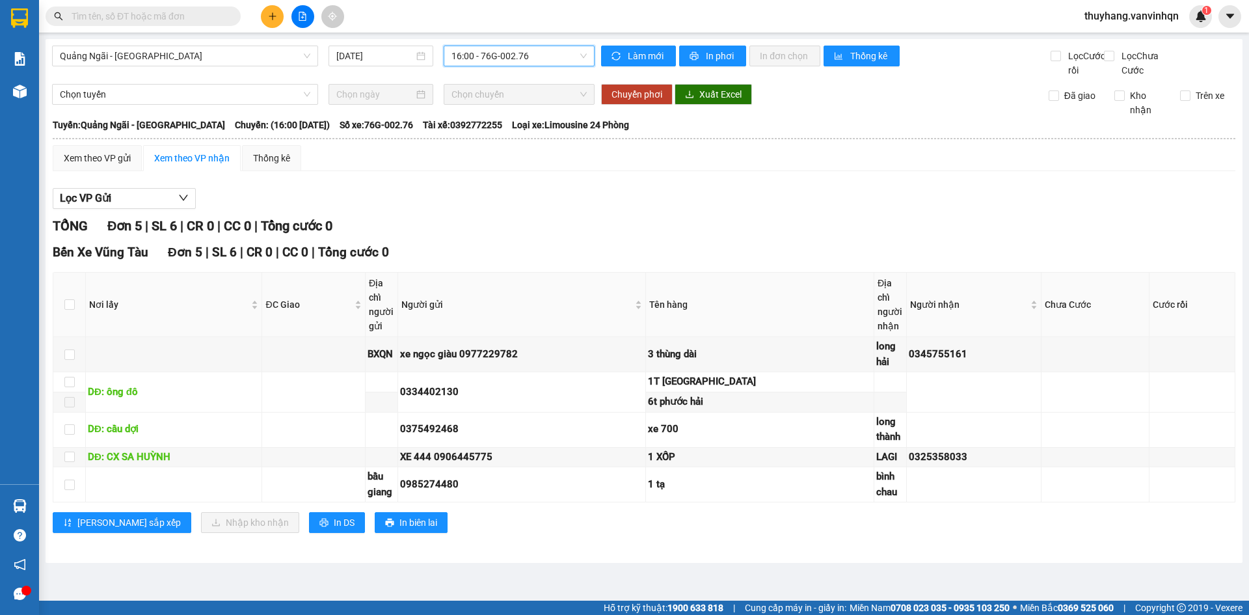
click at [273, 20] on icon "plus" at bounding box center [272, 16] width 9 height 9
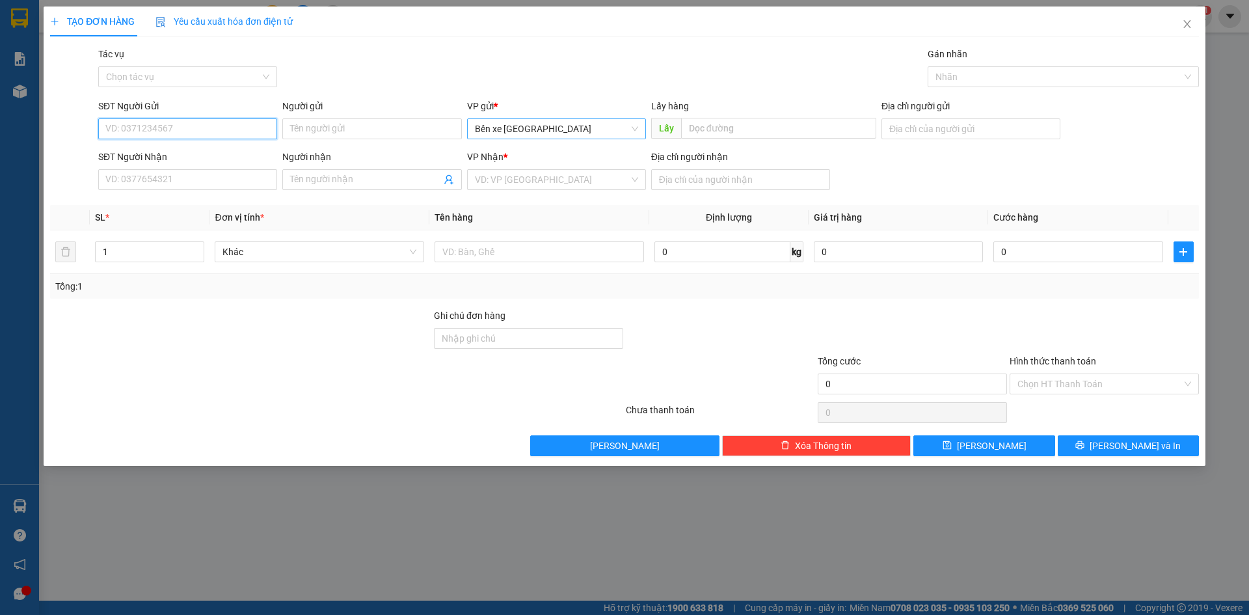
click at [510, 126] on span "Bến xe [GEOGRAPHIC_DATA]" at bounding box center [556, 129] width 163 height 20
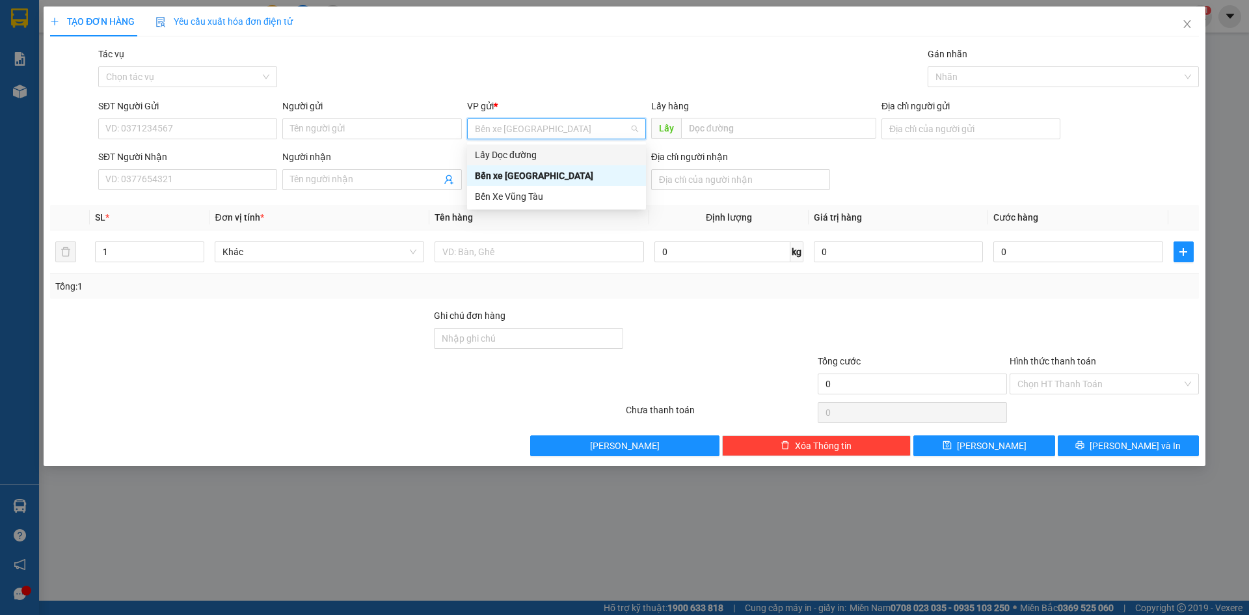
click at [516, 157] on div "Lấy Dọc đường" at bounding box center [556, 155] width 163 height 14
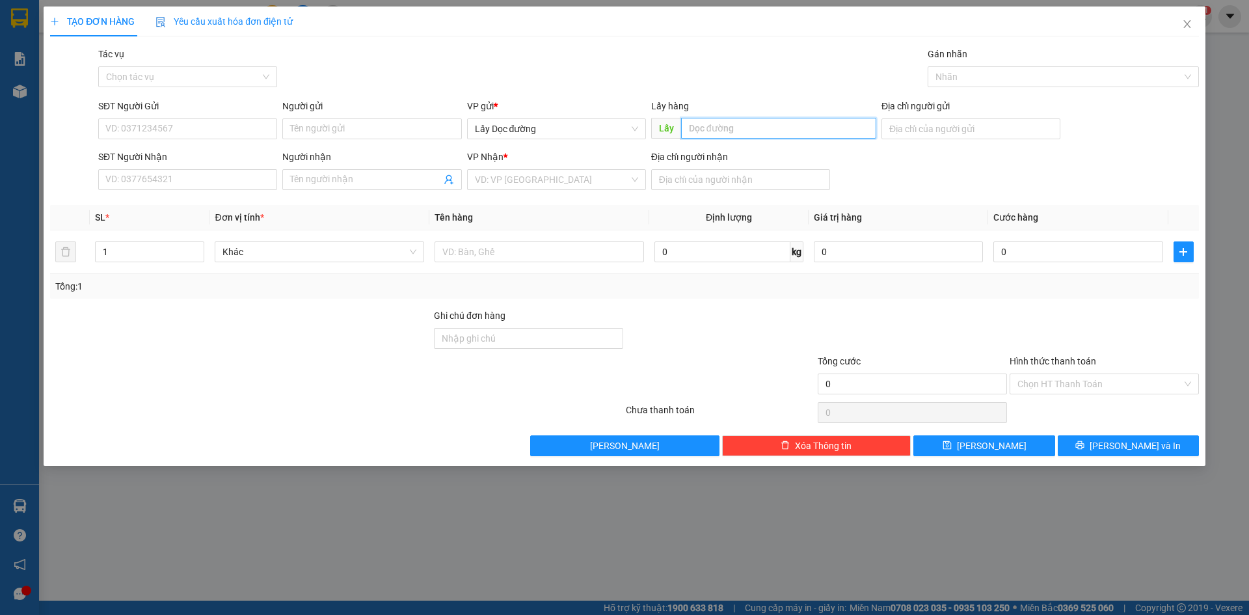
click at [739, 133] on input "text" at bounding box center [778, 128] width 195 height 21
type input "ông đô"
click at [1194, 27] on span "Close" at bounding box center [1187, 25] width 36 height 36
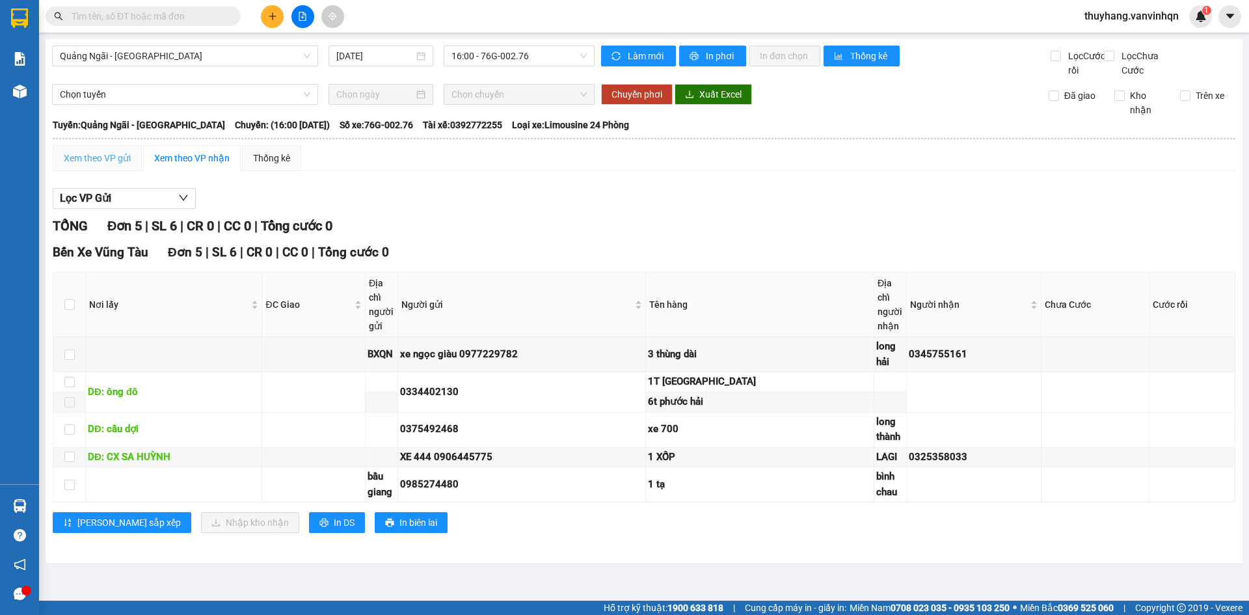
click at [62, 164] on div "Xem theo VP gửi" at bounding box center [97, 158] width 89 height 26
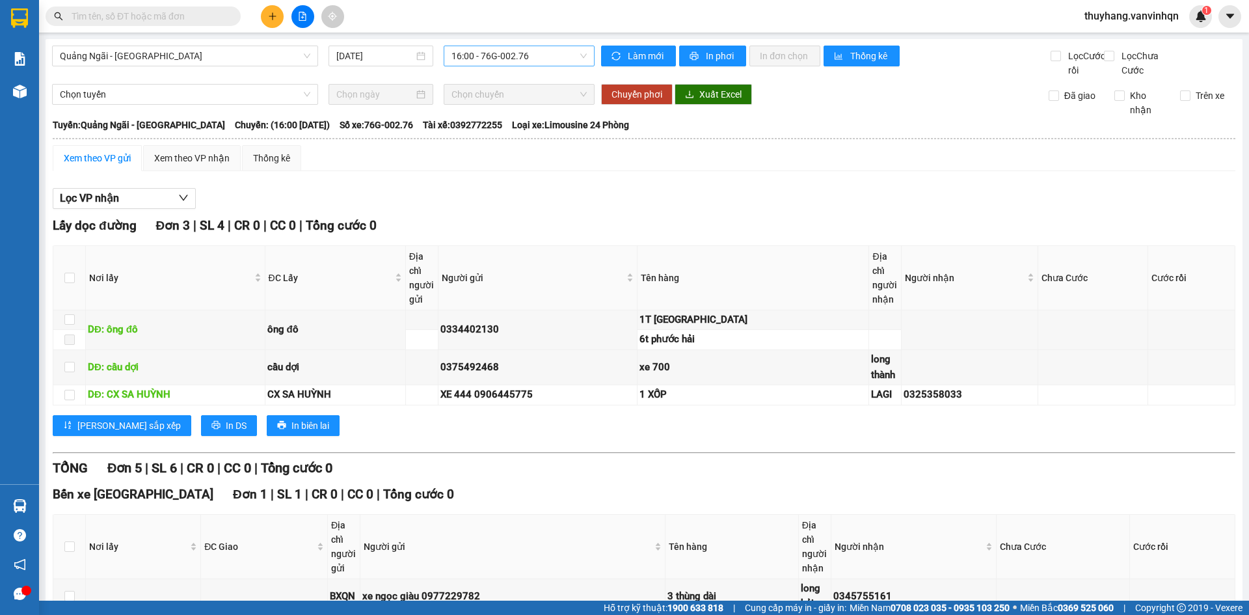
click at [530, 49] on span "16:00 - 76G-002.76" at bounding box center [519, 56] width 135 height 20
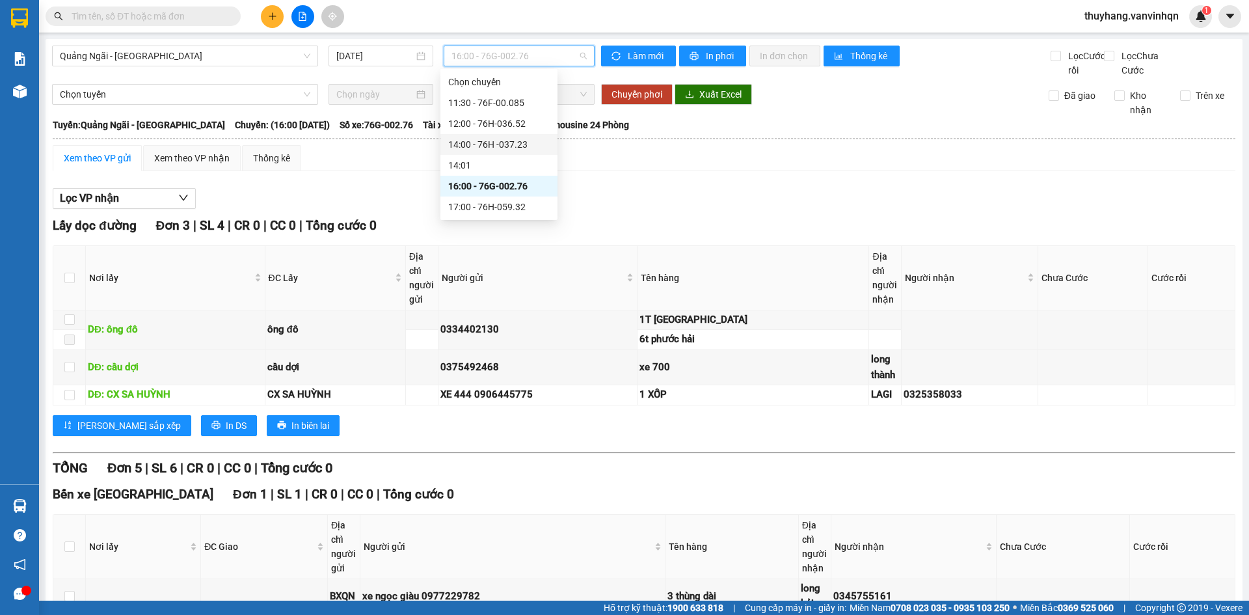
click at [532, 154] on div "14:00 - 76H -037.23" at bounding box center [499, 144] width 117 height 21
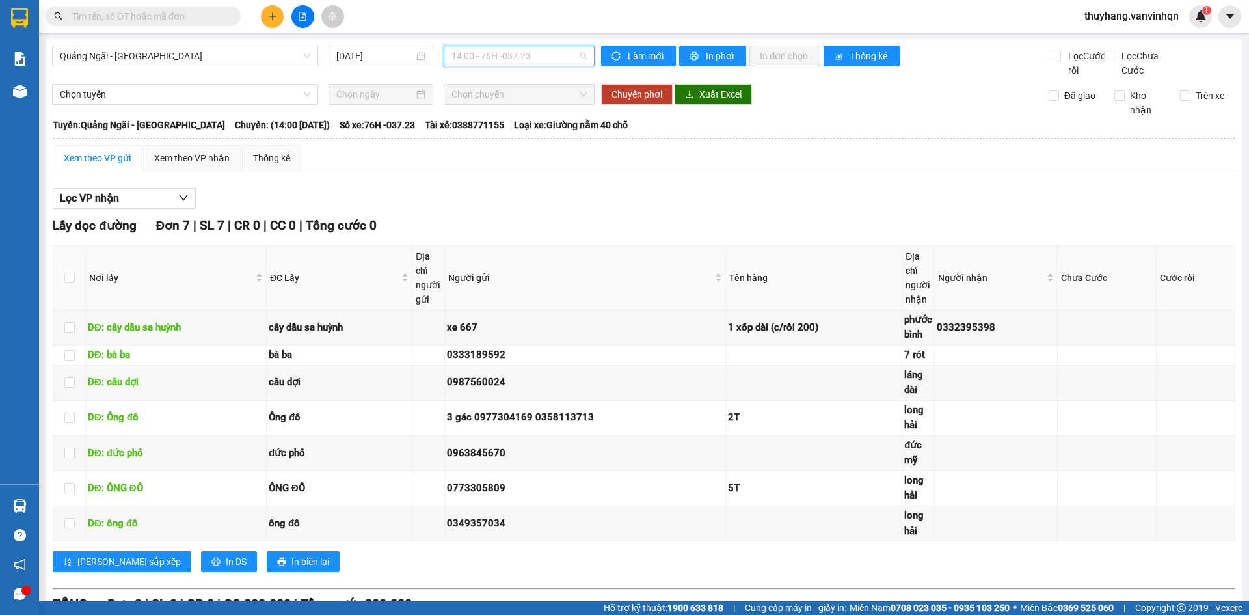
click at [498, 57] on span "14:00 - 76H -037.23" at bounding box center [519, 56] width 135 height 20
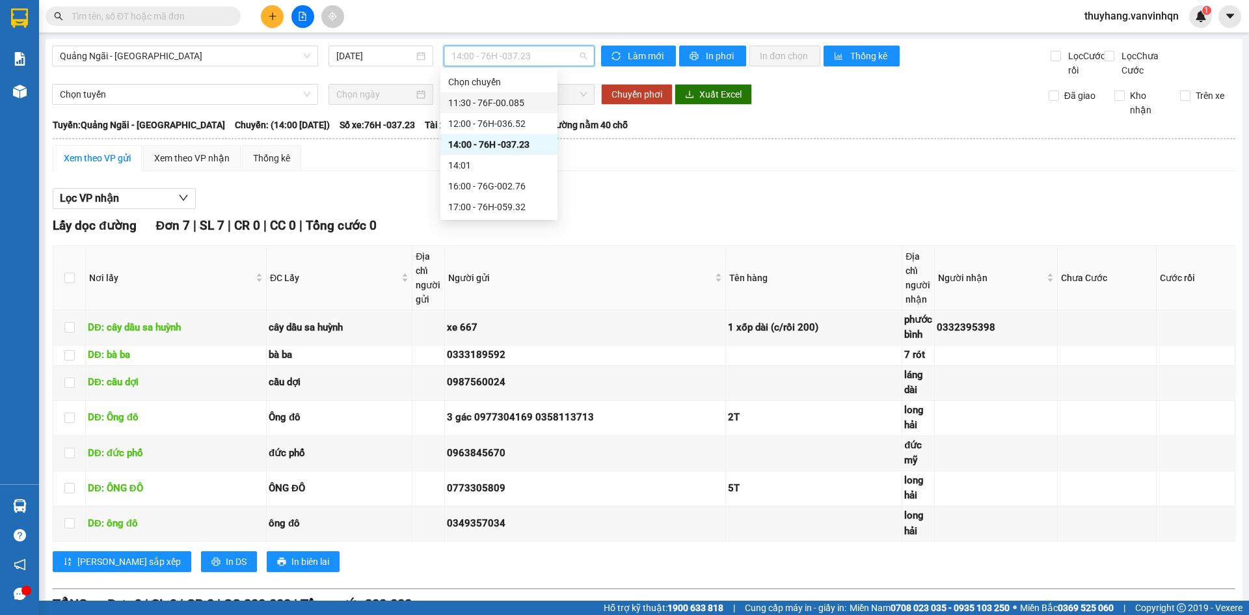
click at [507, 96] on div "11:30 - 76F-00.085" at bounding box center [499, 102] width 117 height 21
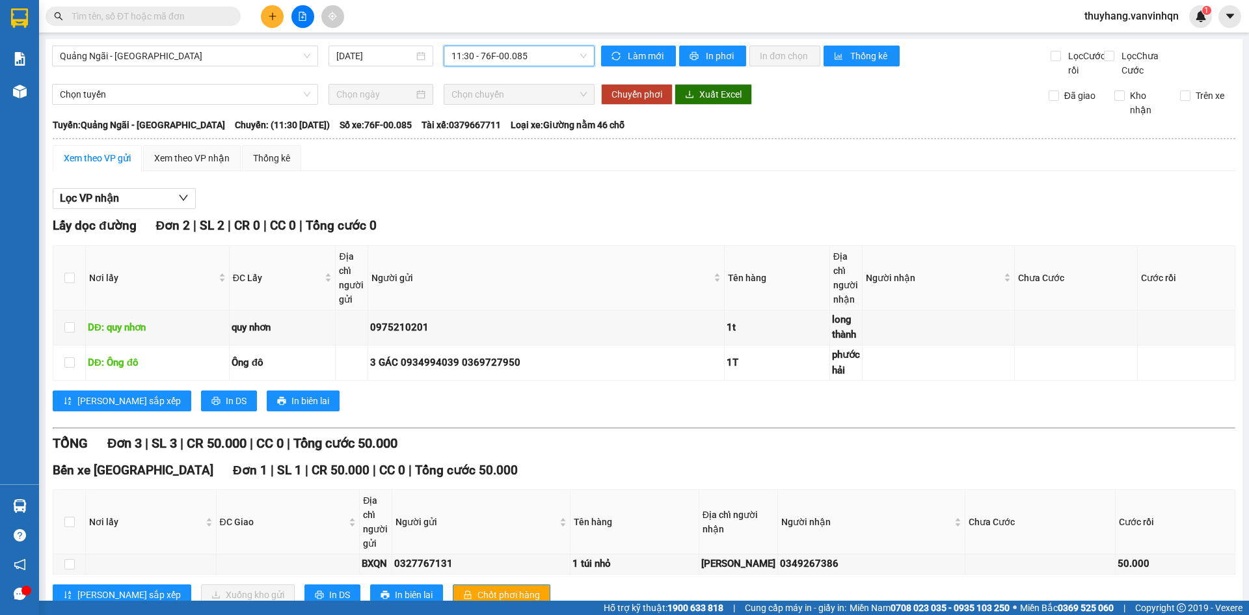
click at [515, 55] on span "11:30 - 76F-00.085" at bounding box center [519, 56] width 135 height 20
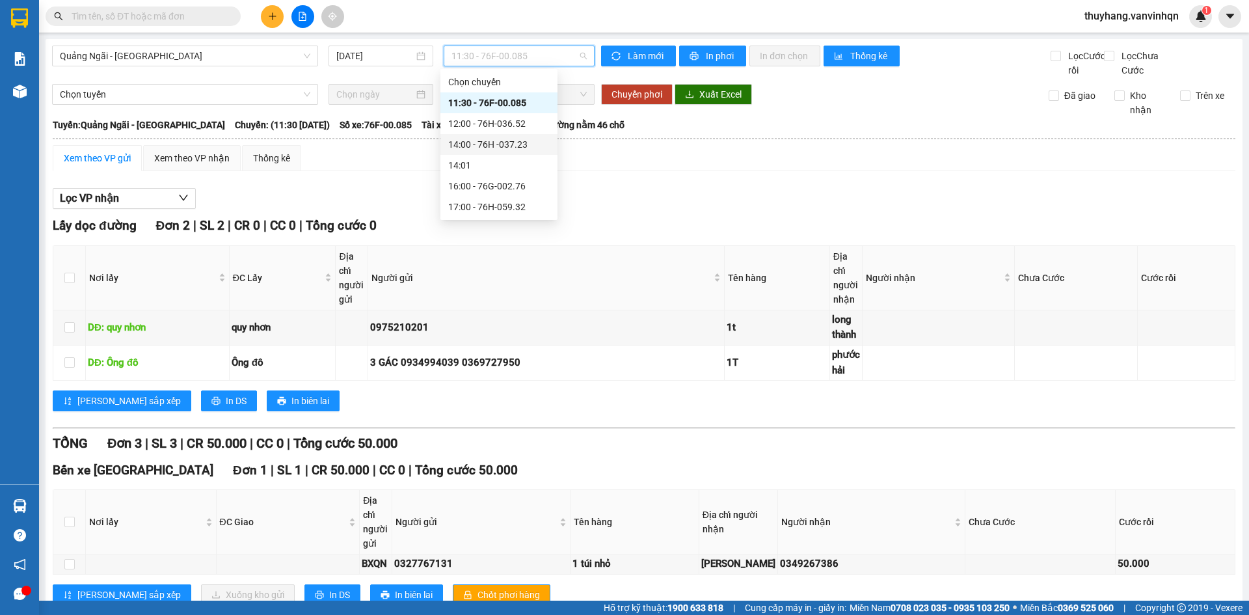
click at [528, 143] on div "14:00 - 76H -037.23" at bounding box center [499, 144] width 102 height 14
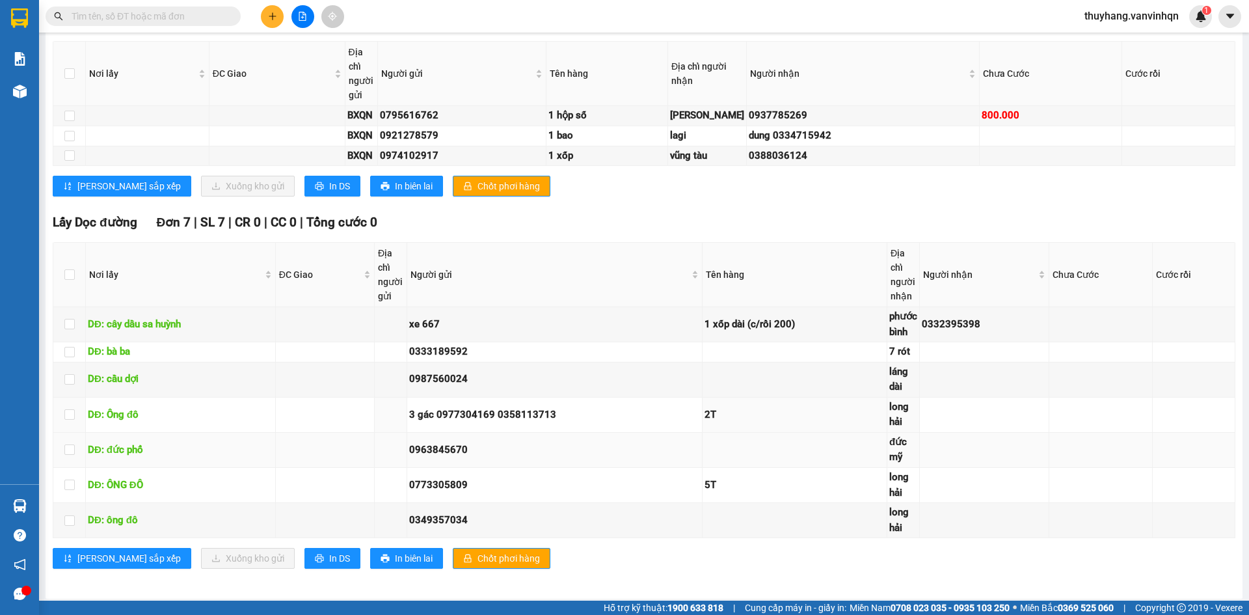
scroll to position [651, 0]
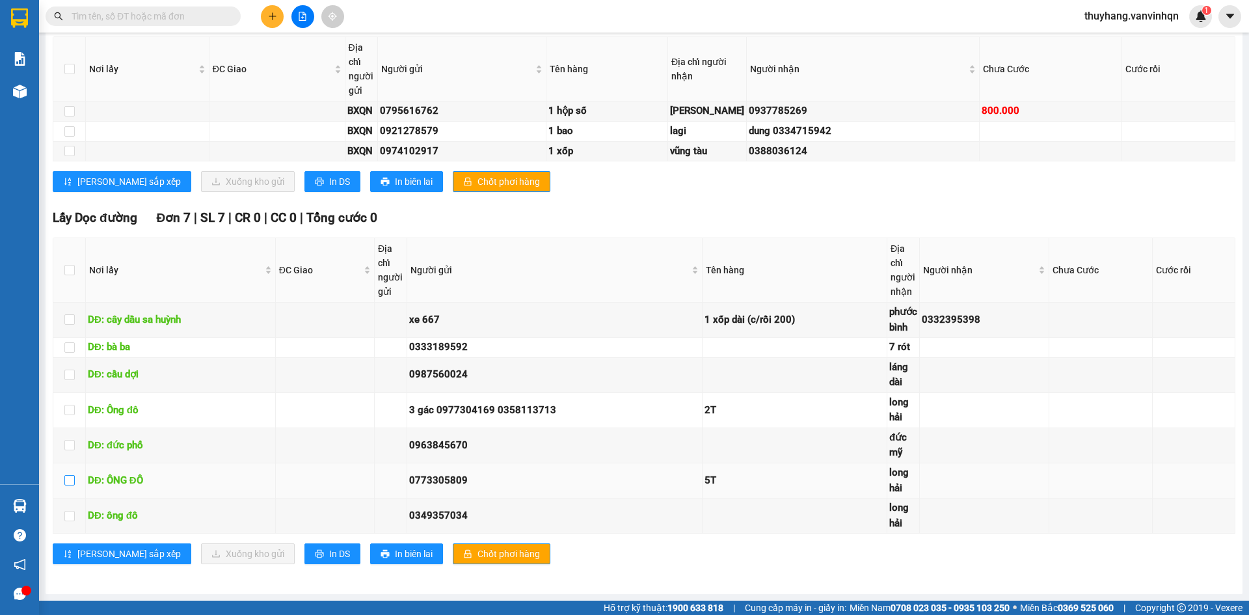
click at [70, 485] on input "checkbox" at bounding box center [69, 480] width 10 height 10
checkbox input "true"
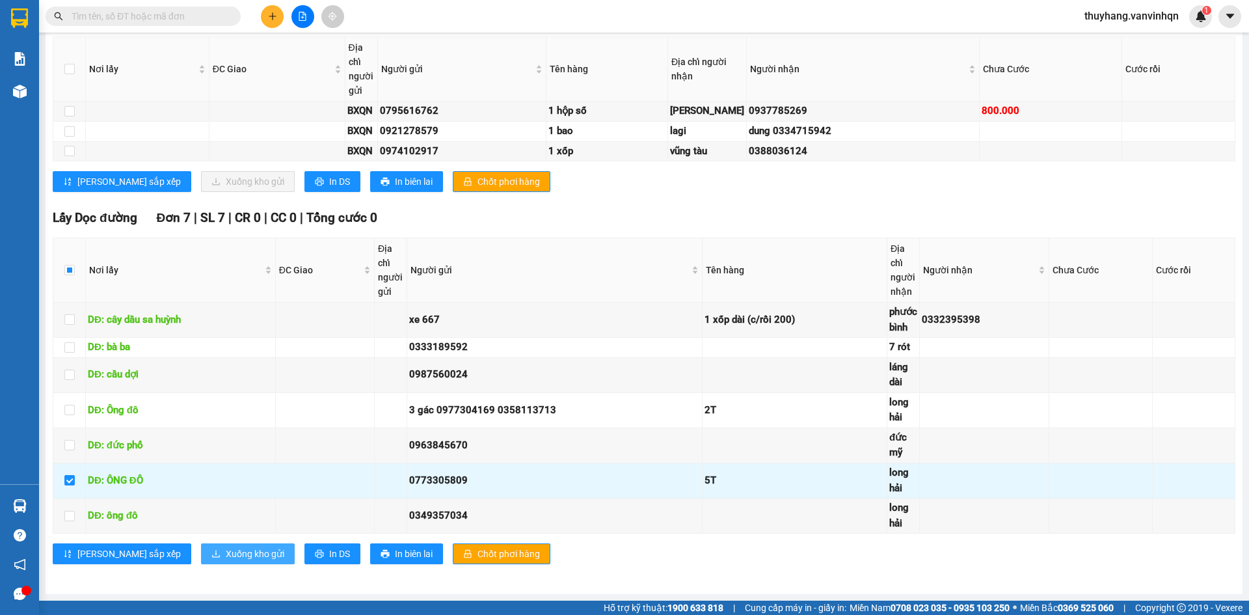
click at [226, 561] on span "Xuống kho gửi" at bounding box center [255, 554] width 59 height 14
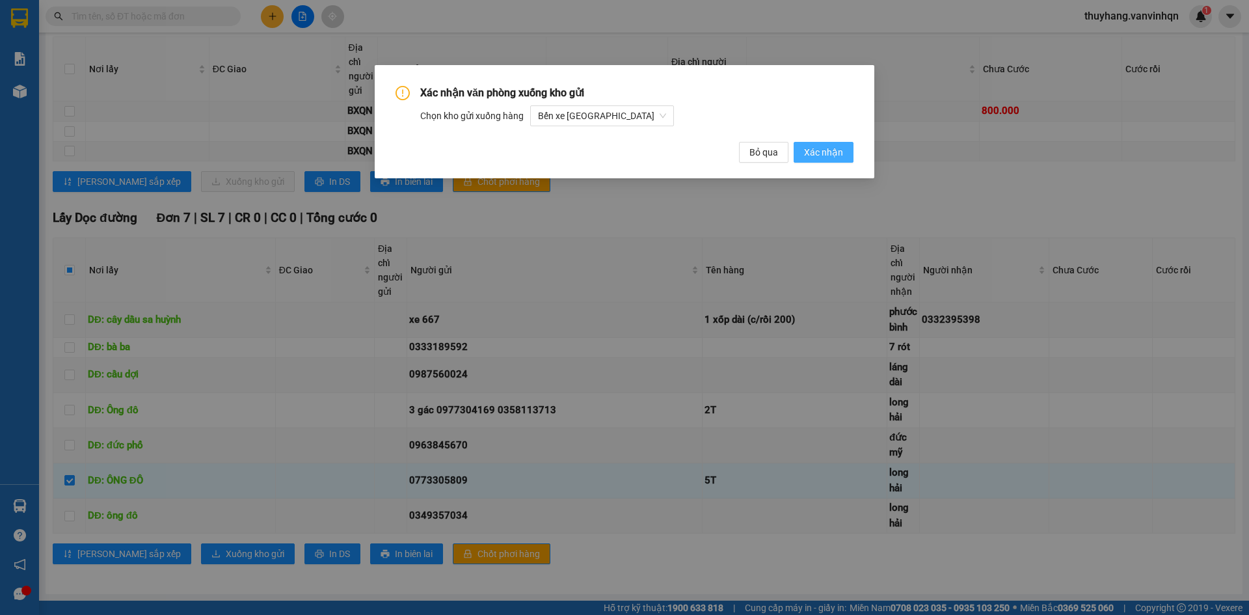
click at [835, 147] on span "Xác nhận" at bounding box center [823, 152] width 39 height 14
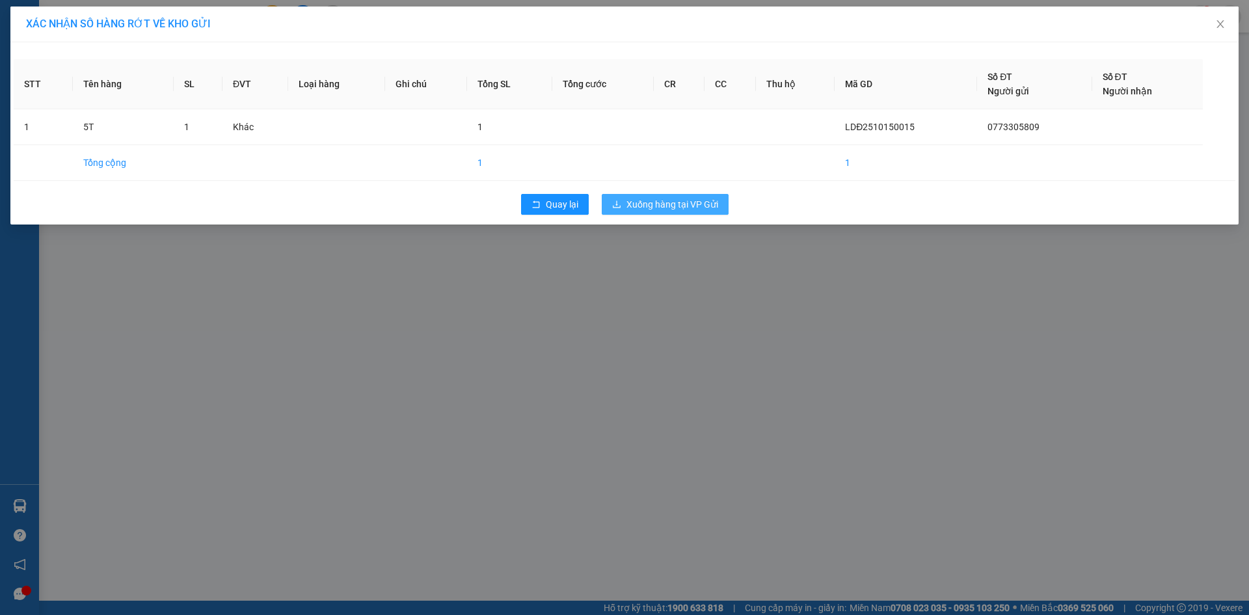
click at [685, 204] on span "Xuống hàng tại VP Gửi" at bounding box center [673, 204] width 92 height 14
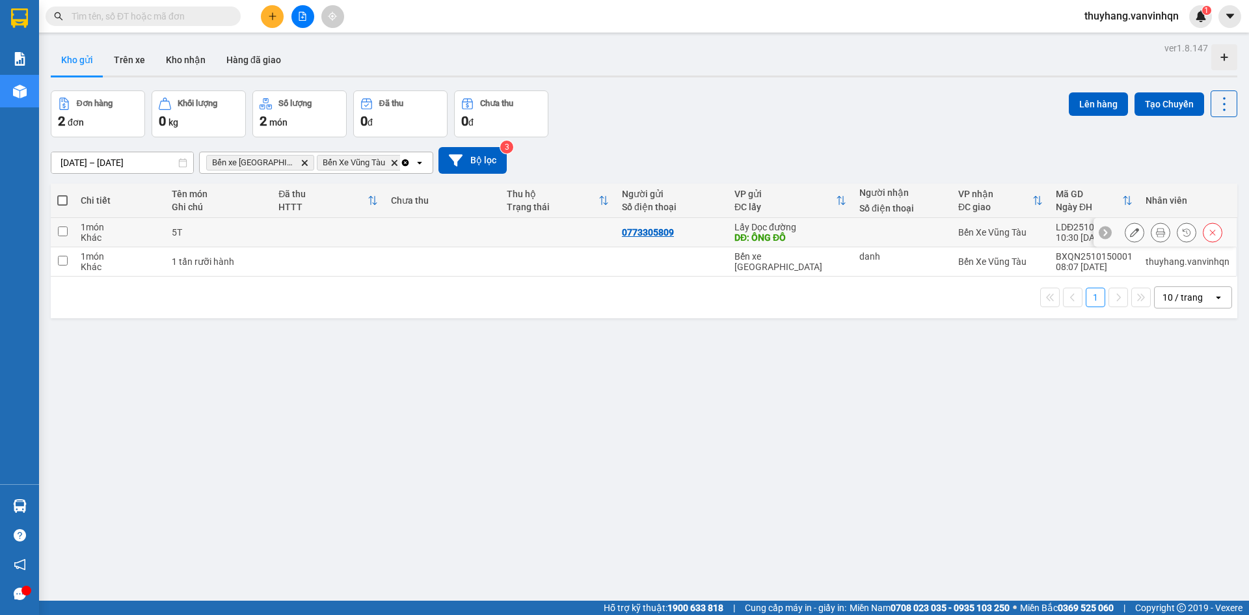
click at [1130, 236] on icon at bounding box center [1134, 232] width 9 height 9
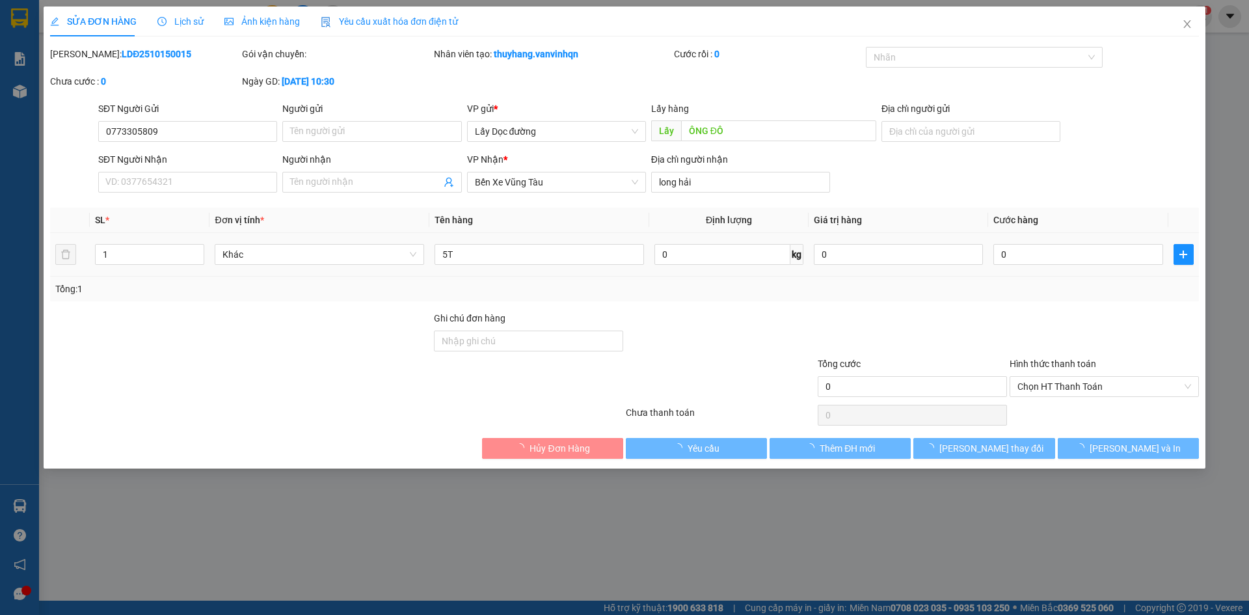
type input "0773305809"
type input "ÔNG ĐÔ"
type input "long hải"
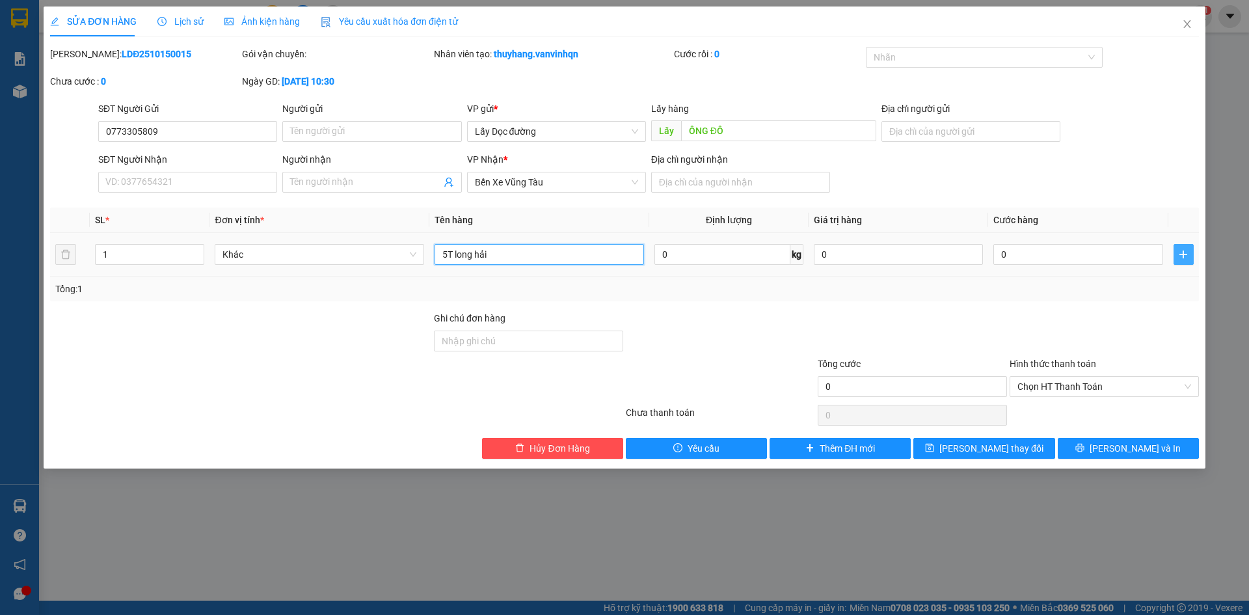
type input "5T long hải"
click at [1190, 258] on span "plus" at bounding box center [1183, 254] width 19 height 10
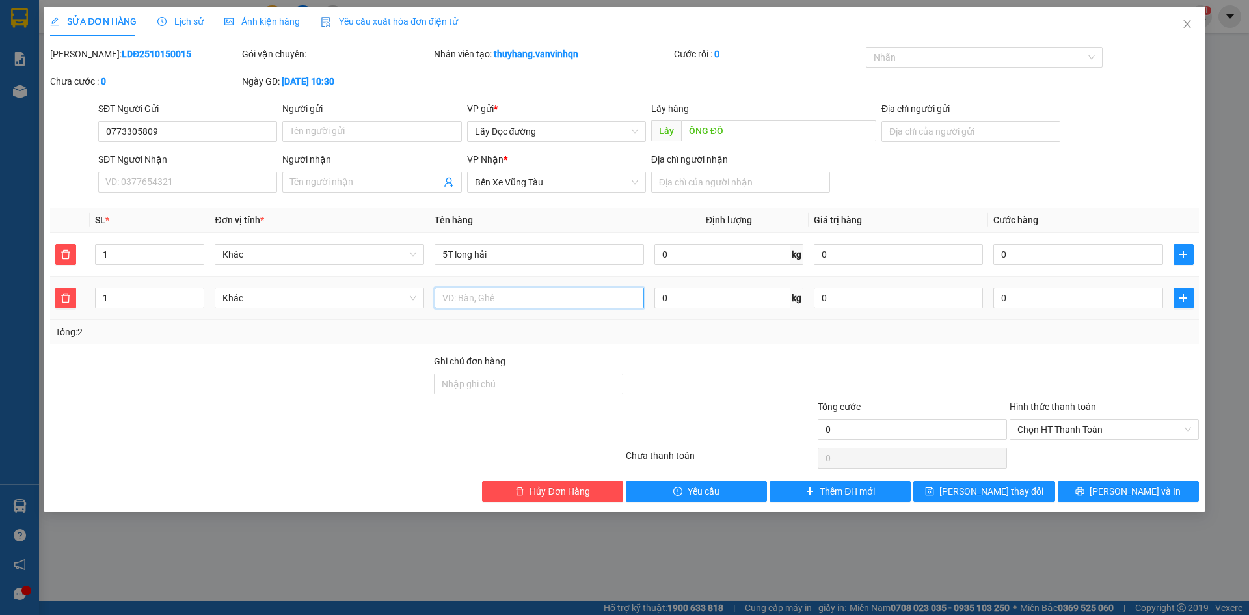
click at [581, 298] on input "text" at bounding box center [540, 298] width 210 height 21
type input "2t bình châu"
click at [979, 496] on span "[PERSON_NAME] thay đổi" at bounding box center [992, 491] width 104 height 14
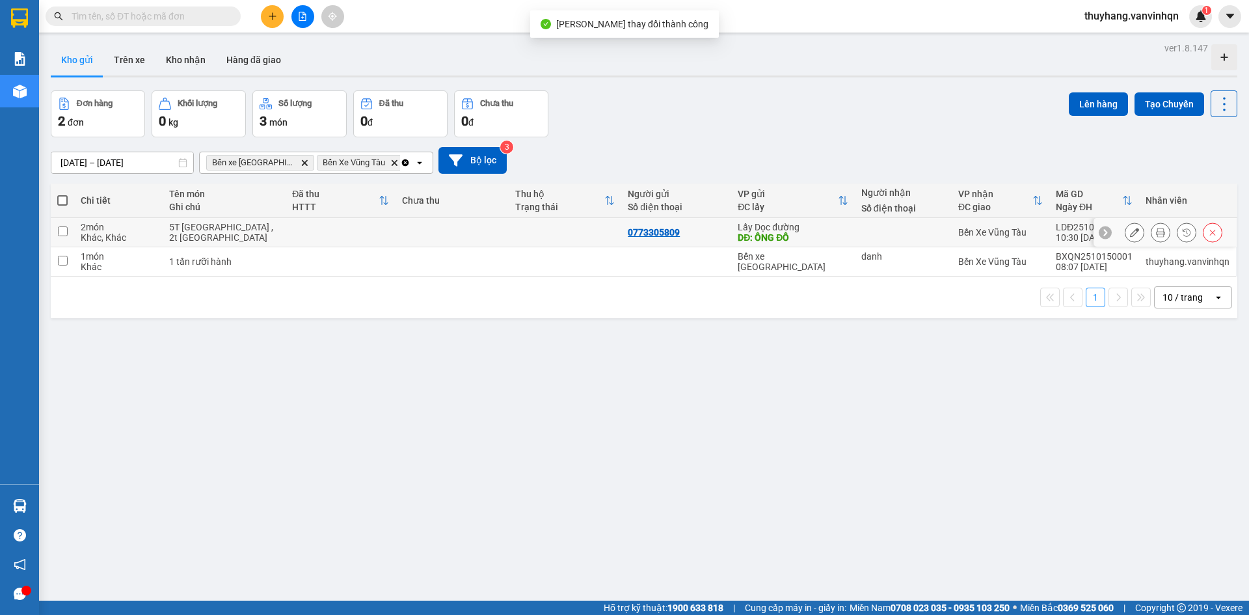
click at [338, 232] on td at bounding box center [341, 232] width 110 height 29
checkbox input "true"
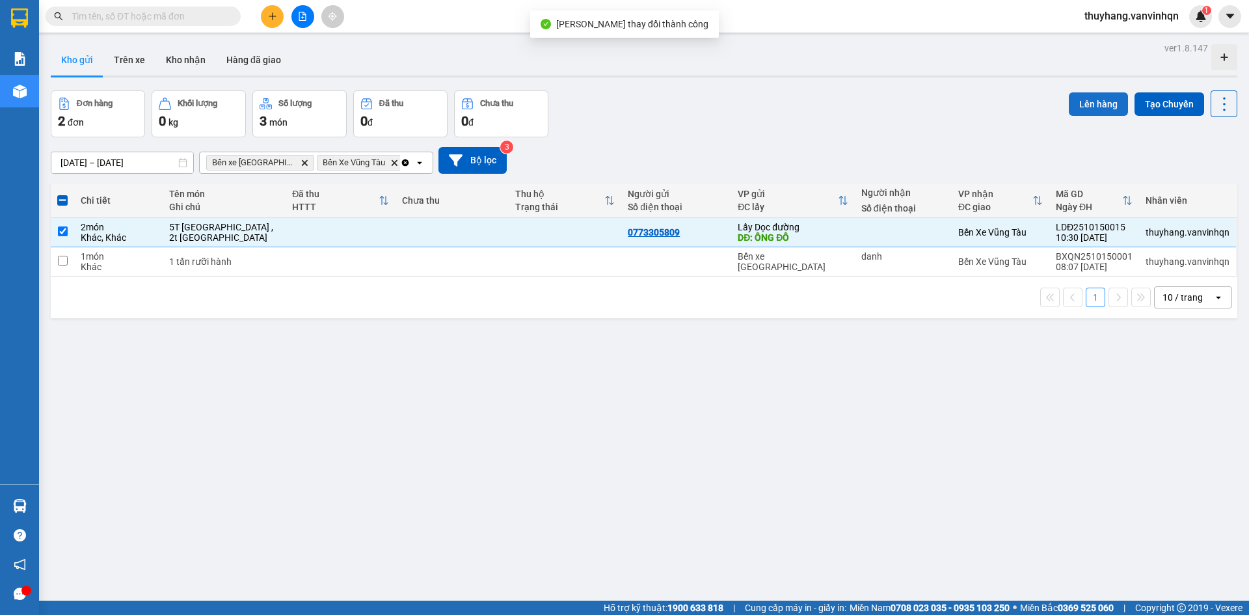
click at [1094, 108] on button "Lên hàng" at bounding box center [1098, 103] width 59 height 23
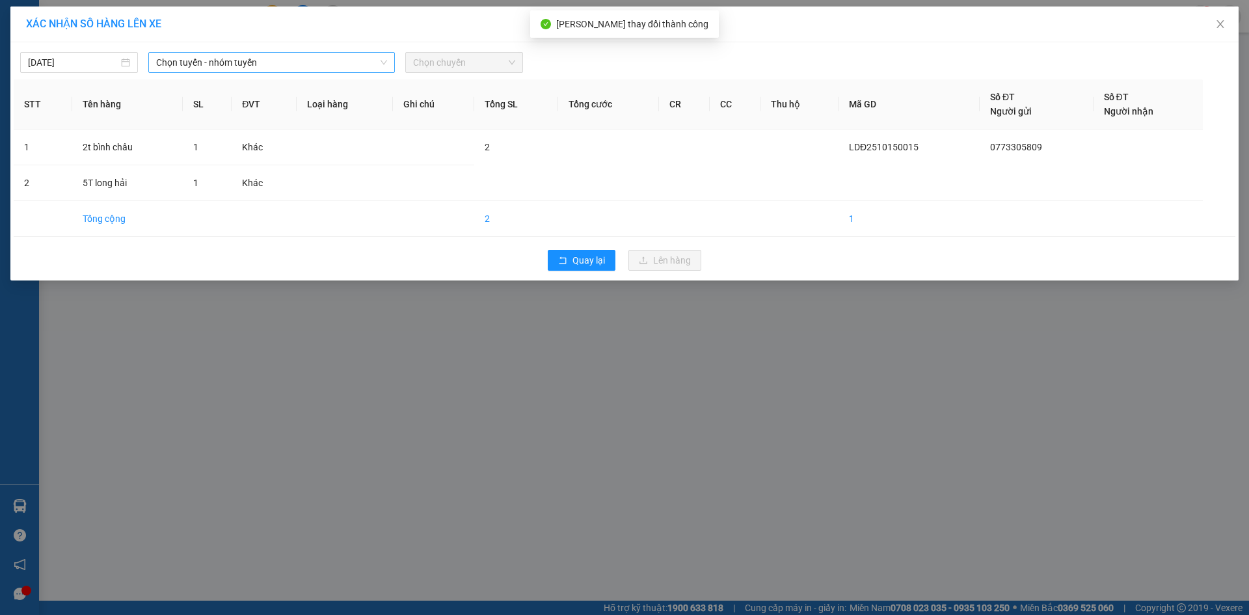
click at [336, 56] on span "Chọn tuyến - nhóm tuyến" at bounding box center [271, 63] width 231 height 20
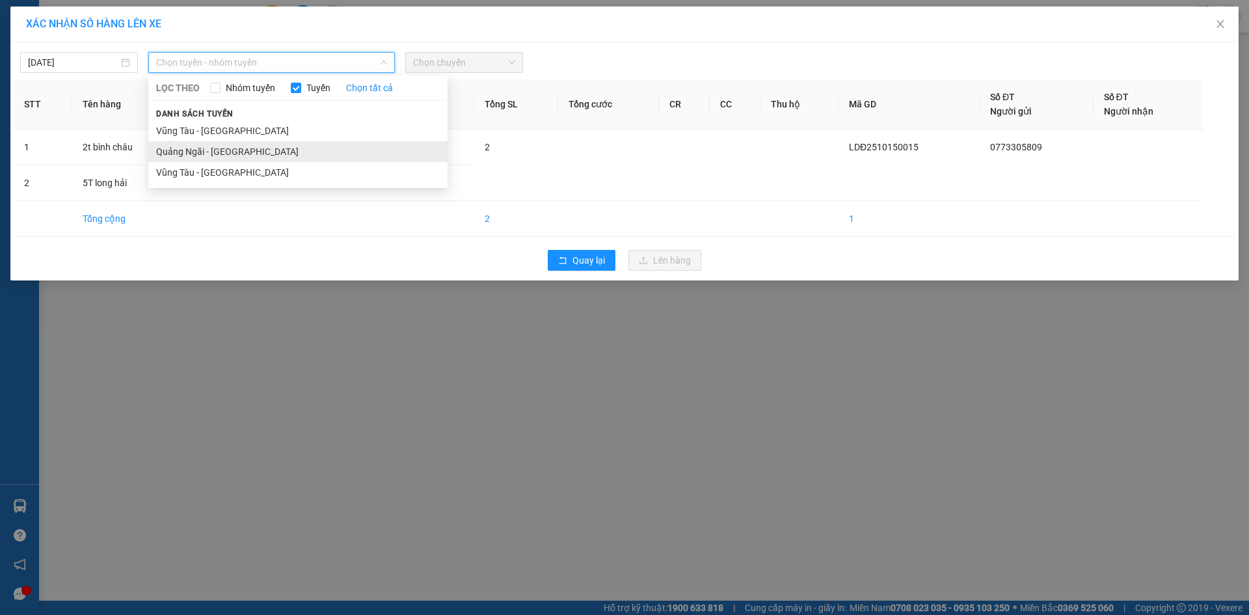
click at [247, 149] on li "Quảng Ngãi - [GEOGRAPHIC_DATA]" at bounding box center [297, 151] width 299 height 21
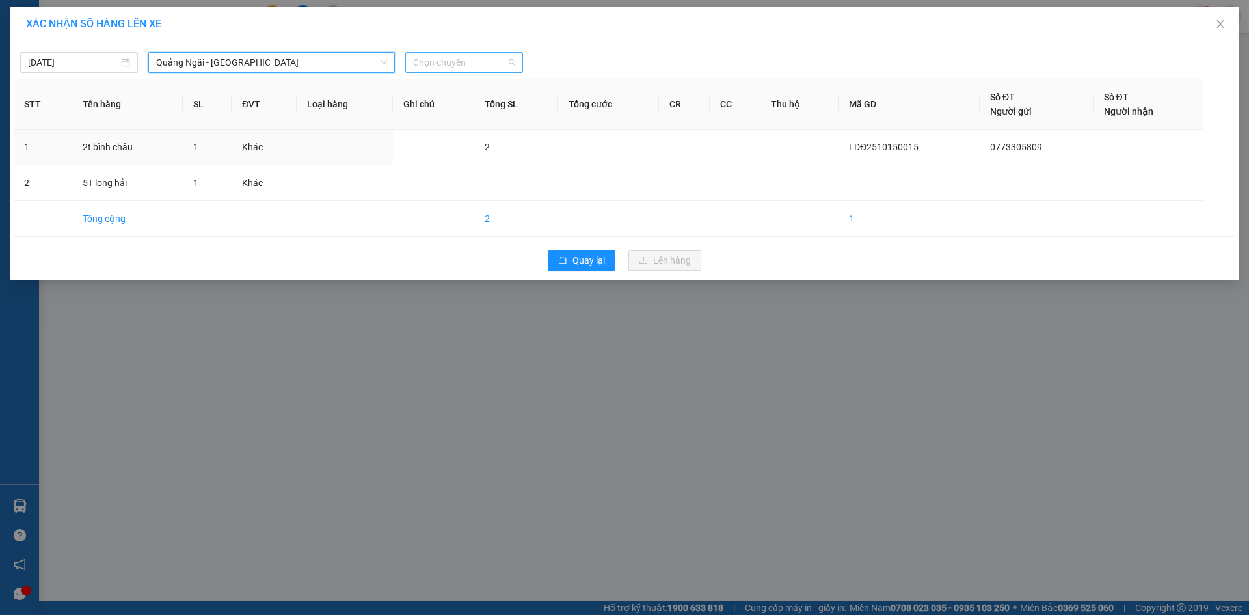
click at [444, 66] on span "Chọn chuyến" at bounding box center [464, 63] width 102 height 20
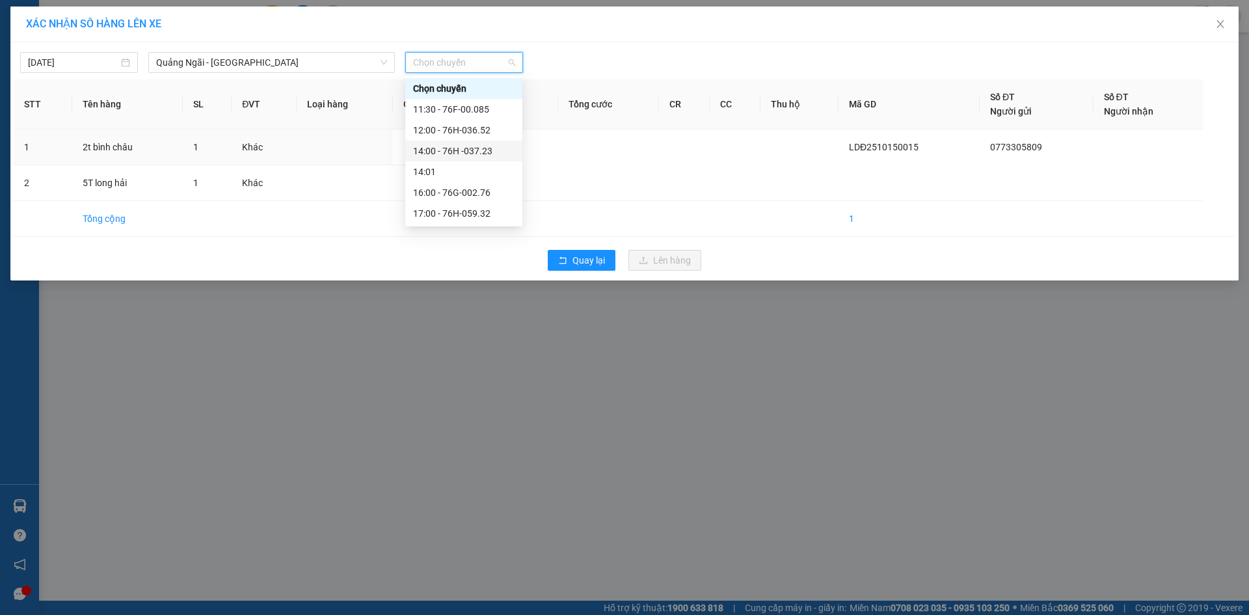
click at [497, 146] on div "14:00 - 76H -037.23" at bounding box center [464, 151] width 102 height 14
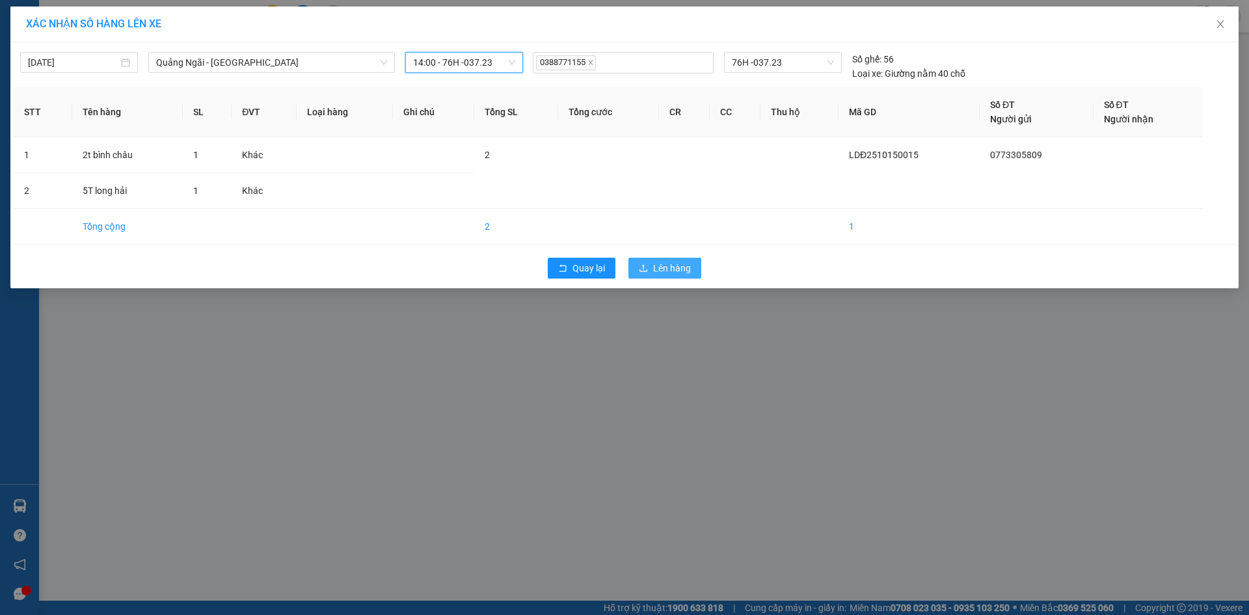
click at [687, 265] on span "Lên hàng" at bounding box center [672, 268] width 38 height 14
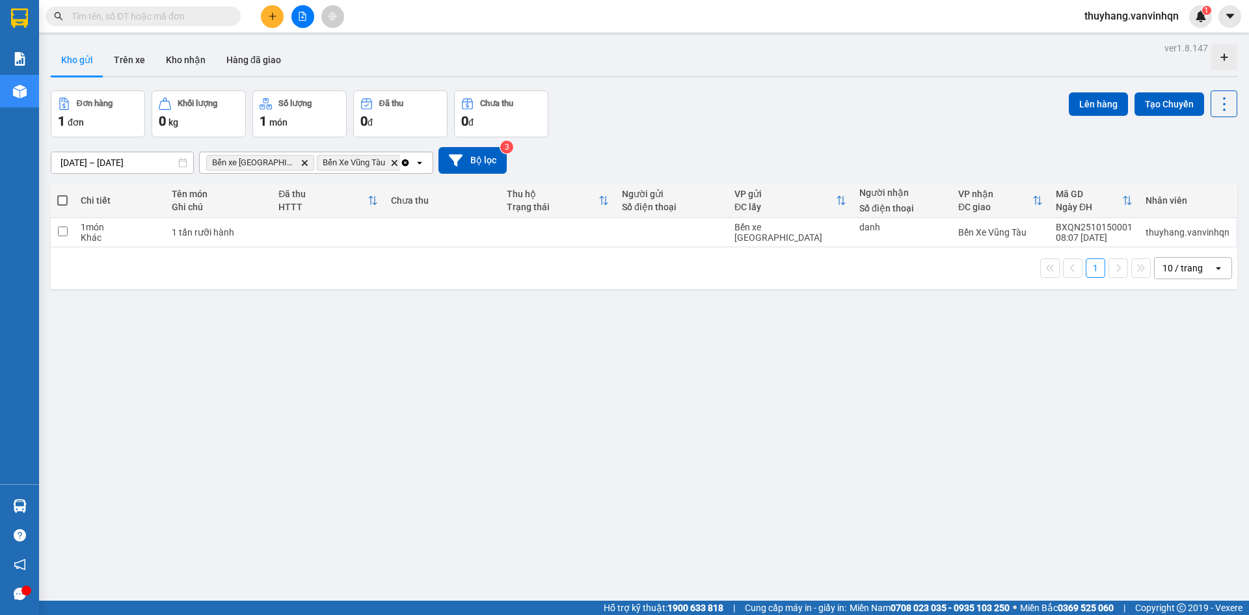
click at [303, 21] on button at bounding box center [303, 16] width 23 height 23
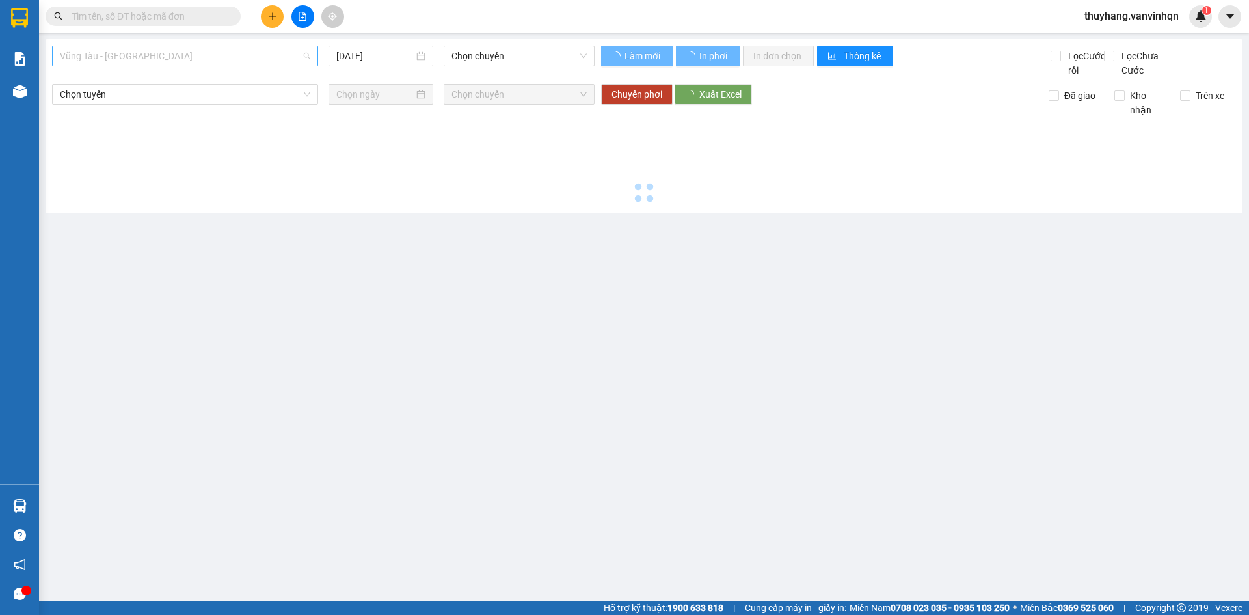
click at [269, 55] on span "Vũng Tàu - [GEOGRAPHIC_DATA]" at bounding box center [185, 56] width 251 height 20
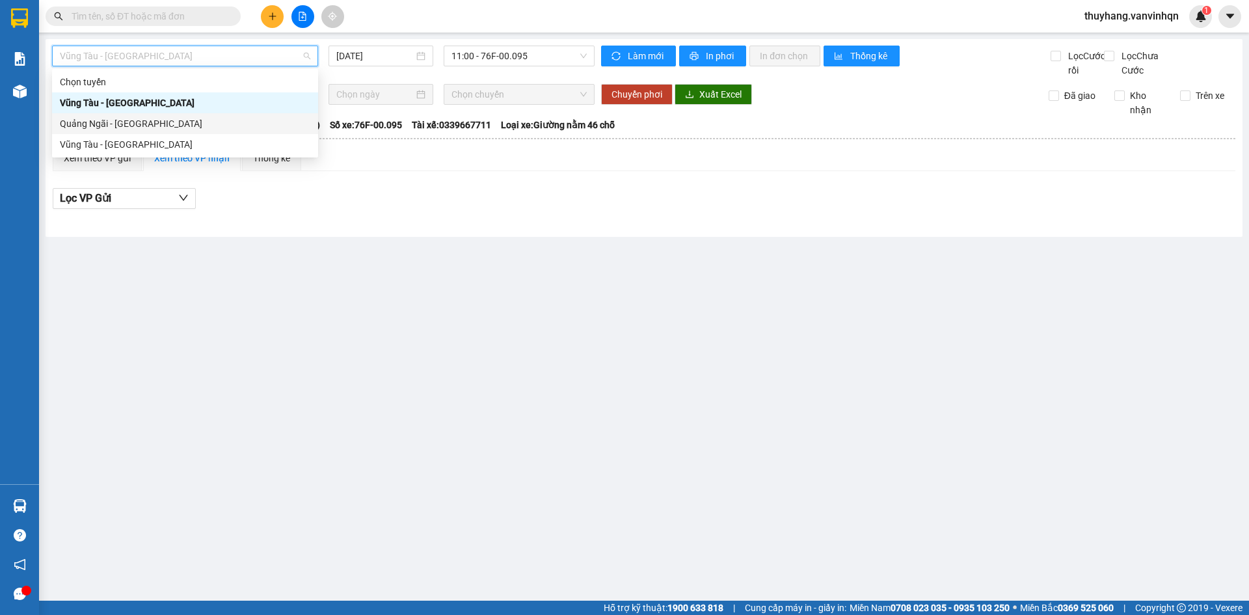
click at [252, 126] on div "Quảng Ngãi - [GEOGRAPHIC_DATA]" at bounding box center [185, 123] width 251 height 14
type input "[DATE]"
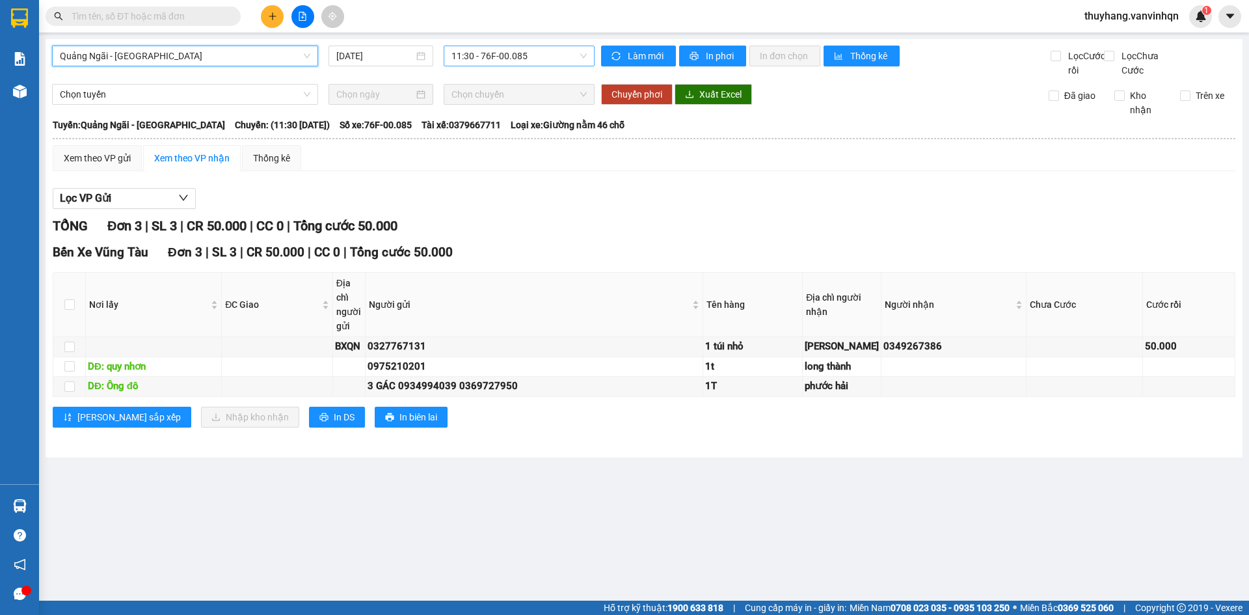
click at [489, 52] on span "11:30 - 76F-00.085" at bounding box center [519, 56] width 135 height 20
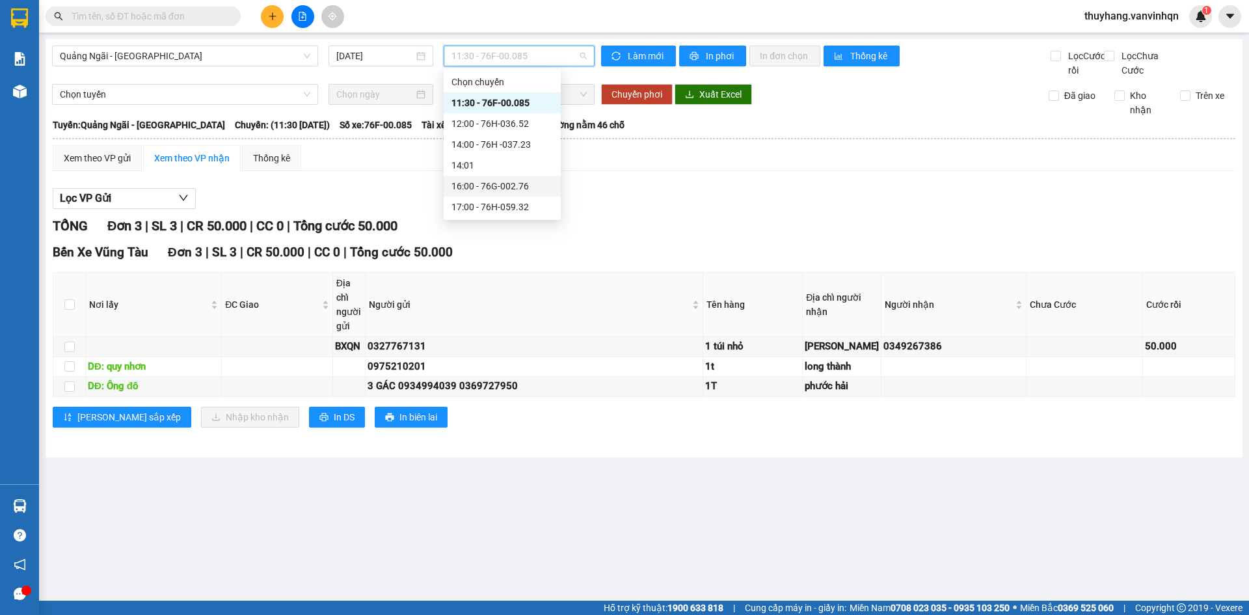
click at [539, 183] on div "16:00 - 76G-002.76" at bounding box center [503, 186] width 102 height 14
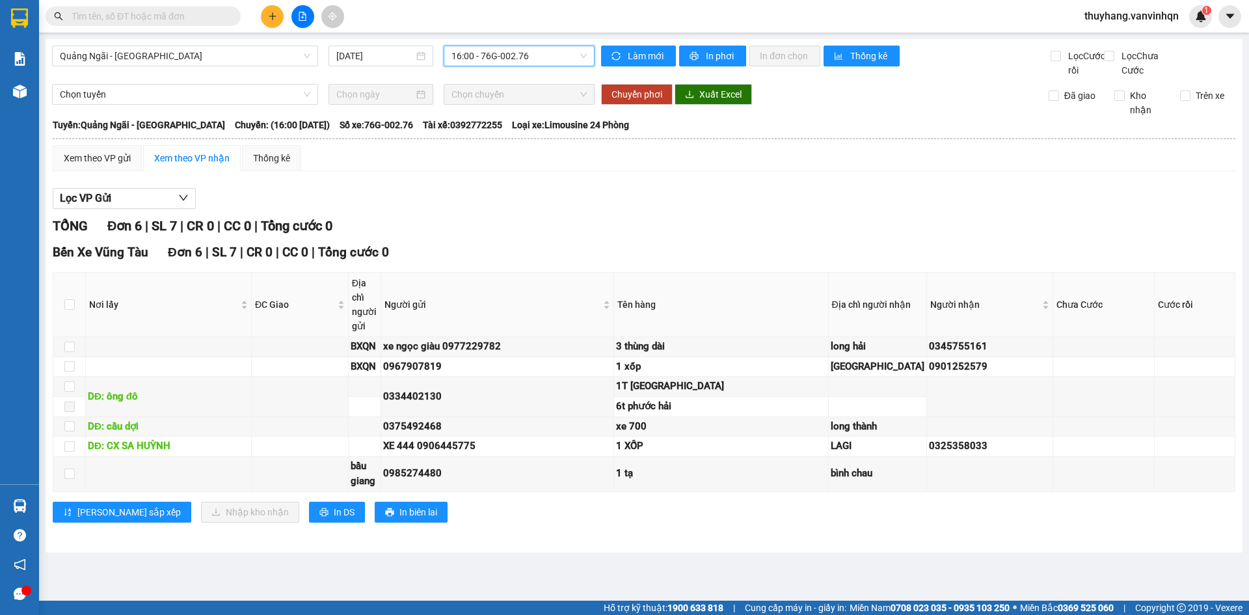
scroll to position [18, 0]
click at [94, 156] on div "Xem theo VP gửi" at bounding box center [97, 158] width 67 height 14
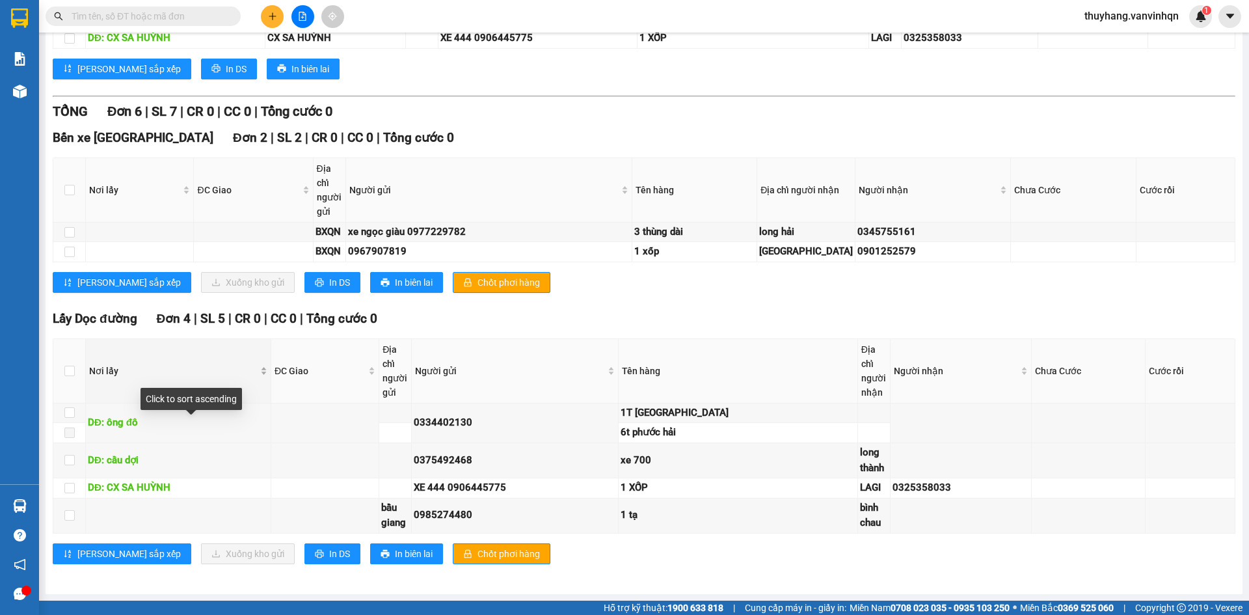
scroll to position [401, 0]
click at [70, 515] on input "checkbox" at bounding box center [69, 515] width 10 height 10
checkbox input "true"
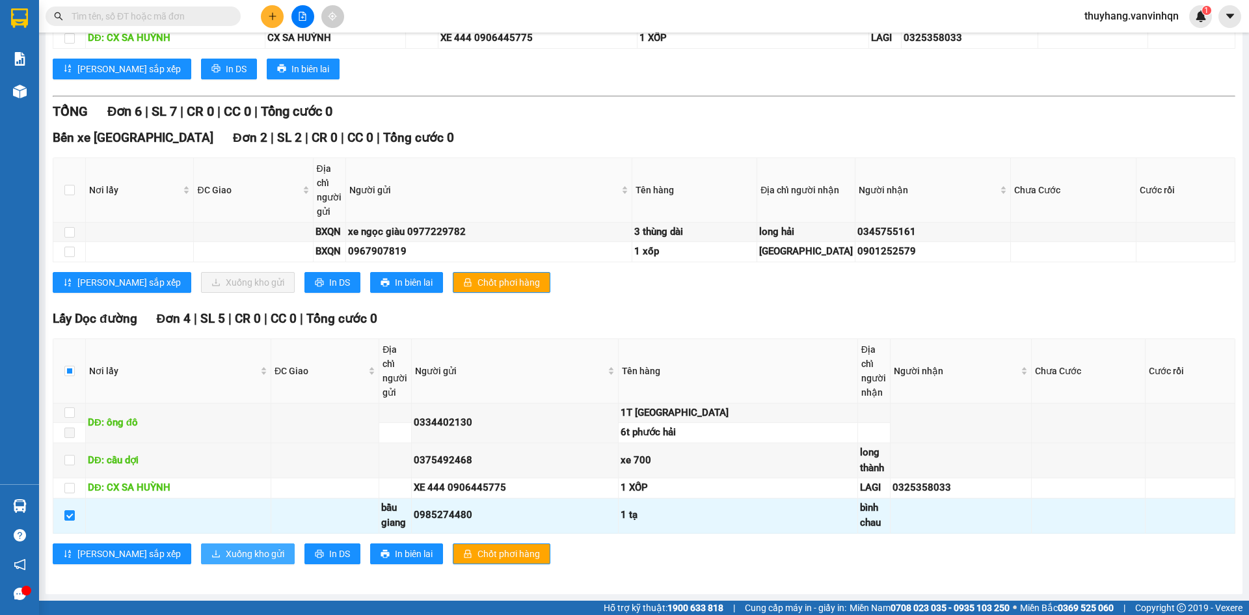
click at [226, 556] on span "Xuống kho gửi" at bounding box center [255, 554] width 59 height 14
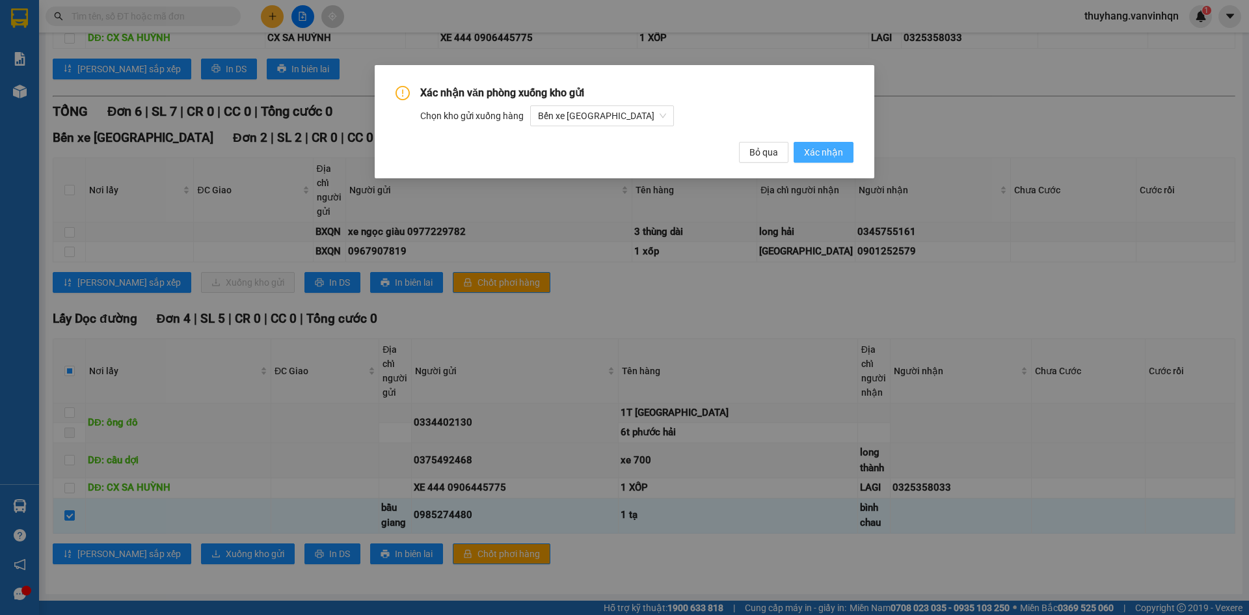
click at [831, 148] on span "Xác nhận" at bounding box center [823, 152] width 39 height 14
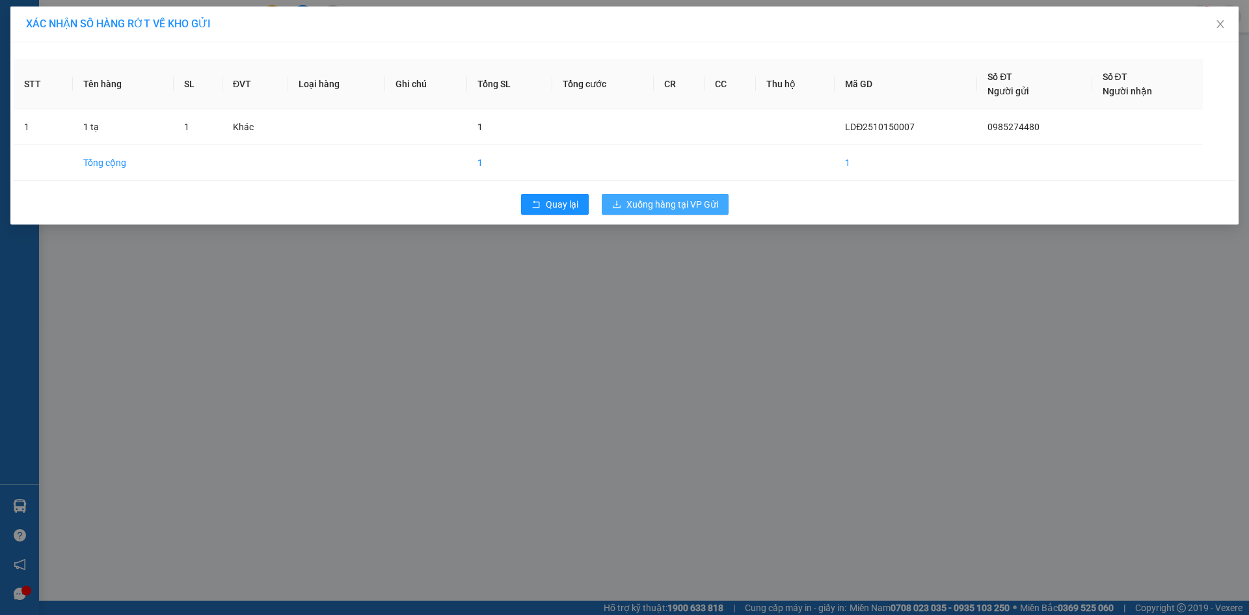
click at [692, 202] on span "Xuống hàng tại VP Gửi" at bounding box center [673, 204] width 92 height 14
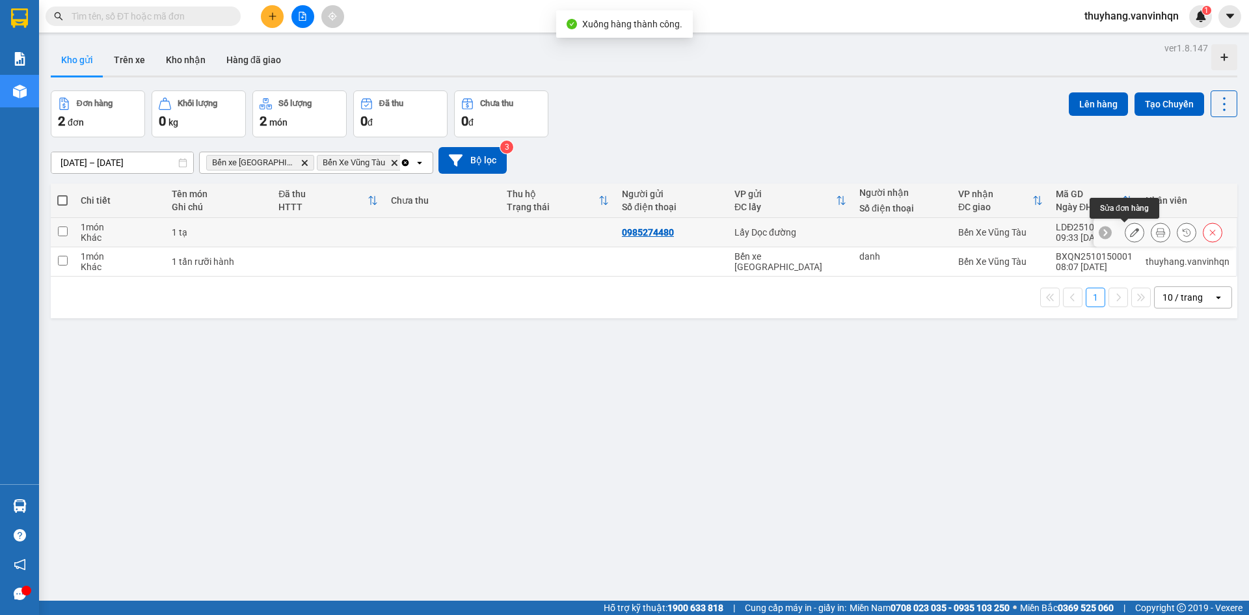
click at [1130, 234] on icon at bounding box center [1134, 232] width 9 height 9
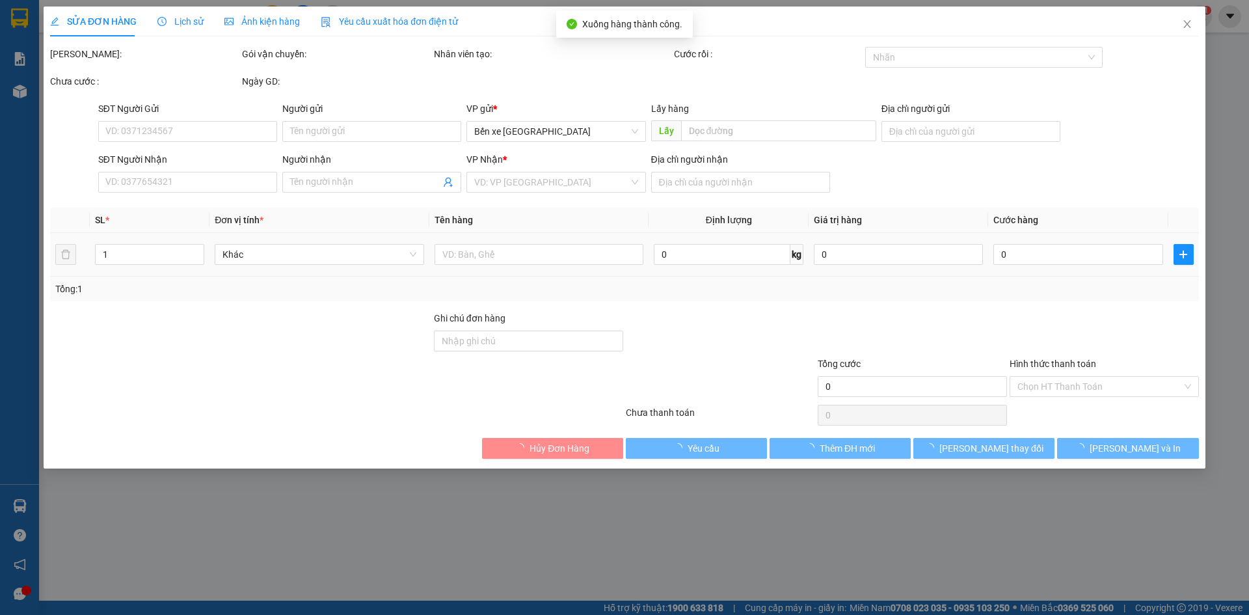
type input "0985274480"
type input "bầu giang"
type input "bình chau"
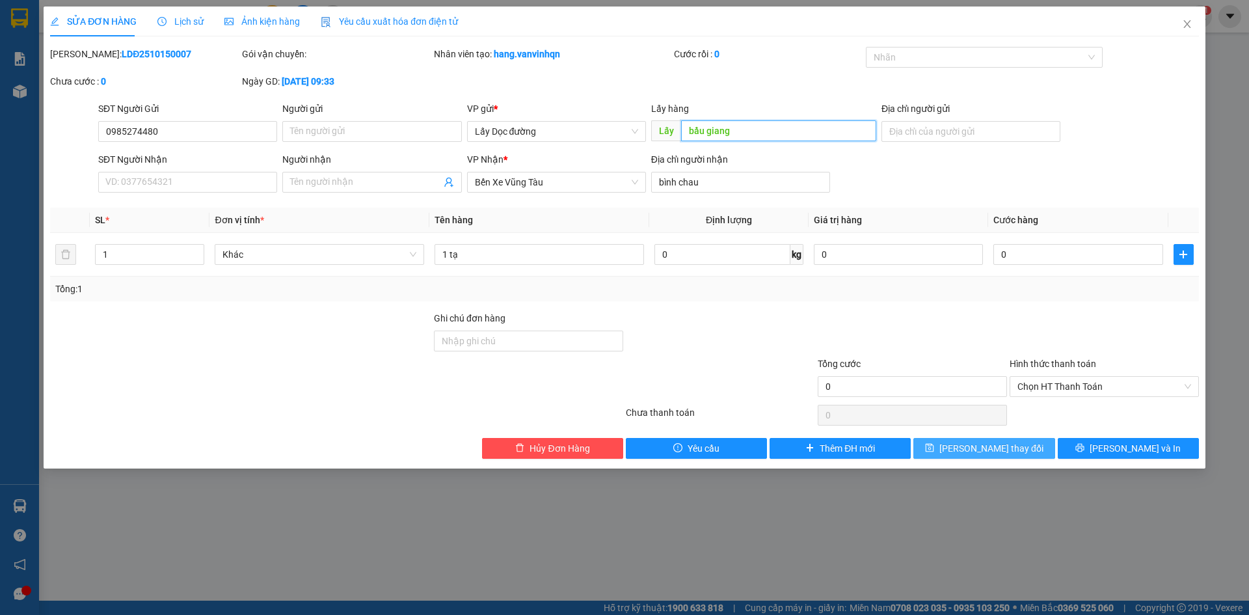
type input "bầu giang"
click at [1025, 449] on button "[PERSON_NAME] thay đổi" at bounding box center [984, 448] width 141 height 21
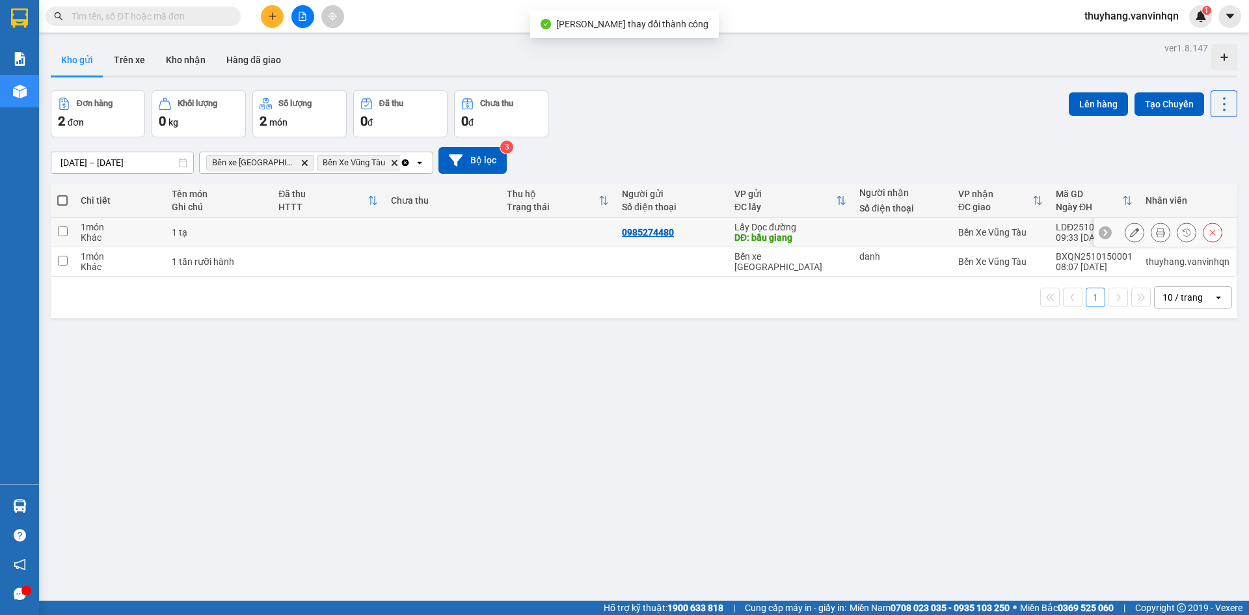
click at [558, 246] on td at bounding box center [557, 232] width 115 height 29
checkbox input "true"
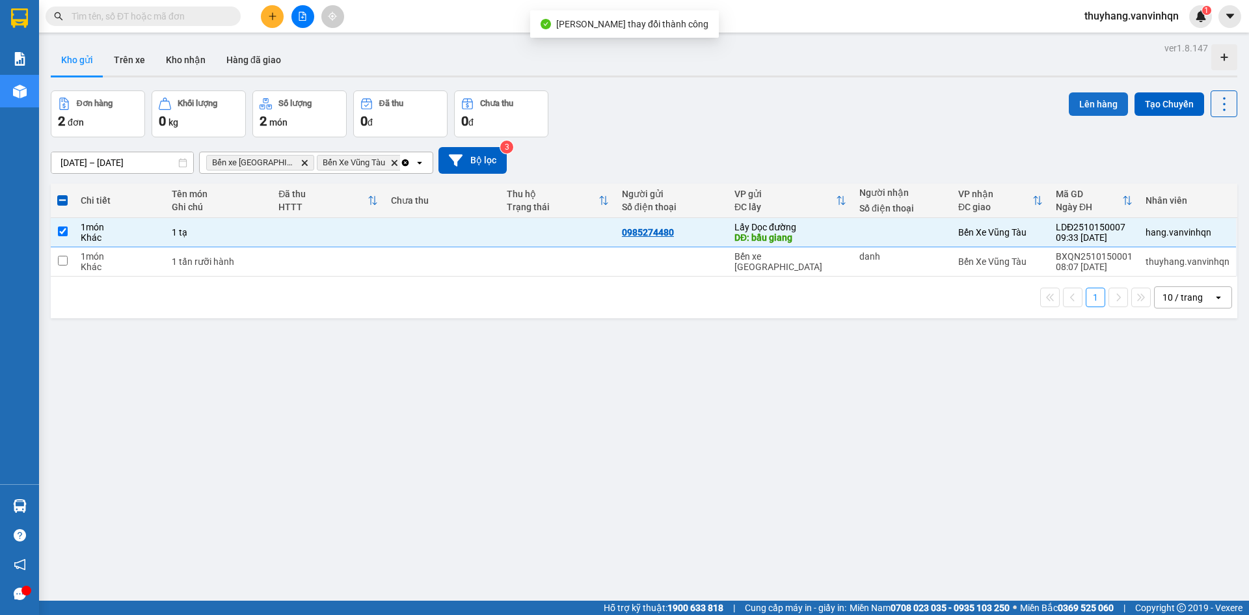
click at [1073, 103] on button "Lên hàng" at bounding box center [1098, 103] width 59 height 23
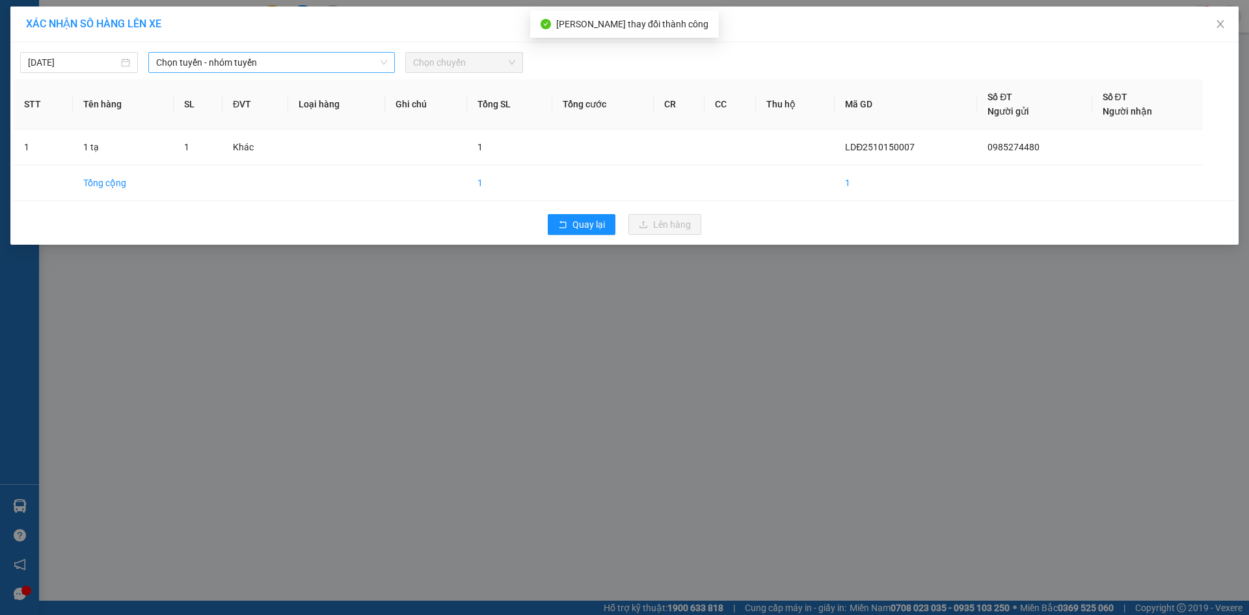
click at [359, 72] on div "Chọn tuyến - nhóm tuyến" at bounding box center [271, 62] width 247 height 21
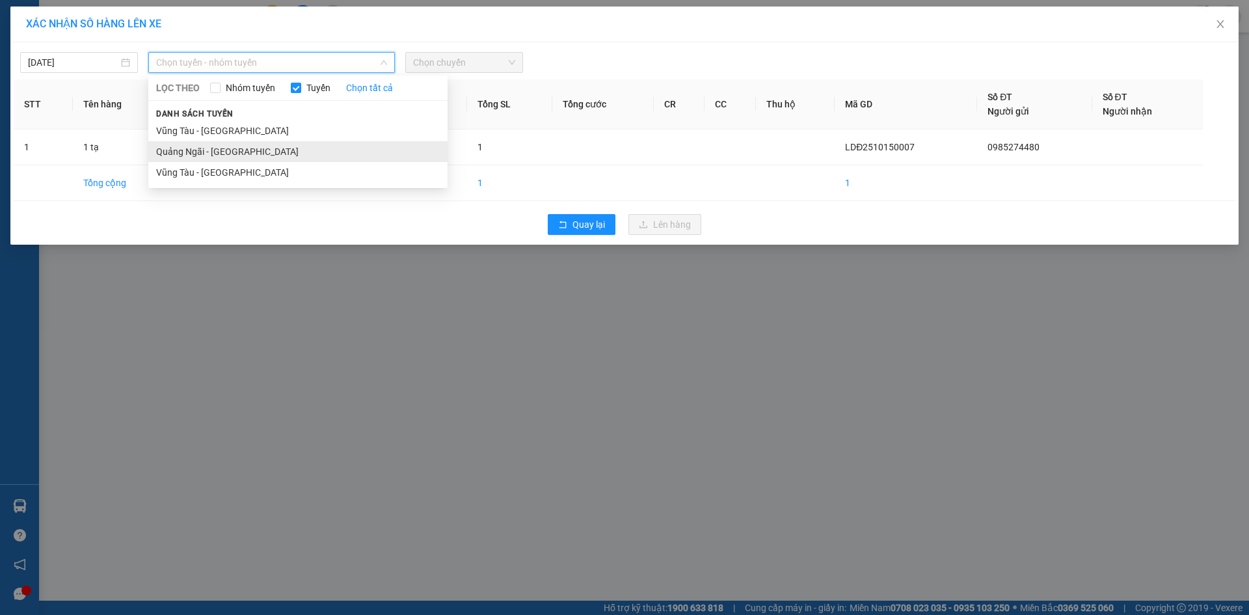
click at [326, 151] on li "Quảng Ngãi - [GEOGRAPHIC_DATA]" at bounding box center [297, 151] width 299 height 21
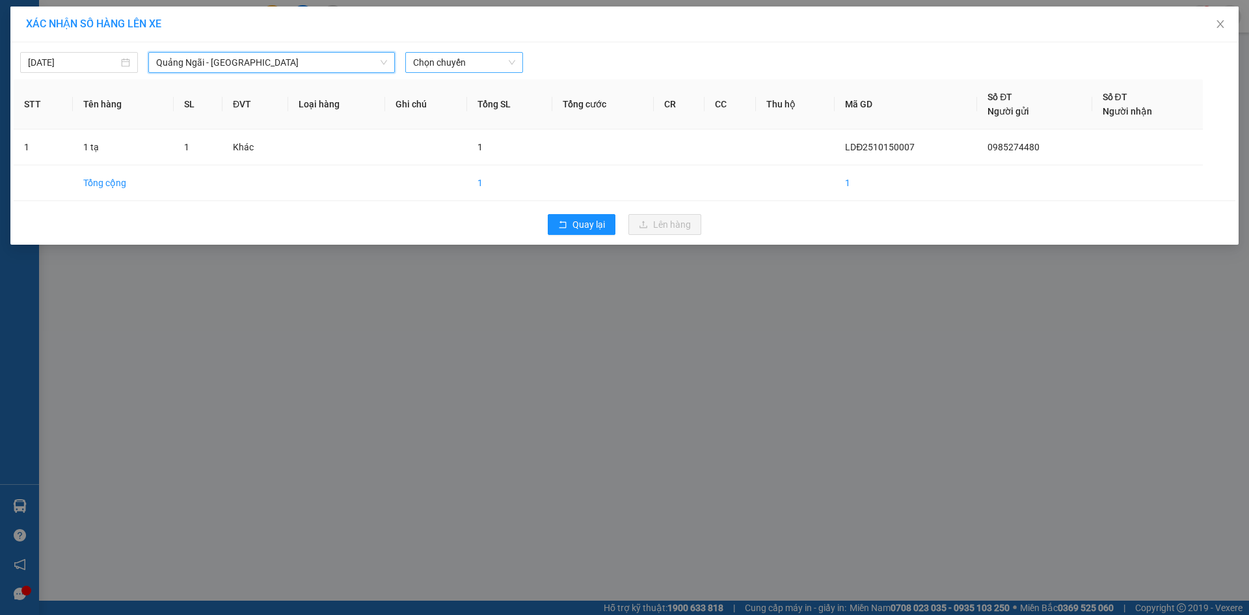
click at [465, 66] on span "Chọn chuyến" at bounding box center [464, 63] width 102 height 20
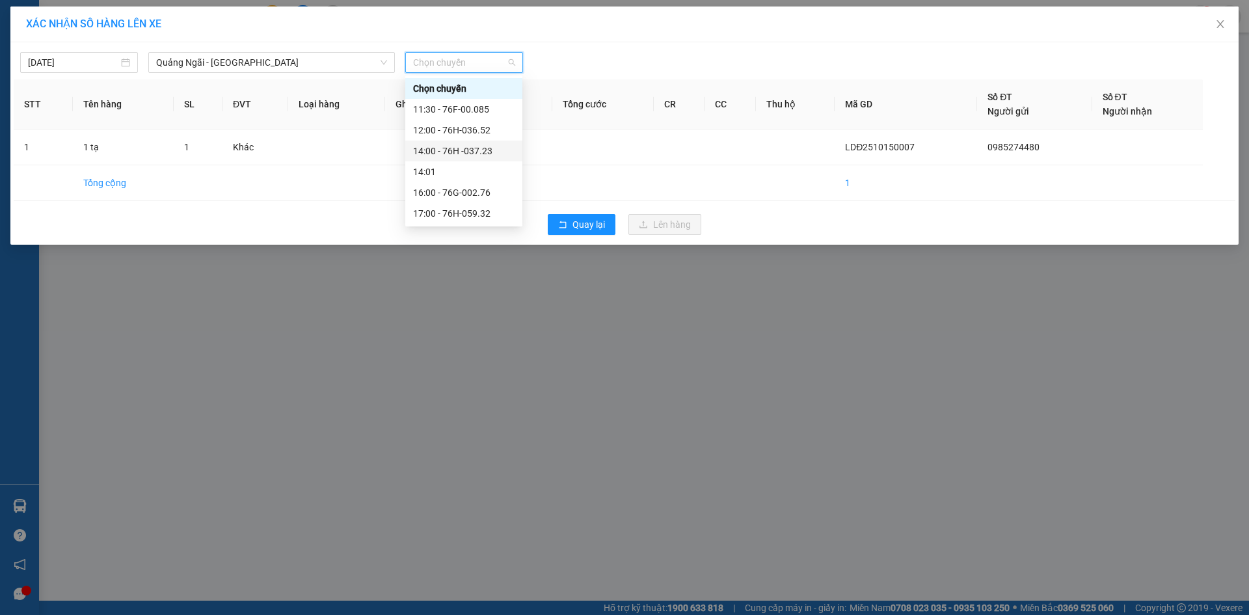
click at [502, 149] on div "14:00 - 76H -037.23" at bounding box center [464, 151] width 102 height 14
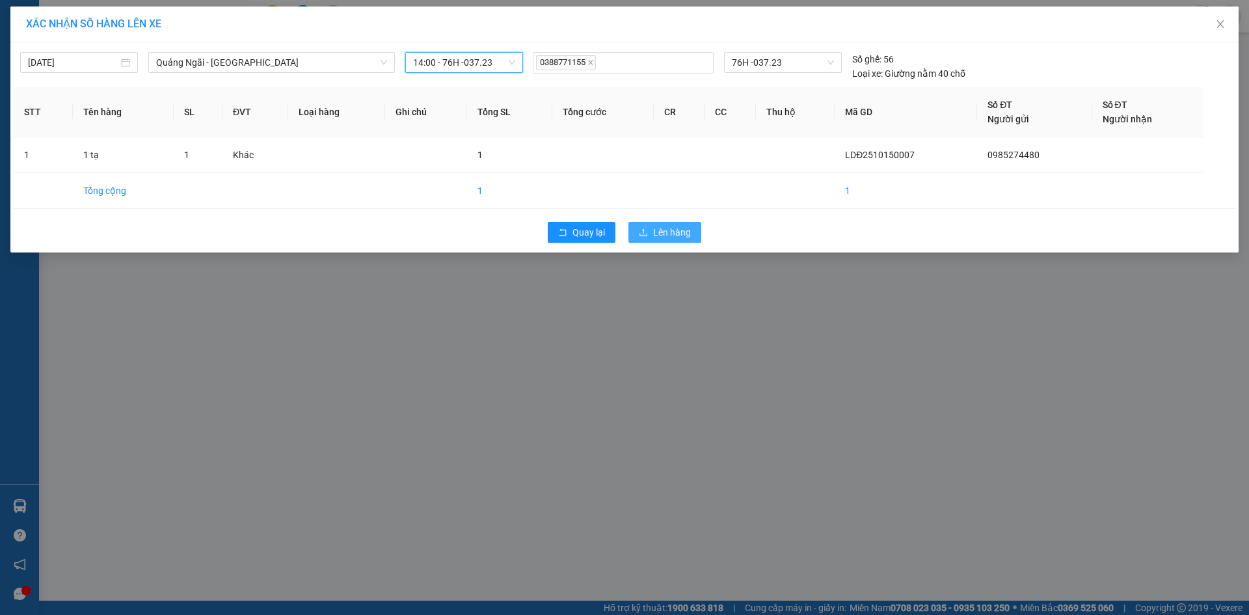
click at [666, 234] on span "Lên hàng" at bounding box center [672, 232] width 38 height 14
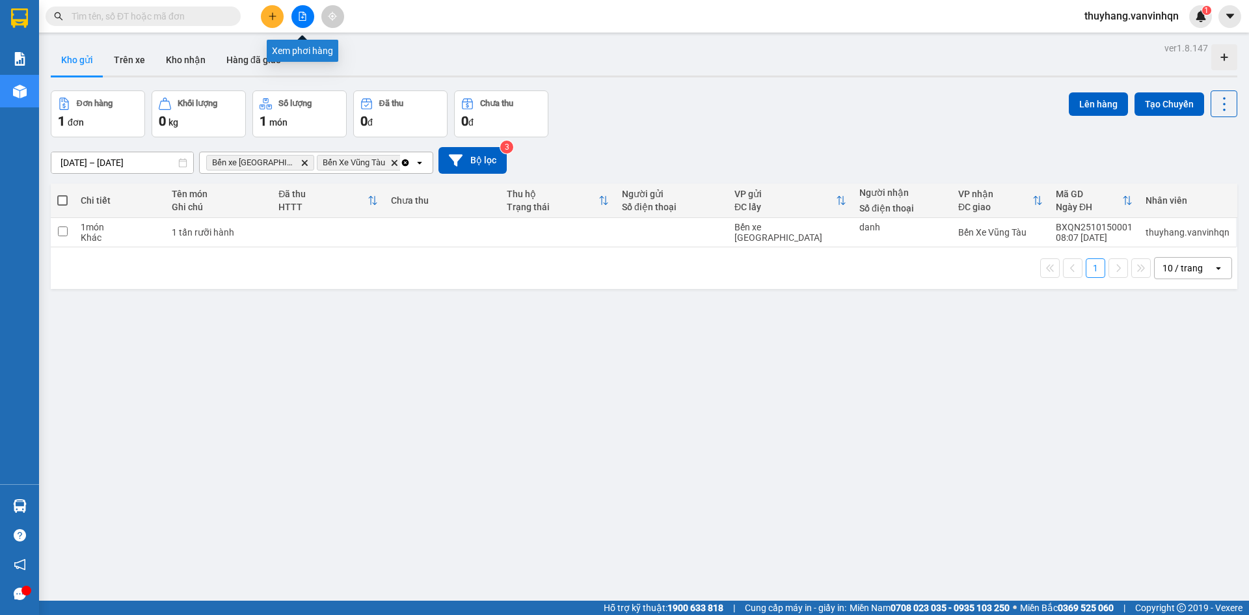
click at [306, 16] on icon "file-add" at bounding box center [302, 16] width 7 height 9
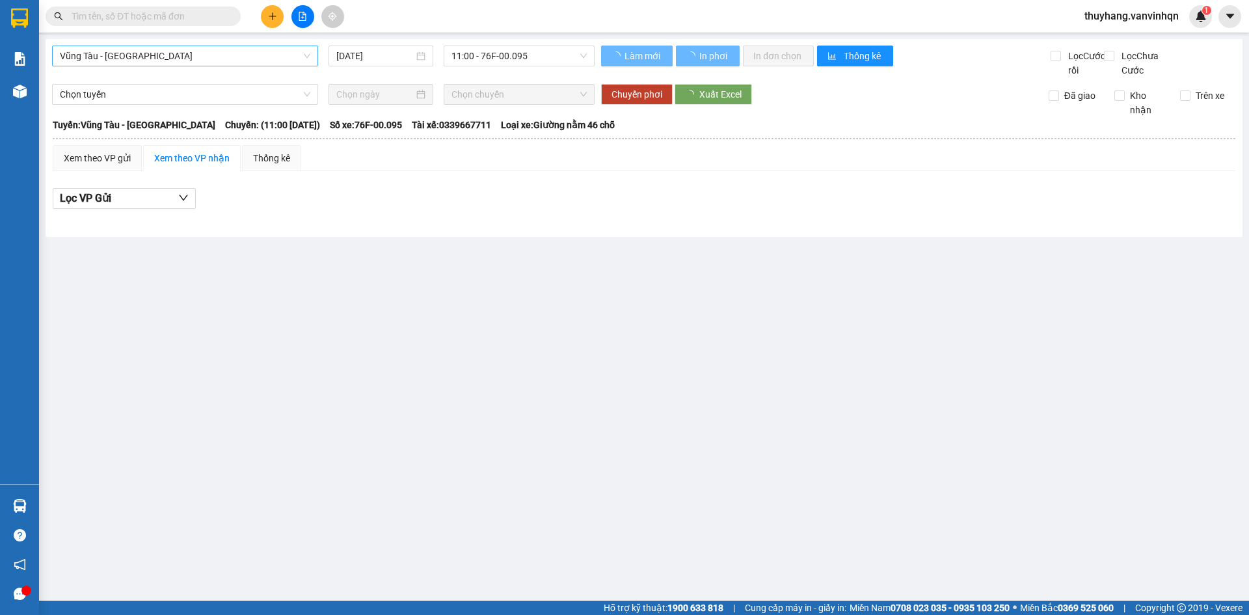
click at [236, 58] on span "Vũng Tàu - [GEOGRAPHIC_DATA]" at bounding box center [185, 56] width 251 height 20
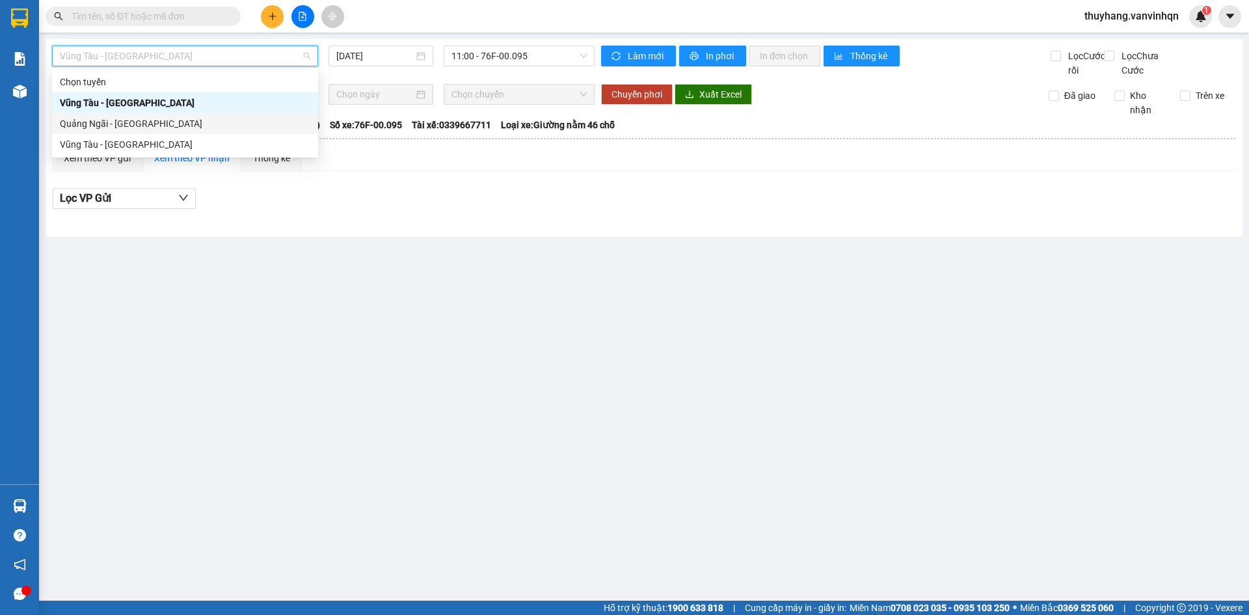
click at [213, 128] on div "Quảng Ngãi - [GEOGRAPHIC_DATA]" at bounding box center [185, 123] width 251 height 14
type input "[DATE]"
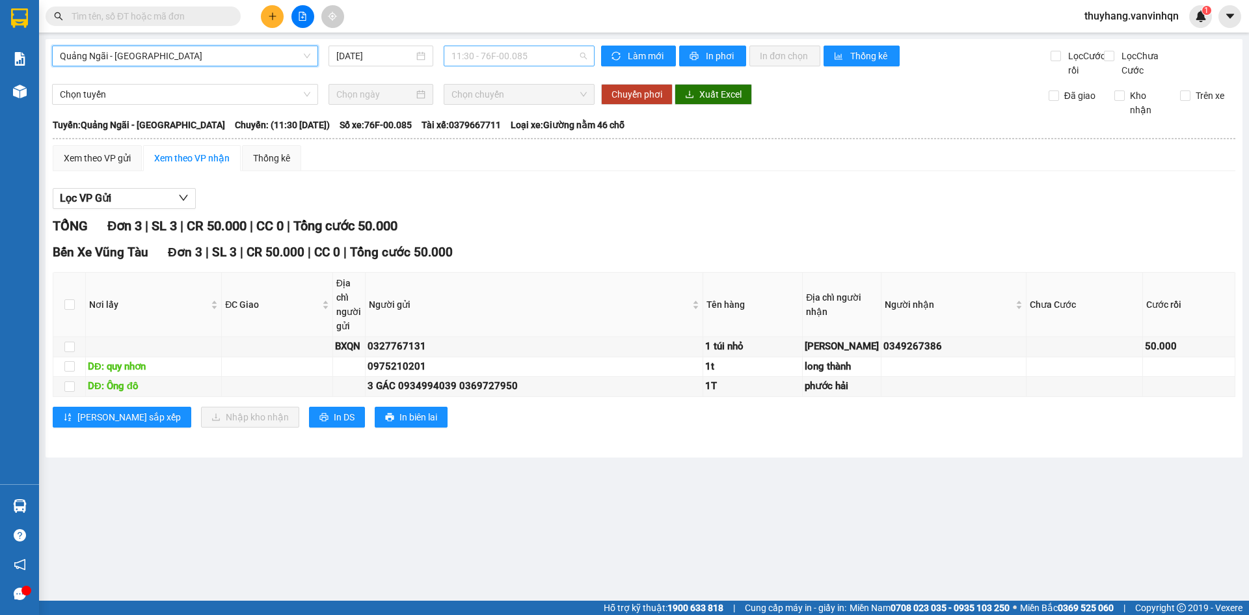
click at [562, 52] on span "11:30 - 76F-00.085" at bounding box center [519, 56] width 135 height 20
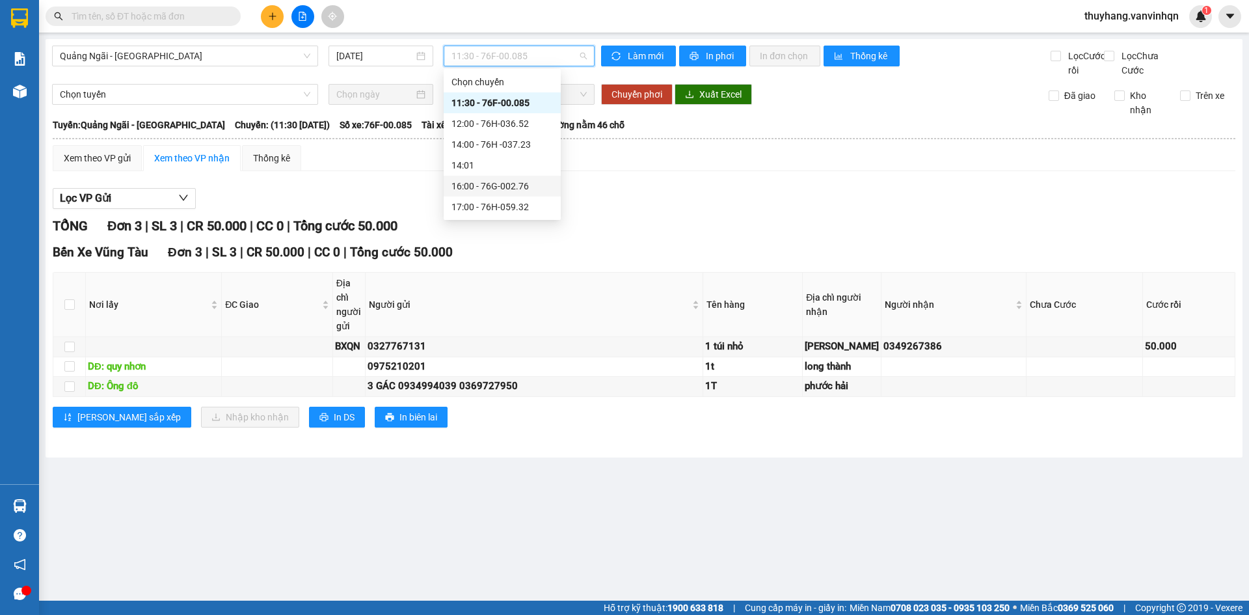
click at [521, 186] on div "16:00 - 76G-002.76" at bounding box center [503, 186] width 102 height 14
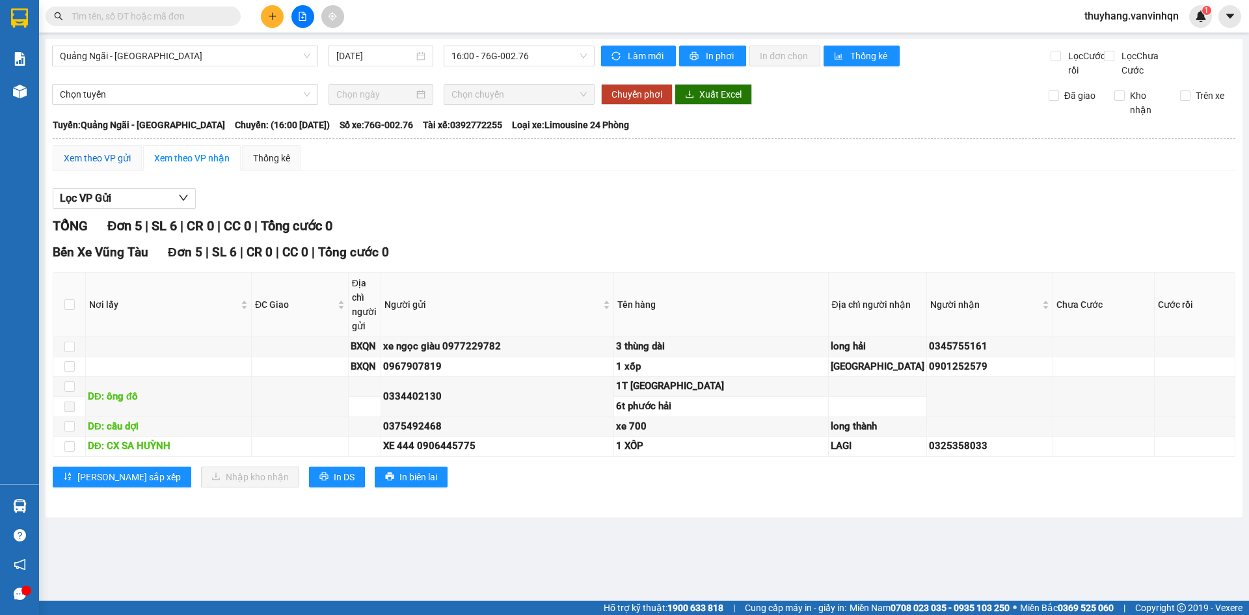
click at [120, 165] on div "Xem theo VP gửi" at bounding box center [97, 158] width 67 height 14
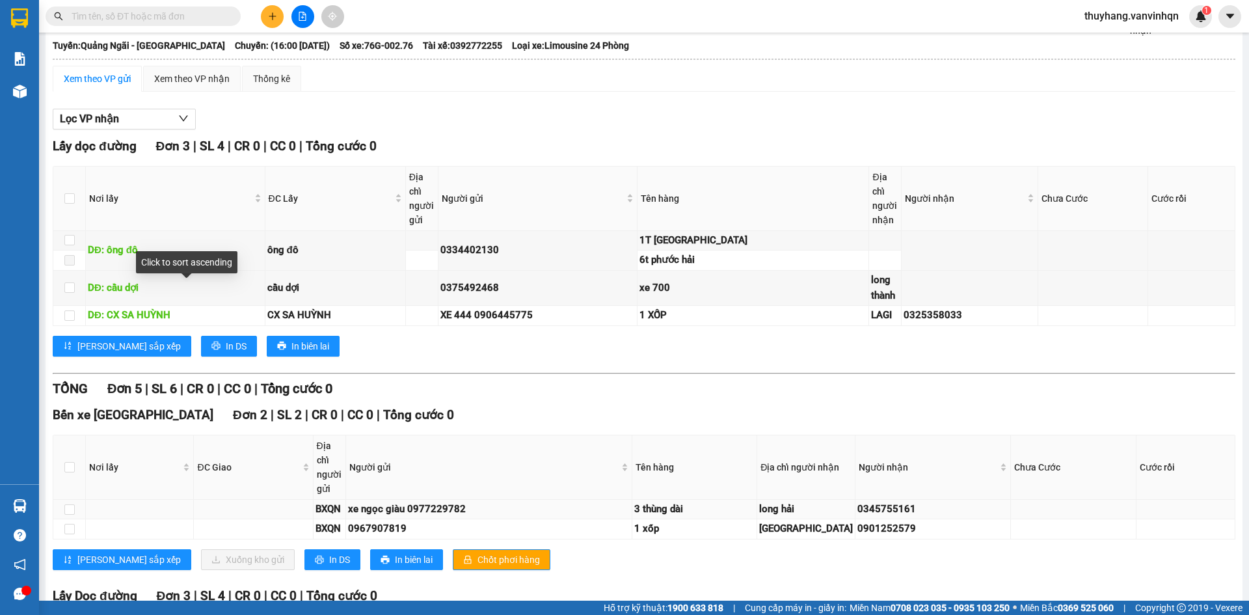
scroll to position [325, 0]
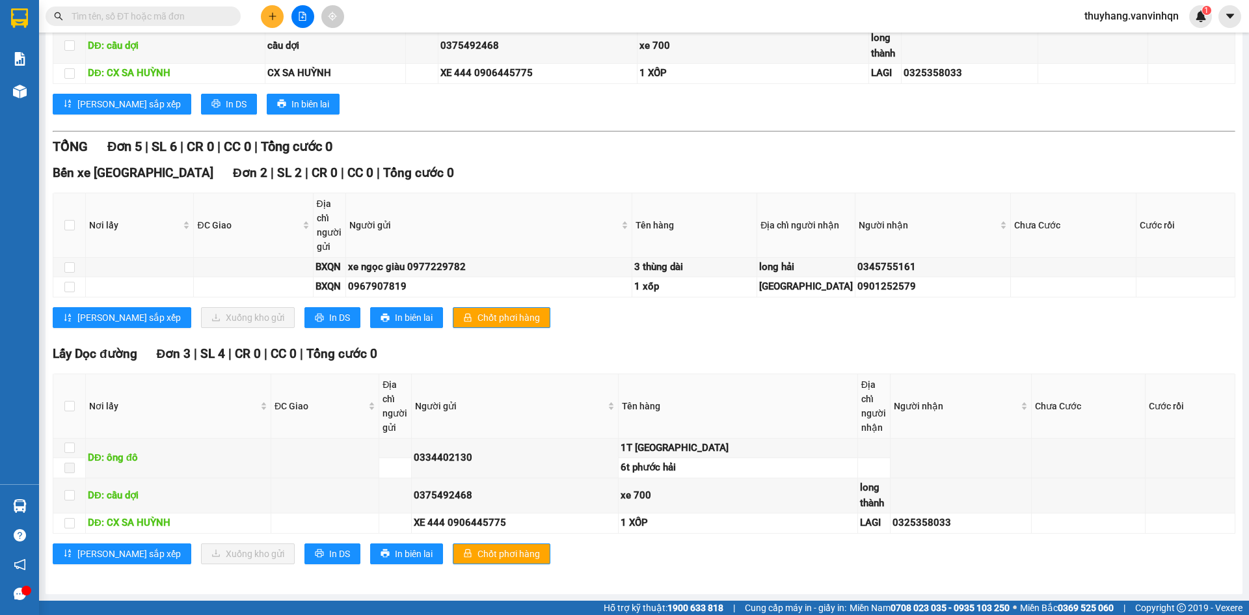
click at [610, 364] on div "Lấy Dọc đường Đơn 3 | SL 4 | CR 0 | CC 0 | Tổng cước 0" at bounding box center [644, 354] width 1183 height 20
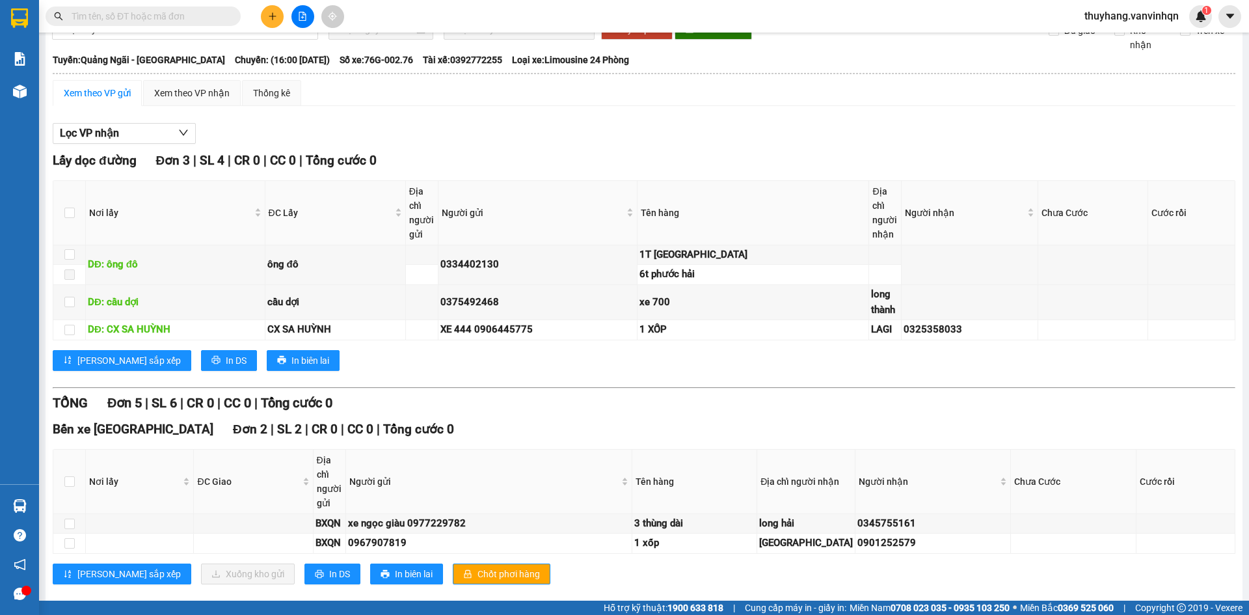
scroll to position [0, 0]
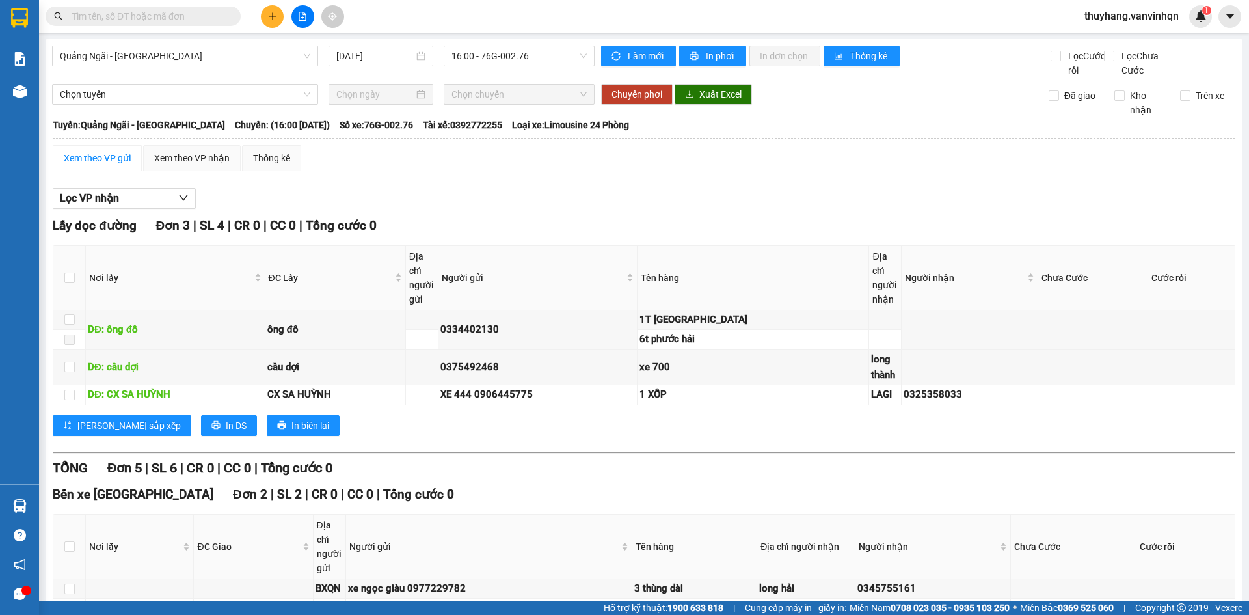
click at [713, 204] on div "Lọc VP nhận" at bounding box center [644, 198] width 1183 height 21
click at [705, 202] on div "Lọc VP nhận" at bounding box center [644, 198] width 1183 height 21
click at [532, 57] on span "16:00 - 76G-002.76" at bounding box center [519, 56] width 135 height 20
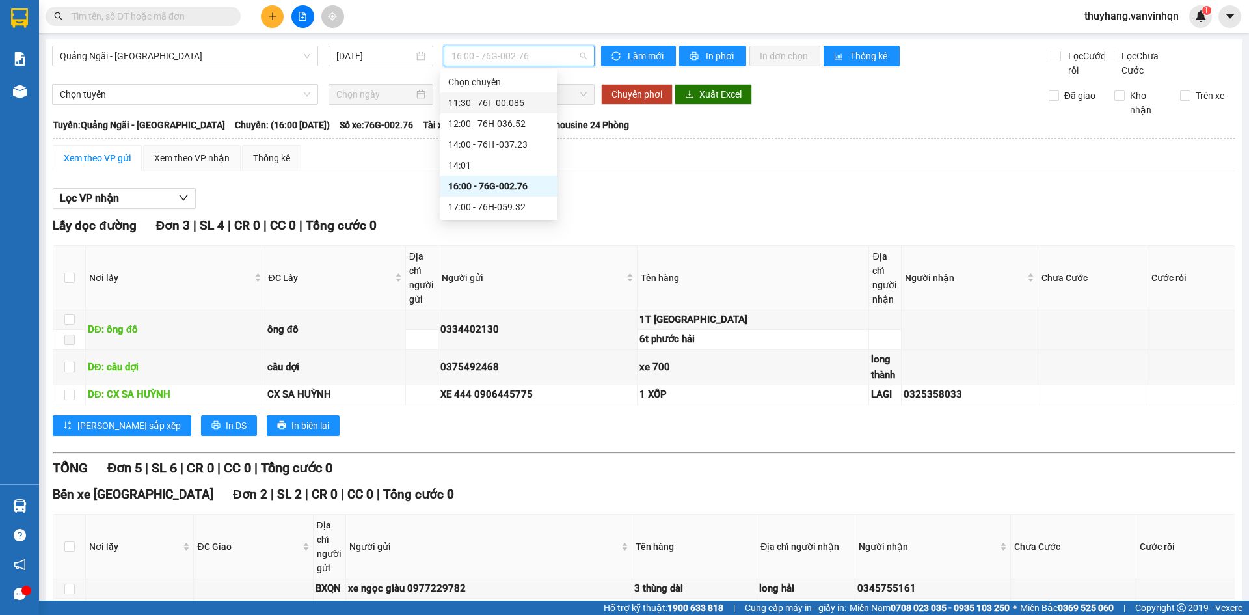
click at [519, 107] on div "11:30 - 76F-00.085" at bounding box center [499, 103] width 102 height 14
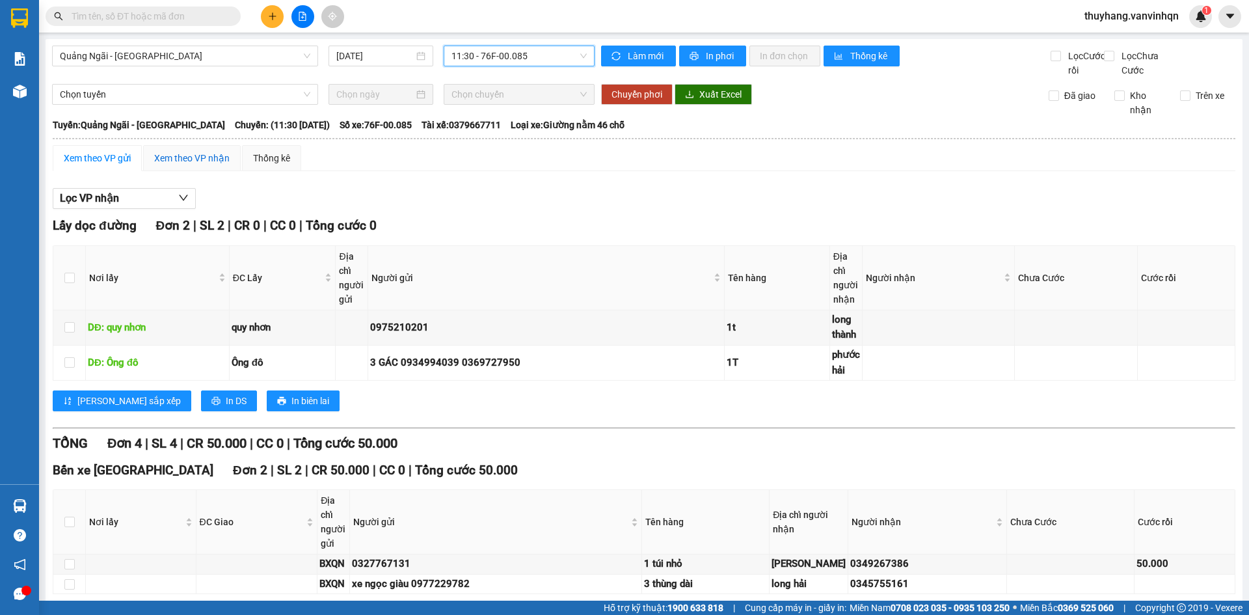
click at [183, 165] on div "Xem theo VP nhận" at bounding box center [191, 158] width 75 height 14
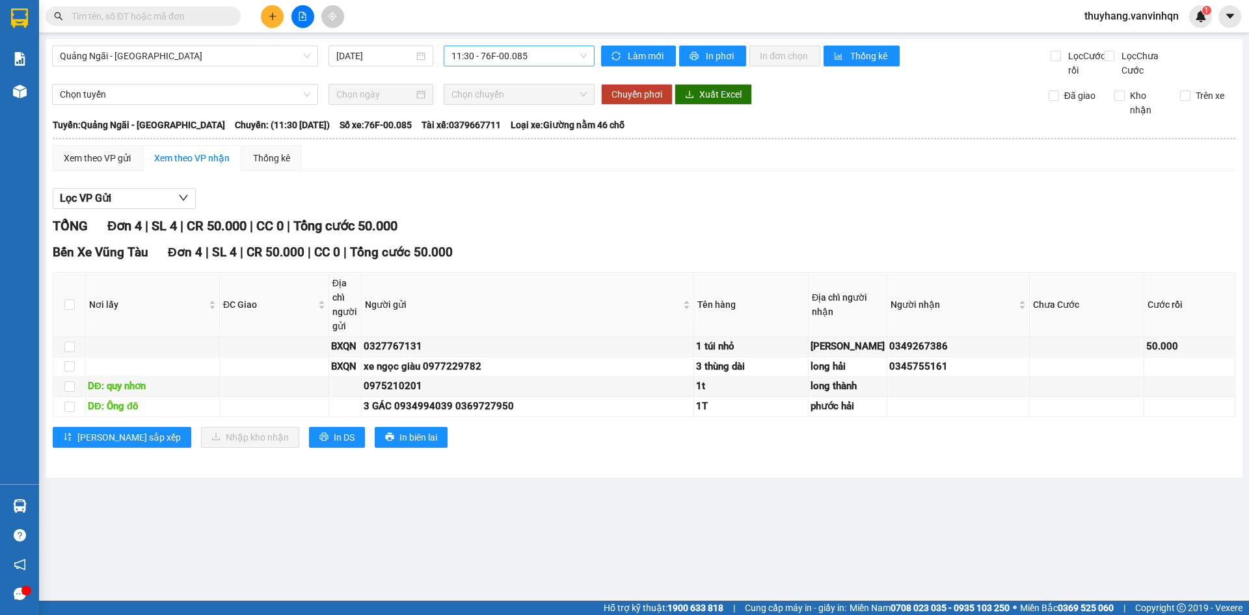
click at [546, 51] on span "11:30 - 76F-00.085" at bounding box center [519, 56] width 135 height 20
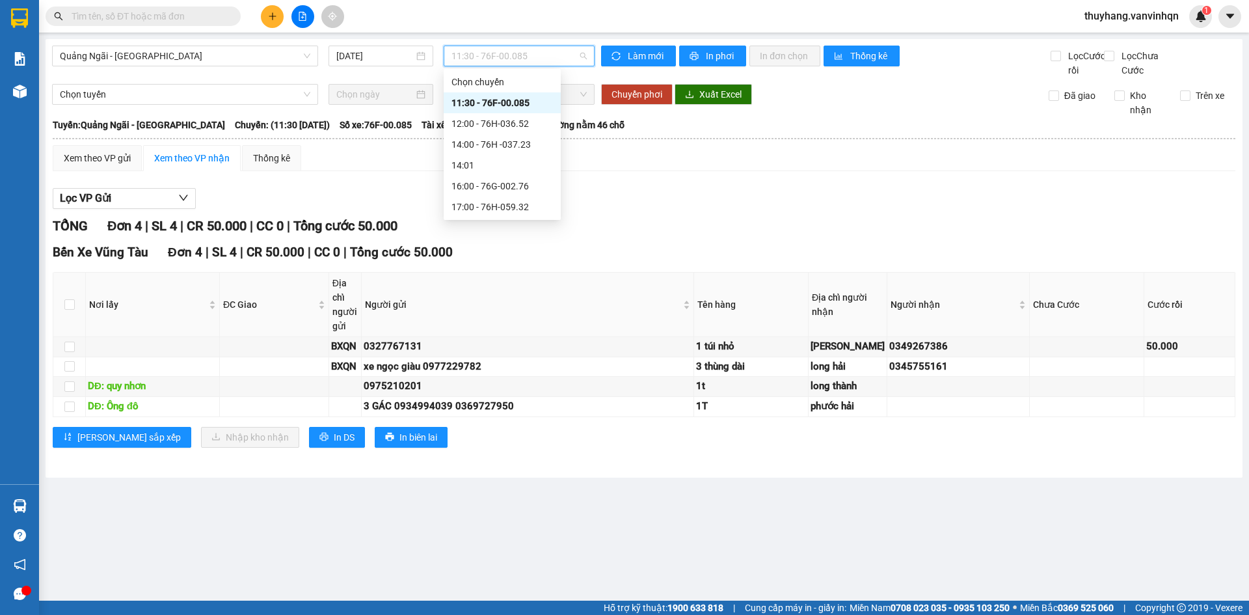
click at [528, 99] on div "11:30 - 76F-00.085" at bounding box center [503, 103] width 102 height 14
